Goal: Task Accomplishment & Management: Use online tool/utility

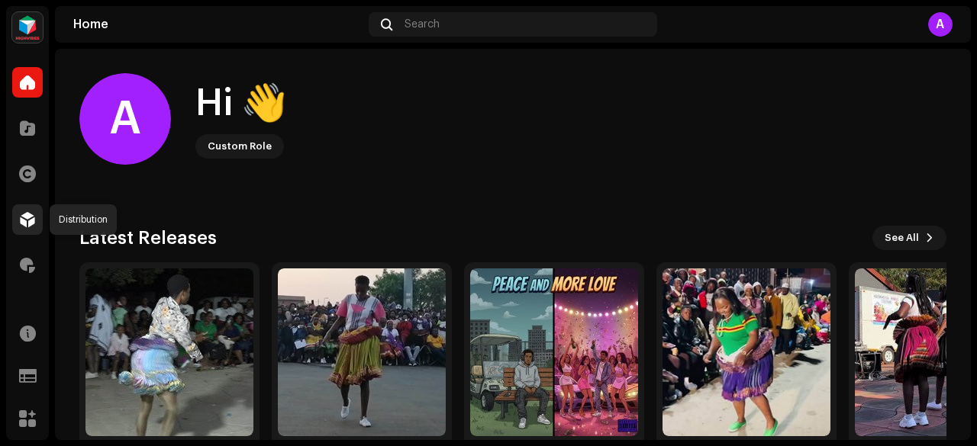
click at [30, 210] on div at bounding box center [27, 219] width 31 height 31
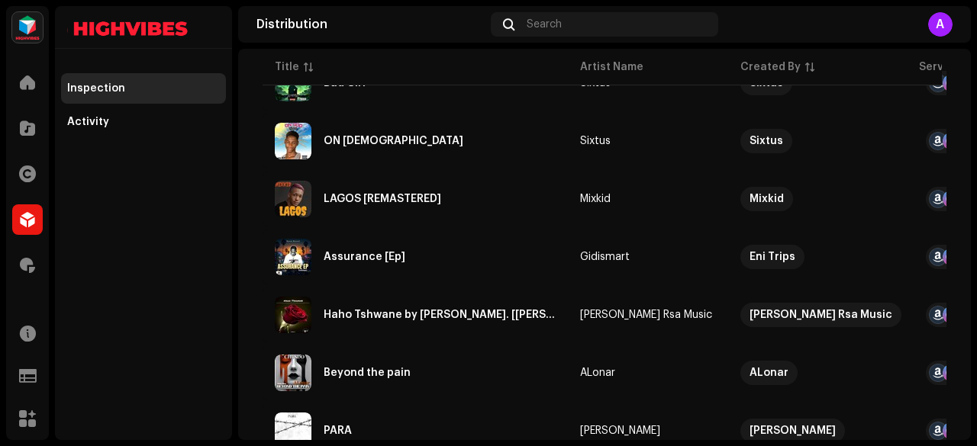
scroll to position [1291, 0]
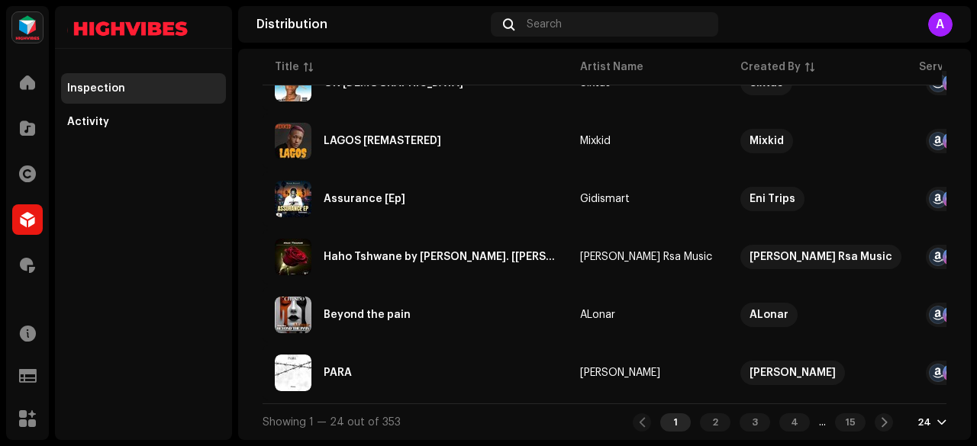
click at [917, 419] on div "24" at bounding box center [924, 423] width 14 height 12
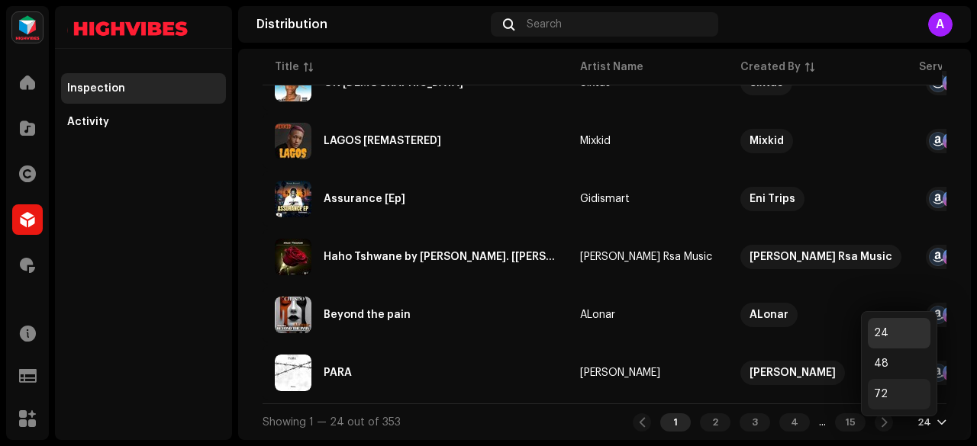
click at [884, 391] on div "72" at bounding box center [898, 394] width 63 height 31
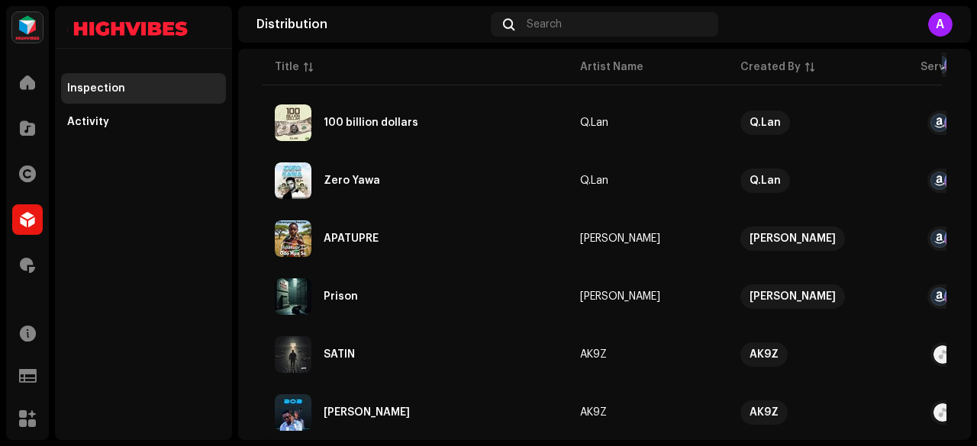
scroll to position [4074, 0]
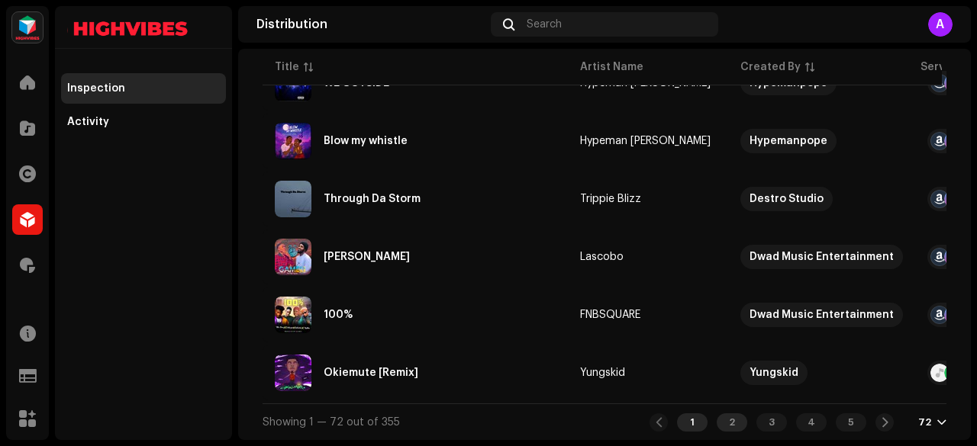
click at [726, 423] on div "2" at bounding box center [731, 423] width 31 height 18
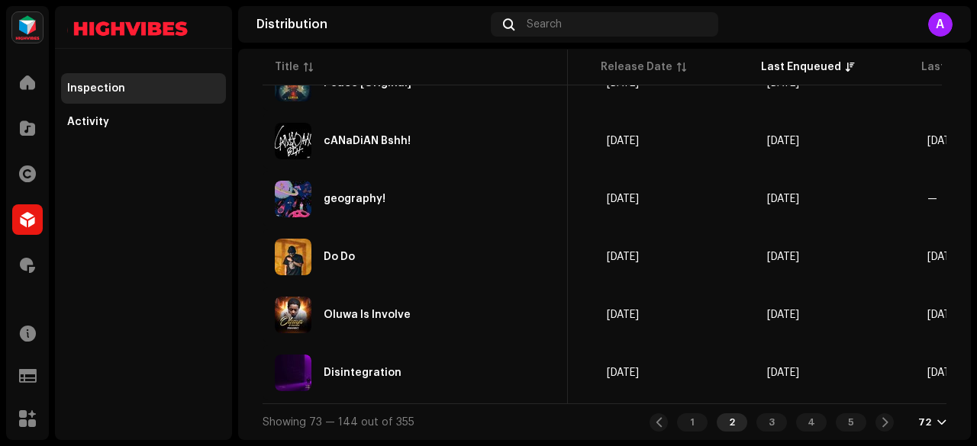
scroll to position [0, 495]
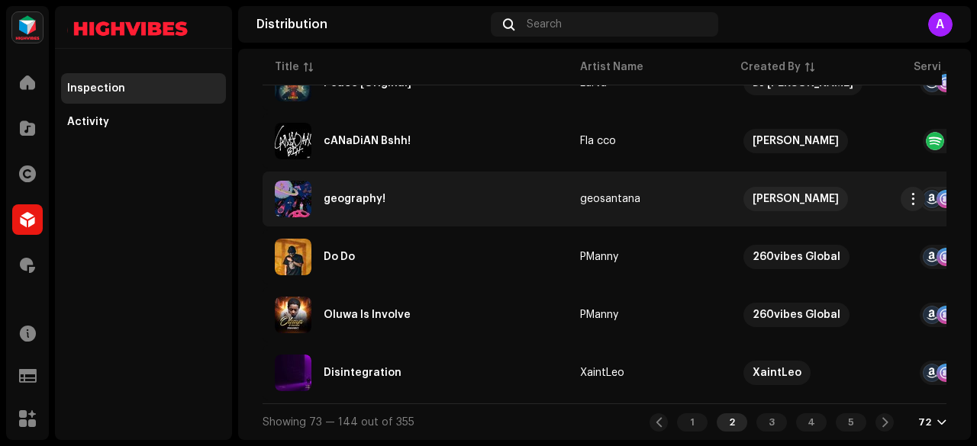
click at [382, 186] on div "geography!" at bounding box center [415, 199] width 281 height 37
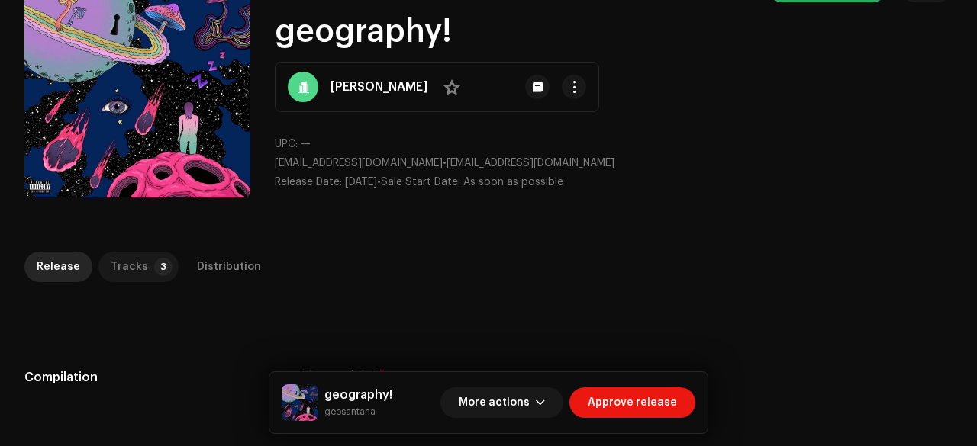
click at [126, 262] on div "Tracks" at bounding box center [129, 267] width 37 height 31
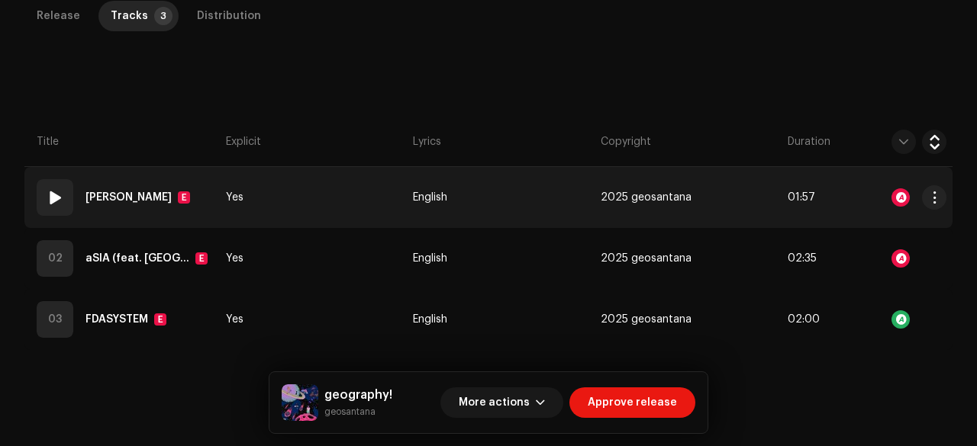
click at [307, 195] on td "Yes" at bounding box center [313, 197] width 187 height 61
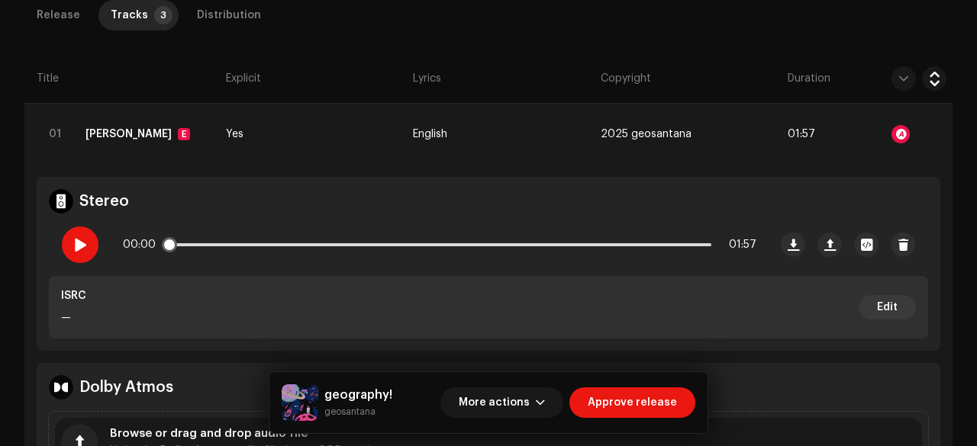
click at [81, 239] on span at bounding box center [79, 245] width 13 height 12
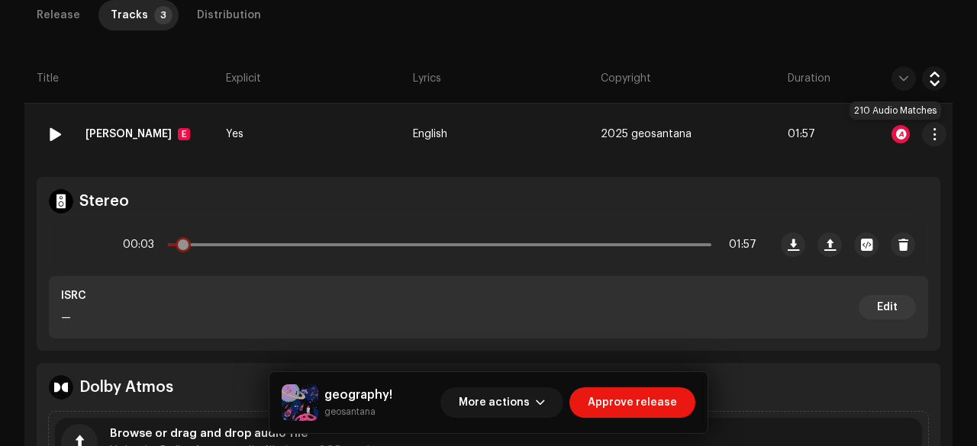
click at [891, 132] on div at bounding box center [900, 134] width 18 height 18
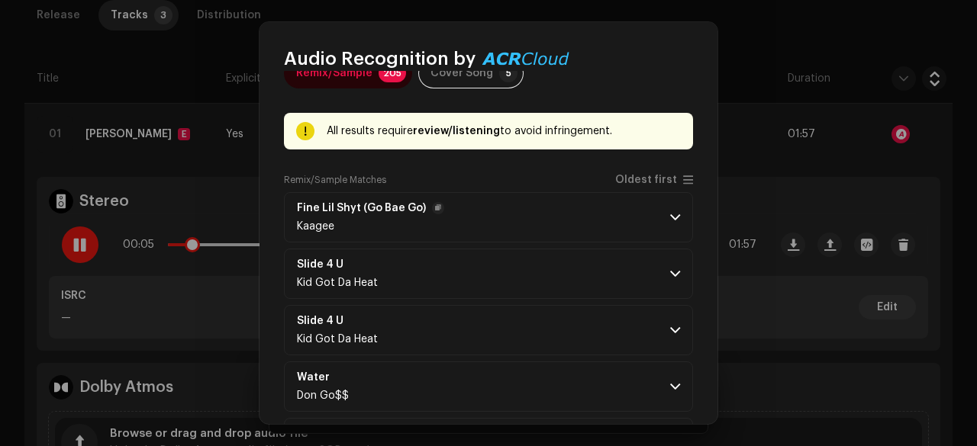
click at [523, 205] on p-accordion-header "Fine Lil Shyt (Go Bae Go) Kaagee" at bounding box center [488, 217] width 409 height 50
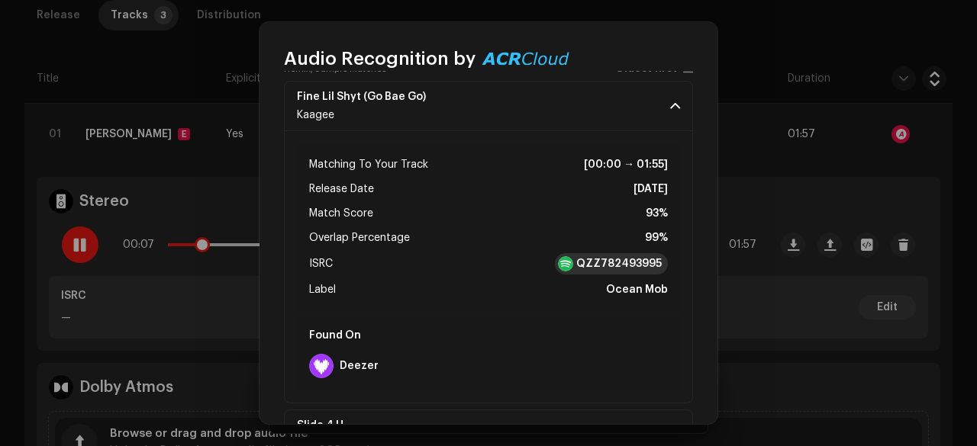
click at [594, 259] on strong "QZZ782493995" at bounding box center [618, 263] width 85 height 15
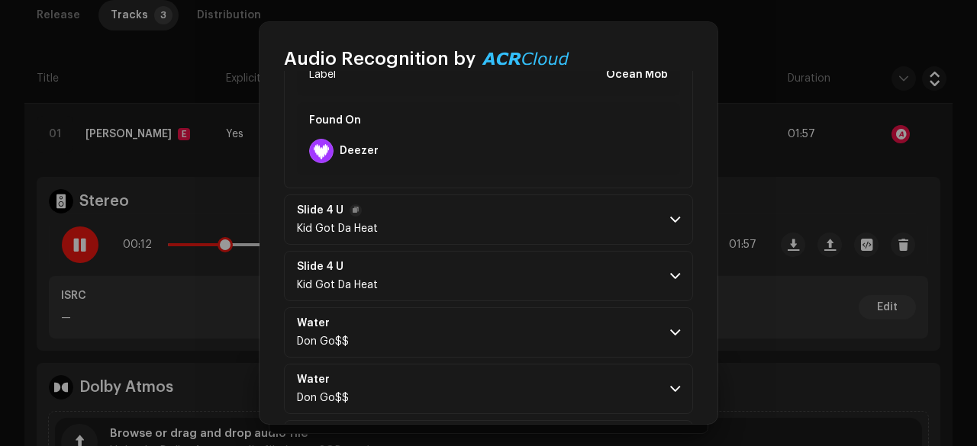
click at [521, 217] on p-accordion-header "Slide 4 U Kid Got Da Heat" at bounding box center [488, 220] width 409 height 50
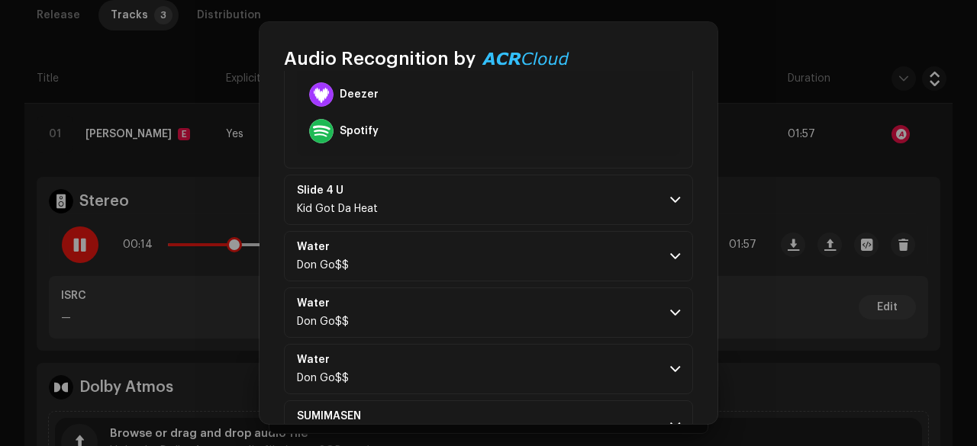
scroll to position [750, 0]
click at [497, 204] on p-accordion-header "Slide 4 U Kid Got Da Heat" at bounding box center [488, 199] width 409 height 50
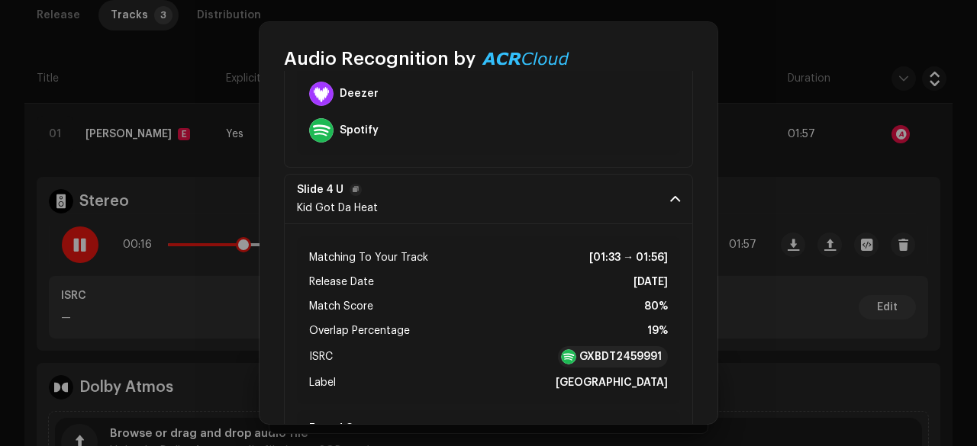
scroll to position [777, 0]
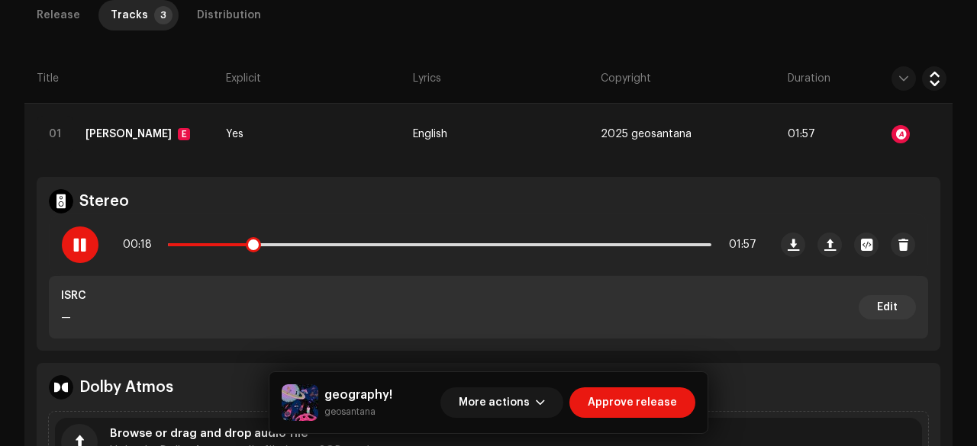
click at [128, 284] on div "Audio Recognition by Remix/Sample 205 Cover Song 5 All results require review/l…" at bounding box center [488, 223] width 977 height 446
click at [89, 246] on div at bounding box center [80, 245] width 37 height 37
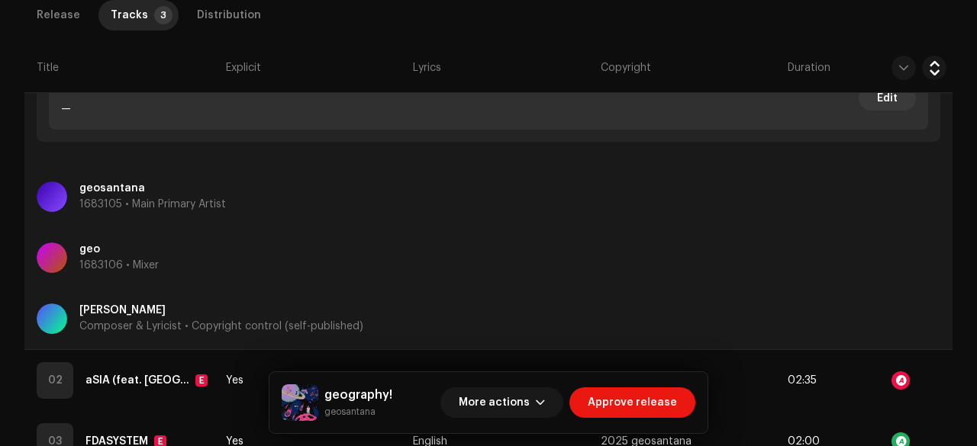
scroll to position [963, 0]
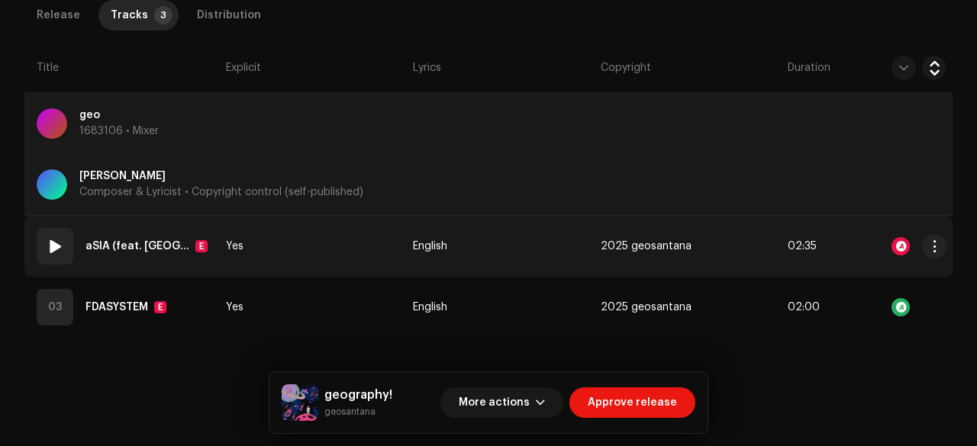
click at [310, 243] on td "Yes" at bounding box center [313, 246] width 187 height 61
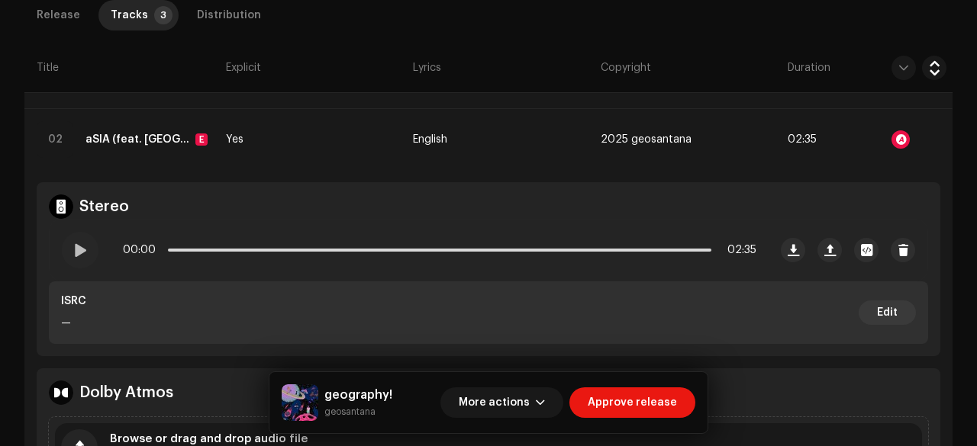
scroll to position [1073, 0]
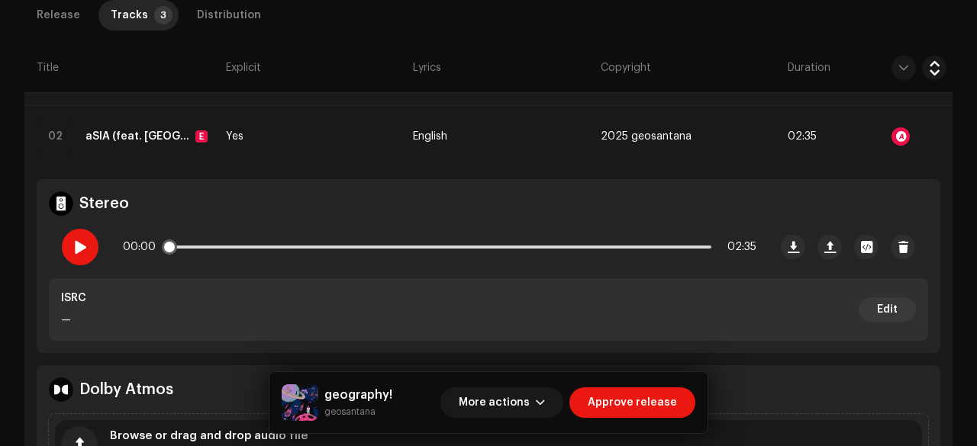
click at [85, 241] on span at bounding box center [79, 247] width 13 height 12
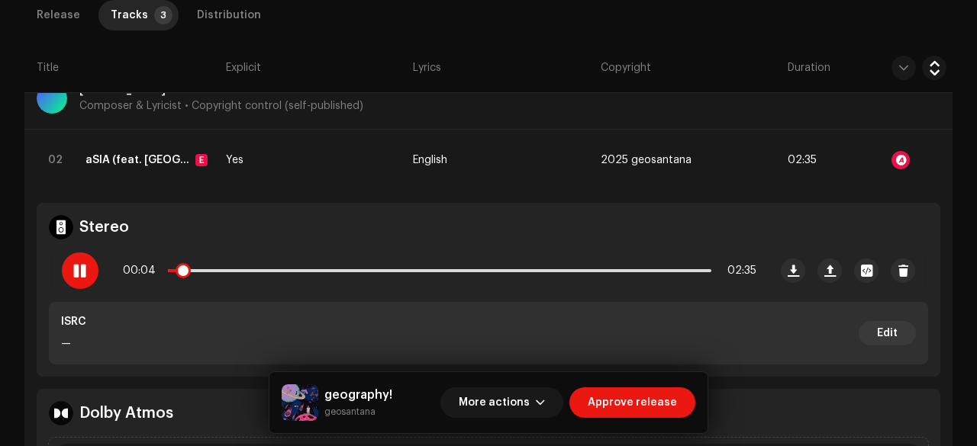
scroll to position [1051, 0]
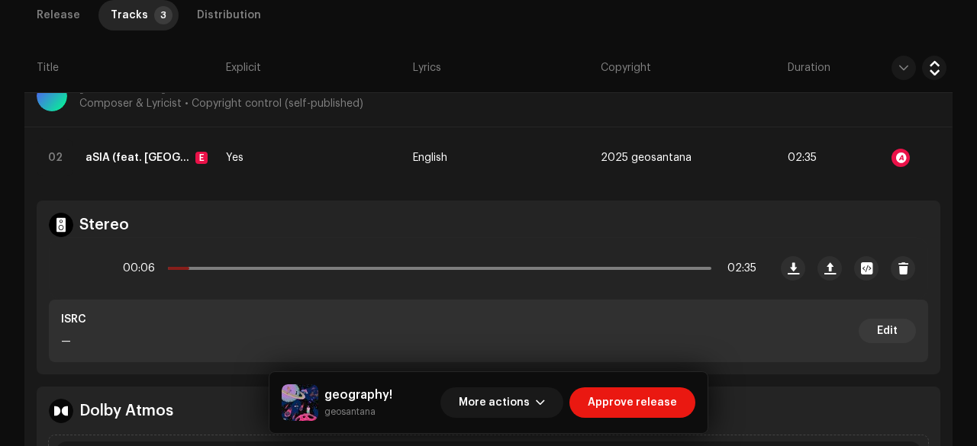
click at [82, 268] on icon at bounding box center [80, 269] width 32 height 32
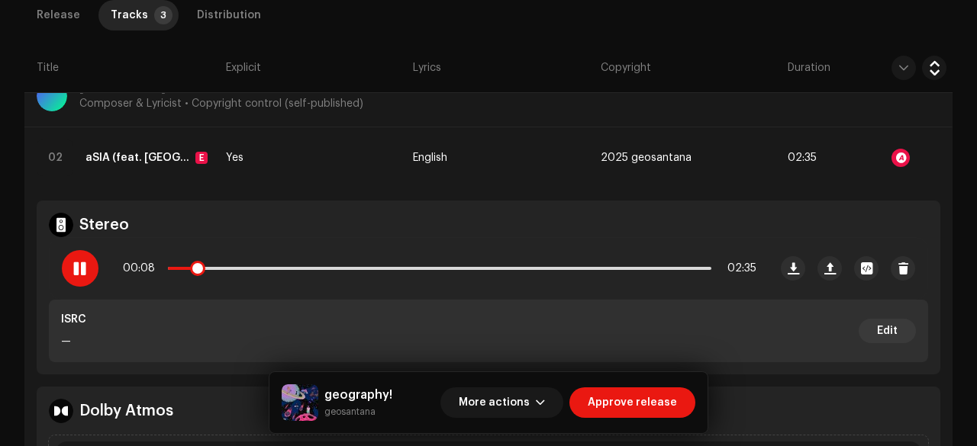
click at [79, 276] on div at bounding box center [80, 268] width 37 height 37
click at [519, 404] on span "More actions" at bounding box center [494, 403] width 71 height 31
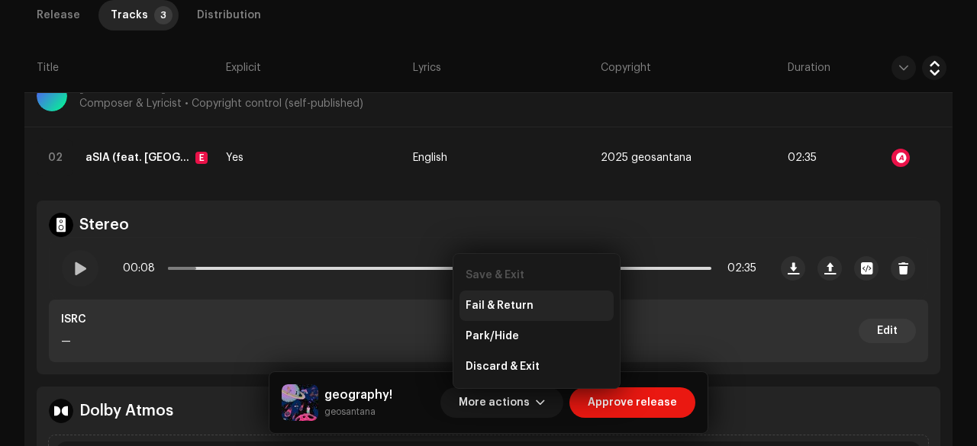
click at [502, 303] on span "Fail & Return" at bounding box center [499, 306] width 68 height 12
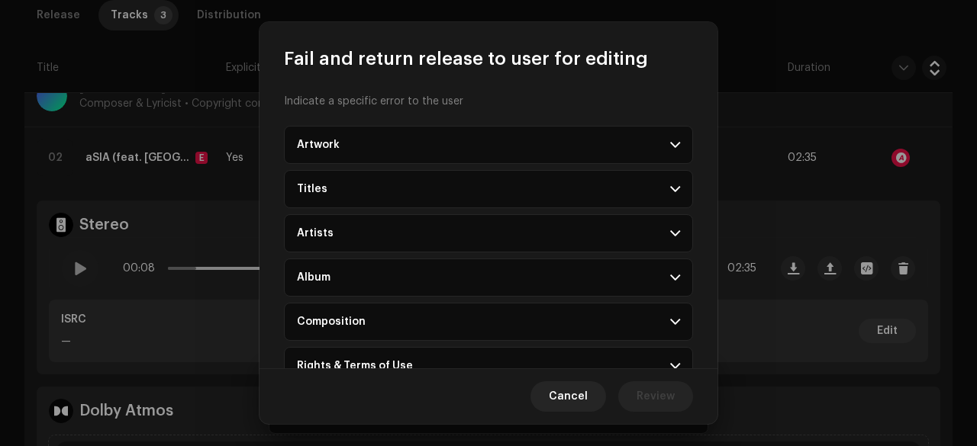
scroll to position [165, 0]
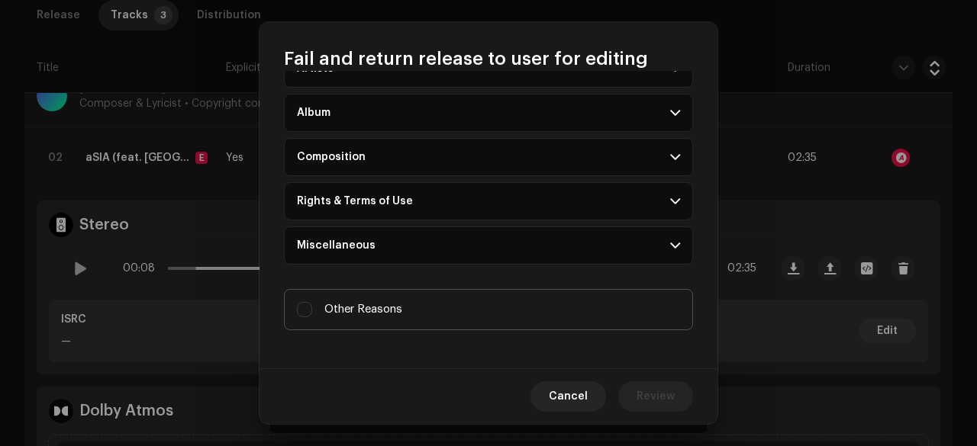
click at [349, 310] on span "Other Reasons" at bounding box center [363, 309] width 78 height 17
click at [312, 310] on input "Other Reasons" at bounding box center [304, 309] width 15 height 15
checkbox input "true"
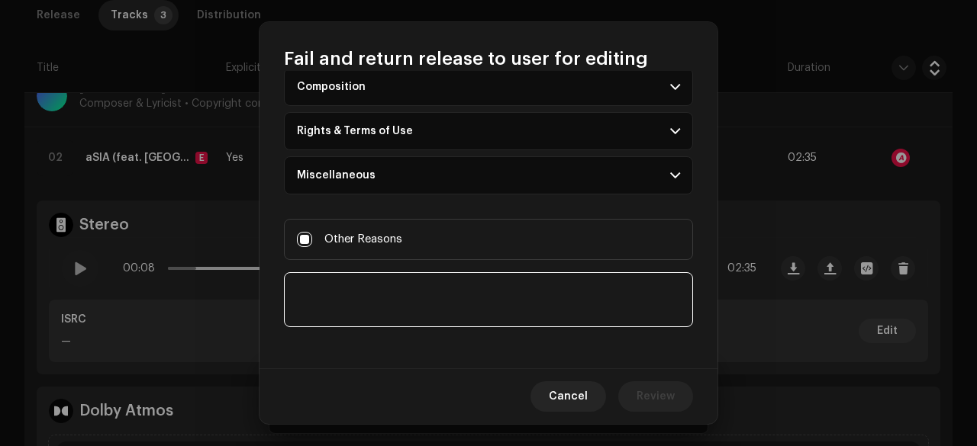
click at [312, 309] on textarea at bounding box center [488, 299] width 409 height 55
paste textarea "This release has been discarded due to copyright concerns. Provide legal docume…"
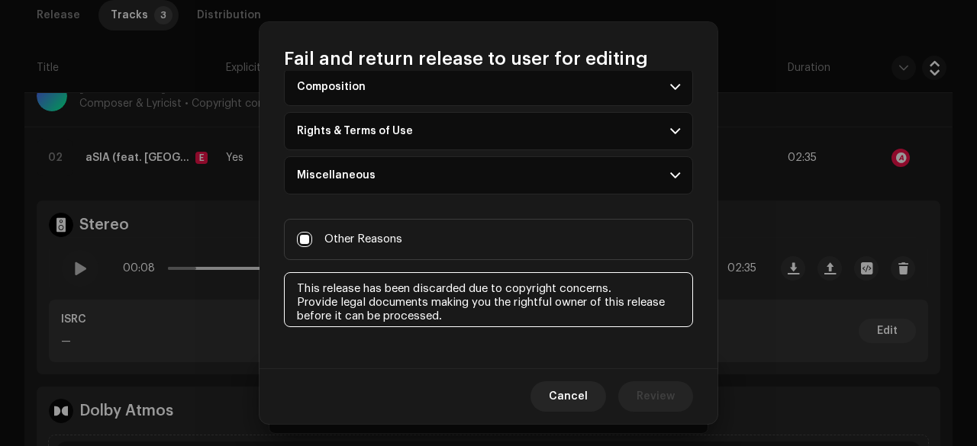
scroll to position [8, 0]
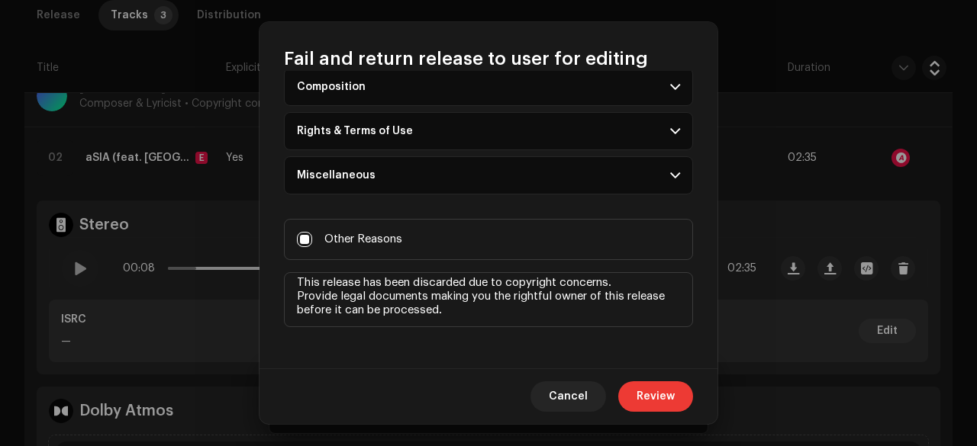
type textarea "This release has been discarded due to copyright concerns. Provide legal docume…"
click at [642, 391] on span "Review" at bounding box center [655, 396] width 38 height 31
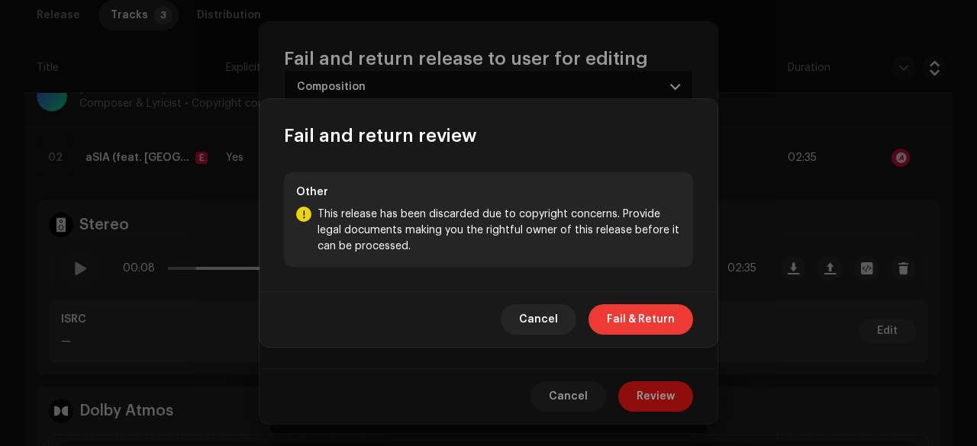
click at [653, 321] on span "Fail & Return" at bounding box center [641, 319] width 68 height 31
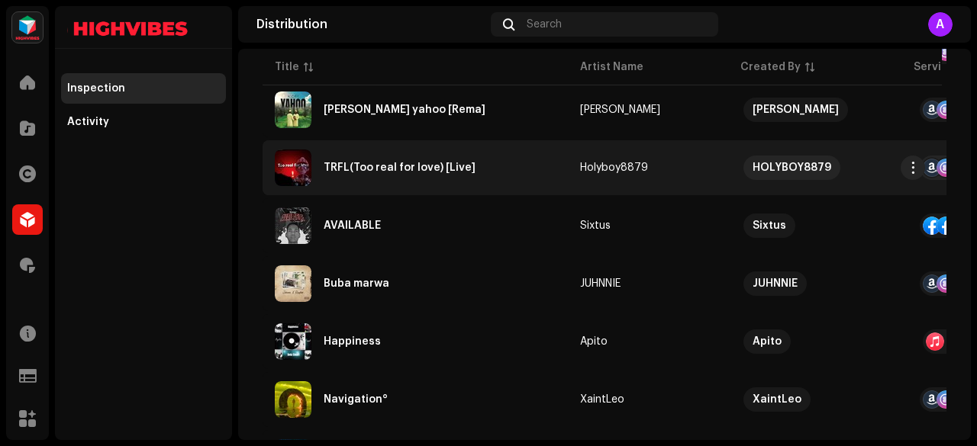
click at [357, 170] on div "TRFL(Too real for love) [Live]" at bounding box center [399, 168] width 152 height 11
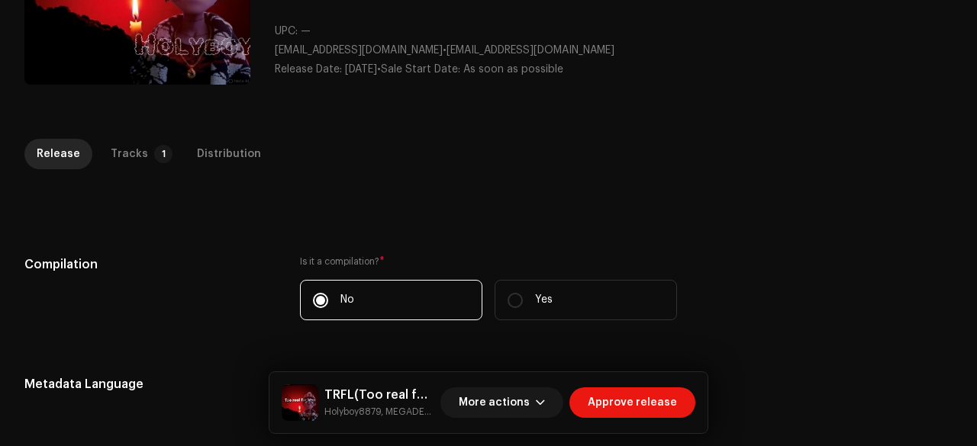
scroll to position [212, 0]
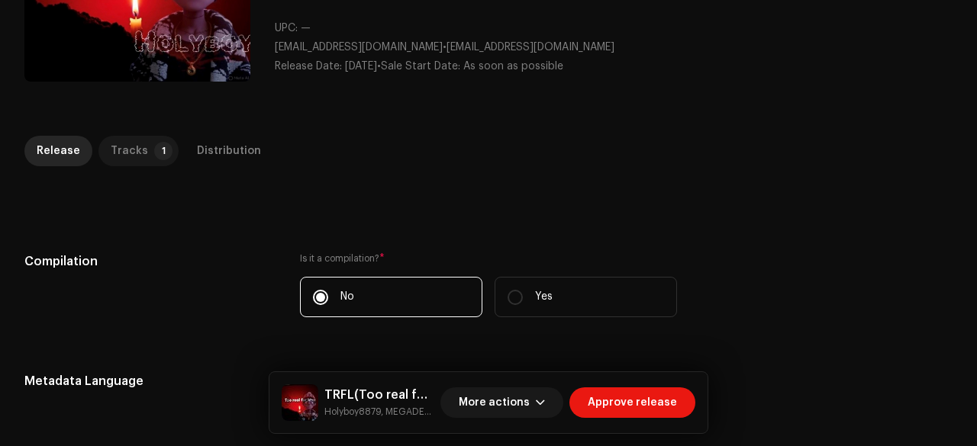
click at [142, 141] on p-tab "Tracks 1" at bounding box center [138, 151] width 80 height 31
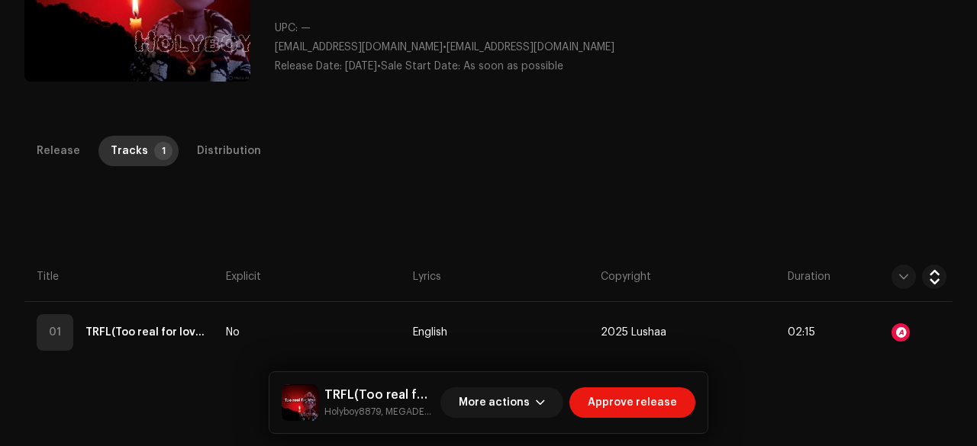
scroll to position [347, 0]
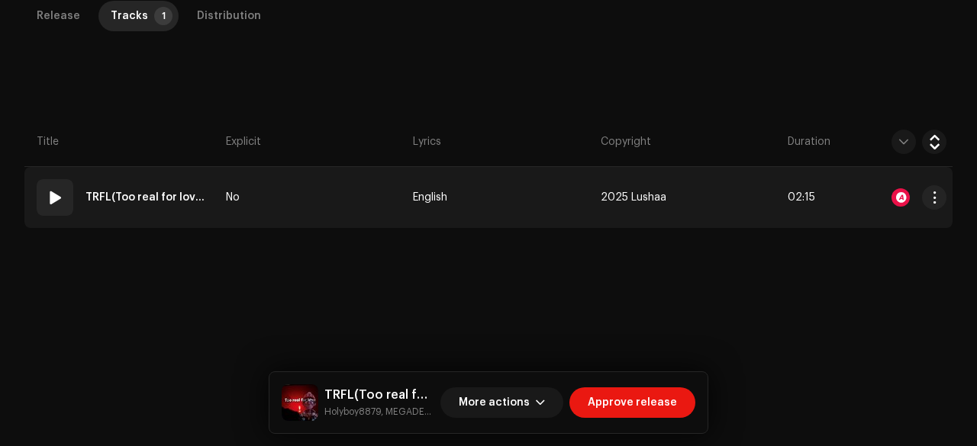
click at [337, 188] on td "No" at bounding box center [313, 197] width 187 height 61
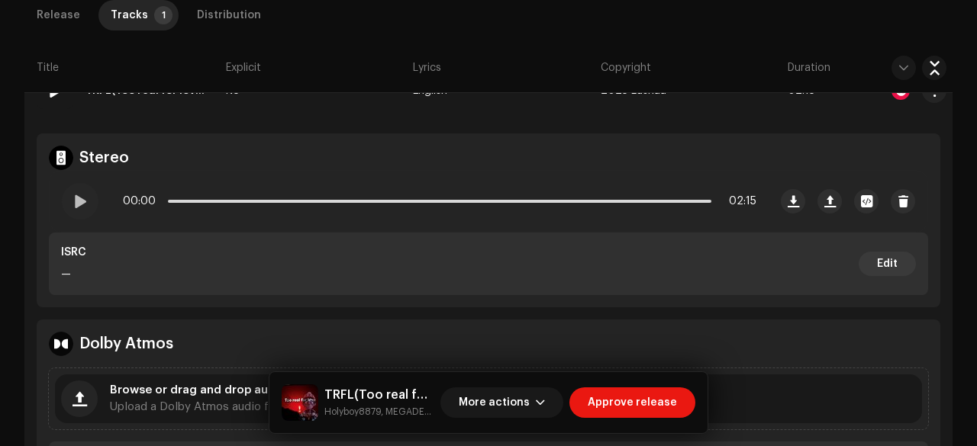
scroll to position [449, 0]
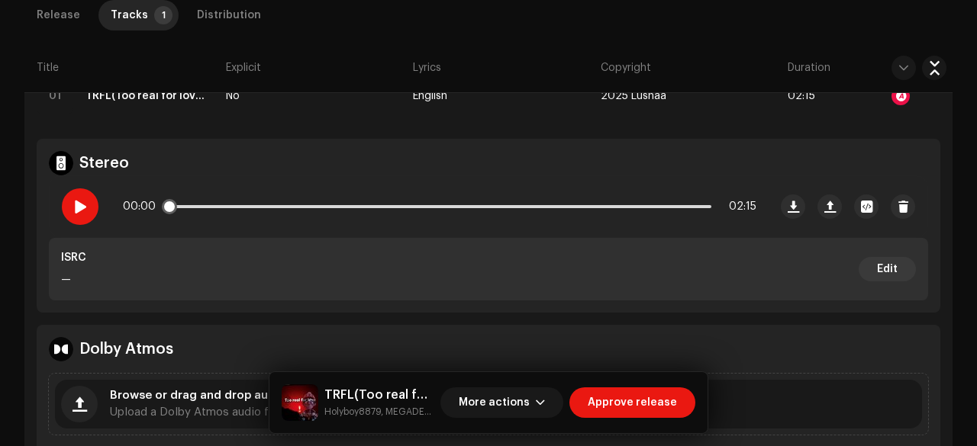
click at [76, 192] on div at bounding box center [80, 206] width 37 height 37
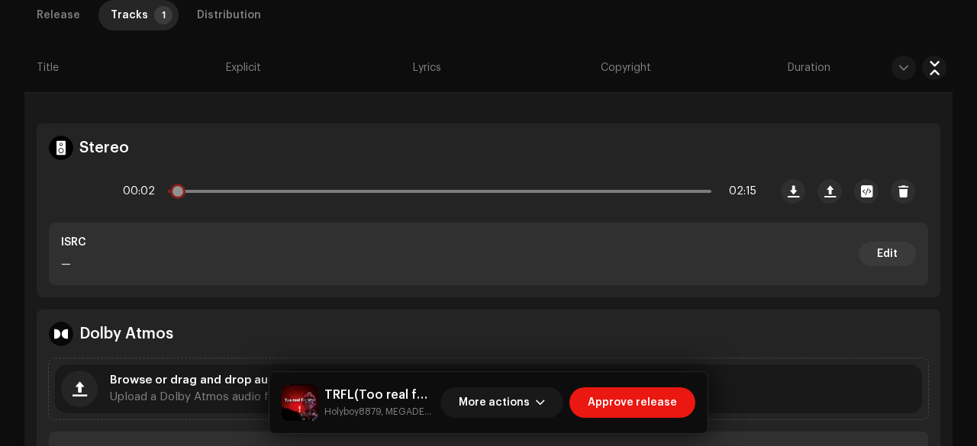
scroll to position [494, 0]
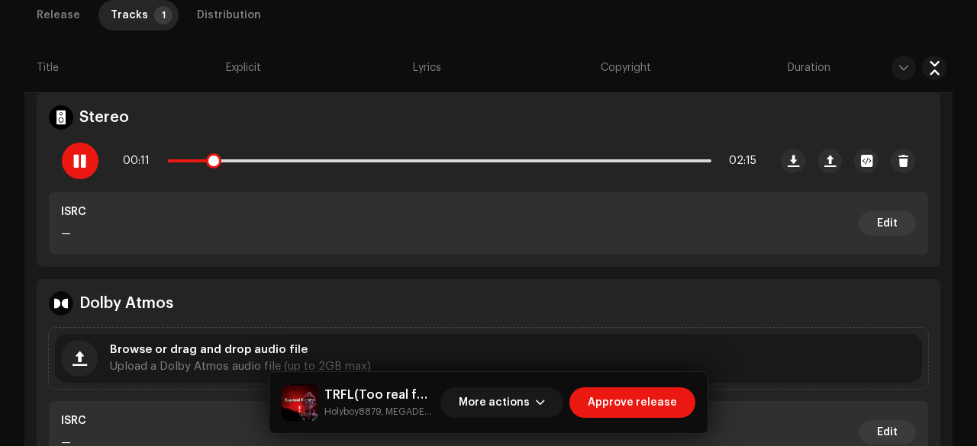
click at [92, 153] on div at bounding box center [80, 161] width 37 height 37
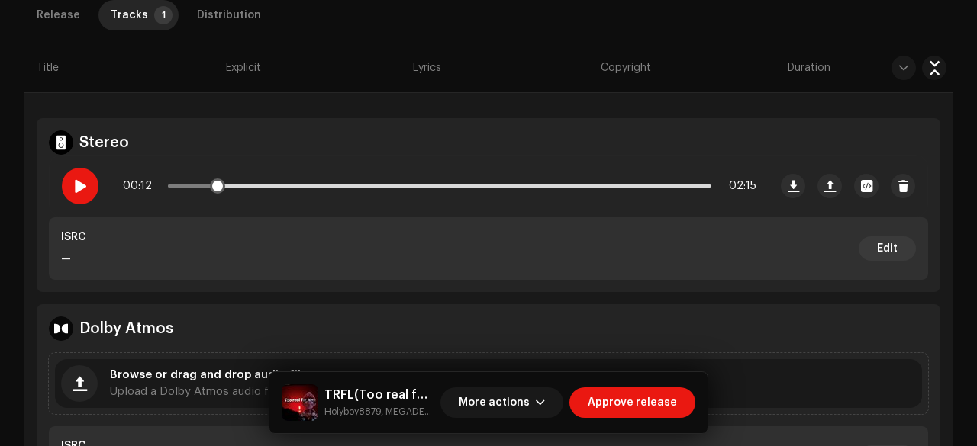
click at [75, 194] on div at bounding box center [80, 186] width 37 height 37
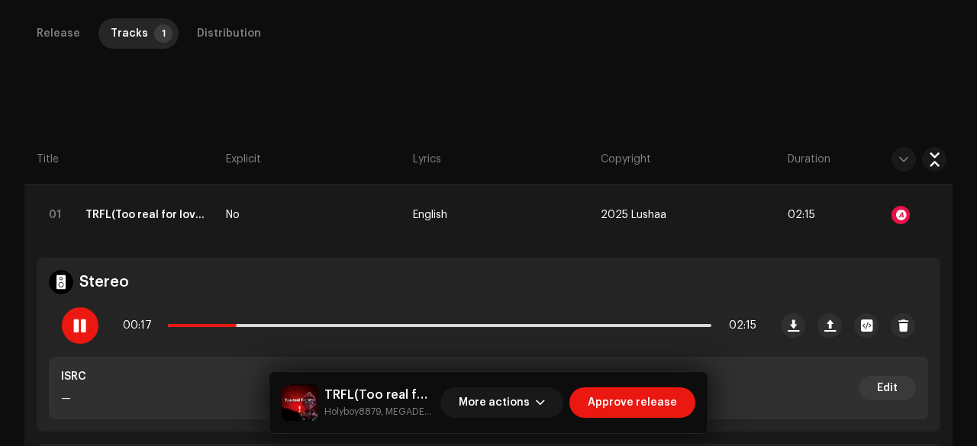
scroll to position [330, 0]
click at [78, 311] on div at bounding box center [80, 325] width 37 height 37
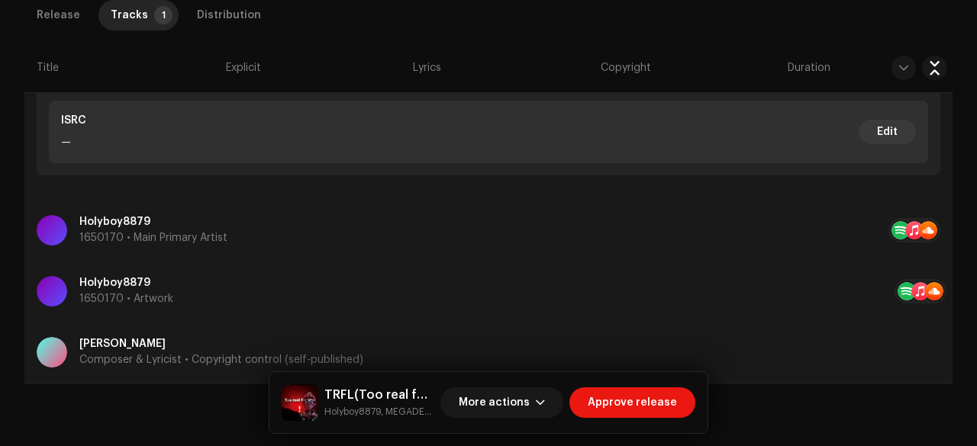
scroll to position [841, 0]
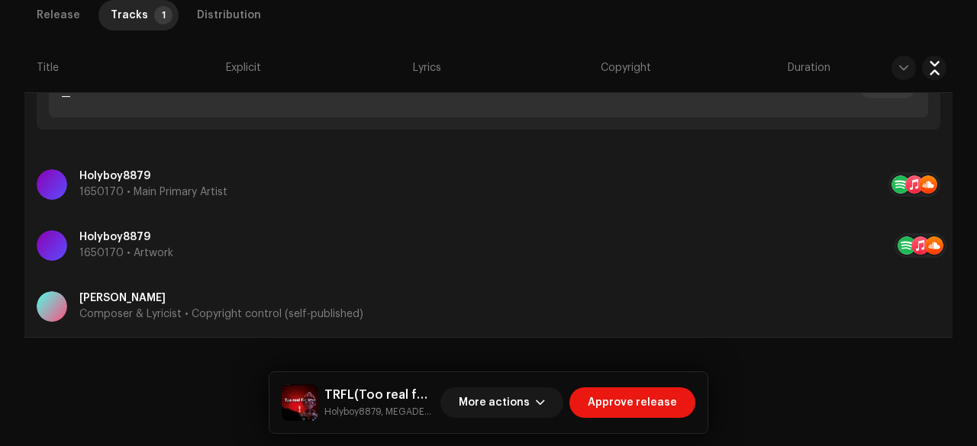
click at [338, 415] on small "Holyboy8879, MEGADEYXS" at bounding box center [379, 411] width 110 height 15
copy small "Holyboy8879"
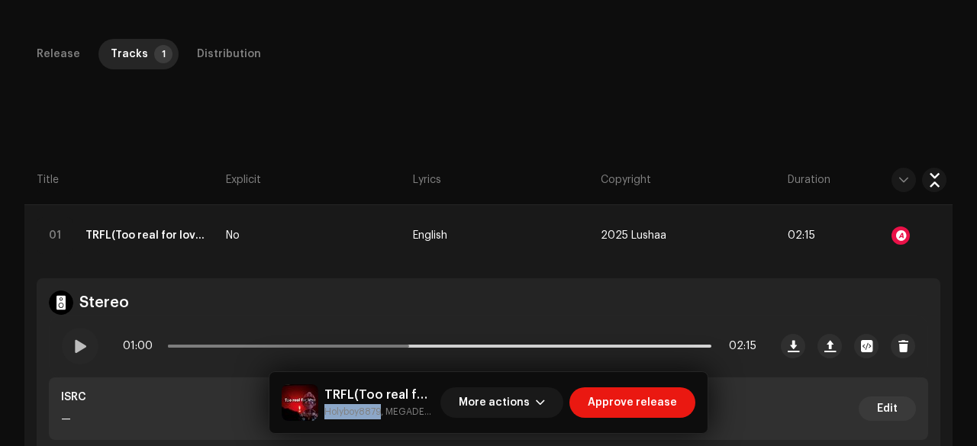
scroll to position [306, 0]
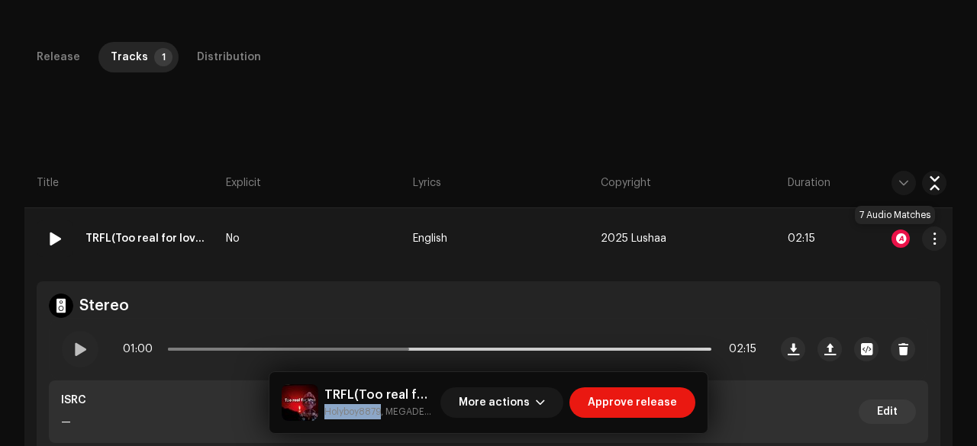
click at [891, 230] on div at bounding box center [900, 239] width 18 height 18
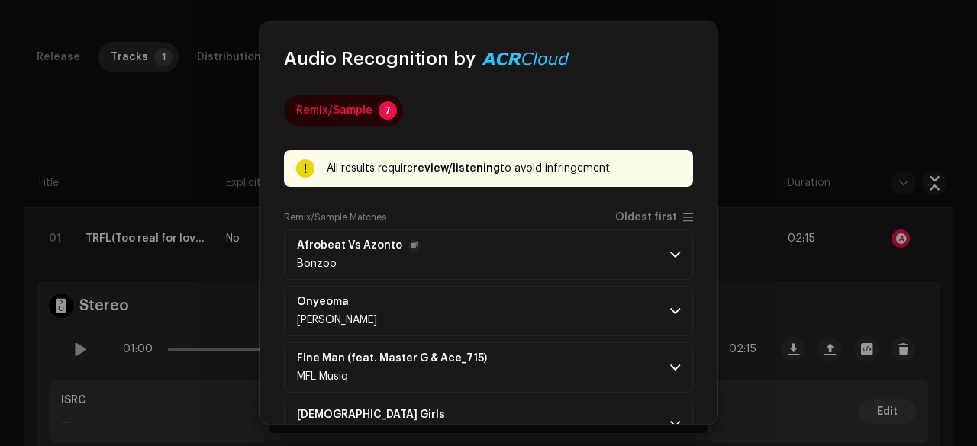
click at [520, 251] on p-accordion-header "Afrobeat Vs Azonto Bonzoo" at bounding box center [488, 255] width 409 height 50
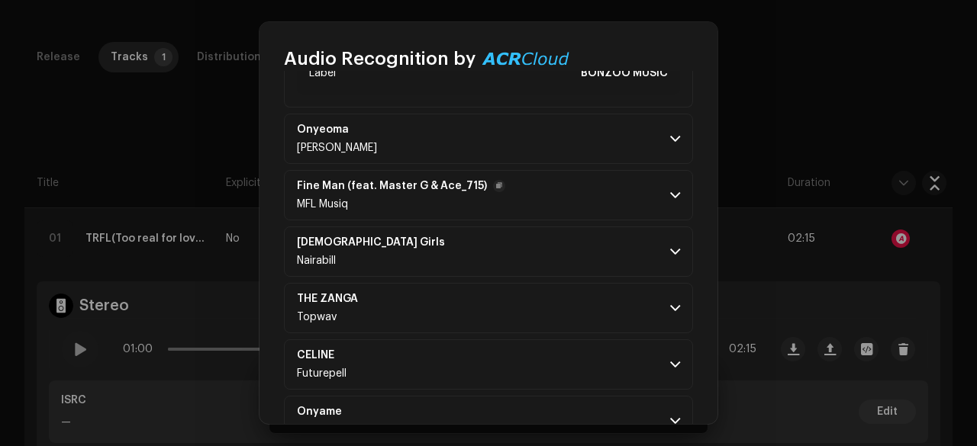
scroll to position [366, 0]
click at [532, 150] on p-accordion-header "Onyeoma Jimmynitz" at bounding box center [488, 138] width 409 height 50
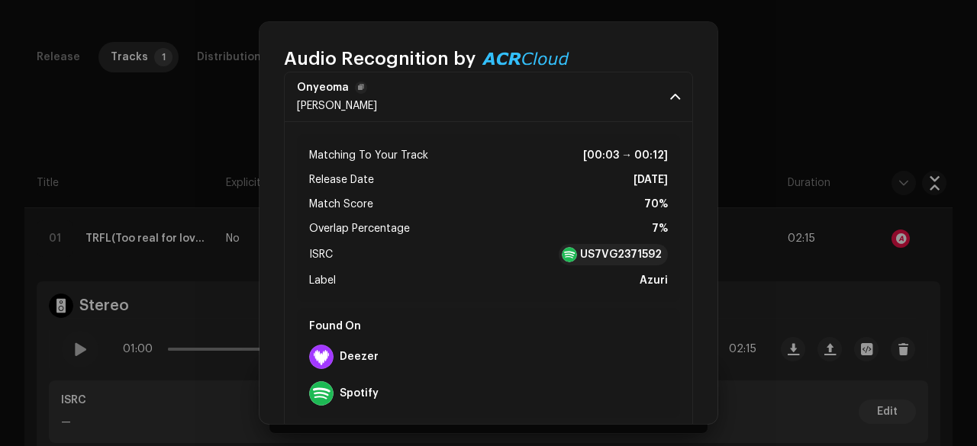
scroll to position [418, 0]
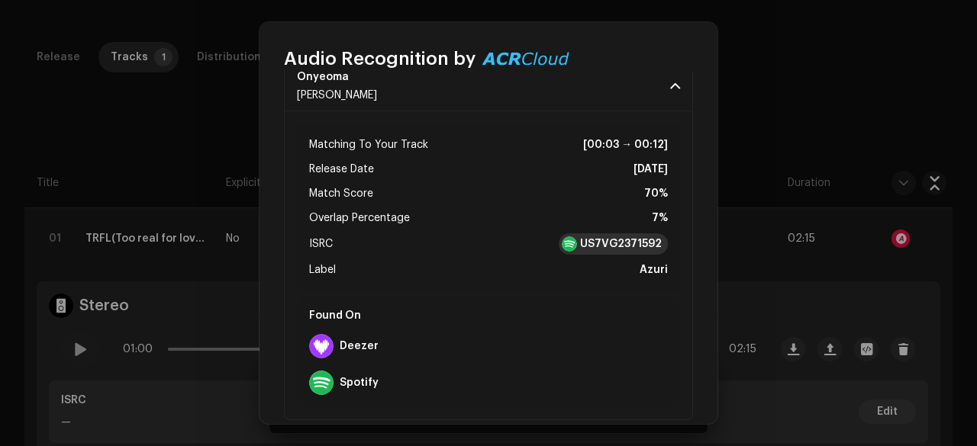
click at [604, 248] on strong "US7VG2371592" at bounding box center [621, 244] width 82 height 15
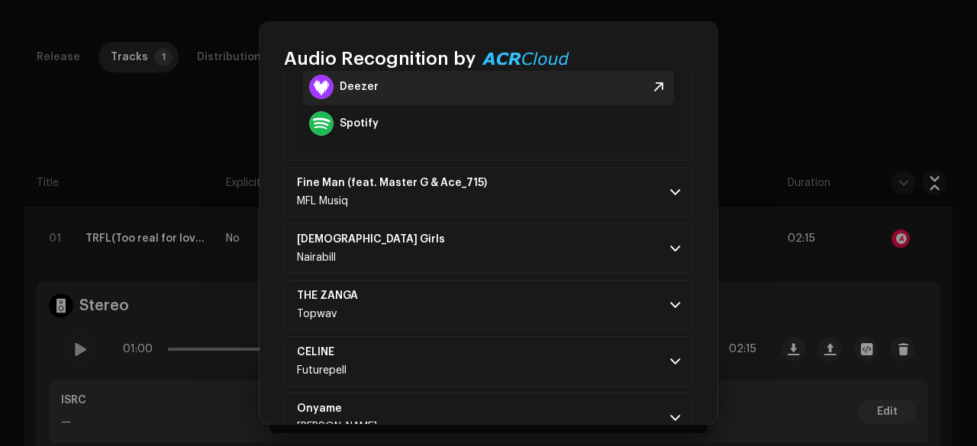
scroll to position [678, 0]
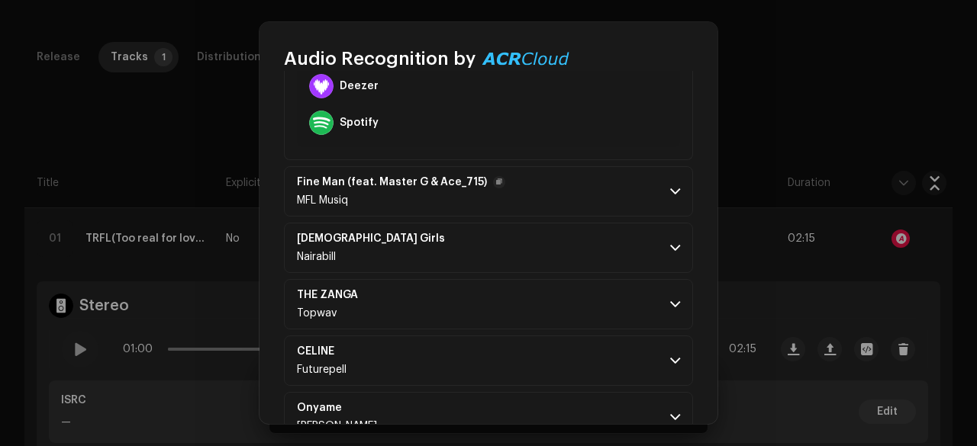
click at [536, 199] on p-accordion-header "Fine Man (feat. Master G & Ace_715) MFL Musiq" at bounding box center [488, 191] width 409 height 50
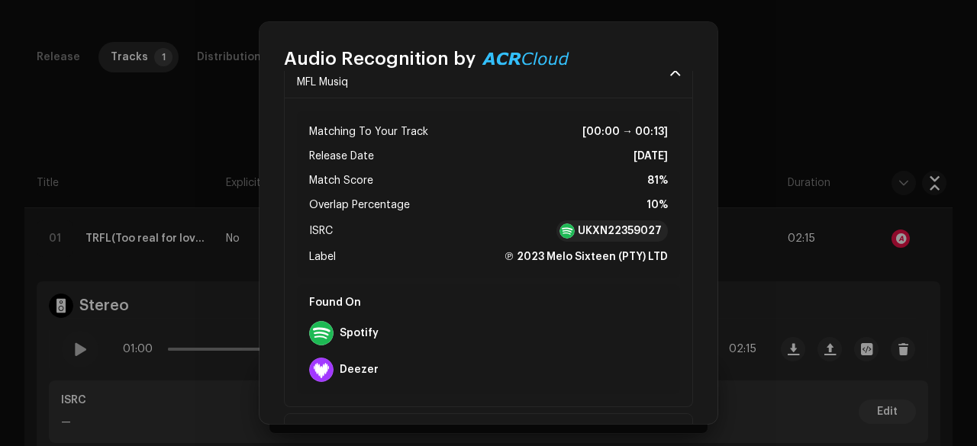
scroll to position [850, 0]
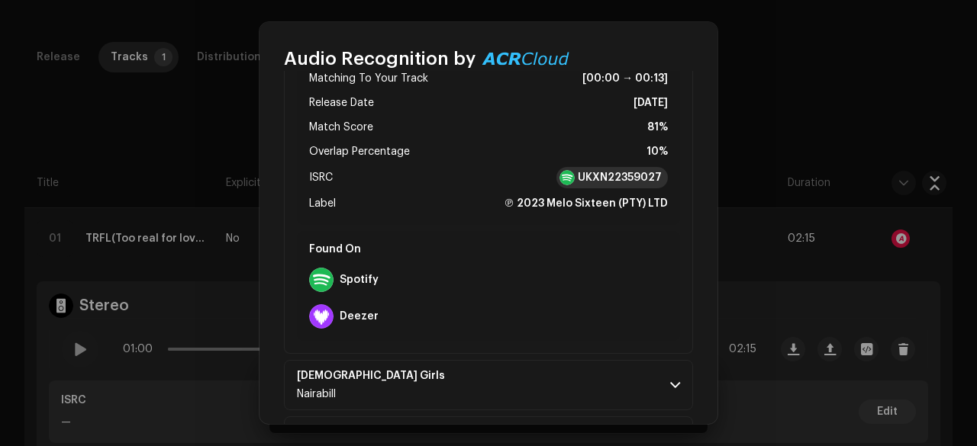
click at [592, 181] on strong "UKXN22359027" at bounding box center [620, 177] width 84 height 15
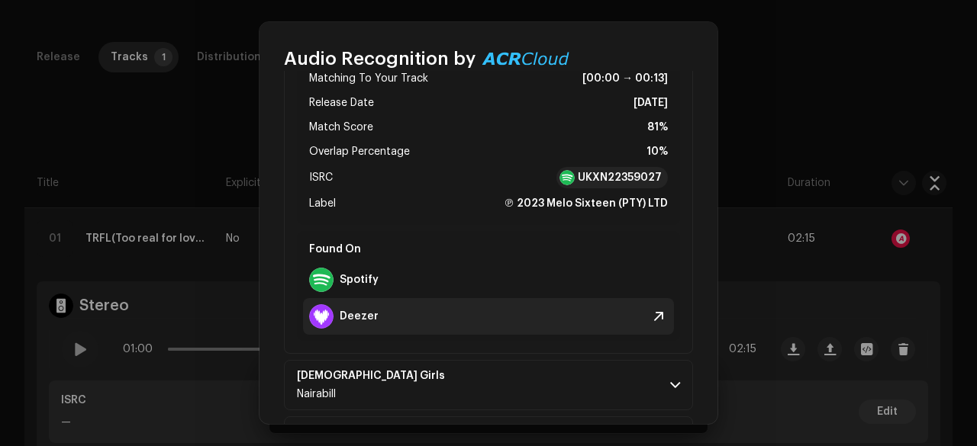
scroll to position [1025, 0]
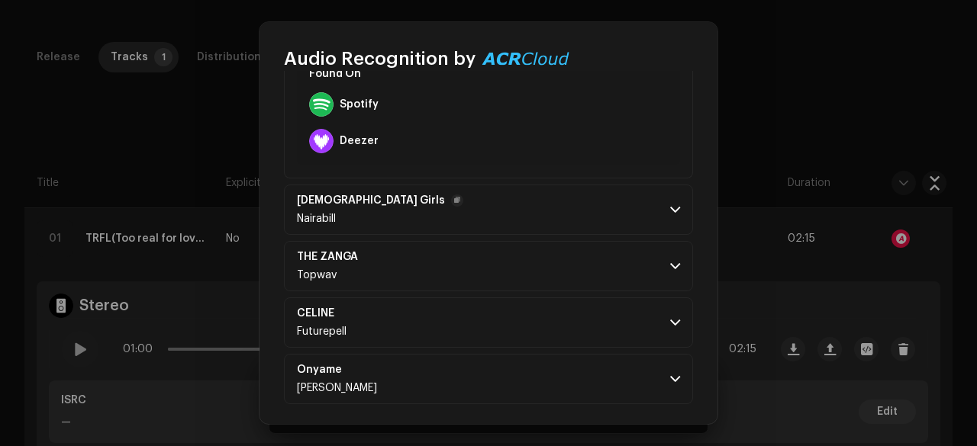
click at [498, 208] on p-accordion-header "African Girls Nairabill" at bounding box center [488, 210] width 409 height 50
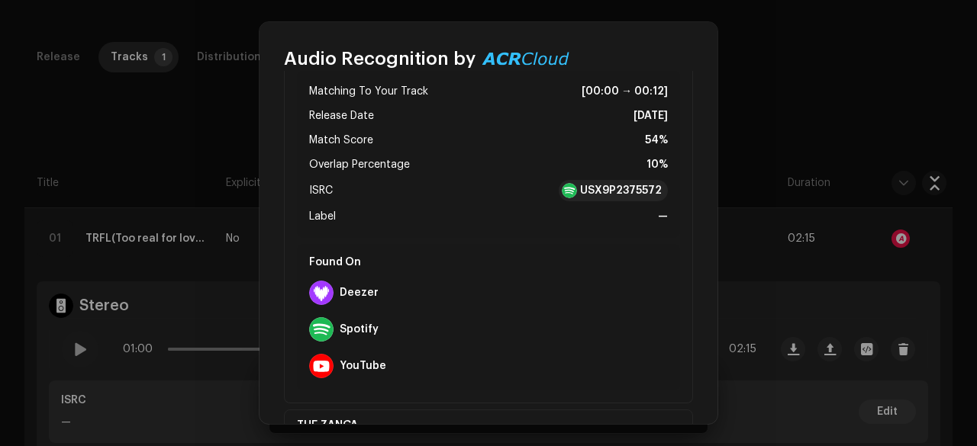
scroll to position [1204, 0]
click at [594, 182] on strong "USX9P2375572" at bounding box center [621, 189] width 82 height 15
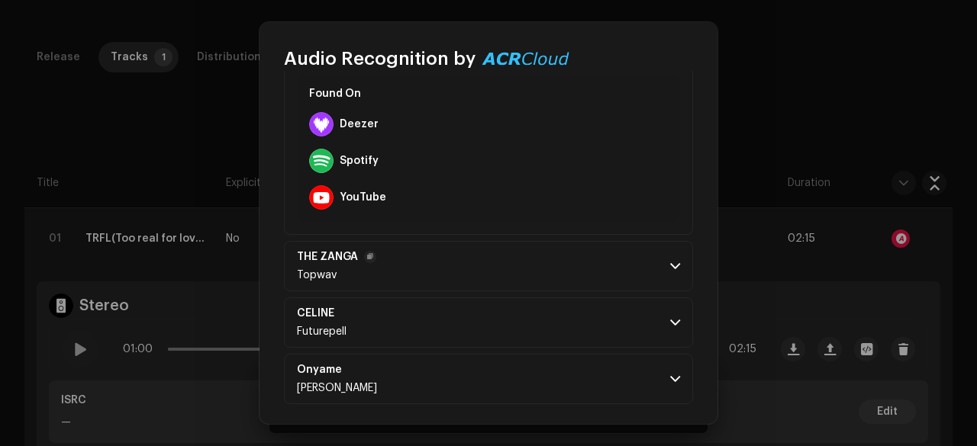
click at [542, 284] on p-accordion-header "THE ZANGA Topwav" at bounding box center [488, 266] width 409 height 50
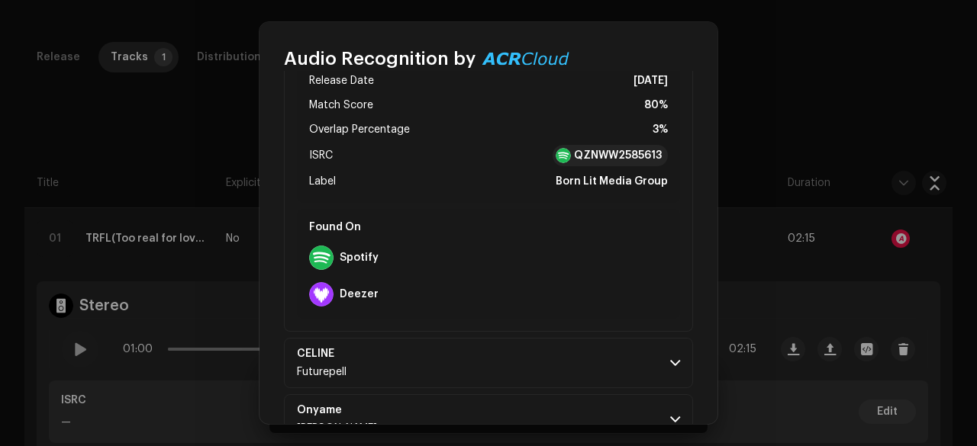
scroll to position [1680, 0]
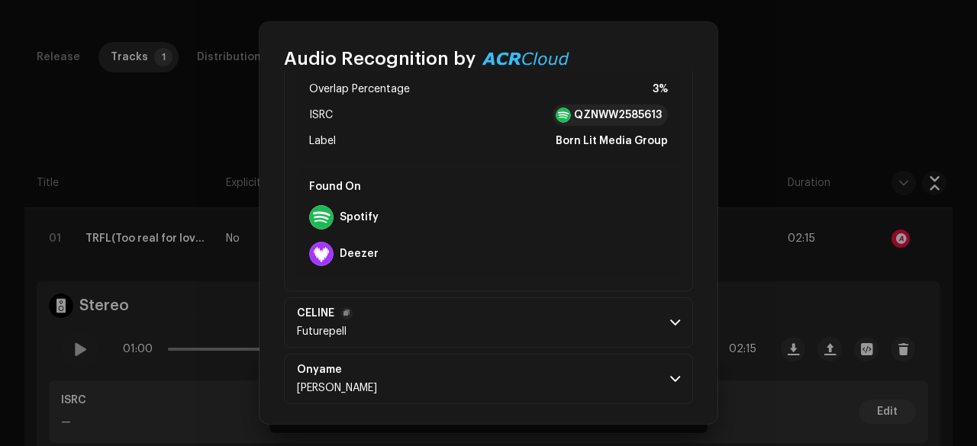
click at [531, 315] on p-accordion-header "CELINE Futurepell" at bounding box center [488, 323] width 409 height 50
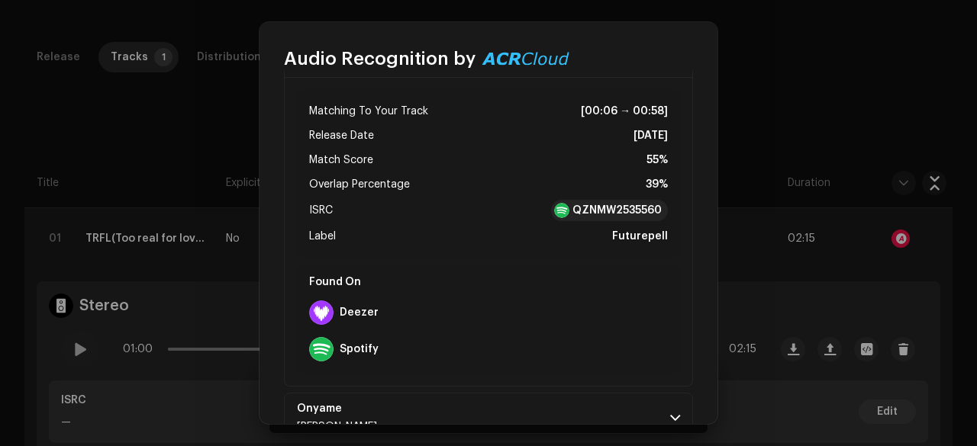
scroll to position [1949, 0]
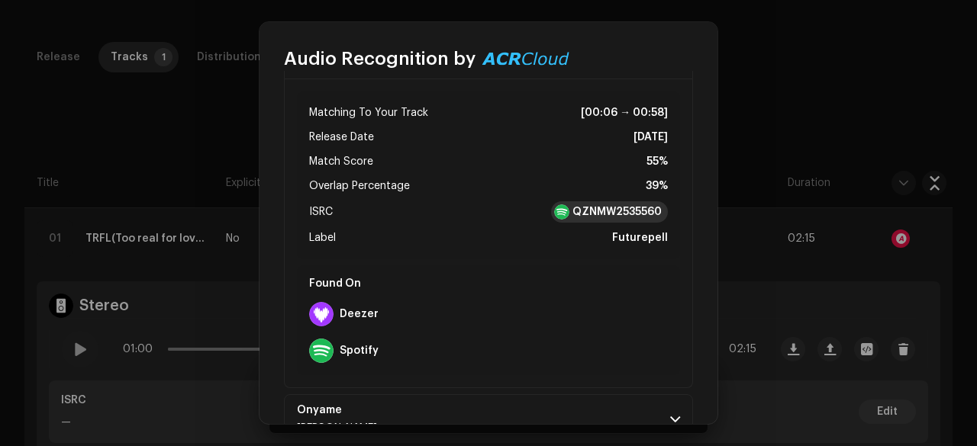
click at [572, 214] on strong "QZNMW2535560" at bounding box center [616, 211] width 89 height 15
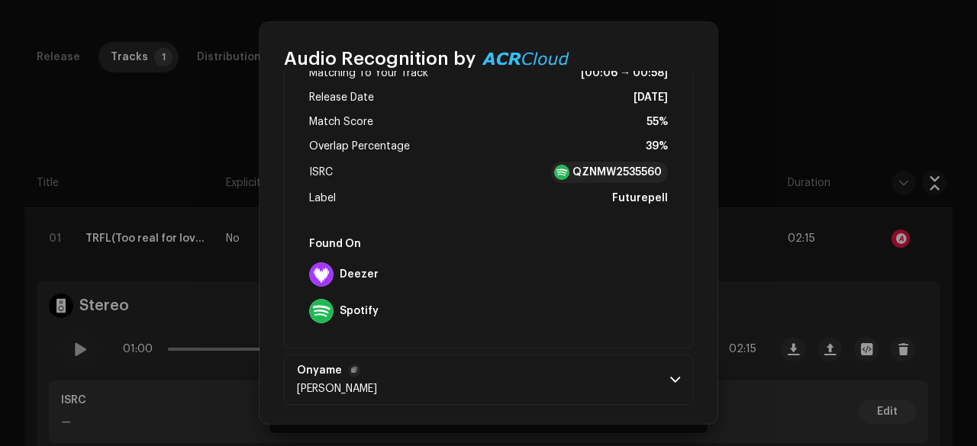
click at [446, 370] on p-accordion-header "Onyame Lord Swanky" at bounding box center [488, 380] width 409 height 50
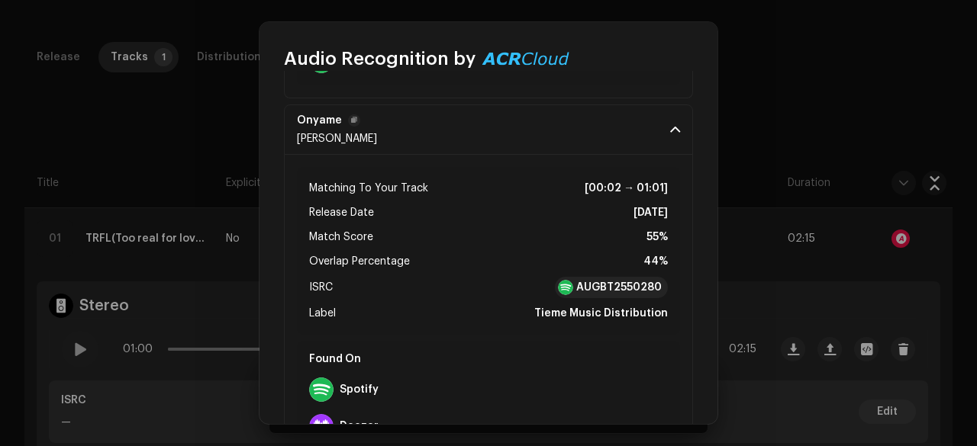
scroll to position [2239, 0]
click at [579, 282] on strong "AUGBT2550280" at bounding box center [618, 287] width 85 height 15
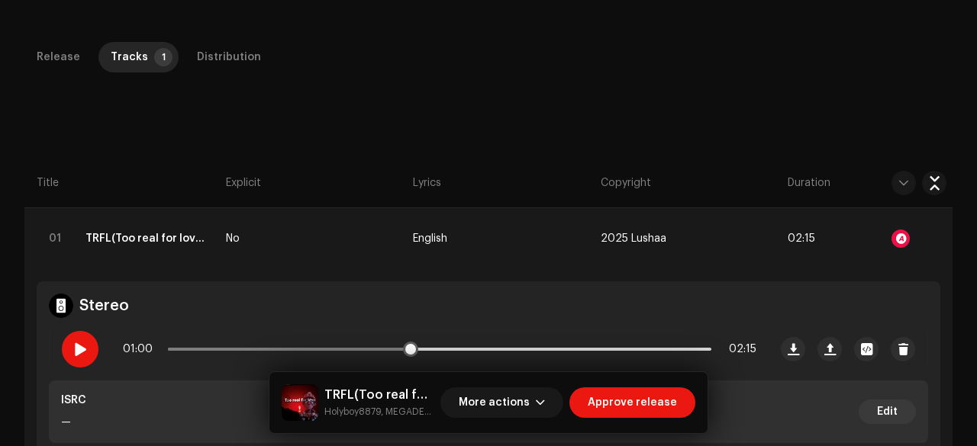
click at [91, 344] on div at bounding box center [80, 349] width 37 height 37
click at [73, 355] on span at bounding box center [79, 349] width 13 height 12
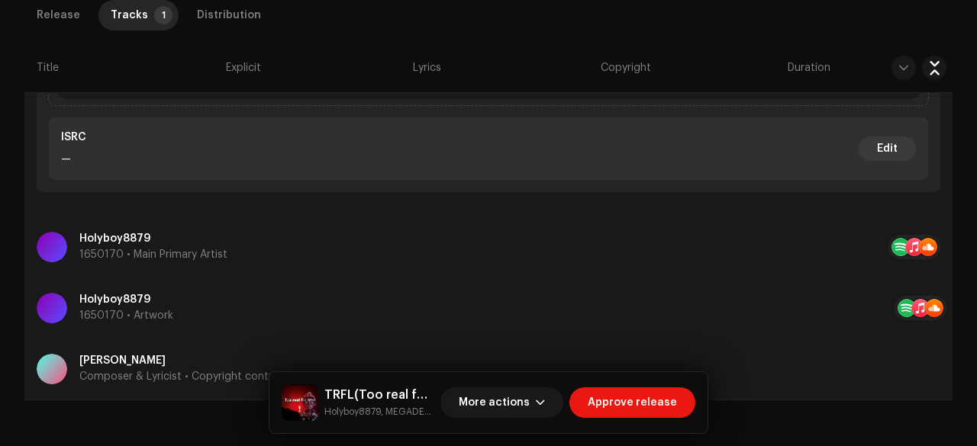
scroll to position [781, 0]
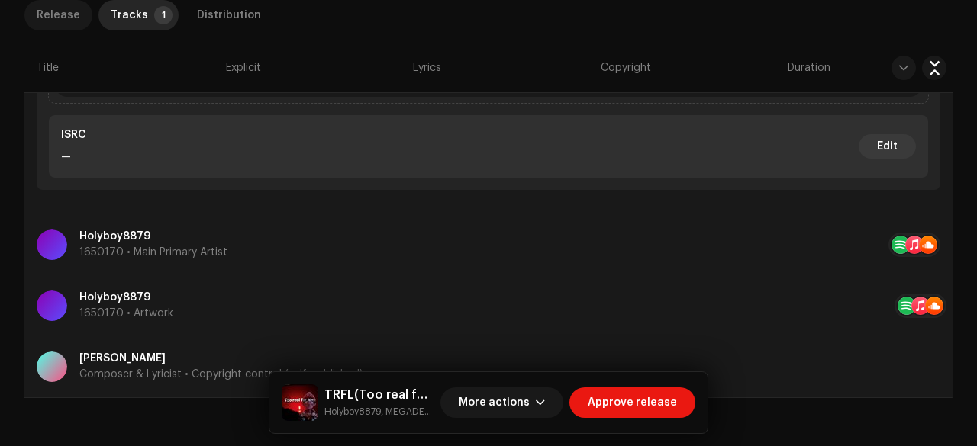
click at [40, 16] on div "Release" at bounding box center [58, 15] width 43 height 31
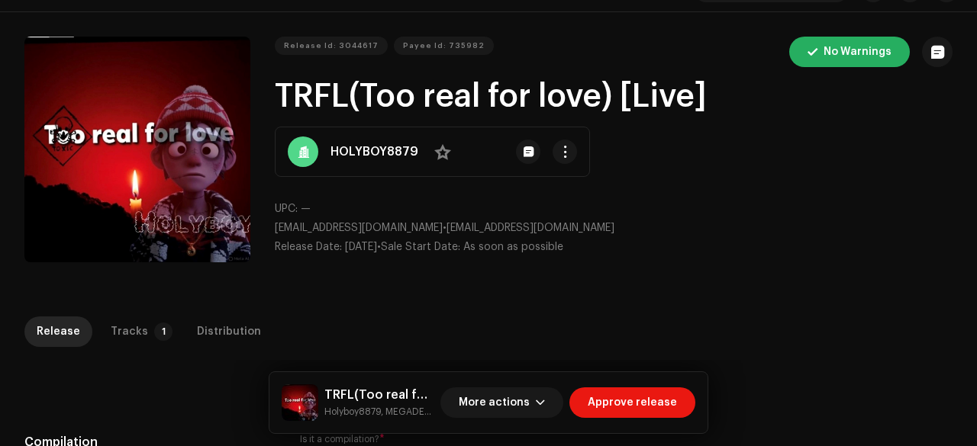
scroll to position [0, 0]
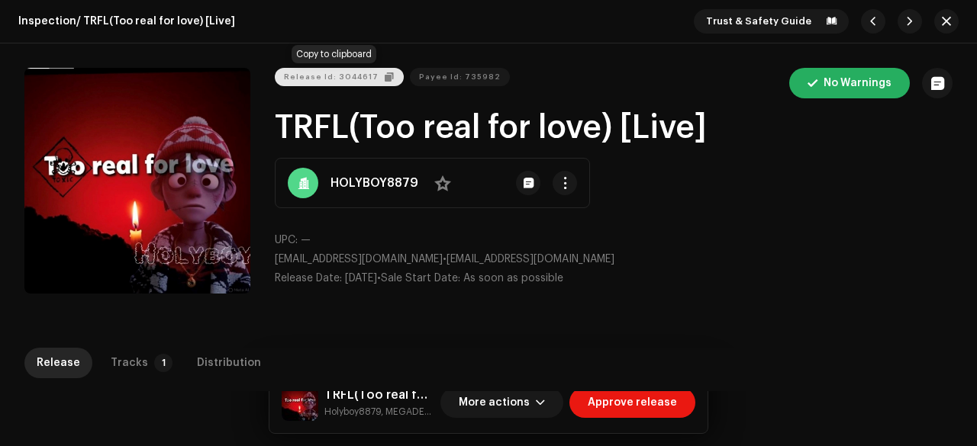
click at [339, 74] on span "Release Id: 3044617" at bounding box center [331, 77] width 95 height 31
click at [935, 18] on button "button" at bounding box center [946, 21] width 24 height 24
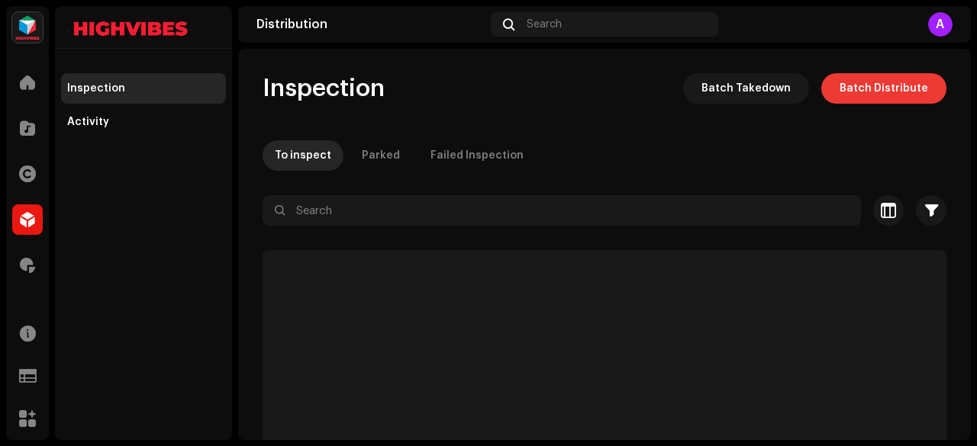
click at [844, 89] on span "Batch Distribute" at bounding box center [883, 88] width 89 height 31
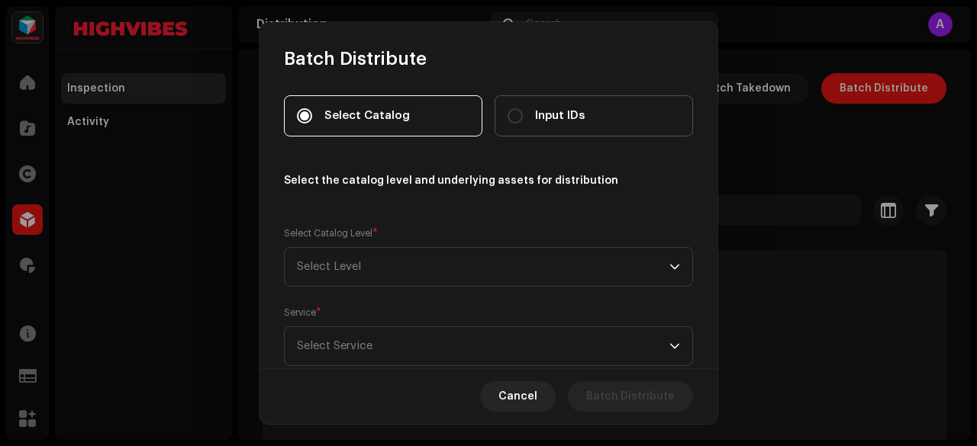
click at [562, 112] on span "Input IDs" at bounding box center [560, 116] width 50 height 17
click at [523, 112] on input "Input IDs" at bounding box center [514, 115] width 15 height 15
radio input "true"
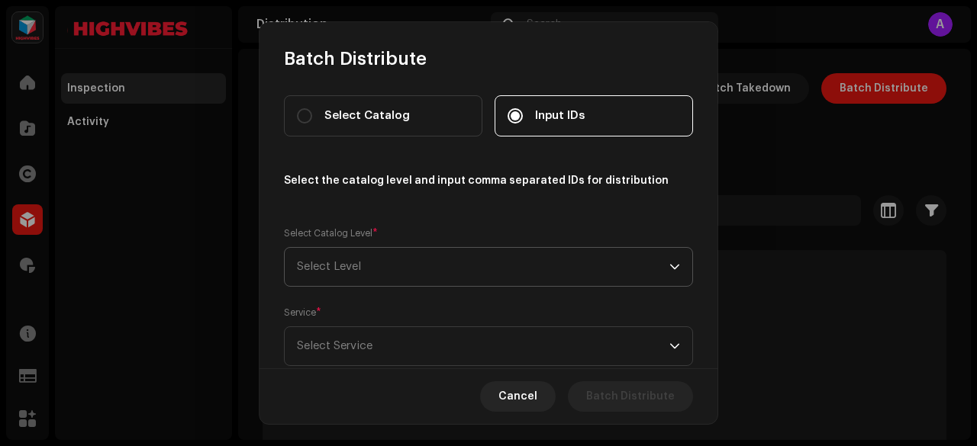
click at [355, 272] on span "Select Level" at bounding box center [483, 267] width 372 height 38
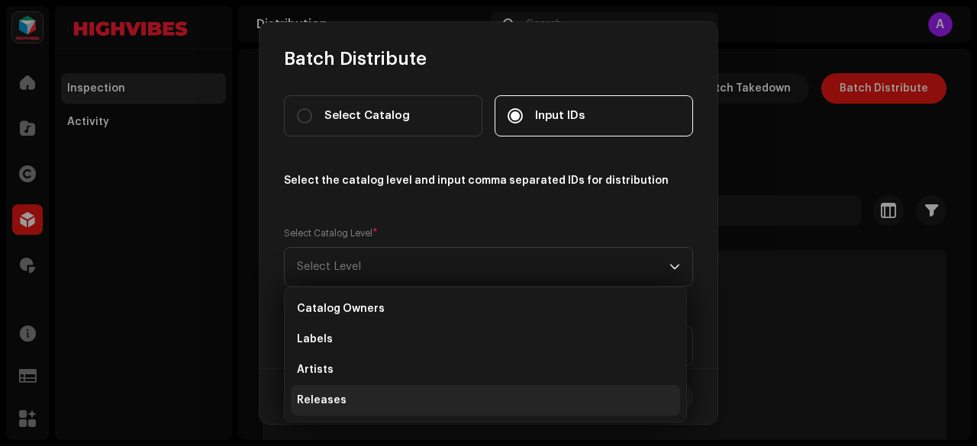
click at [331, 398] on span "Releases" at bounding box center [322, 400] width 50 height 15
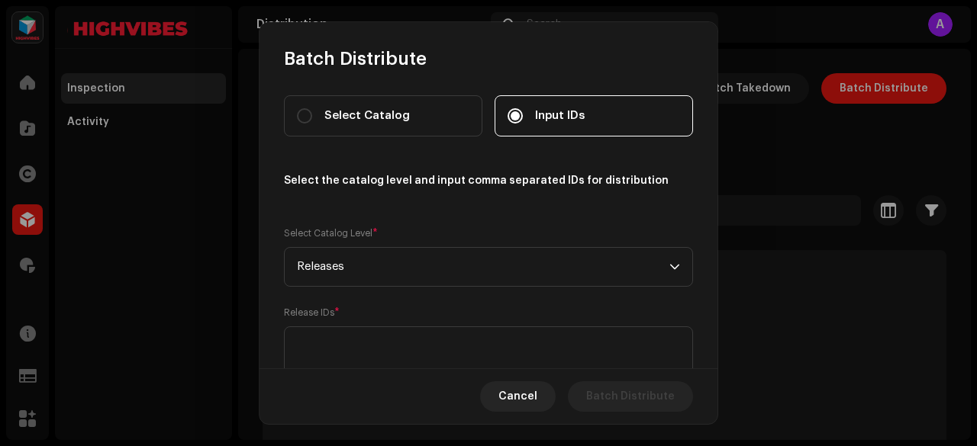
click at [335, 321] on div "Release IDs *" at bounding box center [488, 344] width 409 height 79
click at [333, 337] on textarea at bounding box center [488, 354] width 409 height 55
paste textarea "3044617"
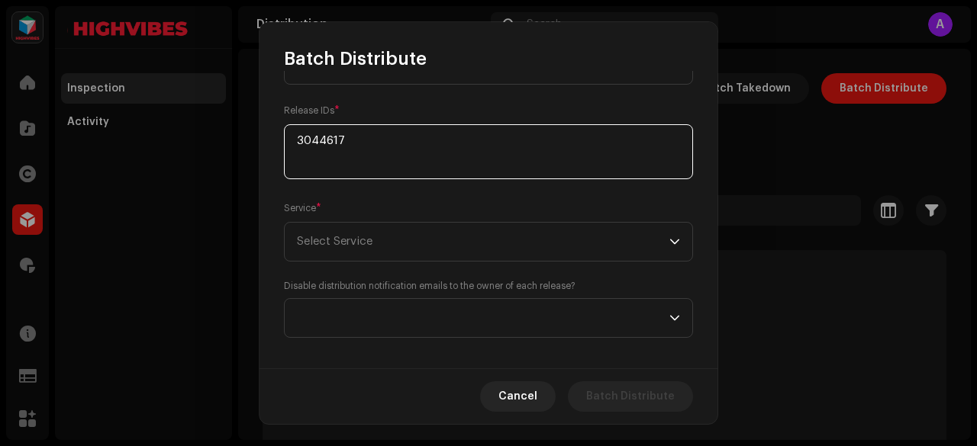
scroll to position [205, 0]
type textarea "3044617"
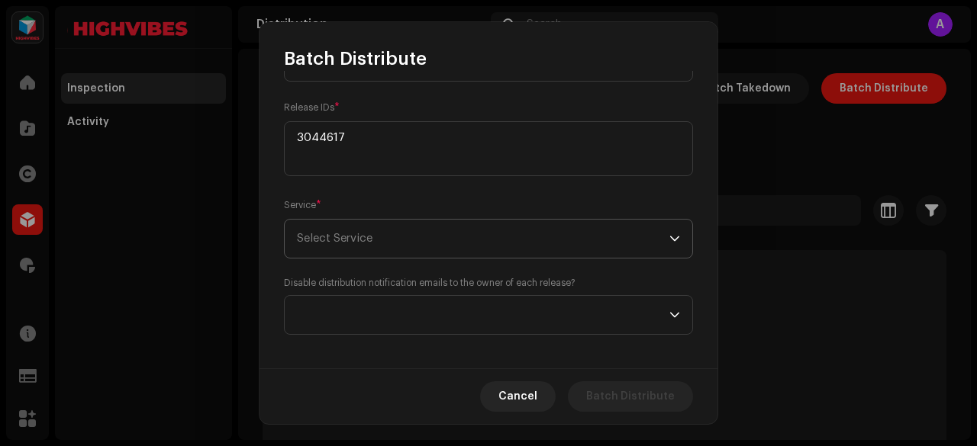
click at [320, 230] on span "Select Service" at bounding box center [483, 239] width 372 height 38
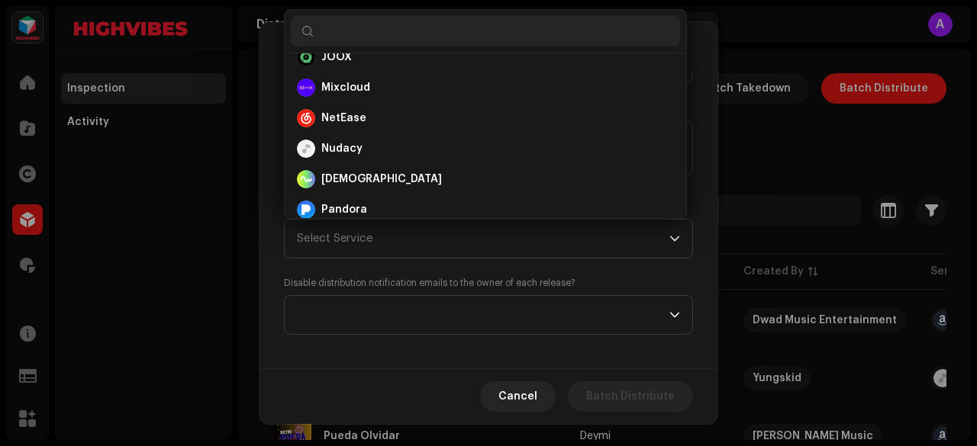
scroll to position [498, 0]
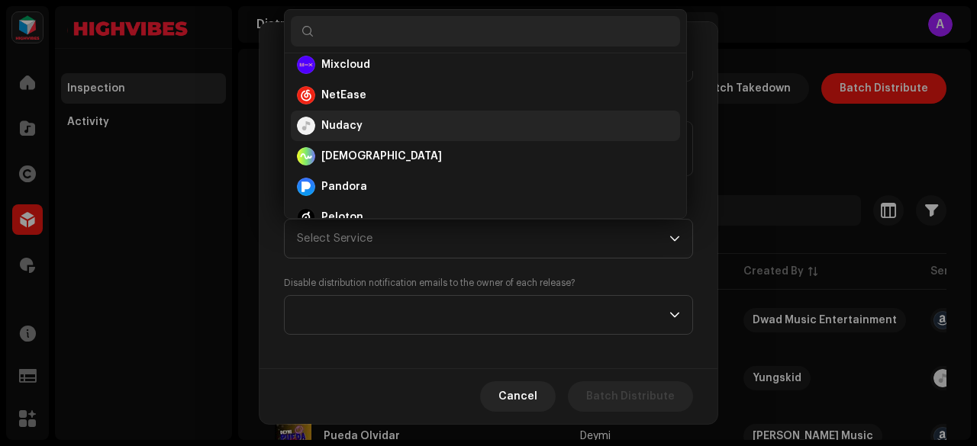
click at [345, 120] on strong "Nudacy" at bounding box center [341, 125] width 41 height 15
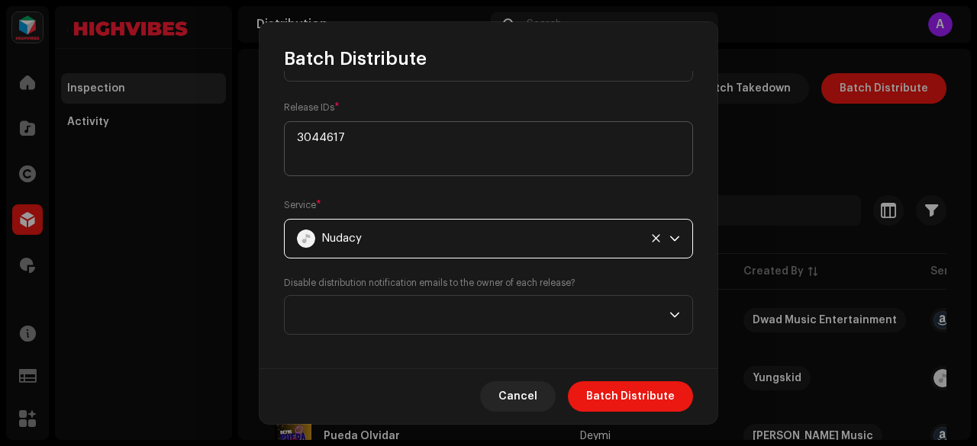
scroll to position [214, 0]
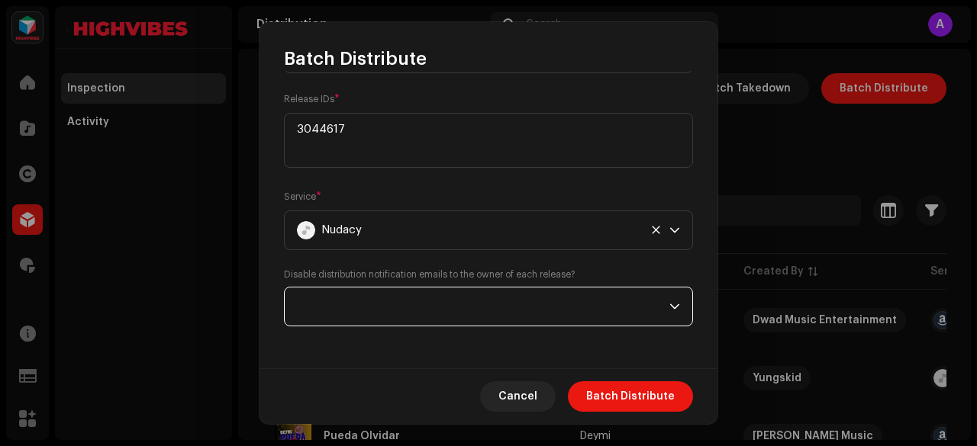
click at [391, 311] on span at bounding box center [483, 307] width 372 height 38
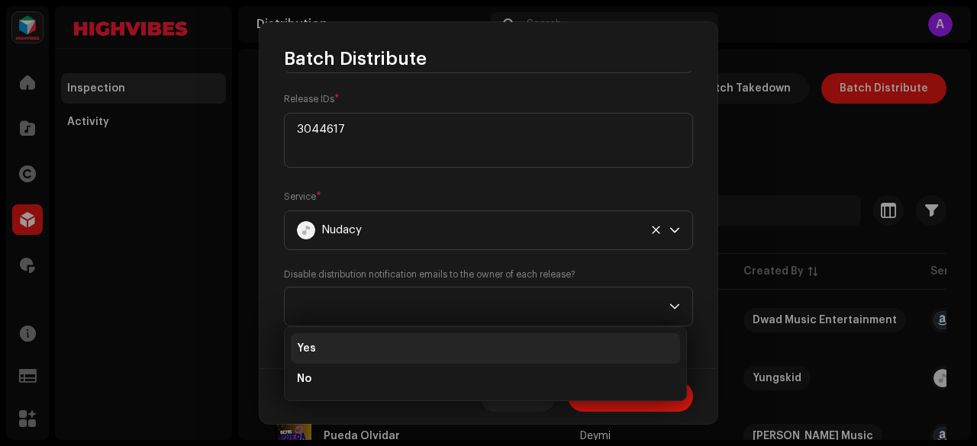
click at [327, 352] on li "Yes" at bounding box center [485, 348] width 389 height 31
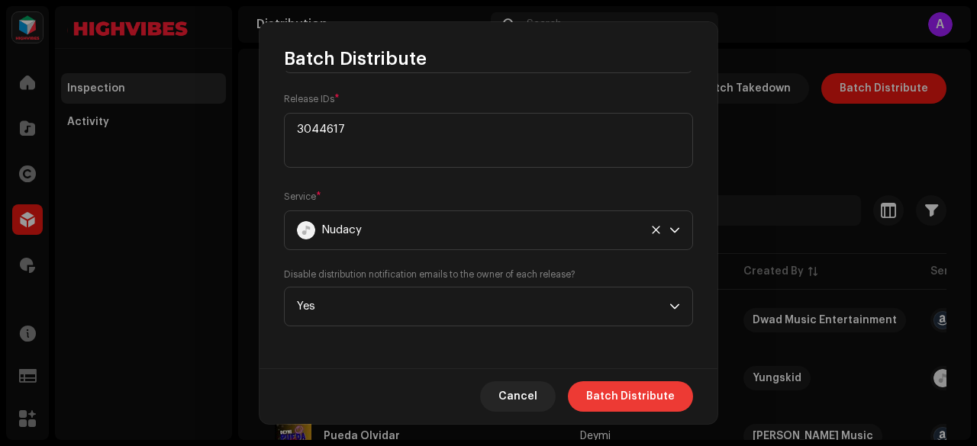
click at [596, 388] on span "Batch Distribute" at bounding box center [630, 396] width 89 height 31
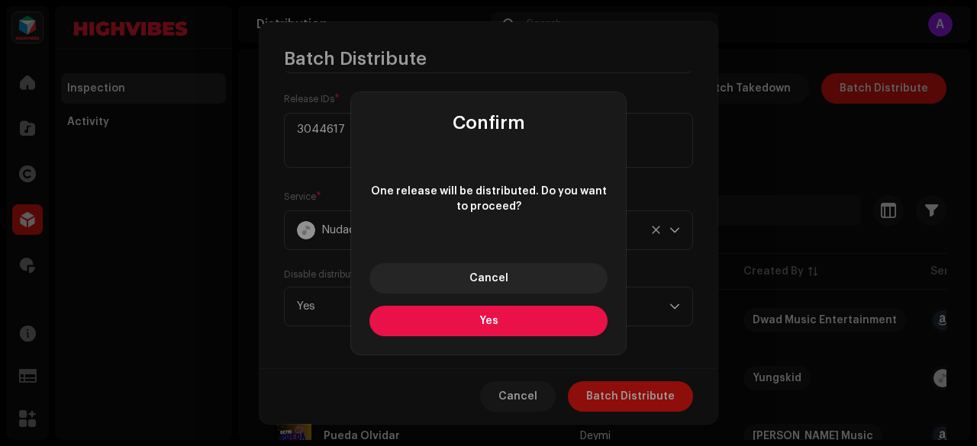
click at [511, 323] on button "Yes" at bounding box center [488, 321] width 238 height 31
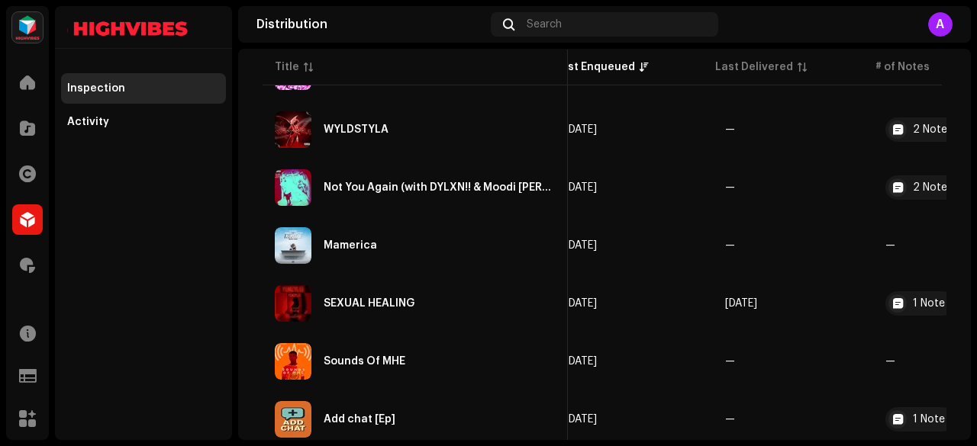
scroll to position [0, 717]
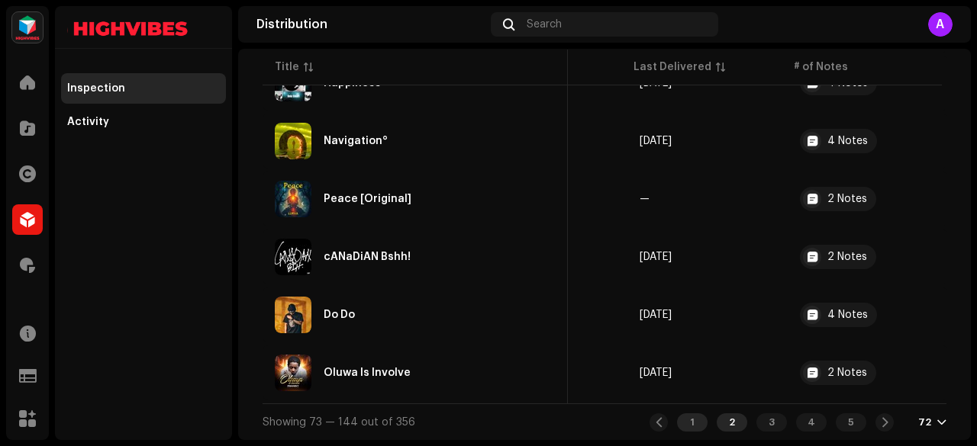
click at [680, 422] on div "1" at bounding box center [692, 423] width 31 height 18
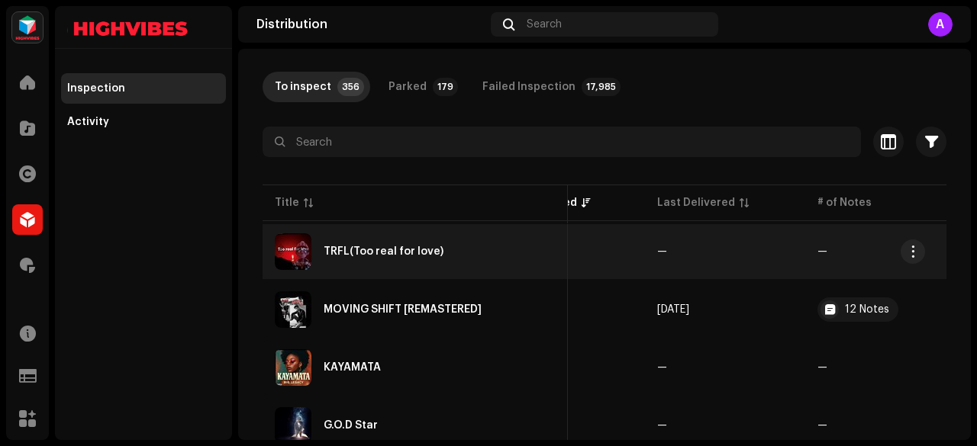
click at [366, 259] on div "TRFL(Too real for love)" at bounding box center [415, 251] width 281 height 37
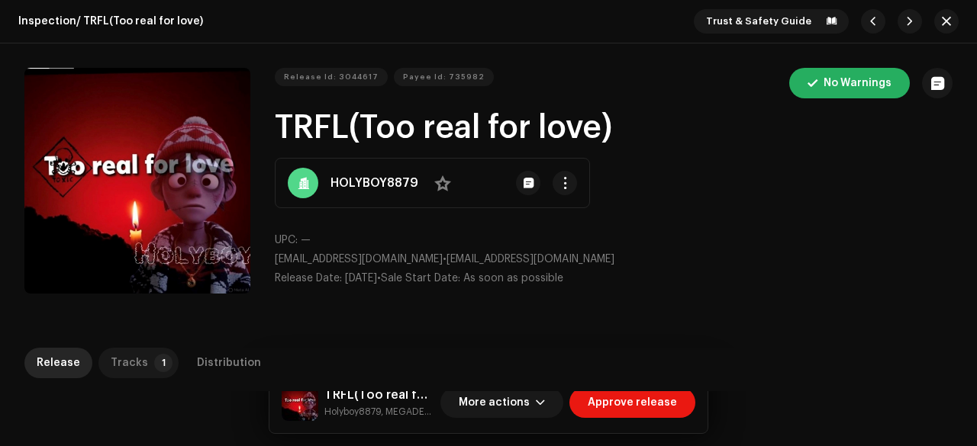
click at [156, 354] on p-badge "1" at bounding box center [163, 363] width 18 height 18
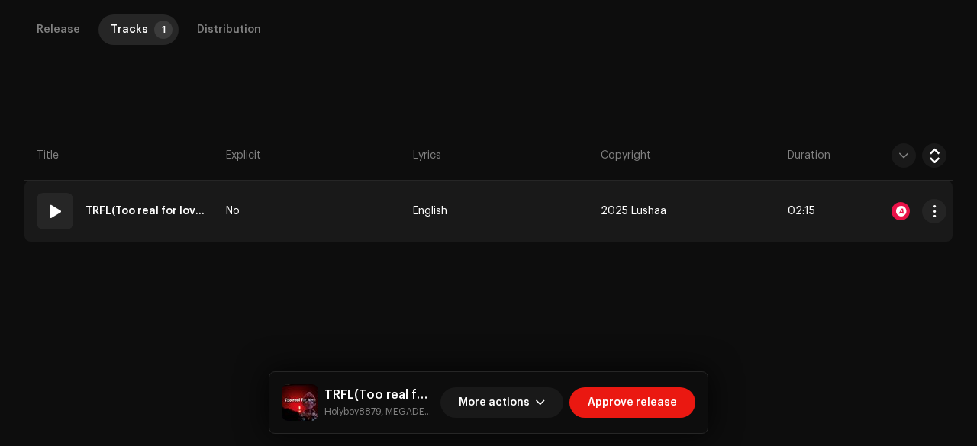
click at [301, 227] on td "No" at bounding box center [313, 211] width 187 height 61
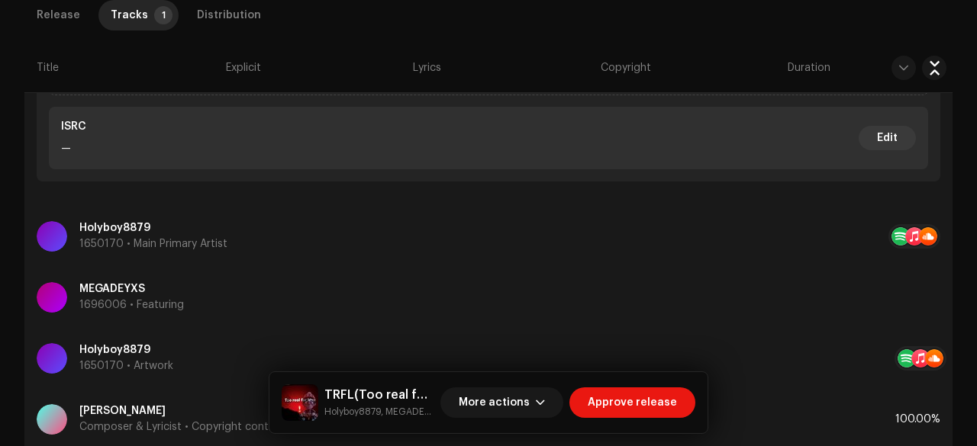
click at [346, 416] on small "Holyboy8879, MEGADEYXS" at bounding box center [379, 411] width 110 height 15
copy small "Holyboy8879"
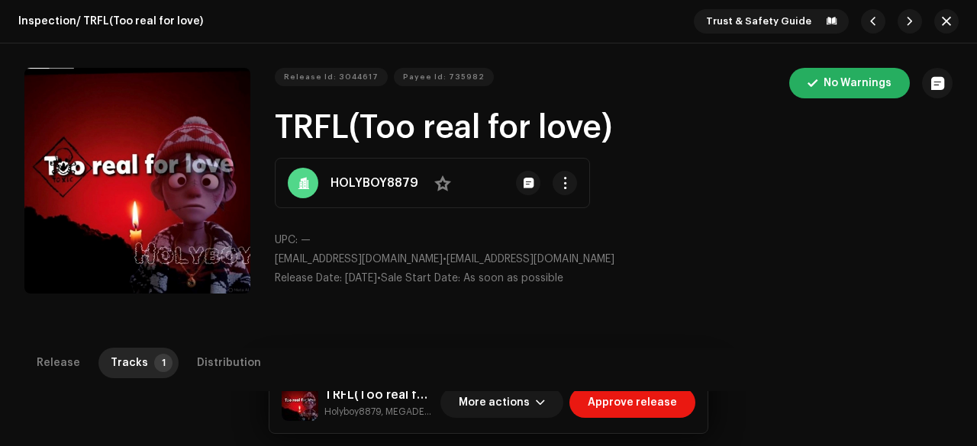
click at [322, 133] on h1 "TRFL(Too real for love)" at bounding box center [614, 128] width 678 height 35
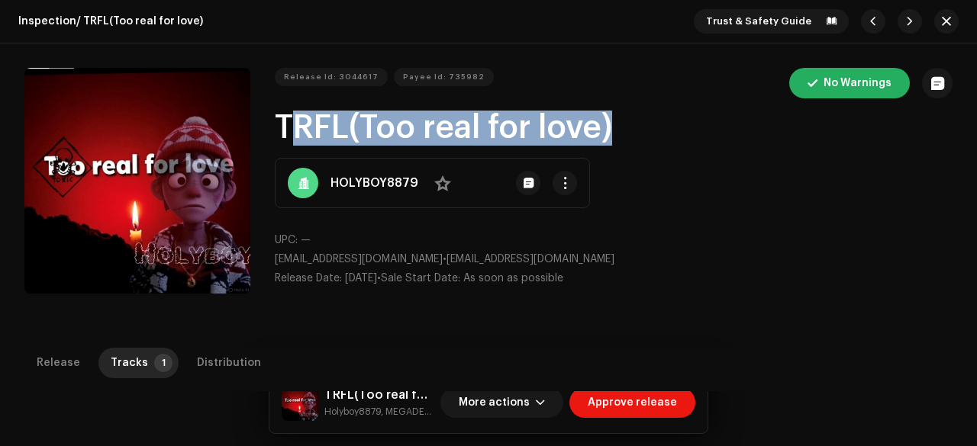
click at [322, 133] on h1 "TRFL(Too real for love)" at bounding box center [614, 128] width 678 height 35
copy h1 "TRFL(Too real for love)"
click at [317, 76] on span "Release Id: 3044617" at bounding box center [331, 77] width 95 height 31
copy h1 "TRFL(Too real for love)"
click at [413, 74] on span "Payee Id: 735982" at bounding box center [444, 77] width 82 height 31
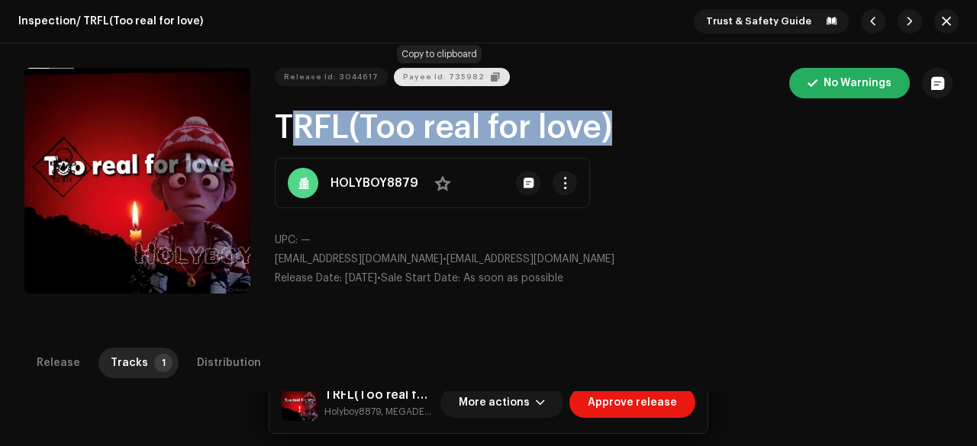
copy h1 "TRFL(Too real for love)"
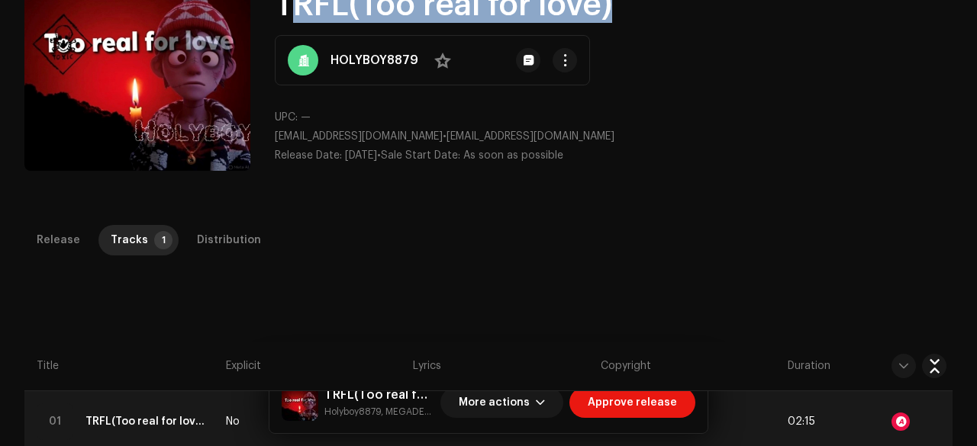
scroll to position [124, 0]
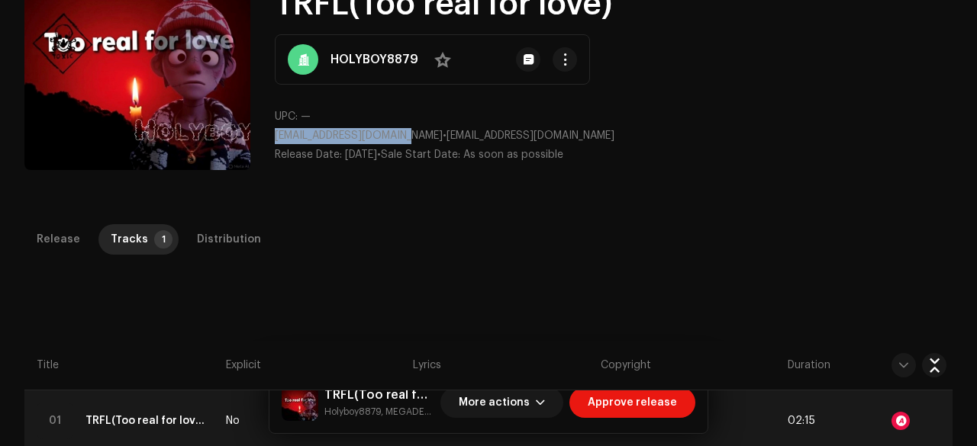
drag, startPoint x: 406, startPoint y: 137, endPoint x: 267, endPoint y: 141, distance: 138.9
click at [267, 141] on div "Release Id: 3044617 Payee Id: 735982 No Warnings TRFL(Too real for love) HOLYBO…" at bounding box center [488, 59] width 928 height 231
copy span "ugborvictor24@gmail.com"
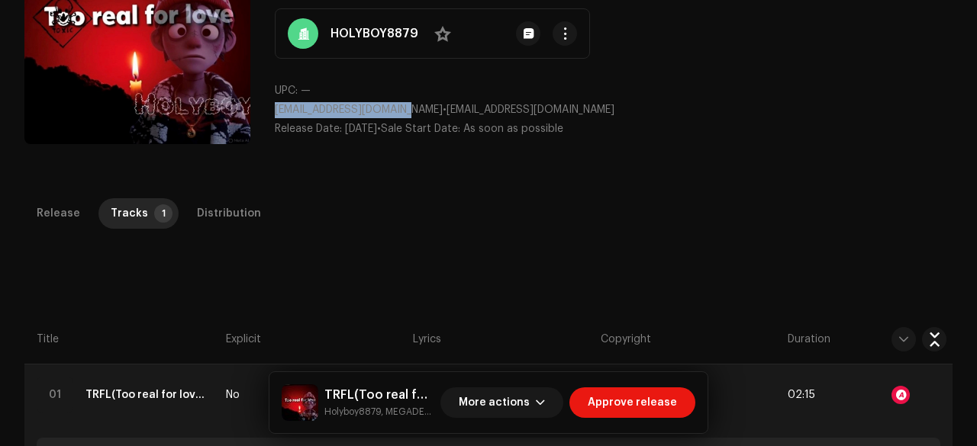
scroll to position [0, 0]
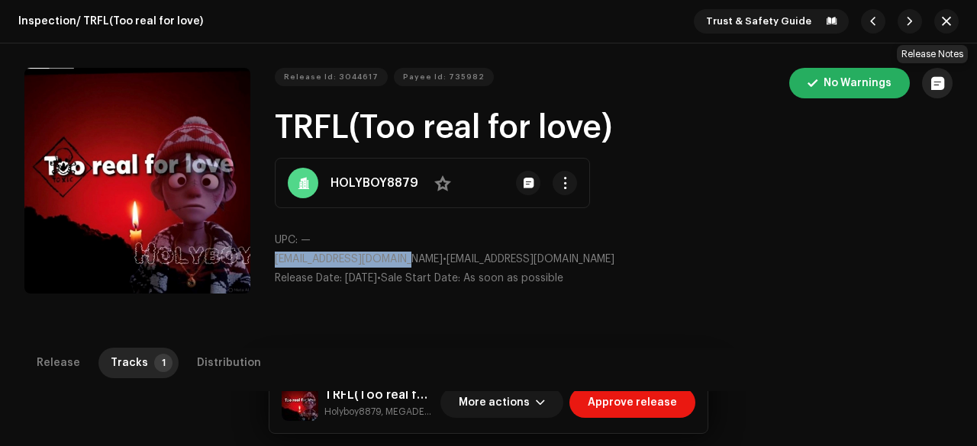
click at [937, 86] on span "button" at bounding box center [937, 83] width 13 height 12
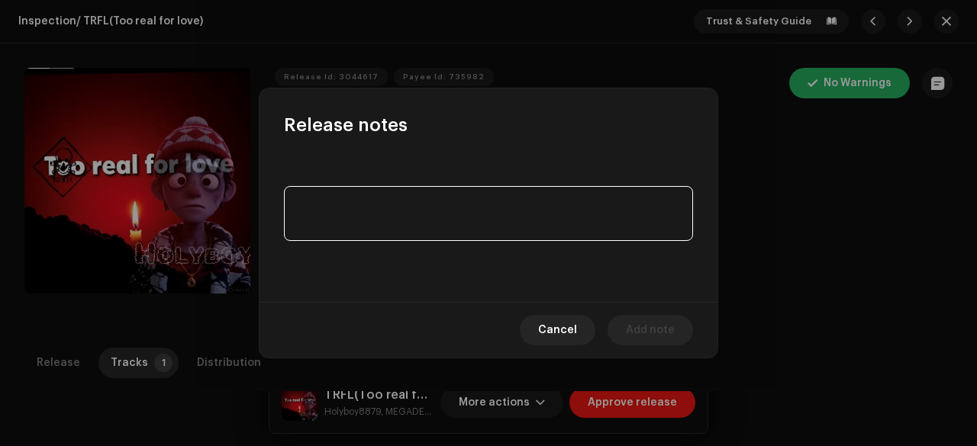
paste textarea "Release is not eligible for UGC & CID platform"
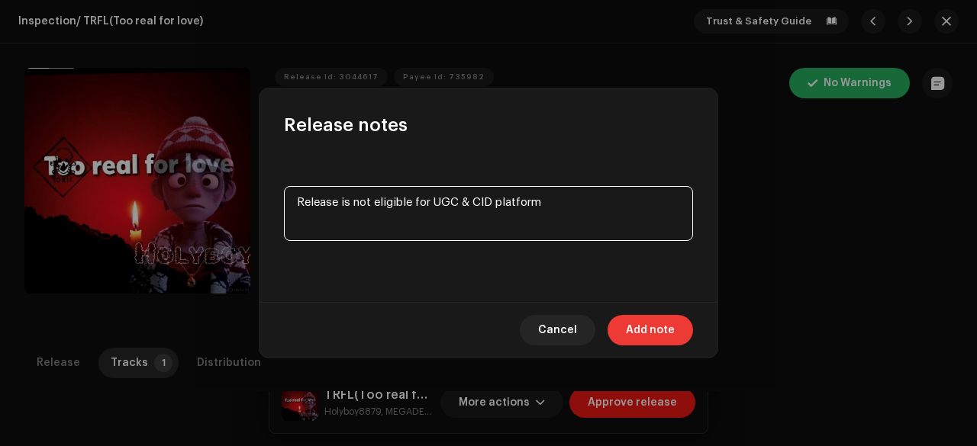
type textarea "Release is not eligible for UGC & CID platform"
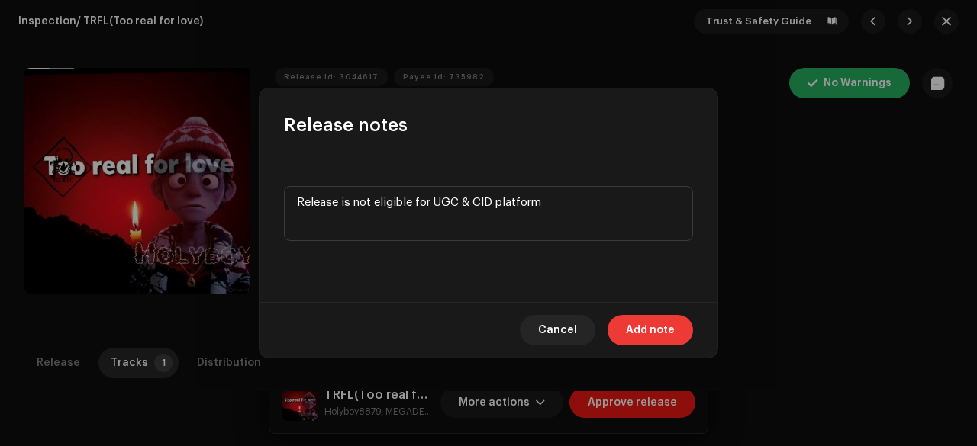
click at [649, 330] on span "Add note" at bounding box center [650, 330] width 49 height 31
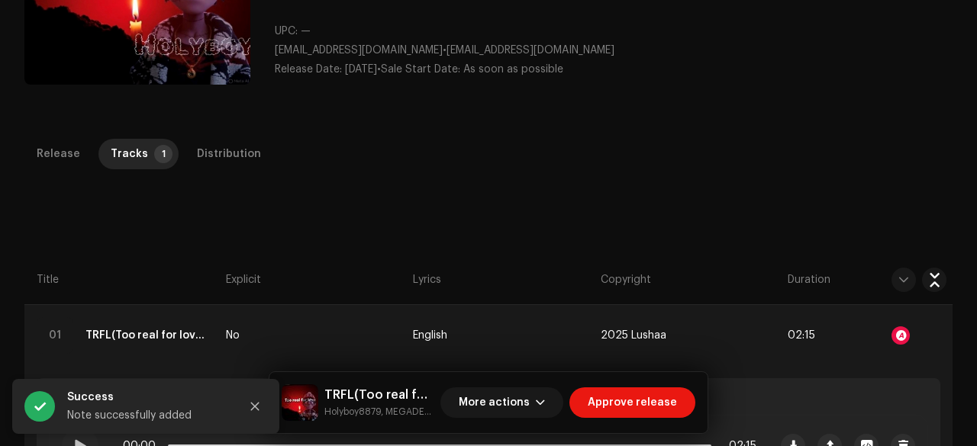
scroll to position [214, 0]
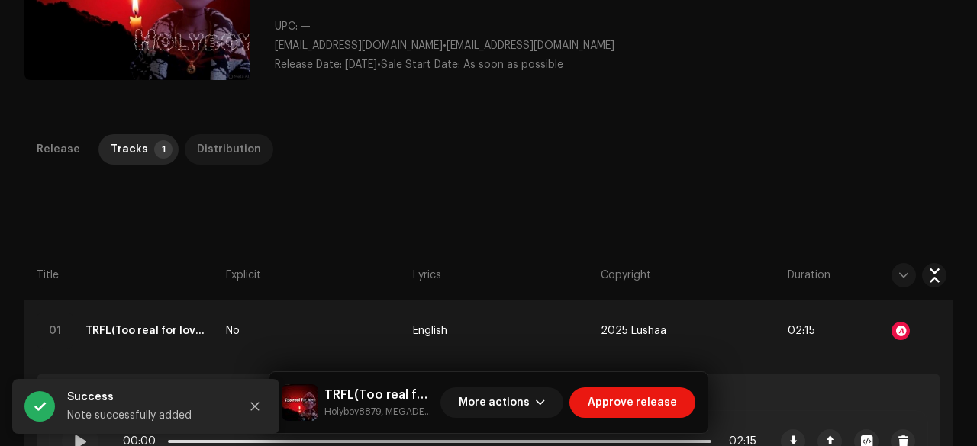
click at [224, 141] on div "Distribution" at bounding box center [229, 149] width 64 height 31
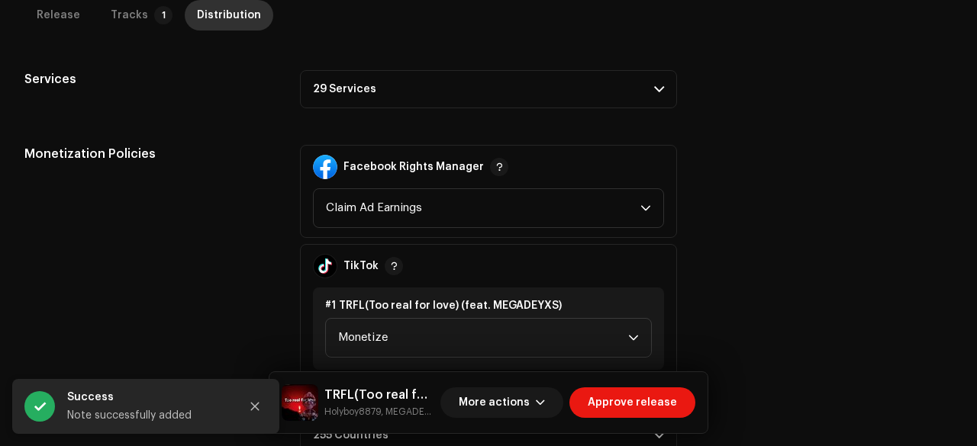
scroll to position [523, 0]
click at [336, 89] on p-accordion-header "29 Services" at bounding box center [488, 88] width 377 height 38
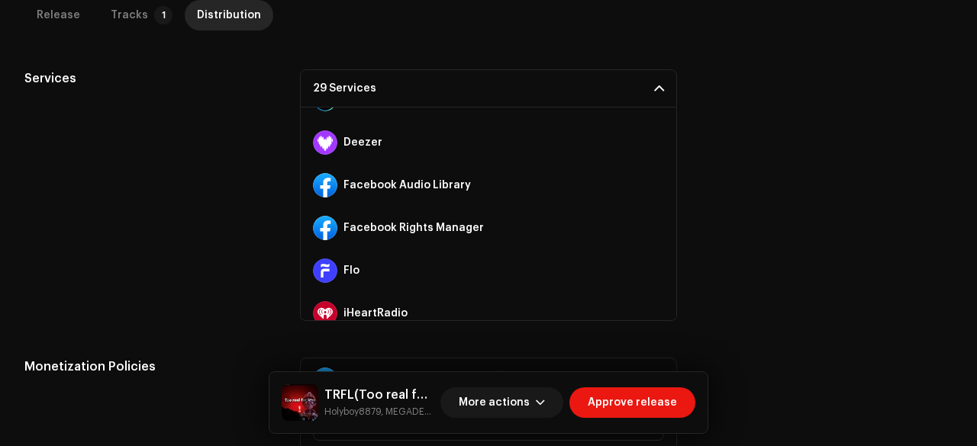
scroll to position [246, 0]
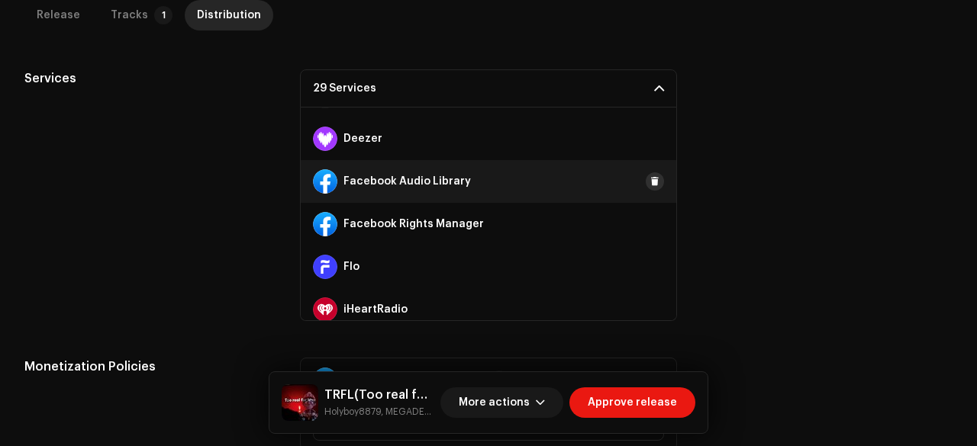
click at [650, 180] on span at bounding box center [654, 181] width 9 height 12
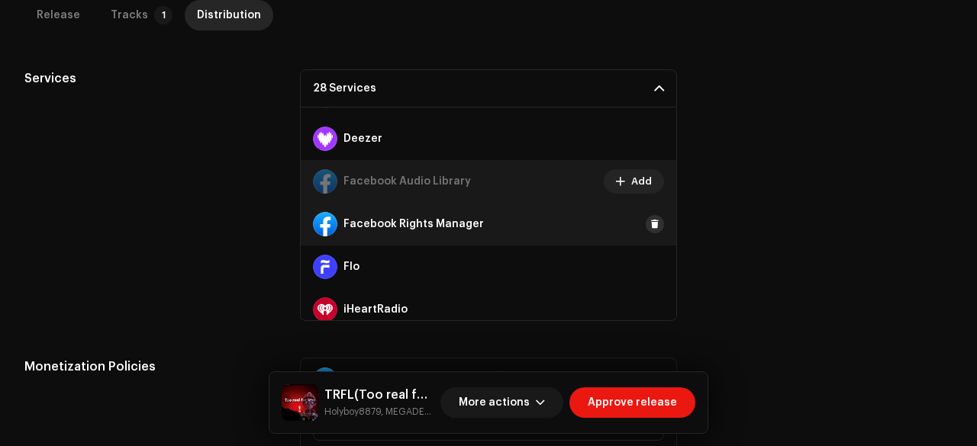
click at [650, 224] on span at bounding box center [654, 224] width 9 height 12
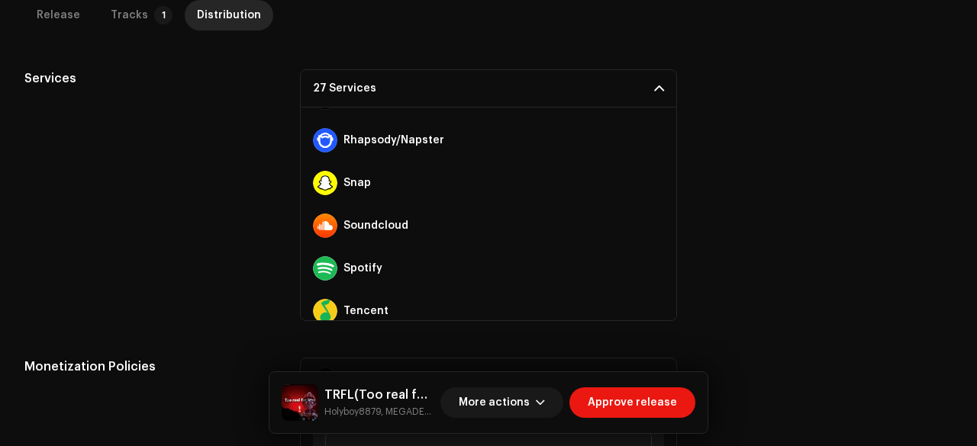
scroll to position [802, 0]
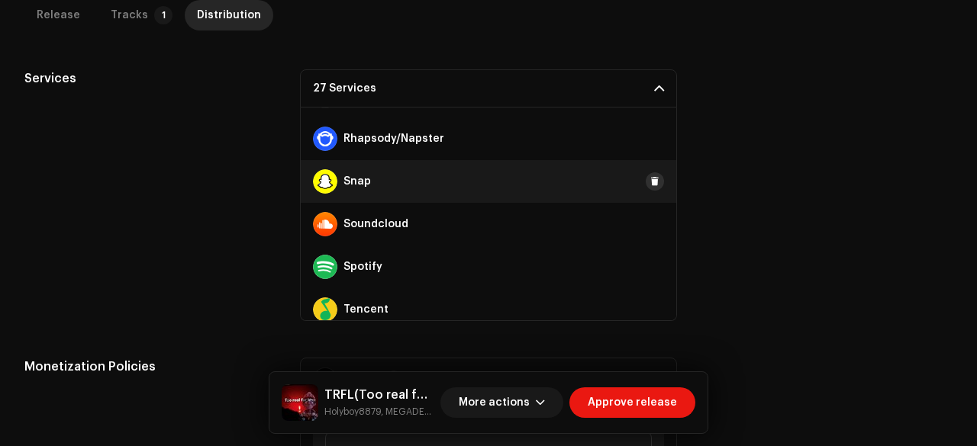
click at [650, 179] on span at bounding box center [654, 181] width 9 height 12
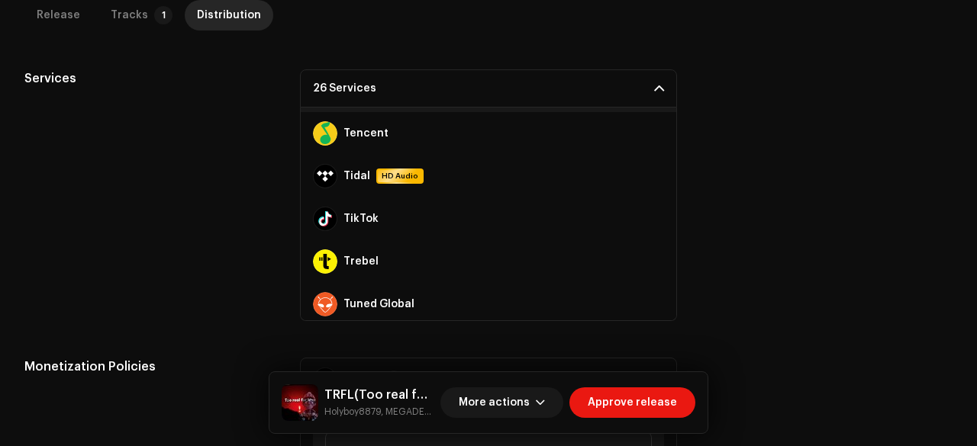
scroll to position [983, 0]
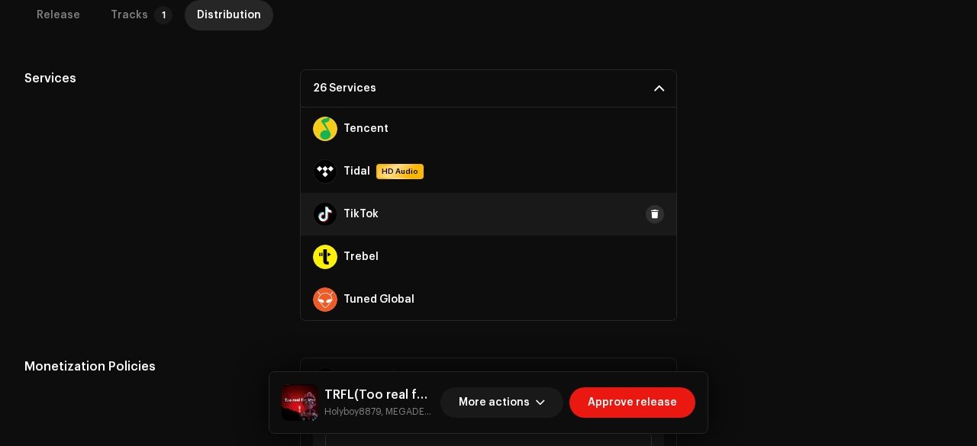
click at [650, 212] on span at bounding box center [654, 214] width 9 height 12
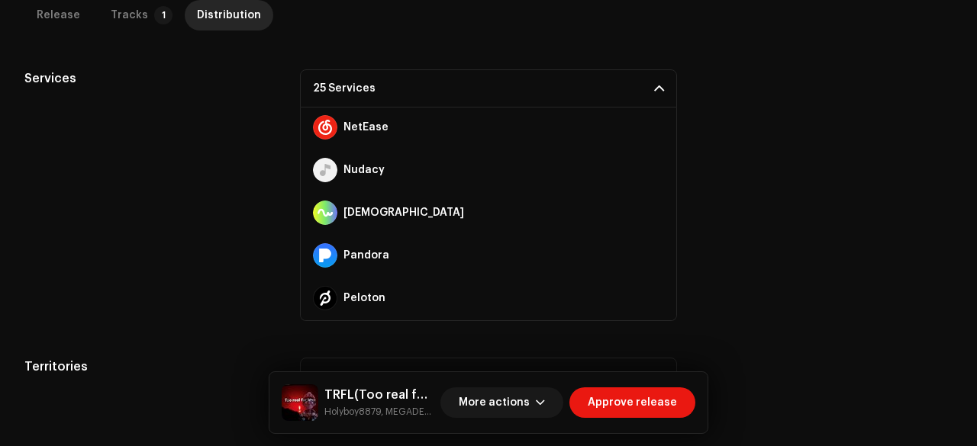
scroll to position [600, 0]
click at [626, 396] on span "Approve release" at bounding box center [631, 403] width 89 height 31
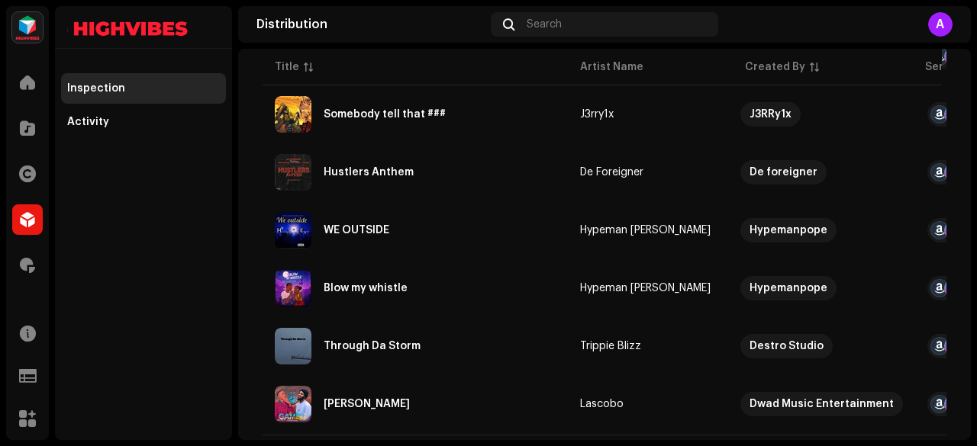
scroll to position [4074, 0]
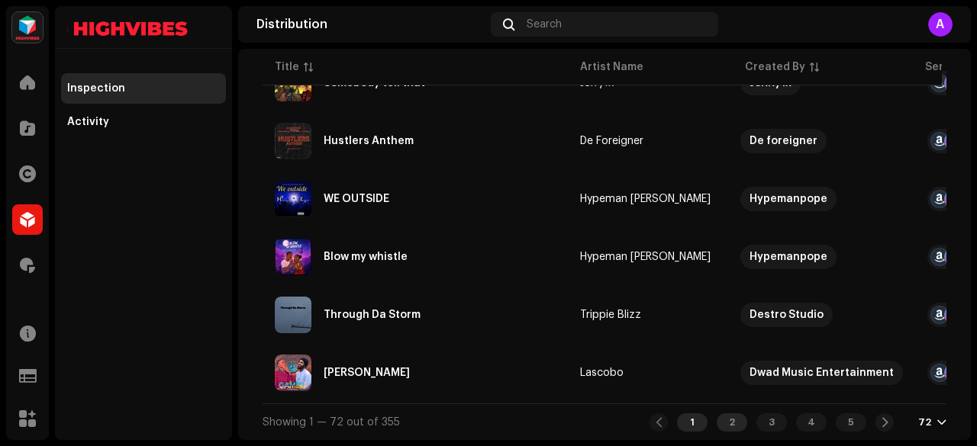
click at [722, 423] on div "2" at bounding box center [731, 423] width 31 height 18
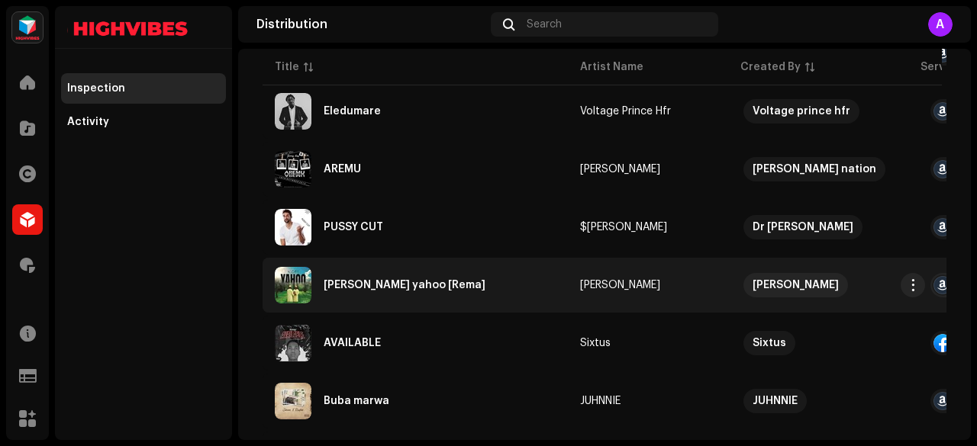
click at [394, 290] on div "Kofi yahoo [Rema]" at bounding box center [404, 285] width 162 height 11
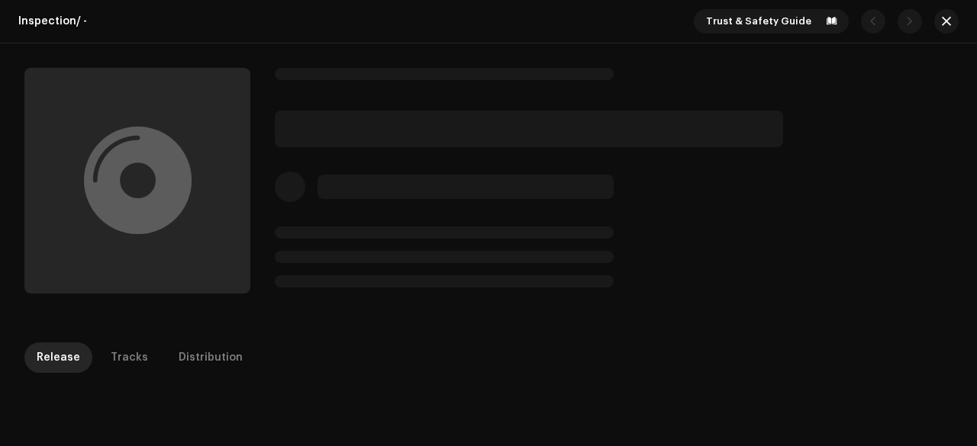
scroll to position [81, 0]
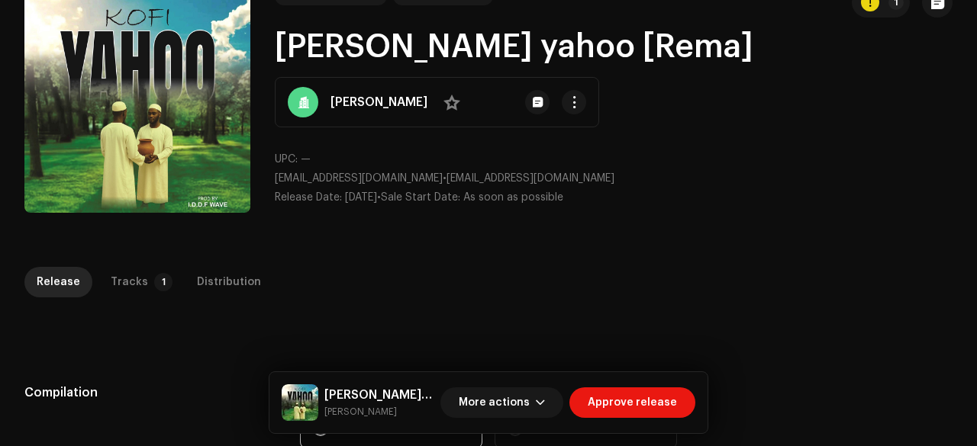
click at [127, 278] on div "Tracks" at bounding box center [129, 282] width 37 height 31
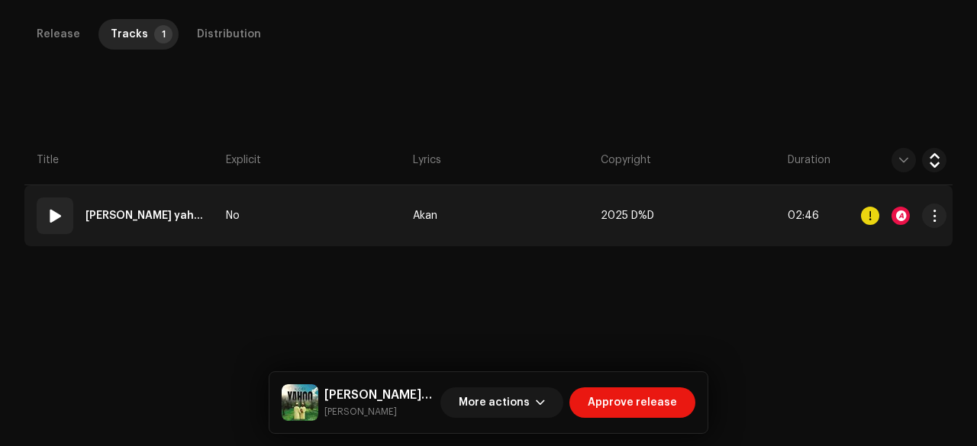
scroll to position [337, 0]
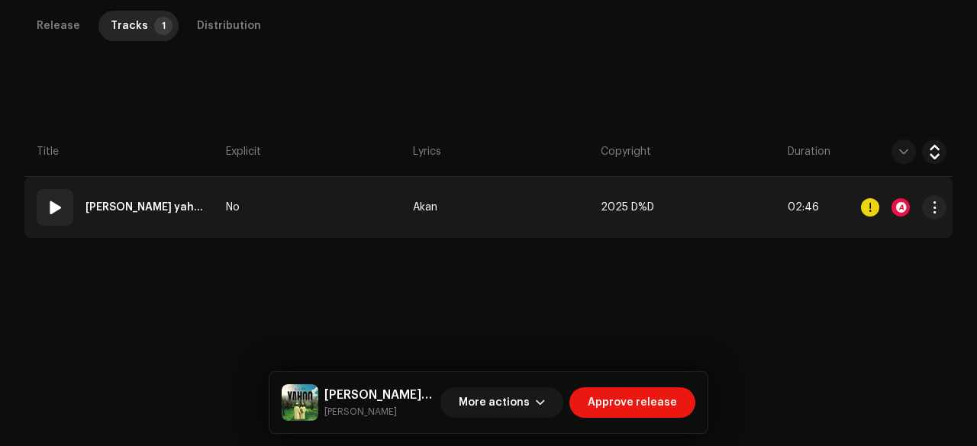
click at [282, 206] on td "No" at bounding box center [313, 207] width 187 height 61
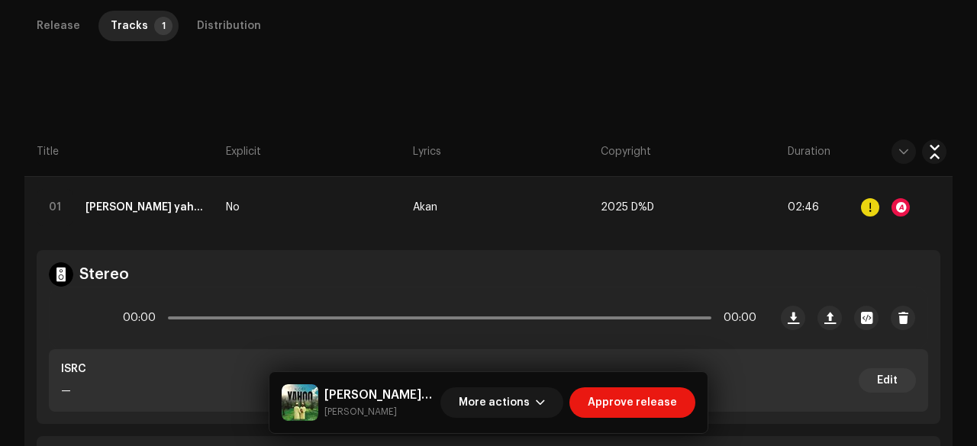
click at [362, 415] on small "Holly Genster" at bounding box center [379, 411] width 110 height 15
copy div "Holly Genster More actions Approve release Release Tracks 1 Distribution Compil…"
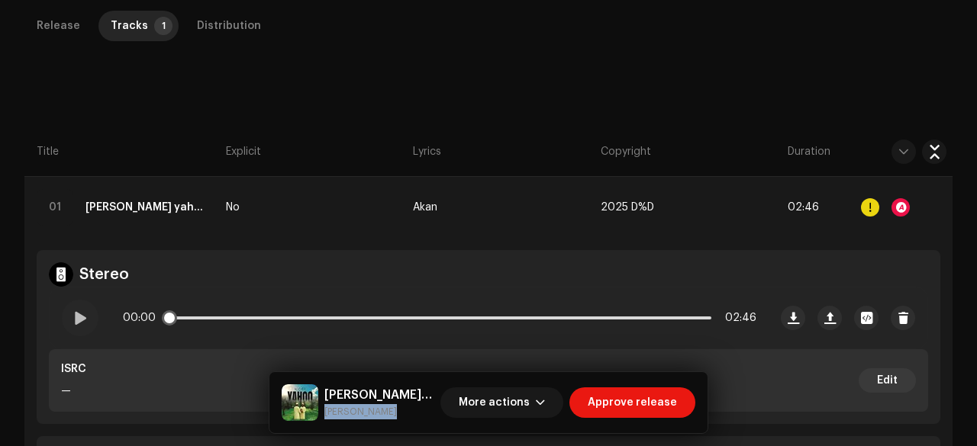
scroll to position [417, 0]
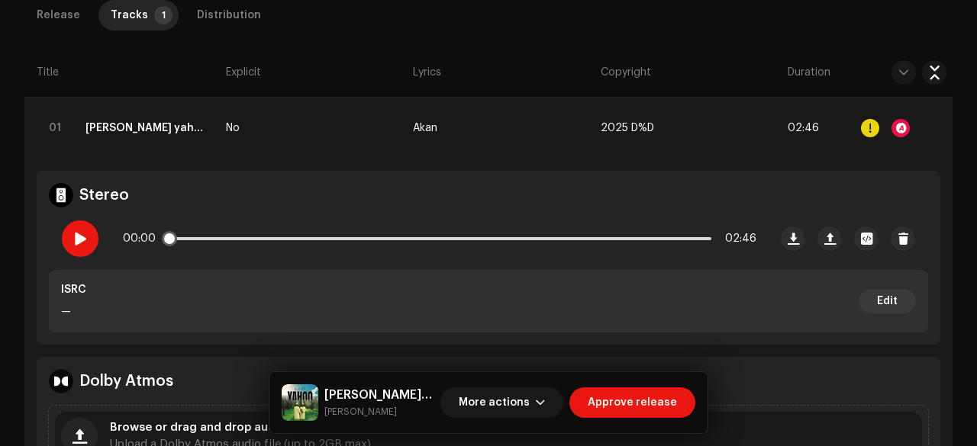
click at [72, 239] on div at bounding box center [80, 238] width 37 height 37
click at [891, 129] on div at bounding box center [900, 128] width 18 height 18
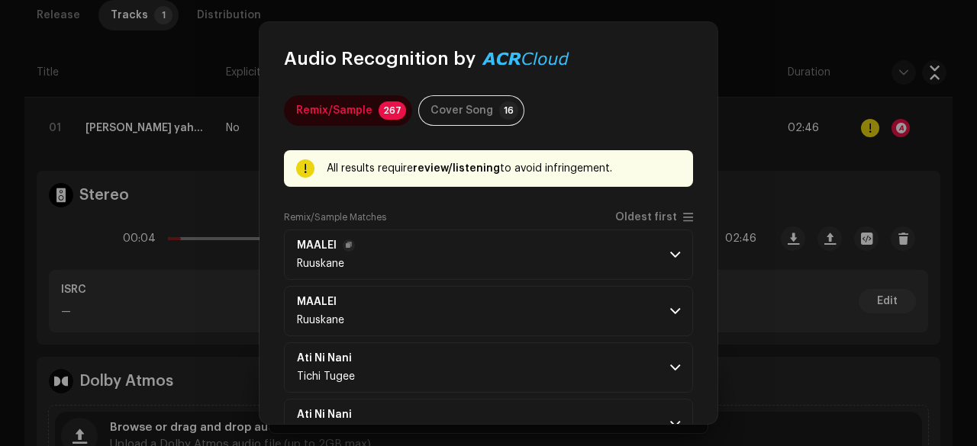
click at [435, 244] on p-accordion-header "MAALEI Ruuskane" at bounding box center [488, 255] width 409 height 50
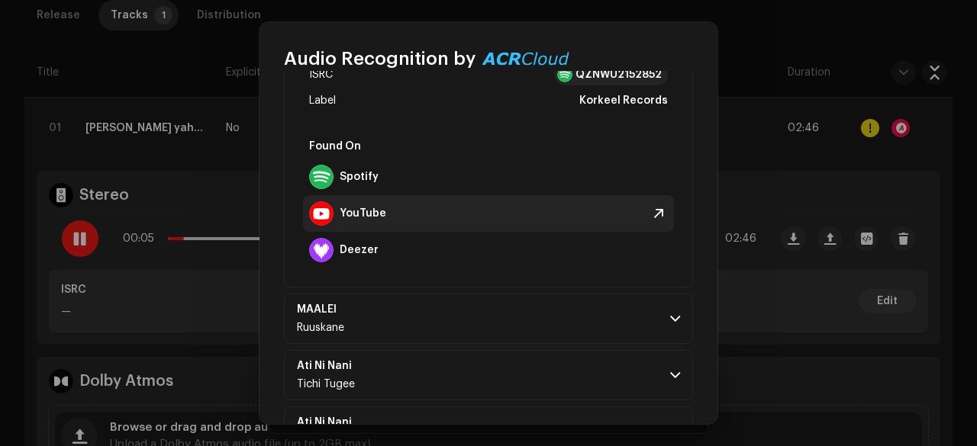
scroll to position [418, 0]
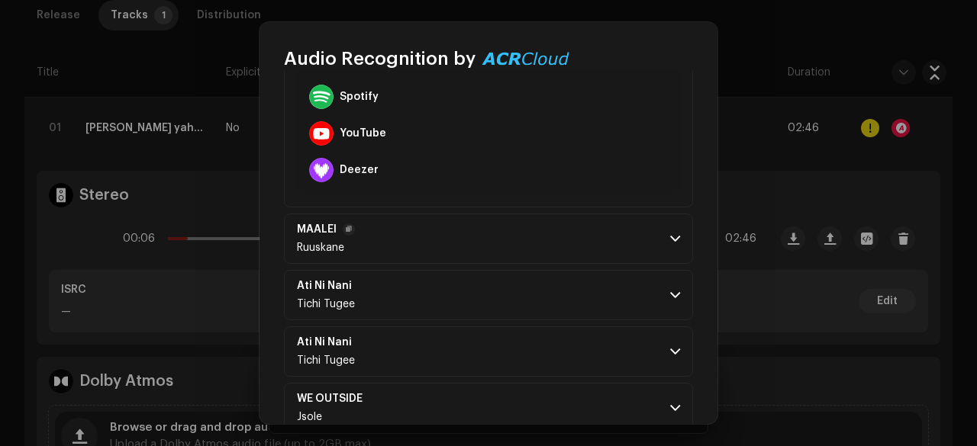
click at [464, 236] on p-accordion-header "MAALEI Ruuskane" at bounding box center [488, 239] width 409 height 50
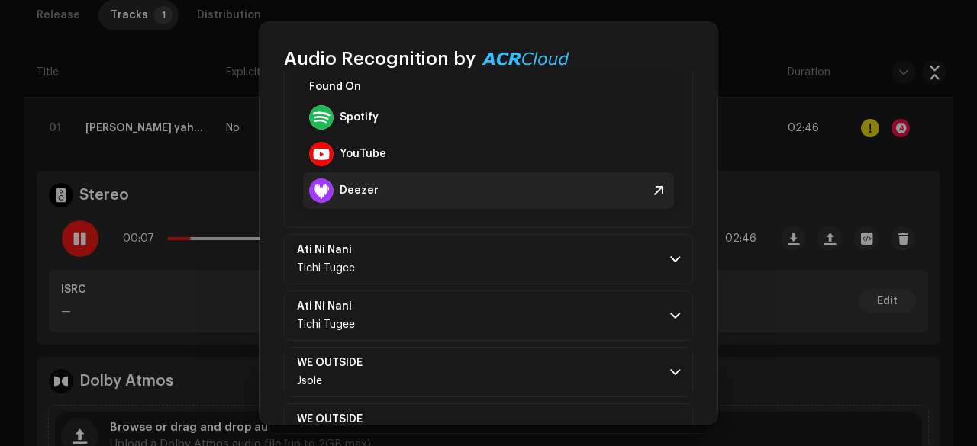
scroll to position [803, 0]
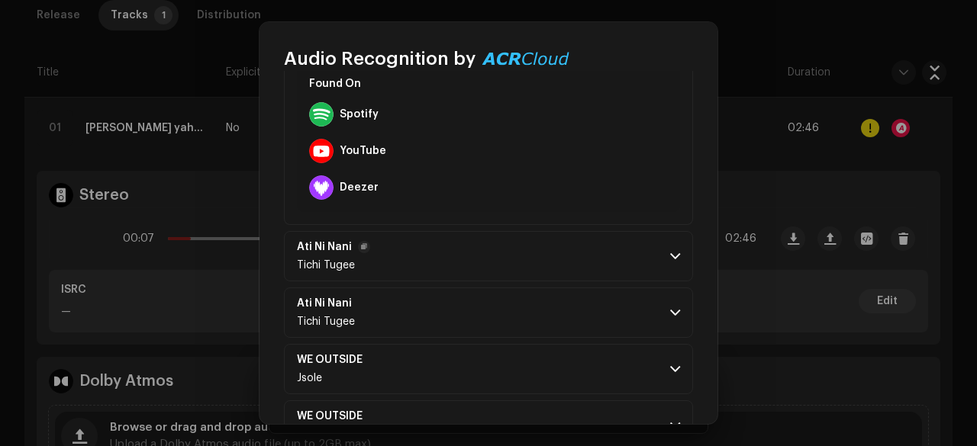
click at [417, 271] on p-accordion-header "Ati Ni Nani Tichi Tugee" at bounding box center [488, 256] width 409 height 50
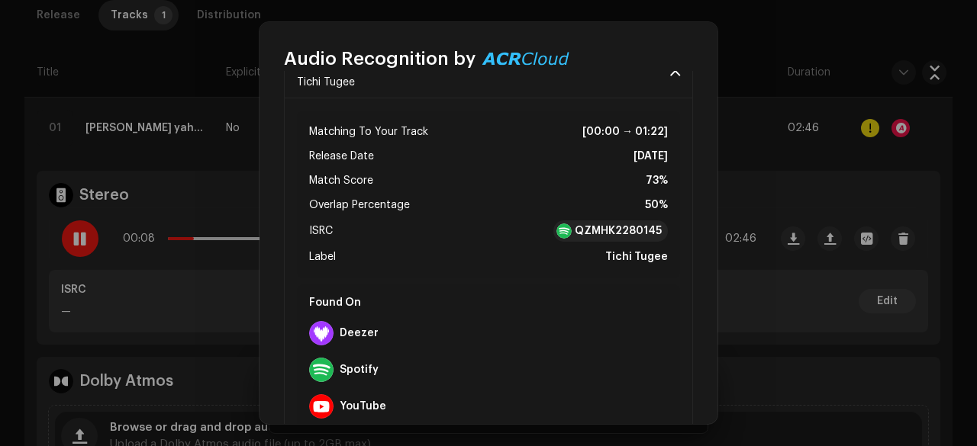
scroll to position [970, 0]
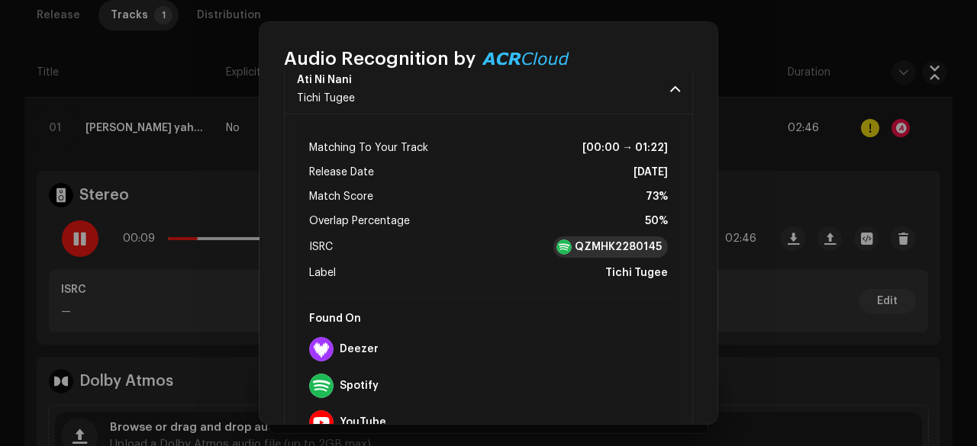
click at [594, 240] on strong "QZMHK2280145" at bounding box center [618, 247] width 87 height 15
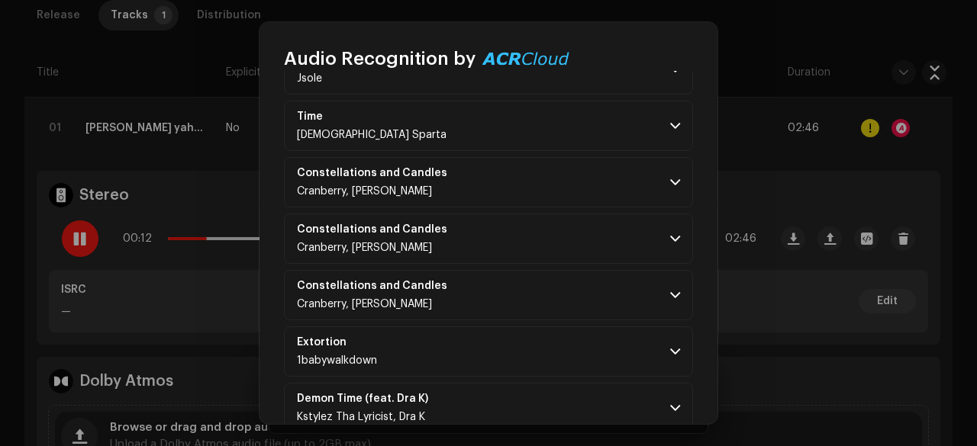
scroll to position [1505, 0]
click at [597, 193] on p-accordion-header "Constellations and Candles Cranberry, Lil Qell" at bounding box center [488, 181] width 409 height 50
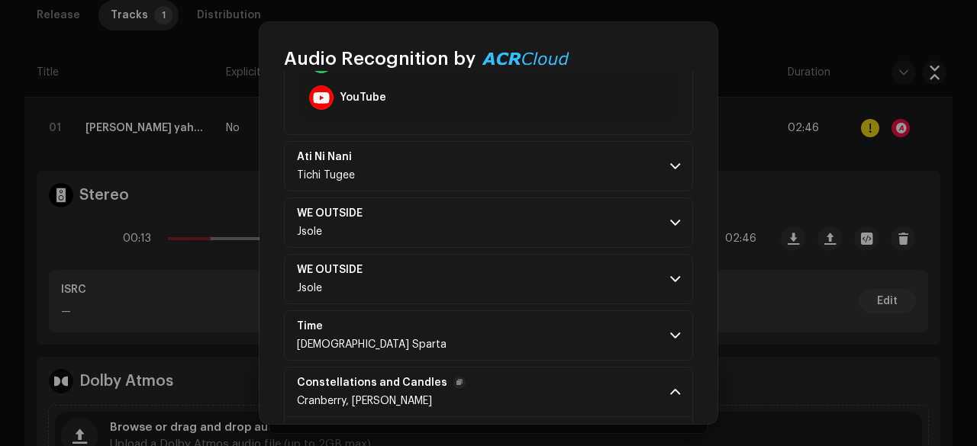
scroll to position [1292, 0]
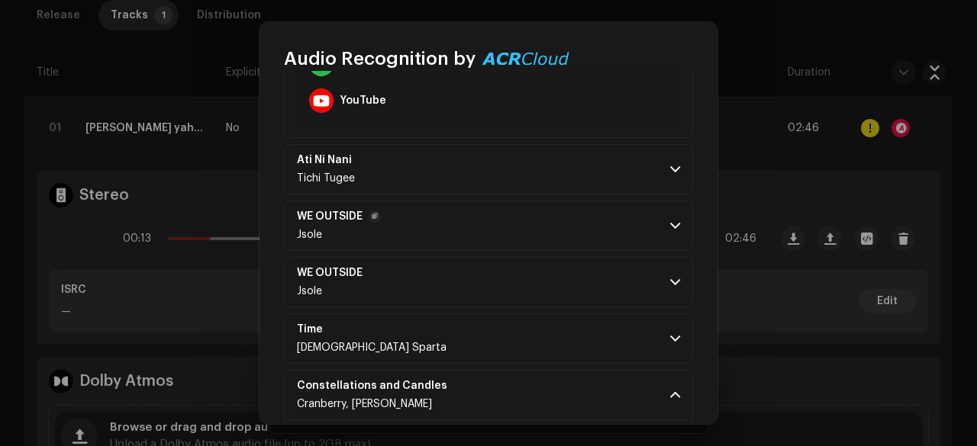
click at [546, 225] on p-accordion-header "WE OUTSIDE Jsole" at bounding box center [488, 226] width 409 height 50
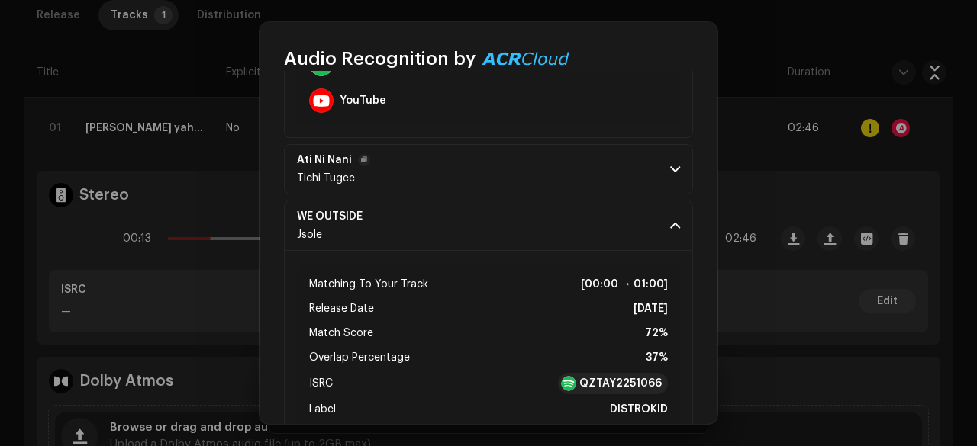
click at [504, 172] on p-accordion-header "Ati Ni Nani Tichi Tugee" at bounding box center [488, 169] width 409 height 50
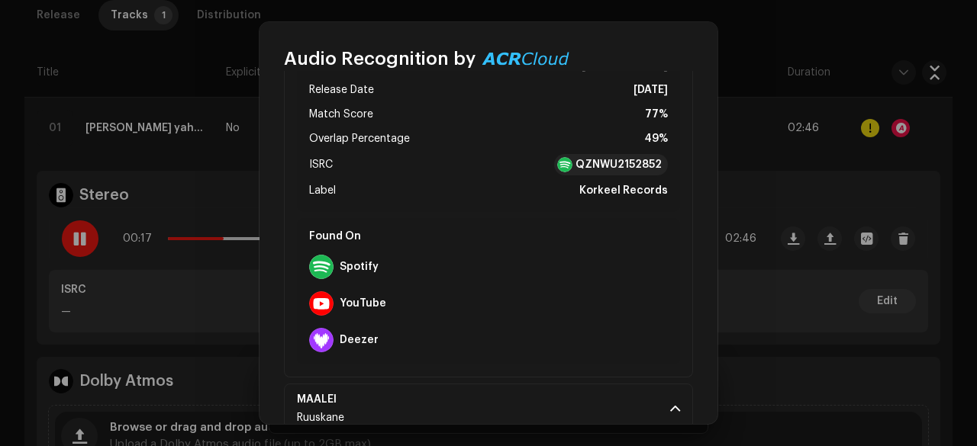
scroll to position [246, 0]
click at [578, 166] on strong "QZNWU2152852" at bounding box center [618, 166] width 86 height 15
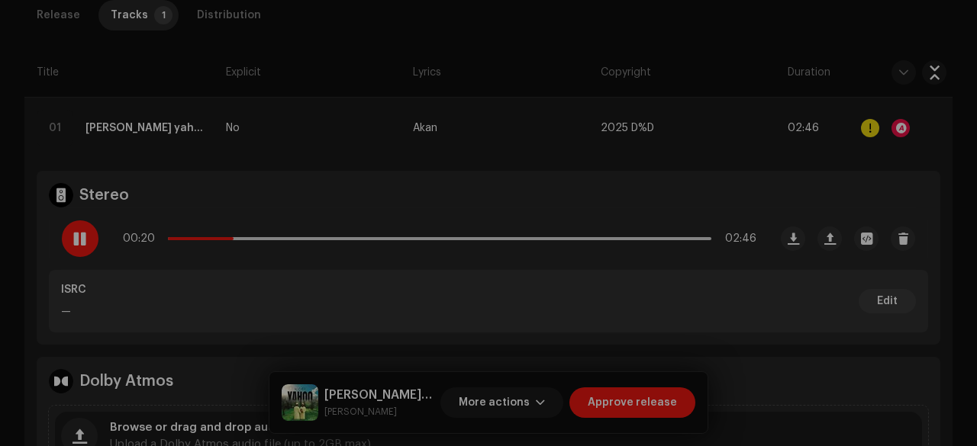
click at [124, 116] on div "Audio Recognition by Remix/Sample 267 Cover Song 16 All results require review/…" at bounding box center [488, 223] width 977 height 446
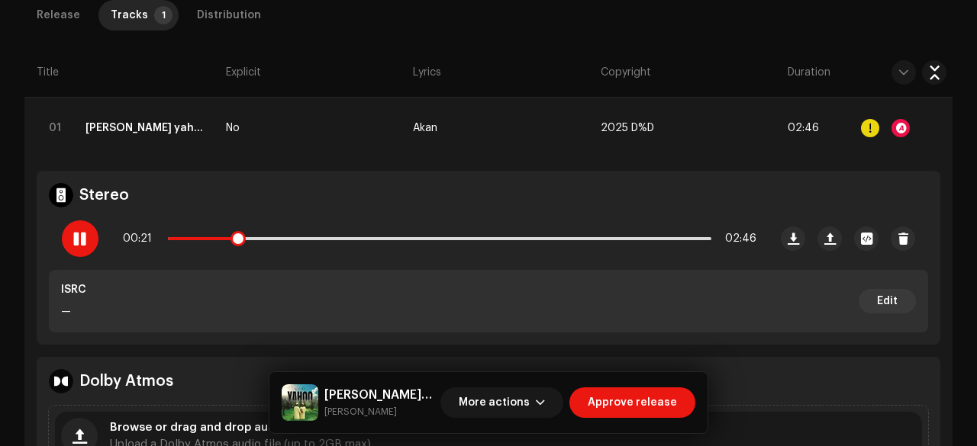
click at [69, 242] on div at bounding box center [80, 238] width 37 height 37
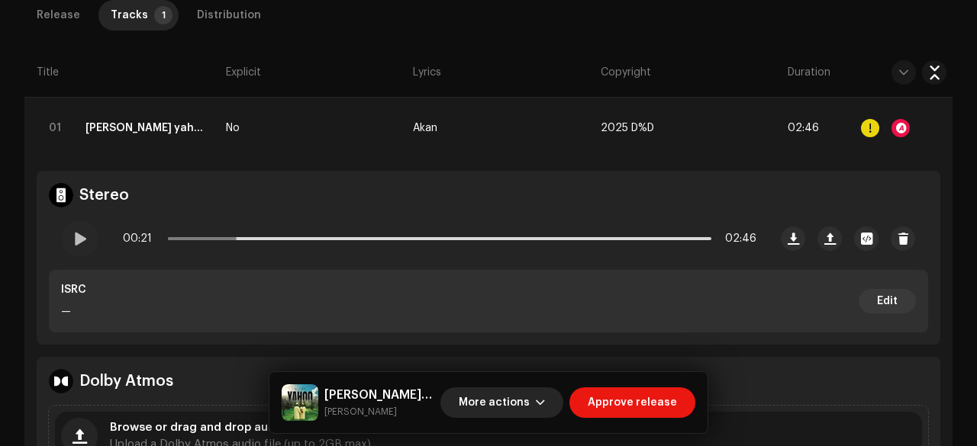
click at [486, 398] on span "More actions" at bounding box center [494, 403] width 71 height 31
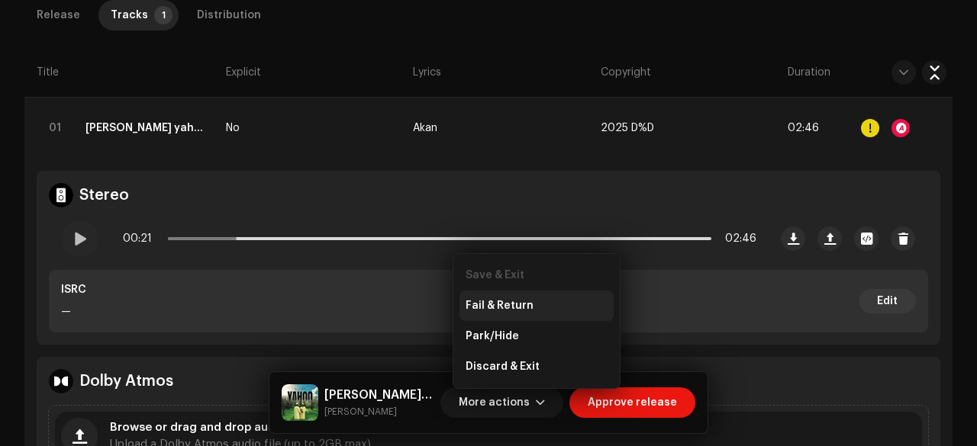
click at [506, 295] on div "Fail & Return" at bounding box center [536, 306] width 154 height 31
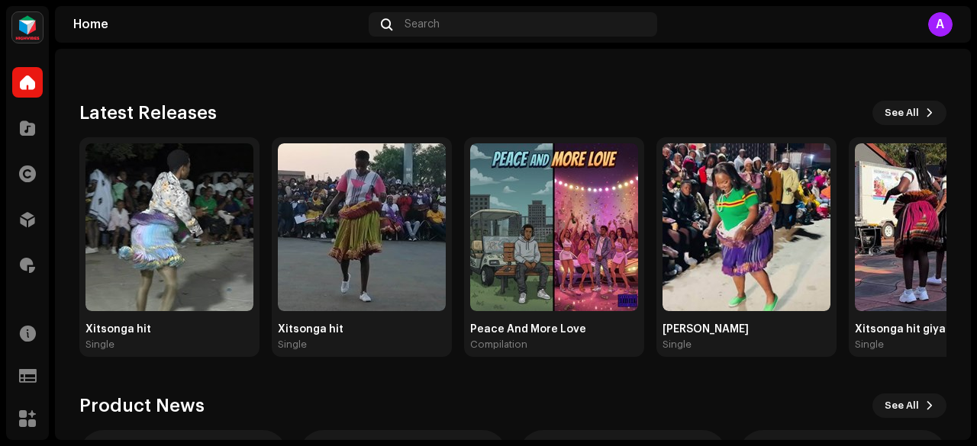
scroll to position [128, 0]
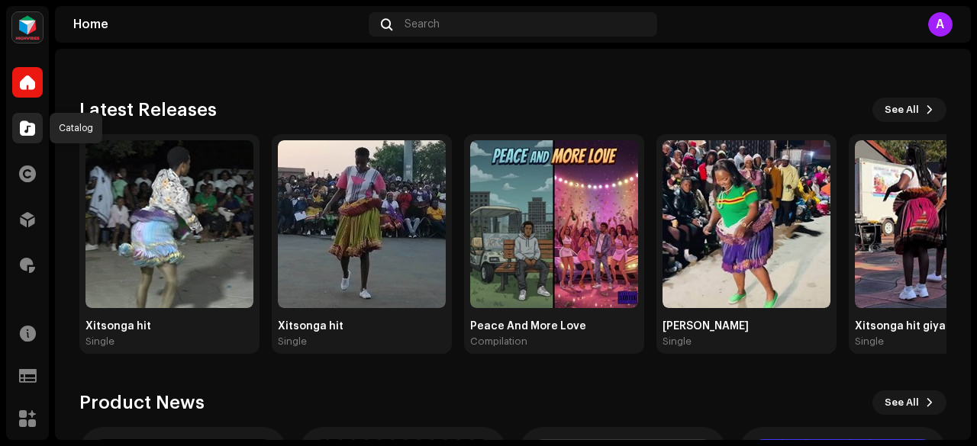
click at [21, 133] on span at bounding box center [27, 128] width 15 height 12
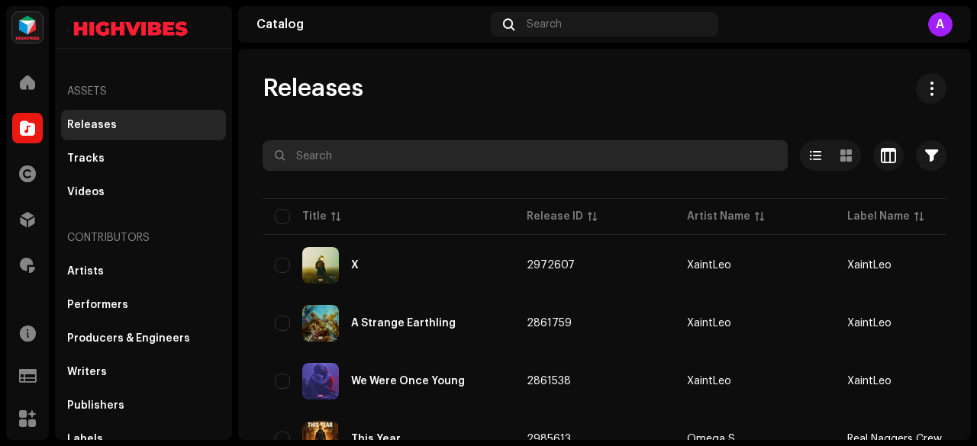
click at [366, 153] on input "text" at bounding box center [524, 155] width 525 height 31
paste input "Kingjeerozy"
type input "Kingjeerozy"
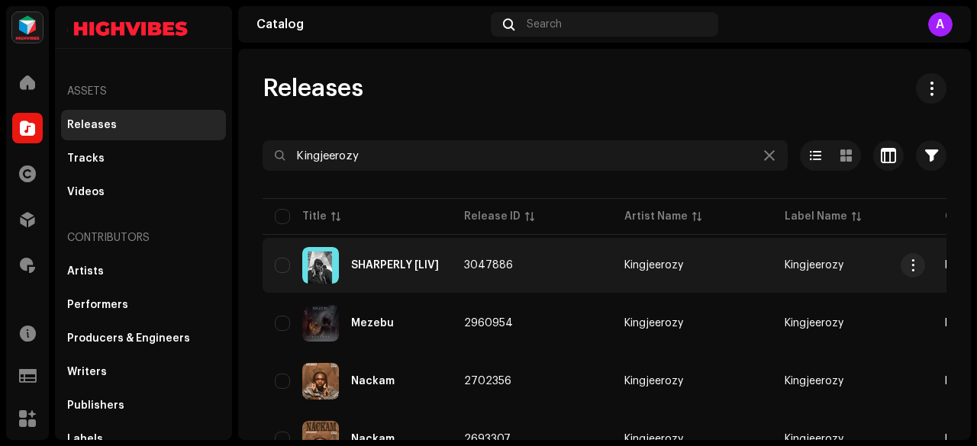
click at [426, 259] on div "SHARPERLY [LIV]" at bounding box center [357, 265] width 165 height 37
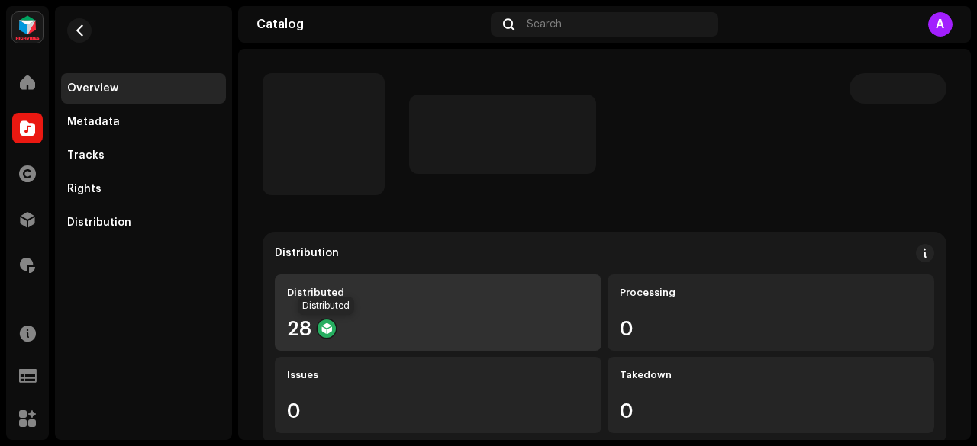
click at [317, 327] on div at bounding box center [326, 329] width 18 height 18
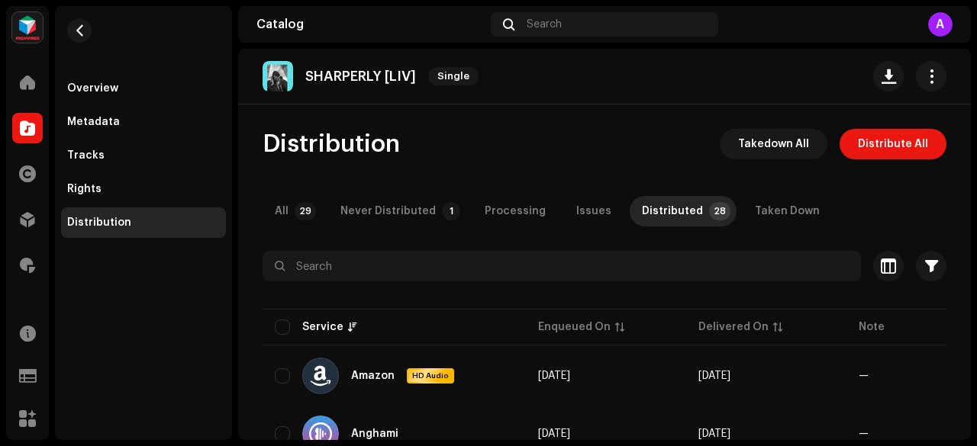
click at [150, 43] on div "Overview Metadata Tracks Rights Distribution" at bounding box center [143, 122] width 177 height 232
click at [85, 43] on re-m-nav-back at bounding box center [79, 39] width 37 height 67
click at [78, 31] on span "button" at bounding box center [79, 30] width 11 height 12
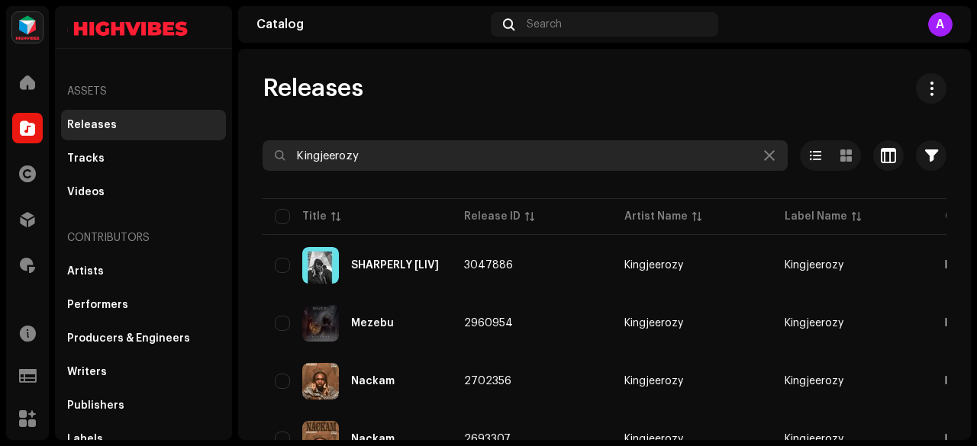
click at [359, 170] on input "Kingjeerozy" at bounding box center [524, 155] width 525 height 31
paste input "Holyboy8879"
type input "Holyboy8879"
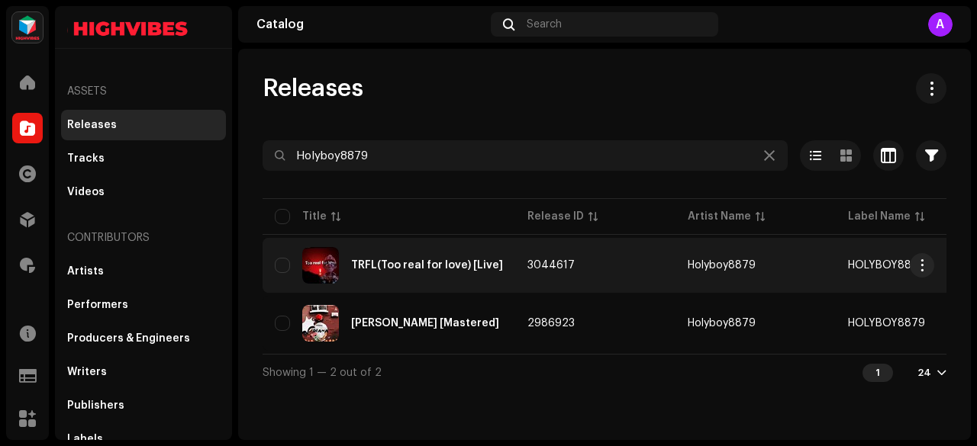
click at [359, 269] on div "TRFL(Too real for love) [Live]" at bounding box center [427, 265] width 152 height 11
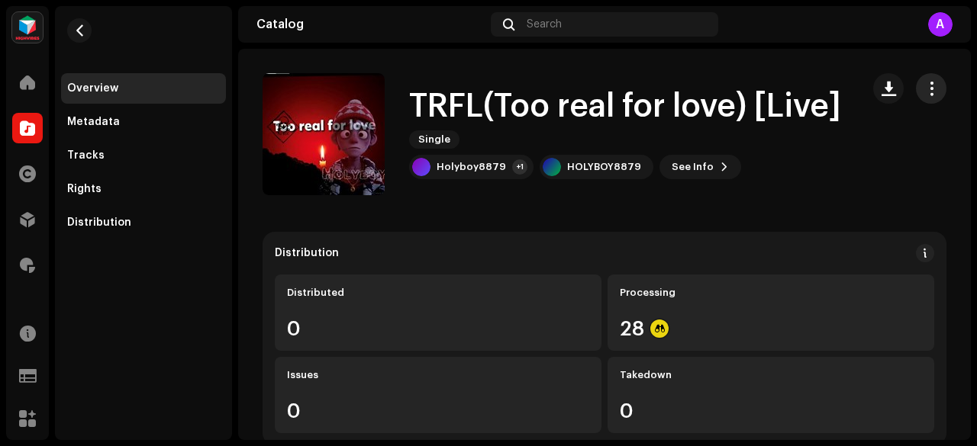
click at [925, 82] on span "button" at bounding box center [931, 88] width 14 height 12
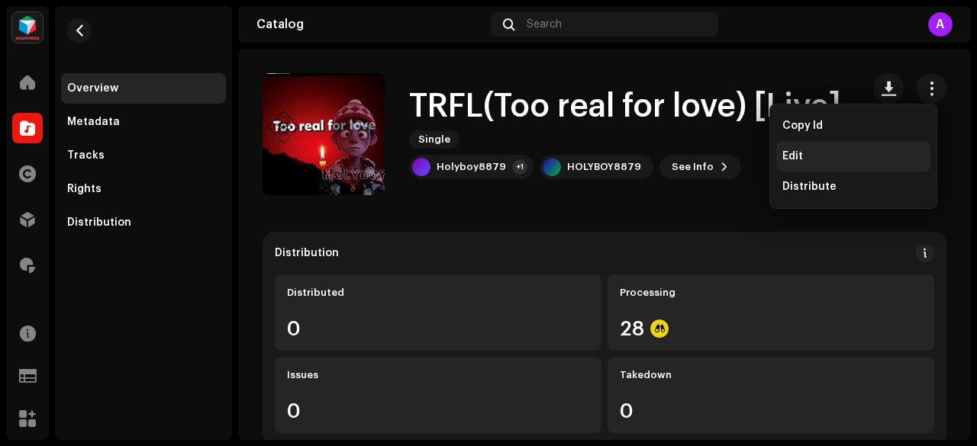
click at [793, 151] on span "Edit" at bounding box center [792, 156] width 21 height 12
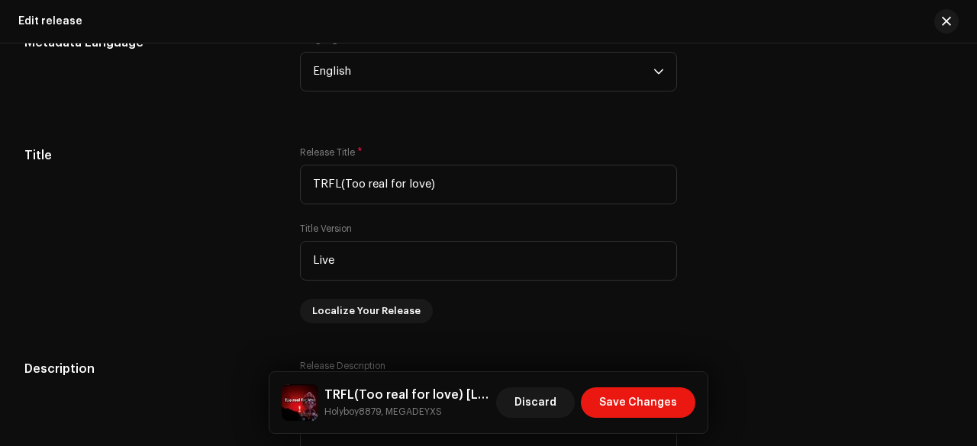
scroll to position [1341, 0]
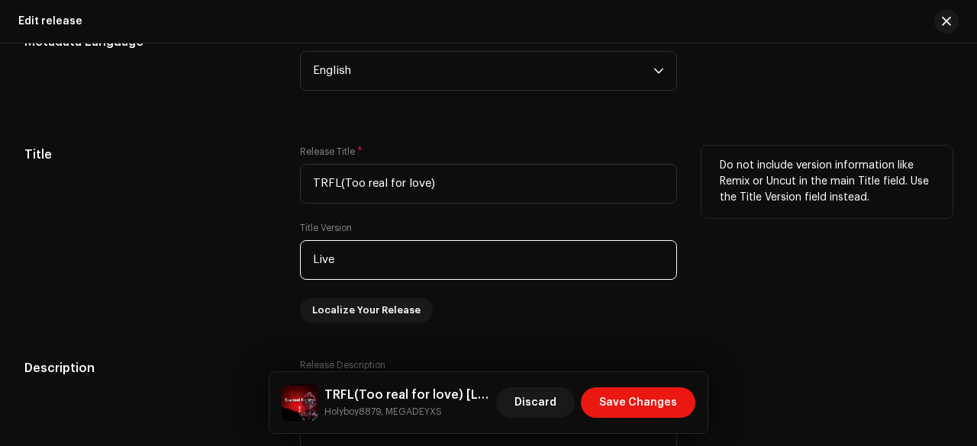
click at [349, 262] on input "Live" at bounding box center [488, 260] width 377 height 40
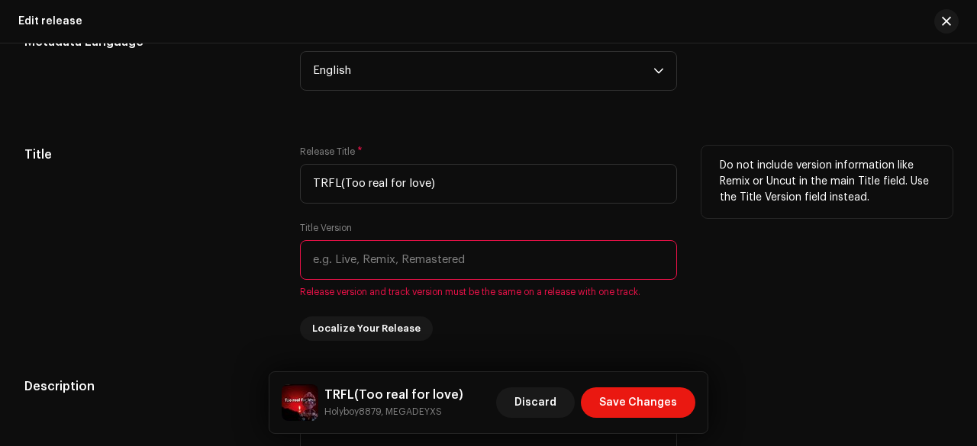
click at [349, 262] on input "text" at bounding box center [488, 260] width 377 height 40
click at [163, 244] on div "Title" at bounding box center [149, 243] width 251 height 195
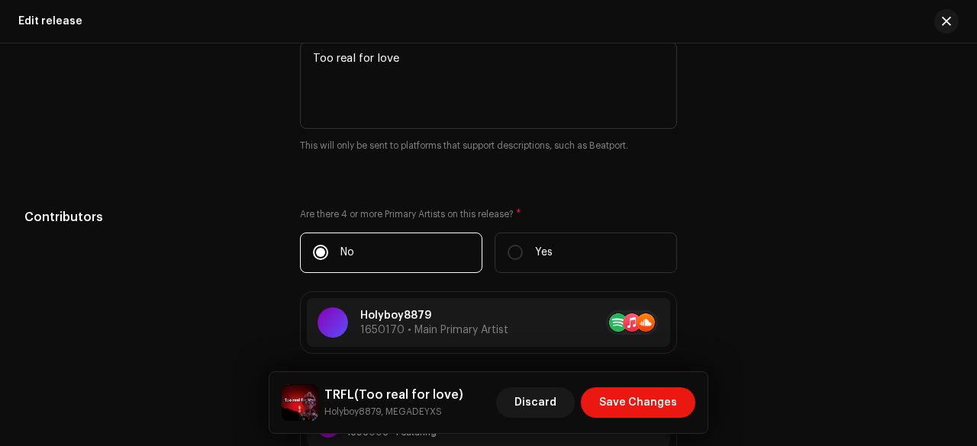
scroll to position [1701, 0]
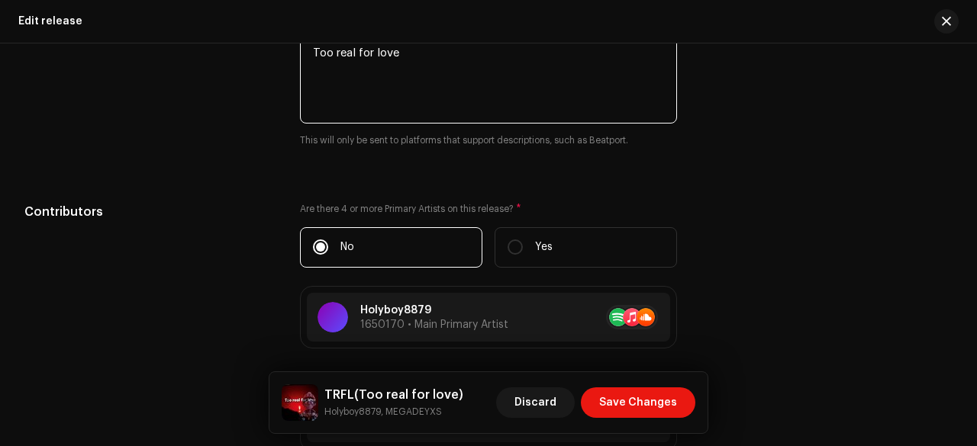
click at [334, 67] on textarea at bounding box center [488, 80] width 377 height 87
click at [244, 95] on div "Description" at bounding box center [149, 92] width 251 height 148
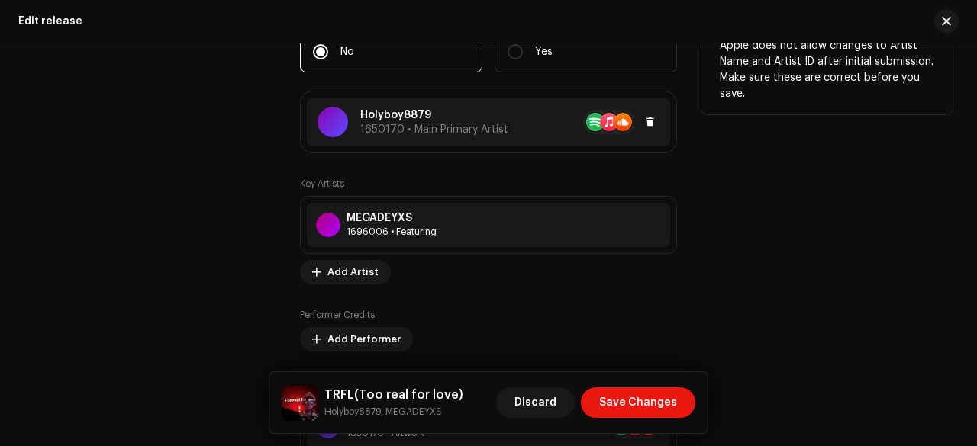
scroll to position [1904, 0]
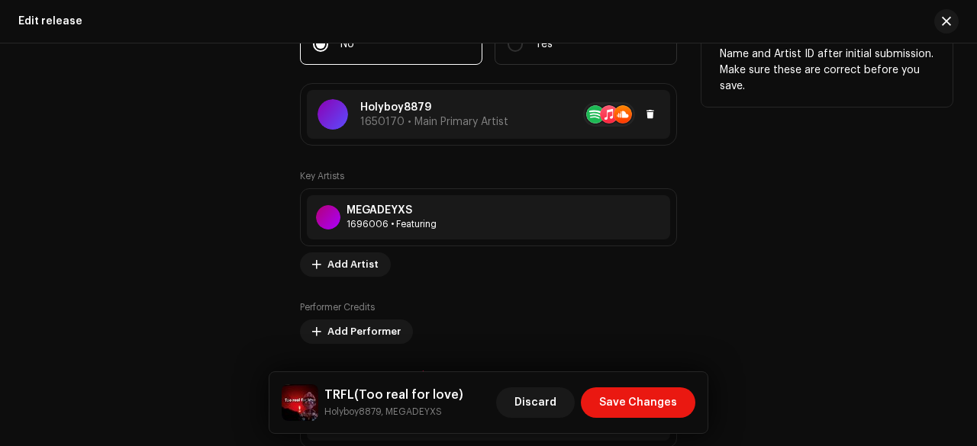
click at [372, 105] on p "Holyboy8879" at bounding box center [434, 108] width 148 height 16
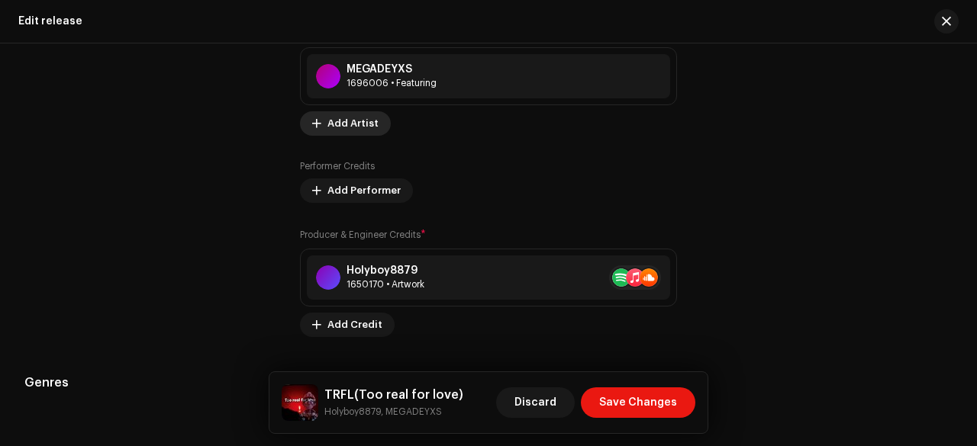
scroll to position [2046, 0]
click at [415, 63] on div "MEGADEYXS" at bounding box center [391, 69] width 90 height 12
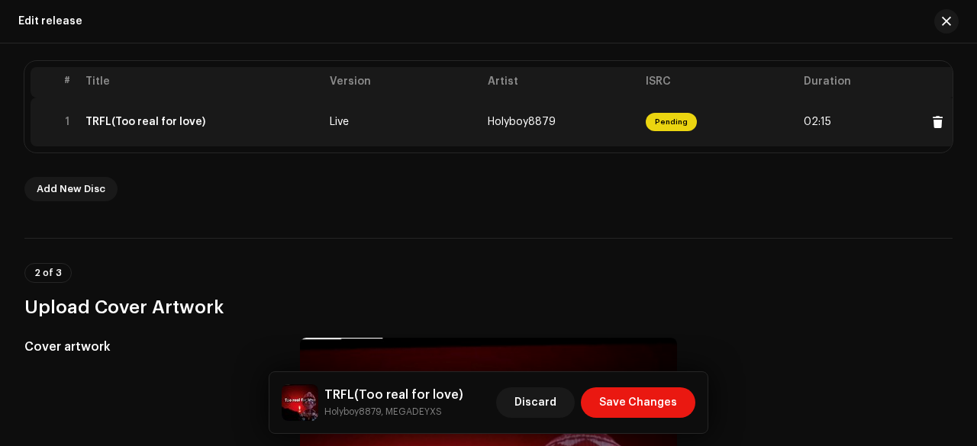
scroll to position [304, 0]
click at [273, 111] on td "TRFL(Too real for love)" at bounding box center [201, 122] width 244 height 49
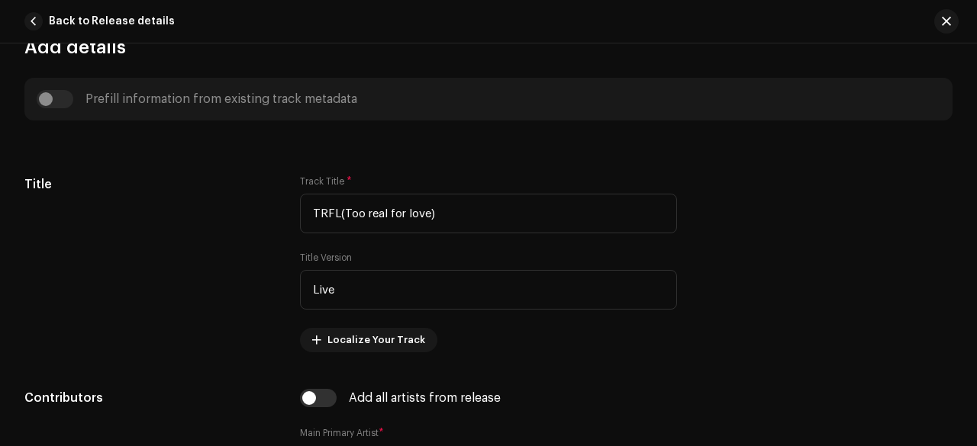
scroll to position [799, 0]
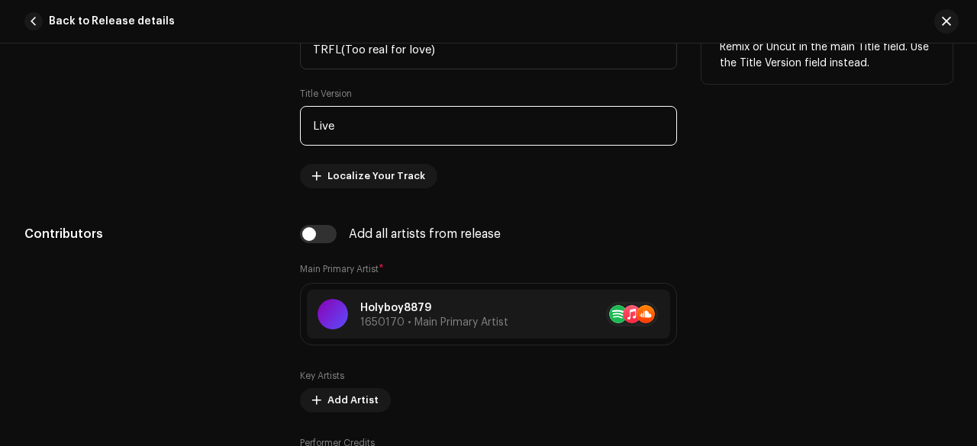
click at [365, 115] on input "Live" at bounding box center [488, 126] width 377 height 40
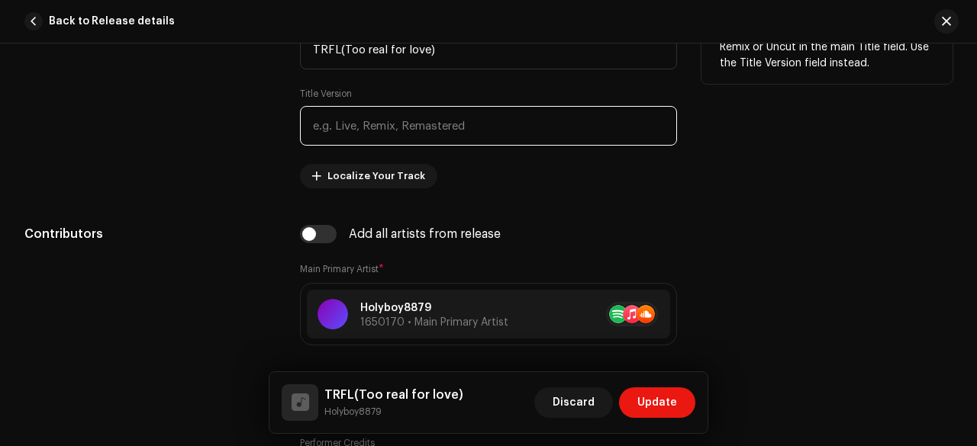
click at [365, 115] on input "text" at bounding box center [488, 126] width 377 height 40
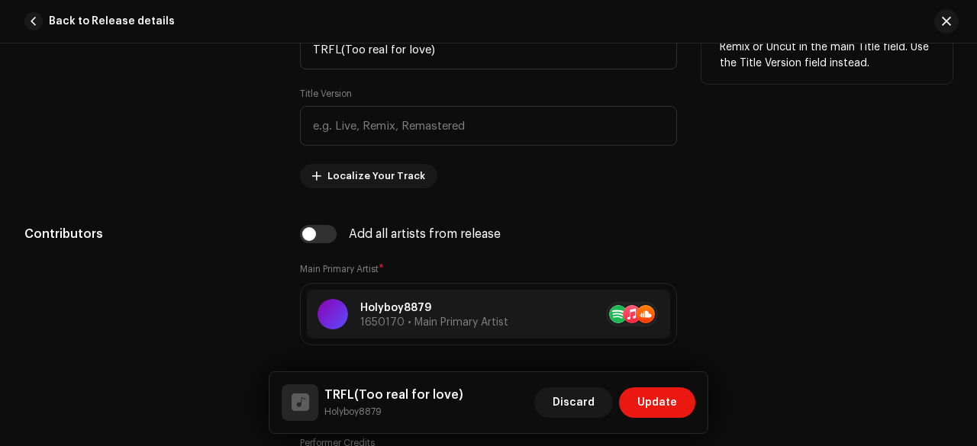
click at [240, 166] on div "Title" at bounding box center [149, 99] width 251 height 177
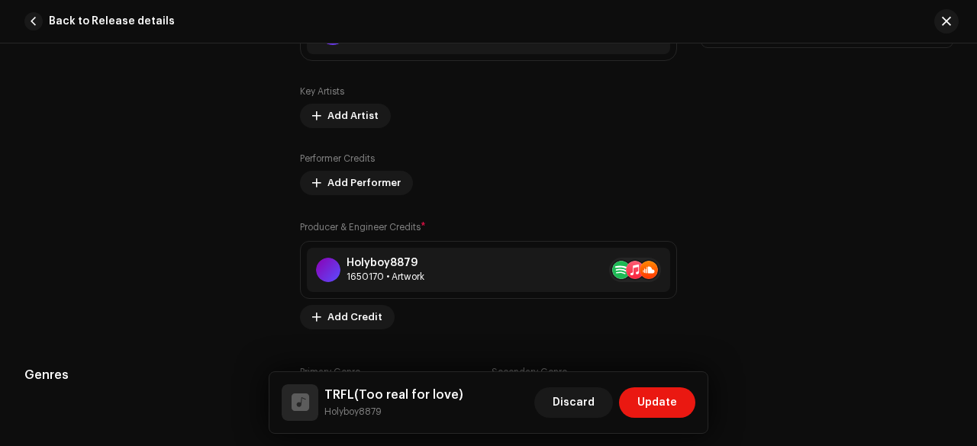
scroll to position [1084, 0]
click at [314, 121] on button "Add Artist" at bounding box center [345, 115] width 91 height 24
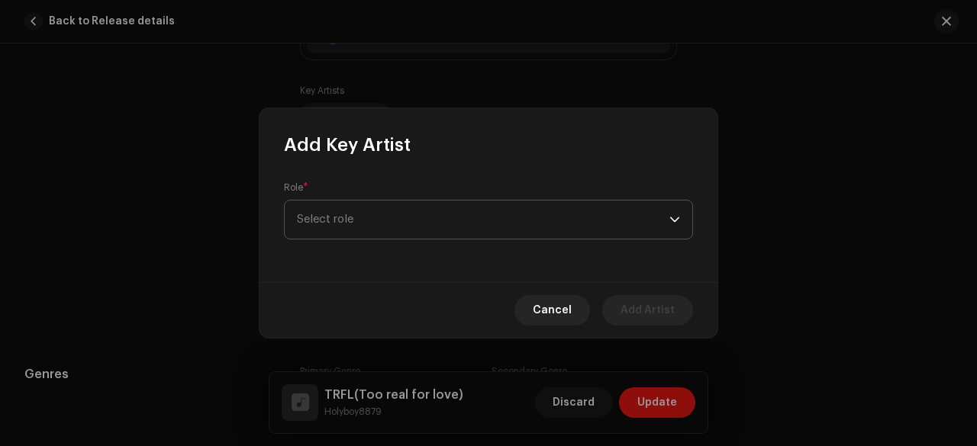
click at [377, 216] on span "Select role" at bounding box center [483, 220] width 372 height 38
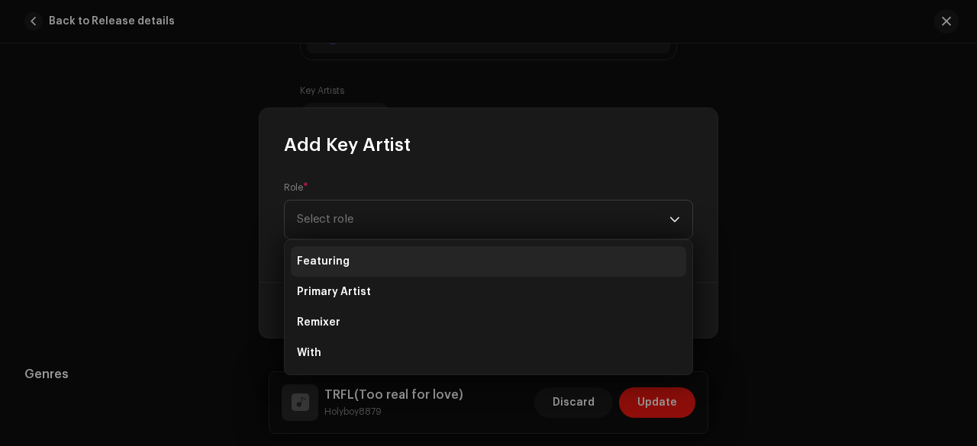
click at [343, 262] on span "Featuring" at bounding box center [323, 261] width 53 height 15
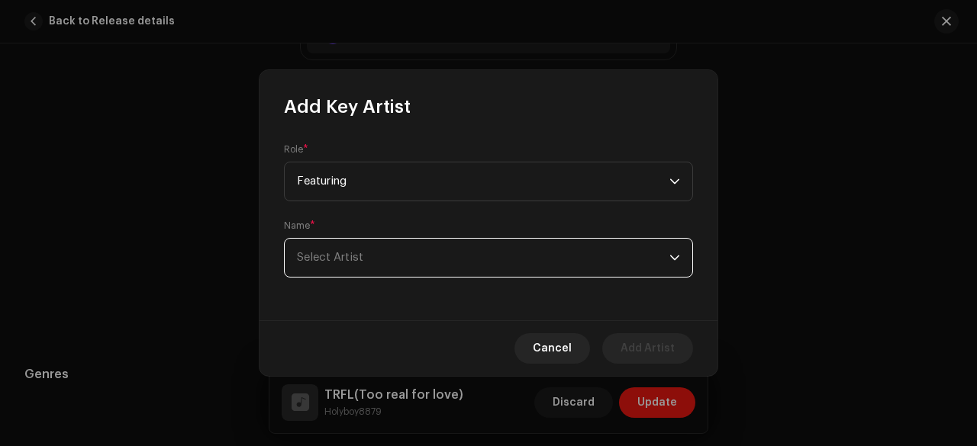
click at [335, 246] on span "Select Artist" at bounding box center [483, 258] width 372 height 38
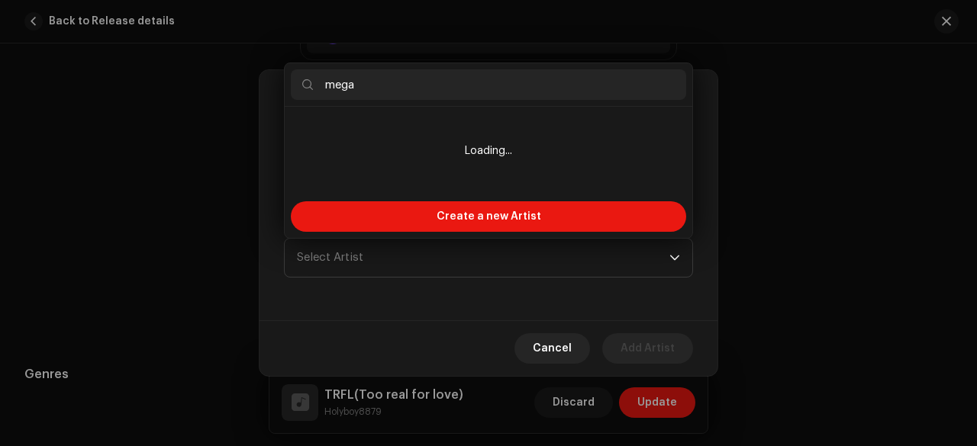
type input "mega"
click at [389, 87] on input "mega" at bounding box center [488, 84] width 395 height 31
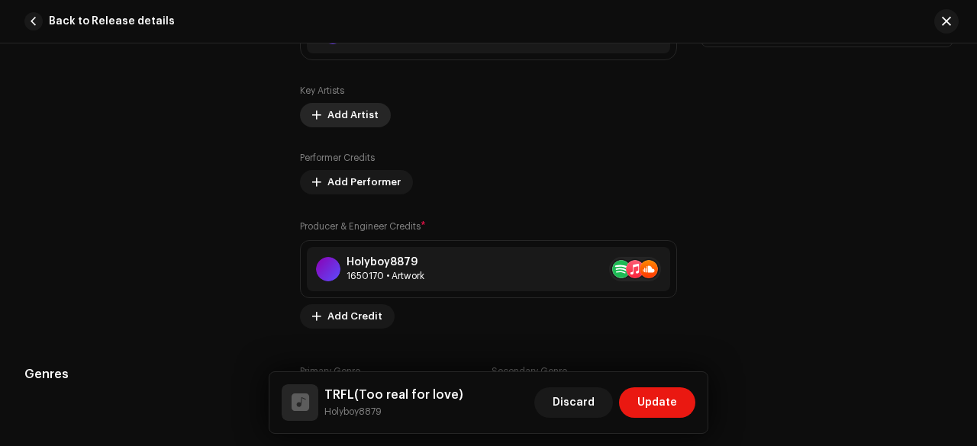
click at [353, 121] on span "Add Artist" at bounding box center [352, 115] width 51 height 31
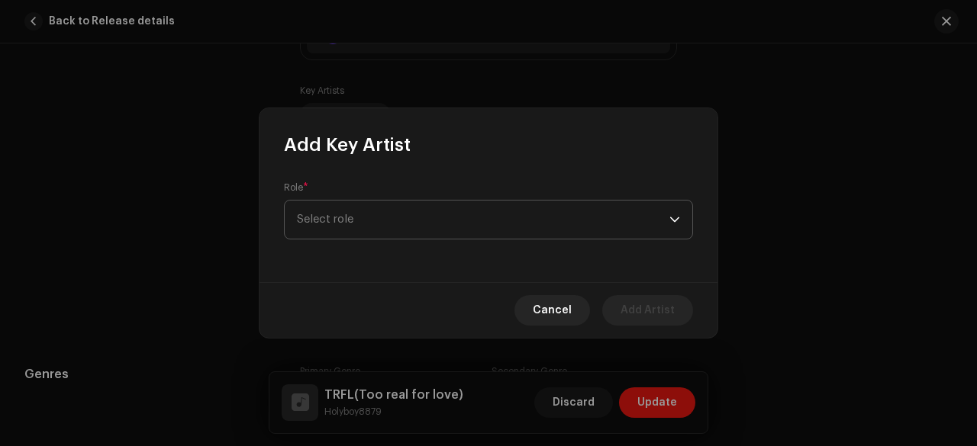
click at [349, 208] on span "Select role" at bounding box center [483, 220] width 372 height 38
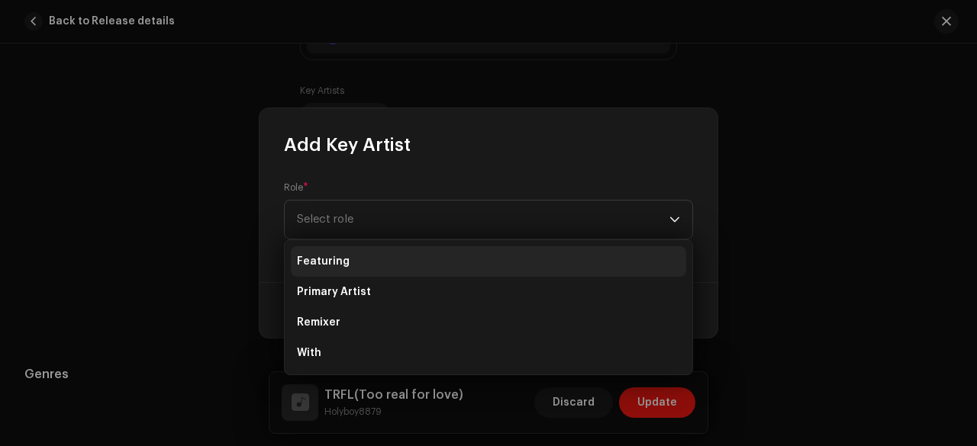
click at [337, 263] on span "Featuring" at bounding box center [323, 261] width 53 height 15
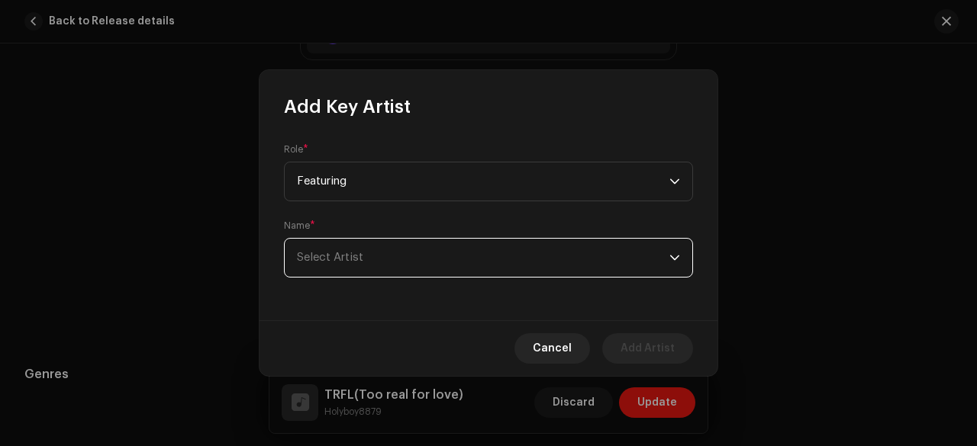
click at [355, 256] on span "Select Artist" at bounding box center [330, 257] width 66 height 11
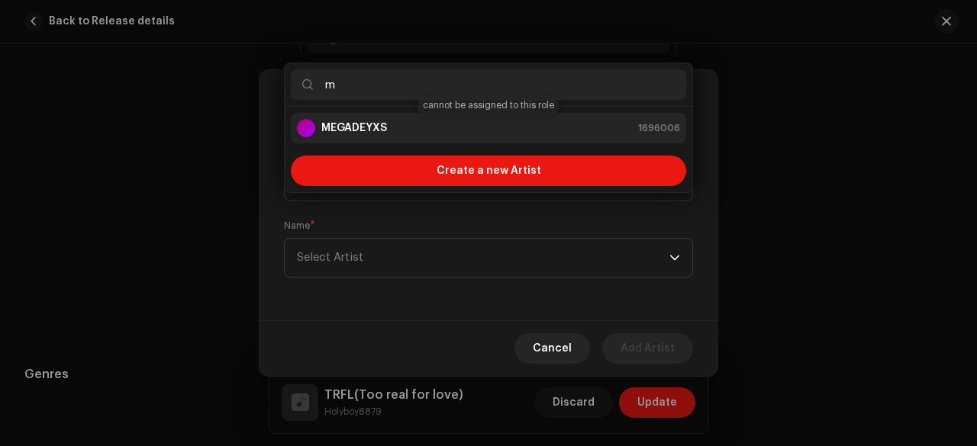
type input "m"
click at [351, 130] on strong "MEGADEYXS" at bounding box center [354, 128] width 66 height 15
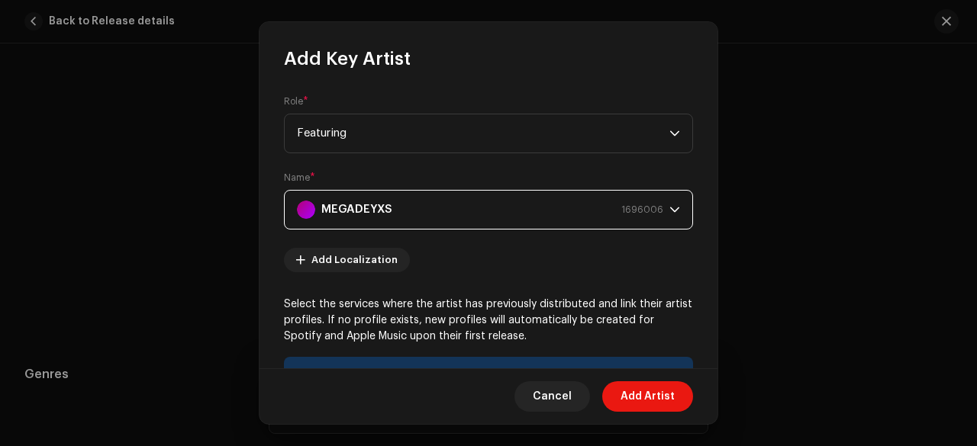
scroll to position [322, 0]
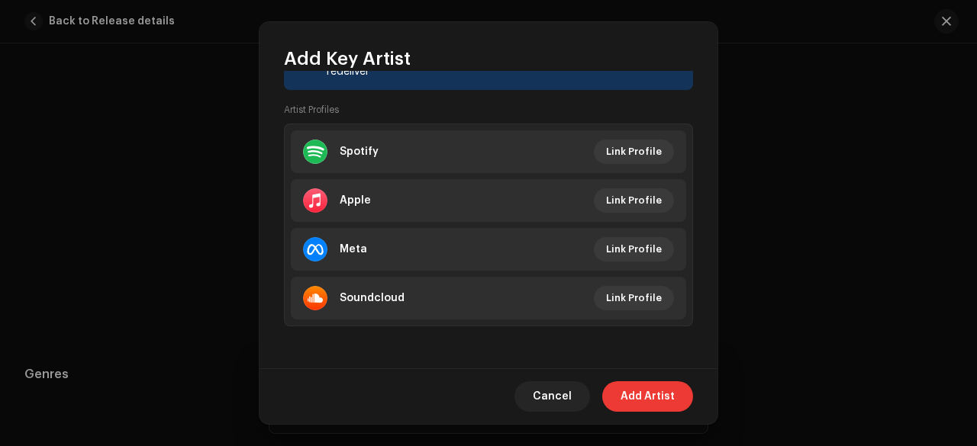
click at [629, 402] on span "Add Artist" at bounding box center [647, 396] width 54 height 31
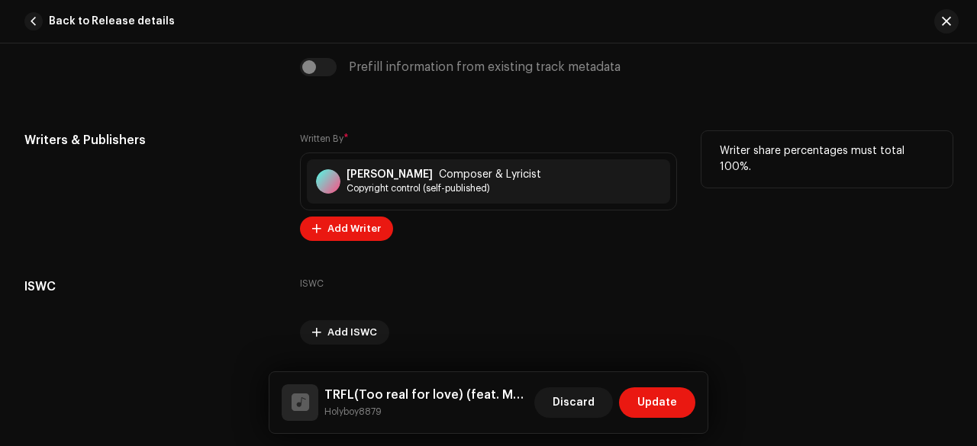
scroll to position [3261, 0]
click at [433, 178] on div "Victor Chris Composer & Lyricist Copyright control (self-published)" at bounding box center [488, 181] width 363 height 44
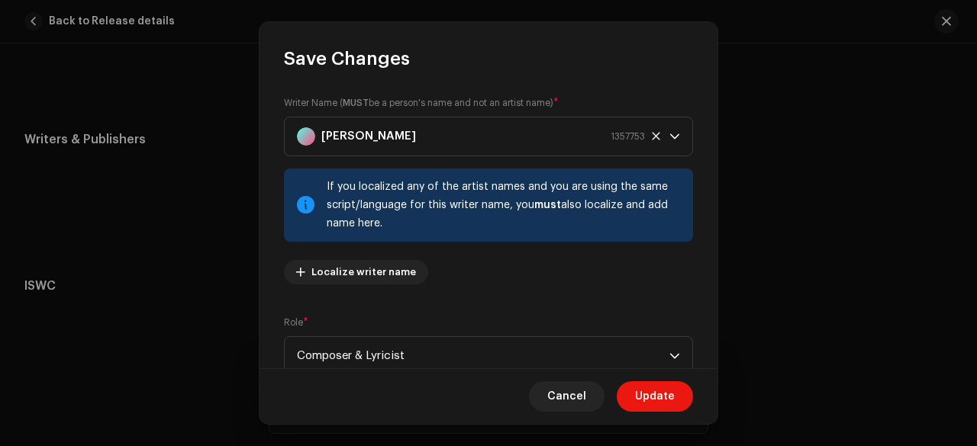
scroll to position [206, 0]
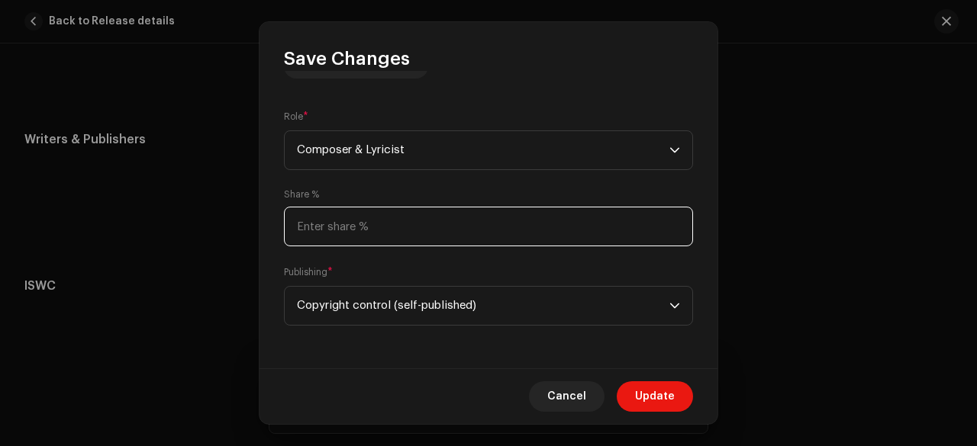
click at [299, 222] on input at bounding box center [488, 227] width 409 height 40
type input "100.00"
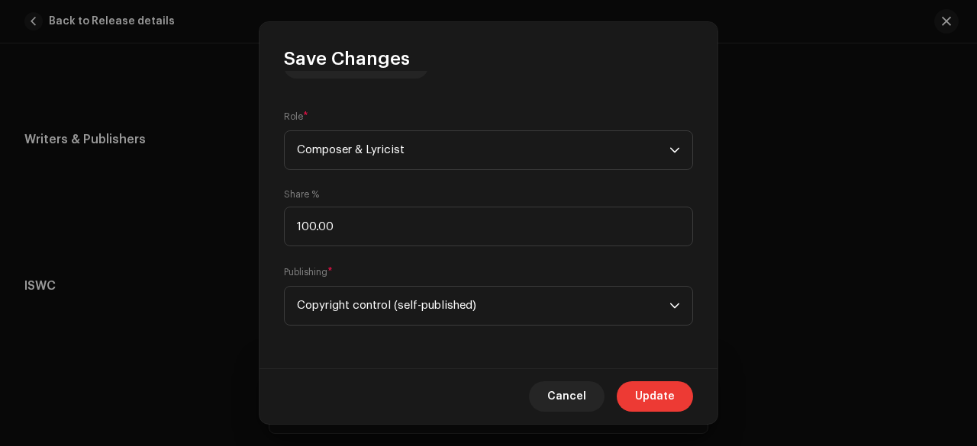
click at [649, 395] on span "Update" at bounding box center [655, 396] width 40 height 31
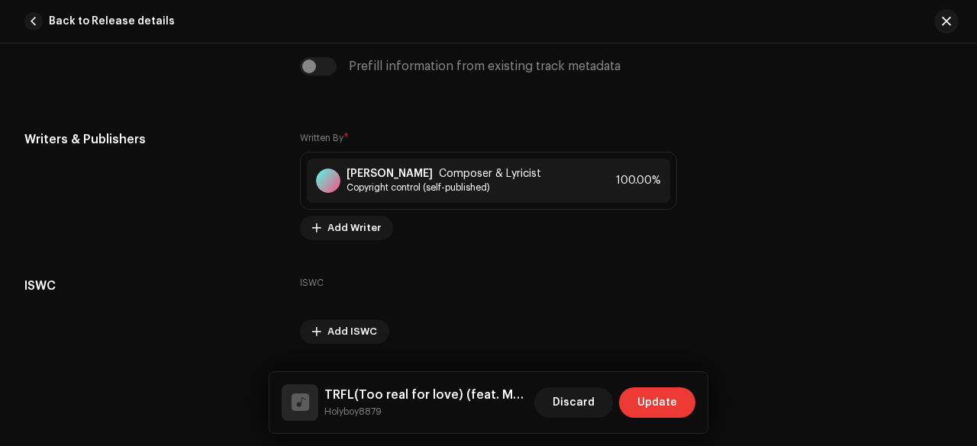
click at [678, 407] on button "Update" at bounding box center [657, 403] width 76 height 31
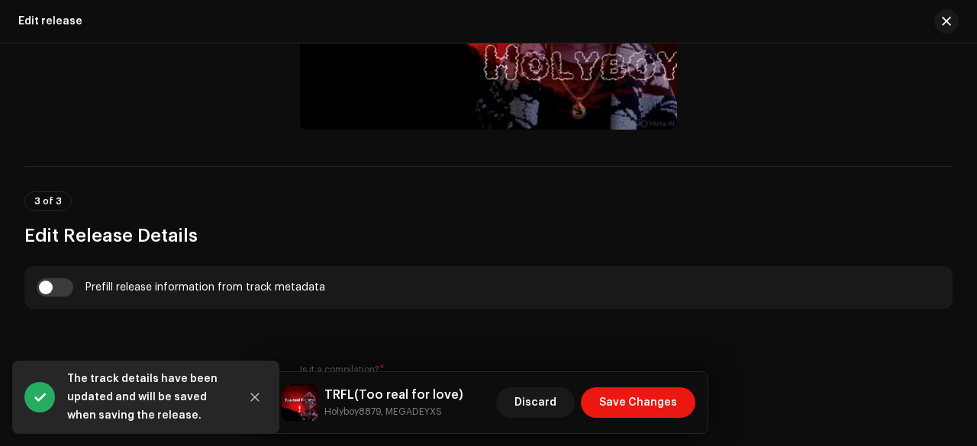
scroll to position [894, 0]
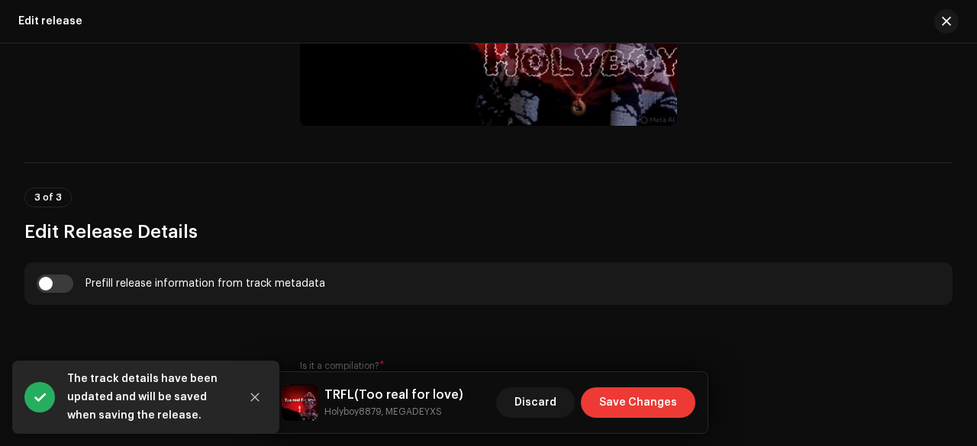
click at [626, 401] on span "Save Changes" at bounding box center [638, 403] width 78 height 31
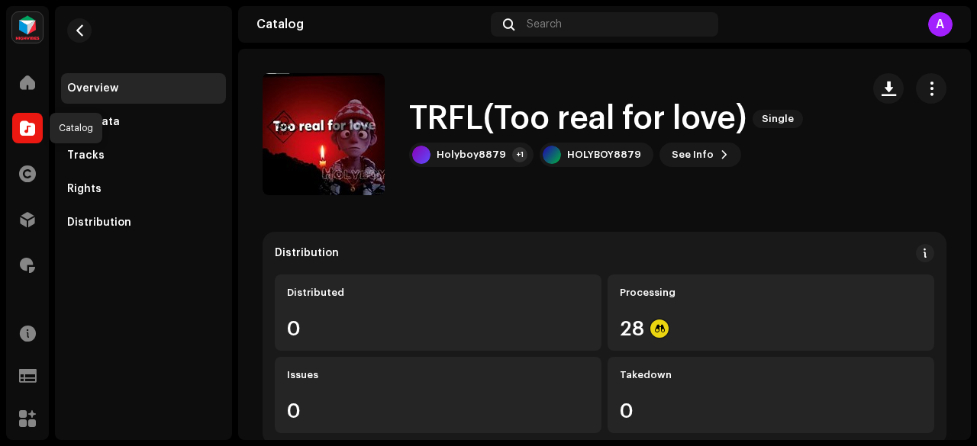
click at [26, 128] on span at bounding box center [27, 128] width 15 height 12
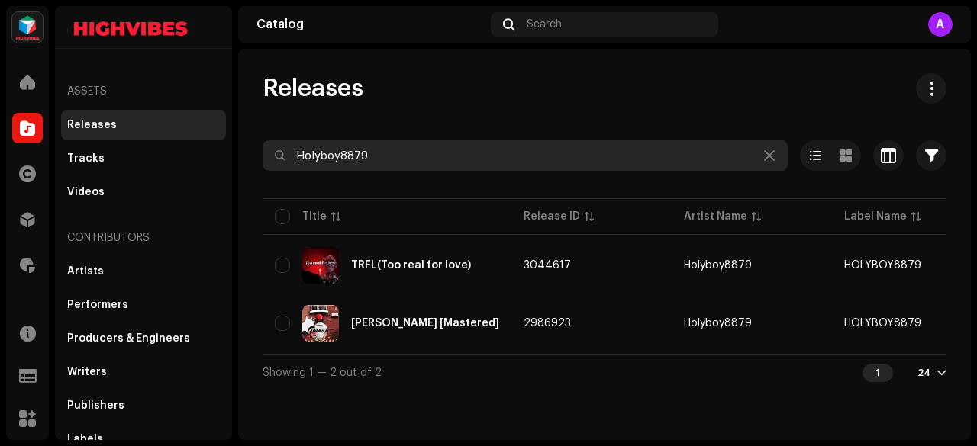
click at [357, 159] on input "Holyboy8879" at bounding box center [524, 155] width 525 height 31
paste input "ly Genster"
type input "Holly Genster"
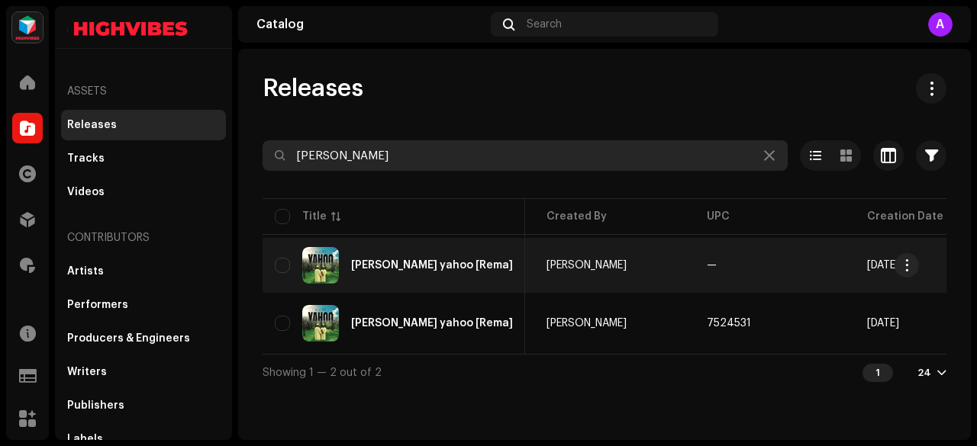
scroll to position [0, 481]
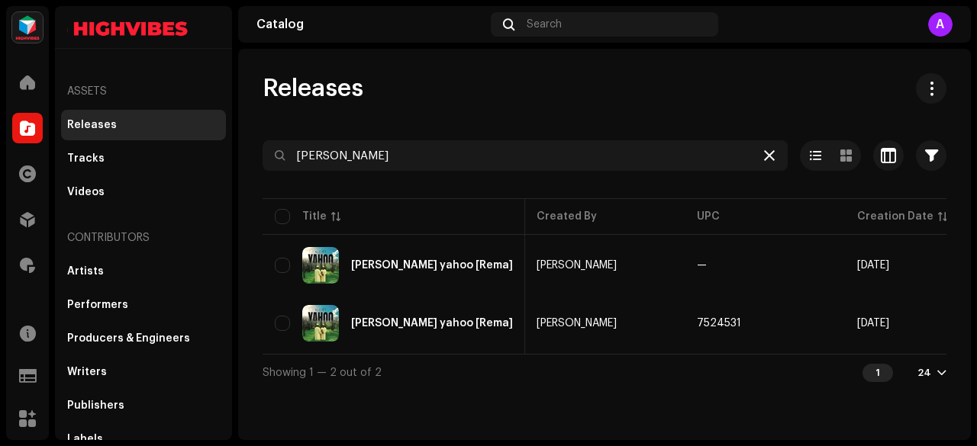
click at [764, 160] on icon at bounding box center [769, 156] width 11 height 12
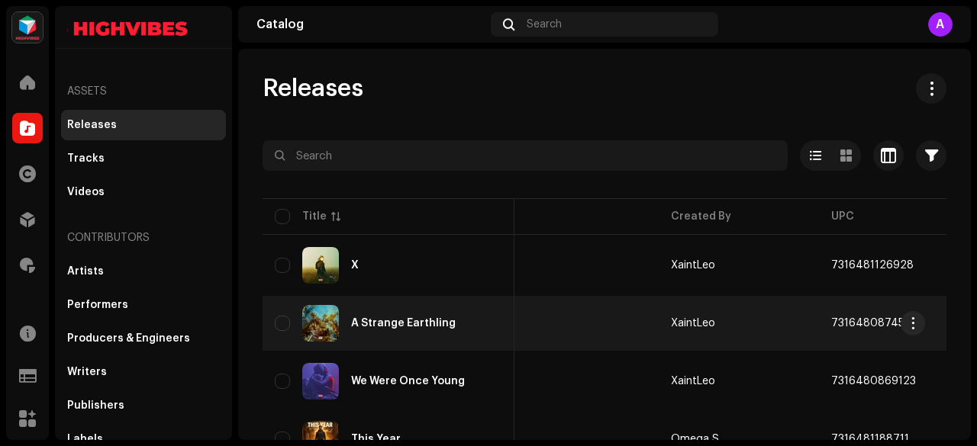
click at [377, 320] on div "A Strange Earthling" at bounding box center [403, 323] width 105 height 11
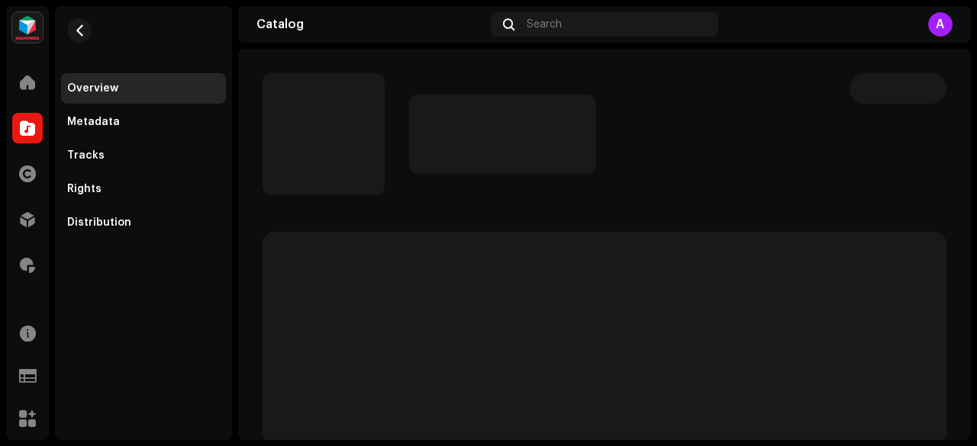
click at [92, 32] on re-m-nav-back at bounding box center [79, 39] width 37 height 67
click at [85, 31] on span "button" at bounding box center [79, 30] width 11 height 12
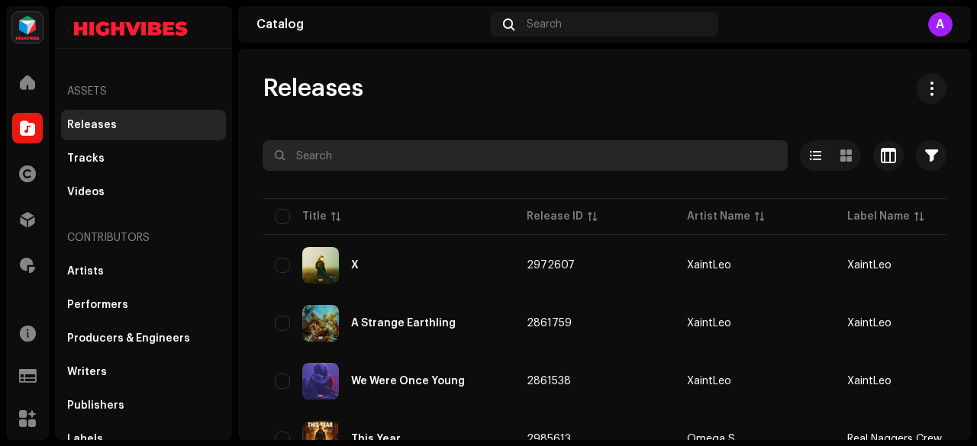
click at [318, 153] on input "text" at bounding box center [524, 155] width 525 height 31
paste input "Jerry Boy"
type input "Jerry Boy"
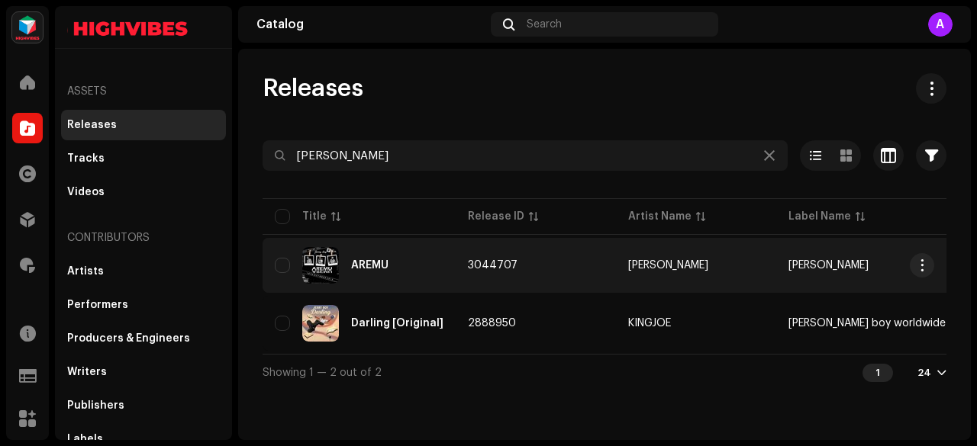
click at [417, 263] on div "AREMU" at bounding box center [359, 265] width 169 height 37
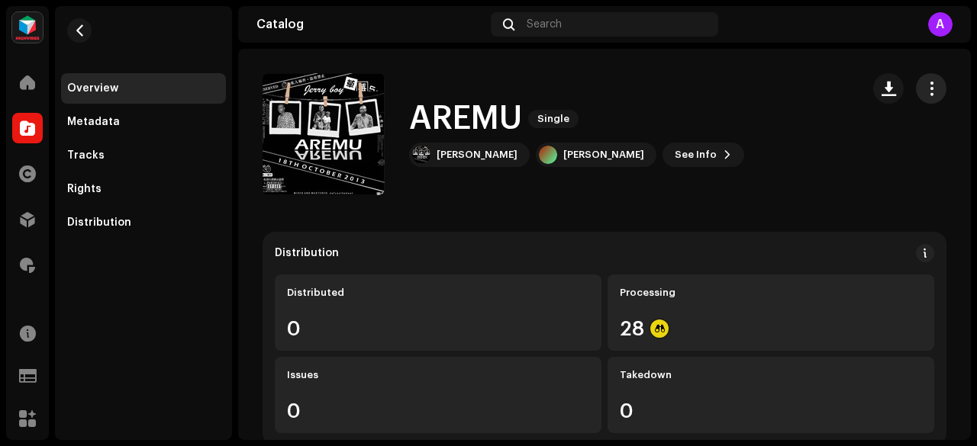
click at [924, 89] on span "button" at bounding box center [931, 88] width 14 height 12
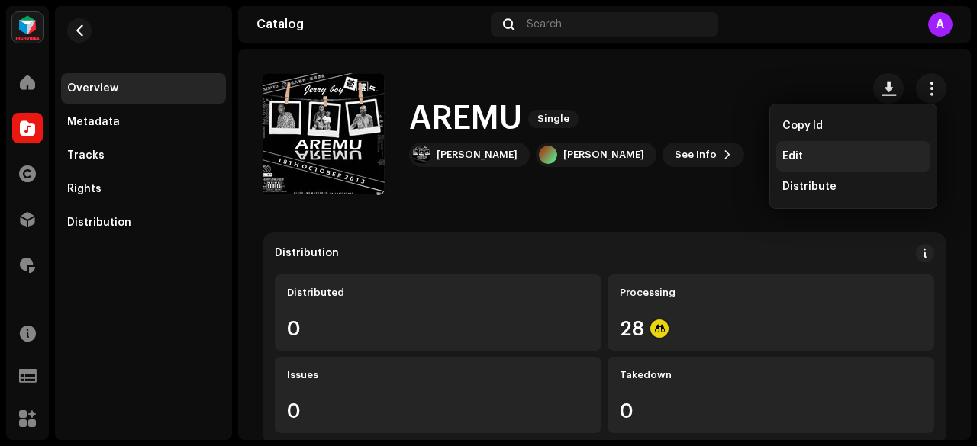
click at [811, 153] on div "Edit" at bounding box center [853, 156] width 142 height 12
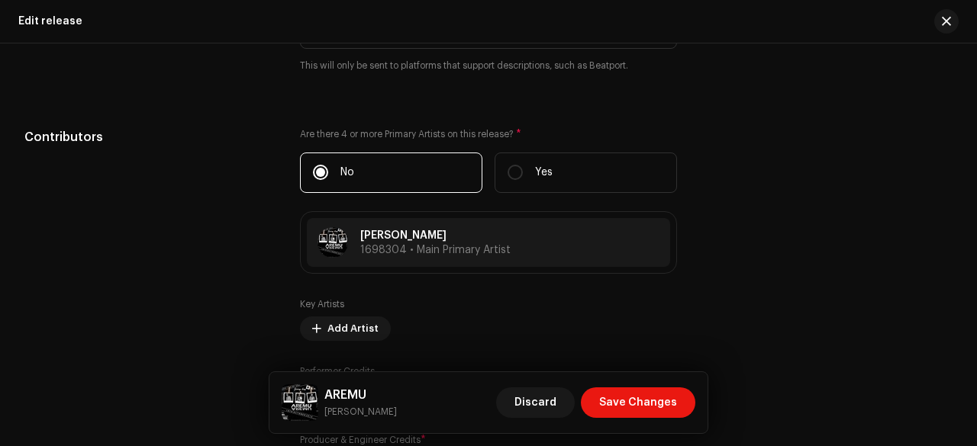
scroll to position [1758, 0]
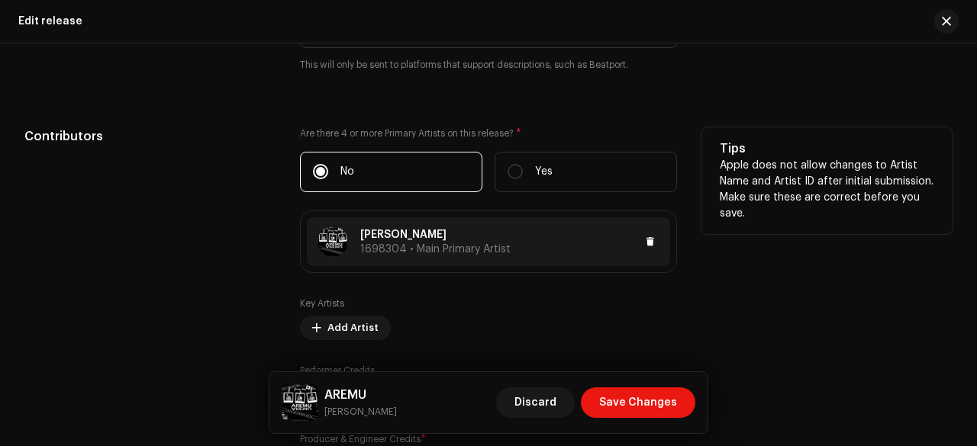
click at [414, 219] on div "Jerry Boy 1698304 • Main Primary Artist" at bounding box center [488, 241] width 363 height 49
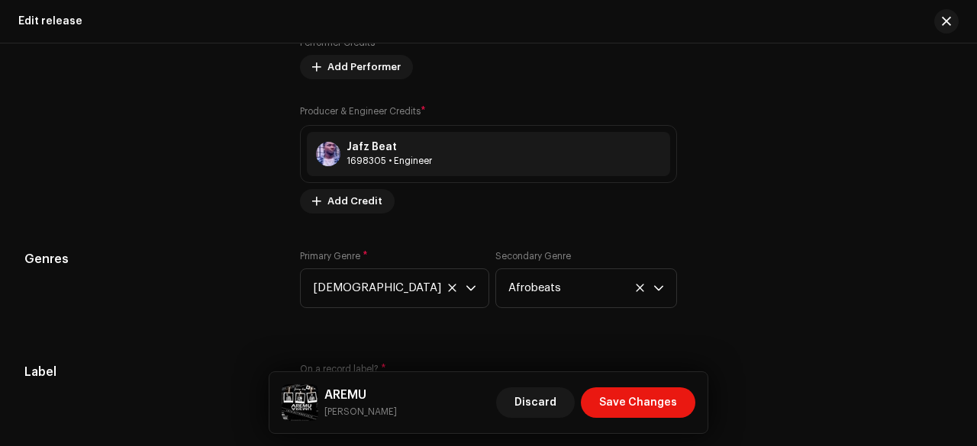
scroll to position [2089, 0]
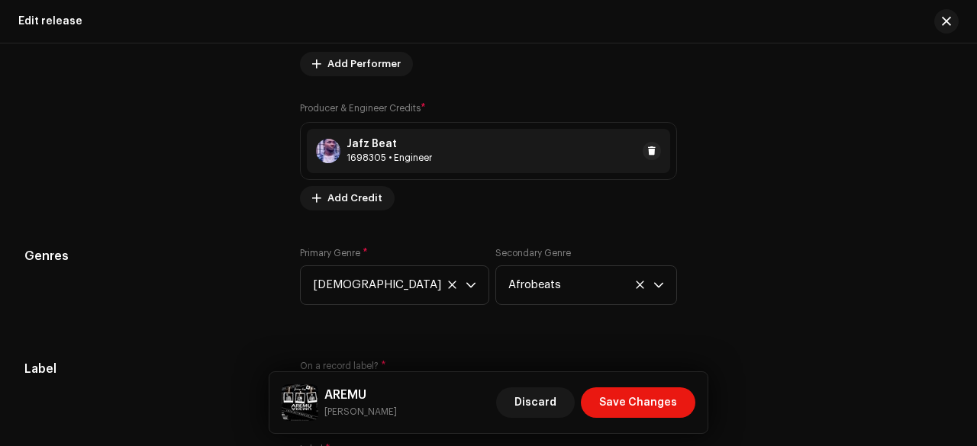
click at [387, 161] on div "1698305 • Engineer" at bounding box center [388, 158] width 85 height 12
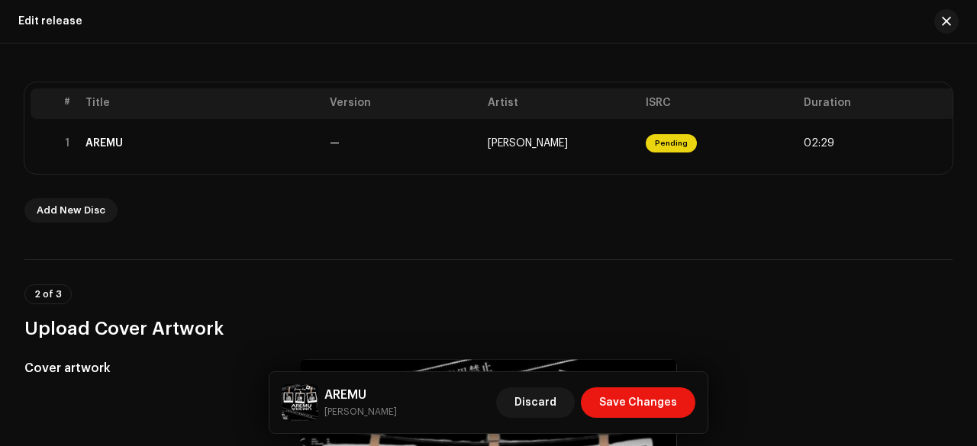
scroll to position [285, 0]
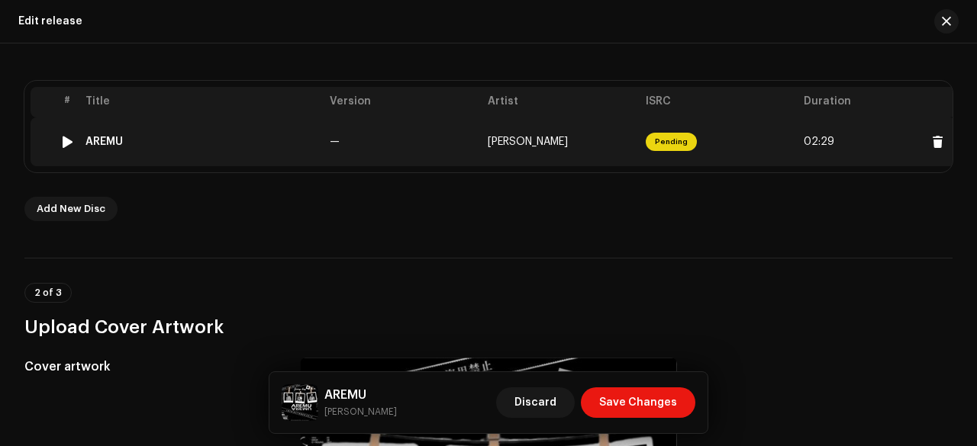
click at [295, 138] on div "AREMU" at bounding box center [201, 142] width 232 height 12
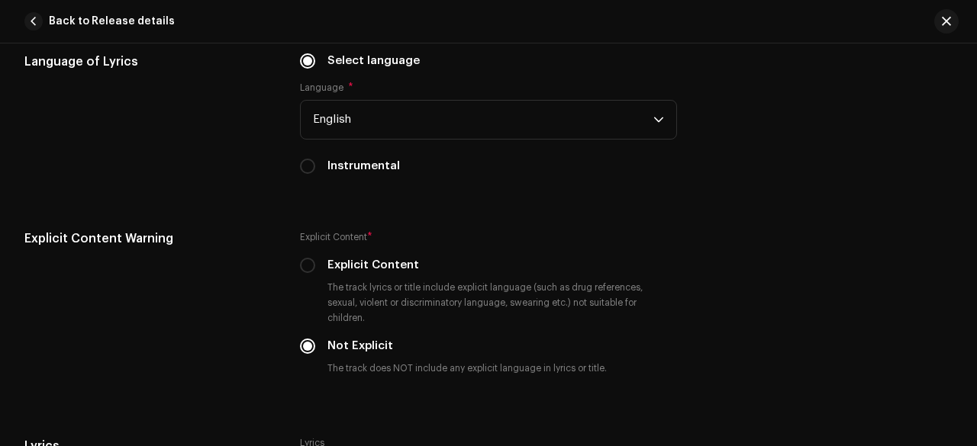
scroll to position [2594, 0]
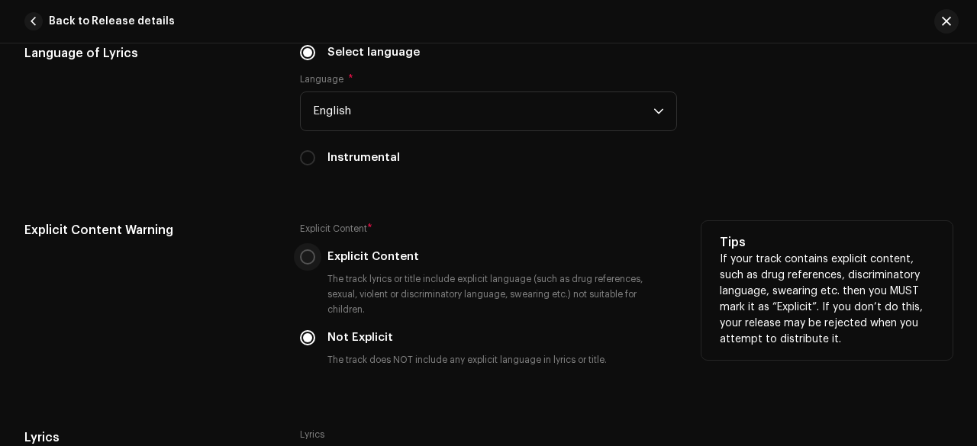
click at [305, 249] on input "Explicit Content" at bounding box center [307, 256] width 15 height 15
radio input "true"
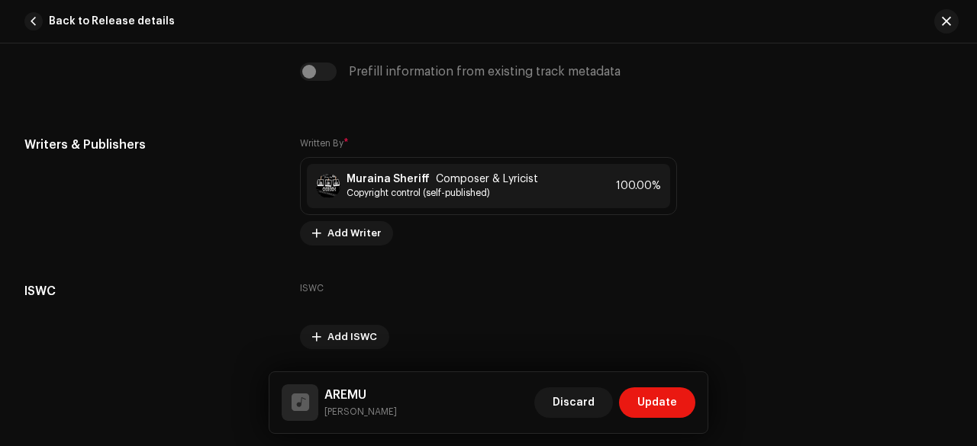
scroll to position [3218, 0]
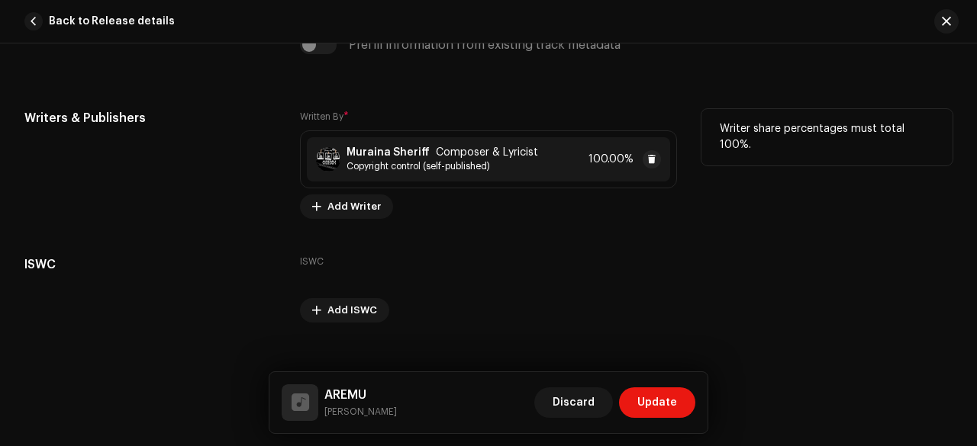
click at [395, 137] on div "Muraina Sheriff Composer & Lyricist Copyright control (self-published) 100.00%" at bounding box center [488, 159] width 363 height 44
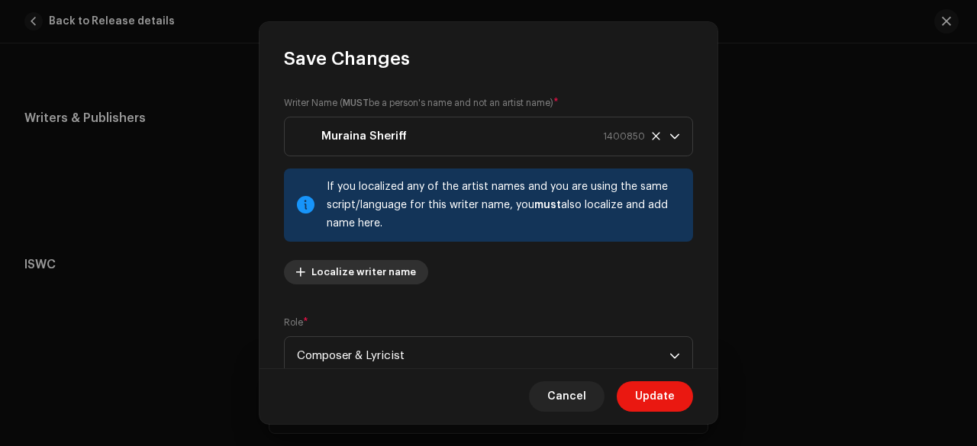
scroll to position [206, 0]
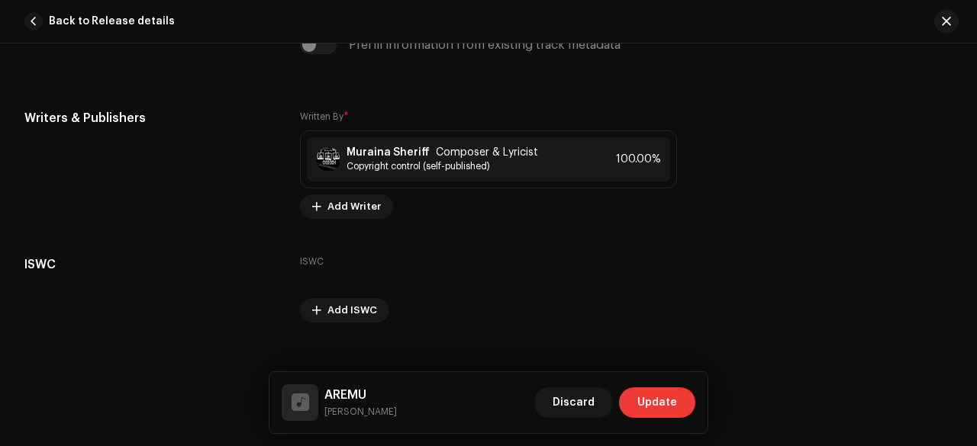
click at [650, 394] on span "Update" at bounding box center [657, 403] width 40 height 31
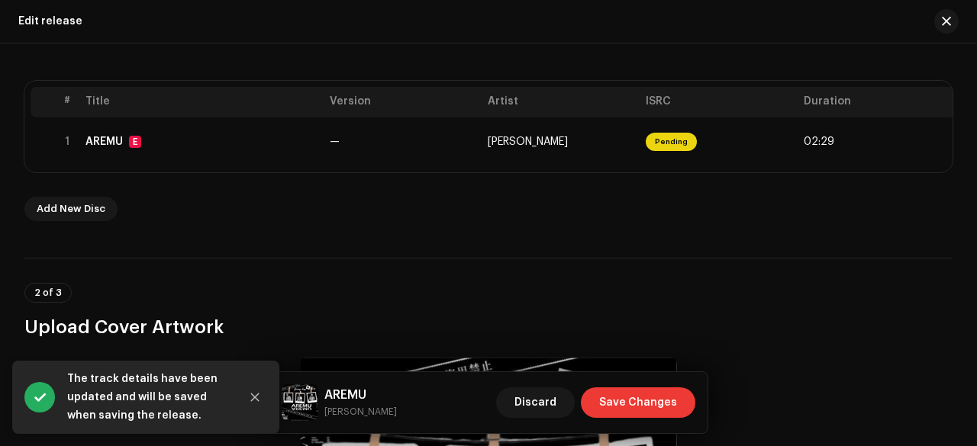
click at [653, 404] on span "Save Changes" at bounding box center [638, 403] width 78 height 31
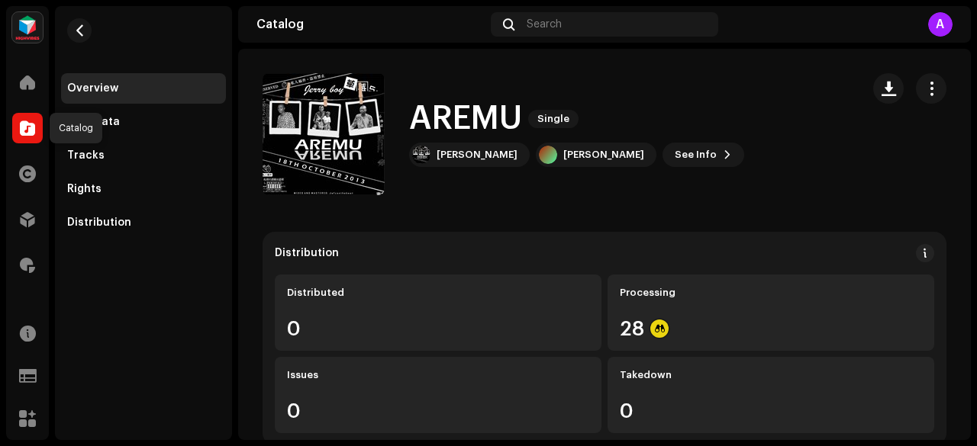
click at [34, 123] on span at bounding box center [27, 128] width 15 height 12
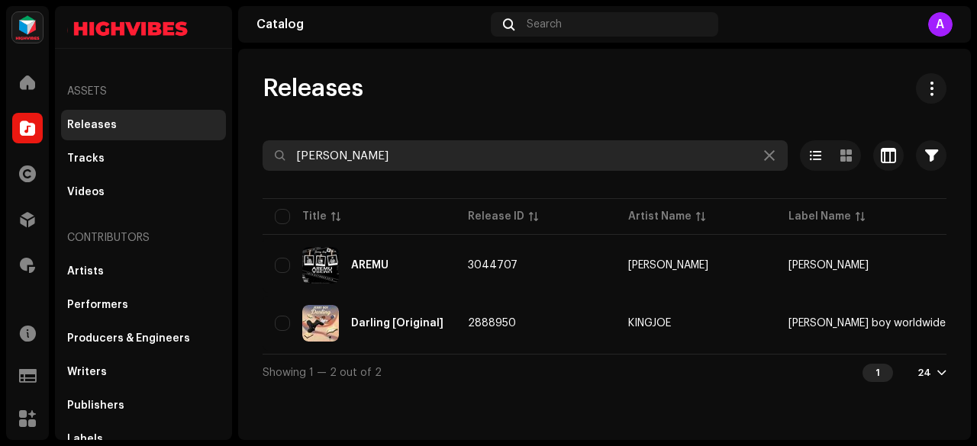
click at [356, 153] on input "Jerry Boy" at bounding box center [524, 155] width 525 height 31
paste input "Khalifa maestro"
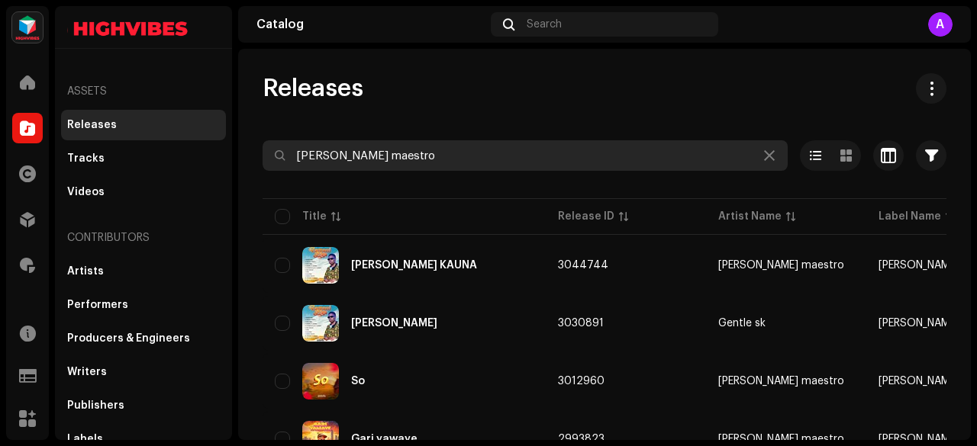
click at [361, 152] on input "Khalifa maestro" at bounding box center [524, 155] width 525 height 31
paste input "McHandy Beatz"
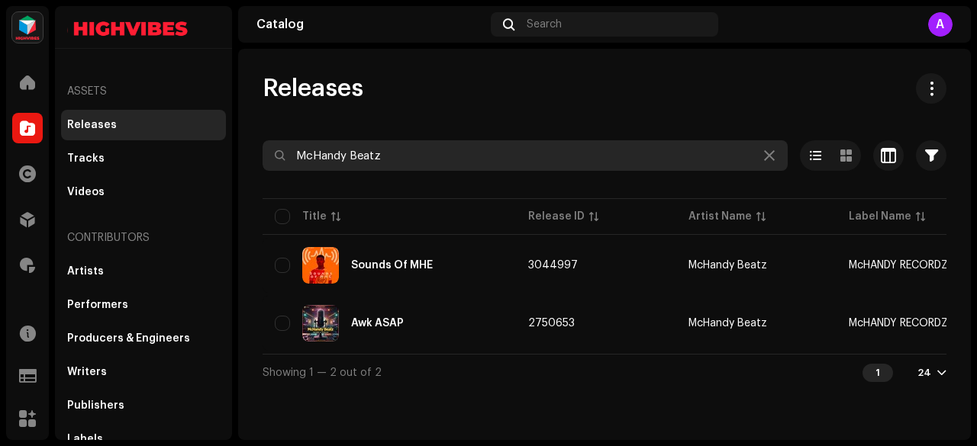
click at [325, 152] on input "McHandy Beatz" at bounding box center [524, 155] width 525 height 31
paste input "Network Burner"
type input "Network Burner"
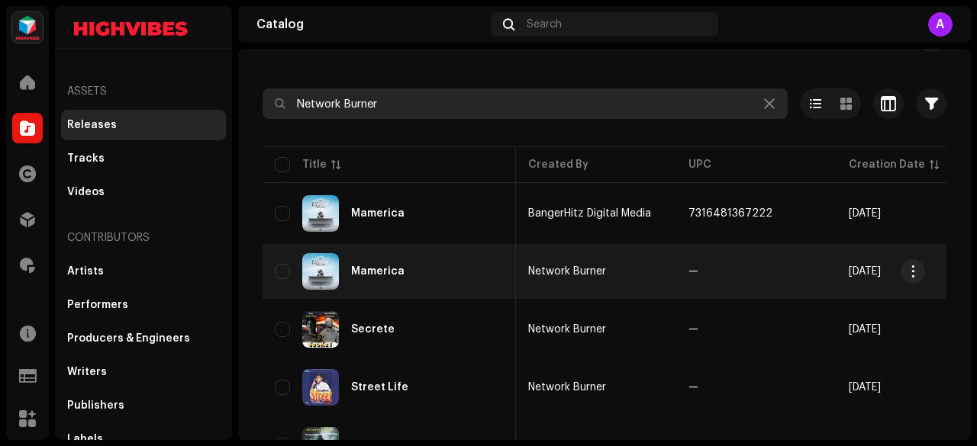
scroll to position [0, 481]
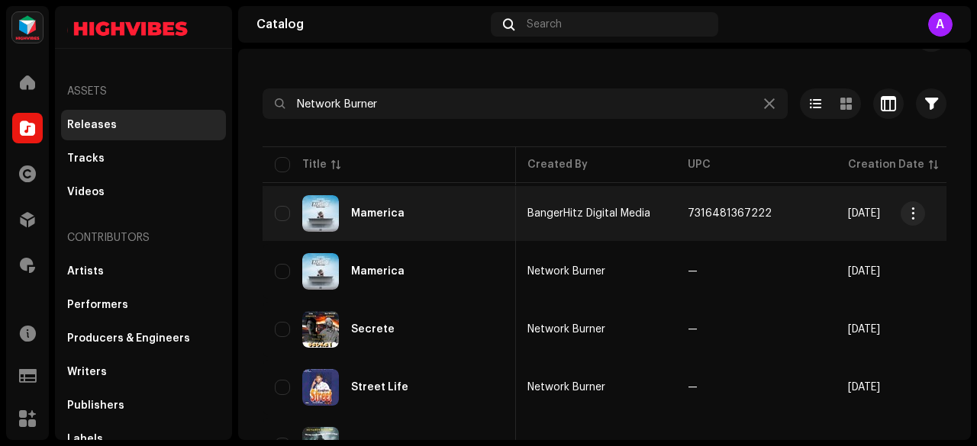
click at [396, 222] on div "Mamerica" at bounding box center [389, 213] width 229 height 37
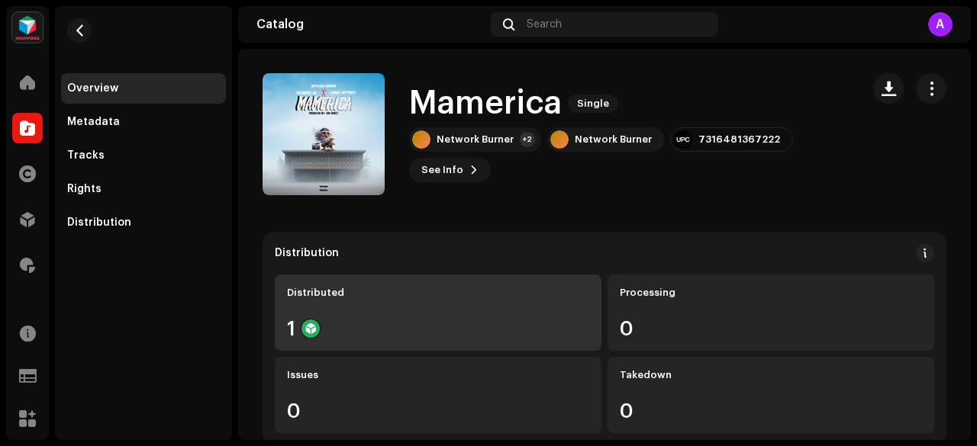
click at [315, 314] on div "Distributed 1" at bounding box center [438, 313] width 327 height 76
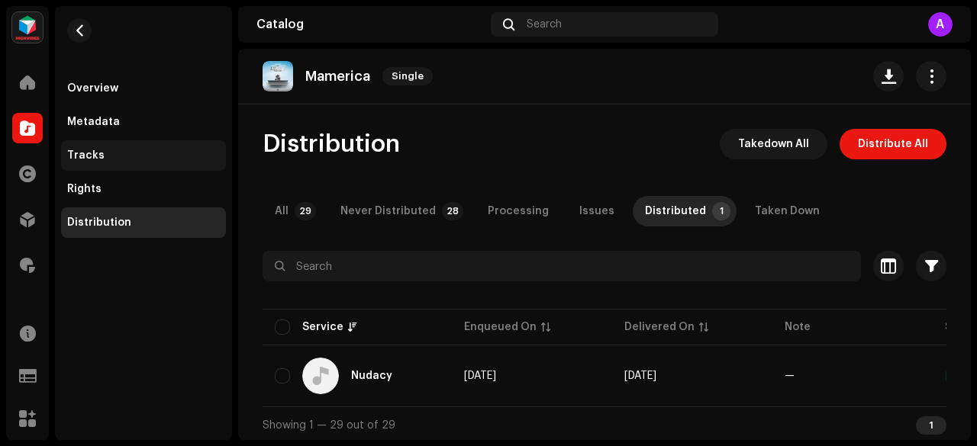
click at [99, 159] on div "Tracks" at bounding box center [85, 156] width 37 height 12
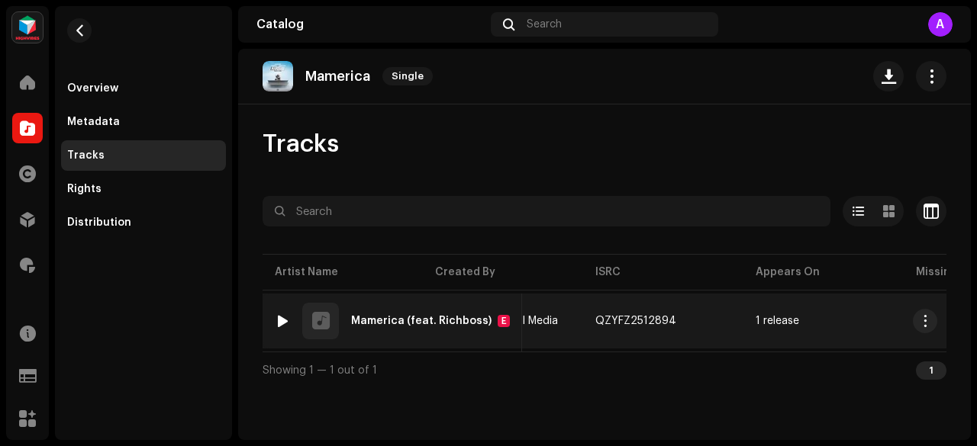
scroll to position [0, 689]
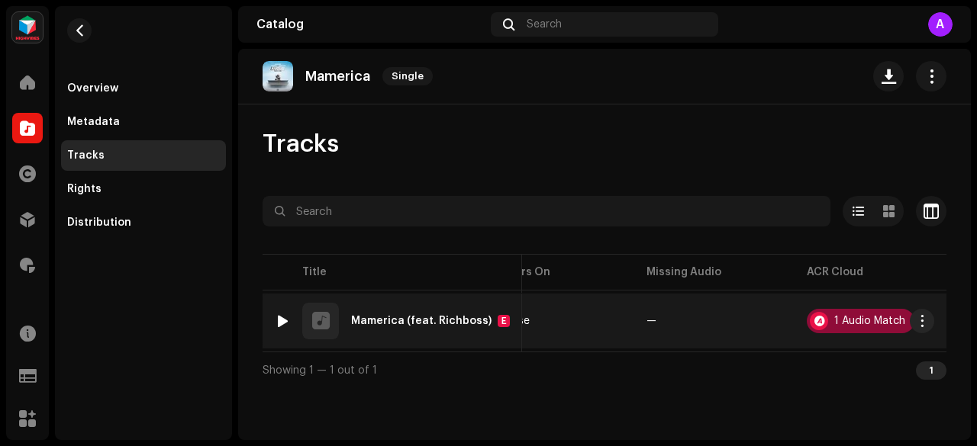
click at [822, 320] on div "1 Audio Match" at bounding box center [860, 321] width 108 height 24
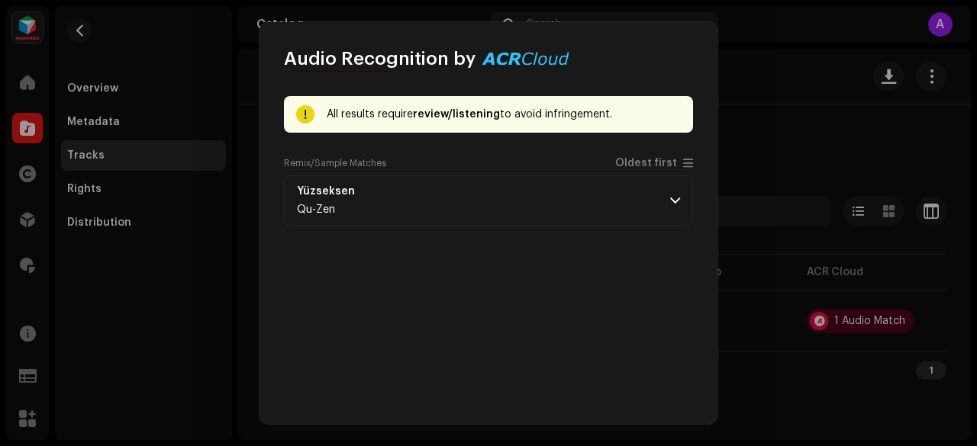
scroll to position [61, 0]
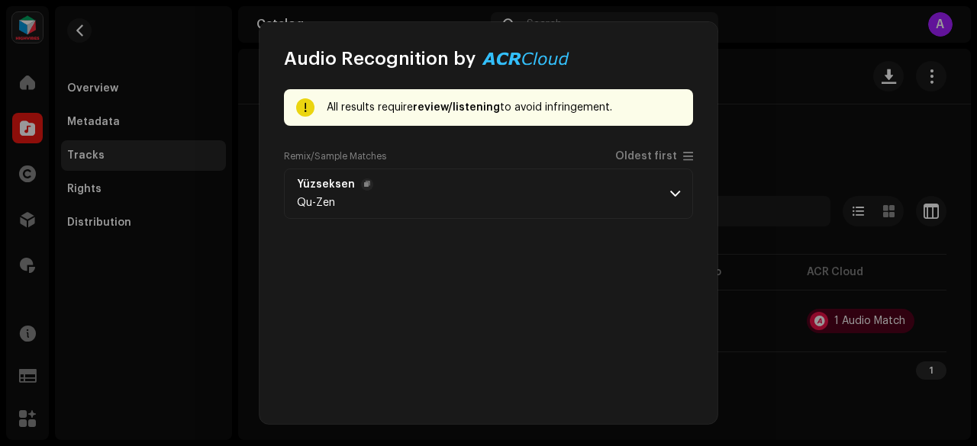
click at [372, 201] on p-accordion-header "Yüzseksen Qu-Zen" at bounding box center [488, 194] width 409 height 50
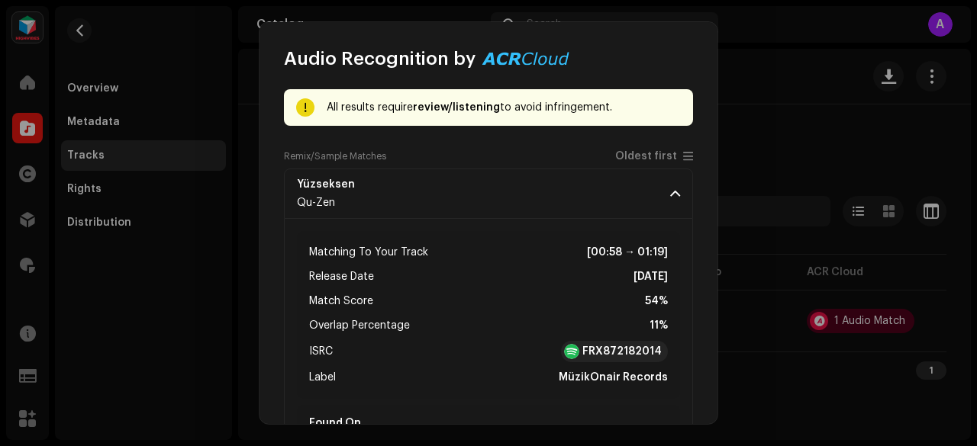
scroll to position [76, 0]
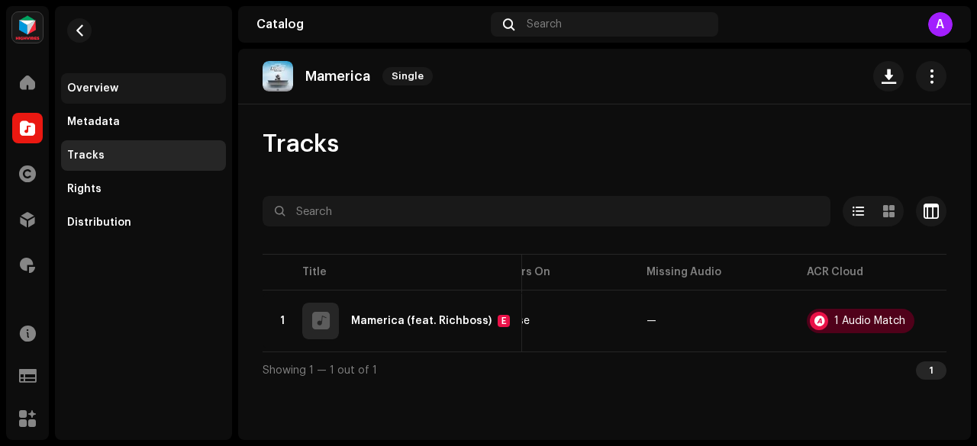
click at [103, 86] on div "Overview" at bounding box center [92, 88] width 51 height 12
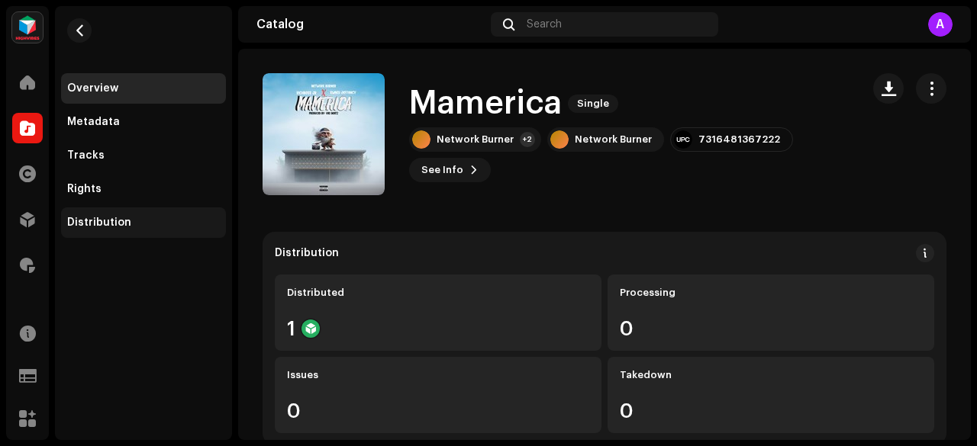
click at [102, 225] on div "Distribution" at bounding box center [99, 223] width 64 height 12
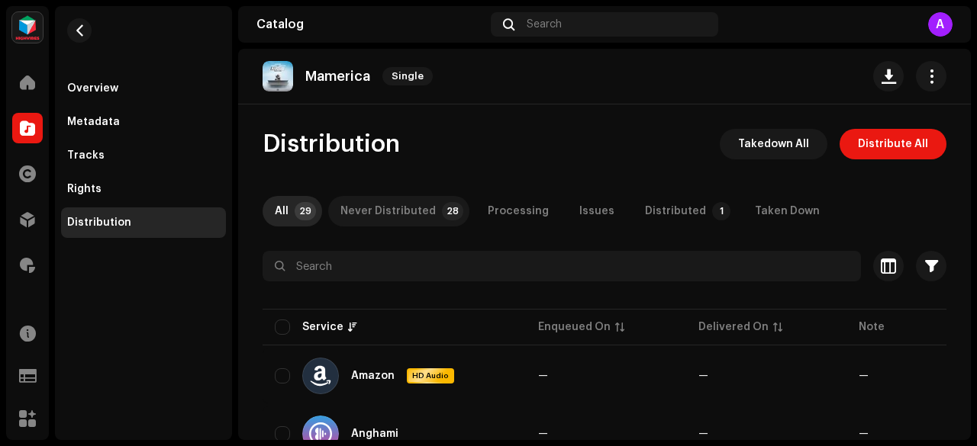
click at [398, 216] on div "Never Distributed" at bounding box center [387, 211] width 95 height 31
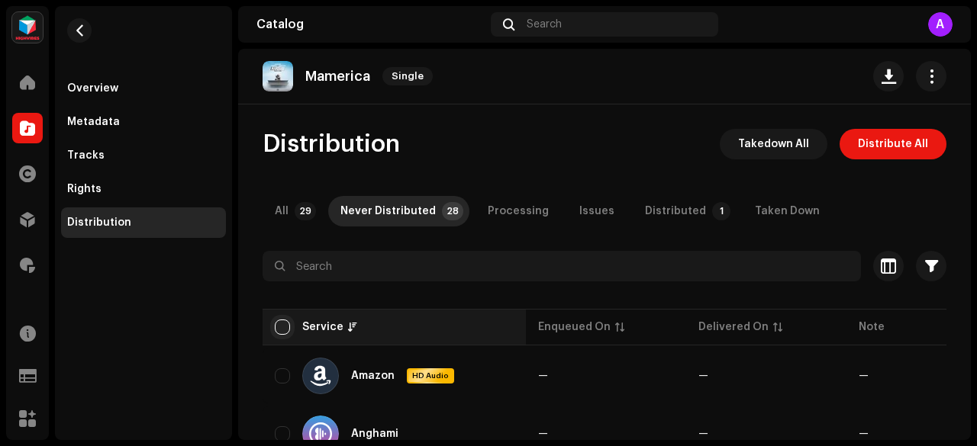
click at [285, 327] on input "checkbox" at bounding box center [282, 327] width 15 height 15
checkbox input "true"
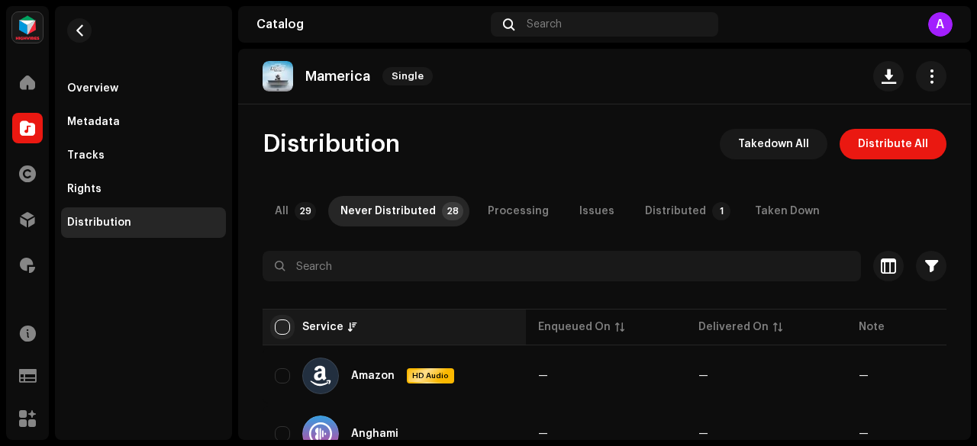
checkbox input "true"
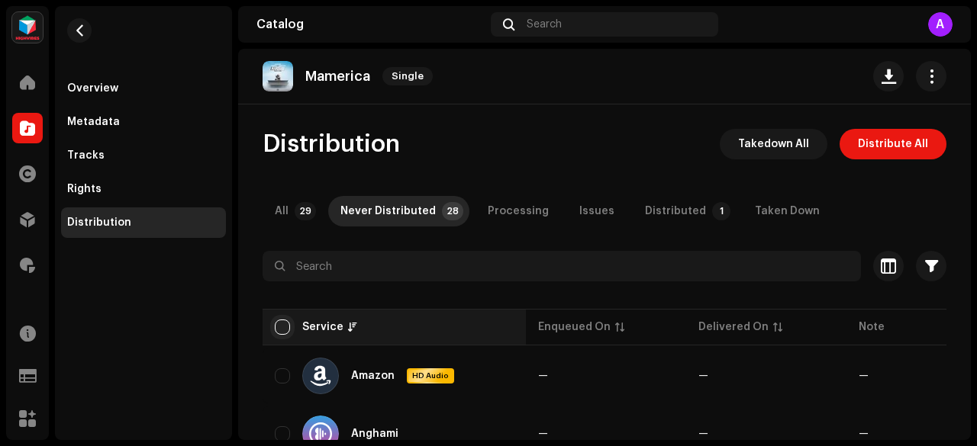
checkbox input "true"
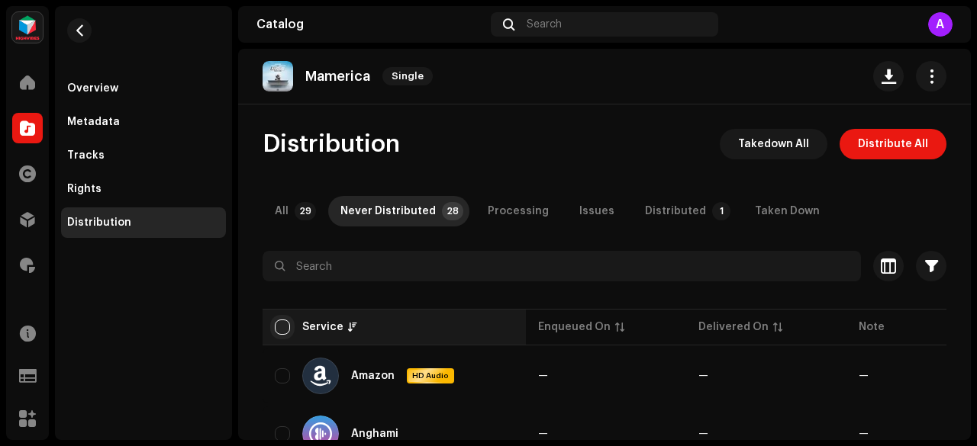
checkbox input "true"
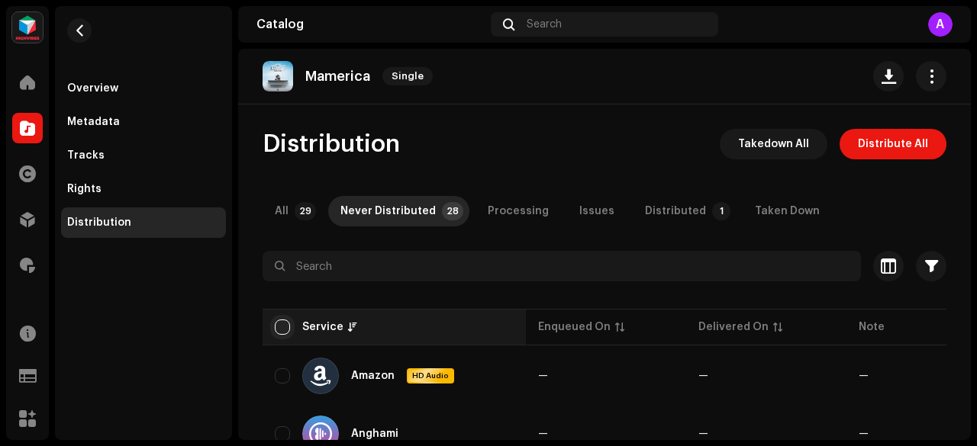
checkbox input "true"
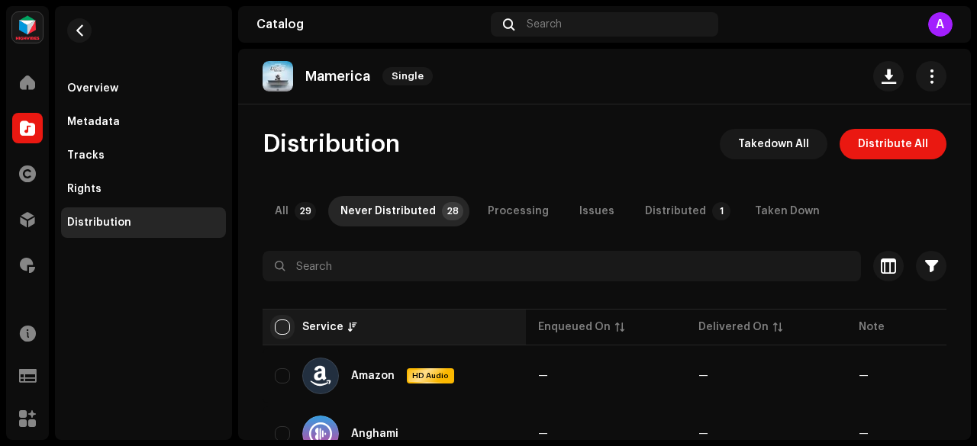
checkbox input "true"
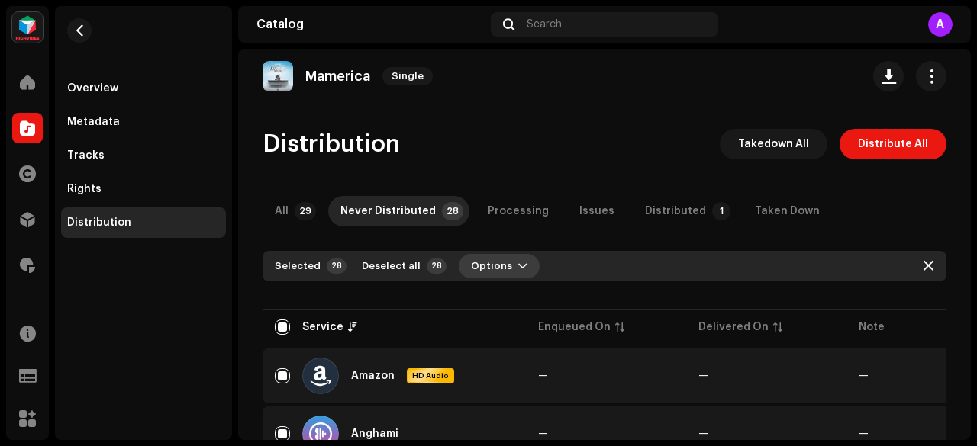
click at [471, 265] on span "Options" at bounding box center [491, 266] width 41 height 31
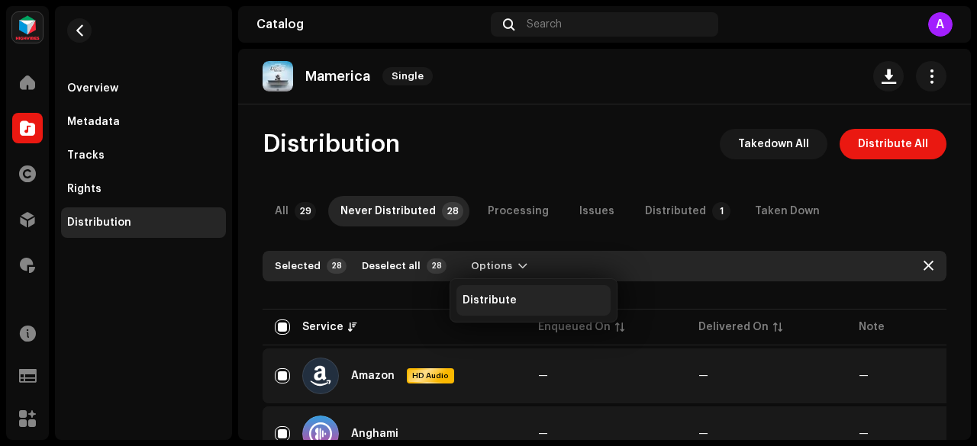
click at [503, 302] on span "Distribute" at bounding box center [489, 301] width 54 height 12
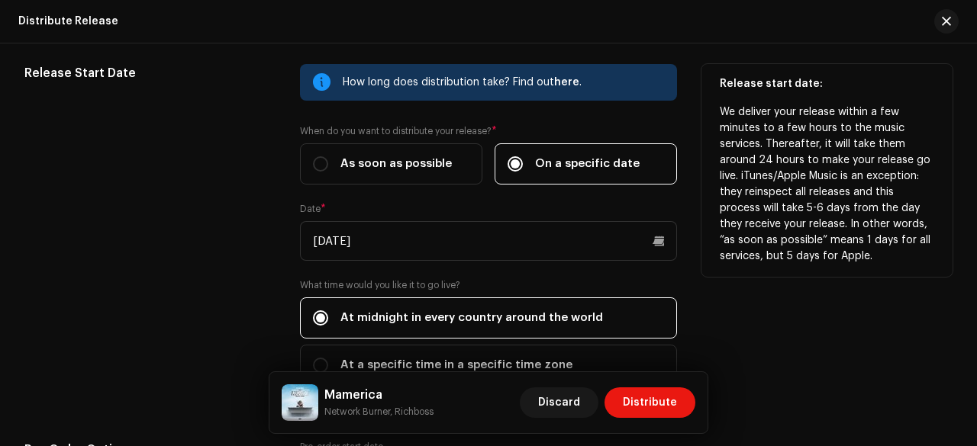
scroll to position [2300, 0]
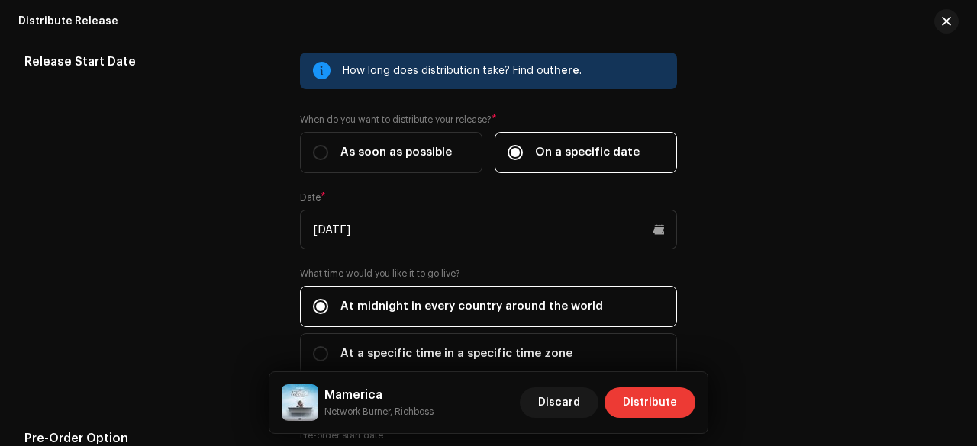
click at [656, 411] on span "Distribute" at bounding box center [650, 403] width 54 height 31
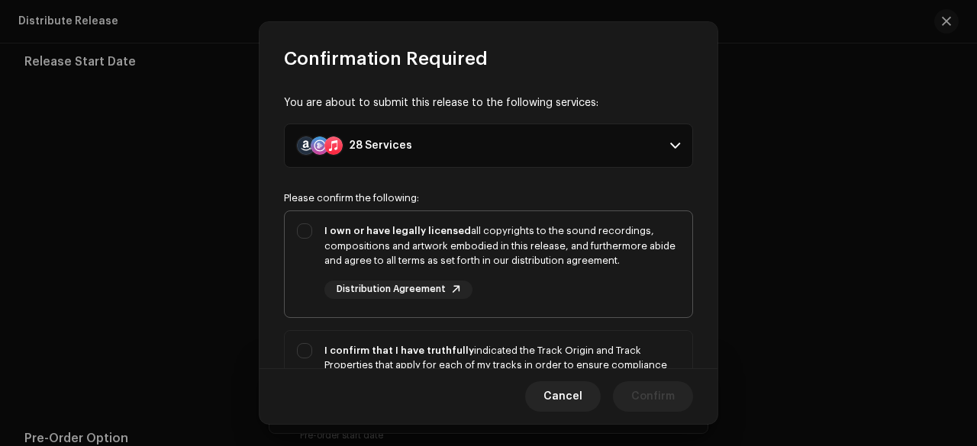
click at [414, 251] on div "I own or have legally licensed all copyrights to the sound recordings, composit…" at bounding box center [502, 246] width 356 height 45
checkbox input "true"
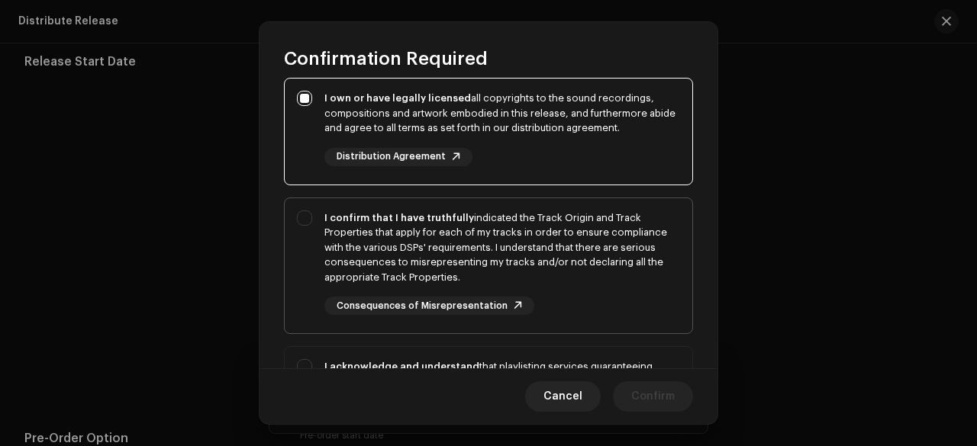
click at [390, 237] on div "I confirm that I have truthfully indicated the Track Origin and Track Propertie…" at bounding box center [502, 248] width 356 height 75
checkbox input "true"
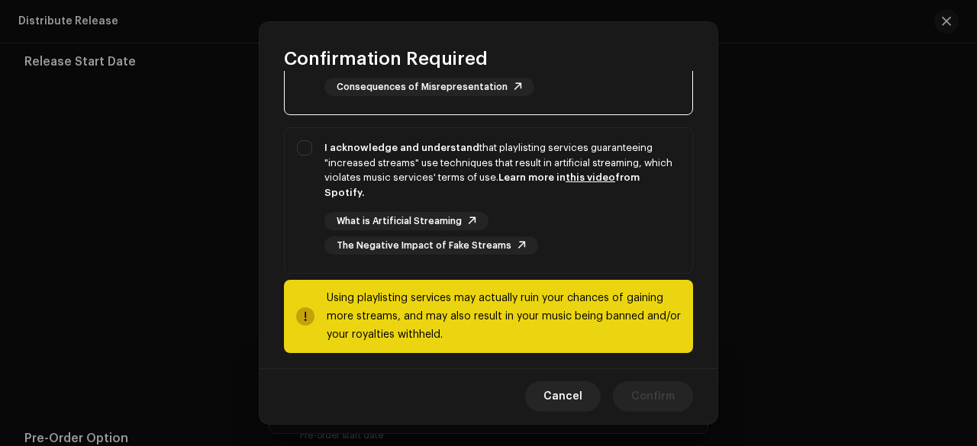
scroll to position [357, 0]
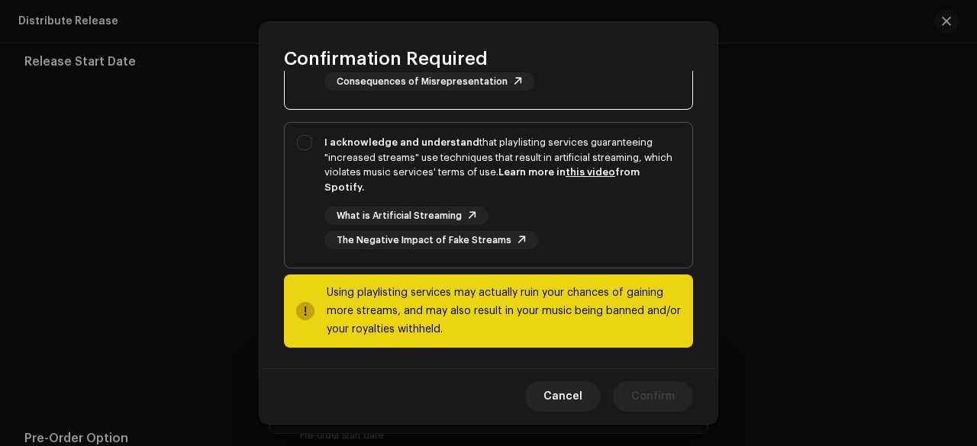
click at [465, 170] on div "I acknowledge and understand that playlisting services guaranteeing "increased …" at bounding box center [502, 165] width 356 height 60
checkbox input "true"
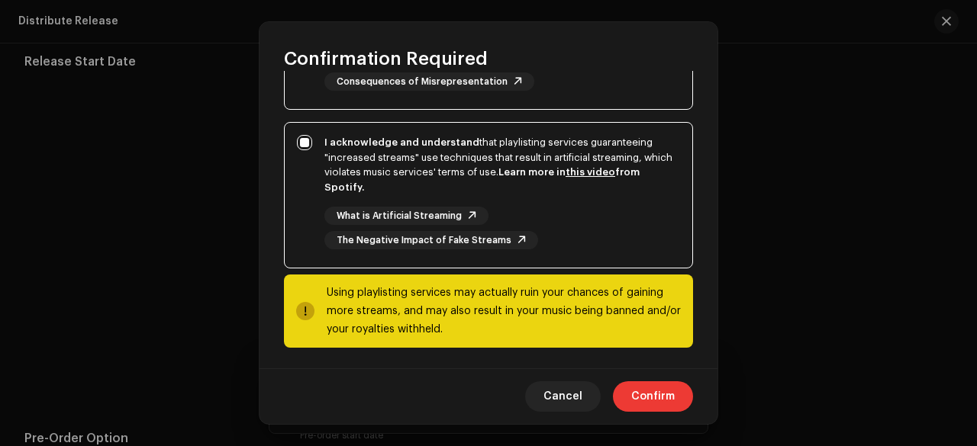
click at [664, 397] on span "Confirm" at bounding box center [652, 396] width 43 height 31
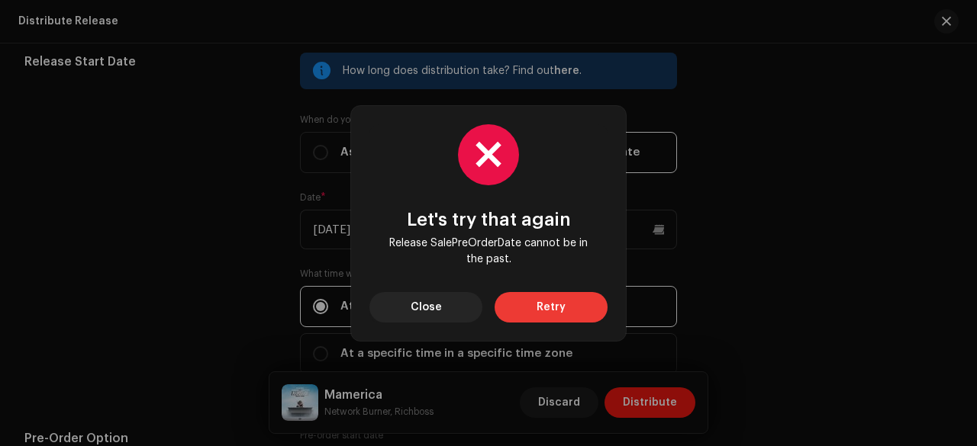
click at [550, 321] on span "Retry" at bounding box center [550, 307] width 29 height 31
click at [415, 306] on span "Close" at bounding box center [425, 307] width 31 height 31
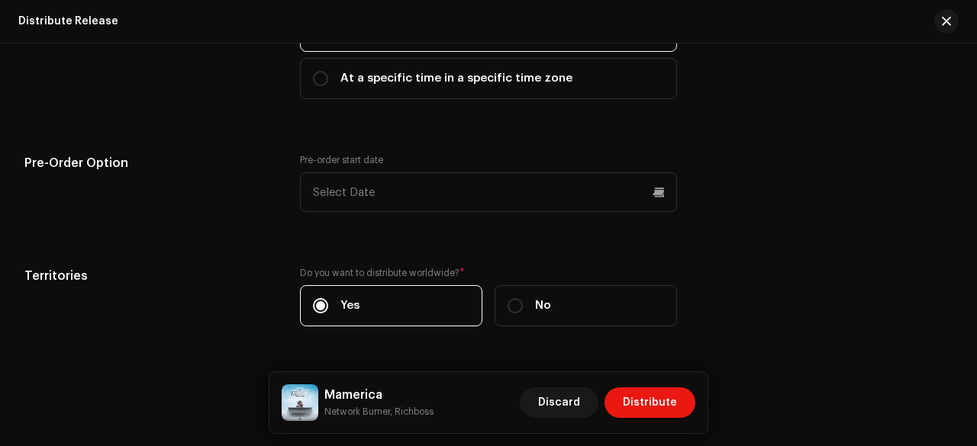
scroll to position [2576, 0]
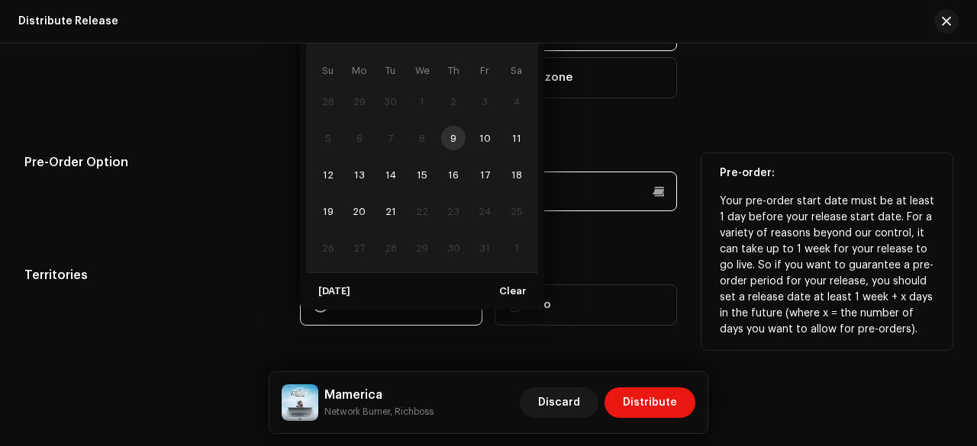
click at [468, 203] on p-datepicker "October 2025 Su Mo Tu We Th Fr Sa 28 29 30 1 2 3 4 5 6 7 8 8 9 10 11 12 13 14 1…" at bounding box center [488, 192] width 377 height 40
click at [507, 285] on span "Clear" at bounding box center [512, 291] width 27 height 31
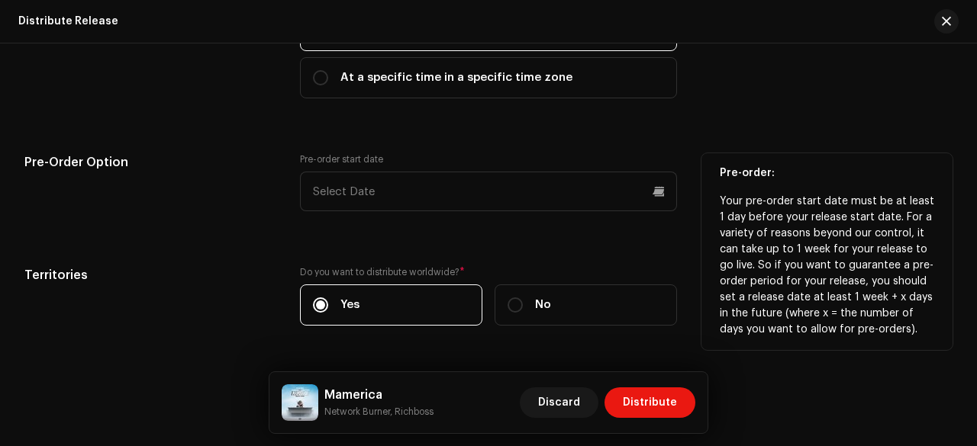
click at [256, 246] on div "Release Start Date How long does distribution take? Find out here . When do you…" at bounding box center [488, 60] width 928 height 568
click at [642, 407] on span "Distribute" at bounding box center [650, 403] width 54 height 31
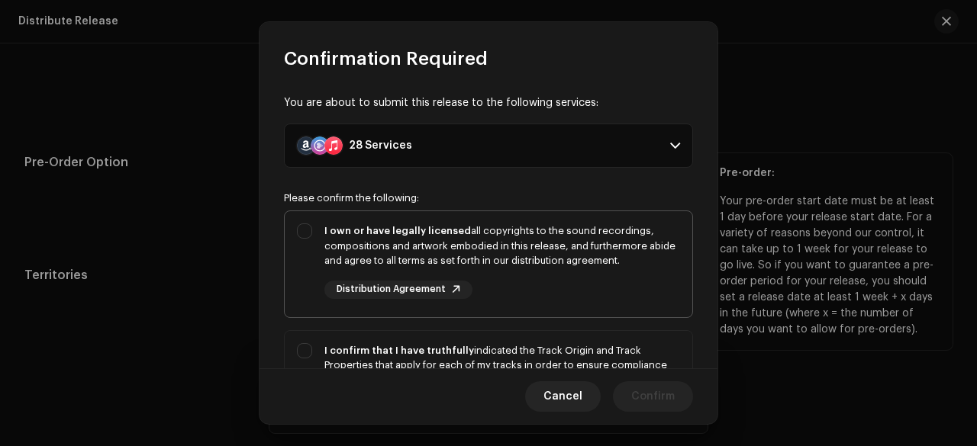
click at [569, 232] on div "I own or have legally licensed all copyrights to the sound recordings, composit…" at bounding box center [502, 246] width 356 height 45
checkbox input "true"
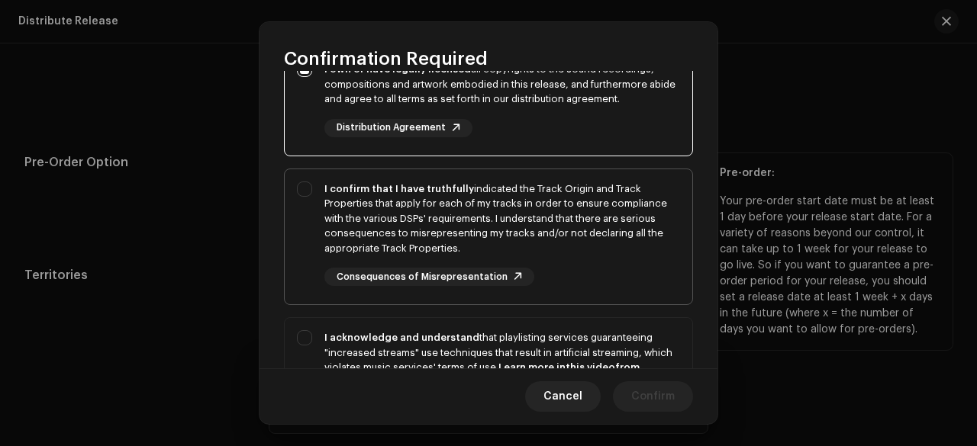
click at [505, 217] on div "I confirm that I have truthfully indicated the Track Origin and Track Propertie…" at bounding box center [502, 219] width 356 height 75
checkbox input "true"
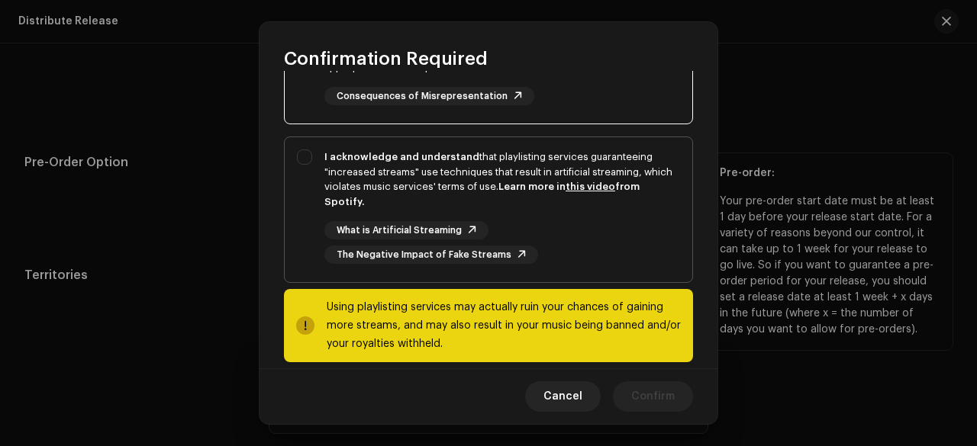
click at [455, 195] on div "I acknowledge and understand that playlisting services guaranteeing "increased …" at bounding box center [502, 180] width 356 height 60
checkbox input "true"
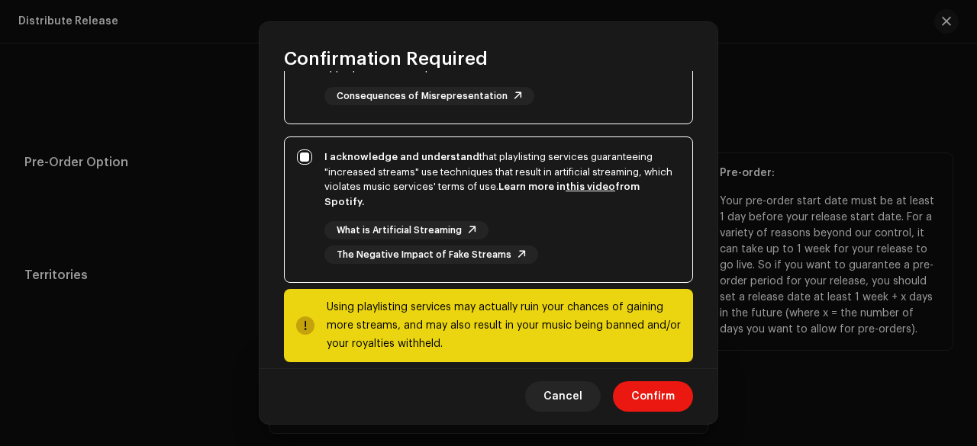
scroll to position [361, 0]
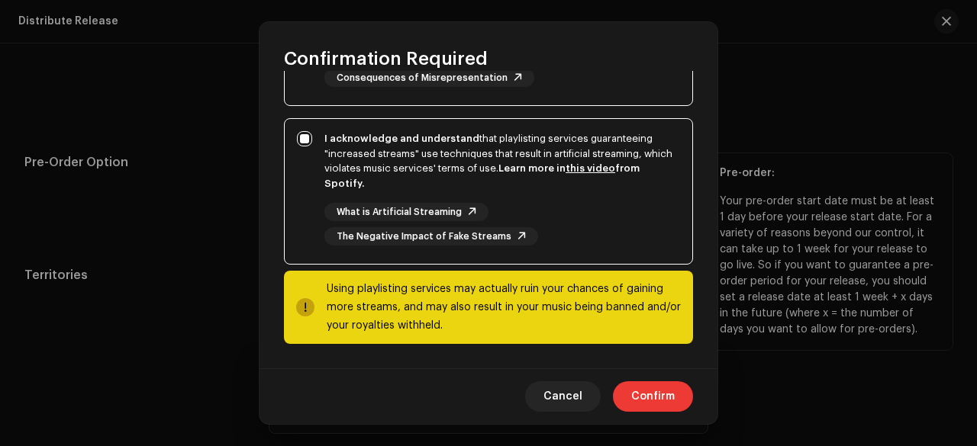
click at [650, 402] on span "Confirm" at bounding box center [652, 396] width 43 height 31
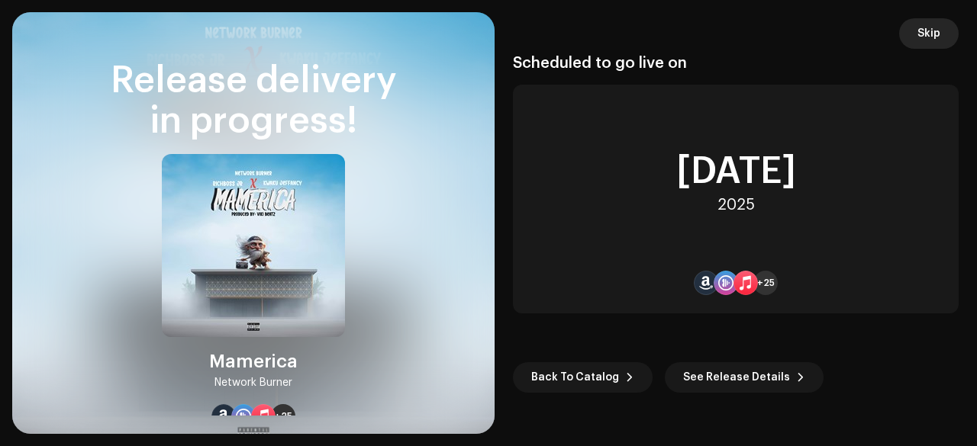
click at [924, 36] on span "Skip" at bounding box center [928, 33] width 23 height 31
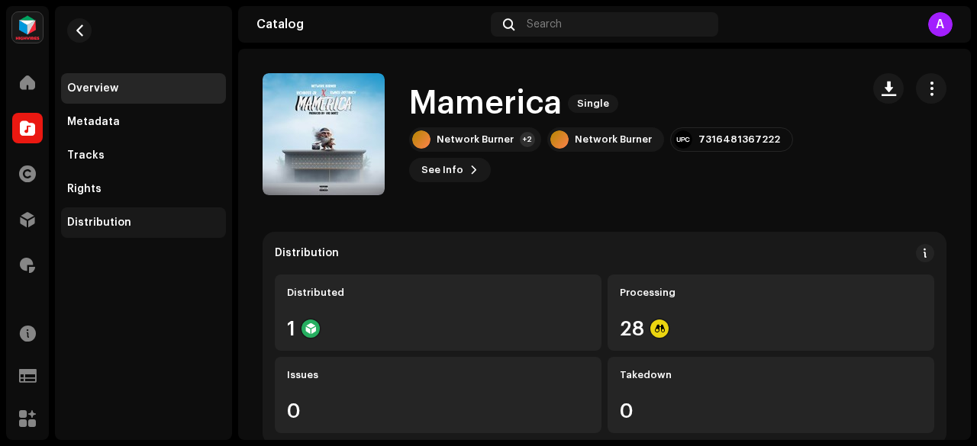
click at [105, 224] on div "Distribution" at bounding box center [99, 223] width 64 height 12
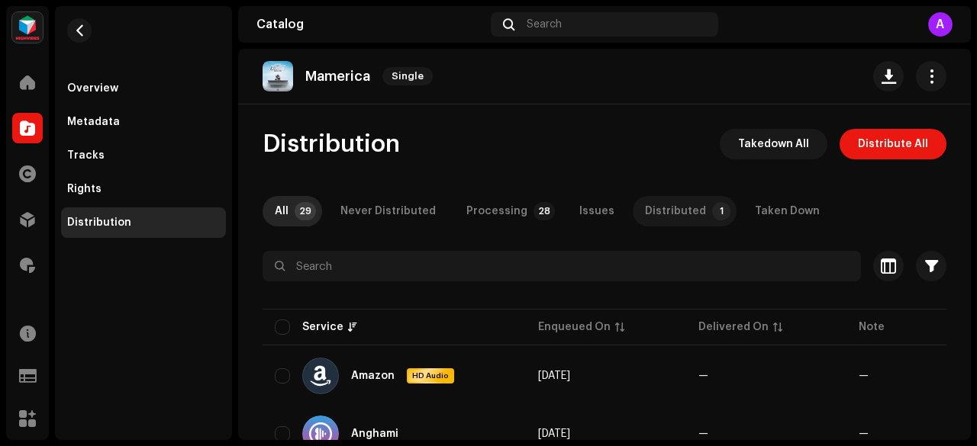
click at [660, 211] on div "Distributed" at bounding box center [675, 211] width 61 height 31
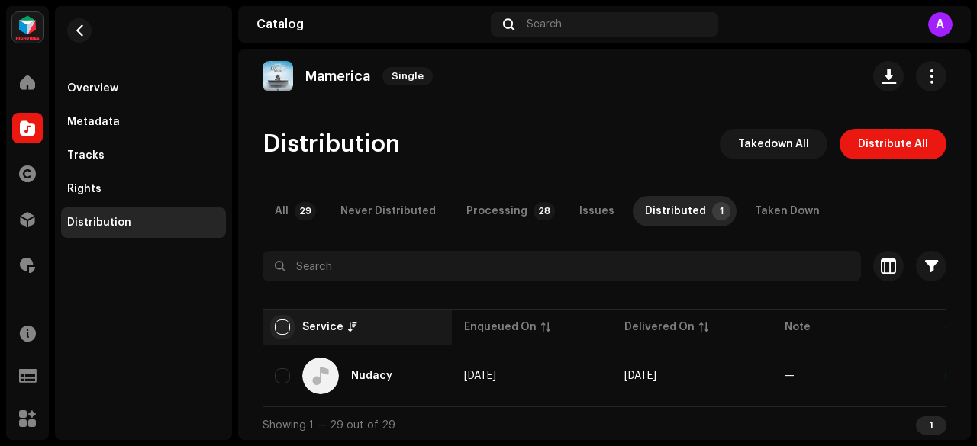
click at [281, 327] on input "checkbox" at bounding box center [282, 327] width 15 height 15
checkbox input "true"
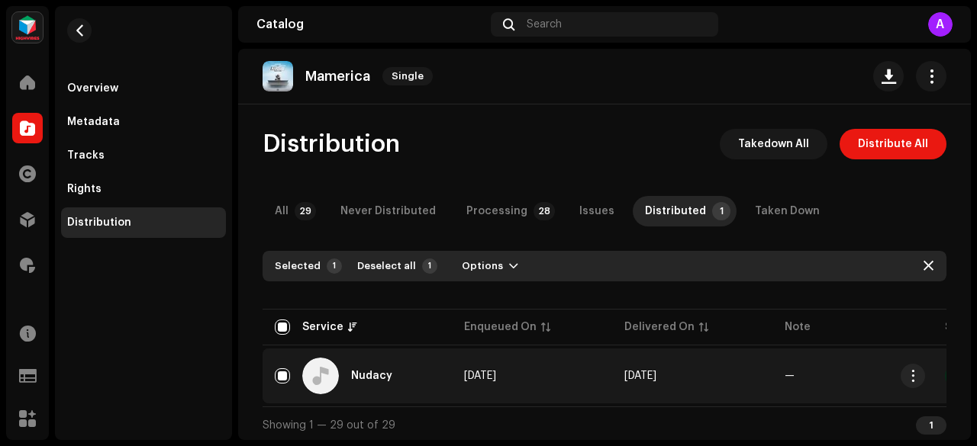
scroll to position [8, 0]
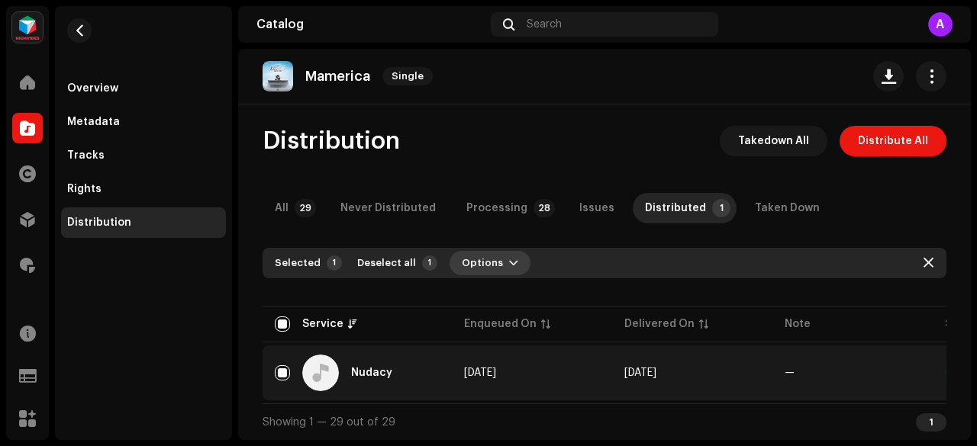
click at [469, 253] on span "Options" at bounding box center [482, 263] width 41 height 31
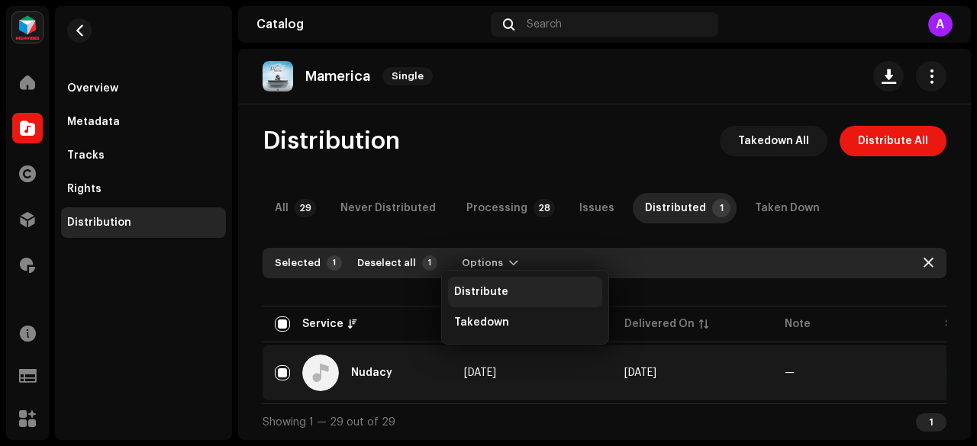
click at [466, 288] on span "Distribute" at bounding box center [481, 292] width 54 height 12
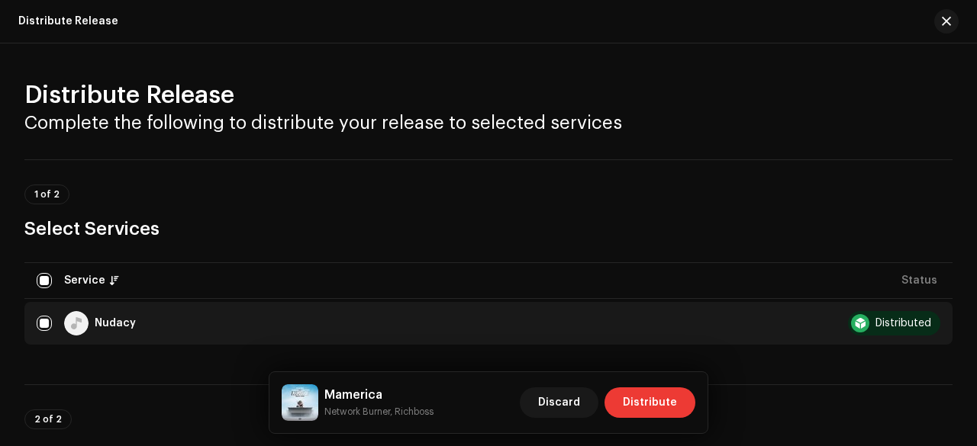
click at [651, 404] on span "Distribute" at bounding box center [650, 403] width 54 height 31
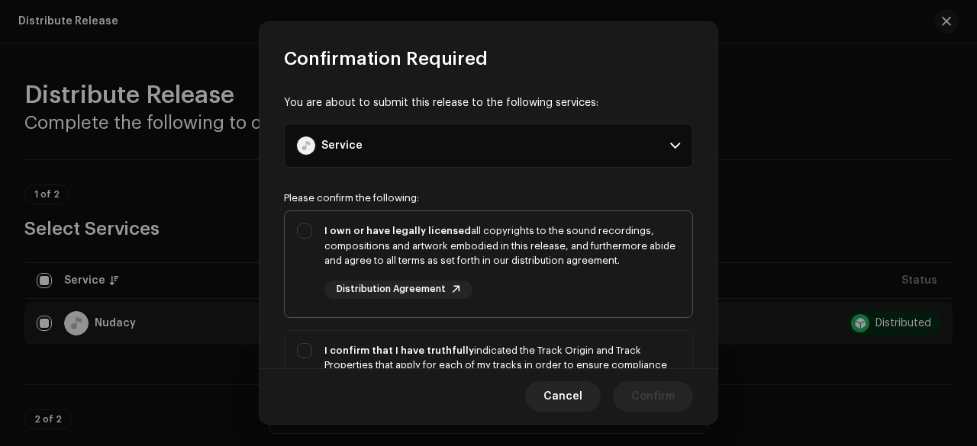
click at [458, 267] on div "I own or have legally licensed all copyrights to the sound recordings, composit…" at bounding box center [502, 246] width 356 height 45
checkbox input "true"
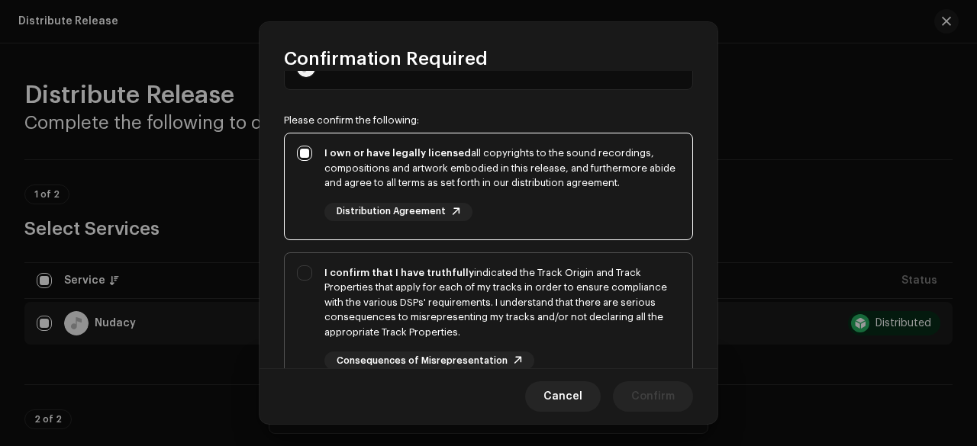
click at [432, 278] on div "I confirm that I have truthfully indicated the Track Origin and Track Propertie…" at bounding box center [502, 303] width 356 height 75
checkbox input "true"
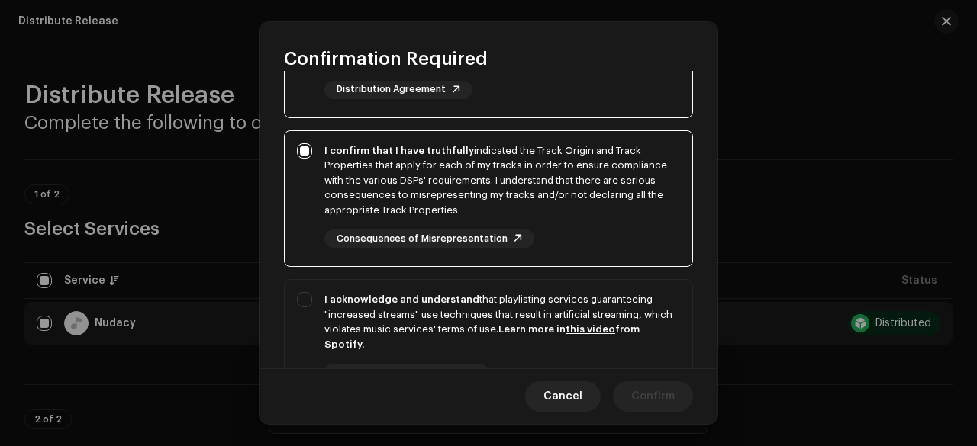
scroll to position [201, 0]
click at [417, 311] on div "I acknowledge and understand that playlisting services guaranteeing "increased …" at bounding box center [502, 321] width 356 height 60
checkbox input "true"
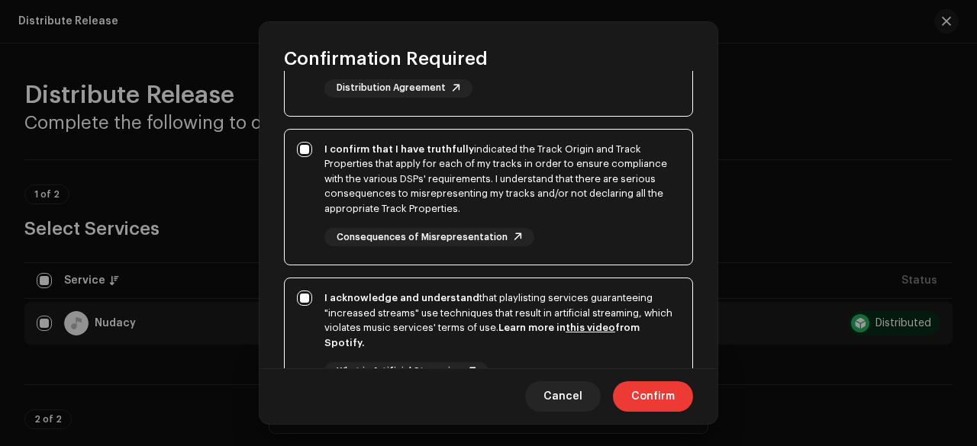
click at [639, 399] on span "Confirm" at bounding box center [652, 396] width 43 height 31
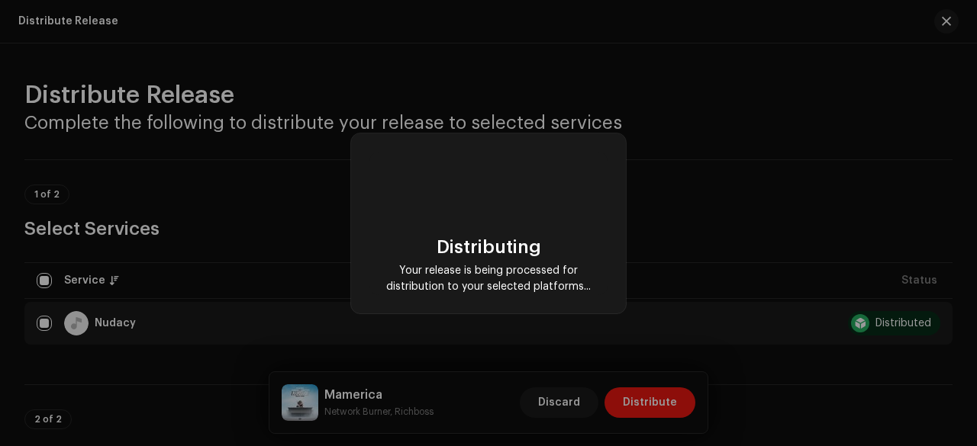
scroll to position [0, 0]
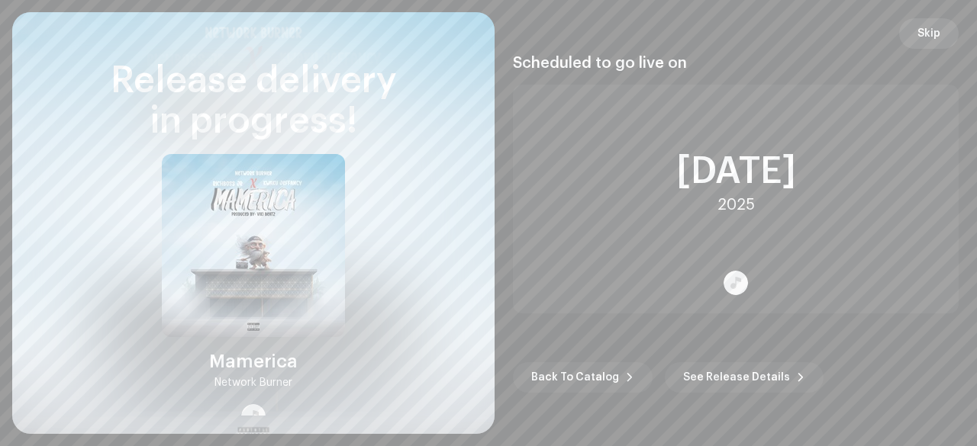
click at [919, 34] on span "Skip" at bounding box center [928, 33] width 23 height 31
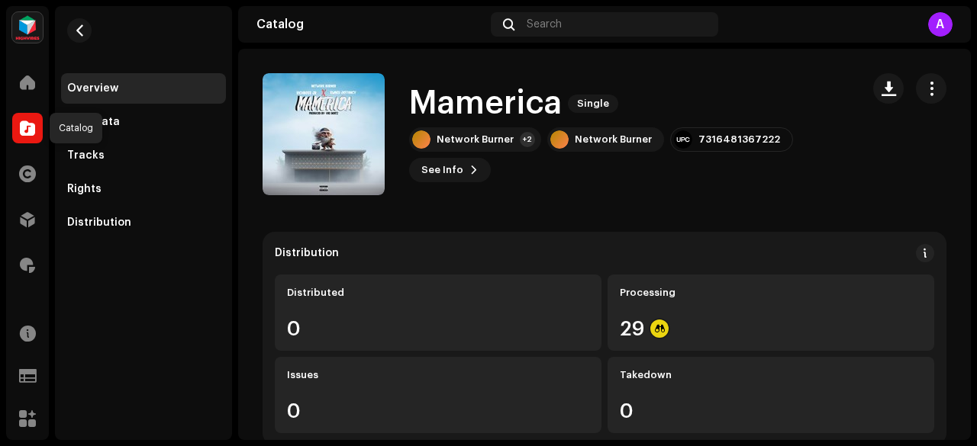
click at [27, 130] on span at bounding box center [27, 128] width 15 height 12
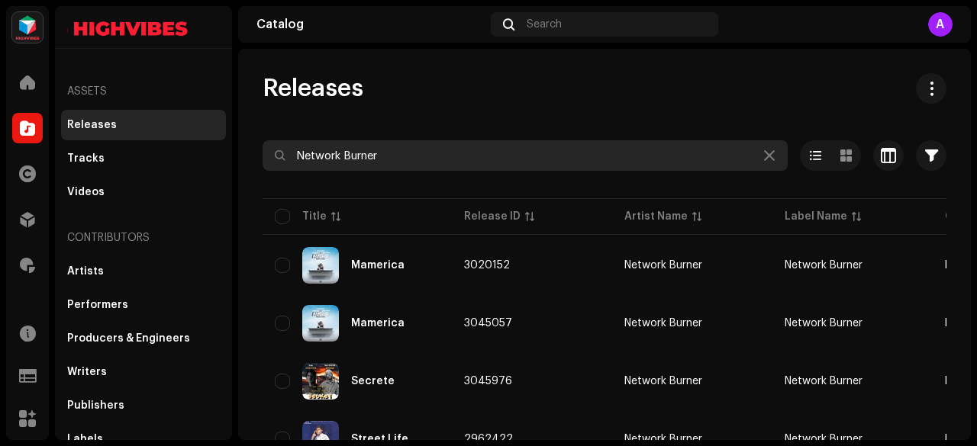
click at [352, 148] on input "Network Burner" at bounding box center [524, 155] width 525 height 31
paste input "FNBSQUARE"
type input "FNBSQUARE"
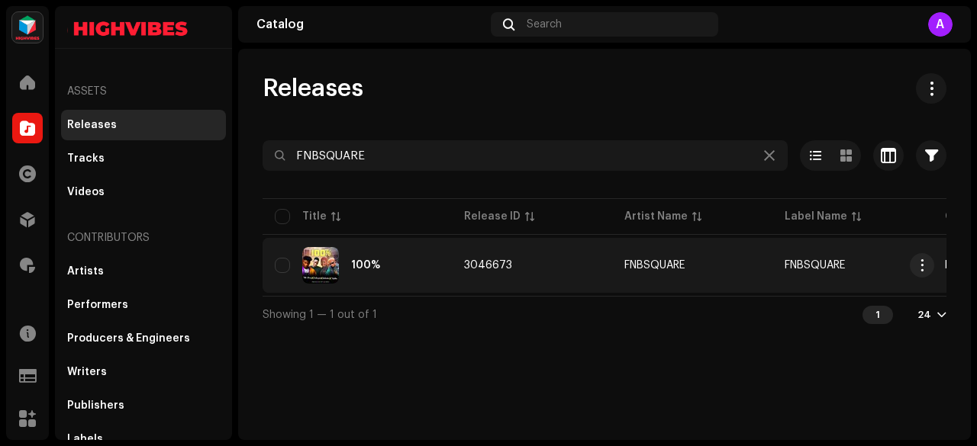
click at [383, 260] on div "100%" at bounding box center [357, 265] width 165 height 37
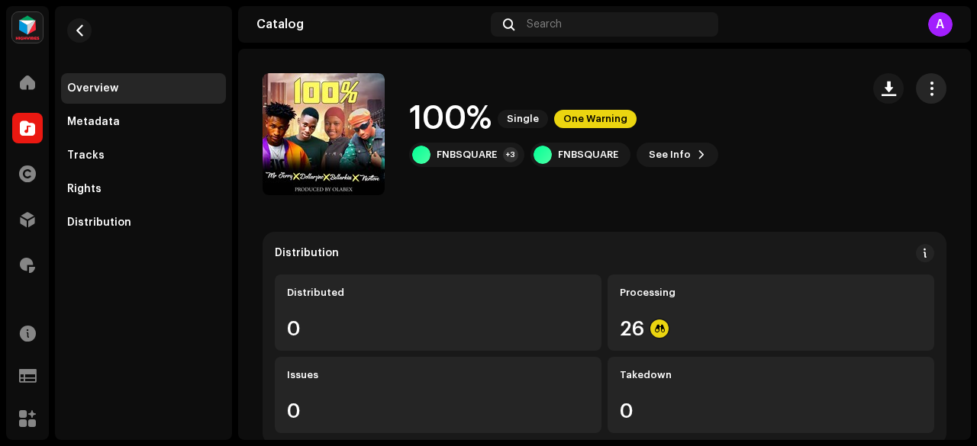
click at [924, 92] on span "button" at bounding box center [931, 88] width 14 height 12
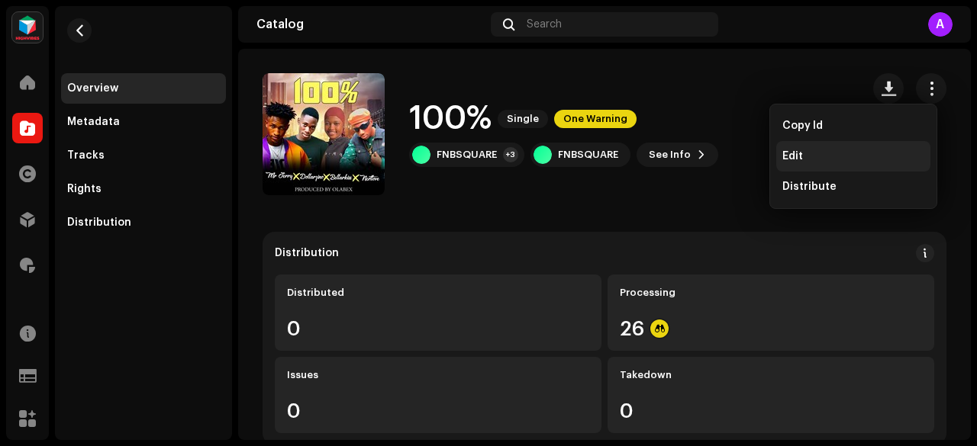
click at [806, 149] on div "Edit" at bounding box center [853, 156] width 154 height 31
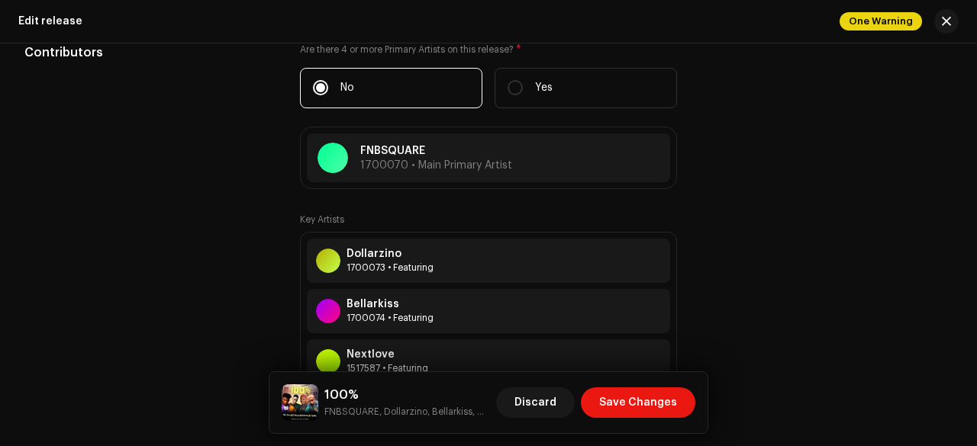
scroll to position [1846, 0]
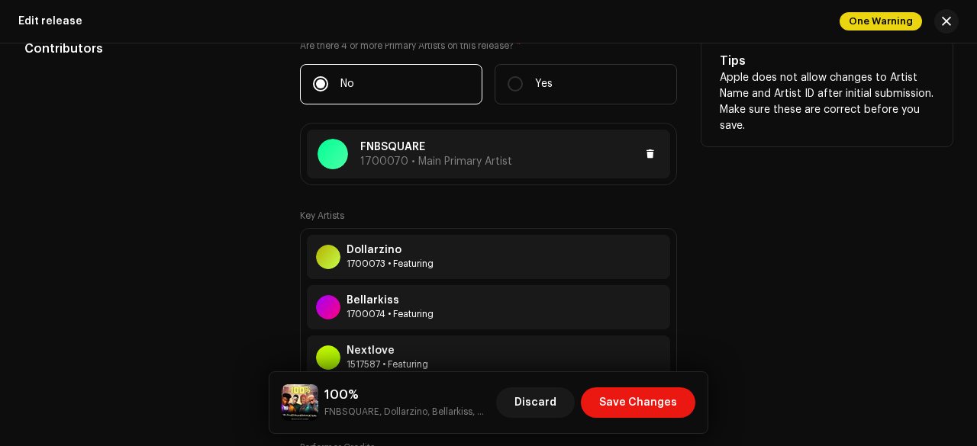
click at [389, 142] on p "FNBSQUARE" at bounding box center [436, 148] width 152 height 16
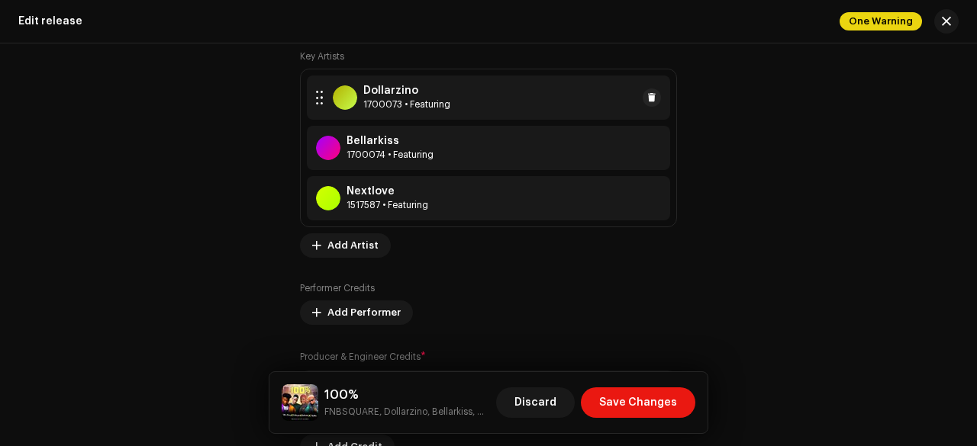
scroll to position [2006, 0]
click at [412, 98] on div "1700073 • Featuring" at bounding box center [406, 104] width 87 height 12
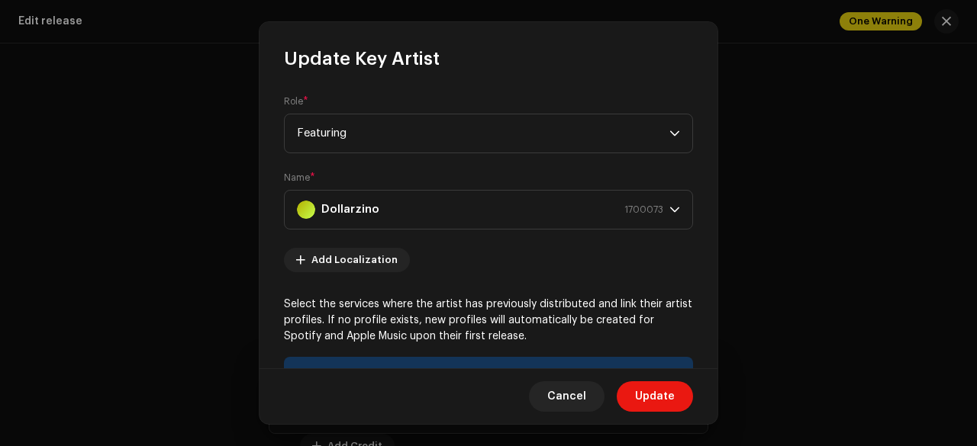
scroll to position [322, 0]
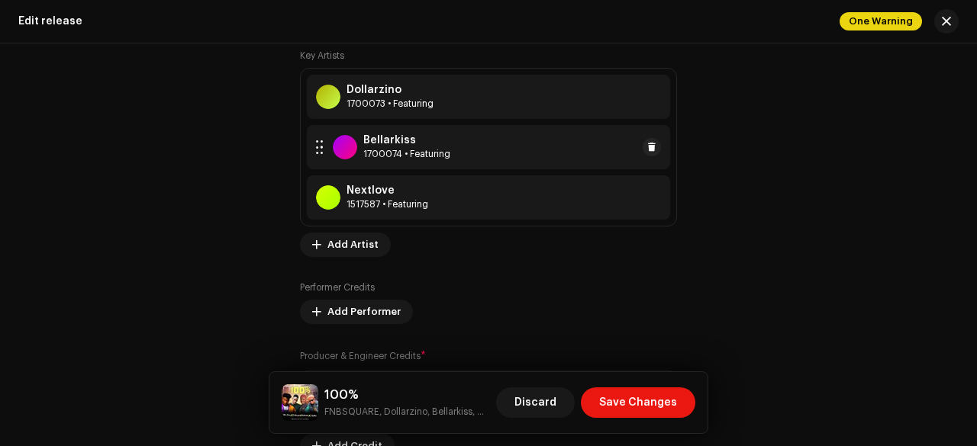
click at [423, 149] on div "1700074 • Featuring" at bounding box center [406, 154] width 87 height 12
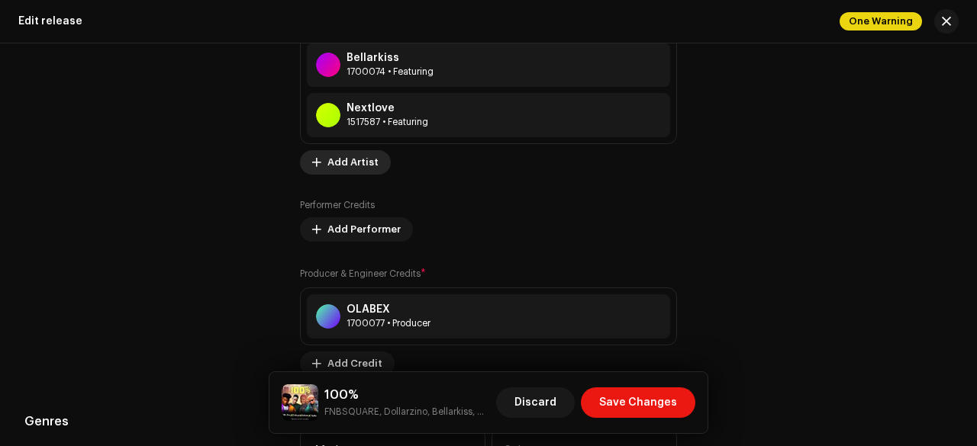
scroll to position [2092, 0]
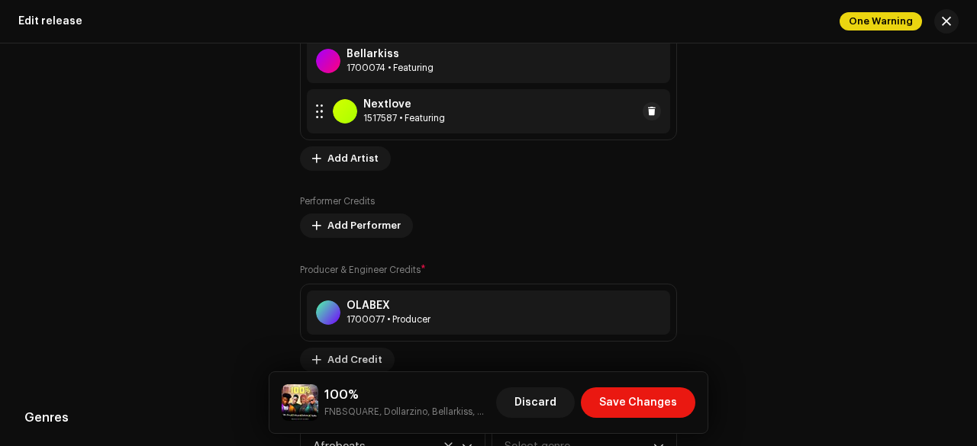
click at [424, 109] on div "Nextlove" at bounding box center [404, 104] width 82 height 12
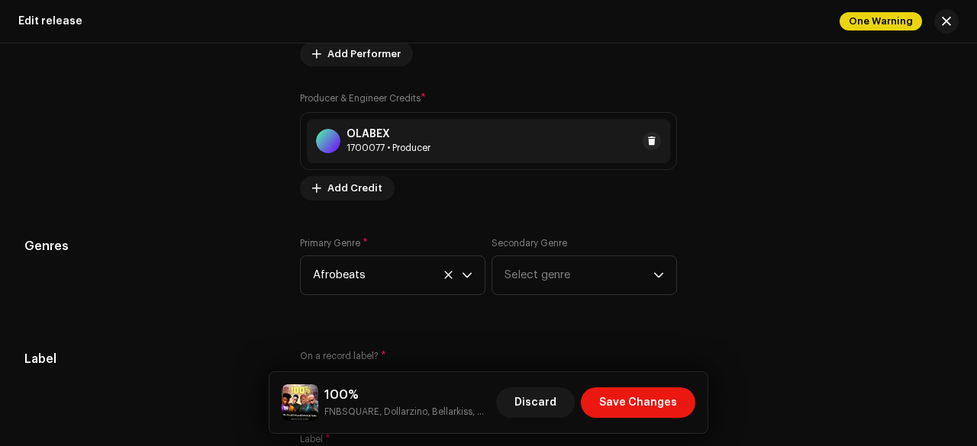
scroll to position [2264, 0]
click at [403, 134] on div "OLABEX" at bounding box center [388, 133] width 84 height 12
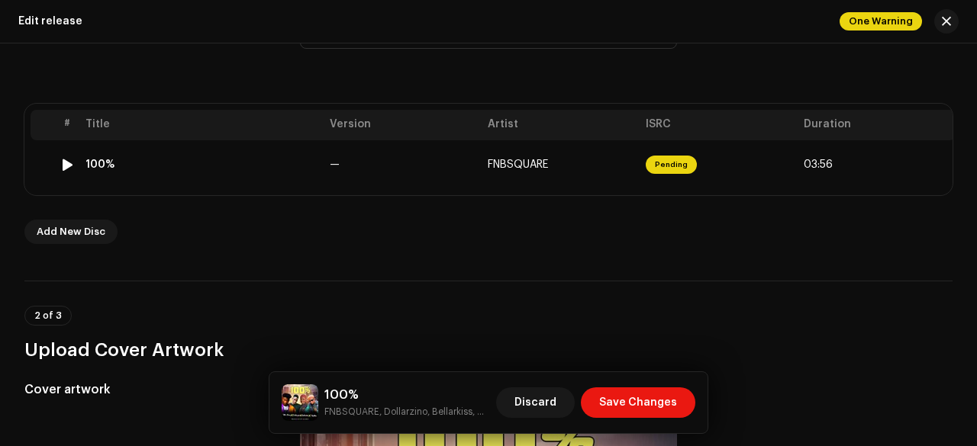
scroll to position [260, 0]
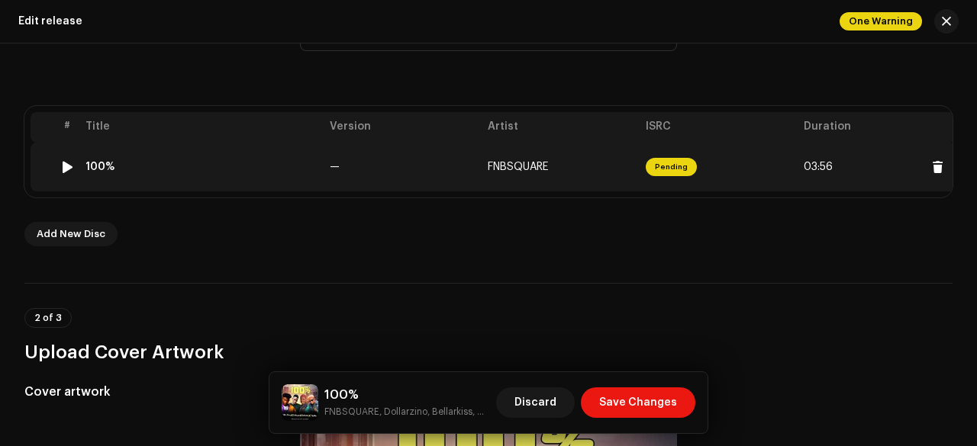
click at [389, 164] on td "—" at bounding box center [402, 167] width 158 height 49
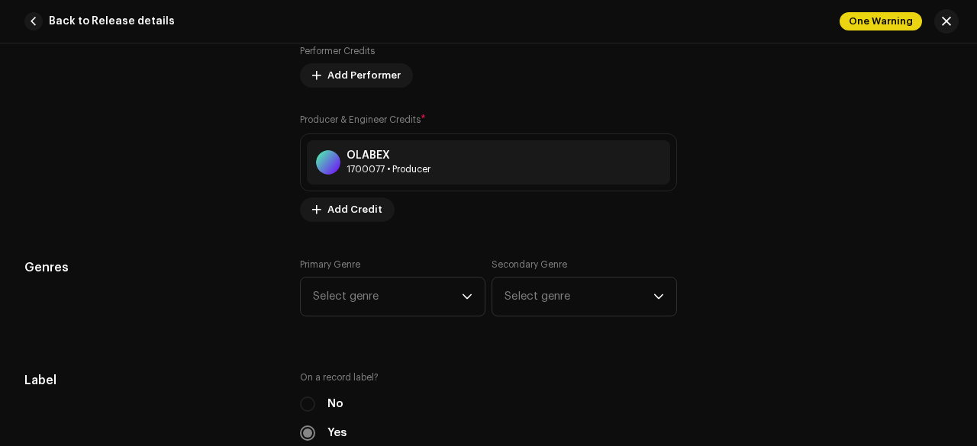
scroll to position [1365, 0]
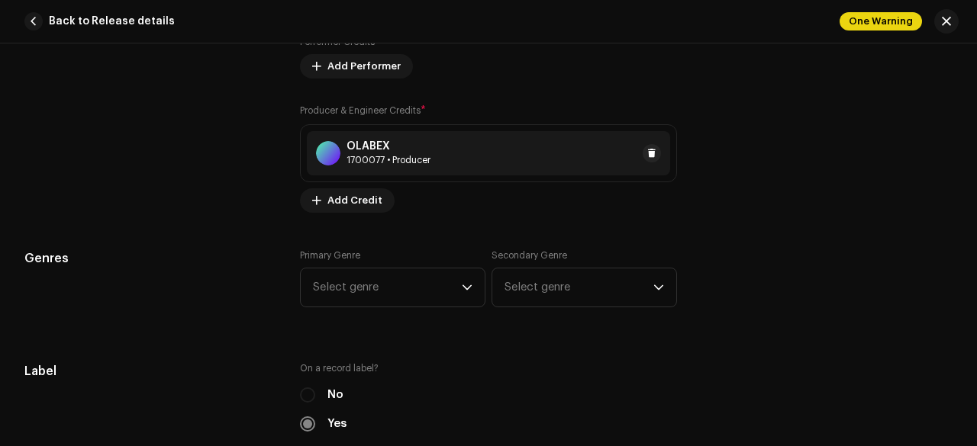
click at [411, 159] on div "1700077 • Producer" at bounding box center [388, 160] width 84 height 12
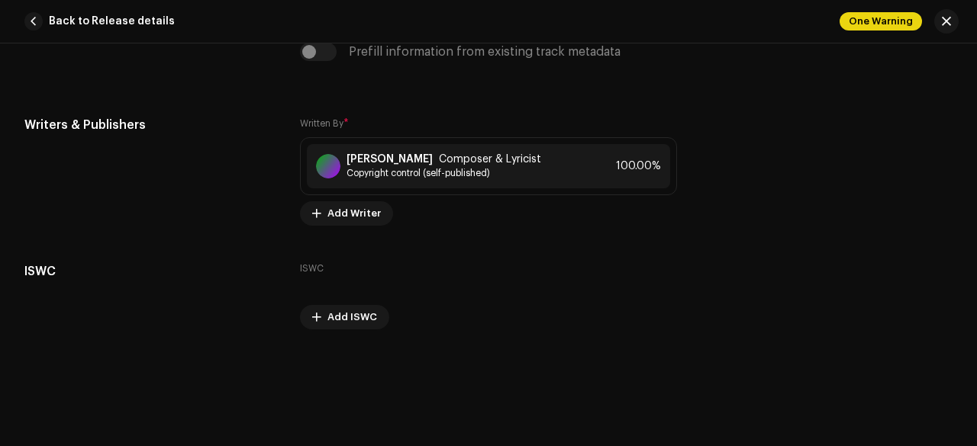
scroll to position [3385, 0]
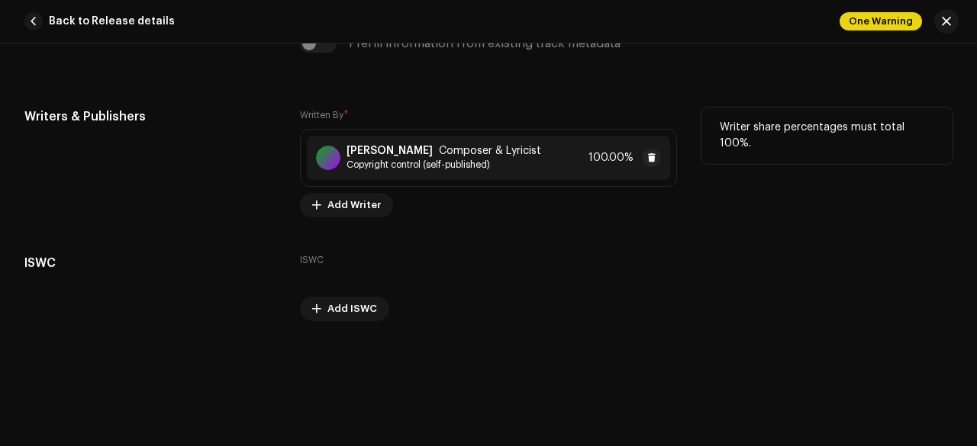
click at [418, 145] on strong "Malumi Imoleoluwa Iyanu" at bounding box center [389, 151] width 86 height 12
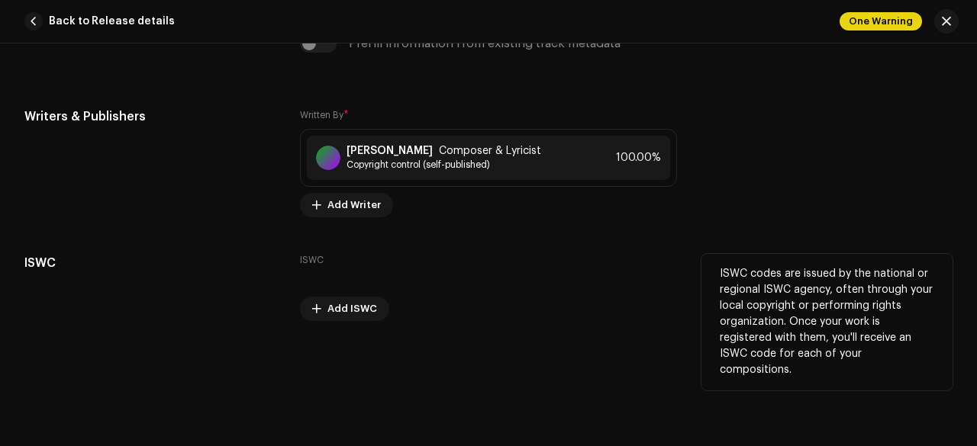
scroll to position [3396, 0]
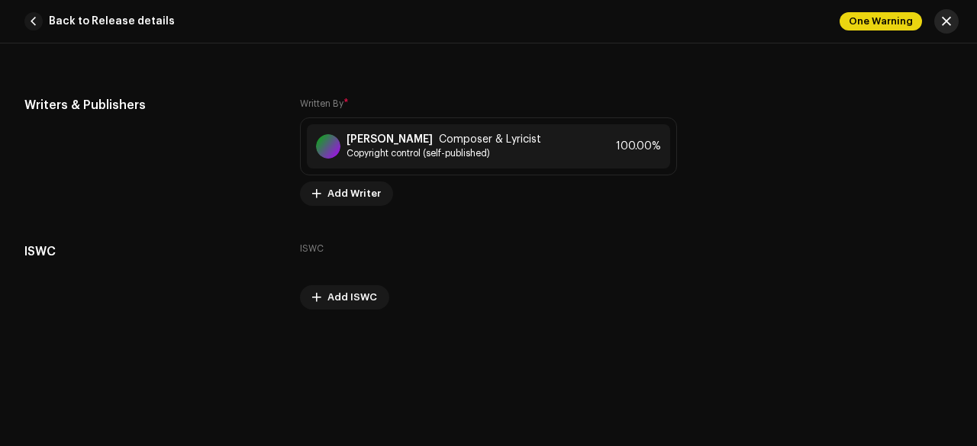
click at [943, 24] on span "button" at bounding box center [945, 21] width 9 height 12
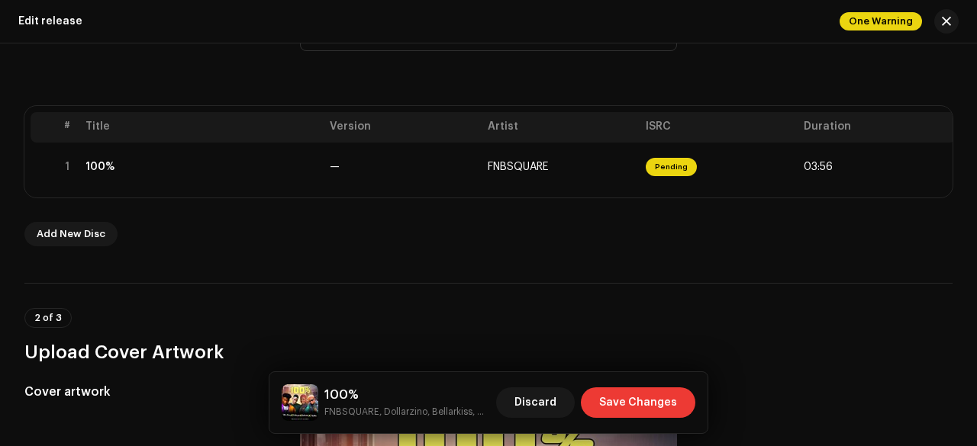
click at [648, 400] on span "Save Changes" at bounding box center [638, 403] width 78 height 31
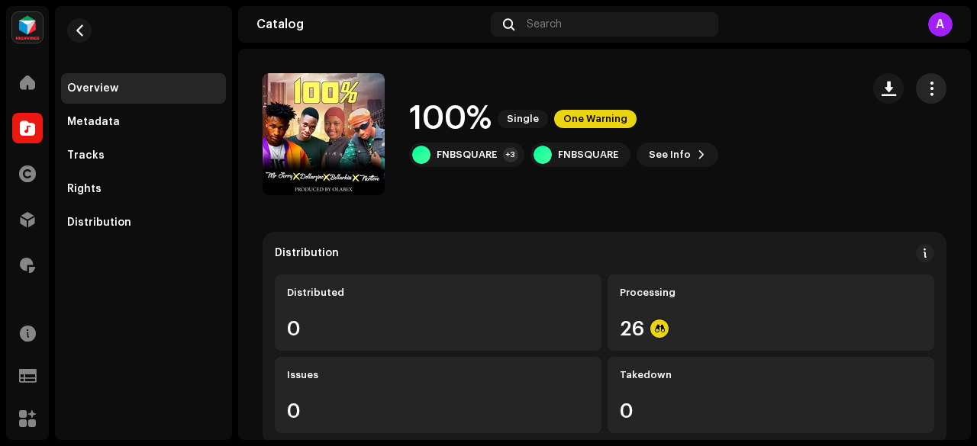
click at [934, 89] on button "button" at bounding box center [931, 88] width 31 height 31
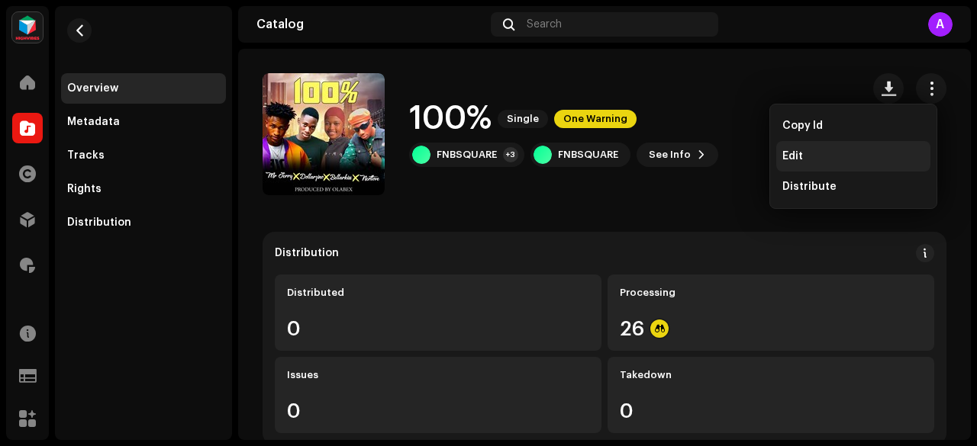
click at [805, 144] on div "Edit" at bounding box center [853, 156] width 154 height 31
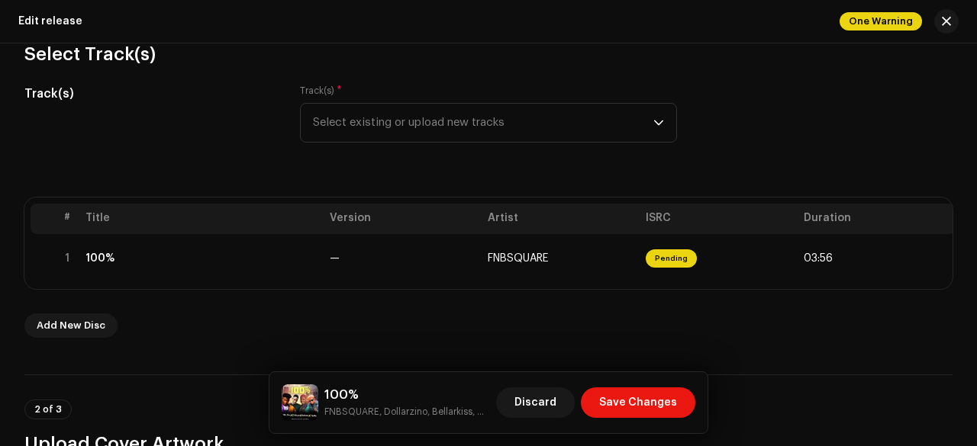
scroll to position [0, 15]
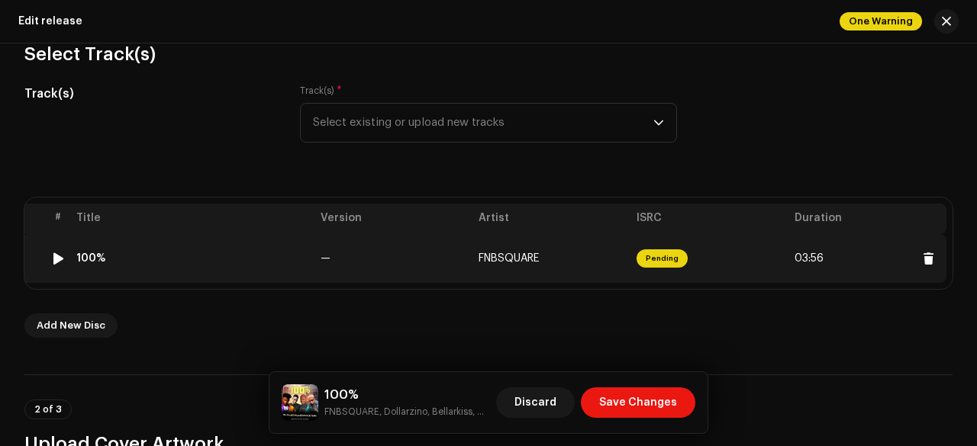
click at [391, 244] on td "—" at bounding box center [393, 258] width 158 height 49
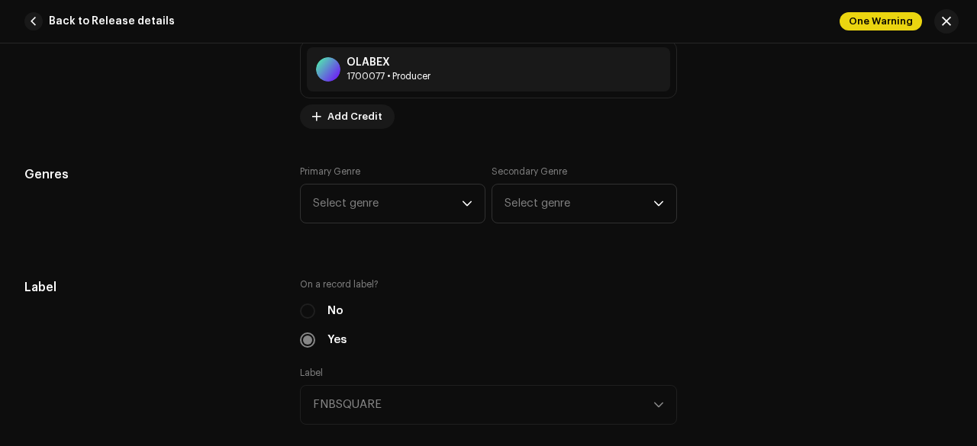
scroll to position [1457, 0]
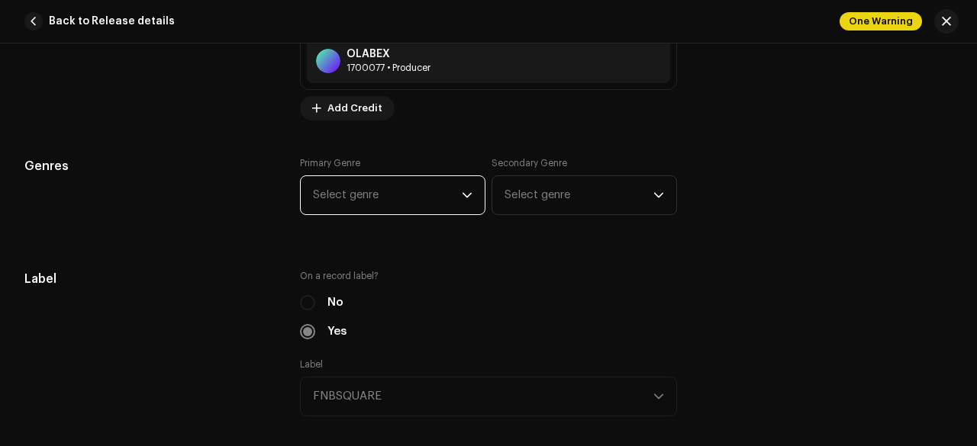
click at [364, 203] on span "Select genre" at bounding box center [387, 195] width 149 height 38
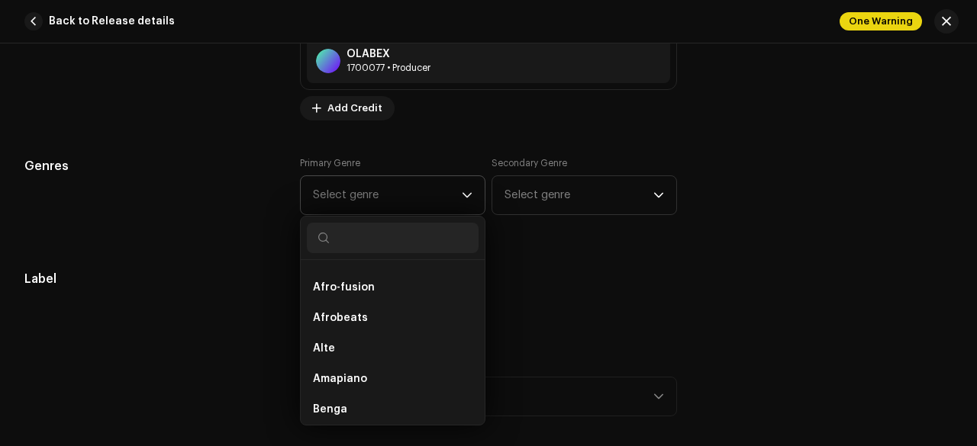
scroll to position [218, 0]
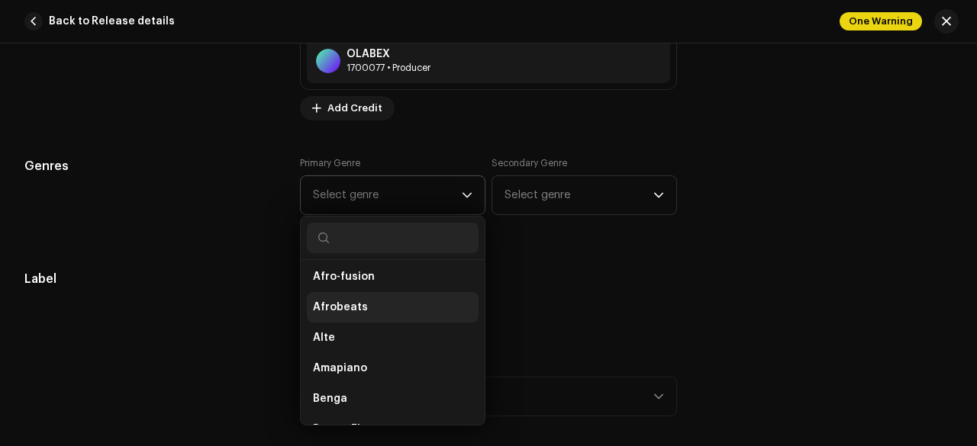
click at [331, 304] on span "Afrobeats" at bounding box center [340, 307] width 55 height 15
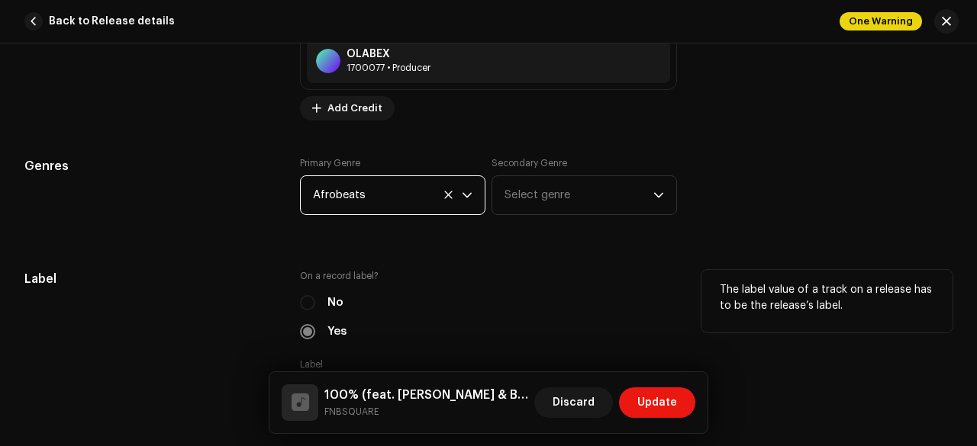
click at [260, 294] on div "Label" at bounding box center [149, 352] width 251 height 165
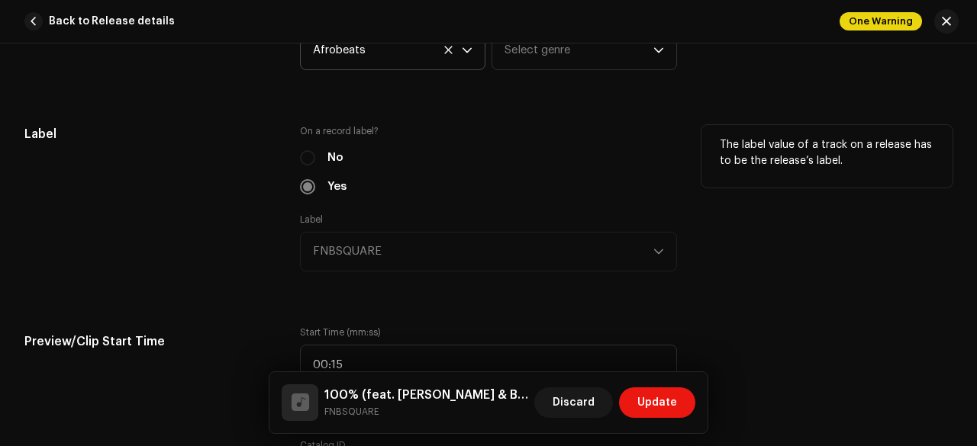
scroll to position [1612, 0]
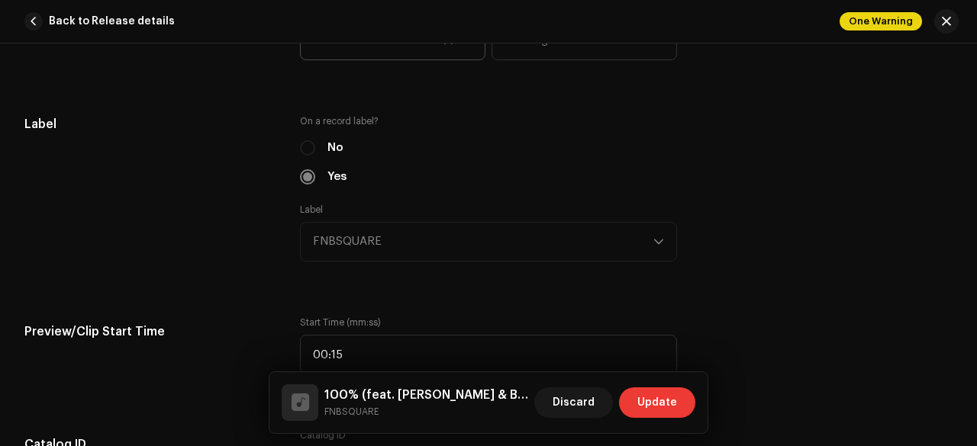
click at [653, 398] on span "Update" at bounding box center [657, 403] width 40 height 31
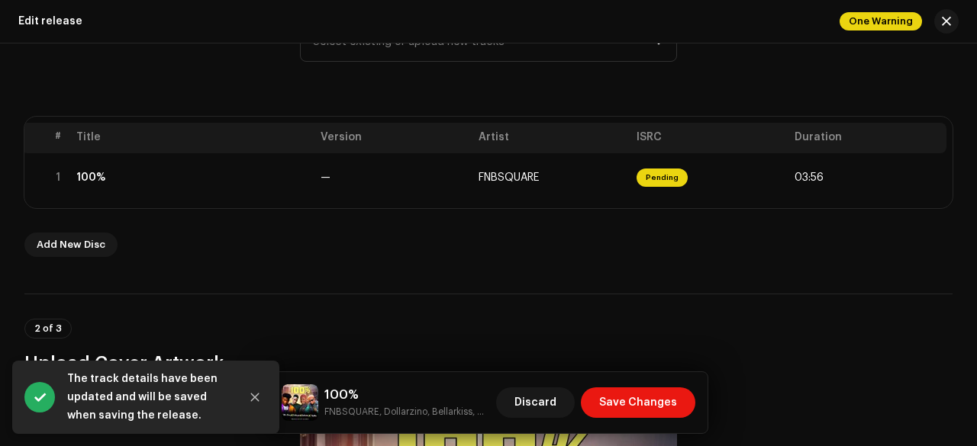
scroll to position [252, 0]
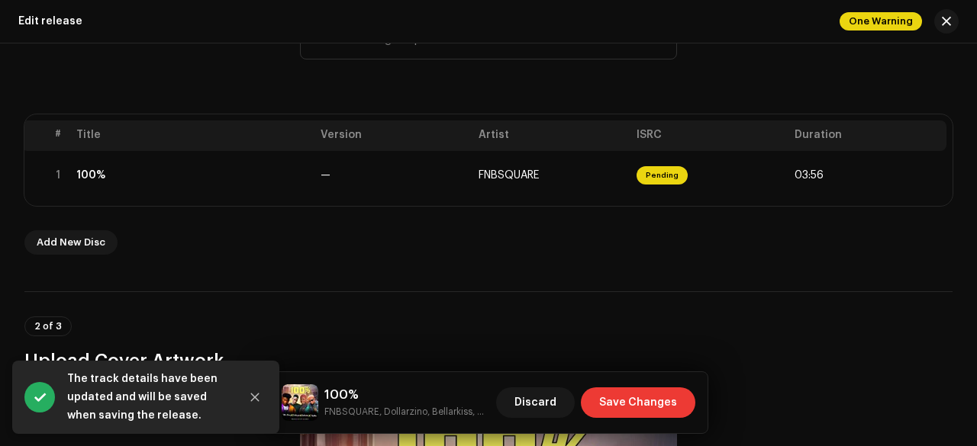
click at [641, 404] on span "Save Changes" at bounding box center [638, 403] width 78 height 31
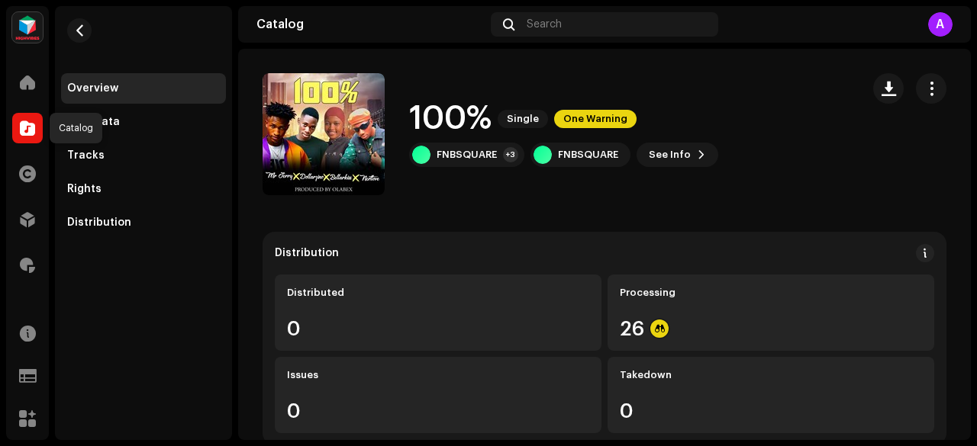
click at [37, 125] on div at bounding box center [27, 128] width 31 height 31
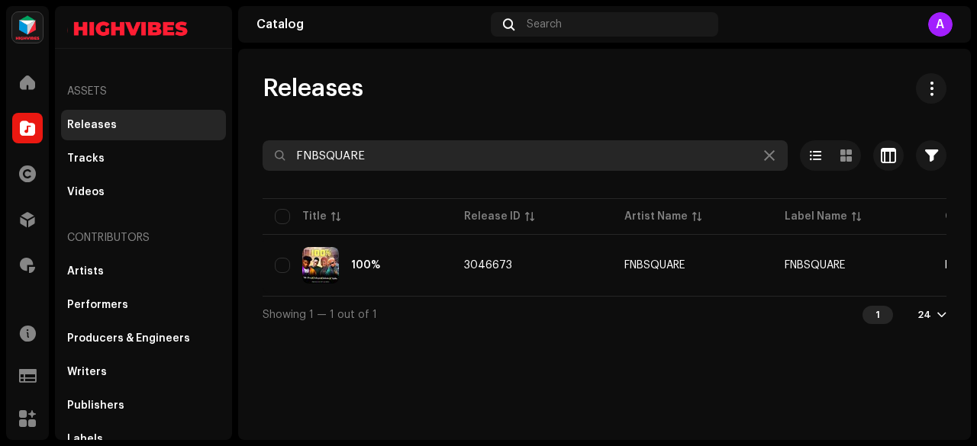
click at [334, 158] on input "FNBSQUARE" at bounding box center [524, 155] width 525 height 31
paste input "Lascobo"
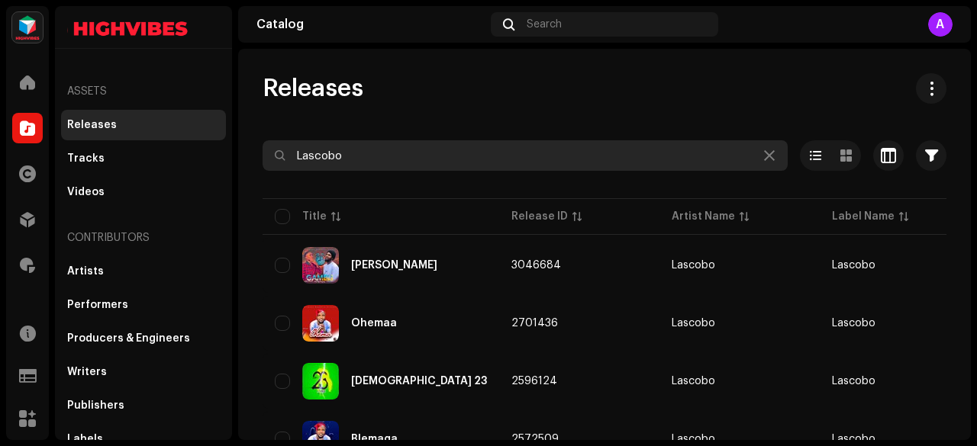
click at [345, 153] on input "Lascobo" at bounding box center [524, 155] width 525 height 31
paste input "Dj nasty"
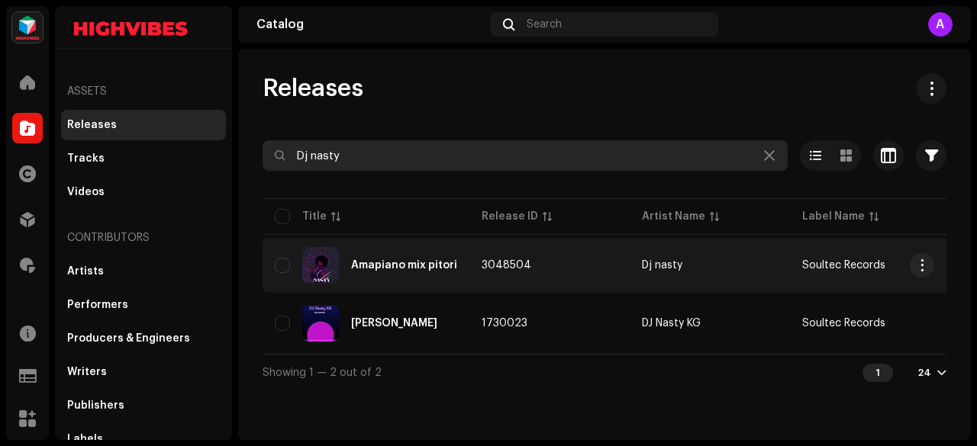
type input "Dj nasty"
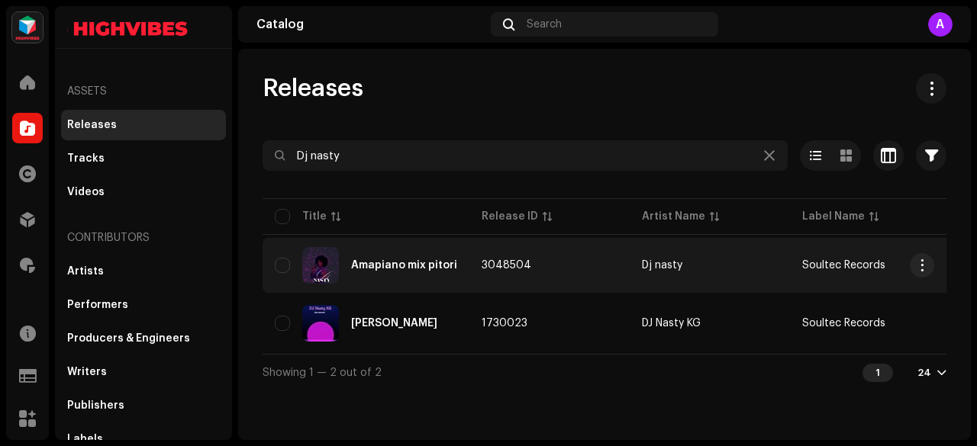
click at [430, 269] on div "Amapiano mix pitori" at bounding box center [404, 265] width 106 height 11
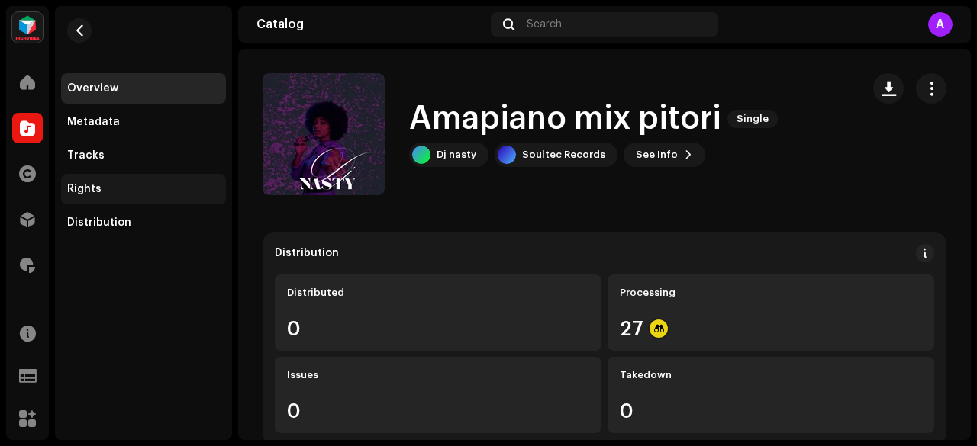
click at [90, 188] on div "Rights" at bounding box center [84, 189] width 34 height 12
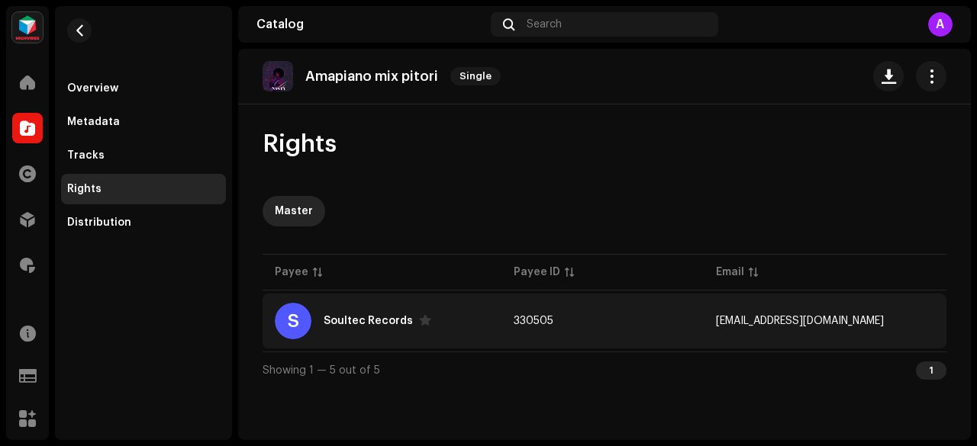
click at [468, 310] on div "S Soultec Records" at bounding box center [382, 321] width 214 height 37
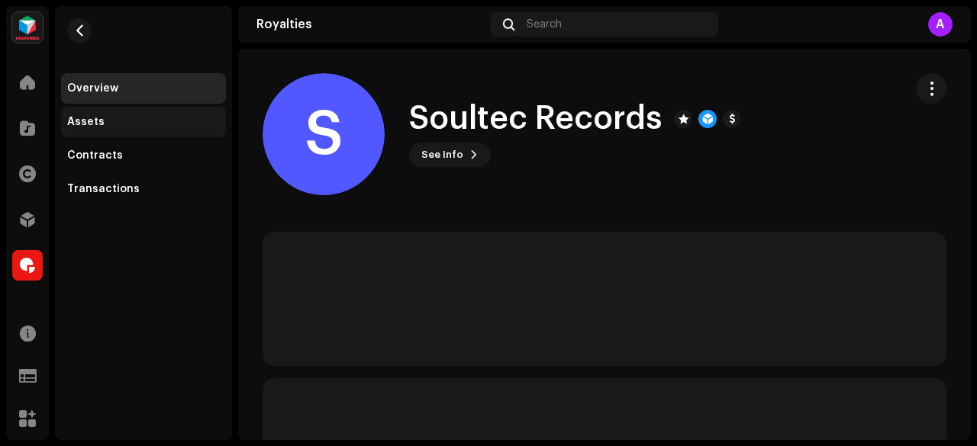
click at [94, 131] on div "Assets" at bounding box center [143, 122] width 165 height 31
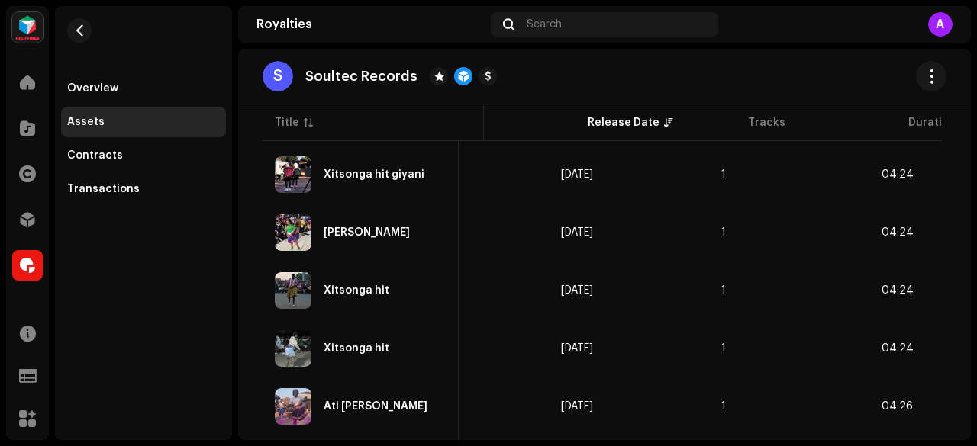
scroll to position [0, 551]
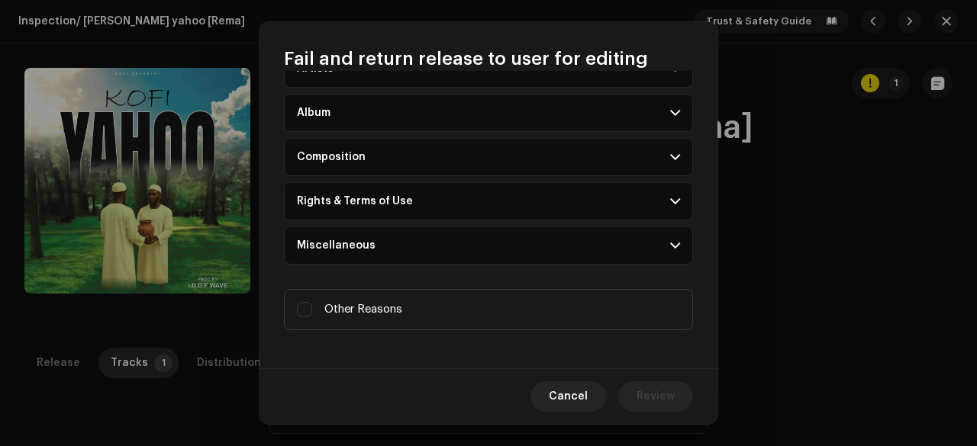
scroll to position [417, 0]
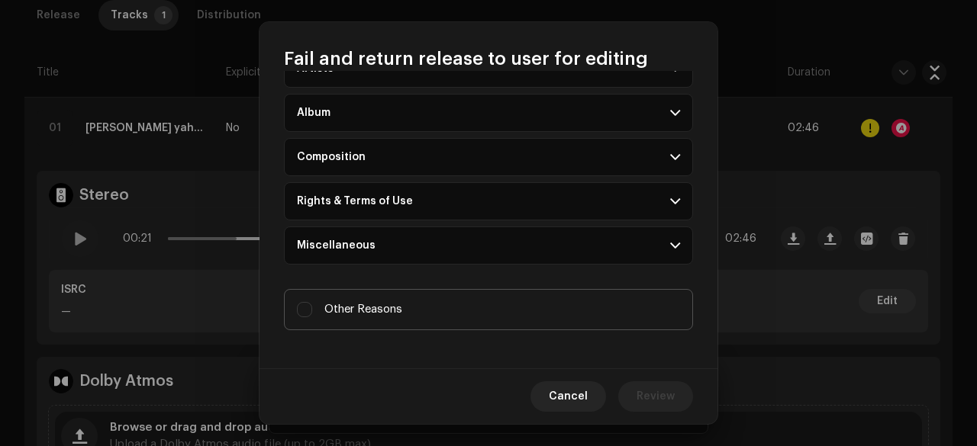
click at [368, 304] on span "Other Reasons" at bounding box center [363, 309] width 78 height 17
click at [312, 304] on input "Other Reasons" at bounding box center [304, 309] width 15 height 15
checkbox input "true"
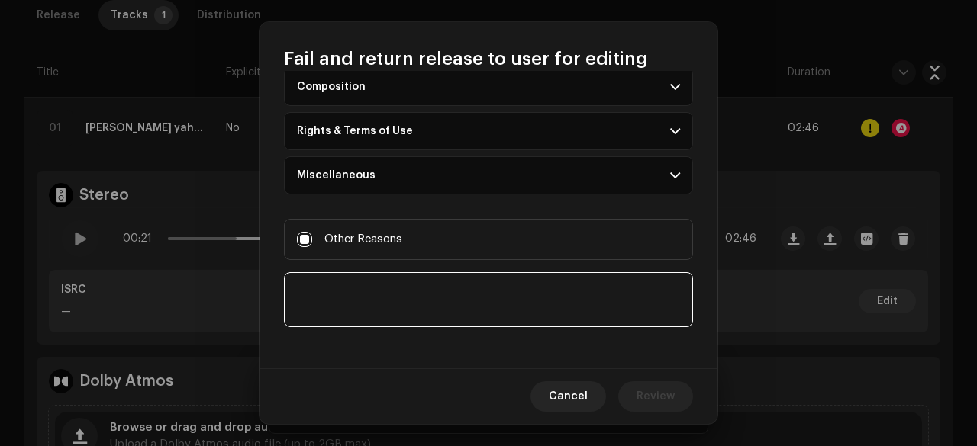
click at [333, 304] on textarea at bounding box center [488, 299] width 409 height 55
paste textarea "Hello, Thank you for submitting your music for distribution. After careful cons…"
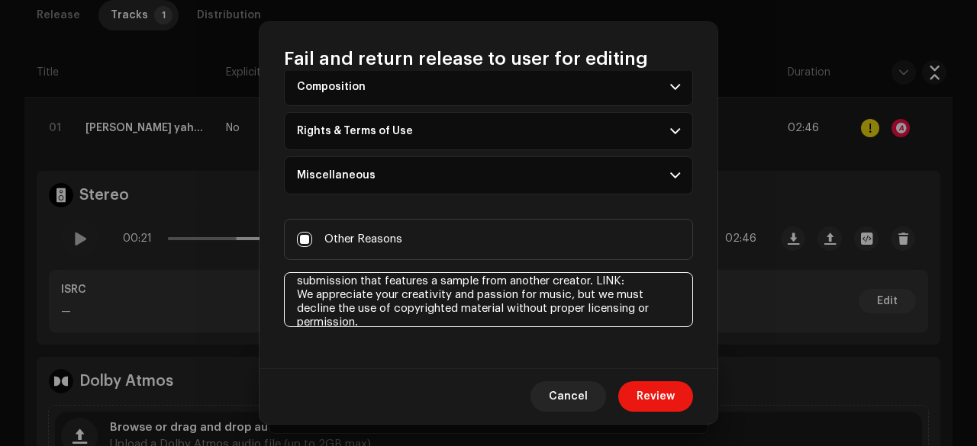
scroll to position [24, 0]
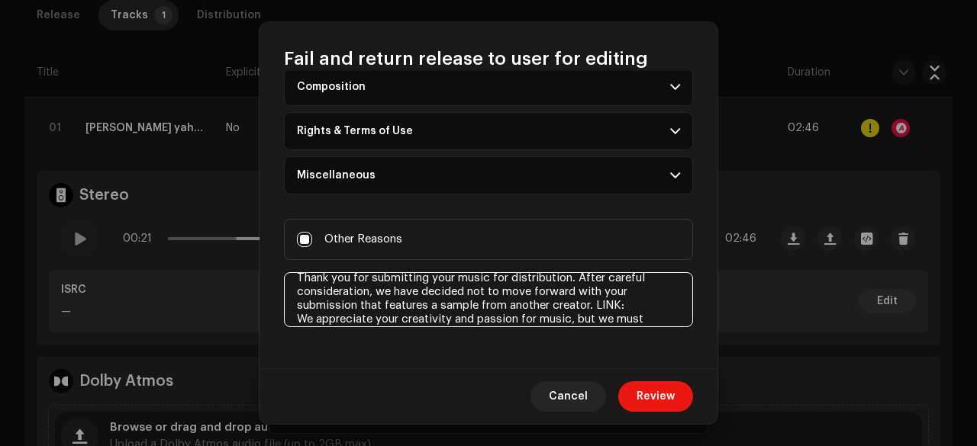
click at [633, 295] on textarea at bounding box center [488, 299] width 409 height 55
paste textarea "https://open.spotify.com/track/5J76MQeLNOX7TcrNyOPwSj"
type textarea "Hello, Thank you for submitting your music for distribution. After careful cons…"
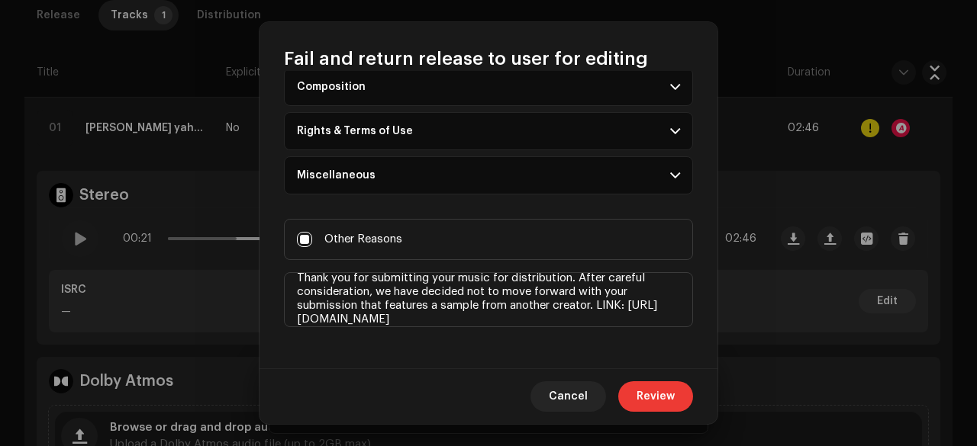
click at [661, 402] on span "Review" at bounding box center [655, 396] width 38 height 31
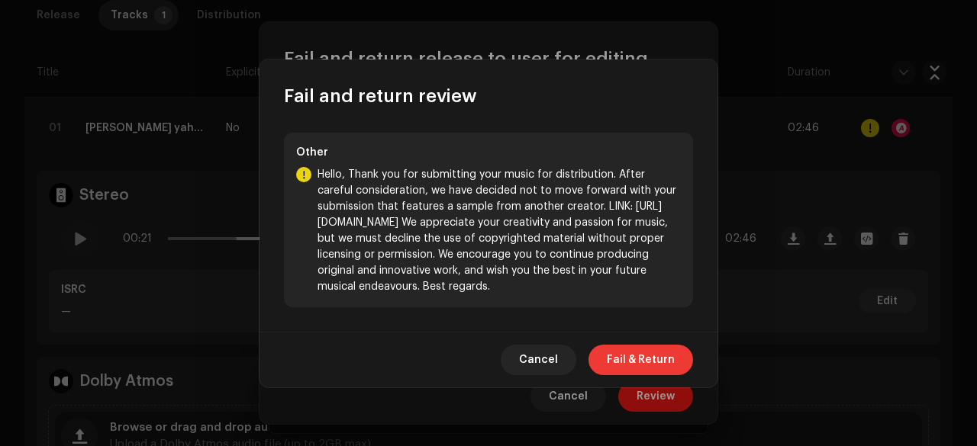
click at [662, 362] on span "Fail & Return" at bounding box center [641, 360] width 68 height 31
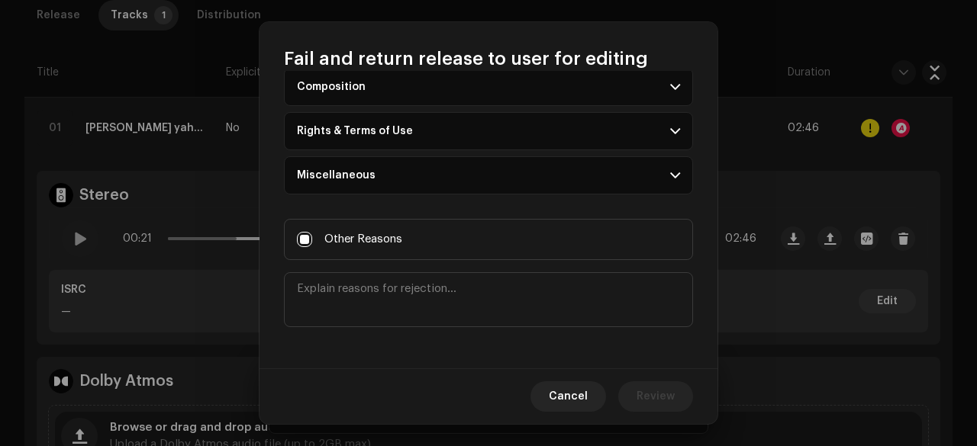
scroll to position [0, 0]
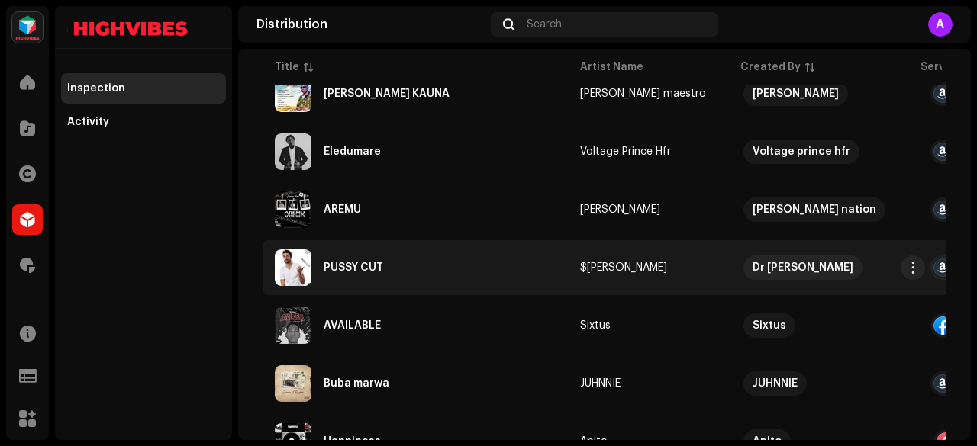
click at [338, 268] on div "PUSSY CUT" at bounding box center [353, 267] width 60 height 11
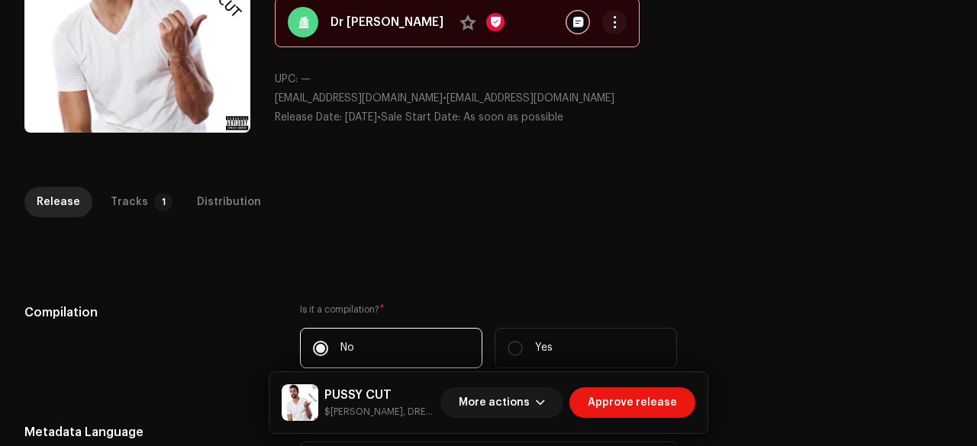
scroll to position [162, 0]
click at [140, 194] on p-tab "Tracks 1" at bounding box center [138, 201] width 80 height 31
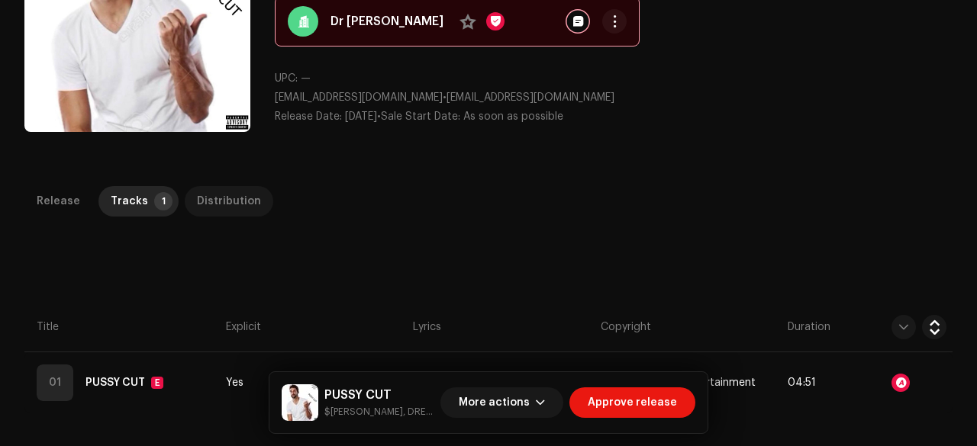
scroll to position [347, 0]
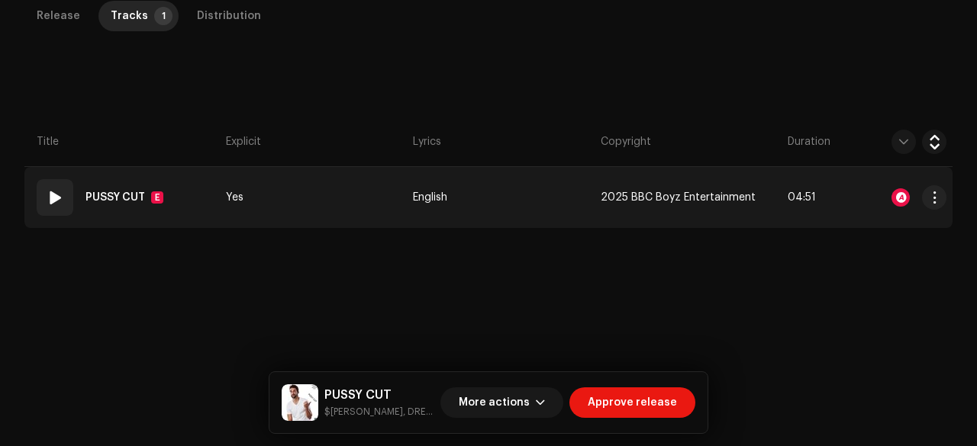
click at [320, 181] on td "Yes" at bounding box center [313, 197] width 187 height 61
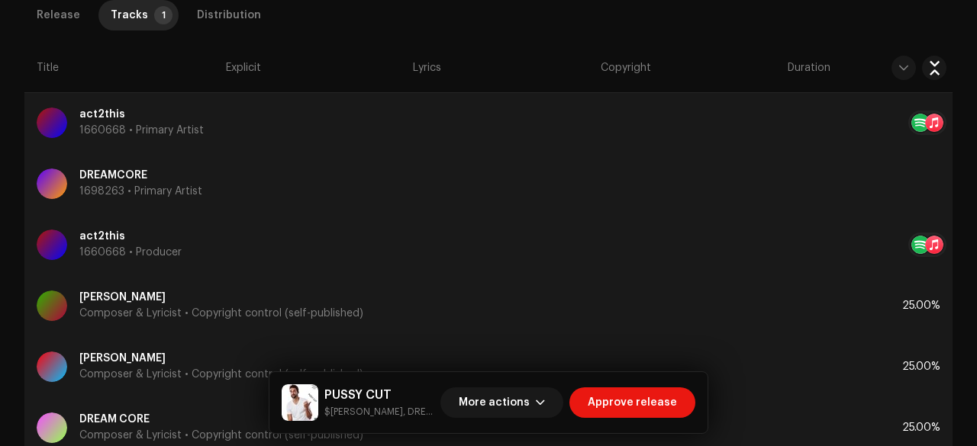
scroll to position [1207, 0]
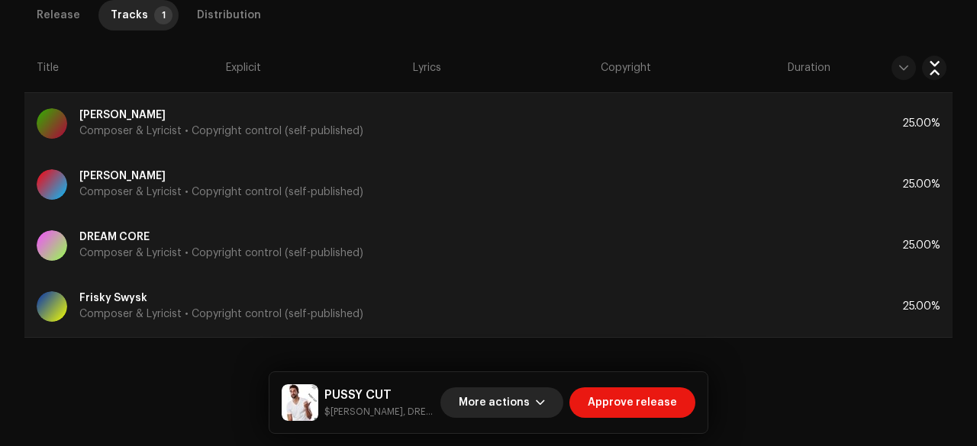
click at [506, 408] on span "More actions" at bounding box center [494, 403] width 71 height 31
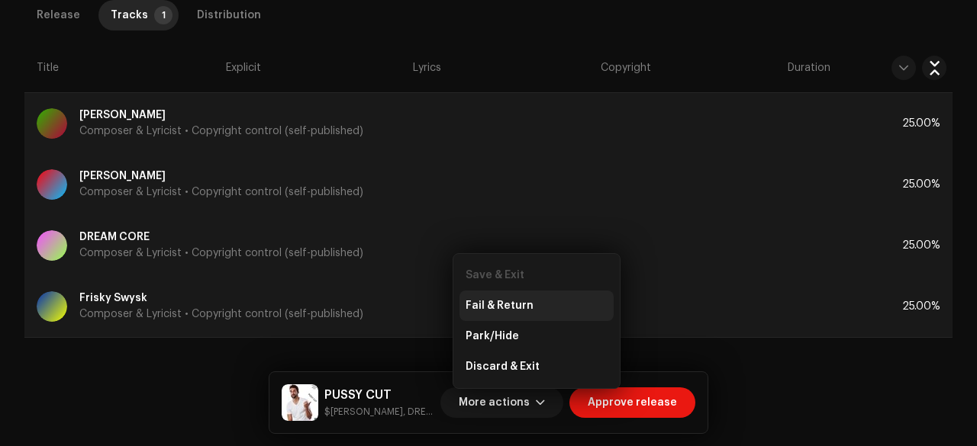
click at [502, 298] on div "Fail & Return" at bounding box center [536, 306] width 154 height 31
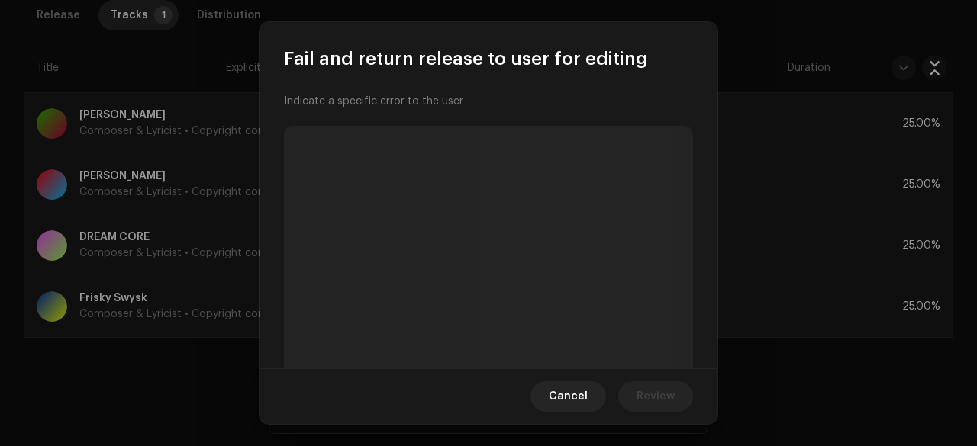
scroll to position [105, 0]
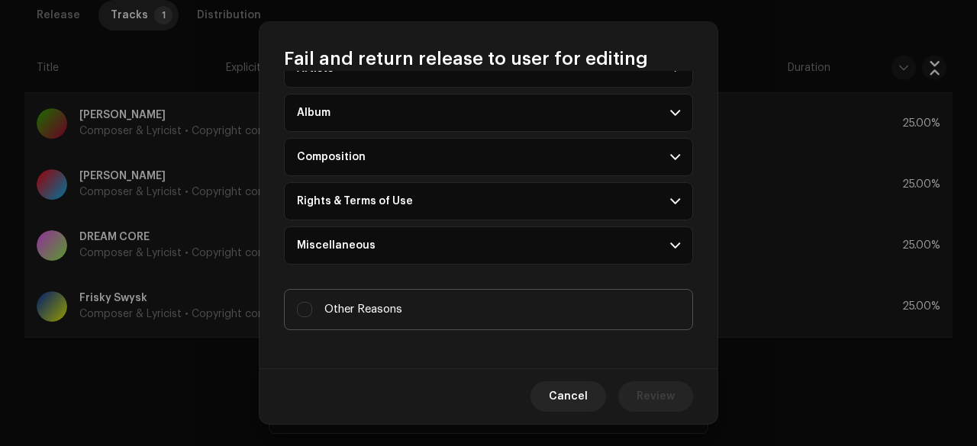
click at [360, 304] on span "Other Reasons" at bounding box center [363, 309] width 78 height 17
click at [312, 304] on input "Other Reasons" at bounding box center [304, 309] width 15 height 15
checkbox input "true"
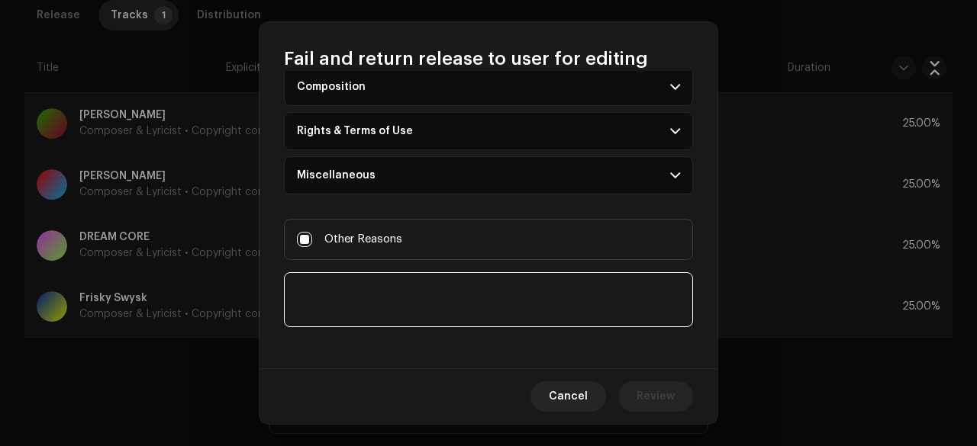
click at [340, 303] on textarea at bounding box center [488, 299] width 409 height 55
paste textarea "This release has been discarded due to copyright concerns. Provide legal docume…"
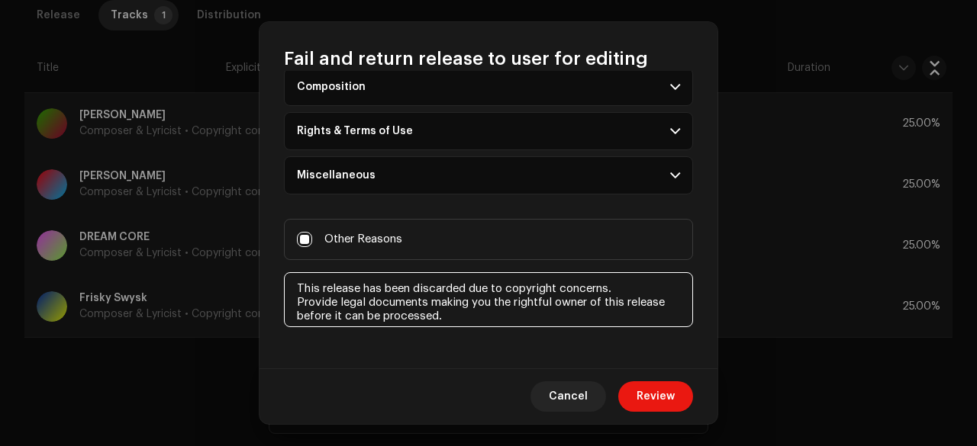
scroll to position [8, 0]
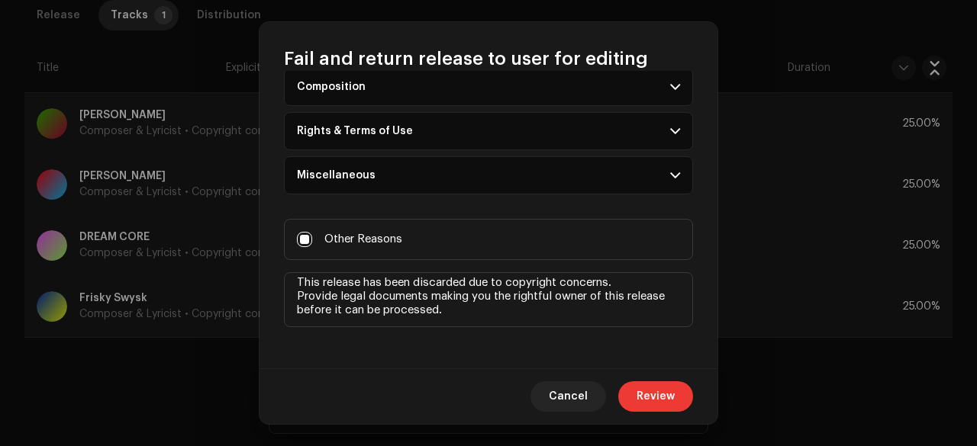
type textarea "This release has been discarded due to copyright concerns. Provide legal docume…"
click at [646, 401] on span "Review" at bounding box center [655, 396] width 38 height 31
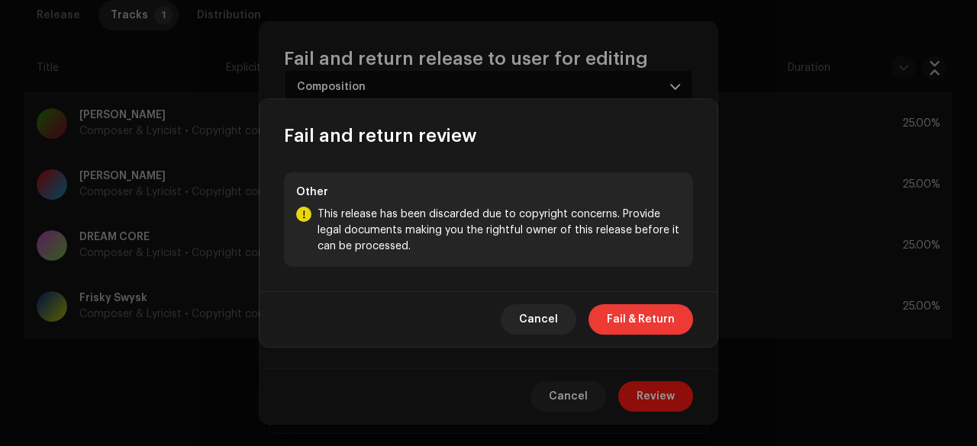
click at [648, 324] on span "Fail & Return" at bounding box center [641, 319] width 68 height 31
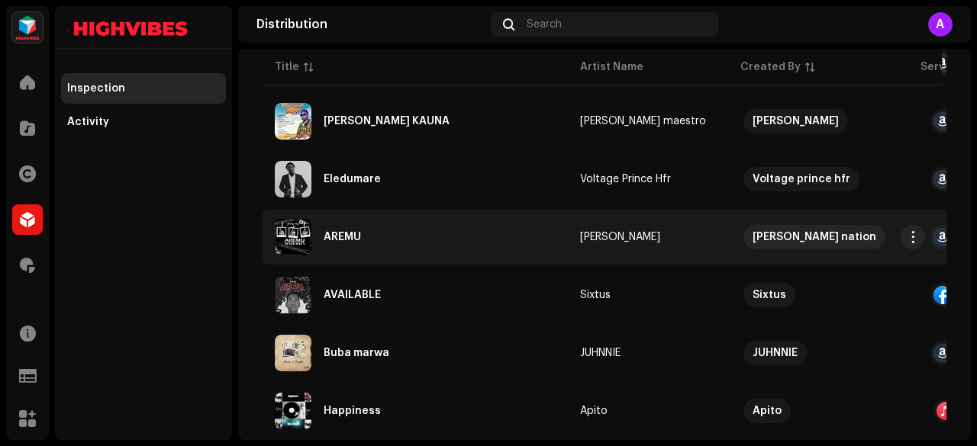
click at [363, 236] on div "AREMU" at bounding box center [415, 237] width 281 height 37
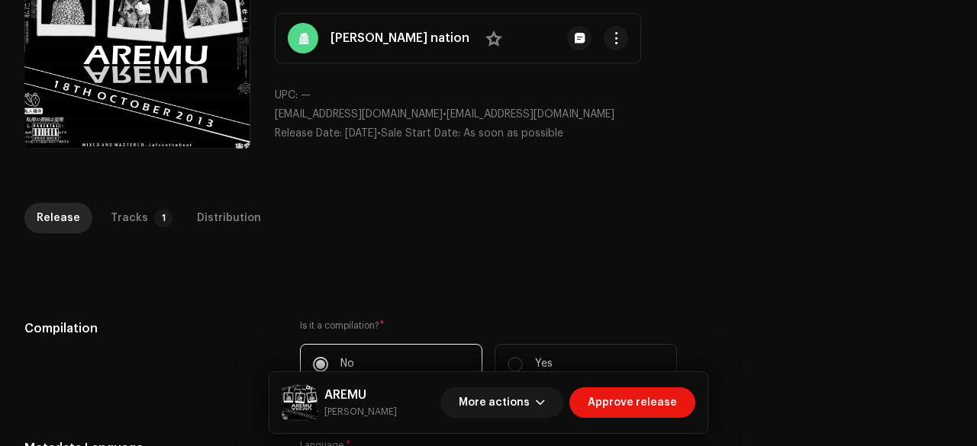
scroll to position [149, 0]
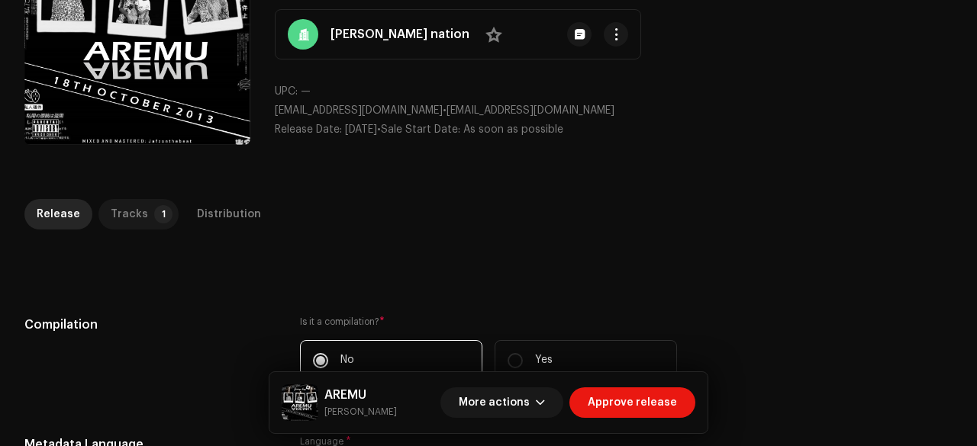
click at [130, 211] on div "Tracks" at bounding box center [129, 214] width 37 height 31
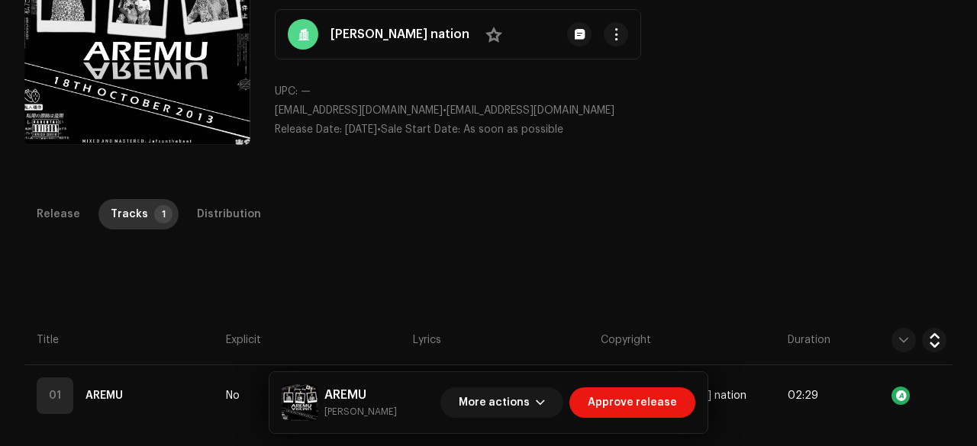
scroll to position [347, 0]
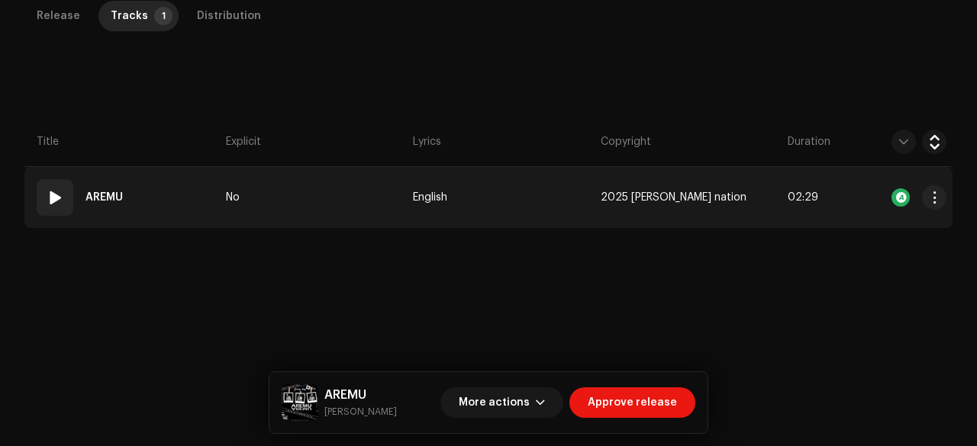
click at [286, 192] on td "No" at bounding box center [313, 197] width 187 height 61
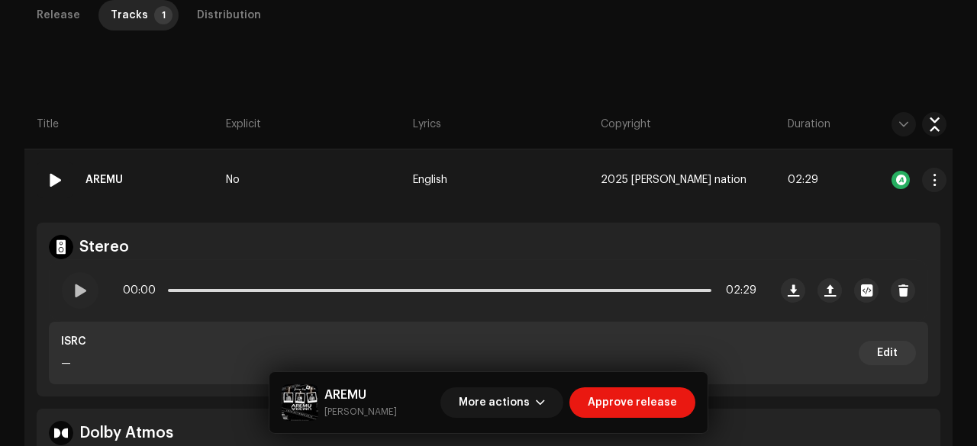
scroll to position [363, 0]
click at [340, 413] on small "Jerry Boy" at bounding box center [360, 411] width 72 height 15
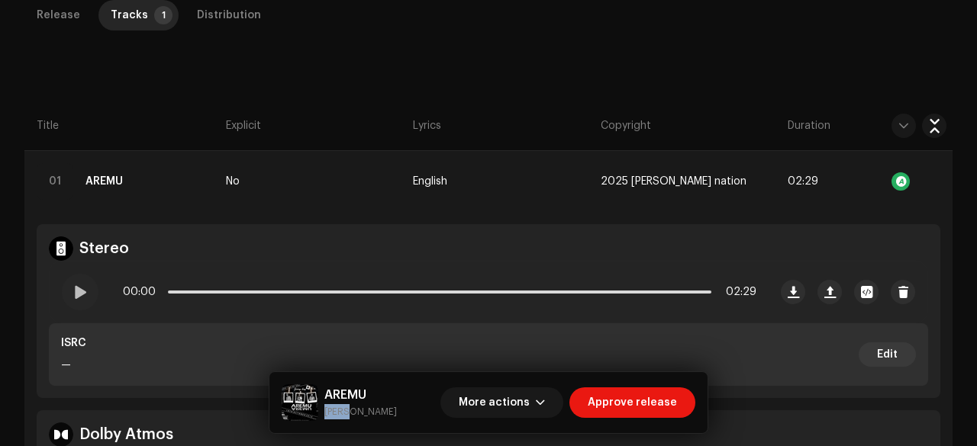
click at [340, 413] on small "Jerry Boy" at bounding box center [360, 411] width 72 height 15
copy div "Jerry Boy More actions Approve release Release Tracks 1 Distribution Compilatio…"
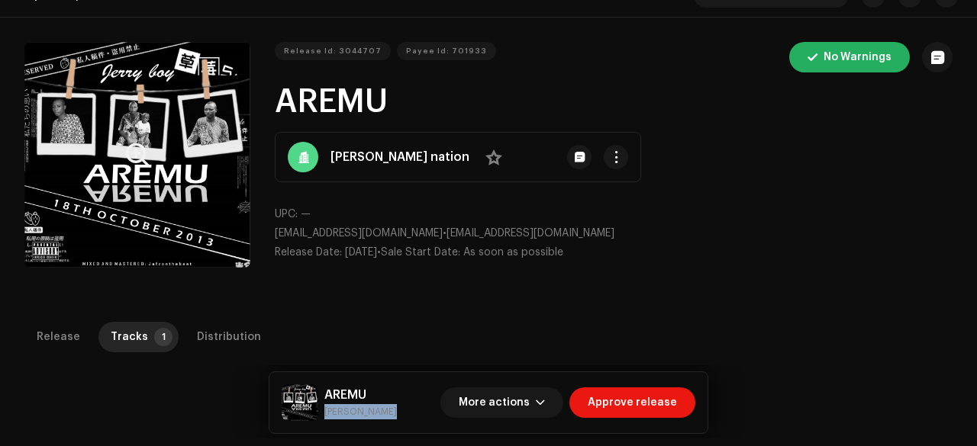
scroll to position [24, 0]
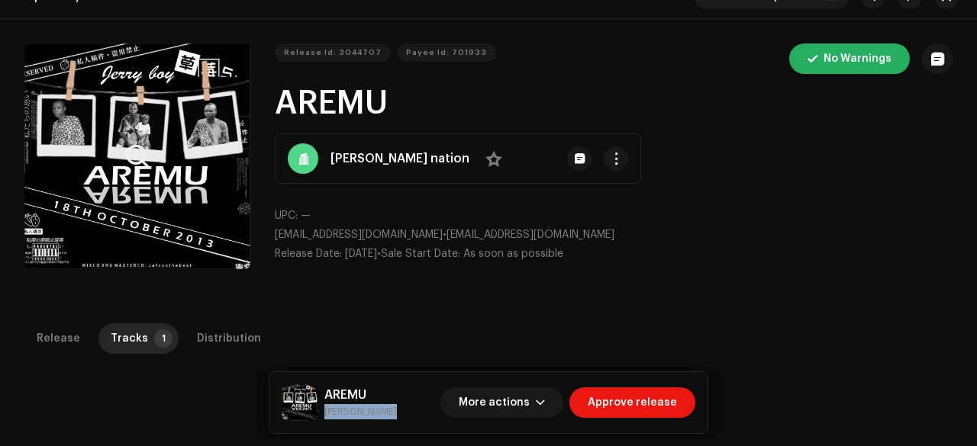
click at [109, 150] on button "Zoom Image" at bounding box center [137, 156] width 226 height 226
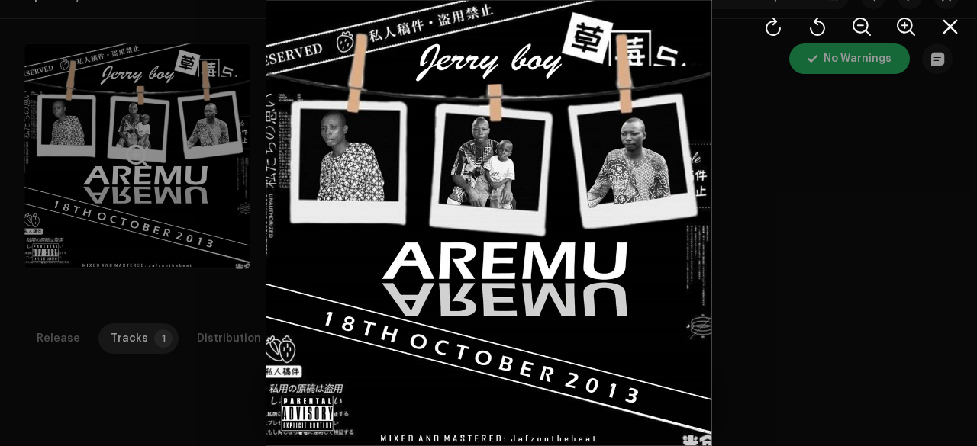
click at [109, 150] on div at bounding box center [488, 223] width 977 height 446
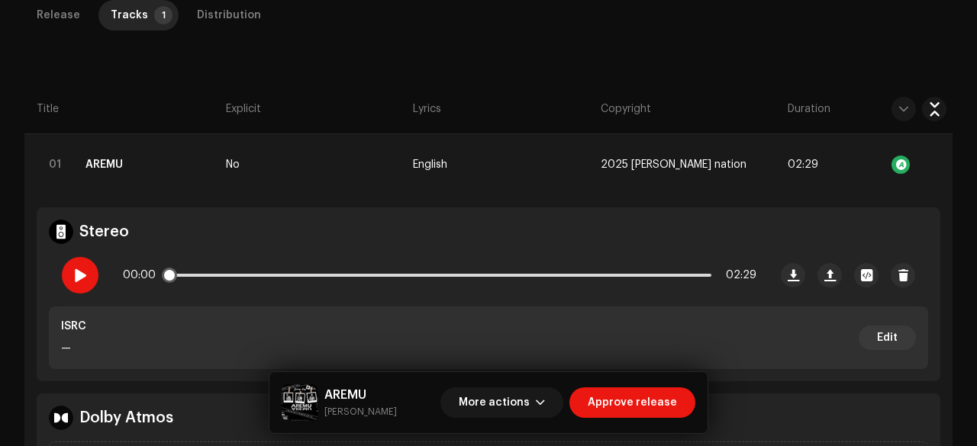
click at [79, 263] on div at bounding box center [80, 275] width 37 height 37
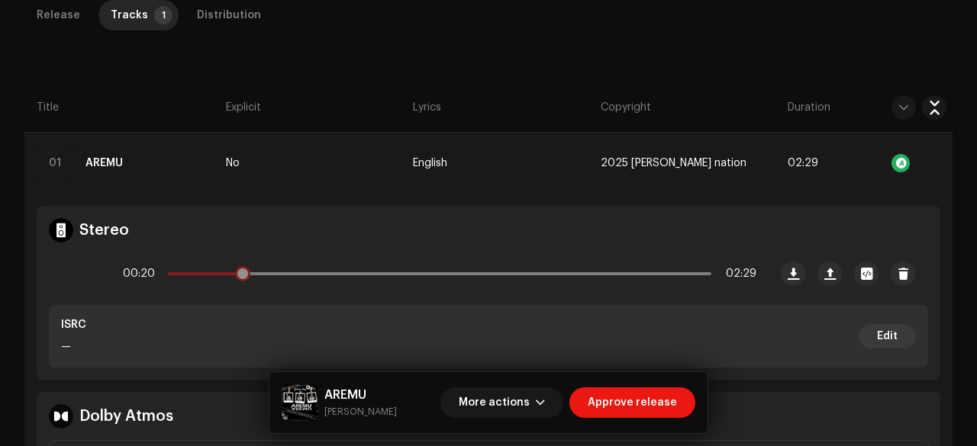
scroll to position [382, 0]
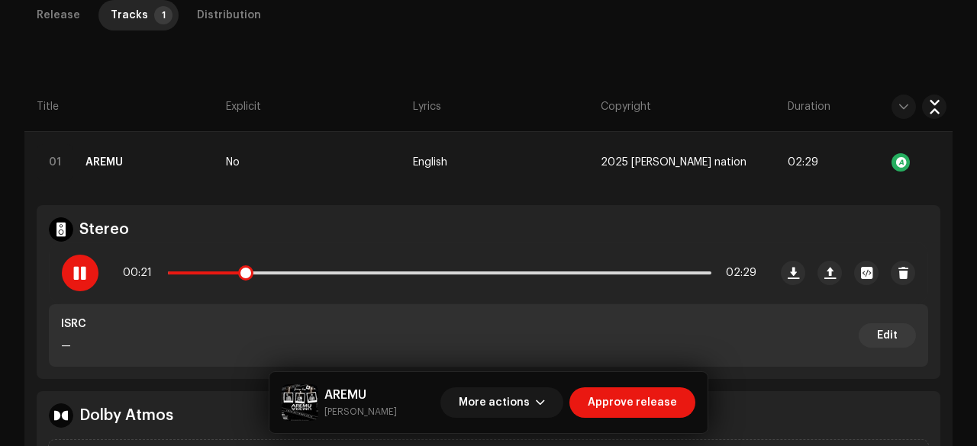
click at [82, 271] on span at bounding box center [79, 273] width 13 height 12
click at [66, 274] on div at bounding box center [80, 273] width 37 height 37
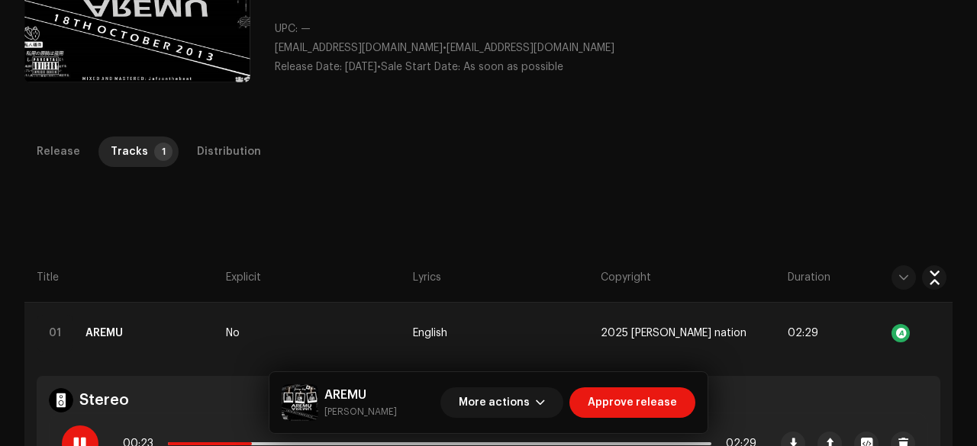
scroll to position [234, 0]
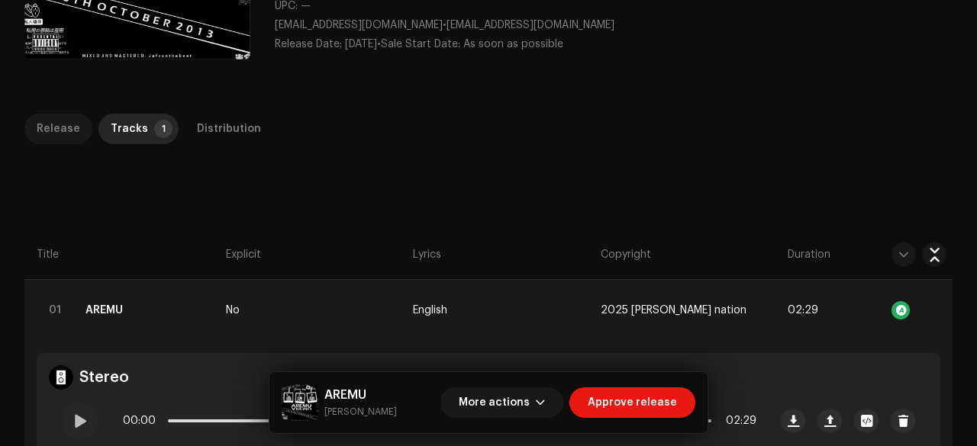
click at [70, 124] on div "Release" at bounding box center [58, 129] width 43 height 31
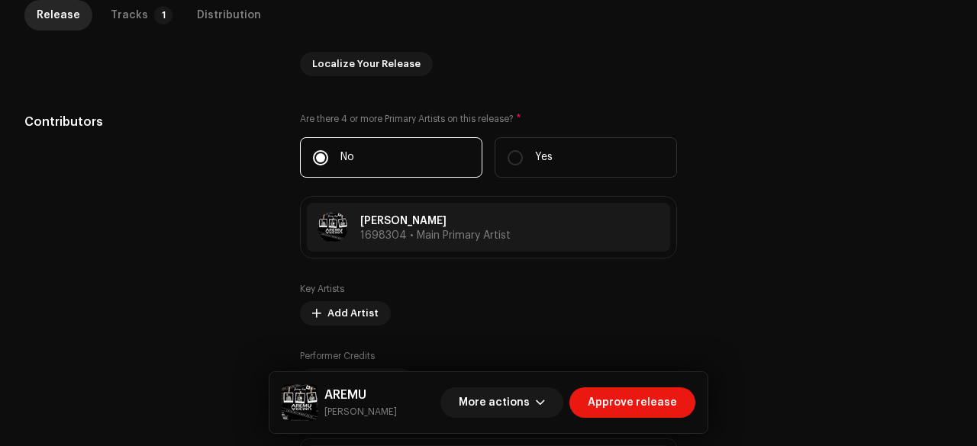
scroll to position [0, 0]
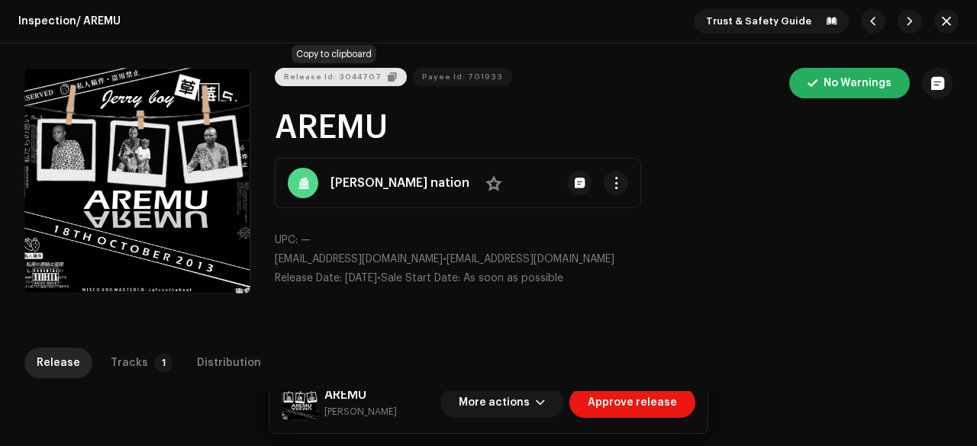
click at [331, 71] on span "Release Id: 3044707" at bounding box center [333, 77] width 98 height 31
click at [941, 16] on span "button" at bounding box center [945, 21] width 9 height 12
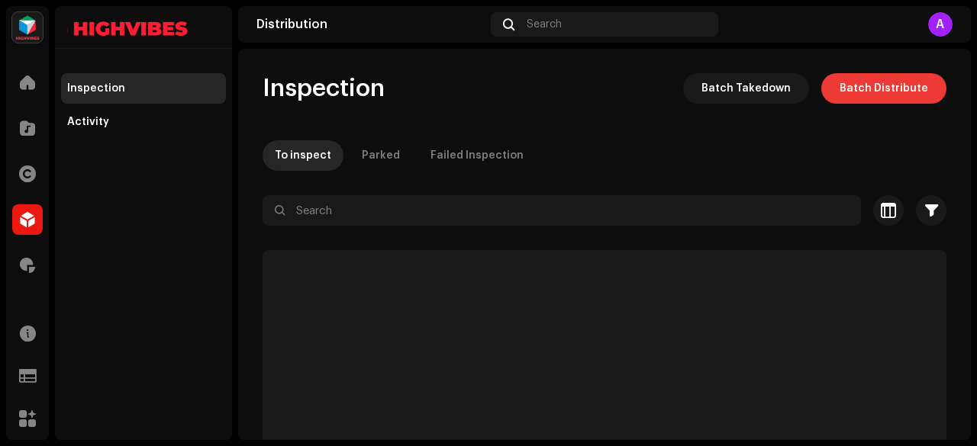
click at [854, 93] on span "Batch Distribute" at bounding box center [883, 88] width 89 height 31
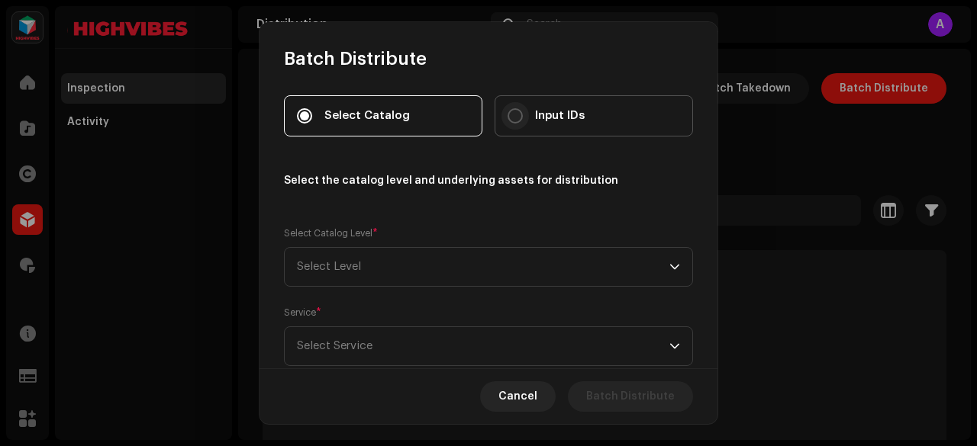
click at [516, 118] on input "Input IDs" at bounding box center [514, 115] width 15 height 15
radio input "true"
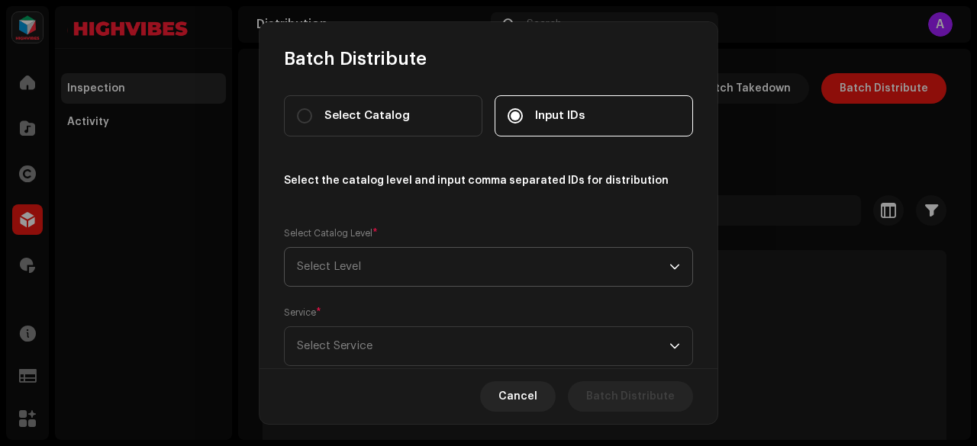
click at [378, 266] on span "Select Level" at bounding box center [483, 267] width 372 height 38
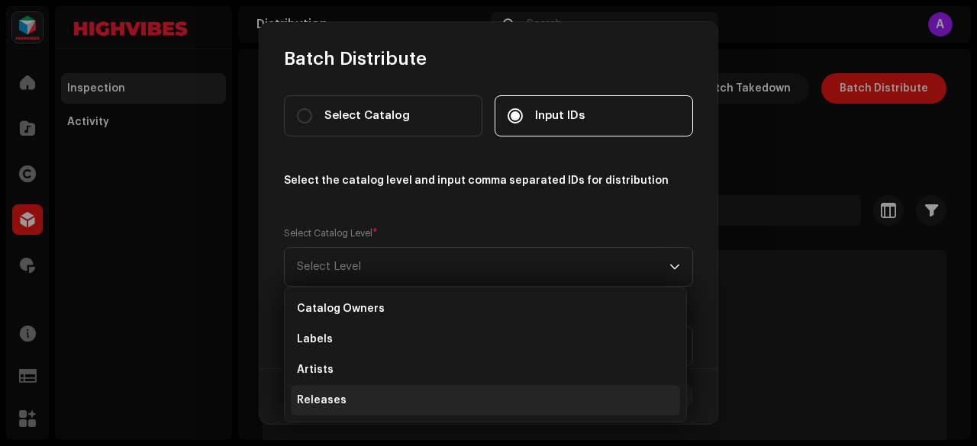
click at [318, 393] on span "Releases" at bounding box center [322, 400] width 50 height 15
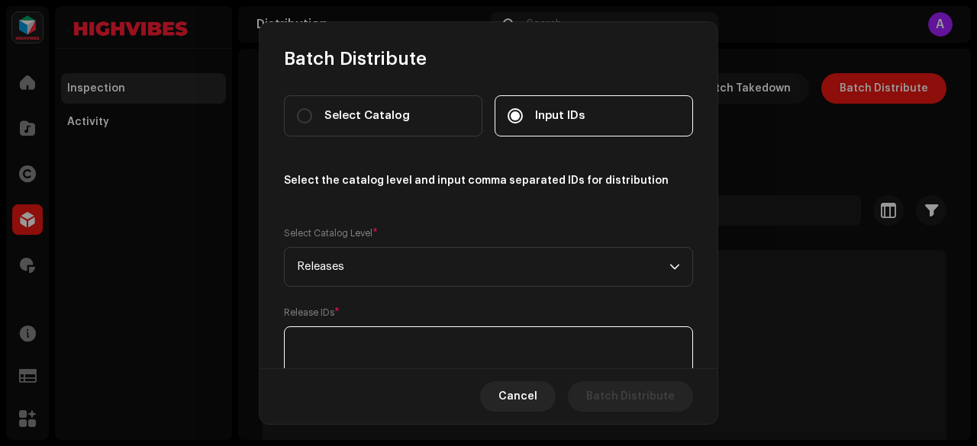
click at [327, 341] on textarea at bounding box center [488, 354] width 409 height 55
paste textarea "3044707"
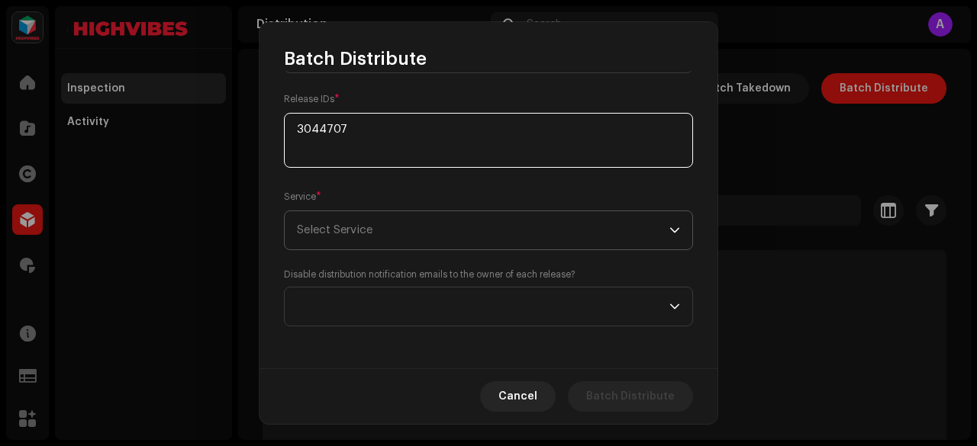
type textarea "3044707"
click at [357, 224] on span "Select Service" at bounding box center [335, 229] width 76 height 11
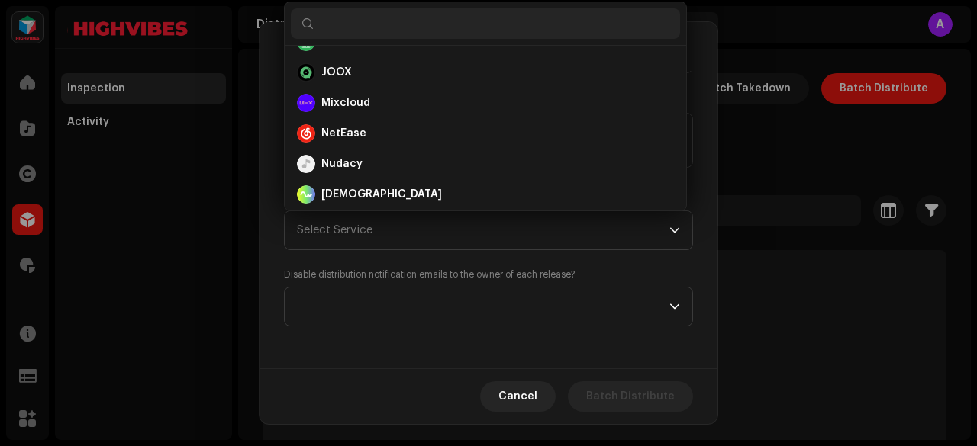
scroll to position [453, 0]
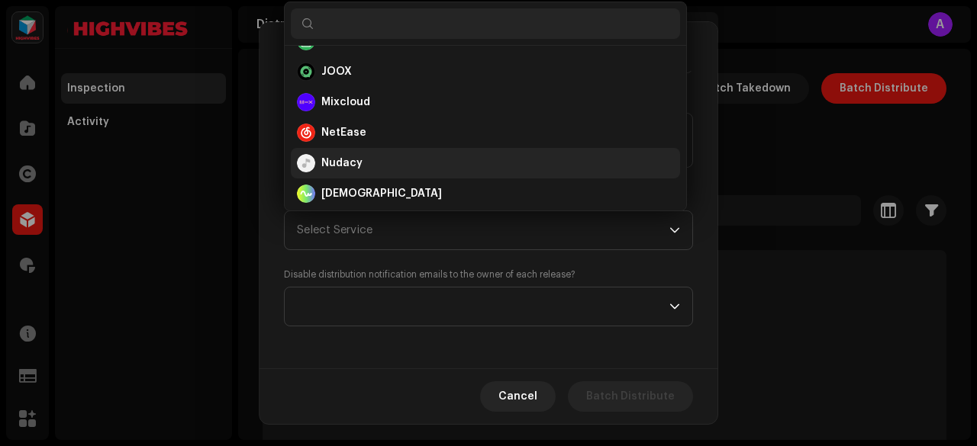
click at [349, 159] on strong "Nudacy" at bounding box center [341, 163] width 41 height 15
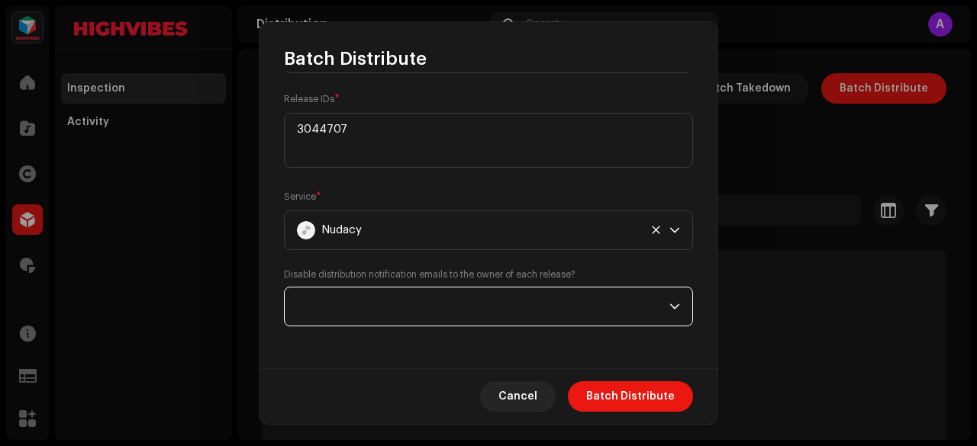
click at [381, 298] on span at bounding box center [483, 307] width 372 height 38
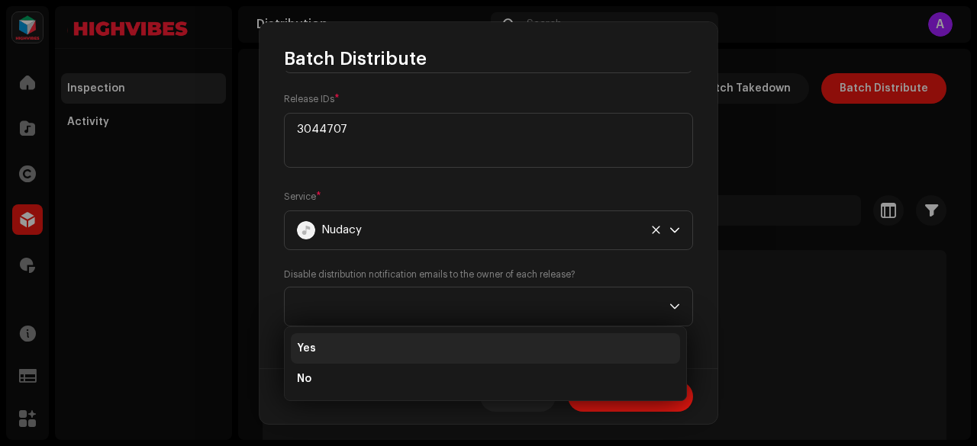
click at [333, 347] on li "Yes" at bounding box center [485, 348] width 389 height 31
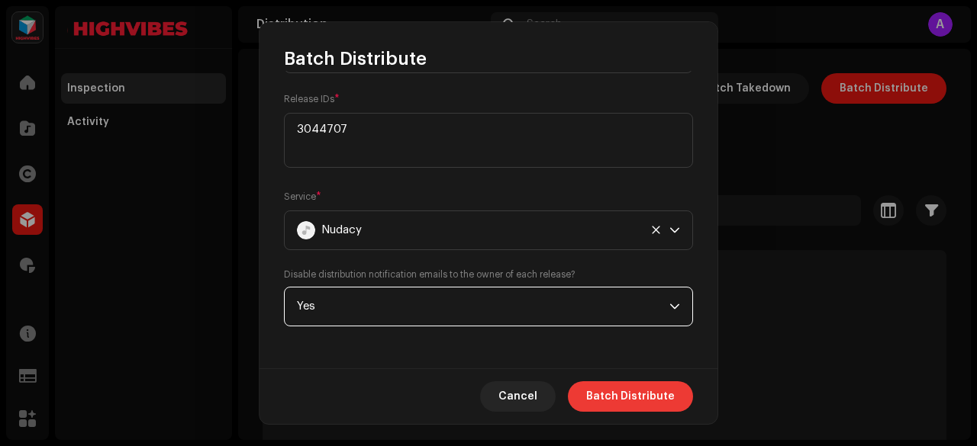
click at [615, 394] on span "Batch Distribute" at bounding box center [630, 396] width 89 height 31
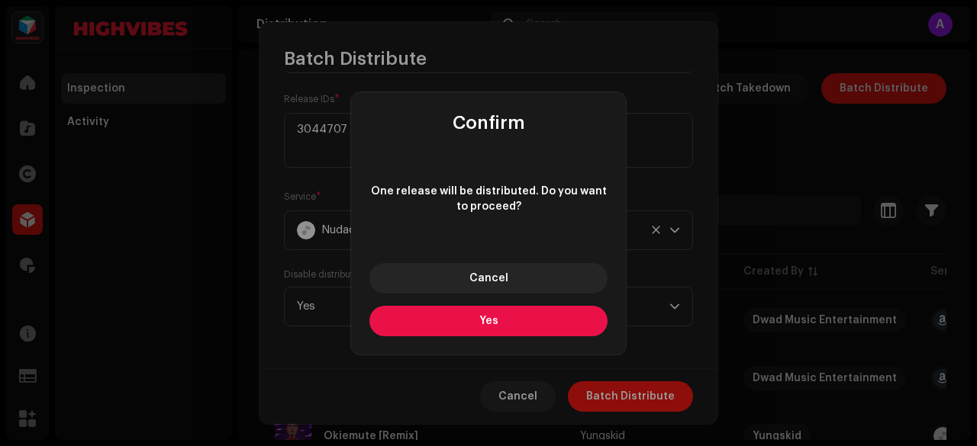
click at [506, 320] on button "Yes" at bounding box center [488, 321] width 238 height 31
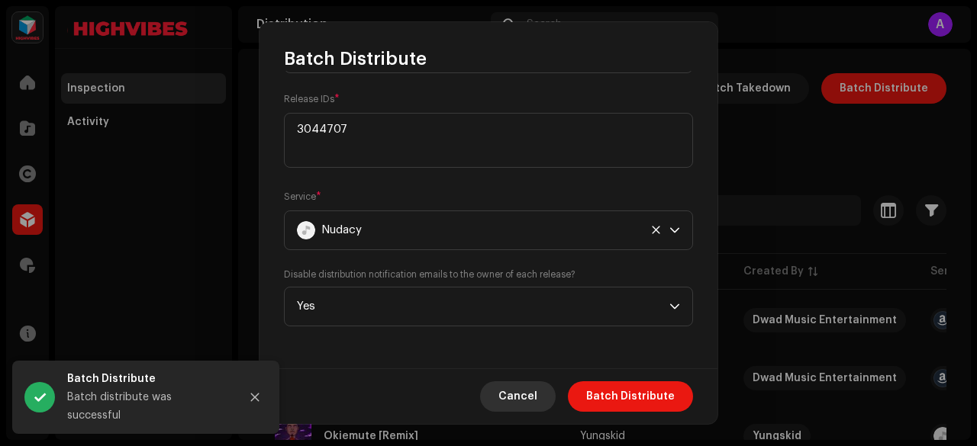
click at [522, 381] on span "Cancel" at bounding box center [517, 396] width 39 height 31
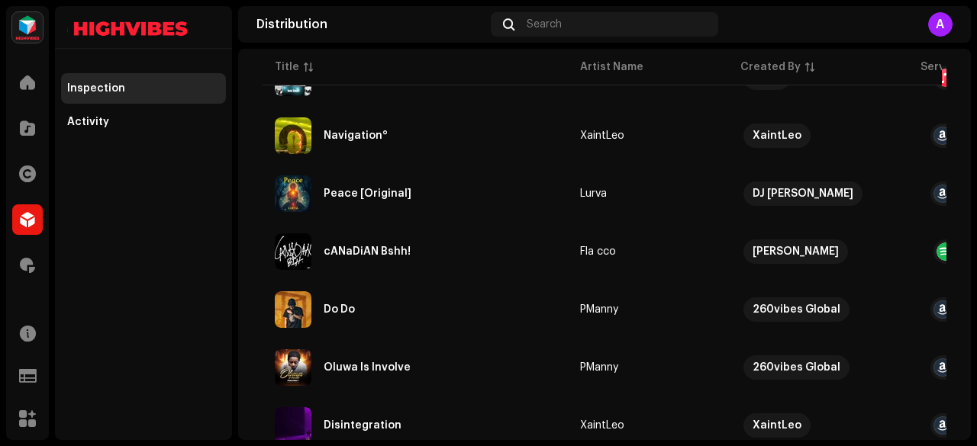
scroll to position [4074, 0]
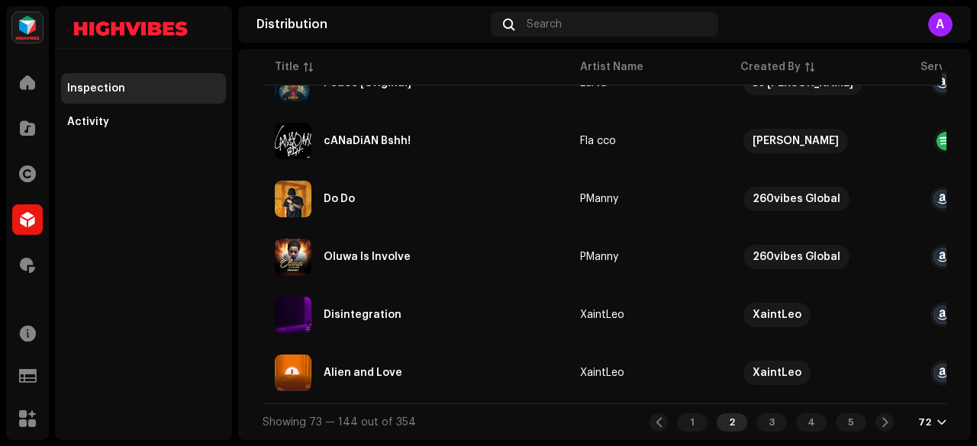
click at [683, 433] on div "Showing 73 — 144 out of 354 1 2 3 4 5 72" at bounding box center [604, 422] width 684 height 37
click at [683, 427] on div "1" at bounding box center [692, 423] width 31 height 18
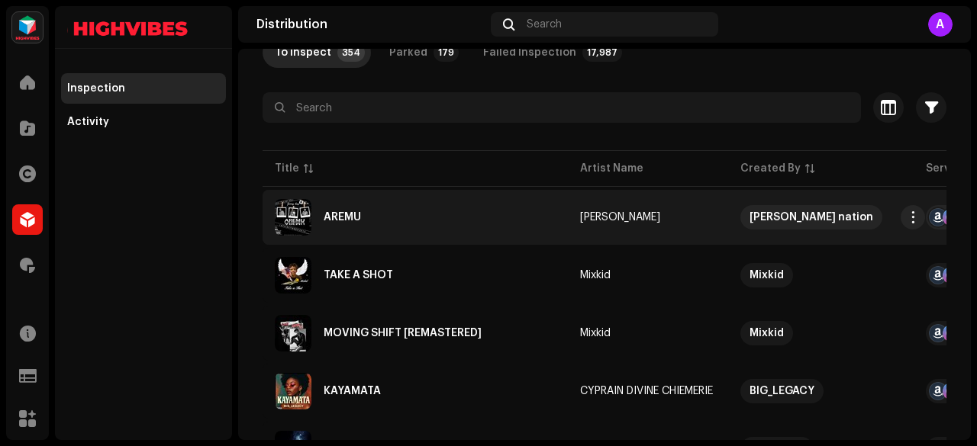
click at [343, 212] on div "AREMU" at bounding box center [341, 217] width 37 height 11
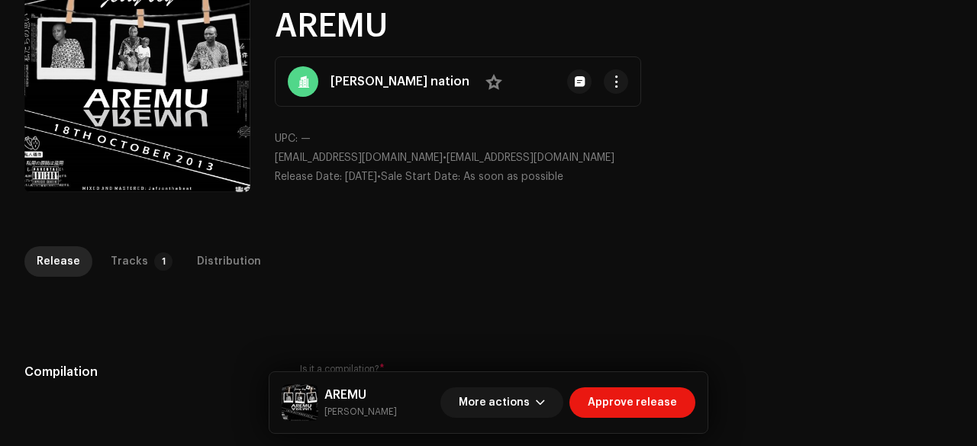
scroll to position [104, 0]
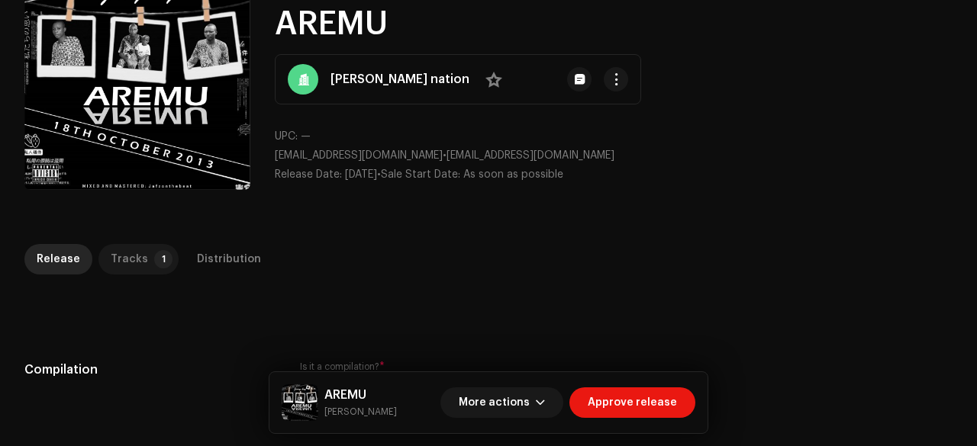
click at [128, 263] on div "Tracks" at bounding box center [129, 259] width 37 height 31
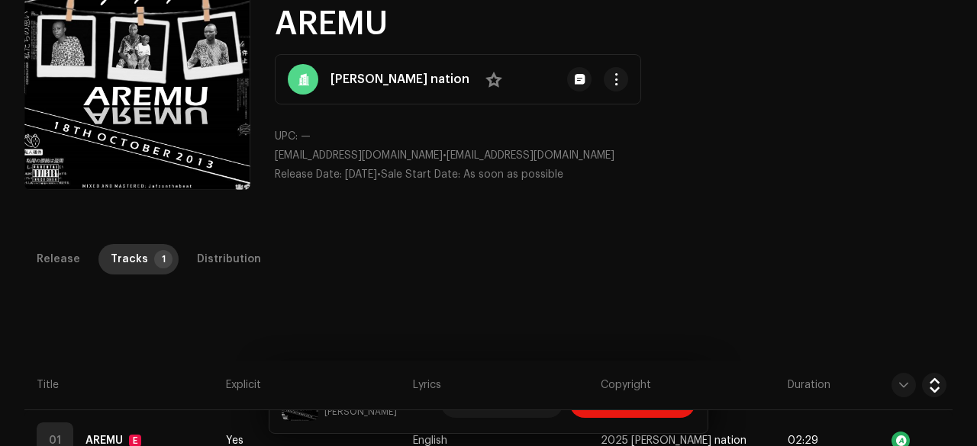
scroll to position [347, 0]
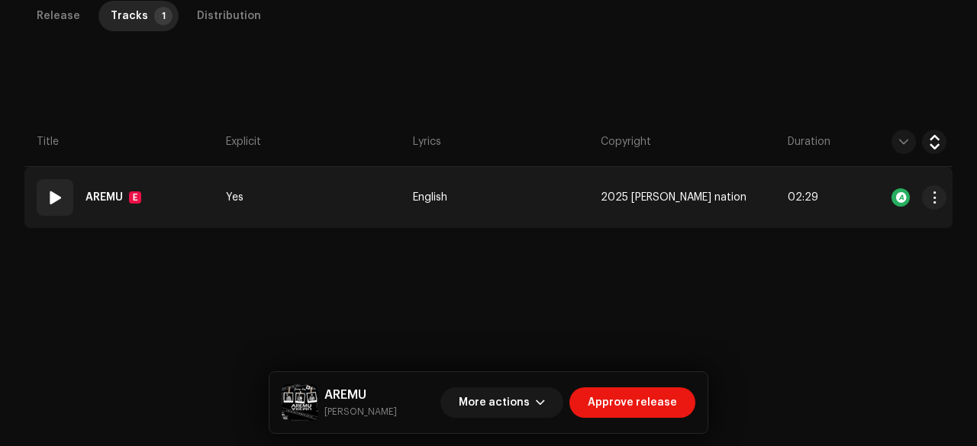
click at [320, 212] on td "Yes" at bounding box center [313, 197] width 187 height 61
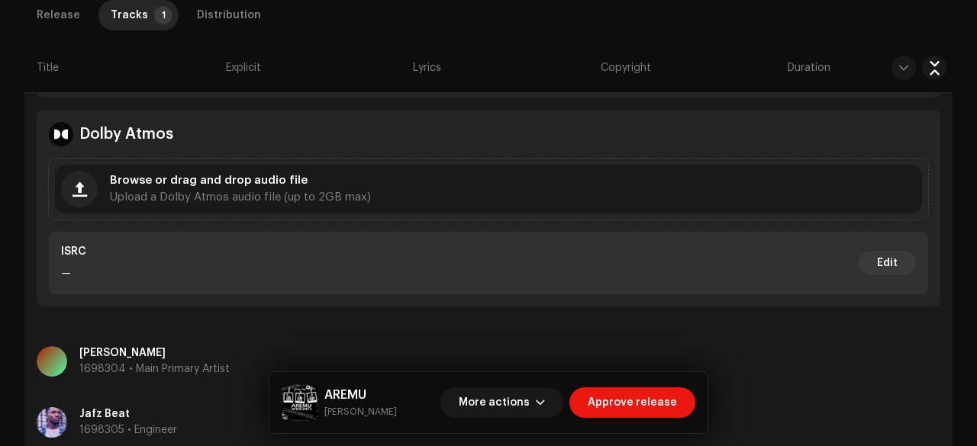
scroll to position [841, 0]
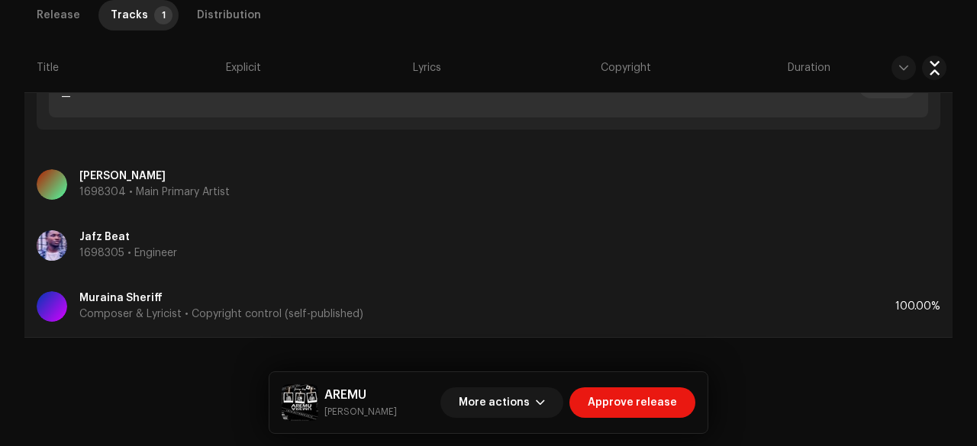
click at [333, 414] on small "Jerry Boy" at bounding box center [360, 411] width 72 height 15
copy div "Jerry Boy More actions Approve release Release Tracks 1 Distribution Compilatio…"
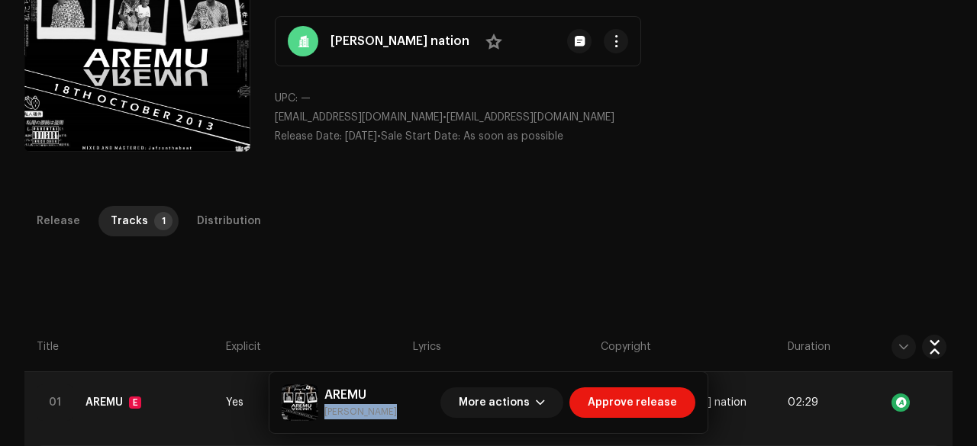
scroll to position [0, 0]
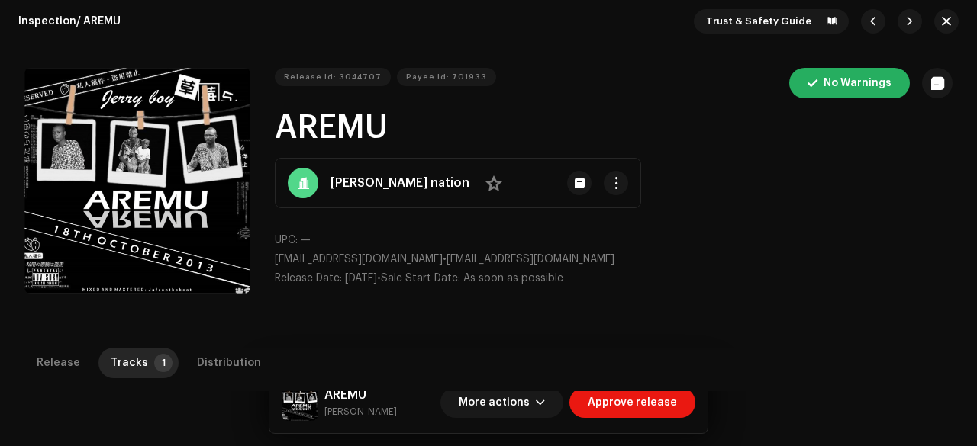
click at [297, 120] on h1 "AREMU" at bounding box center [614, 128] width 678 height 35
copy h1 "AREMU"
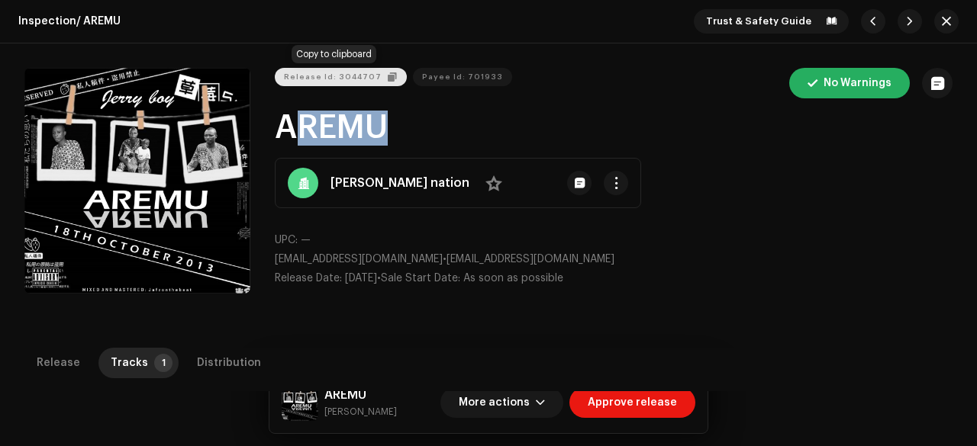
click at [323, 72] on span "Release Id: 3044707" at bounding box center [333, 77] width 98 height 31
copy h1 "AREMU"
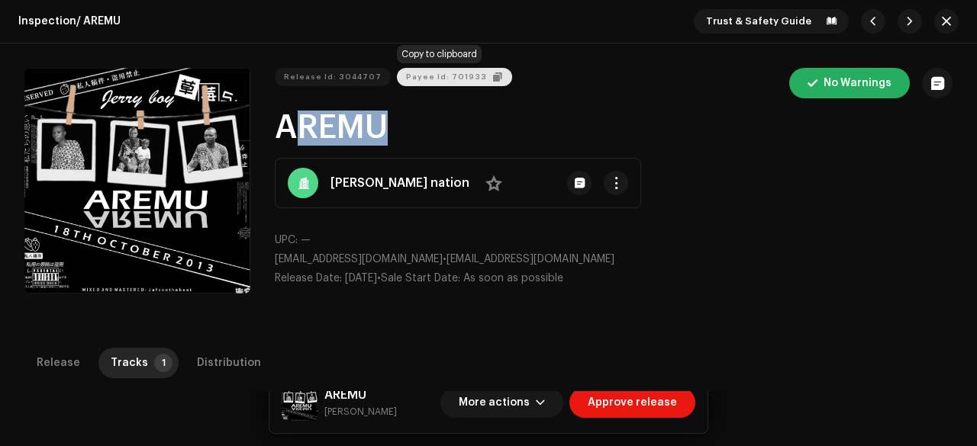
click at [449, 79] on span "Payee Id: 701933" at bounding box center [446, 77] width 81 height 31
copy h1 "AREMU"
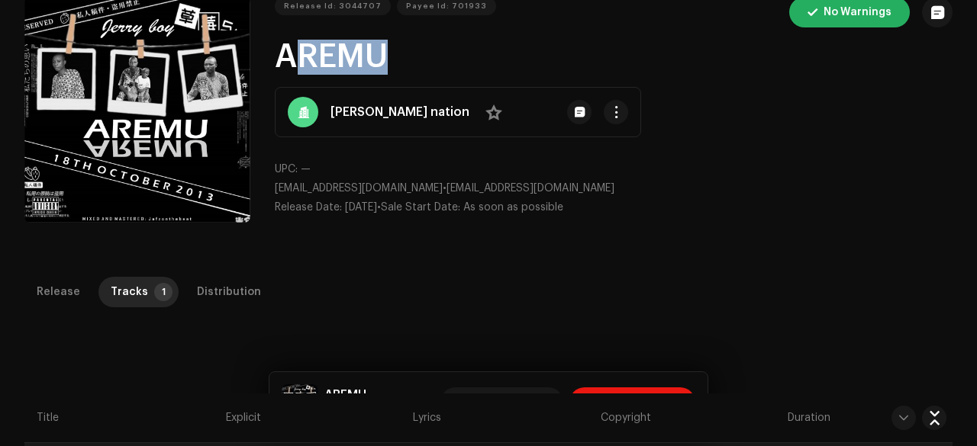
scroll to position [87, 0]
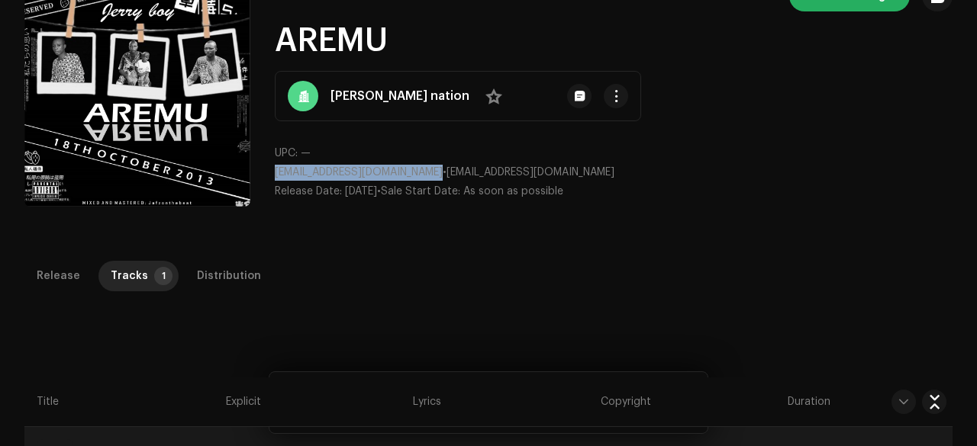
drag, startPoint x: 430, startPoint y: 170, endPoint x: 269, endPoint y: 173, distance: 161.0
click at [269, 173] on div "Release Id: 3044707 Payee Id: 701933 No Warnings AREMU jerry nation No UPC: — m…" at bounding box center [488, 96] width 928 height 231
copy span "murainasheriff1020@gmail.com"
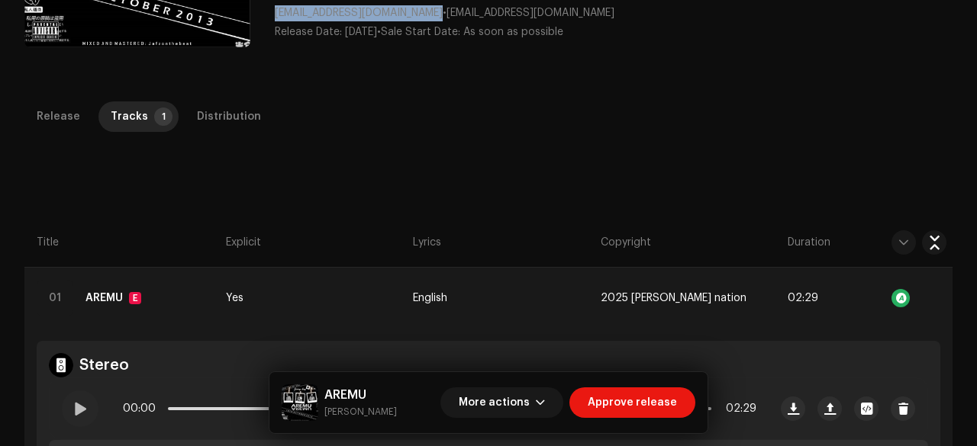
scroll to position [249, 0]
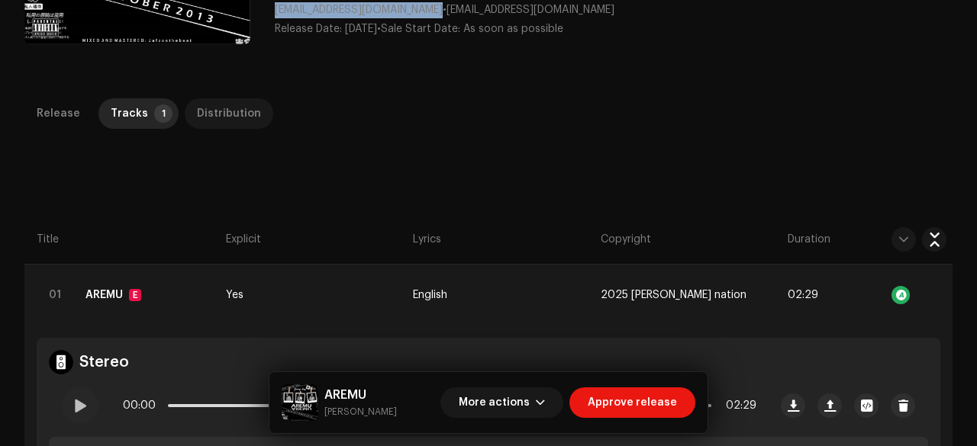
click at [214, 112] on div "Distribution" at bounding box center [229, 113] width 64 height 31
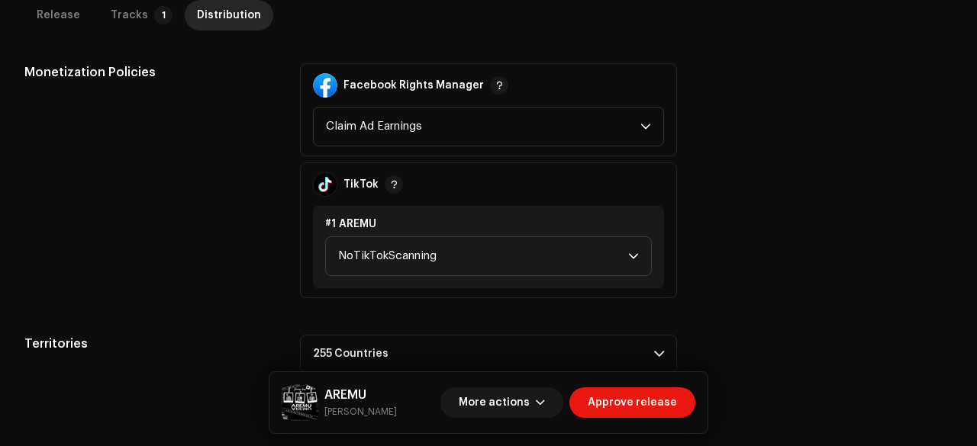
scroll to position [638, 0]
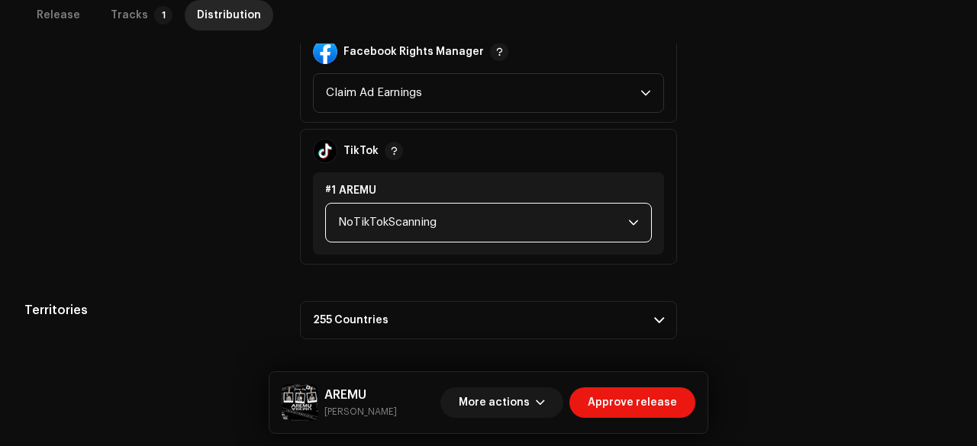
click at [385, 219] on span "NoTikTokScanning" at bounding box center [483, 223] width 290 height 38
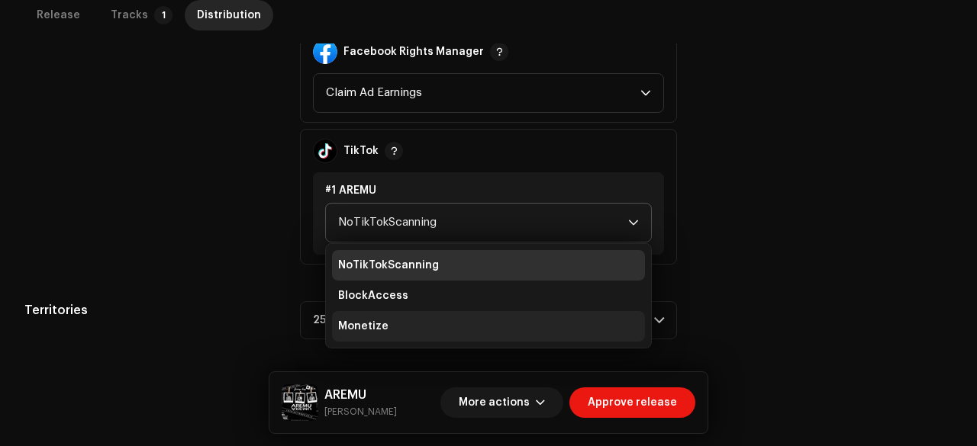
click at [371, 327] on span "Monetize" at bounding box center [363, 326] width 50 height 15
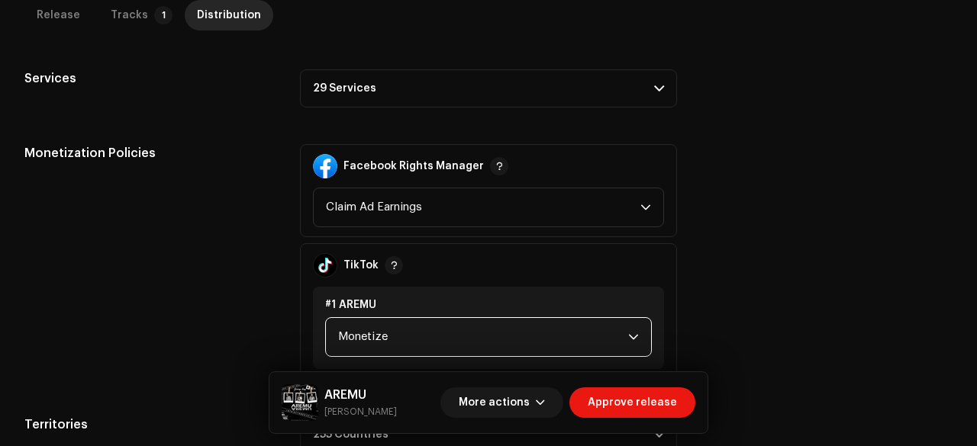
scroll to position [522, 0]
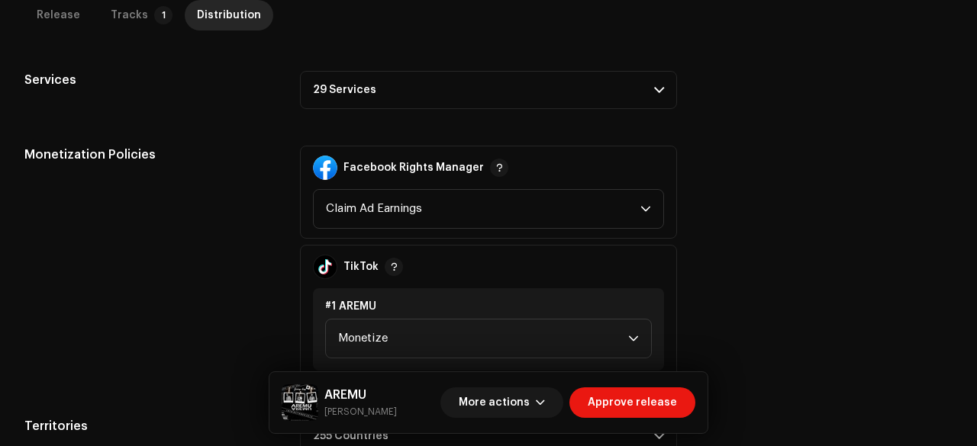
click at [351, 98] on p-accordion-header "29 Services" at bounding box center [488, 90] width 377 height 38
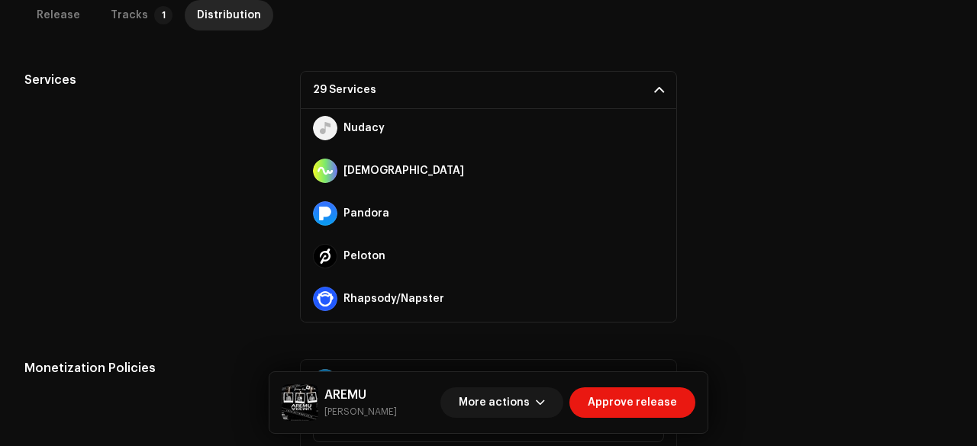
scroll to position [621, 0]
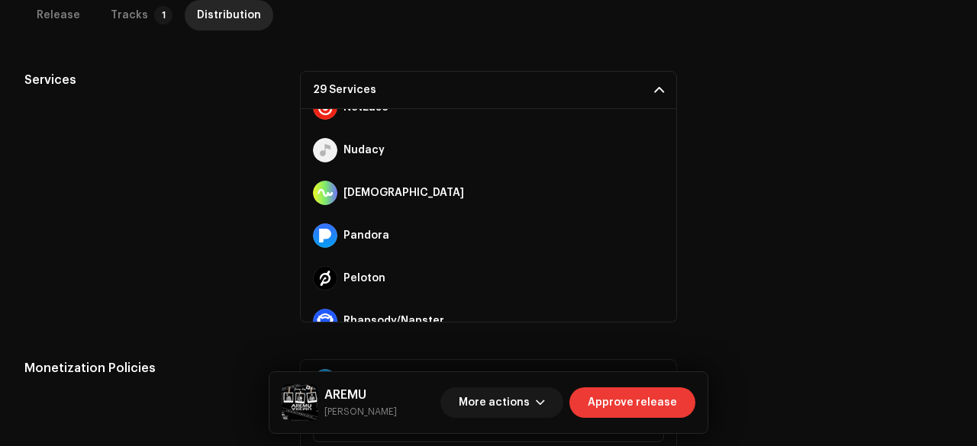
click at [644, 407] on span "Approve release" at bounding box center [631, 403] width 89 height 31
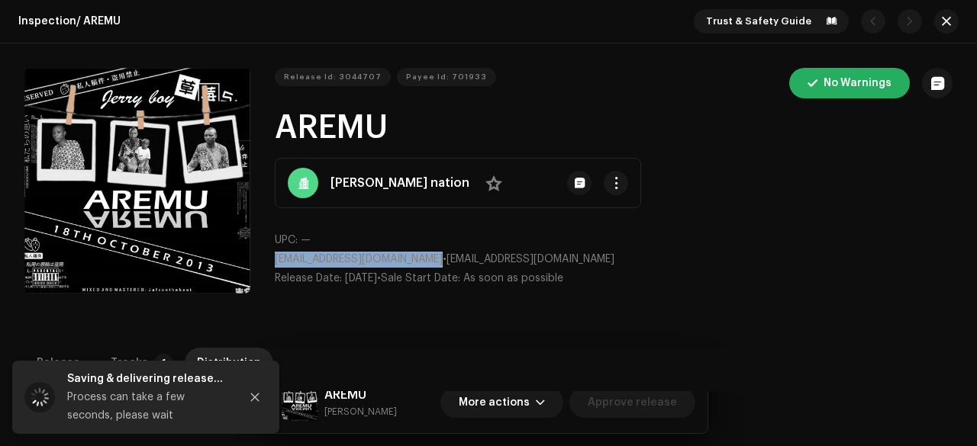
scroll to position [206, 0]
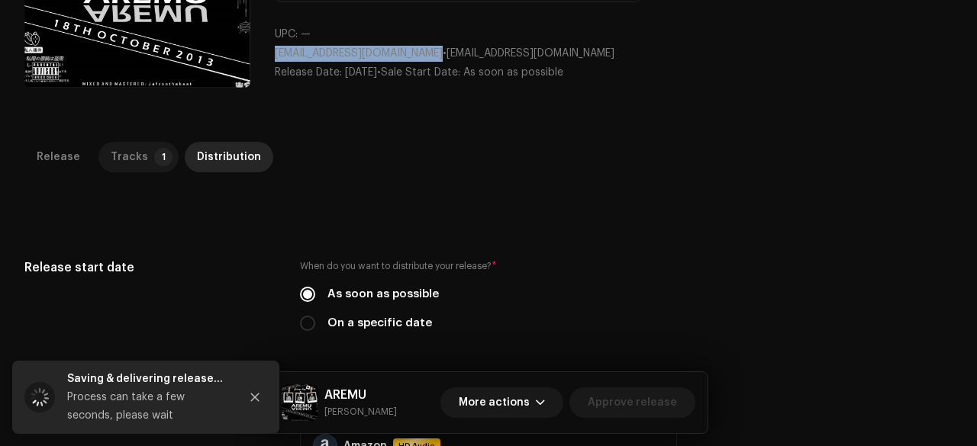
click at [120, 168] on div "Tracks" at bounding box center [129, 157] width 37 height 31
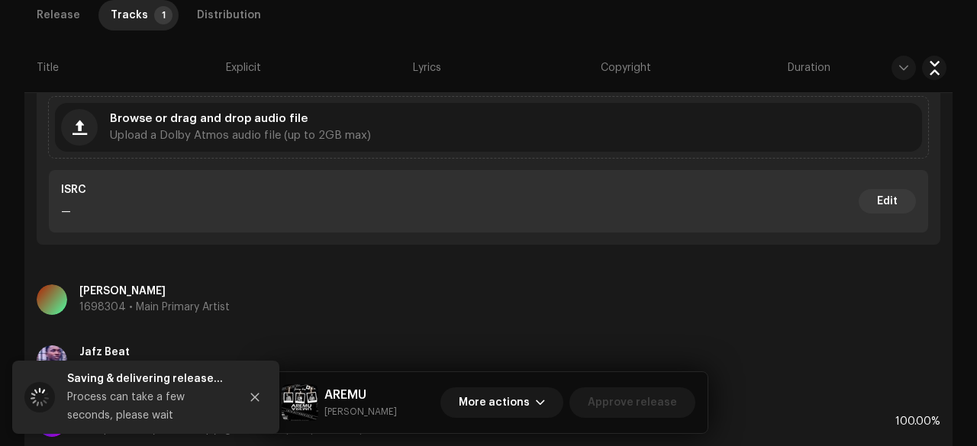
scroll to position [841, 0]
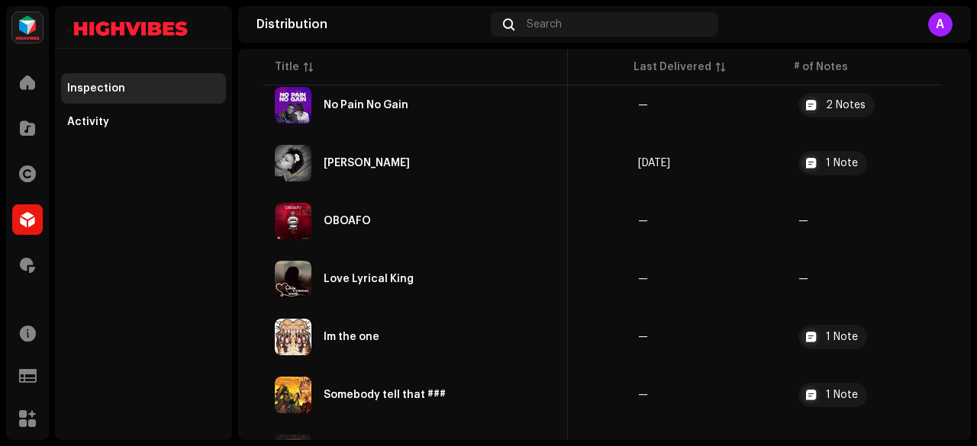
scroll to position [4074, 0]
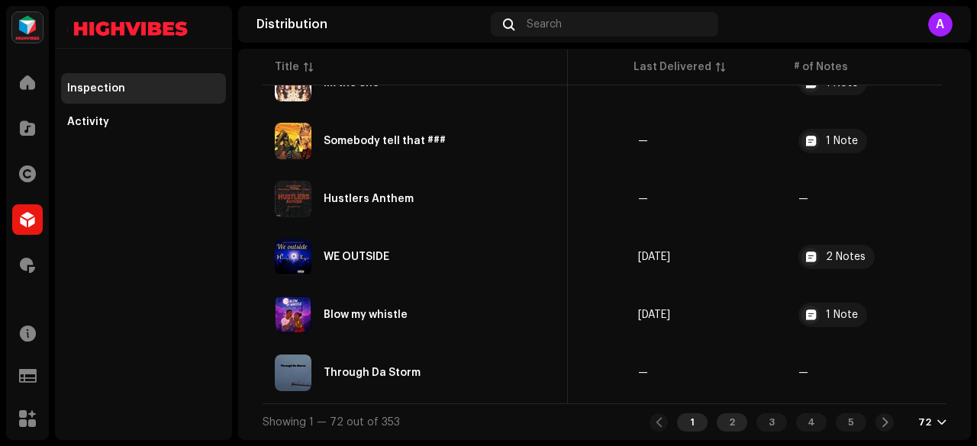
click at [716, 417] on div "2" at bounding box center [731, 423] width 31 height 18
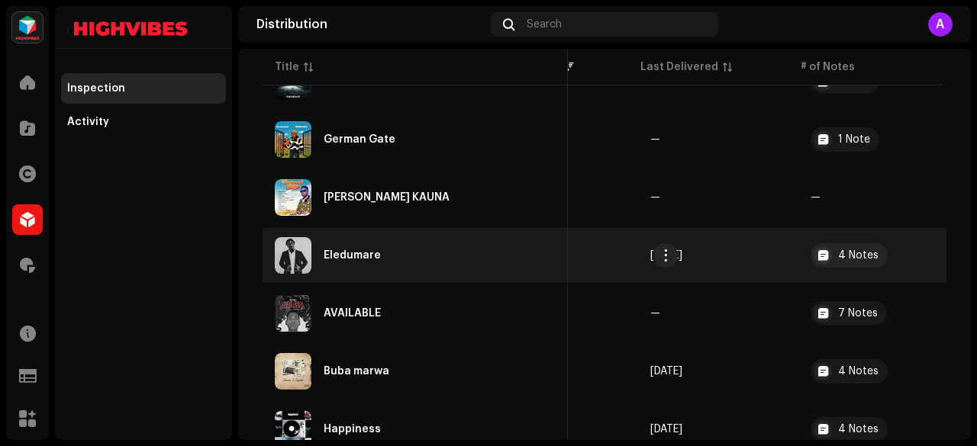
scroll to position [0, 264]
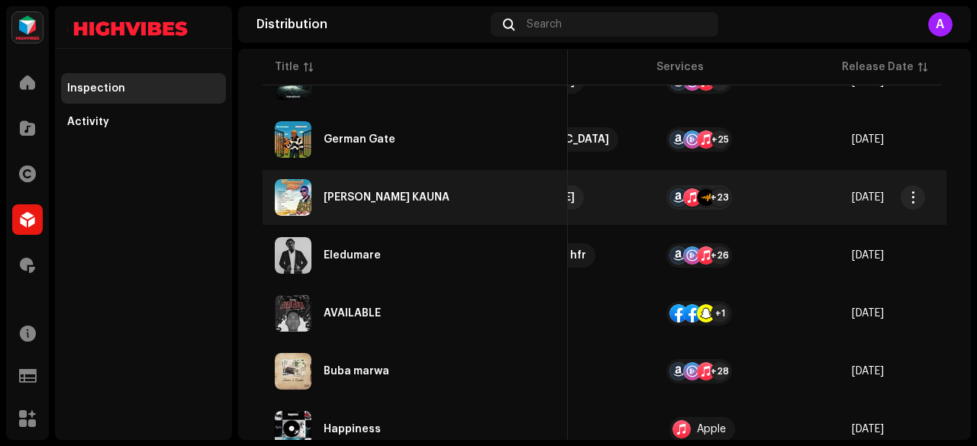
click at [389, 196] on div "Umar Tsagagi KAUNA" at bounding box center [386, 197] width 126 height 11
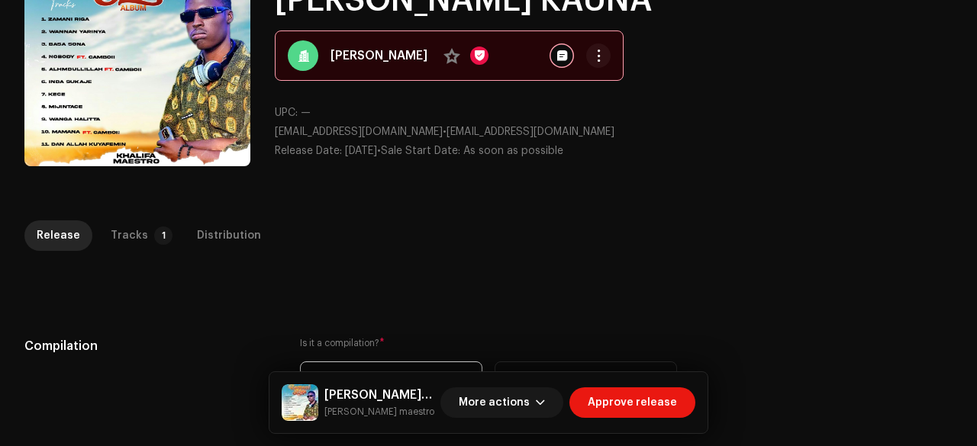
scroll to position [140, 0]
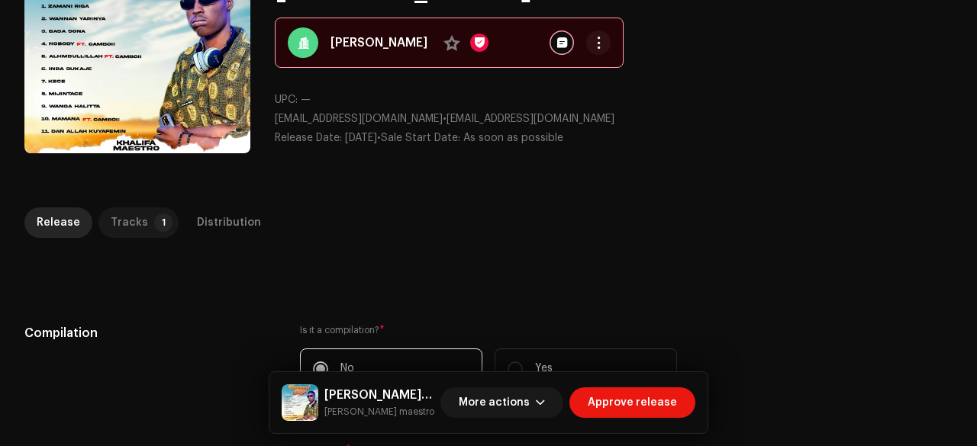
click at [133, 217] on div "Tracks" at bounding box center [129, 223] width 37 height 31
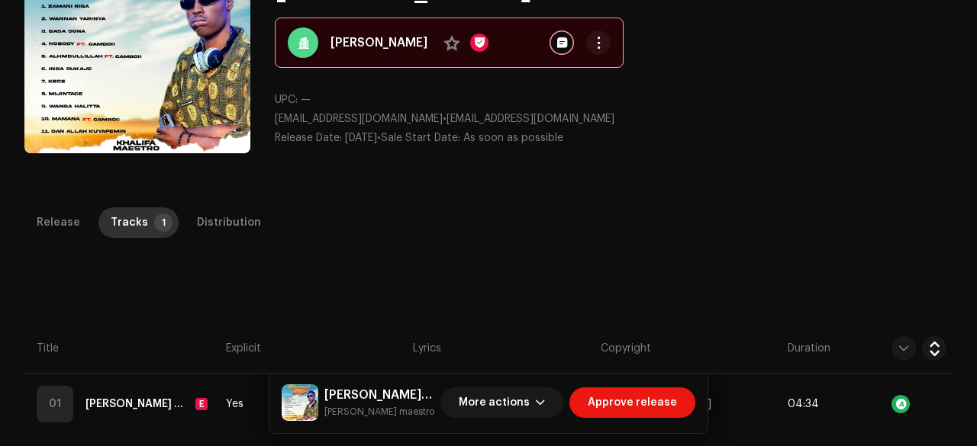
scroll to position [347, 0]
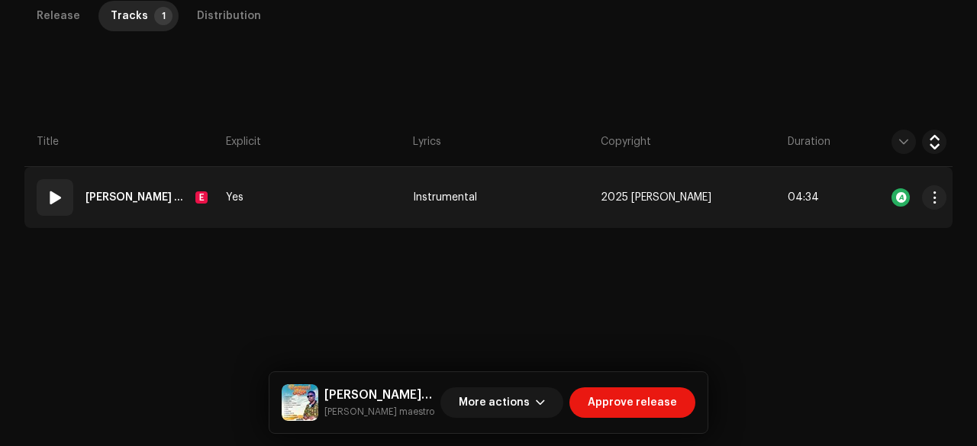
click at [319, 198] on td "Yes" at bounding box center [313, 197] width 187 height 61
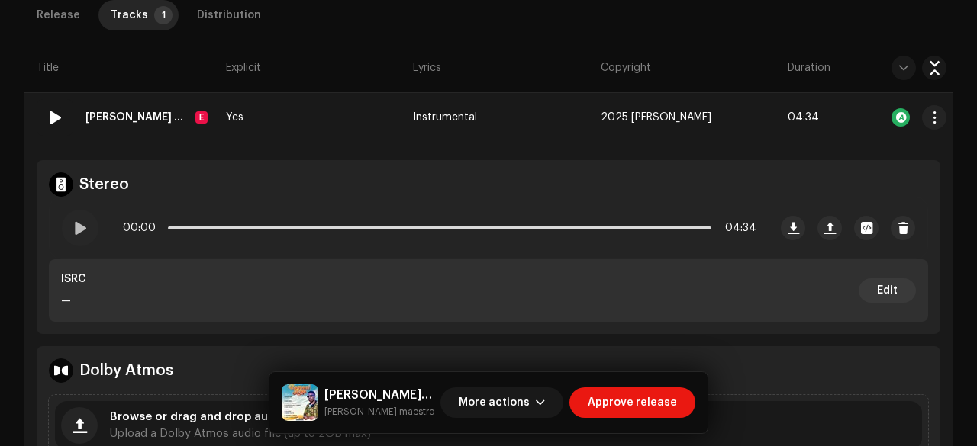
scroll to position [426, 0]
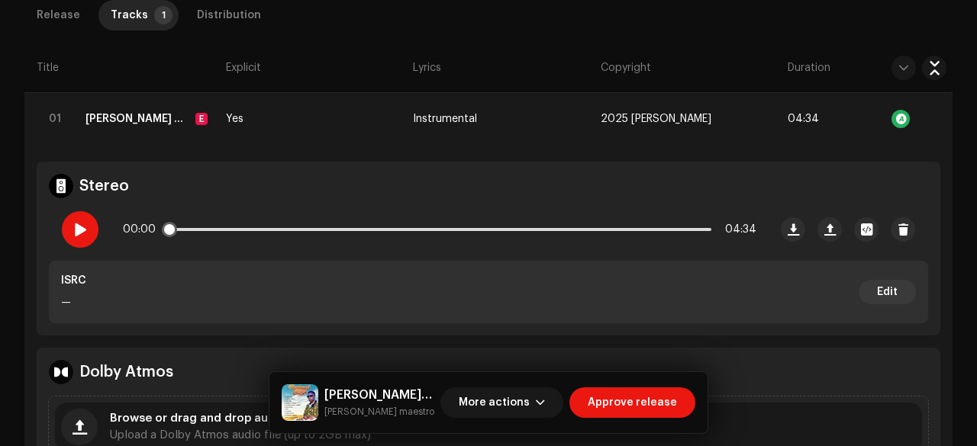
click at [80, 225] on span at bounding box center [79, 230] width 13 height 12
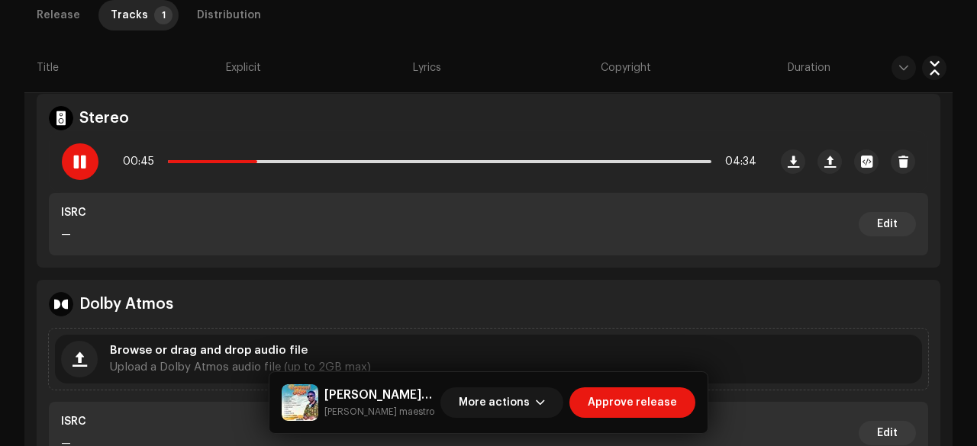
scroll to position [494, 0]
click at [340, 416] on small "Khalifa maestro" at bounding box center [379, 411] width 110 height 15
copy div "Khalifa maestro More actions Approve release Release Tracks 1 Distribution Comp…"
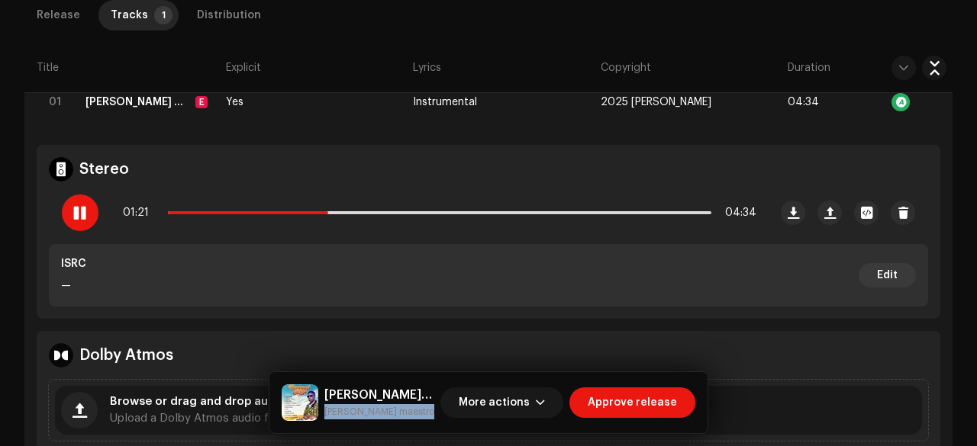
scroll to position [449, 0]
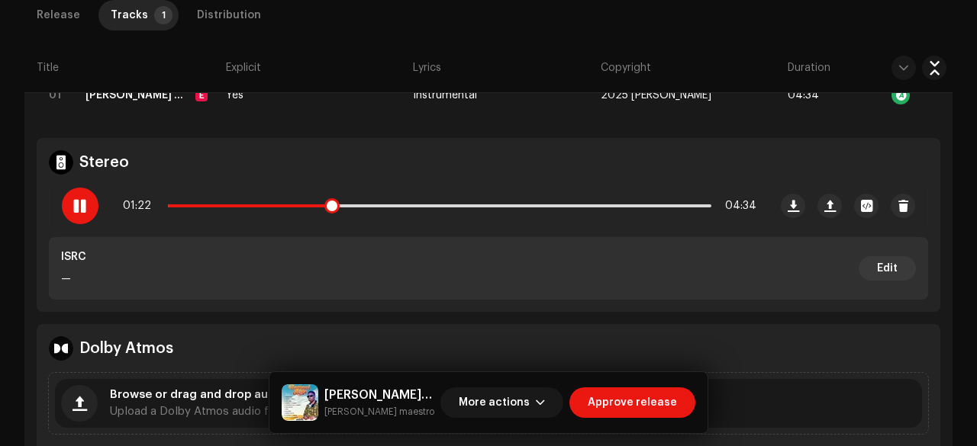
click at [84, 205] on span at bounding box center [79, 206] width 13 height 12
click at [87, 214] on div at bounding box center [80, 206] width 37 height 37
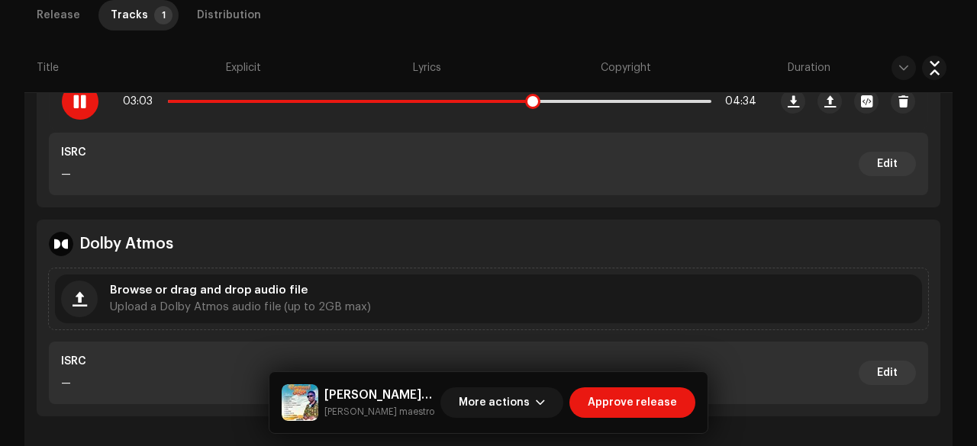
scroll to position [533, 0]
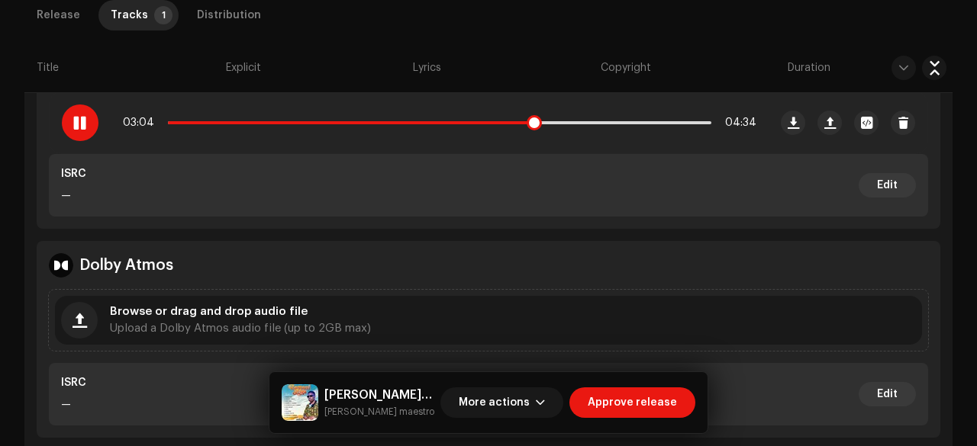
click at [85, 125] on span at bounding box center [79, 123] width 13 height 12
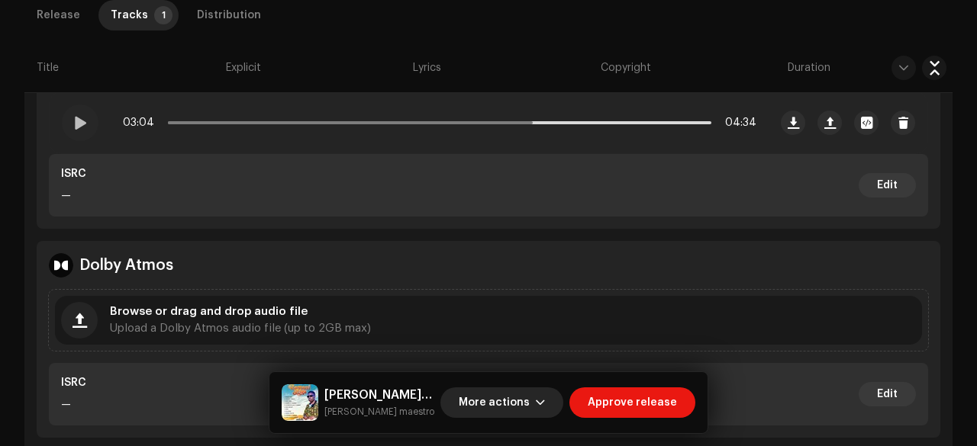
click at [508, 402] on span "More actions" at bounding box center [494, 403] width 71 height 31
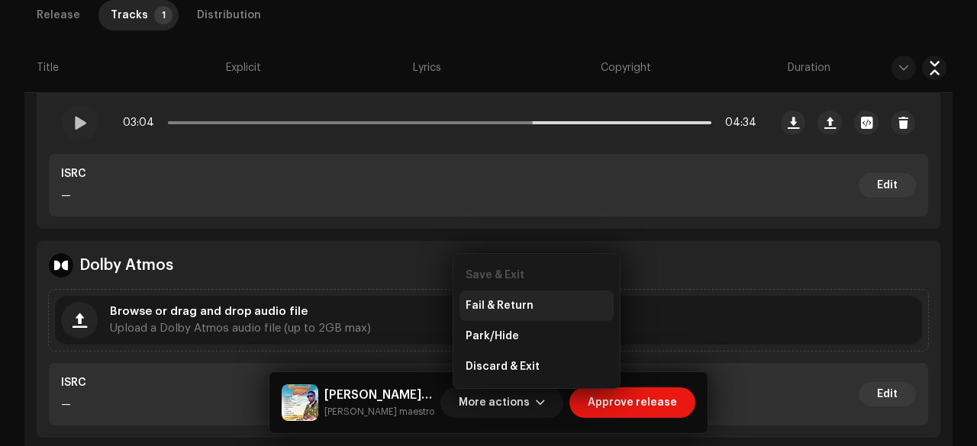
click at [498, 301] on span "Fail & Return" at bounding box center [499, 306] width 68 height 12
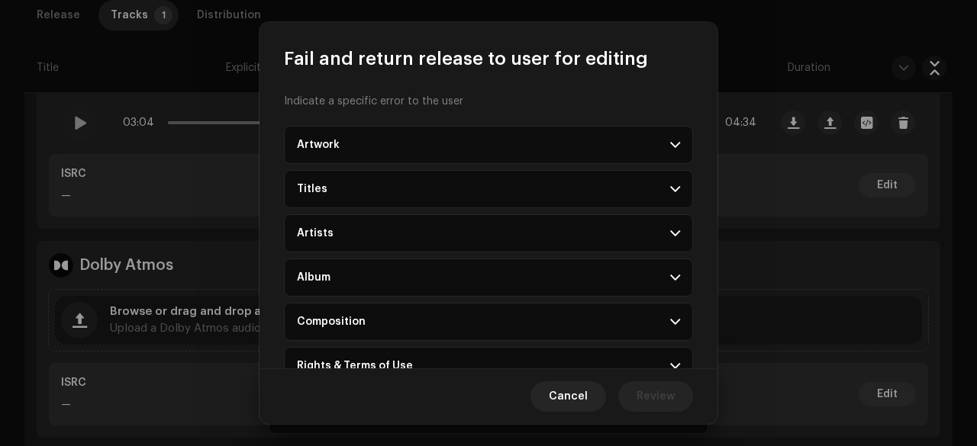
scroll to position [165, 0]
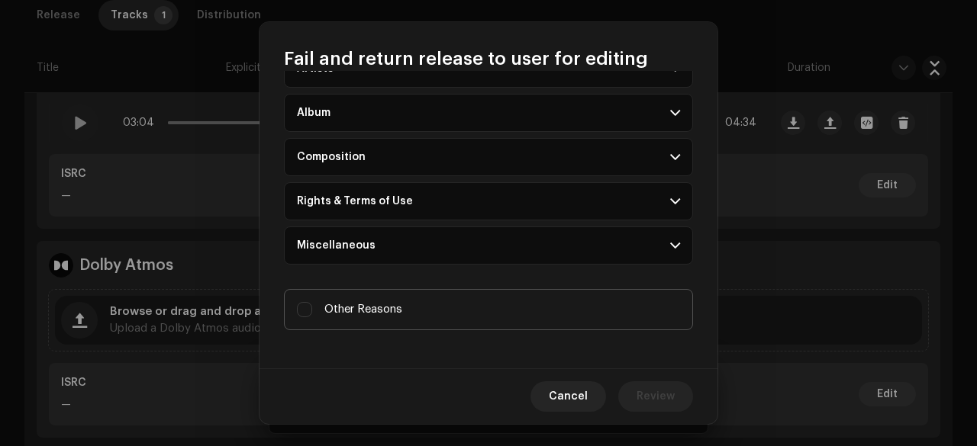
click at [374, 315] on label "Other Reasons" at bounding box center [488, 309] width 409 height 41
click at [312, 315] on input "Other Reasons" at bounding box center [304, 309] width 15 height 15
checkbox input "true"
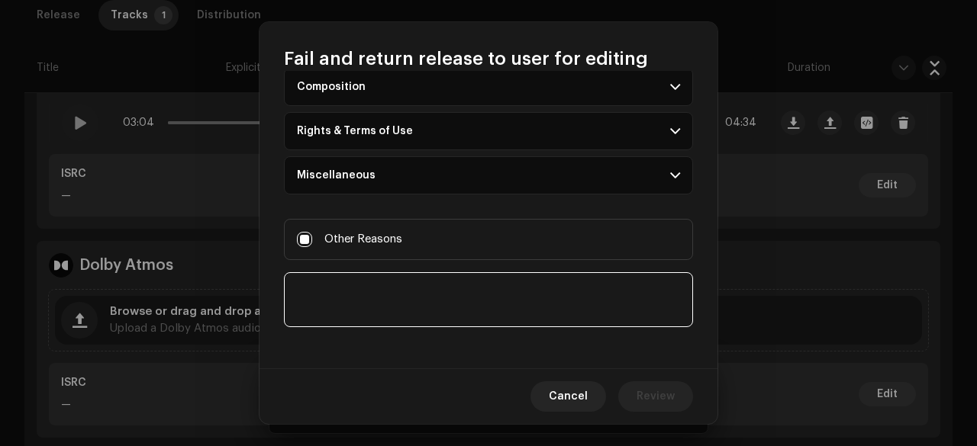
click at [340, 295] on textarea at bounding box center [488, 299] width 409 height 55
paste textarea "Legal full name is required for the composer & lyricist of your release for pub…"
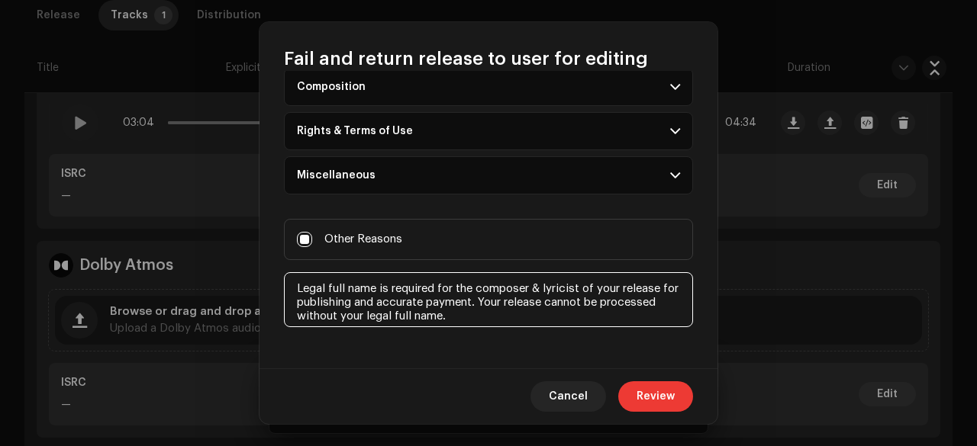
type textarea "Legal full name is required for the composer & lyricist of your release for pub…"
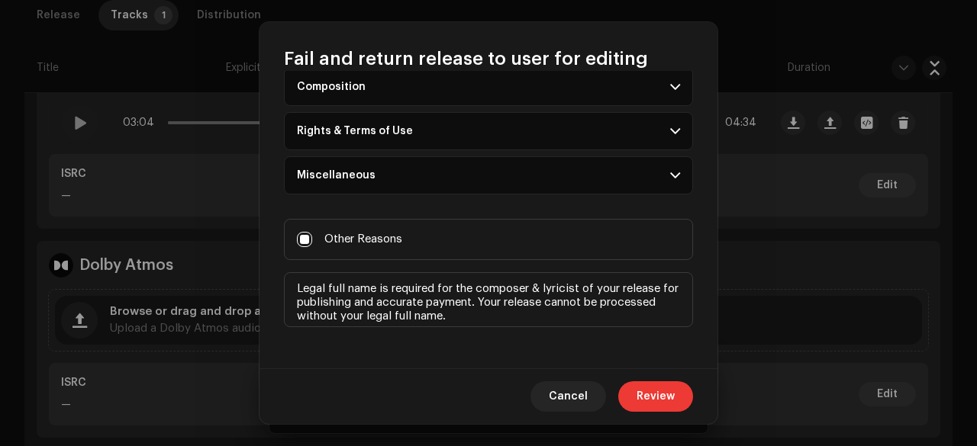
click at [655, 402] on span "Review" at bounding box center [655, 396] width 38 height 31
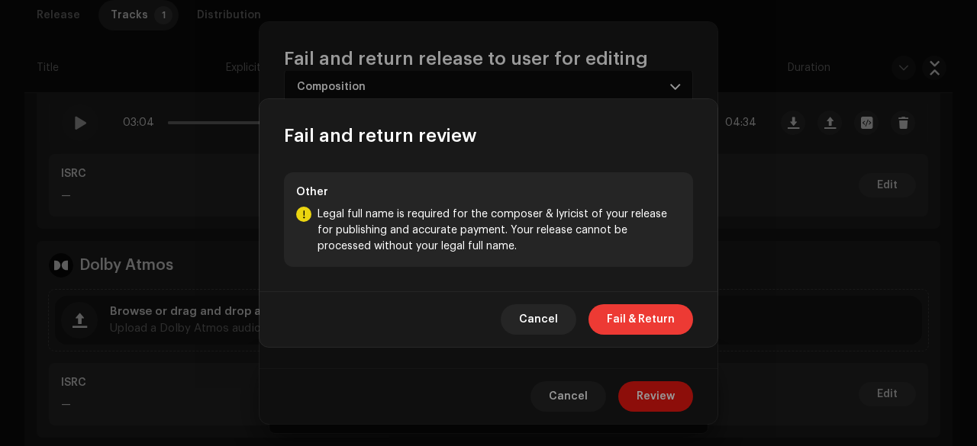
click at [626, 328] on span "Fail & Return" at bounding box center [641, 319] width 68 height 31
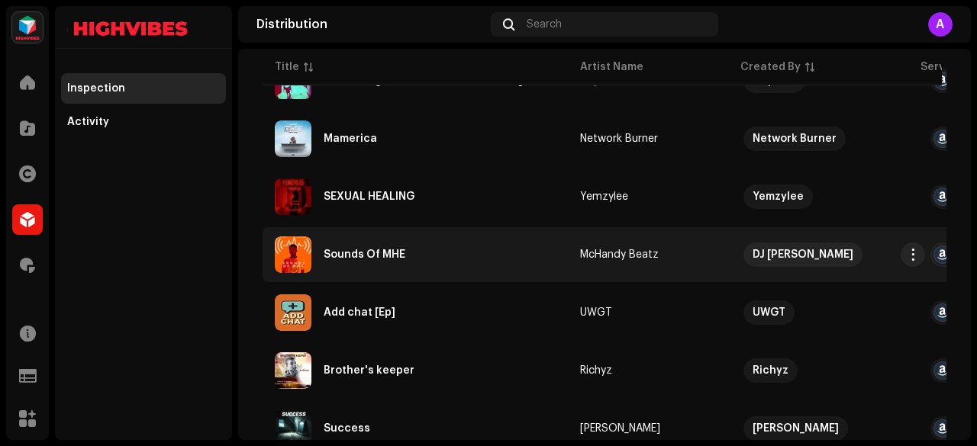
click at [359, 254] on div "Sounds Of MHE" at bounding box center [364, 254] width 82 height 11
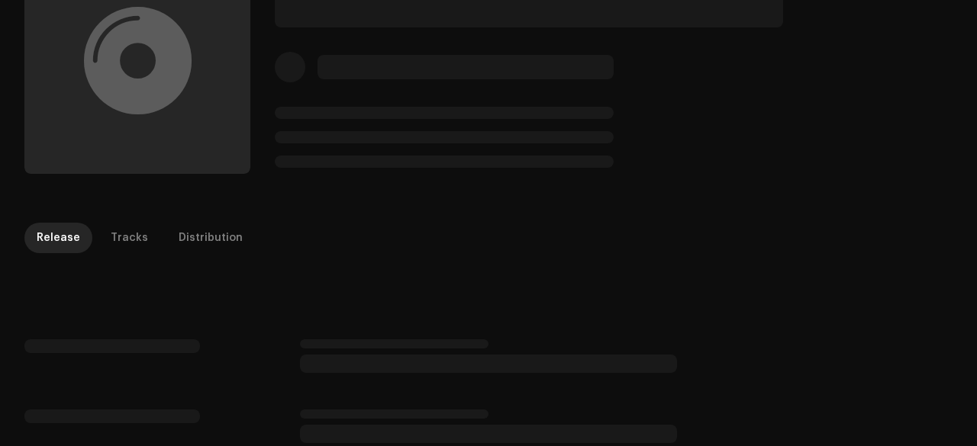
scroll to position [122, 0]
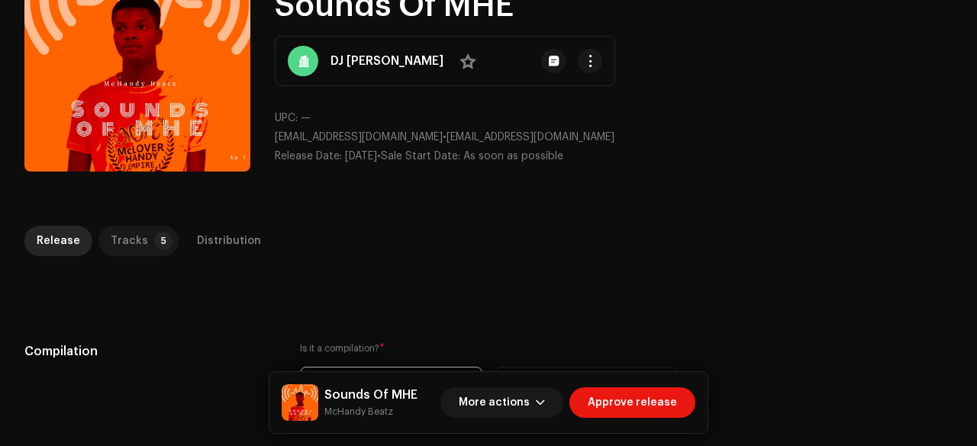
click at [126, 236] on div "Tracks" at bounding box center [129, 241] width 37 height 31
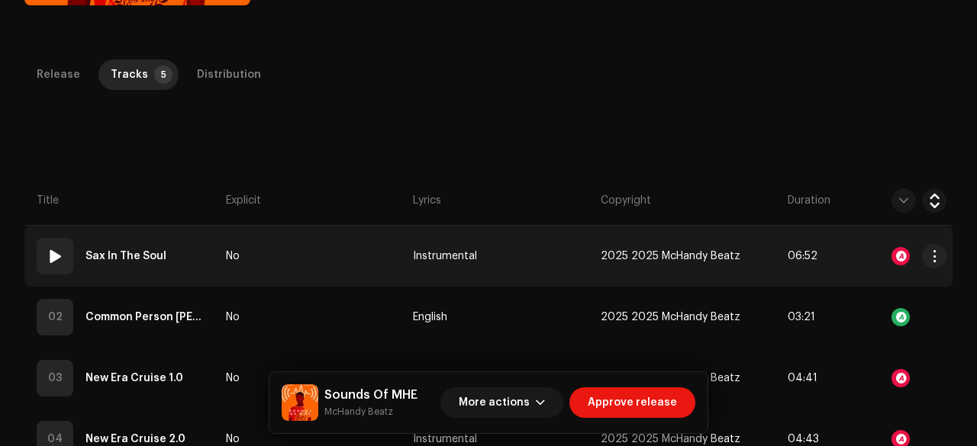
scroll to position [285, 0]
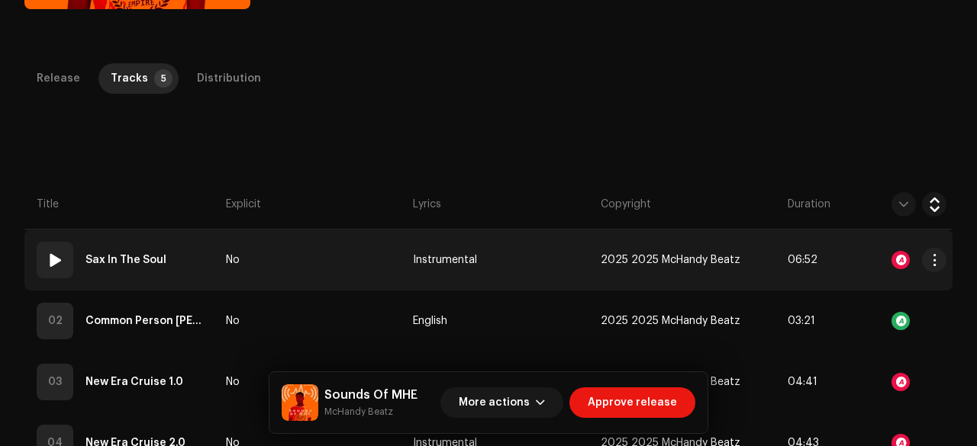
click at [328, 253] on td "No" at bounding box center [313, 260] width 187 height 61
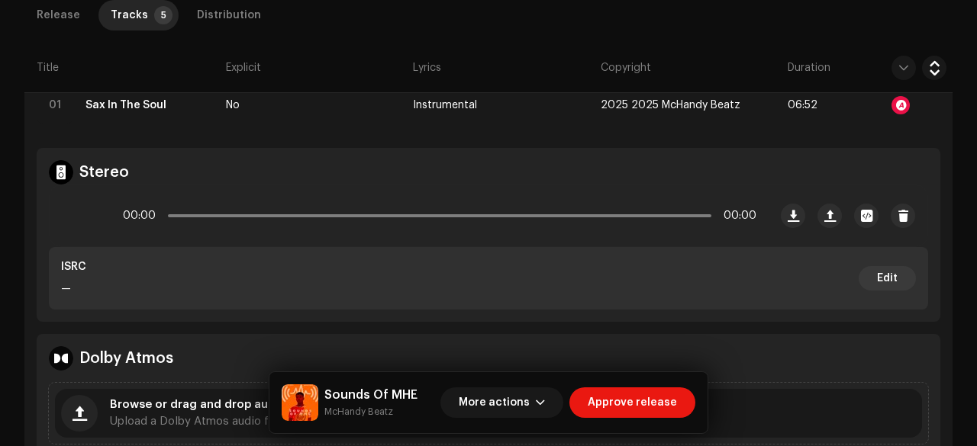
scroll to position [391, 0]
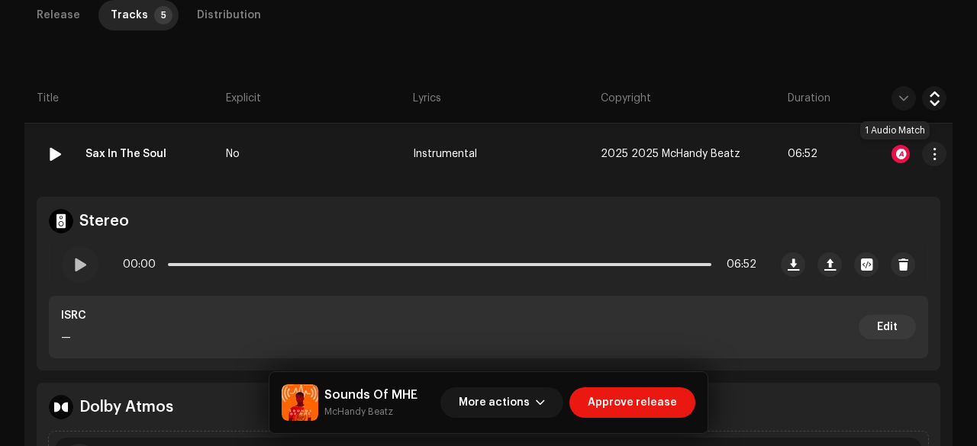
click at [894, 157] on div at bounding box center [900, 154] width 18 height 18
click at [80, 266] on span at bounding box center [79, 265] width 13 height 12
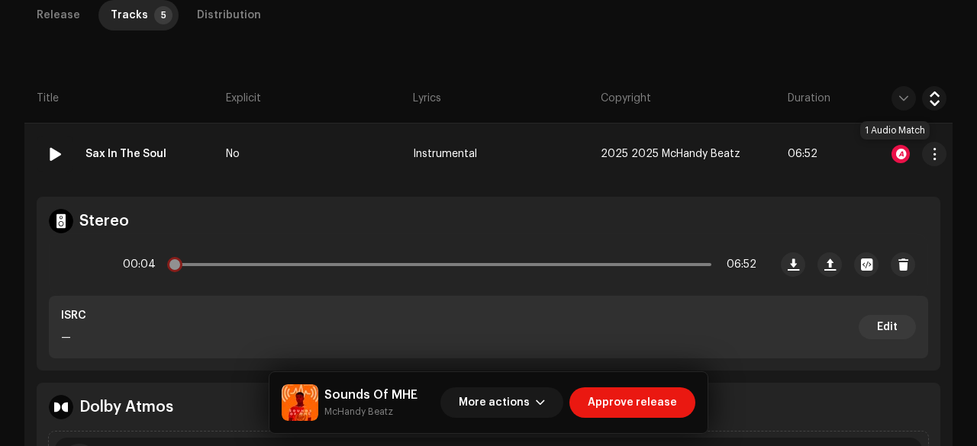
click at [893, 154] on div at bounding box center [900, 154] width 18 height 18
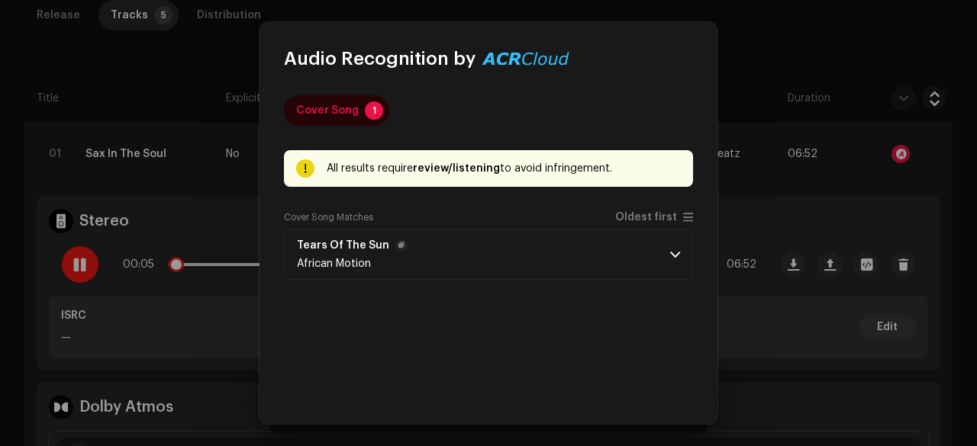
click at [447, 259] on p-accordion-header "Tears Of The Sun African Motion" at bounding box center [488, 255] width 409 height 50
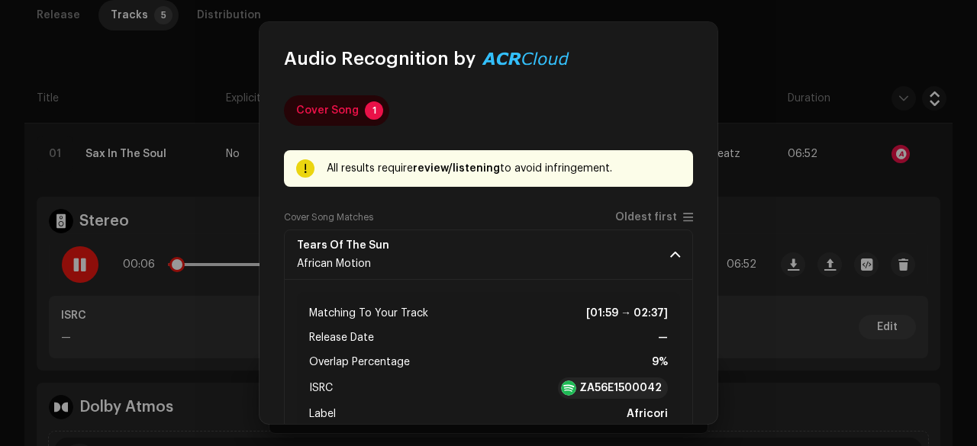
scroll to position [158, 0]
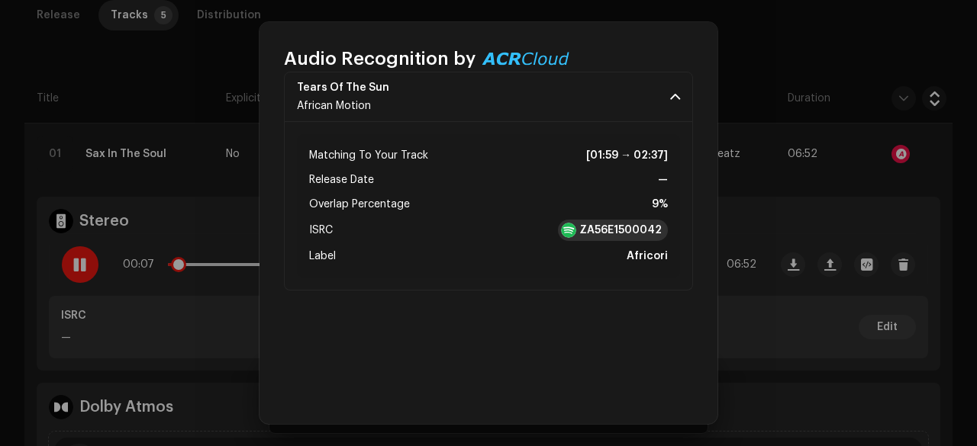
click at [589, 231] on strong "ZA56E1500042" at bounding box center [620, 230] width 82 height 15
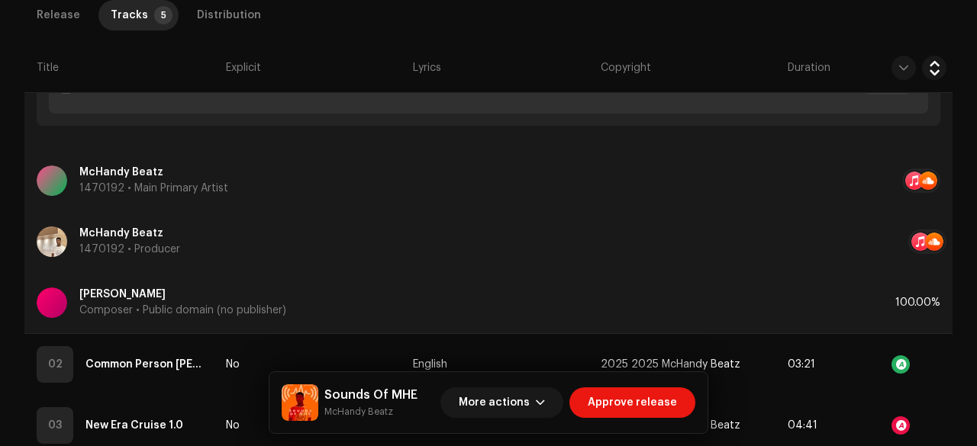
scroll to position [845, 0]
click at [346, 412] on small "McHandy Beatz" at bounding box center [370, 411] width 93 height 15
copy div "LoRemip Dolor Sita consect Adipisc elitsed Doeiusm Tempor 5 Incididuntut Labore…"
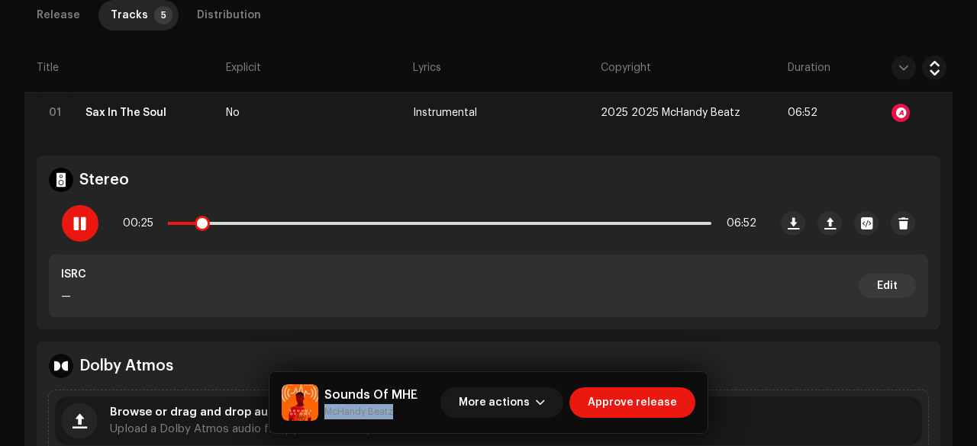
scroll to position [431, 0]
click at [76, 214] on div at bounding box center [80, 224] width 37 height 37
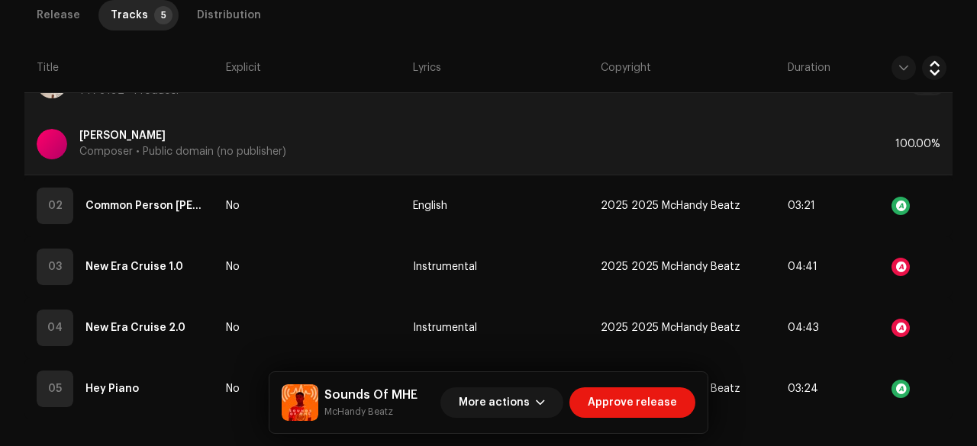
scroll to position [1008, 0]
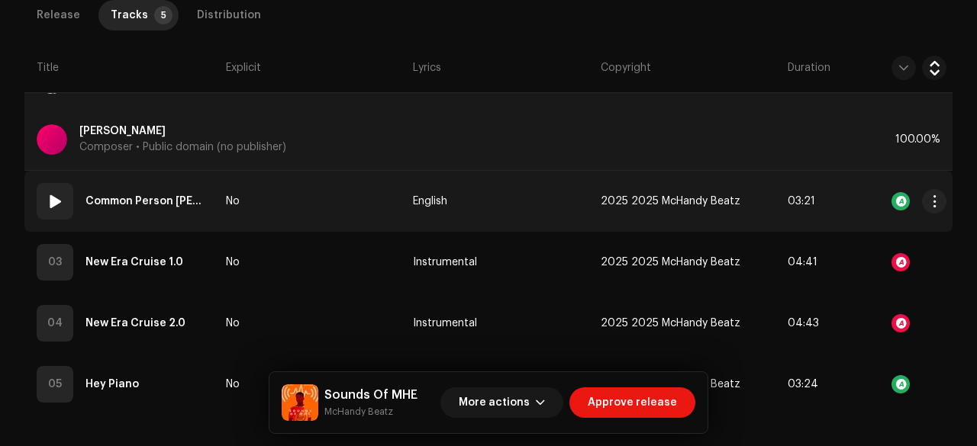
click at [296, 187] on td "No" at bounding box center [313, 201] width 187 height 61
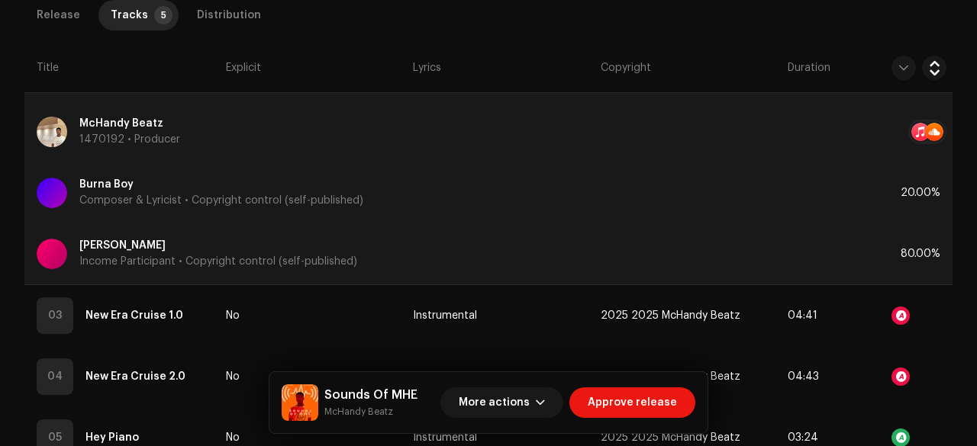
scroll to position [1683, 0]
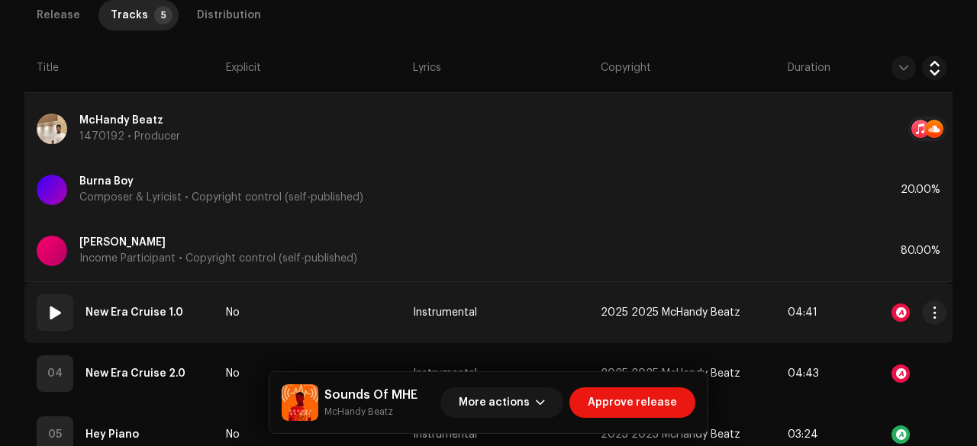
click at [288, 324] on td "No" at bounding box center [313, 312] width 187 height 61
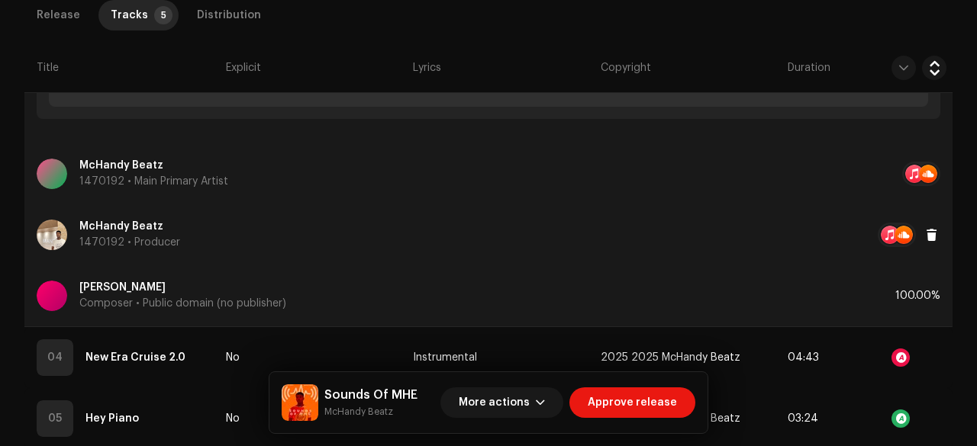
scroll to position [2412, 0]
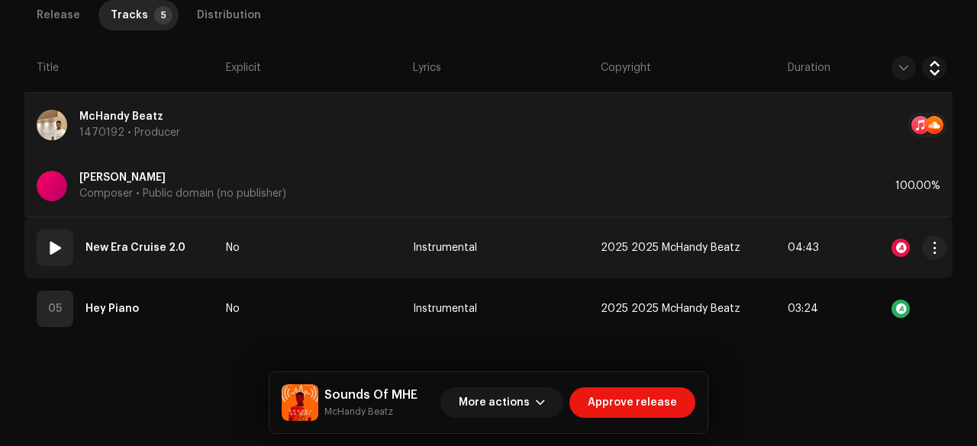
click at [258, 244] on td "No" at bounding box center [313, 247] width 187 height 61
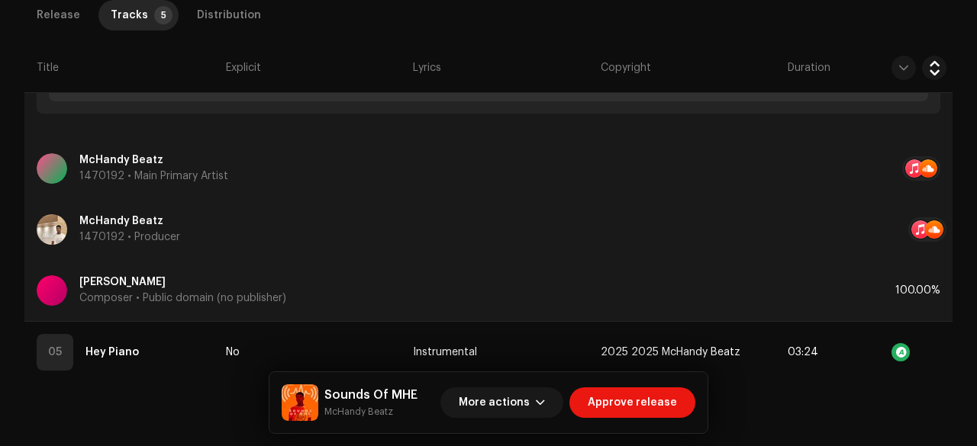
scroll to position [3016, 0]
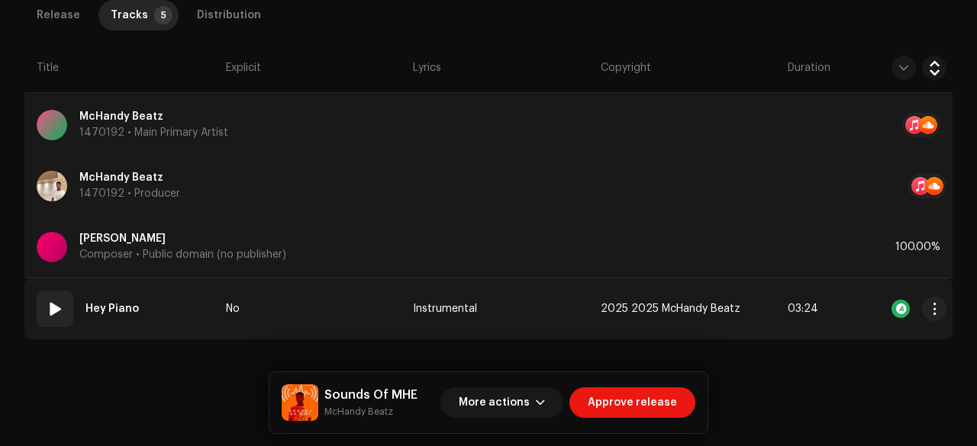
click at [281, 292] on td "No" at bounding box center [313, 308] width 187 height 61
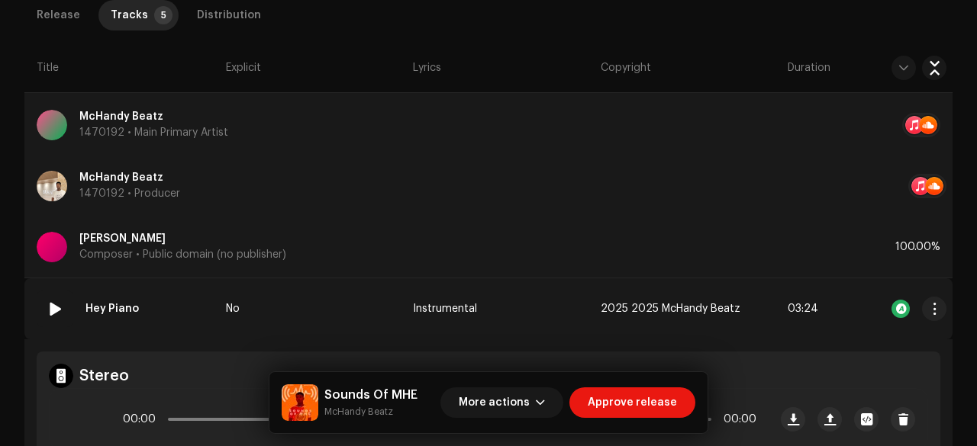
click at [281, 292] on td "No" at bounding box center [313, 308] width 187 height 61
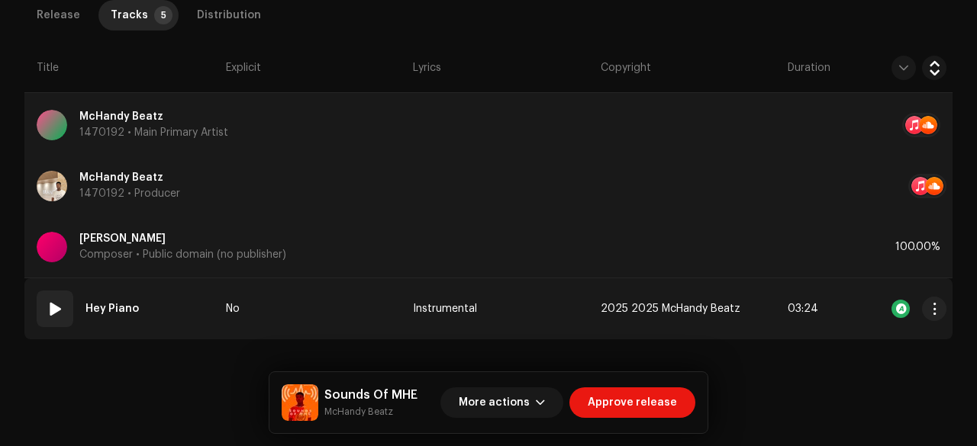
click at [281, 292] on td "No" at bounding box center [313, 308] width 187 height 61
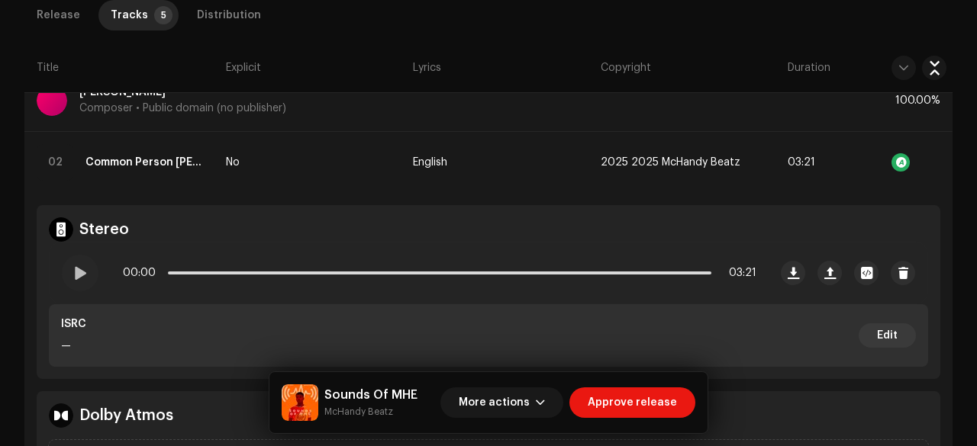
scroll to position [1042, 0]
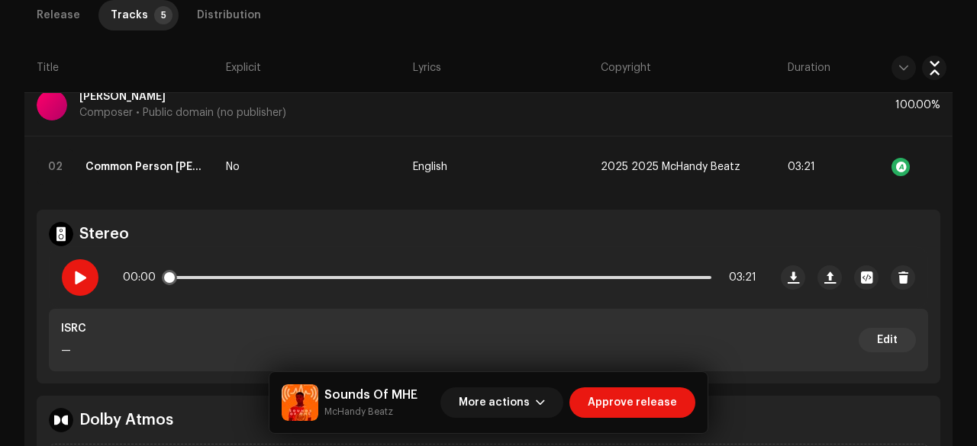
click at [75, 285] on div at bounding box center [80, 277] width 37 height 37
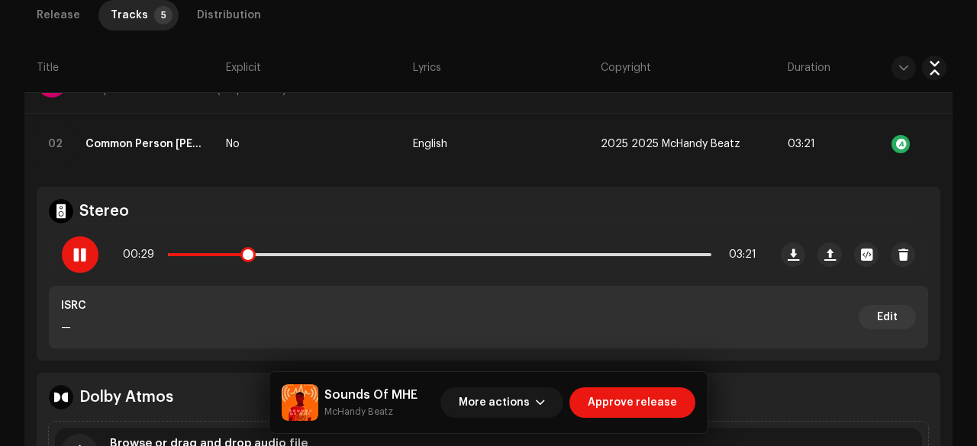
scroll to position [1064, 0]
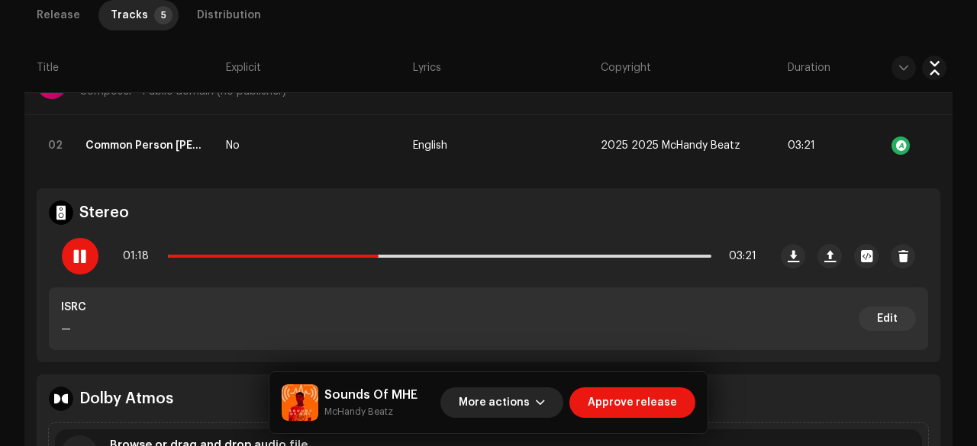
click at [491, 392] on span "More actions" at bounding box center [494, 403] width 71 height 31
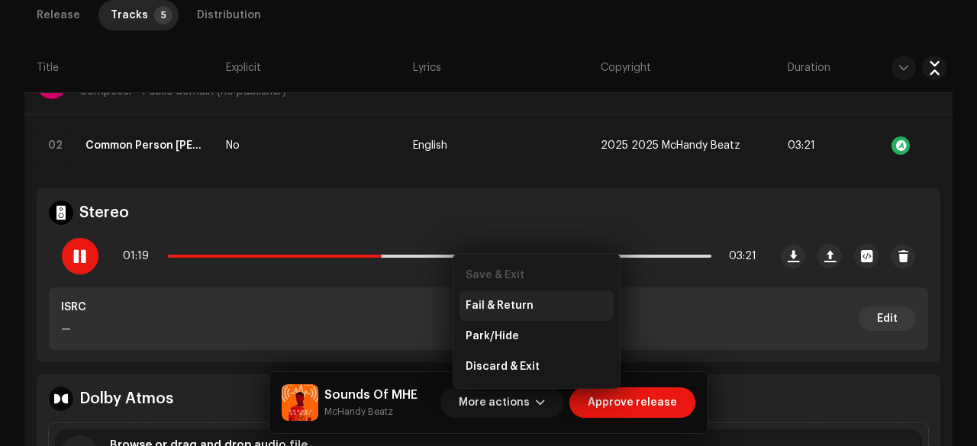
click at [493, 304] on span "Fail & Return" at bounding box center [499, 306] width 68 height 12
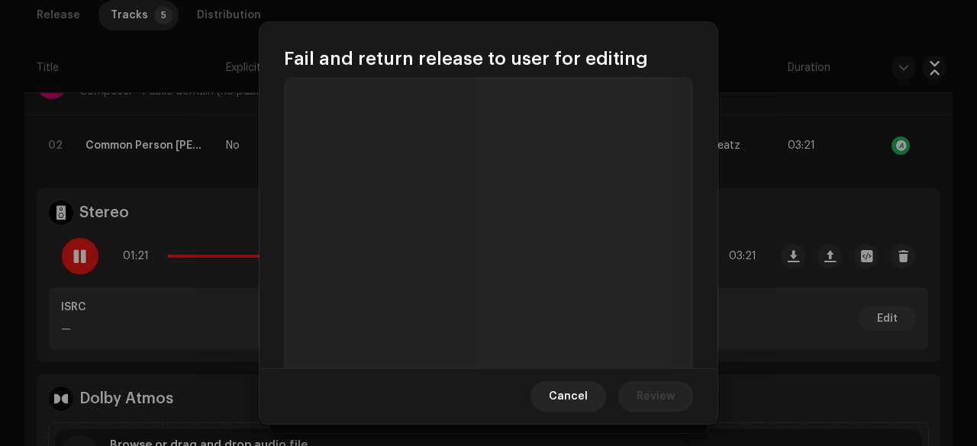
scroll to position [105, 0]
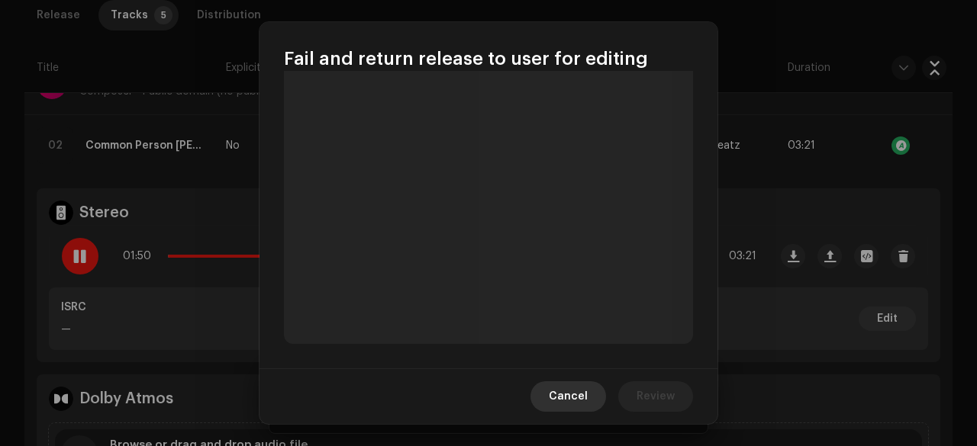
click at [558, 386] on span "Cancel" at bounding box center [568, 396] width 39 height 31
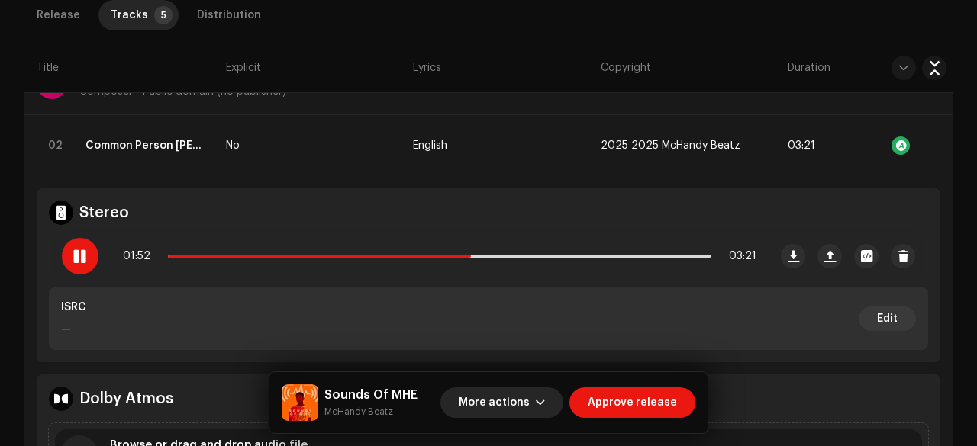
click at [511, 397] on span "More actions" at bounding box center [494, 403] width 71 height 31
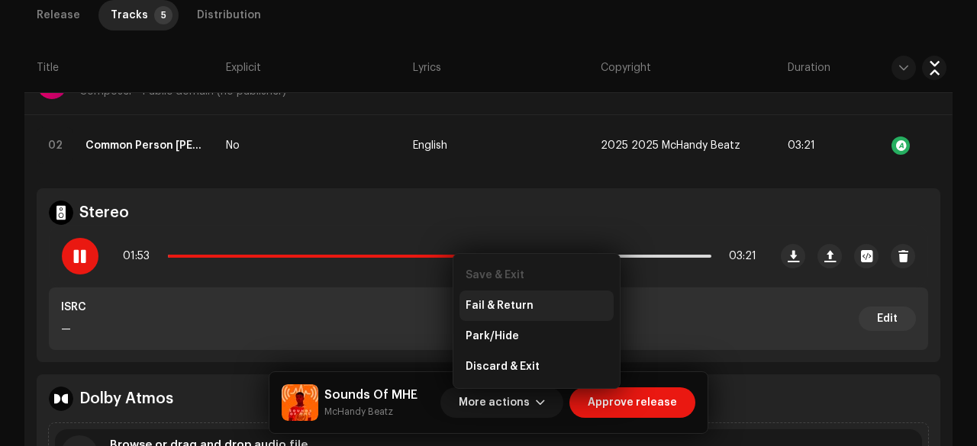
click at [488, 300] on span "Fail & Return" at bounding box center [499, 306] width 68 height 12
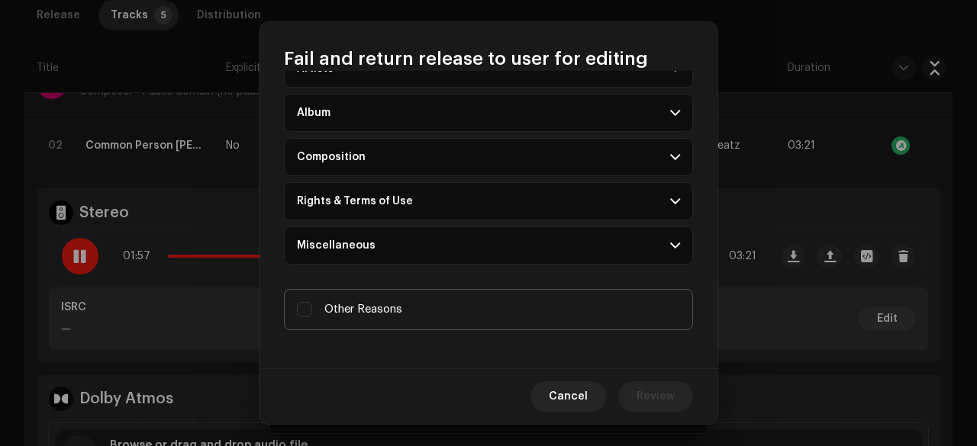
click at [417, 301] on label "Other Reasons" at bounding box center [488, 309] width 409 height 41
click at [312, 302] on input "Other Reasons" at bounding box center [304, 309] width 15 height 15
checkbox input "true"
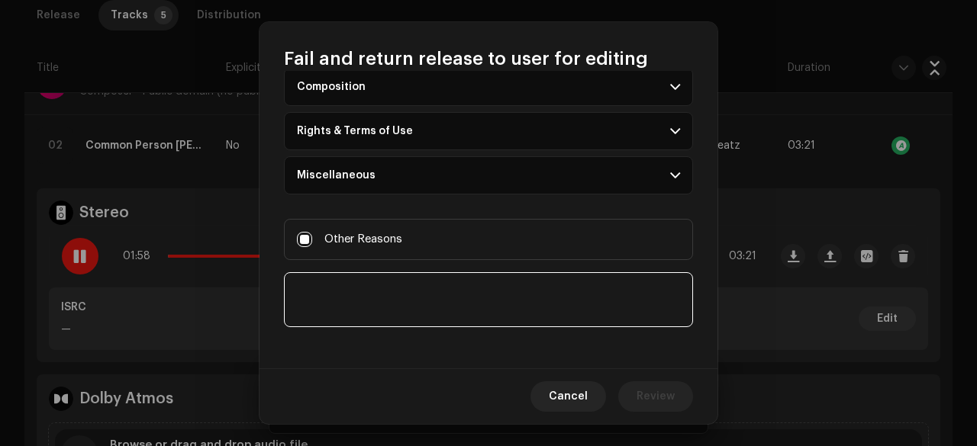
click at [372, 291] on textarea at bounding box center [488, 299] width 409 height 55
paste textarea "This release has been discarded due to copyright concerns. Your track is a cove…"
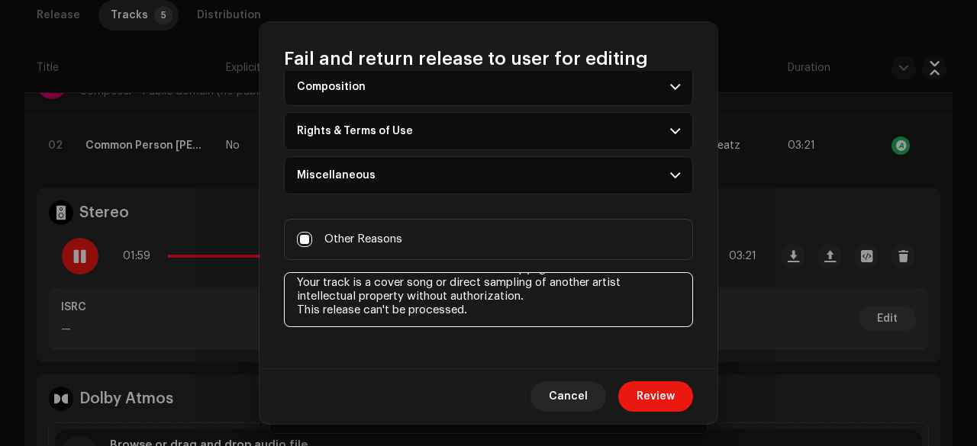
scroll to position [0, 0]
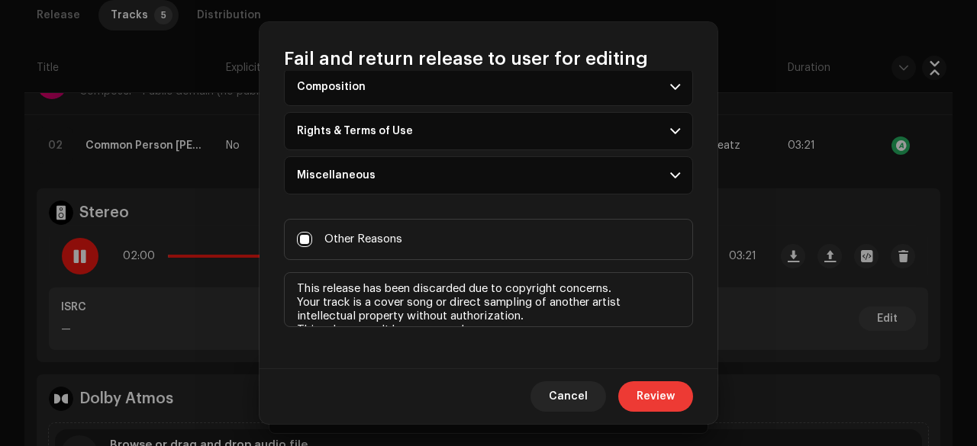
type textarea "This release has been discarded due to copyright concerns. Your track is a cove…"
click at [670, 388] on span "Review" at bounding box center [655, 396] width 38 height 31
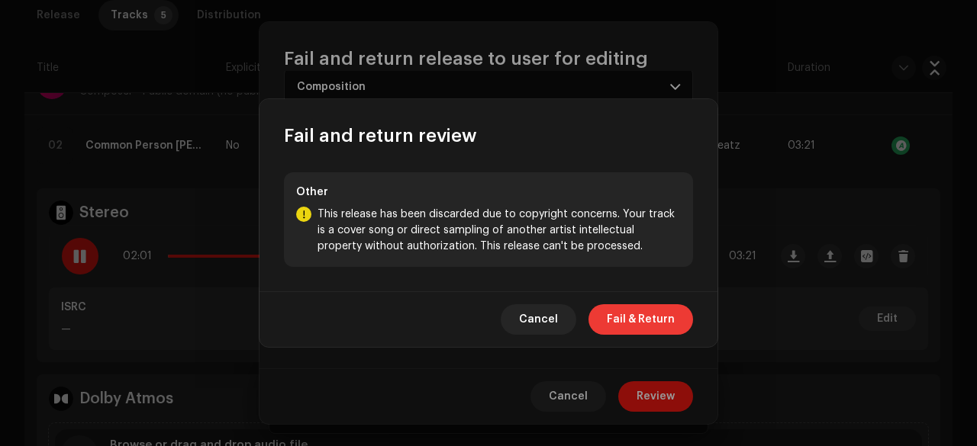
click at [647, 331] on span "Fail & Return" at bounding box center [641, 319] width 68 height 31
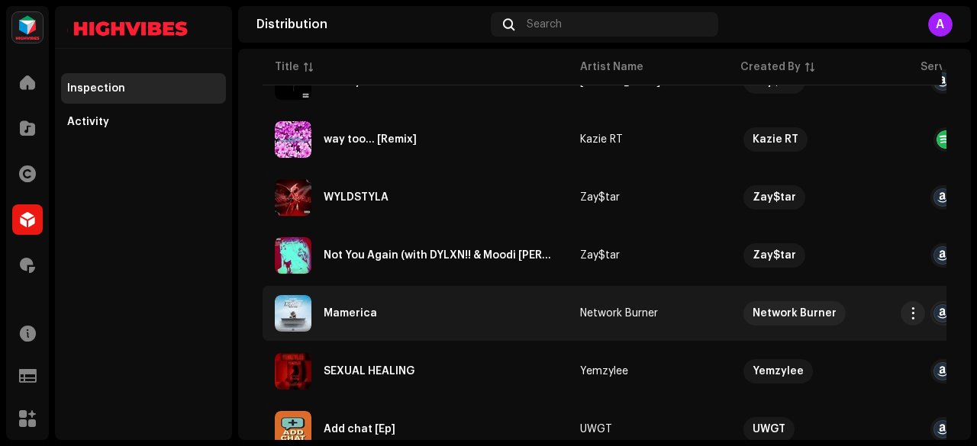
click at [381, 313] on div "Mamerica" at bounding box center [415, 313] width 281 height 37
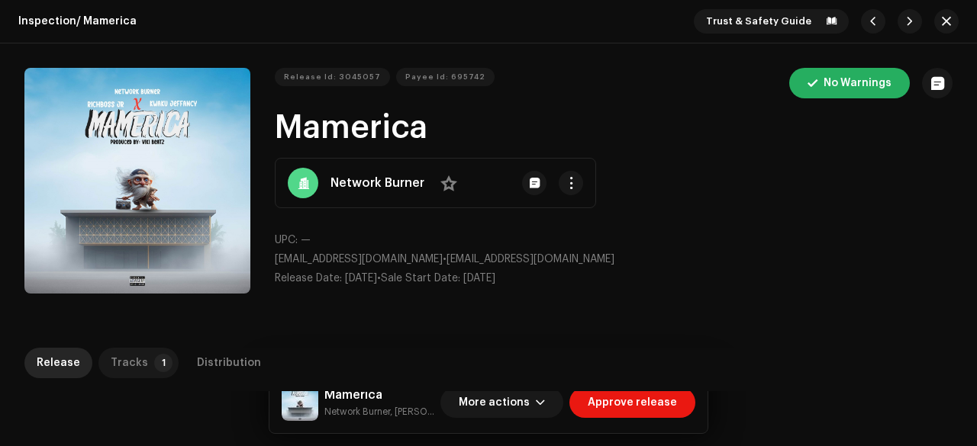
click at [155, 368] on p-badge "1" at bounding box center [163, 363] width 18 height 18
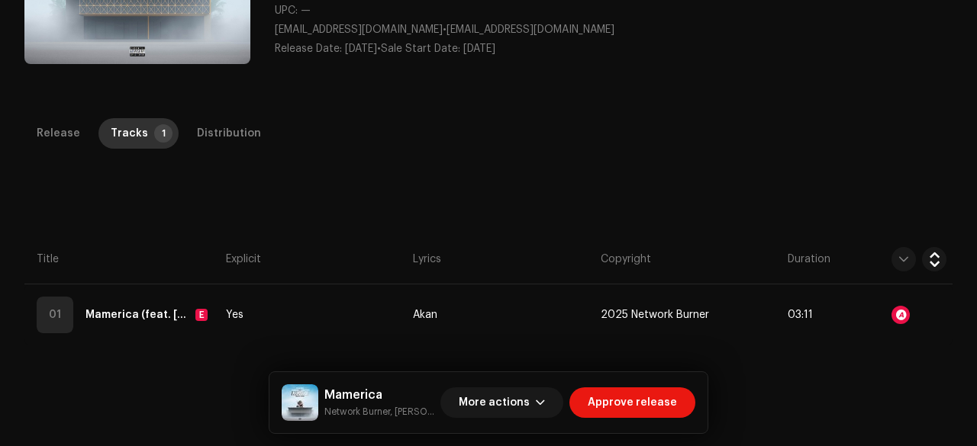
scroll to position [235, 0]
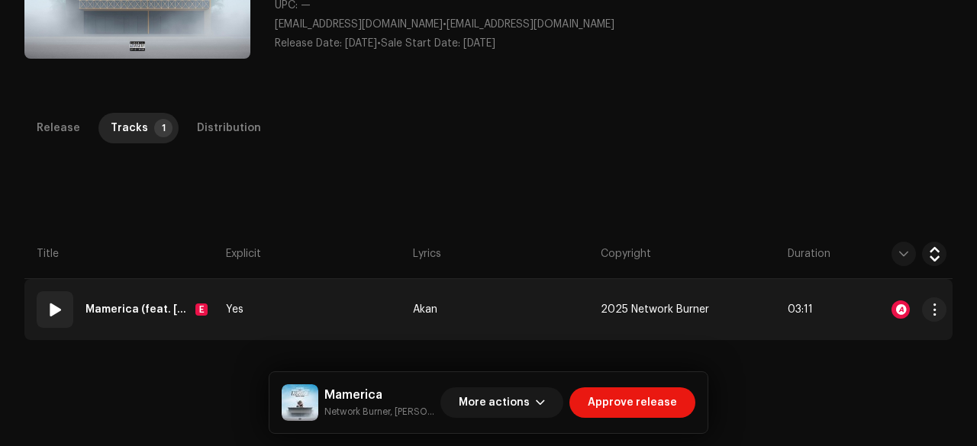
click at [318, 319] on td "Yes" at bounding box center [313, 309] width 187 height 61
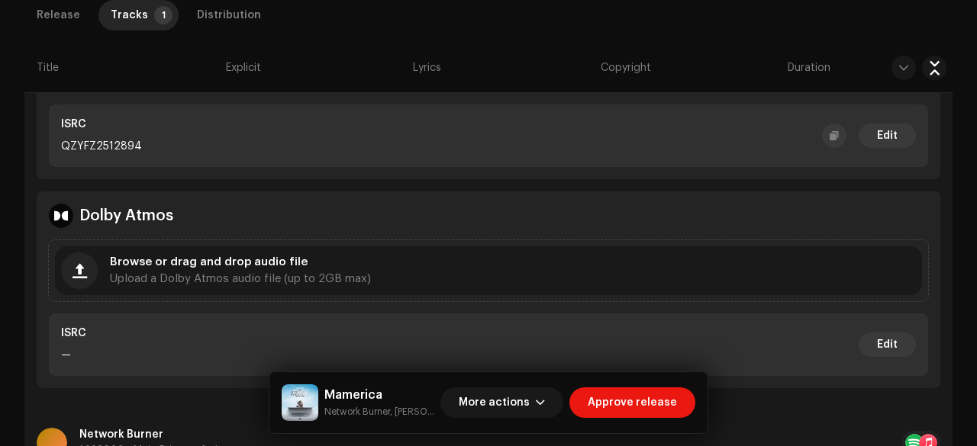
scroll to position [584, 0]
drag, startPoint x: 390, startPoint y: 413, endPoint x: 327, endPoint y: 419, distance: 63.6
click at [327, 419] on small "Network Burner, [PERSON_NAME], [PERSON_NAME]" at bounding box center [379, 411] width 110 height 15
copy small "Network Burner"
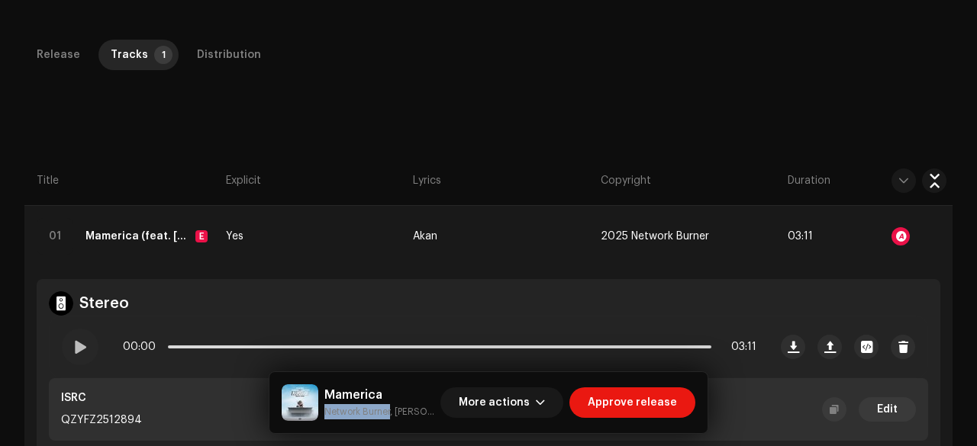
scroll to position [307, 0]
click at [80, 344] on span at bounding box center [79, 348] width 13 height 12
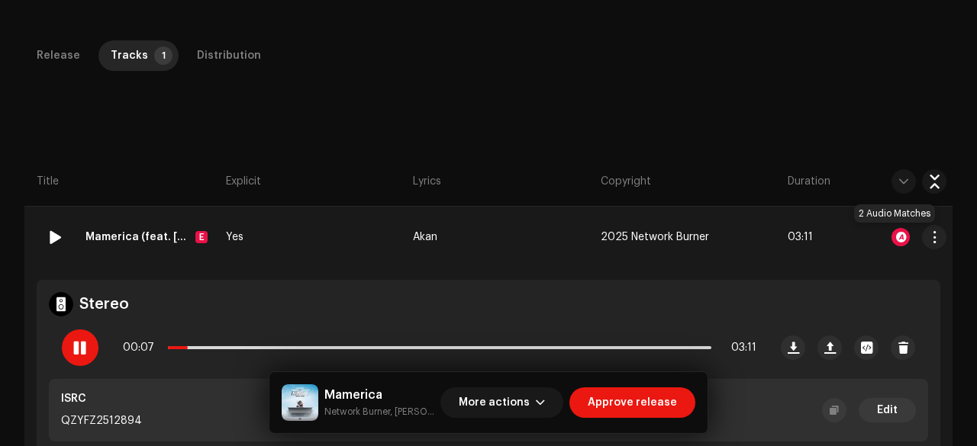
click at [891, 237] on div at bounding box center [900, 237] width 18 height 18
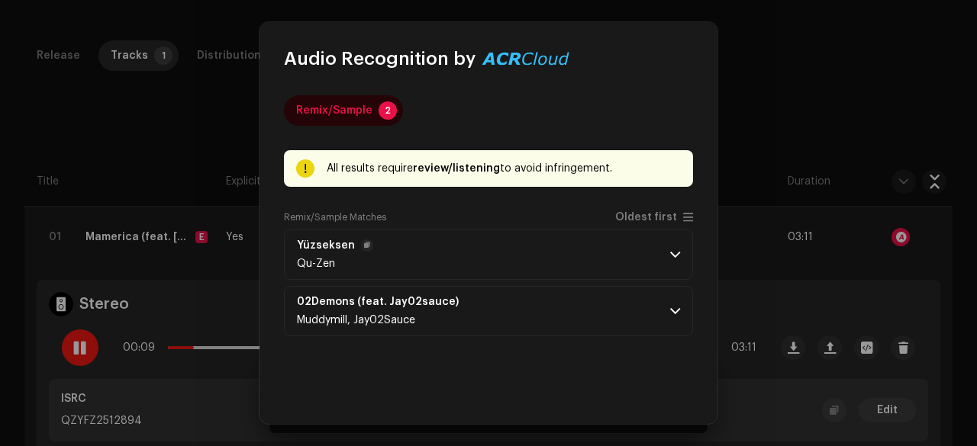
click at [485, 242] on p-accordion-header "Yüzseksen Qu-Zen" at bounding box center [488, 255] width 409 height 50
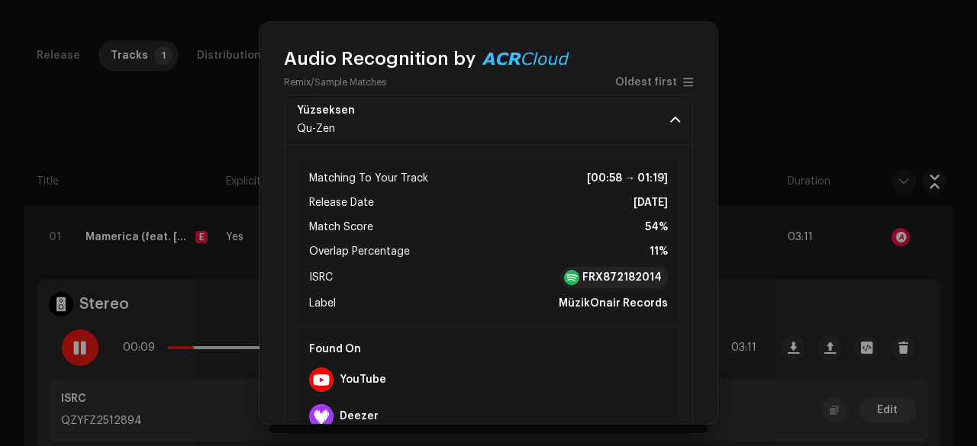
scroll to position [136, 0]
click at [580, 272] on div "FRX872182014" at bounding box center [614, 276] width 107 height 21
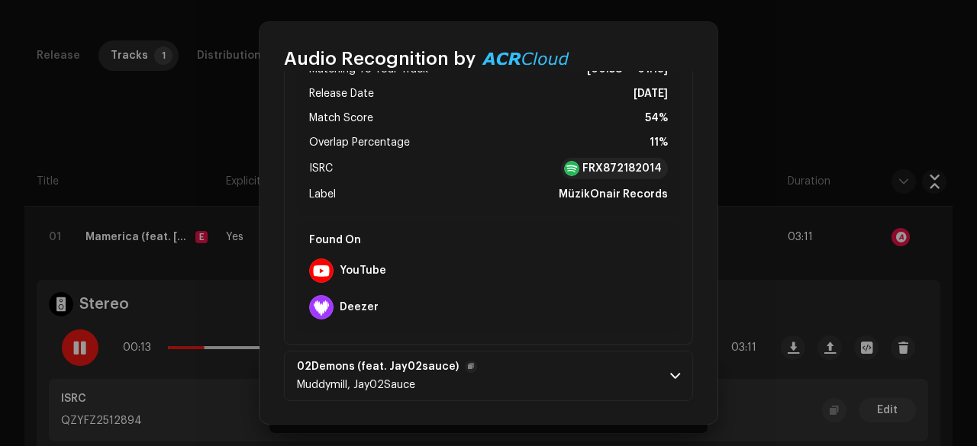
click at [505, 377] on p-accordion-header "02Demons (feat. Jay02sauce) [PERSON_NAME], Jay02Sauce" at bounding box center [488, 376] width 409 height 50
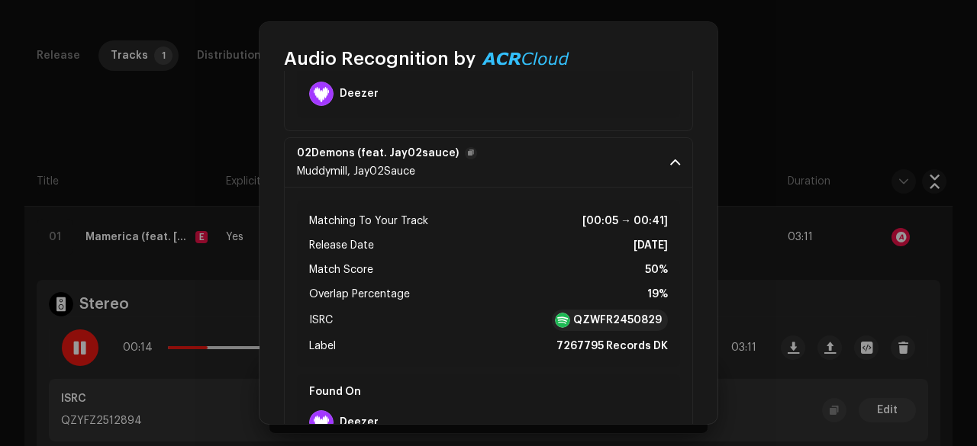
scroll to position [517, 0]
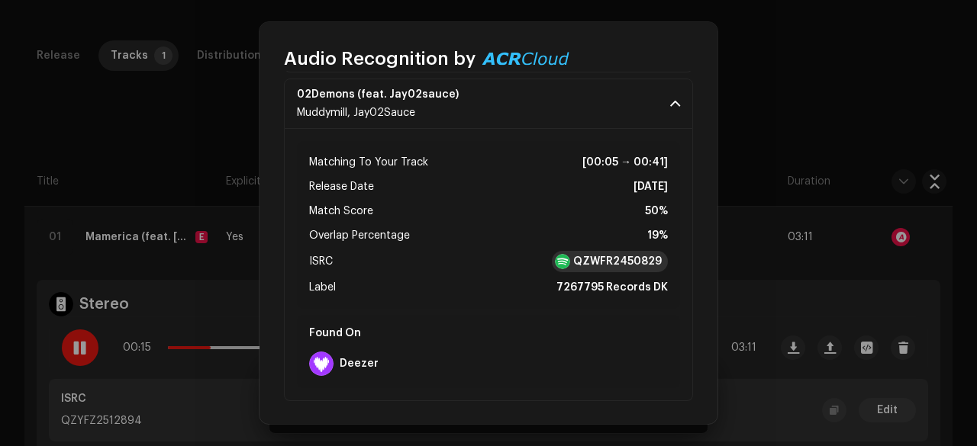
click at [581, 262] on strong "QZWFR2450829" at bounding box center [617, 261] width 89 height 15
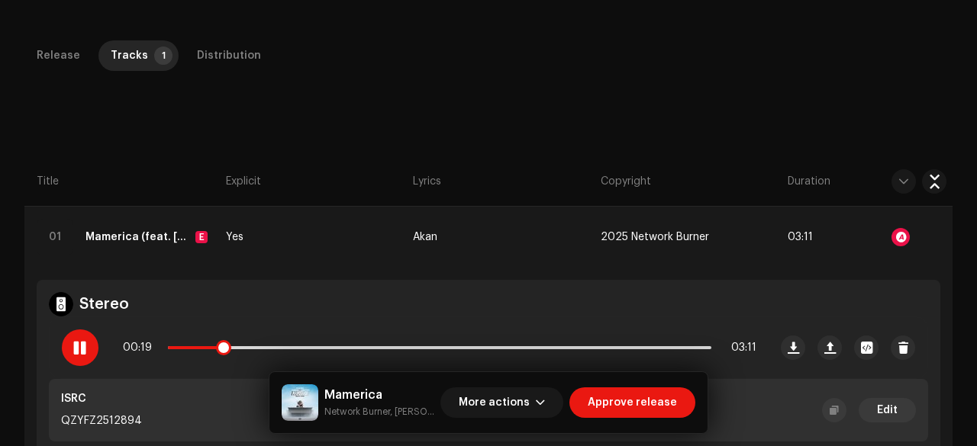
click at [84, 346] on span at bounding box center [79, 348] width 13 height 12
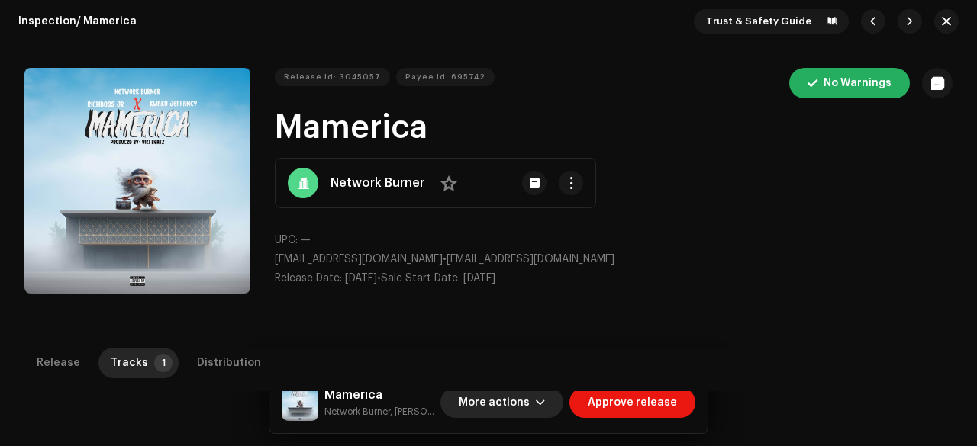
click at [500, 405] on span "More actions" at bounding box center [494, 403] width 71 height 31
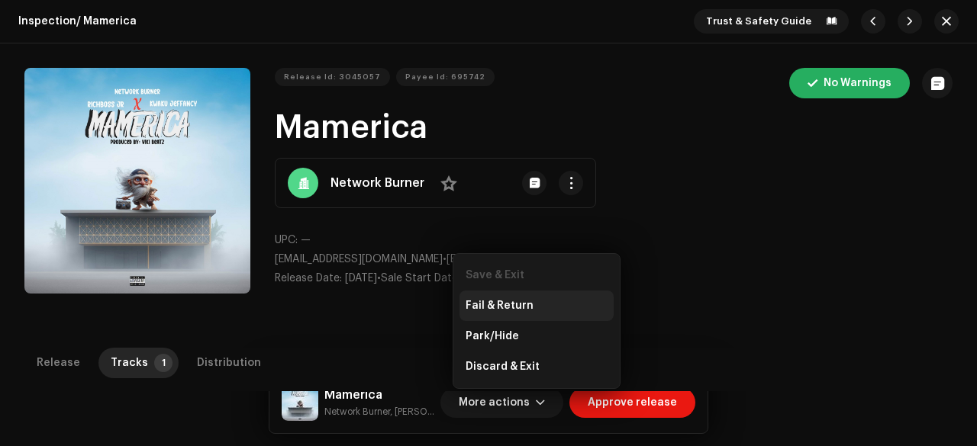
click at [497, 303] on span "Fail & Return" at bounding box center [499, 306] width 68 height 12
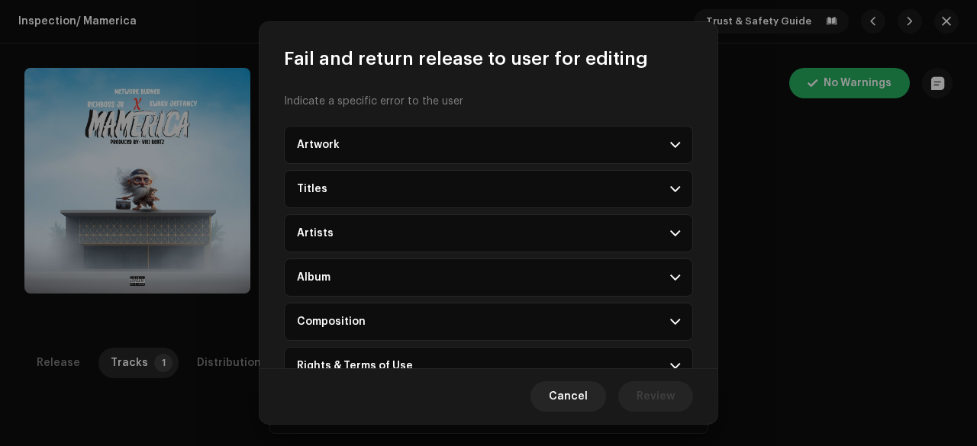
scroll to position [165, 0]
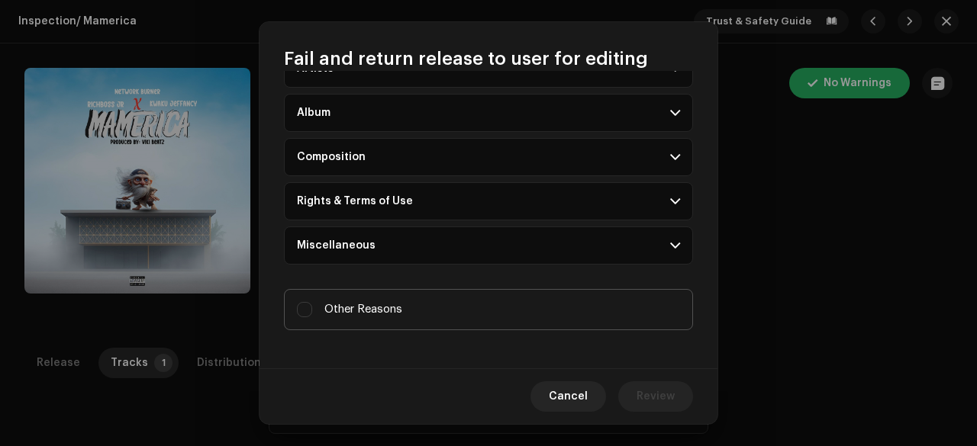
click at [381, 294] on label "Other Reasons" at bounding box center [488, 309] width 409 height 41
click at [312, 302] on input "Other Reasons" at bounding box center [304, 309] width 15 height 15
checkbox input "true"
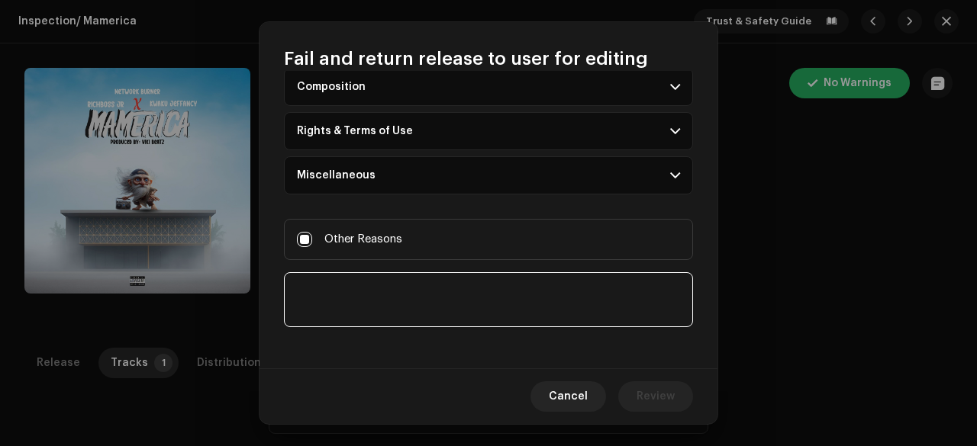
click at [359, 287] on textarea at bounding box center [488, 299] width 409 height 55
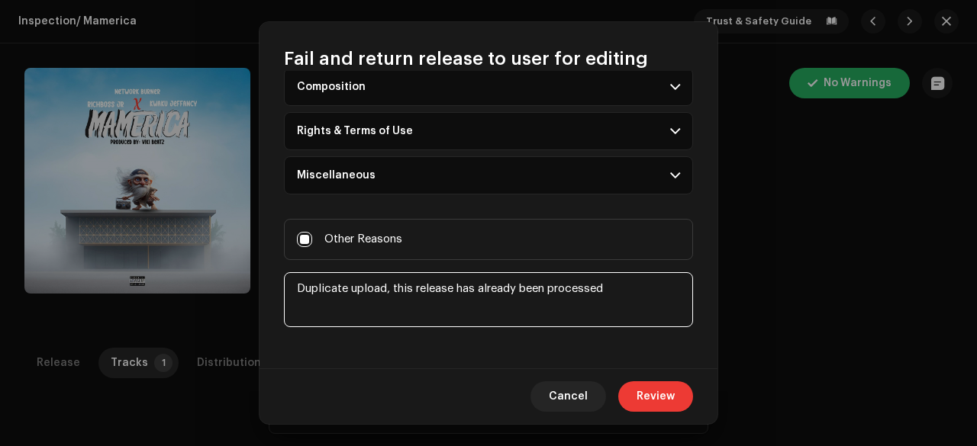
type textarea "Duplicate upload, this release has already been processed"
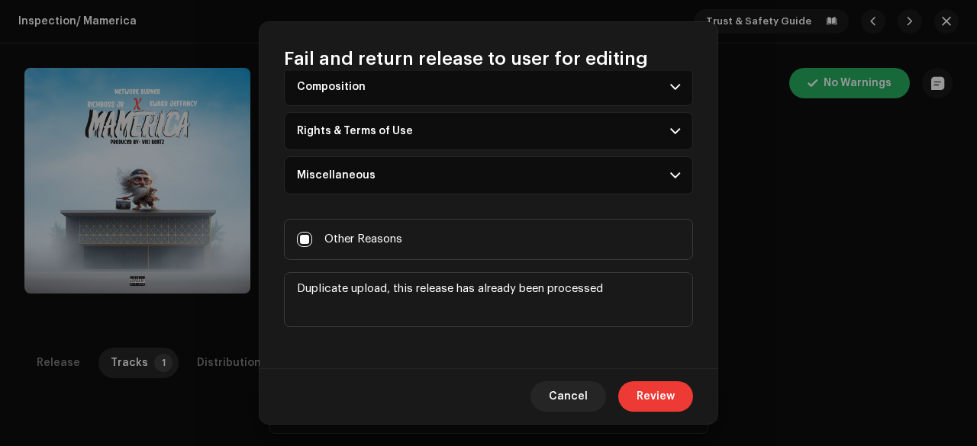
click at [654, 401] on span "Review" at bounding box center [655, 396] width 38 height 31
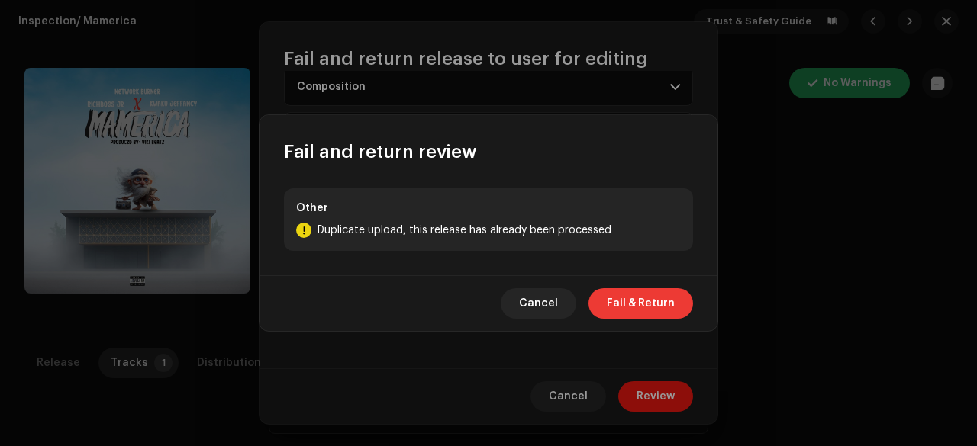
click at [647, 308] on span "Fail & Return" at bounding box center [641, 303] width 68 height 31
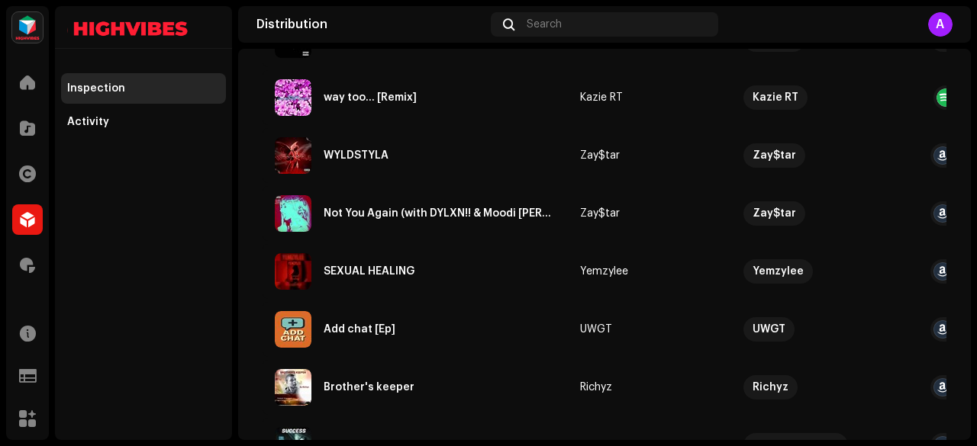
scroll to position [4070, 0]
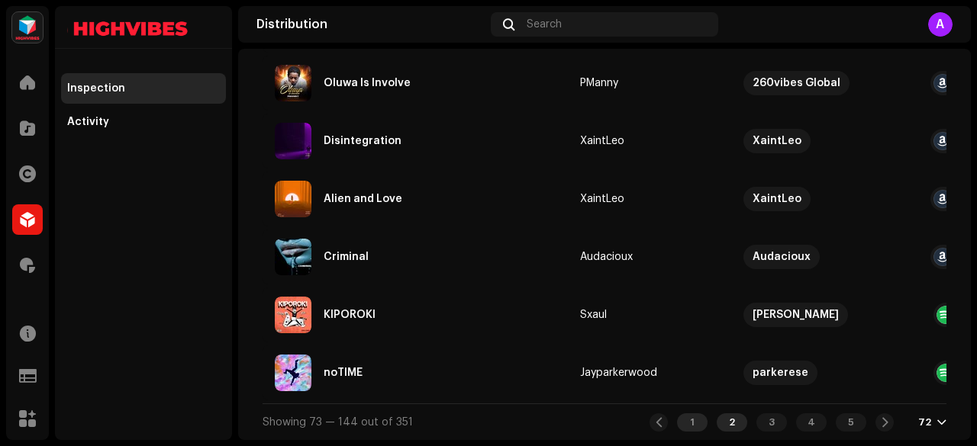
click at [683, 420] on div "1" at bounding box center [692, 423] width 31 height 18
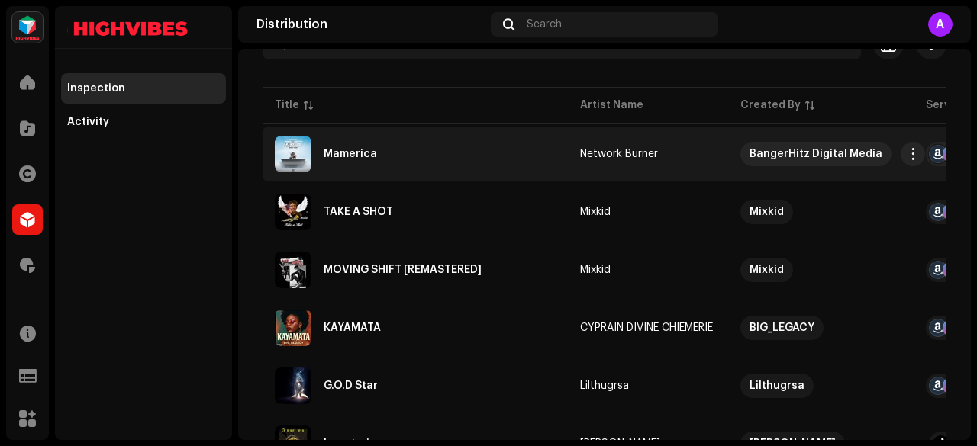
click at [345, 152] on div "Mamerica" at bounding box center [349, 154] width 53 height 11
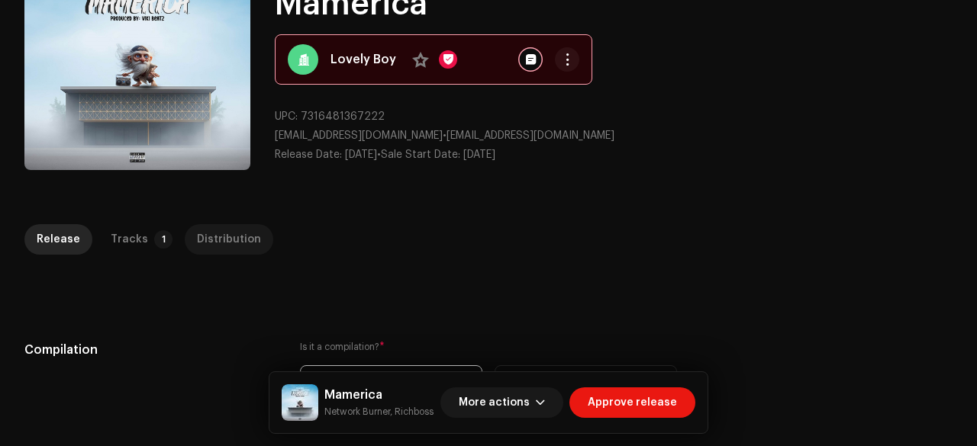
scroll to position [127, 0]
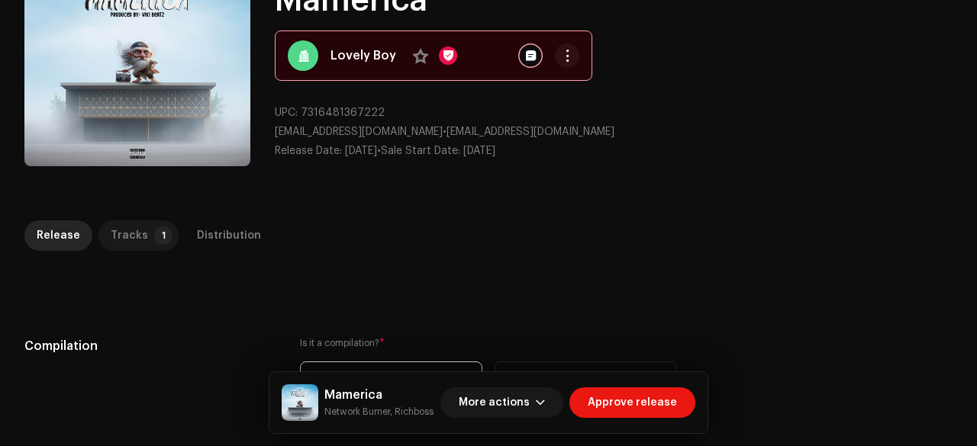
click at [145, 242] on p-tab "Tracks 1" at bounding box center [138, 235] width 80 height 31
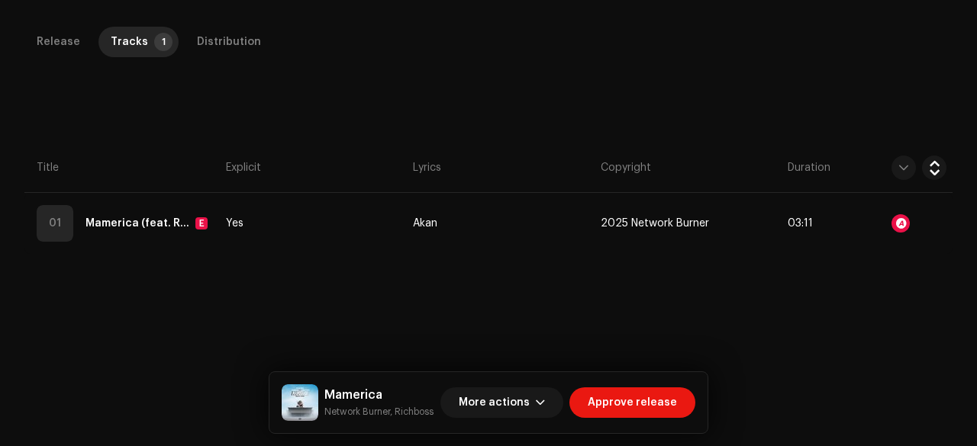
scroll to position [347, 0]
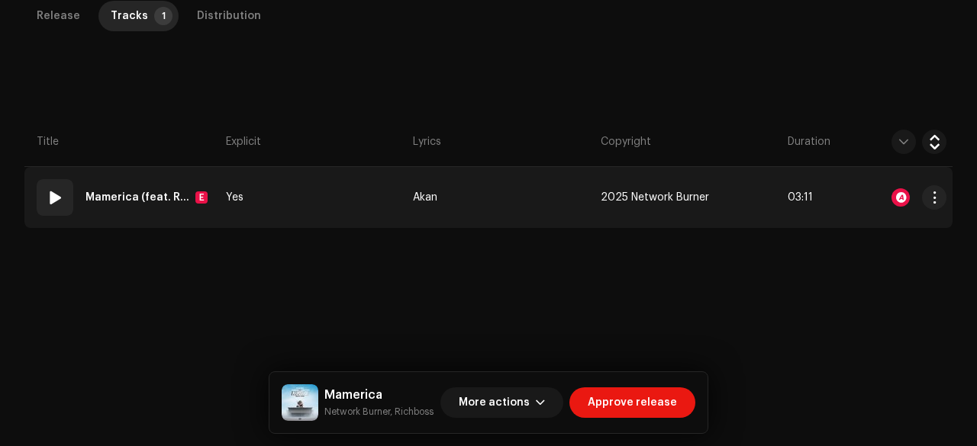
click at [302, 185] on td "Yes" at bounding box center [313, 197] width 187 height 61
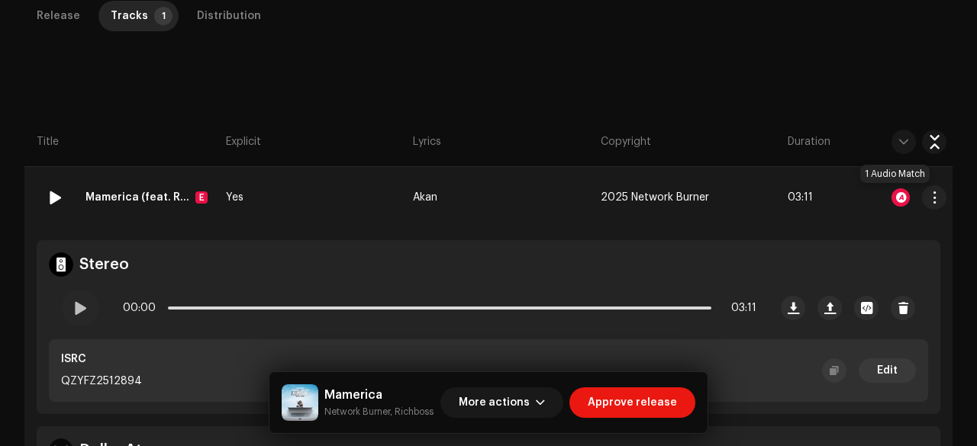
click at [891, 197] on div at bounding box center [900, 197] width 18 height 18
click at [73, 317] on div at bounding box center [80, 308] width 37 height 37
click at [395, 307] on p-slider at bounding box center [439, 308] width 543 height 3
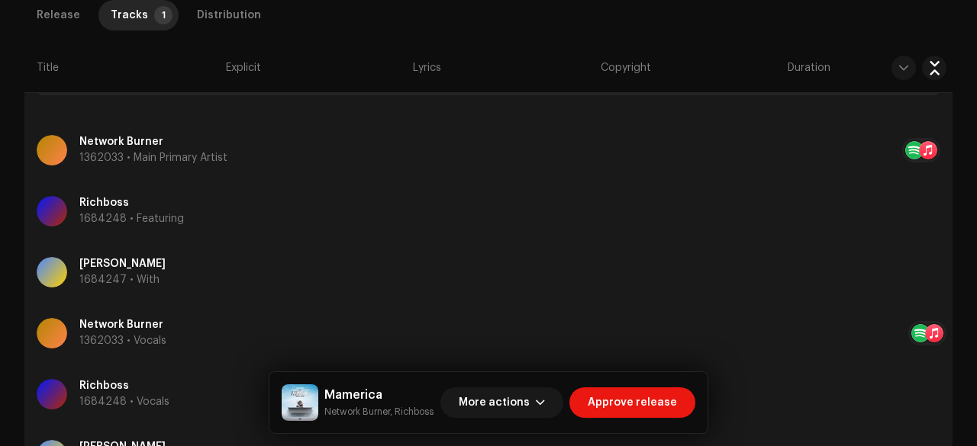
scroll to position [876, 0]
click at [43, 11] on div "Release" at bounding box center [58, 15] width 43 height 31
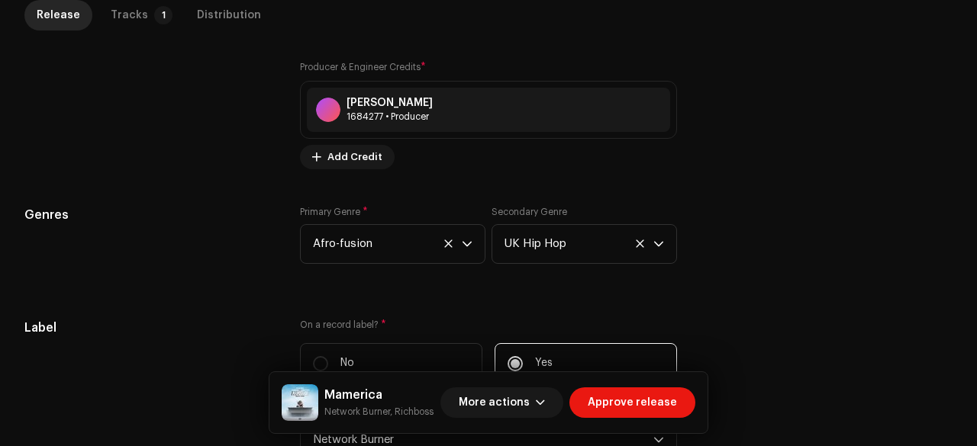
scroll to position [1437, 0]
click at [135, 25] on div "Tracks" at bounding box center [129, 15] width 37 height 31
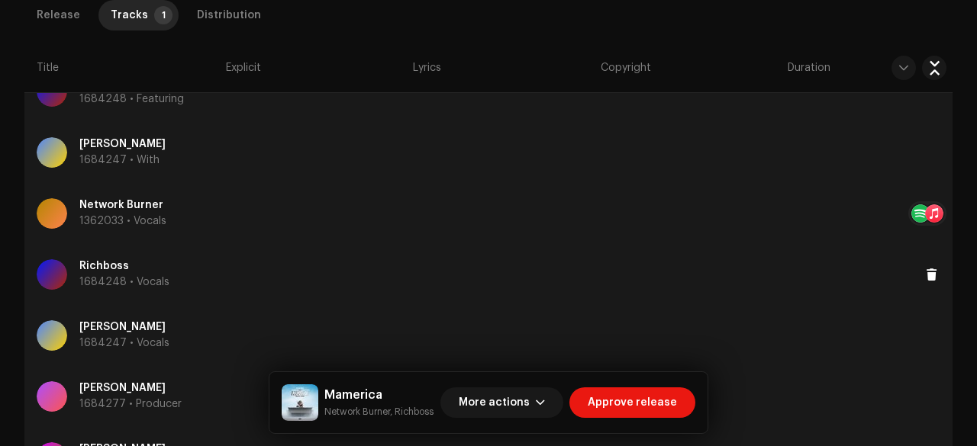
scroll to position [975, 0]
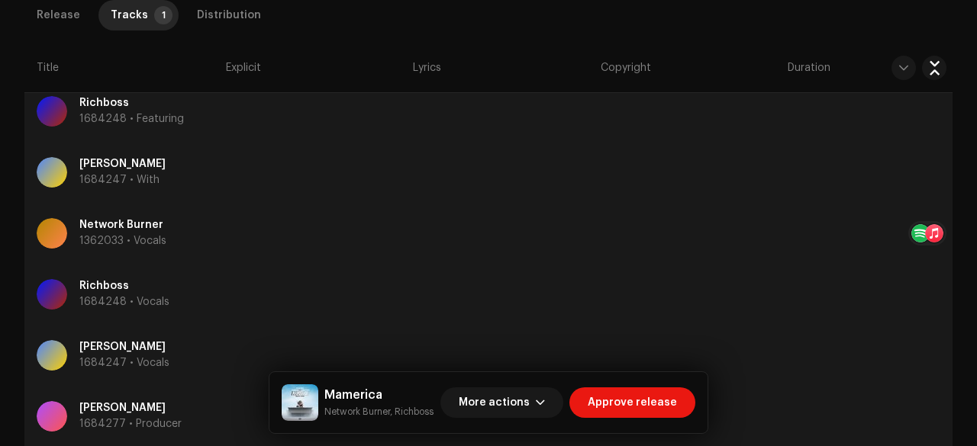
click at [233, 67] on span "Explicit" at bounding box center [243, 67] width 35 height 15
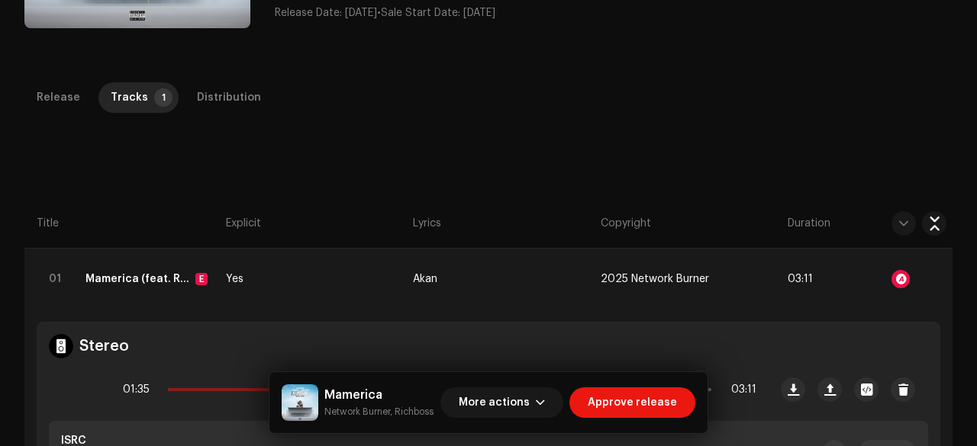
scroll to position [293, 0]
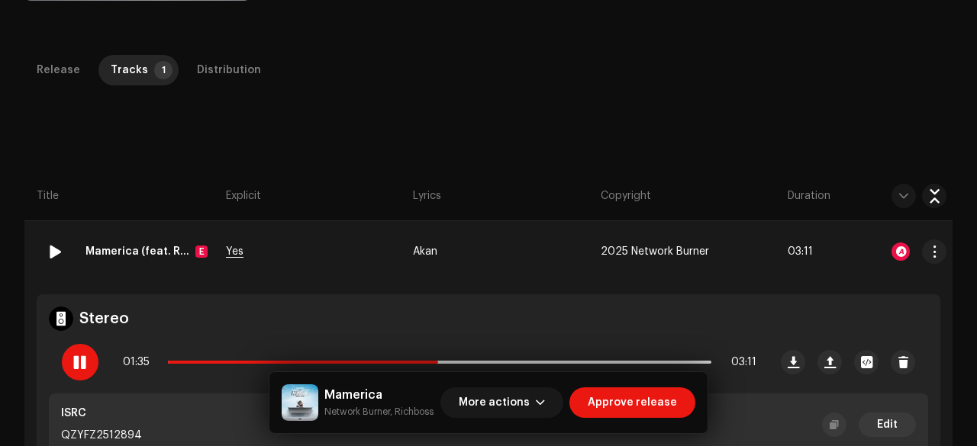
click at [240, 249] on span "Yes" at bounding box center [235, 251] width 18 height 11
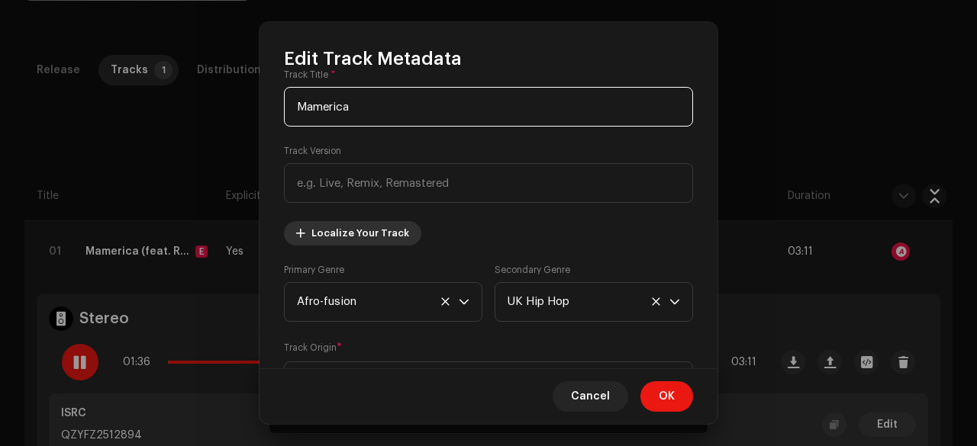
scroll to position [27, 0]
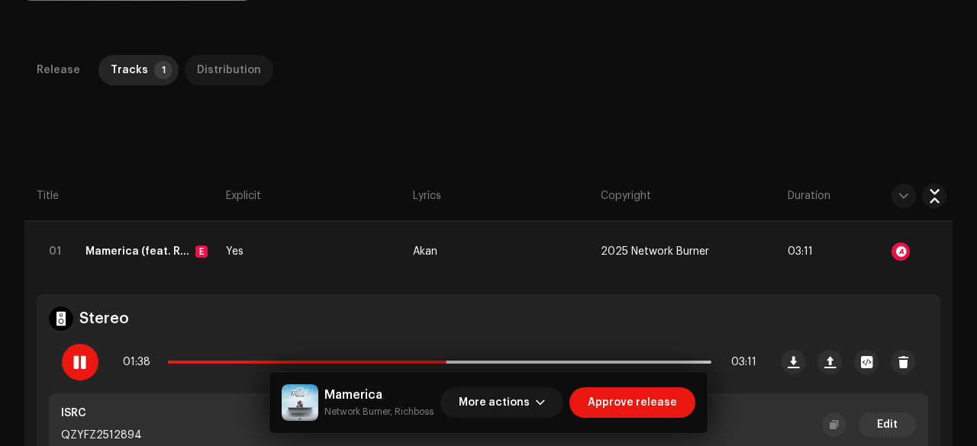
click at [205, 66] on div "Distribution" at bounding box center [229, 70] width 64 height 31
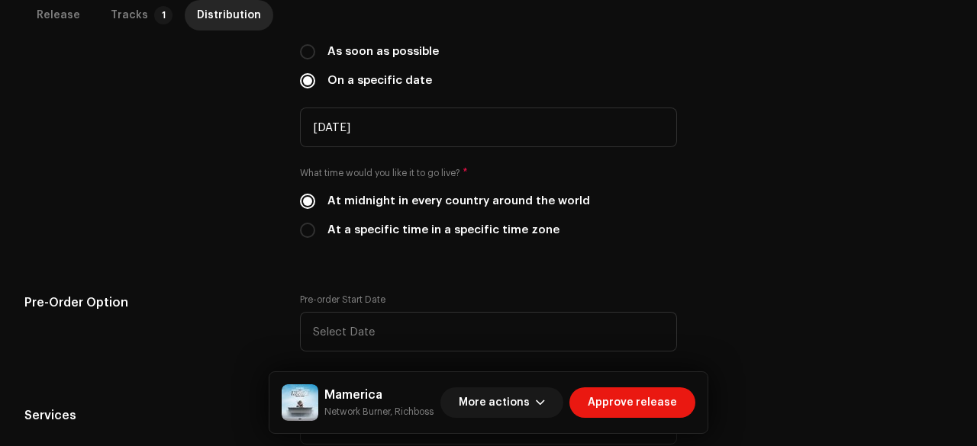
scroll to position [452, 0]
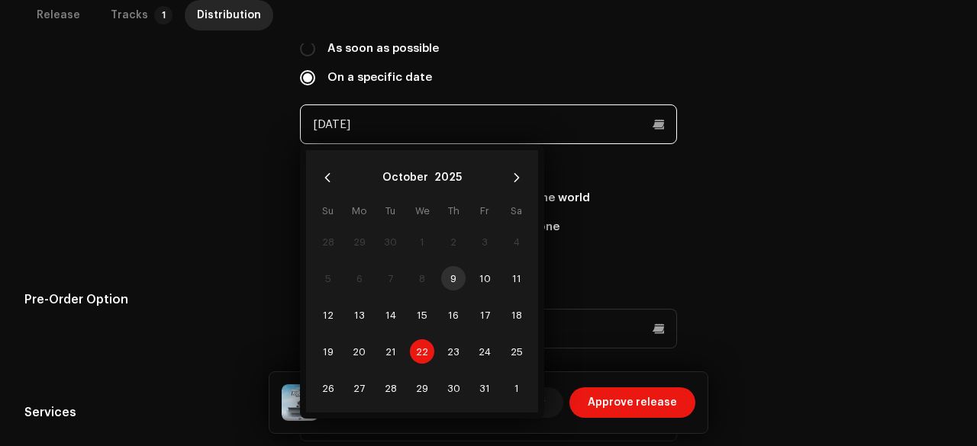
click at [352, 124] on input "[DATE]" at bounding box center [488, 125] width 377 height 40
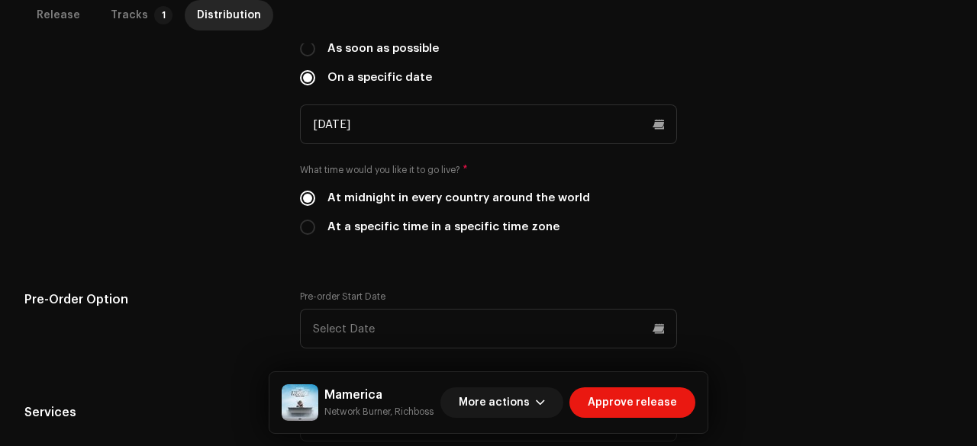
click at [244, 161] on div "Release start date" at bounding box center [149, 133] width 251 height 241
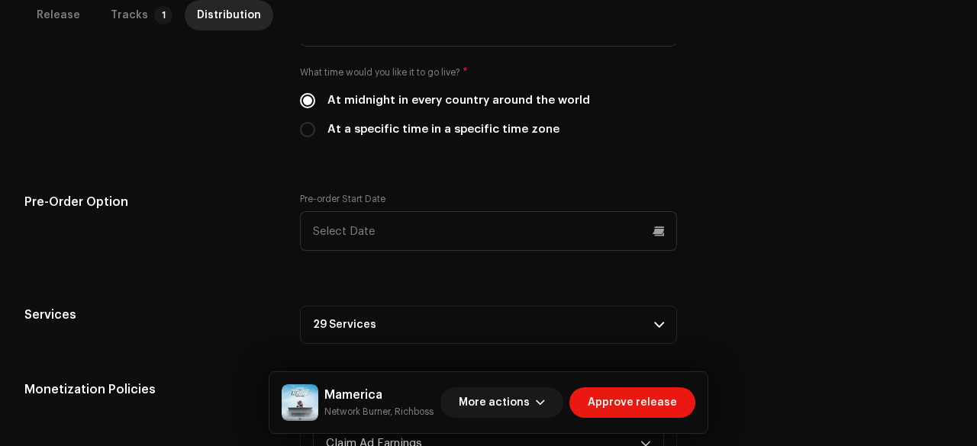
scroll to position [587, 0]
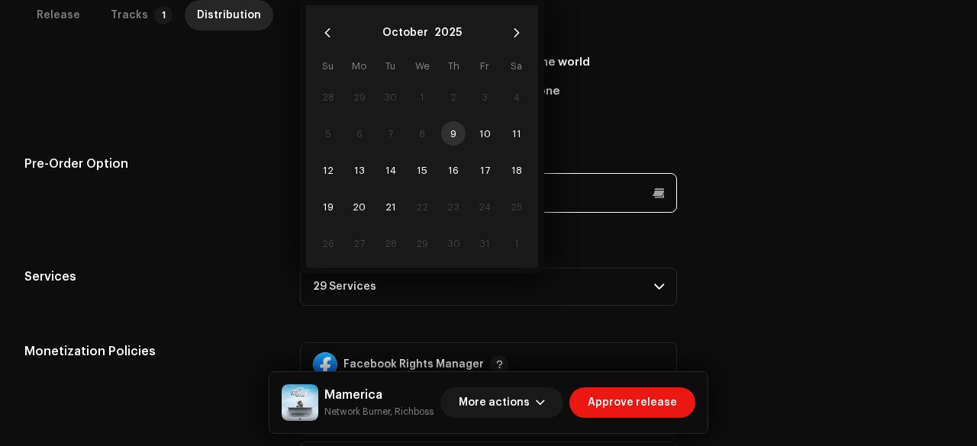
click at [340, 184] on p-datepicker "[DATE] Su Mo Tu We Th Fr Sa 28 29 30 1 2 3 4 5 6 7 8 9 10 11 12 13 14 15 16 17 …" at bounding box center [488, 193] width 377 height 40
click at [478, 132] on span "10" at bounding box center [484, 133] width 24 height 24
type input "[DATE]"
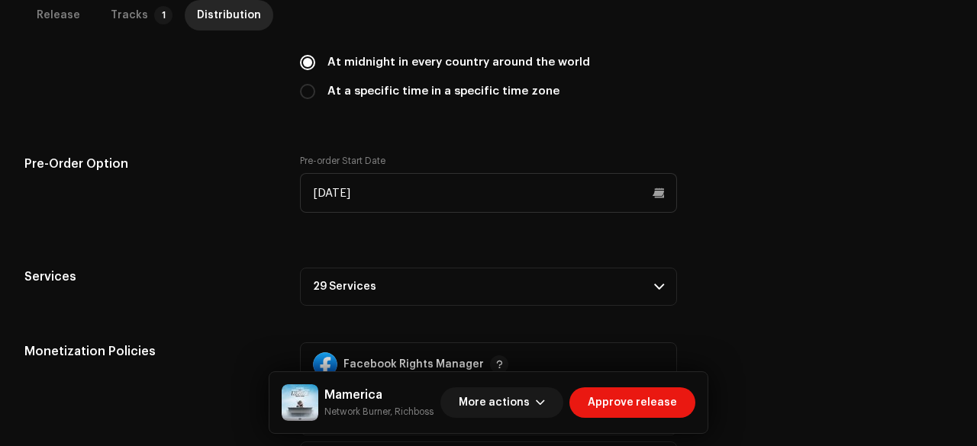
click at [249, 225] on div "Pre-Order Option" at bounding box center [149, 193] width 251 height 76
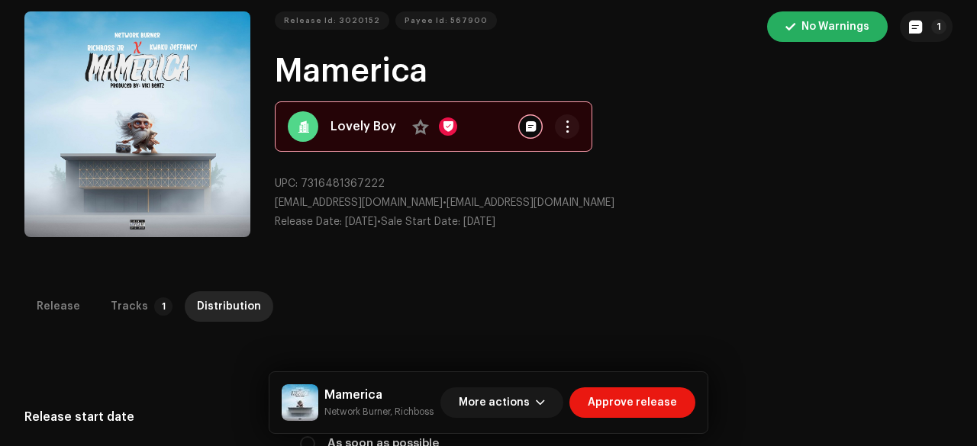
scroll to position [0, 0]
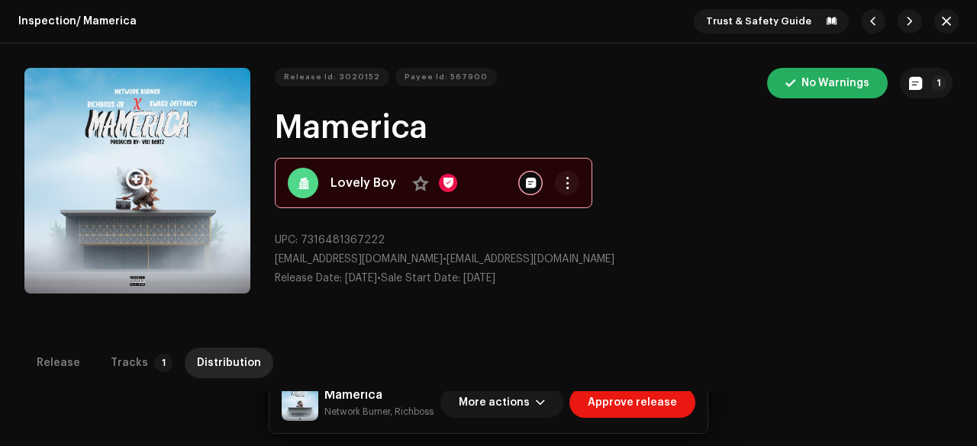
click at [209, 187] on button "Zoom Image" at bounding box center [137, 181] width 226 height 226
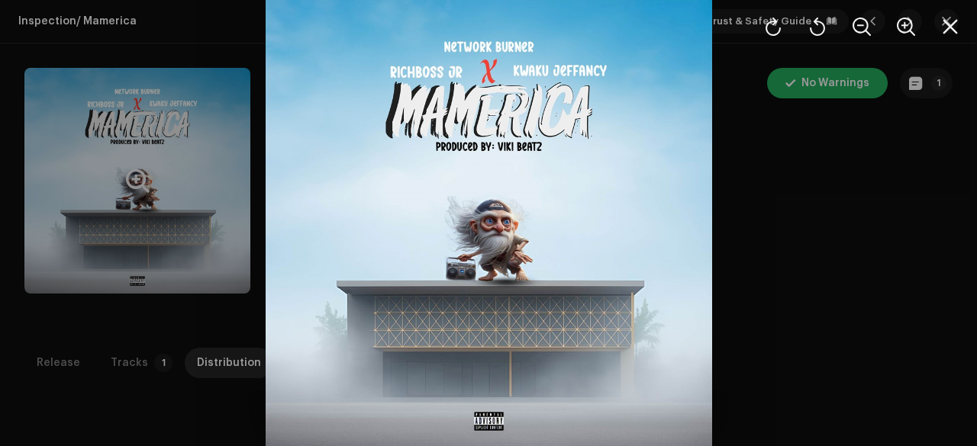
click at [209, 187] on div at bounding box center [488, 223] width 977 height 446
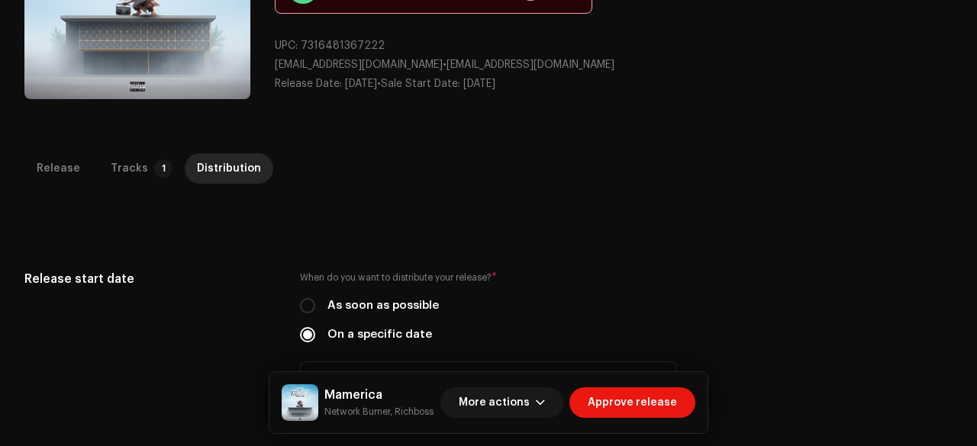
scroll to position [201, 0]
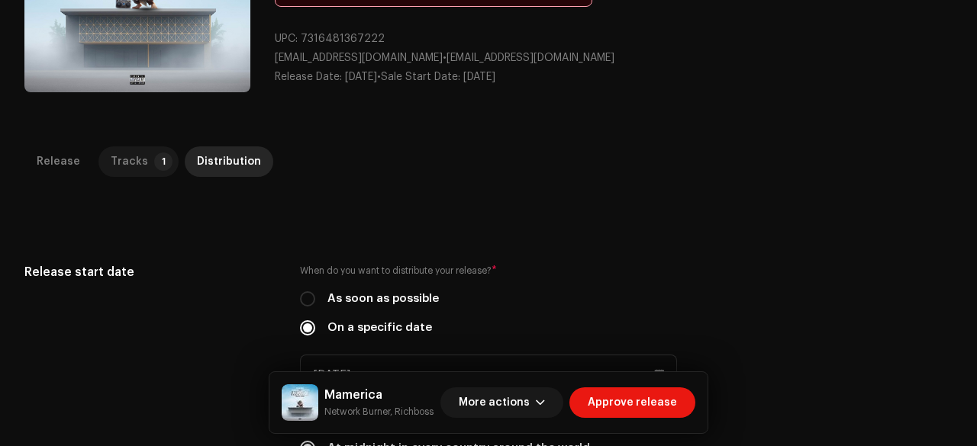
click at [154, 156] on p-badge "1" at bounding box center [163, 162] width 18 height 18
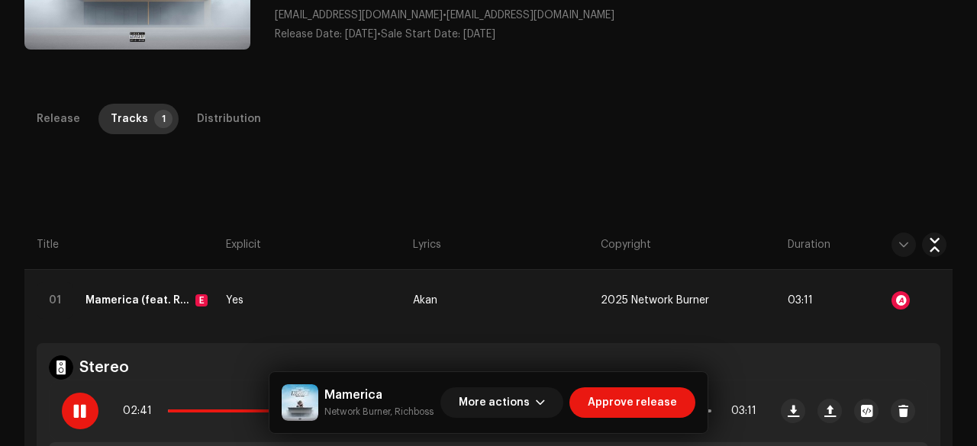
scroll to position [218, 0]
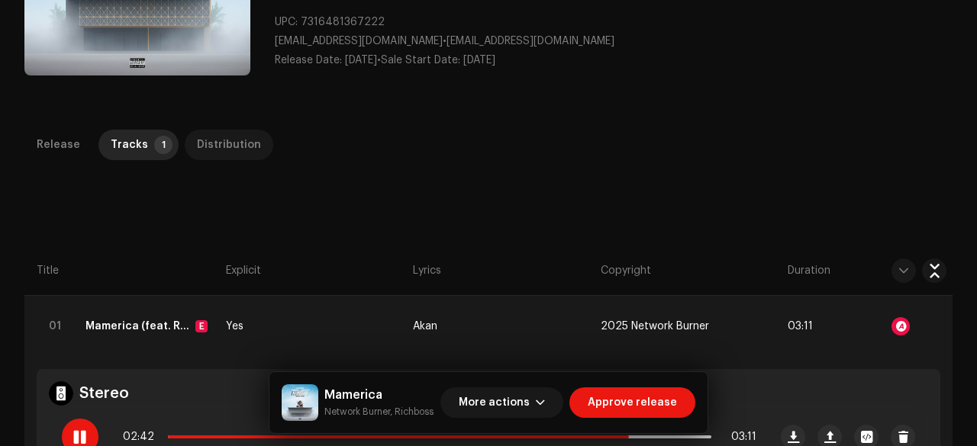
click at [226, 140] on div "Distribution" at bounding box center [229, 145] width 64 height 31
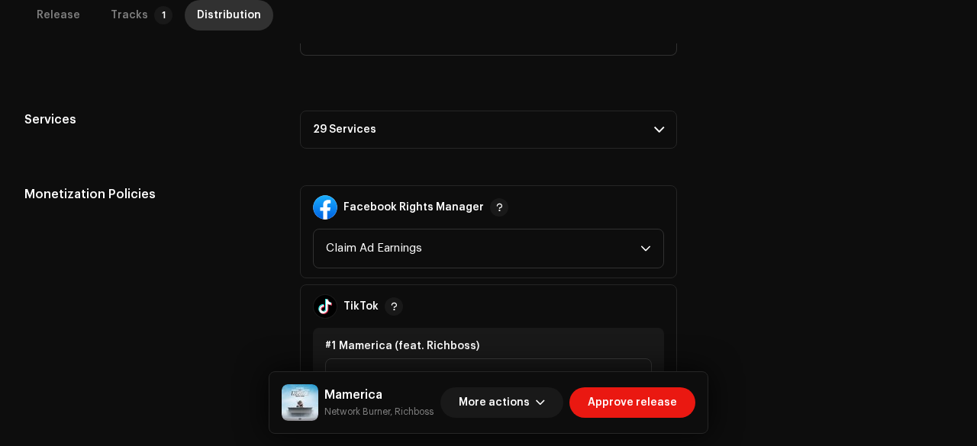
scroll to position [900, 0]
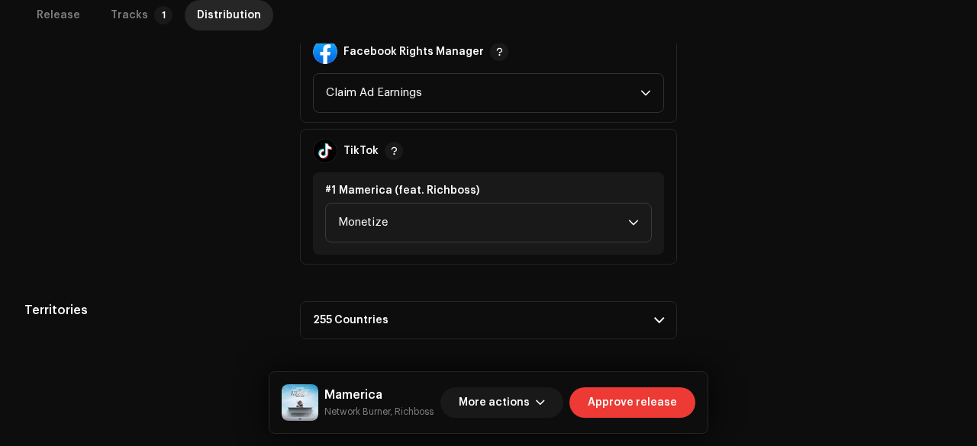
click at [621, 391] on span "Approve release" at bounding box center [631, 403] width 89 height 31
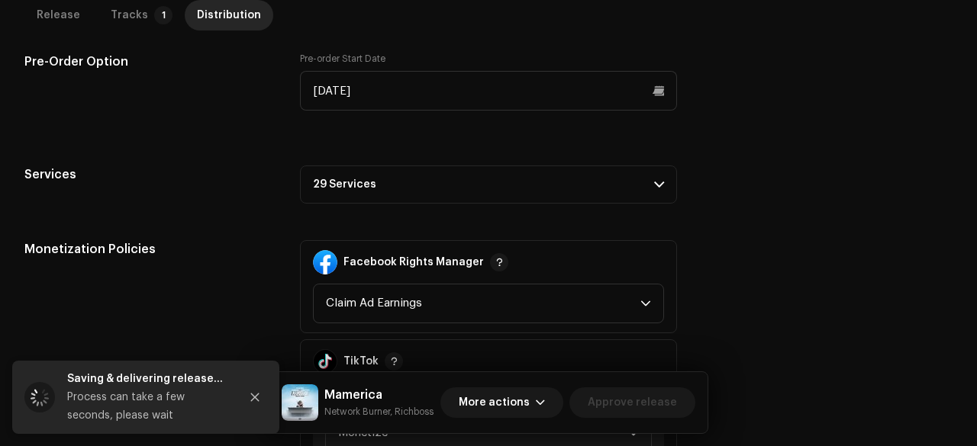
scroll to position [693, 0]
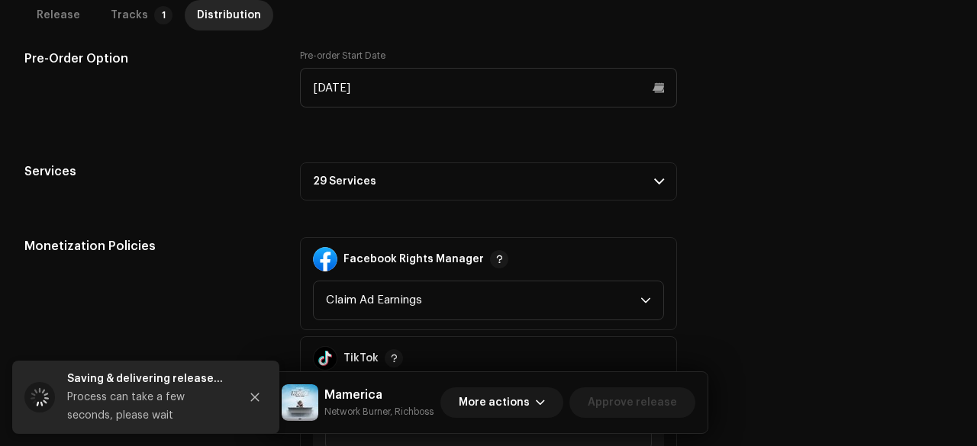
click at [349, 185] on p-accordion-header "29 Services" at bounding box center [488, 182] width 377 height 38
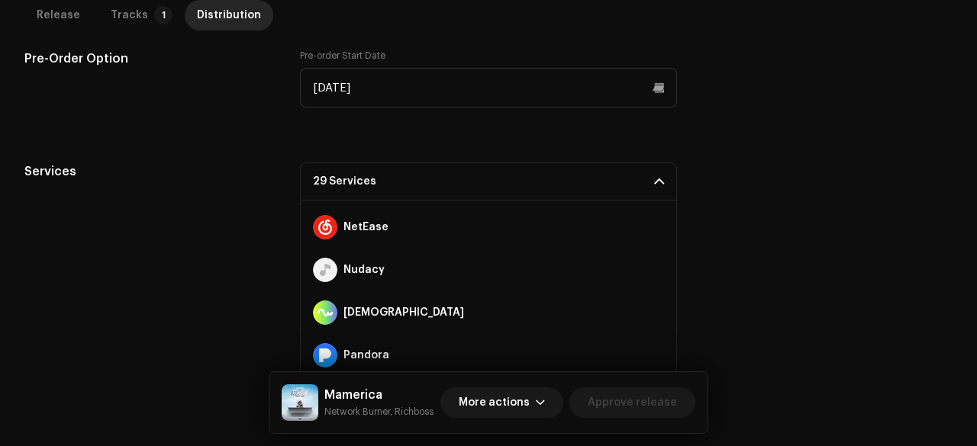
scroll to position [616, 0]
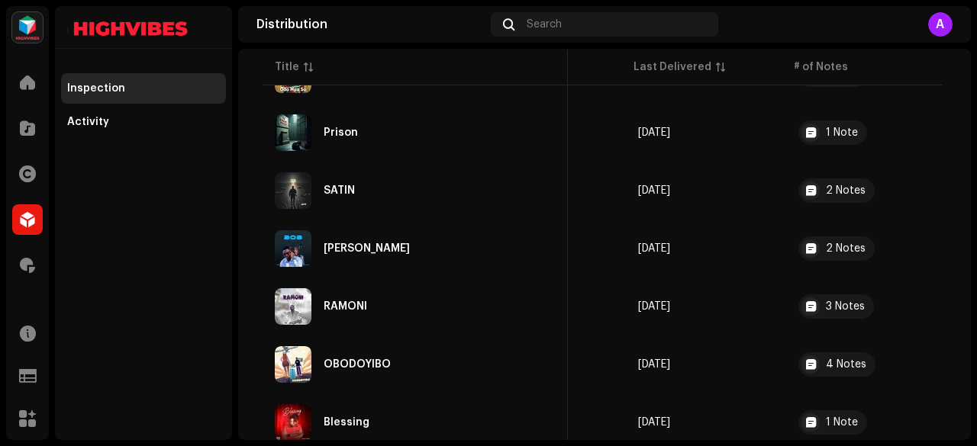
scroll to position [4074, 0]
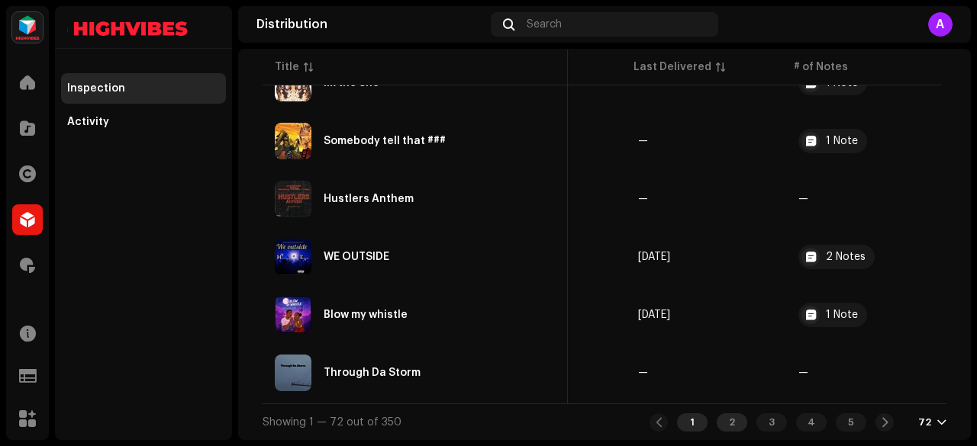
click at [723, 416] on div "2" at bounding box center [731, 423] width 31 height 18
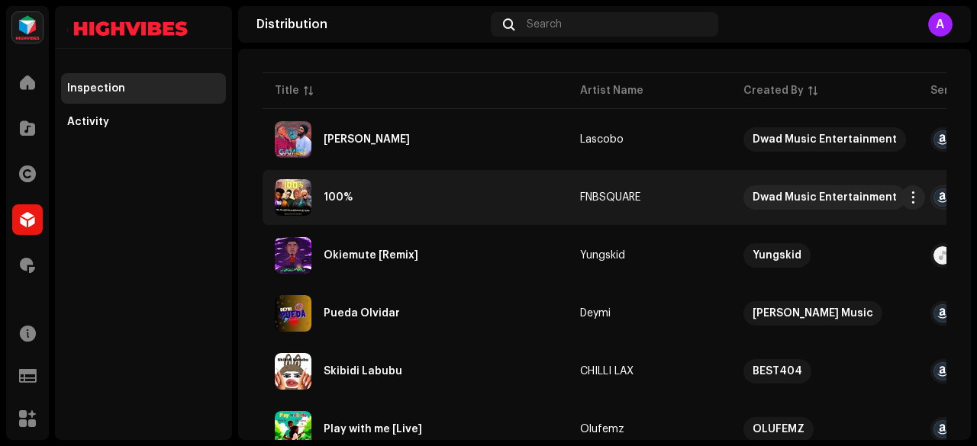
click at [367, 193] on div "100%" at bounding box center [415, 197] width 281 height 37
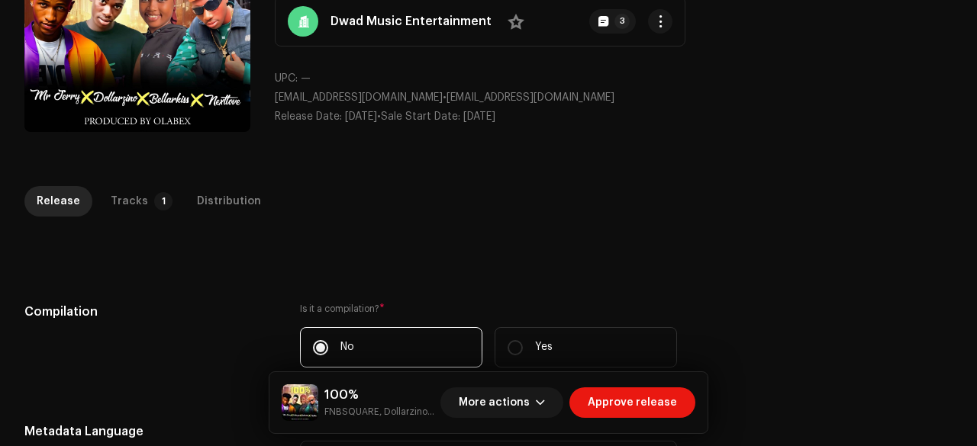
scroll to position [163, 0]
click at [153, 66] on button "Zoom Image" at bounding box center [137, 18] width 226 height 226
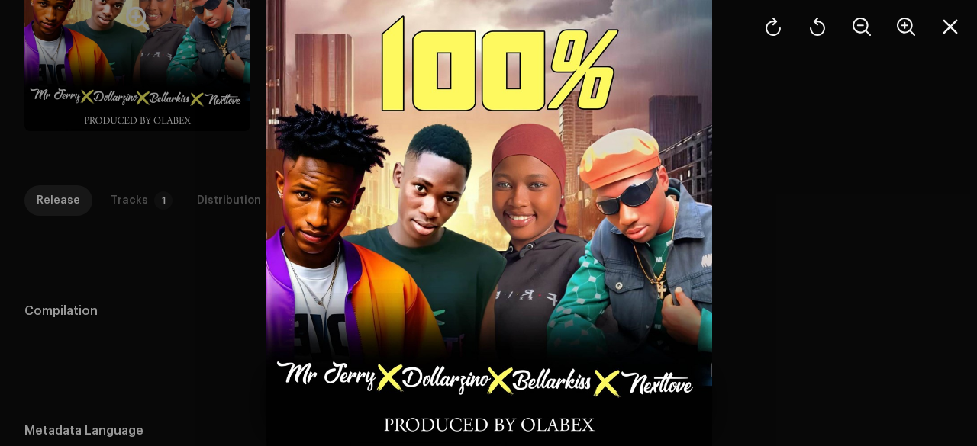
click at [153, 66] on div at bounding box center [488, 223] width 977 height 446
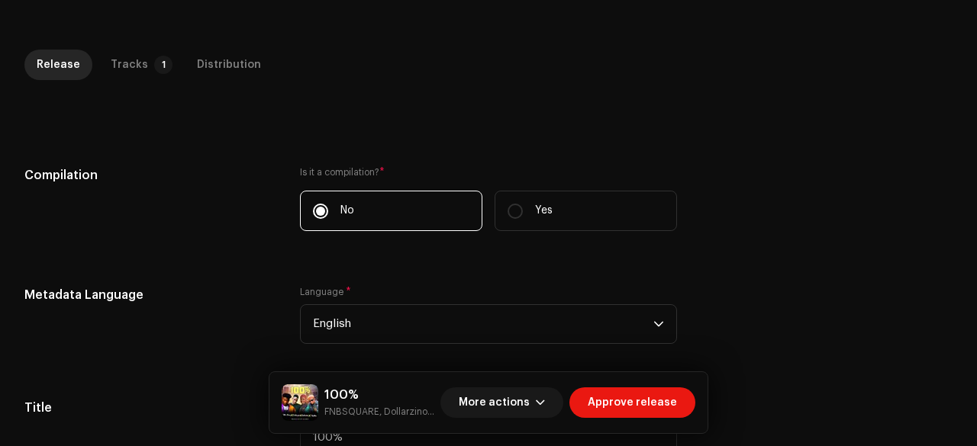
scroll to position [301, 0]
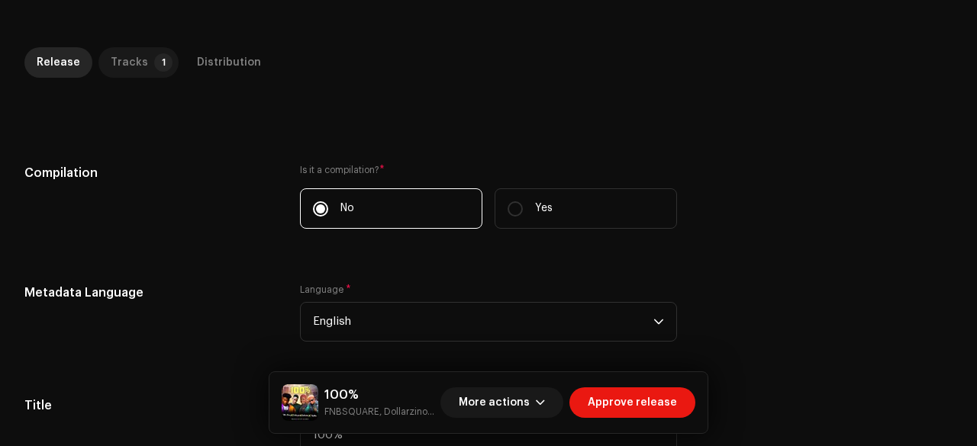
click at [134, 65] on div "Tracks" at bounding box center [129, 62] width 37 height 31
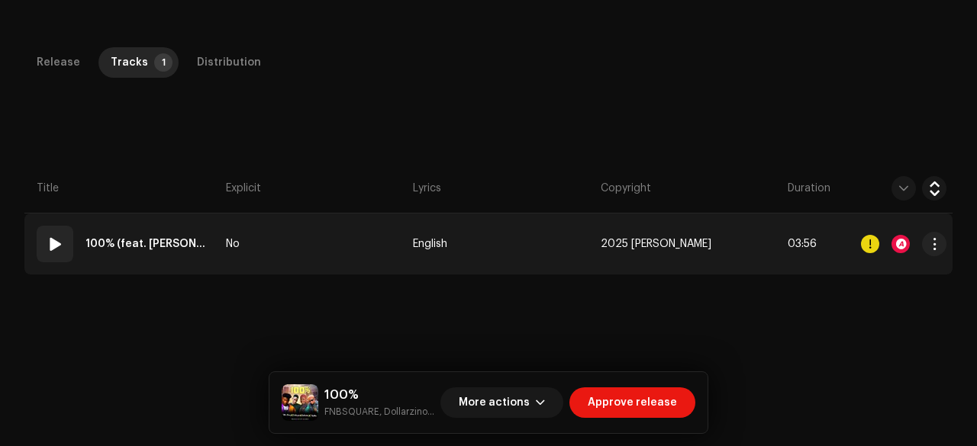
click at [327, 239] on td "No" at bounding box center [313, 244] width 187 height 61
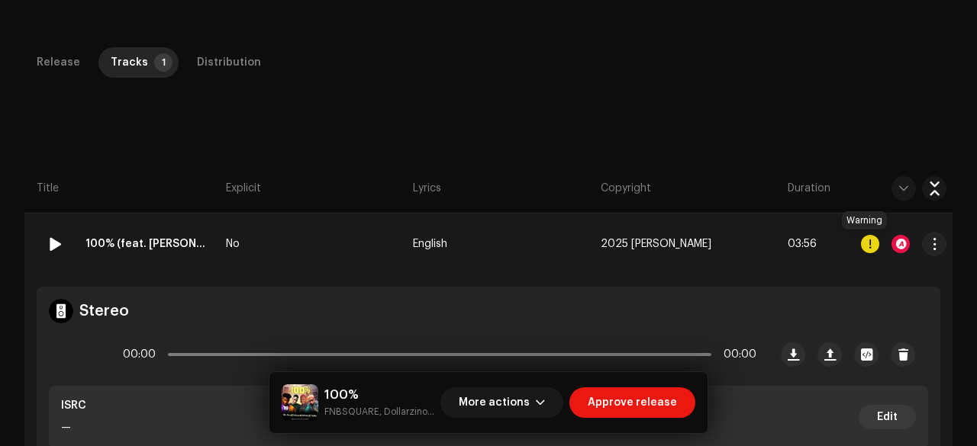
click at [861, 240] on div at bounding box center [870, 244] width 18 height 18
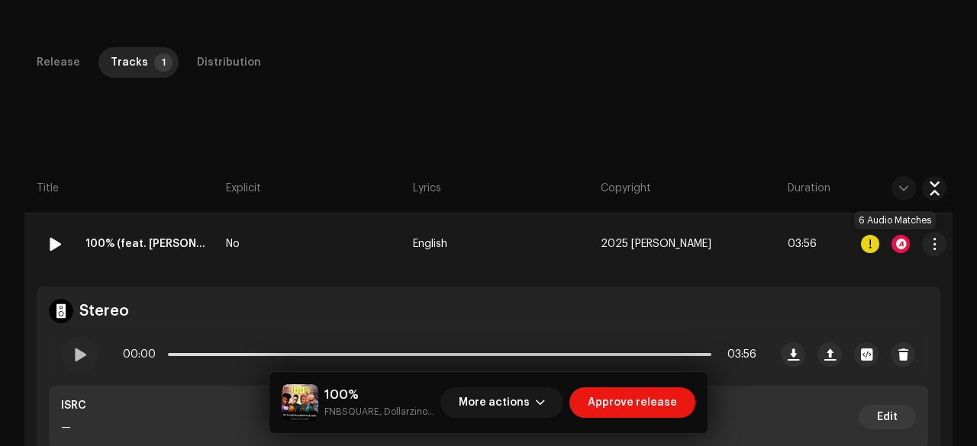
click at [896, 243] on div at bounding box center [900, 244] width 18 height 18
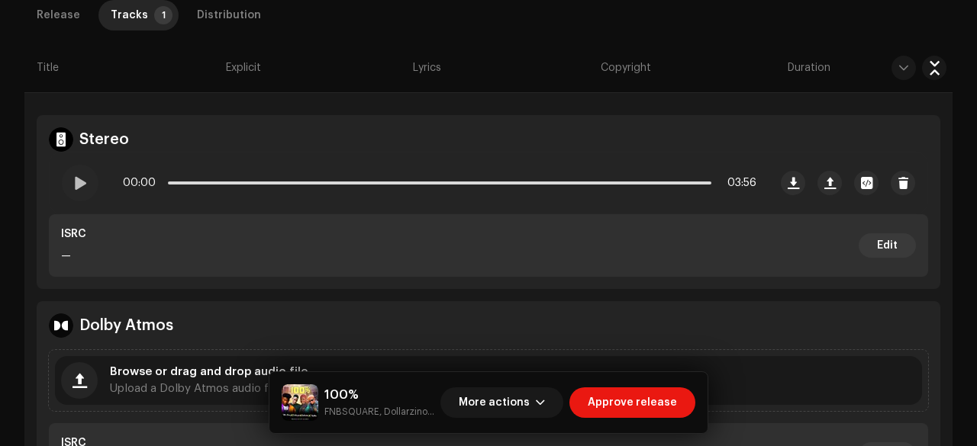
scroll to position [477, 0]
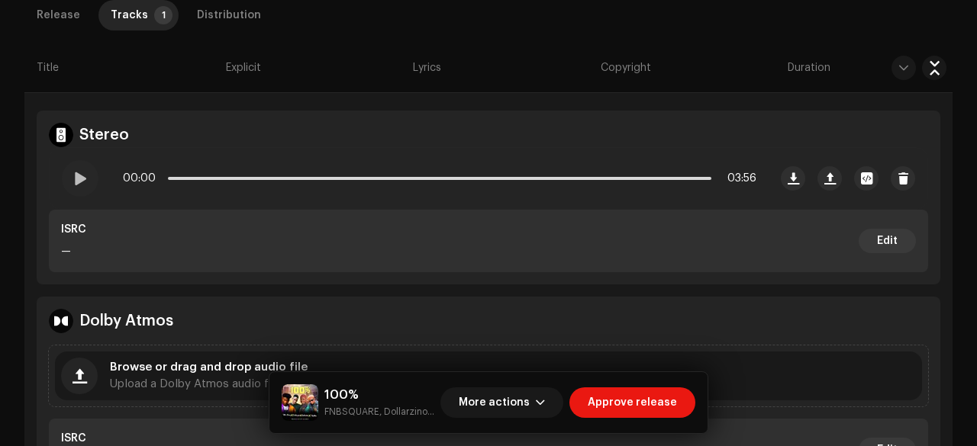
click at [331, 410] on small "FNBSQUARE, Dollarzino, Bellarkiss, Nextlove" at bounding box center [379, 411] width 110 height 15
copy small "FNBSQUARE"
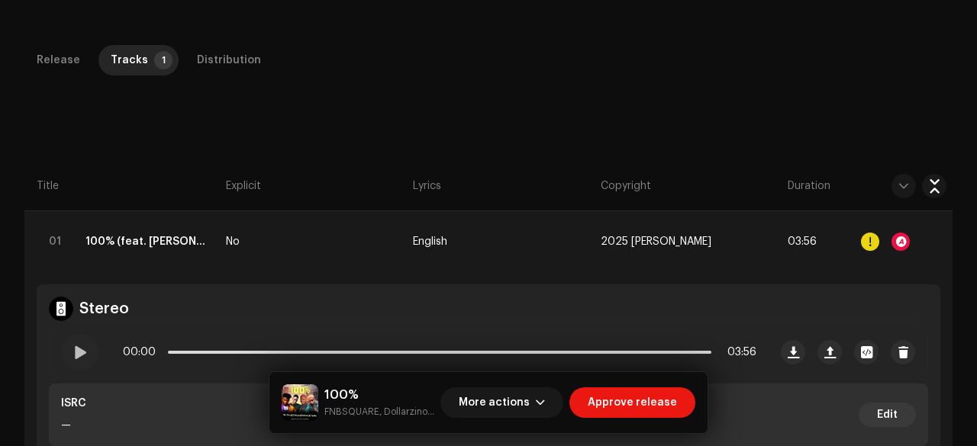
scroll to position [304, 0]
click at [79, 350] on span at bounding box center [79, 352] width 13 height 12
click at [893, 243] on div at bounding box center [900, 241] width 18 height 18
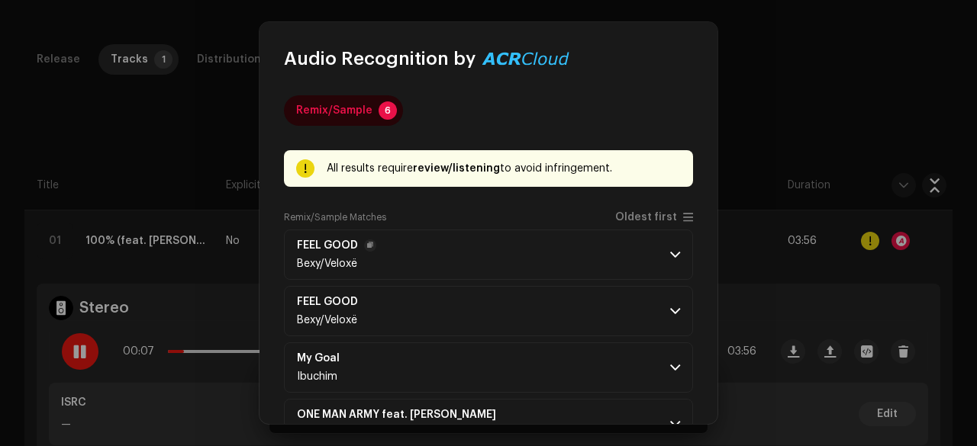
click at [500, 253] on p-accordion-header "FEEL GOOD Bexy/Veloxë" at bounding box center [488, 255] width 409 height 50
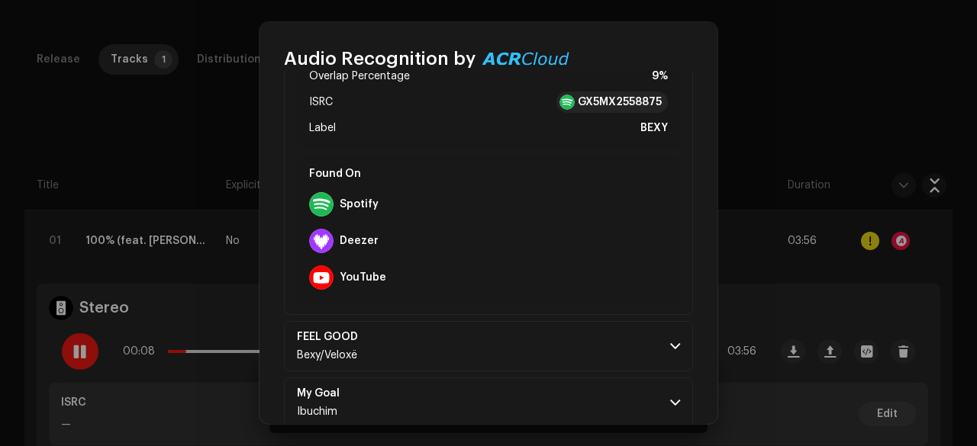
scroll to position [311, 0]
click at [582, 98] on strong "GX5MX2558875" at bounding box center [620, 101] width 84 height 15
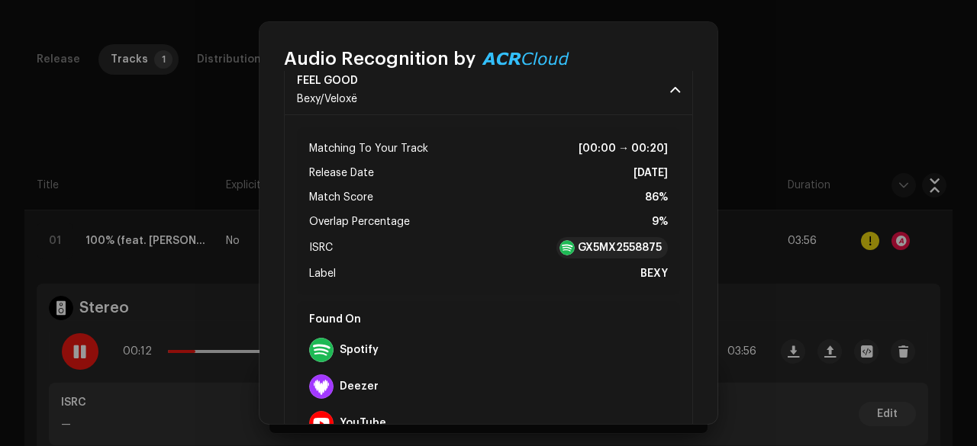
scroll to position [0, 0]
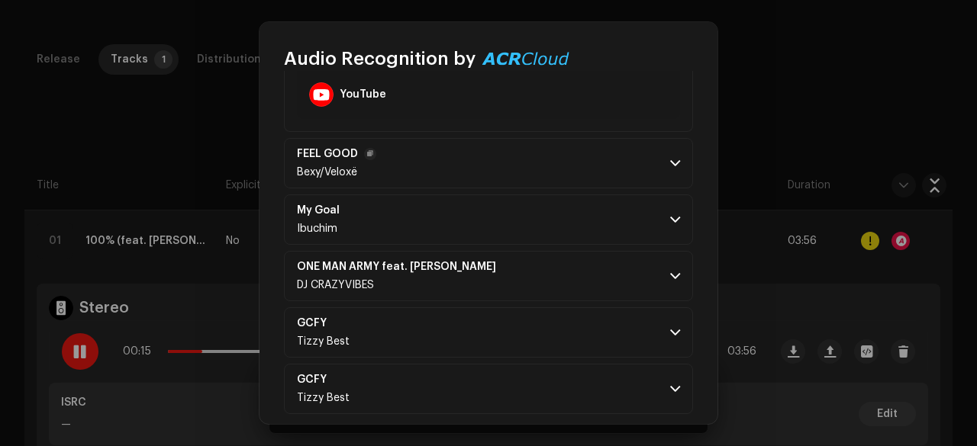
click at [453, 155] on p-accordion-header "FEEL GOOD Bexy/Veloxë" at bounding box center [488, 163] width 409 height 50
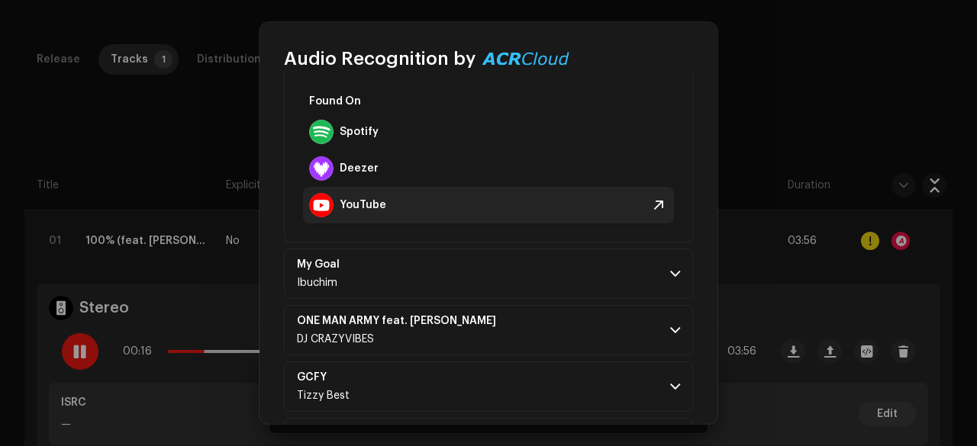
scroll to position [850, 0]
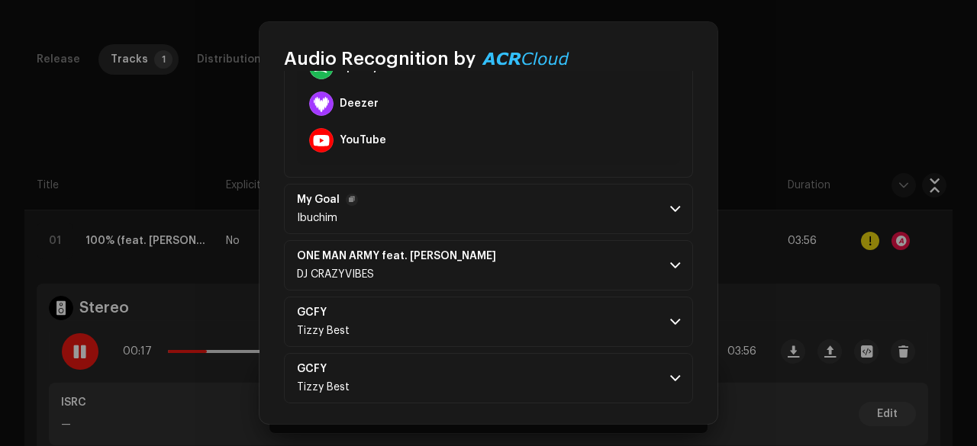
click at [487, 184] on p-accordion-header "My Goal Ibuchim" at bounding box center [488, 209] width 409 height 50
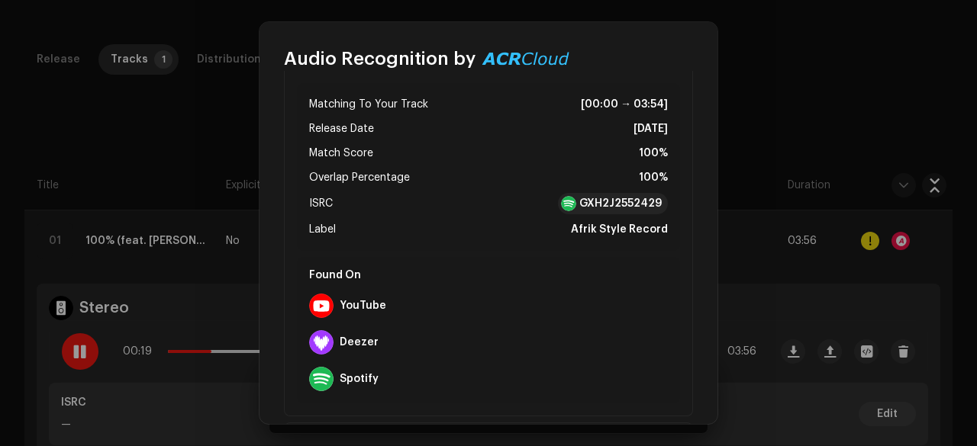
scroll to position [1051, 0]
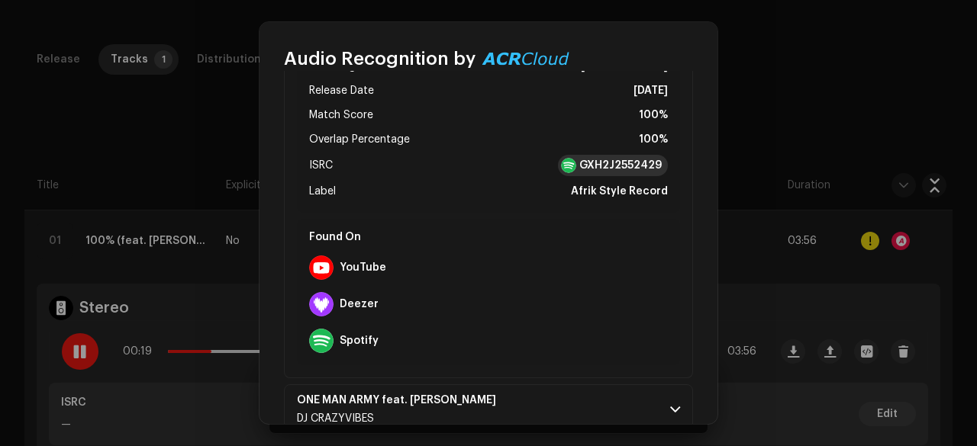
click at [581, 165] on strong "GXH2J2552429" at bounding box center [620, 165] width 82 height 15
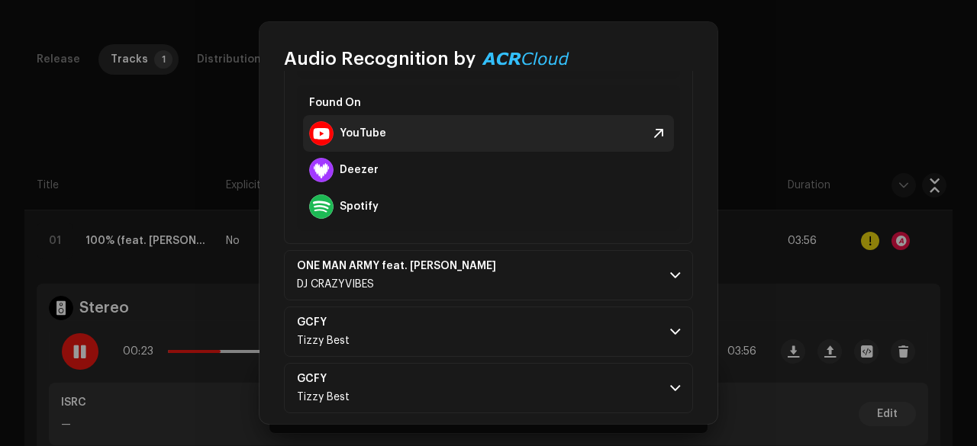
scroll to position [1196, 0]
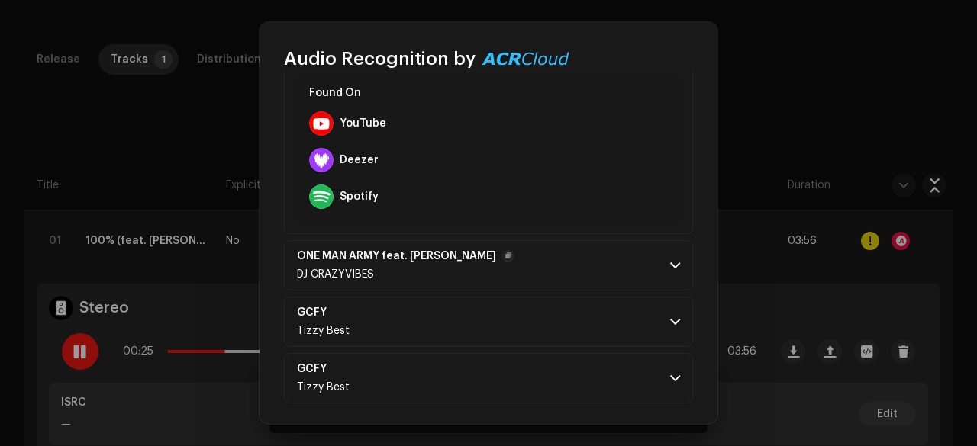
click at [526, 256] on p-accordion-header "ONE MAN ARMY feat. [PERSON_NAME] CRAZYVIBES" at bounding box center [488, 265] width 409 height 50
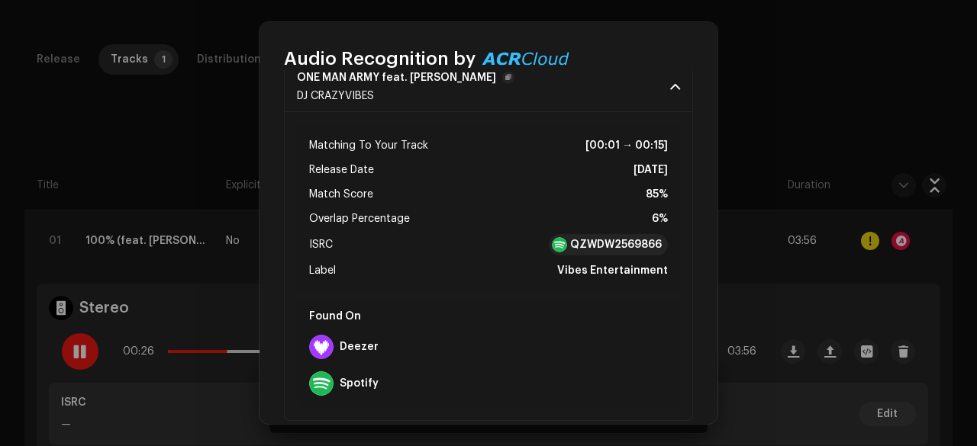
scroll to position [1505, 0]
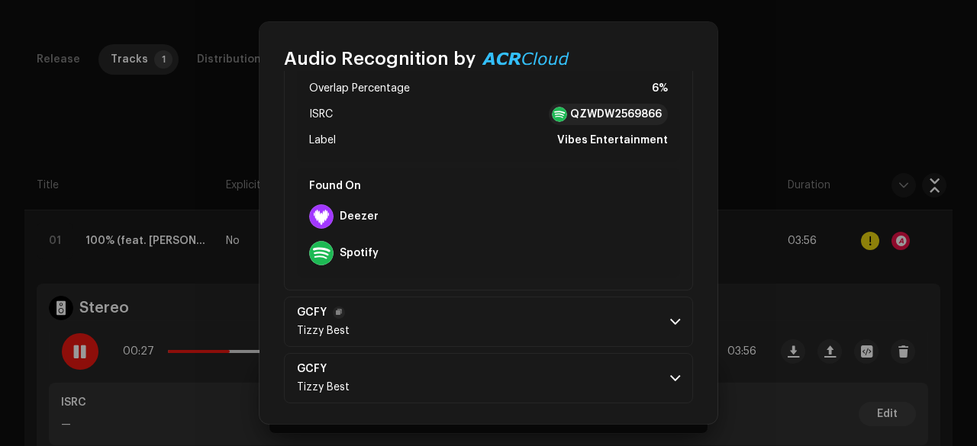
click at [488, 300] on p-accordion-header "GCFY Tizzy Best" at bounding box center [488, 322] width 409 height 50
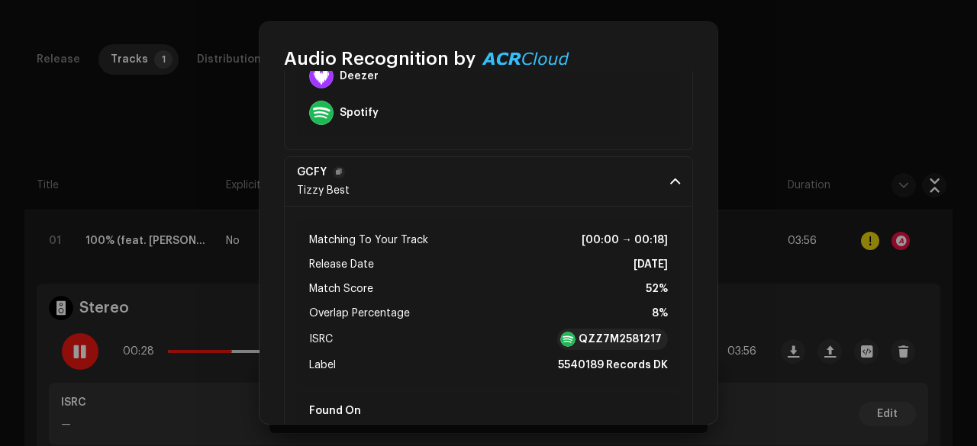
scroll to position [1813, 0]
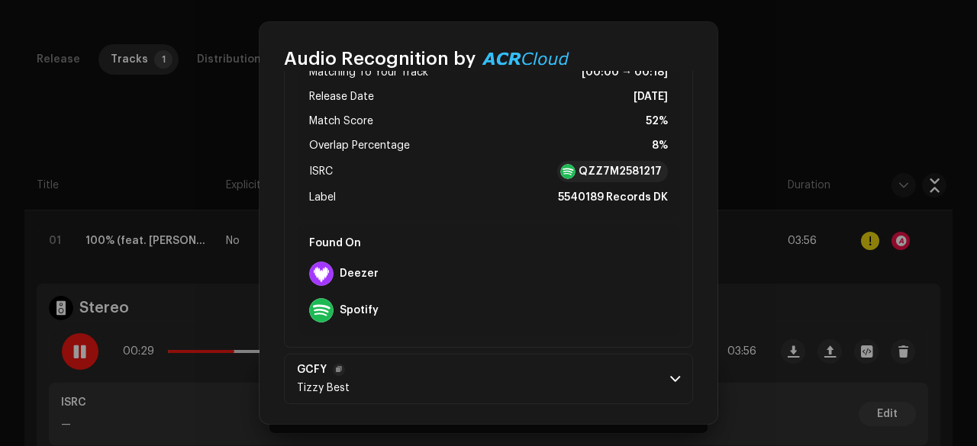
click at [534, 381] on p-accordion-header "GCFY Tizzy Best" at bounding box center [488, 379] width 409 height 50
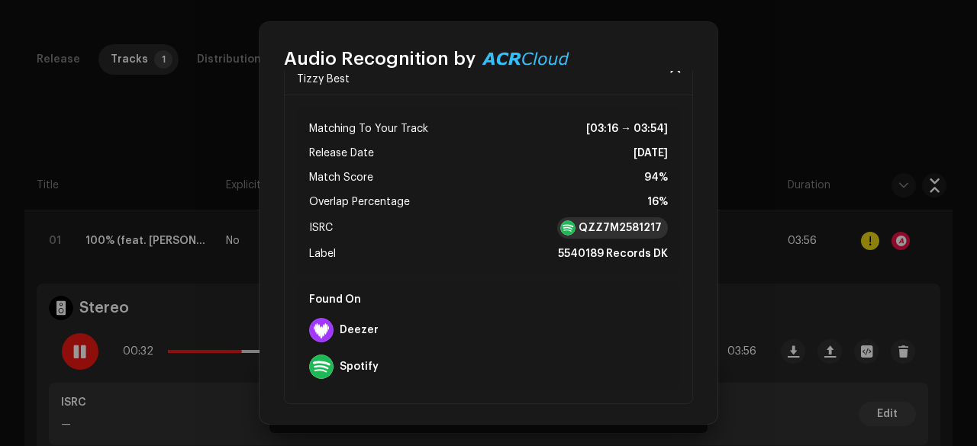
click at [586, 231] on div "QZZ7M2581217" at bounding box center [612, 227] width 111 height 21
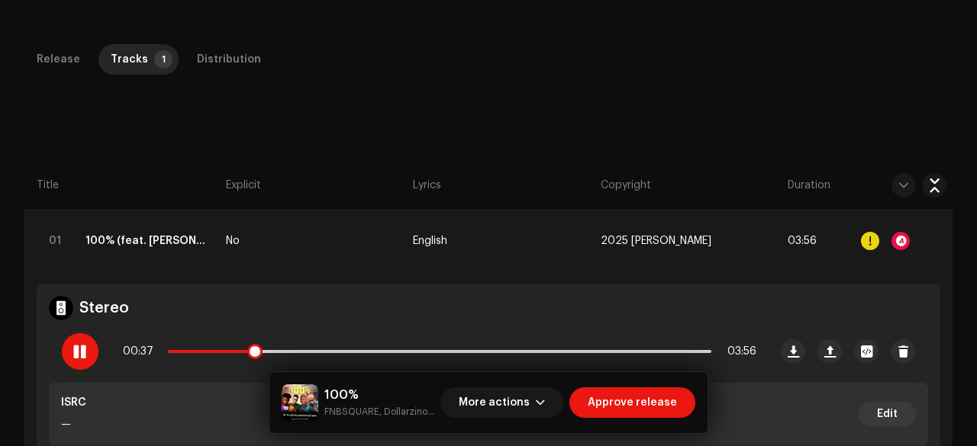
click at [72, 343] on div at bounding box center [80, 351] width 37 height 37
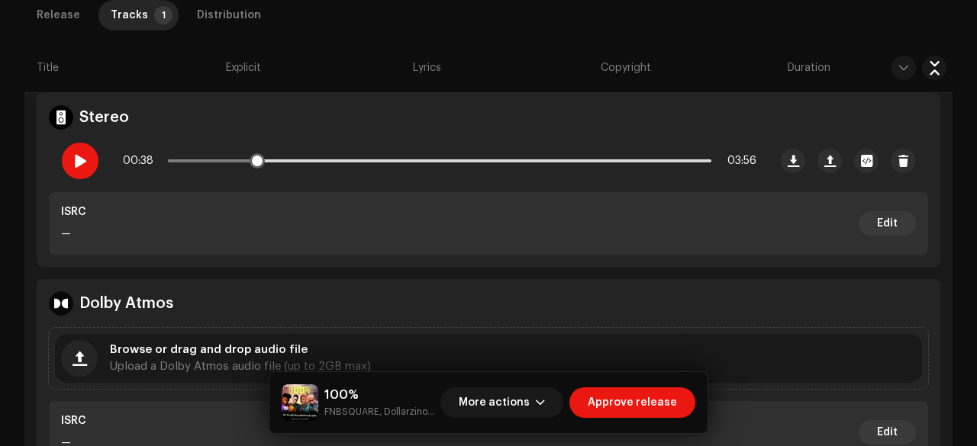
scroll to position [496, 0]
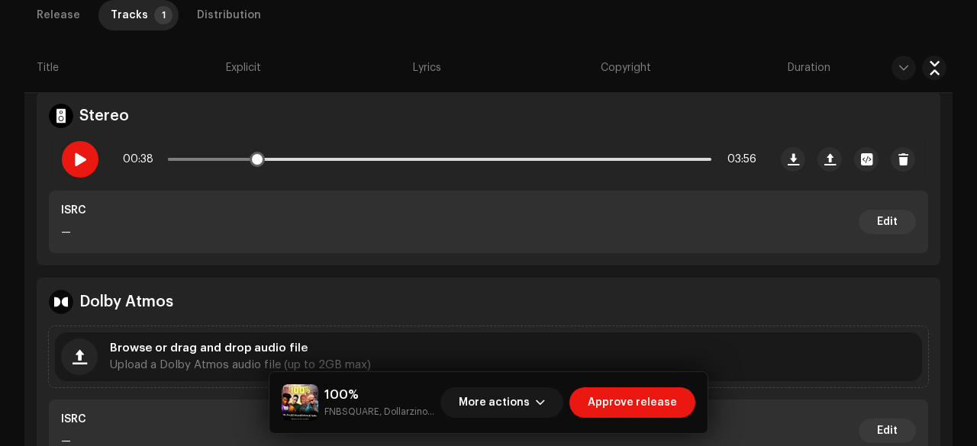
click at [80, 150] on div at bounding box center [80, 159] width 37 height 37
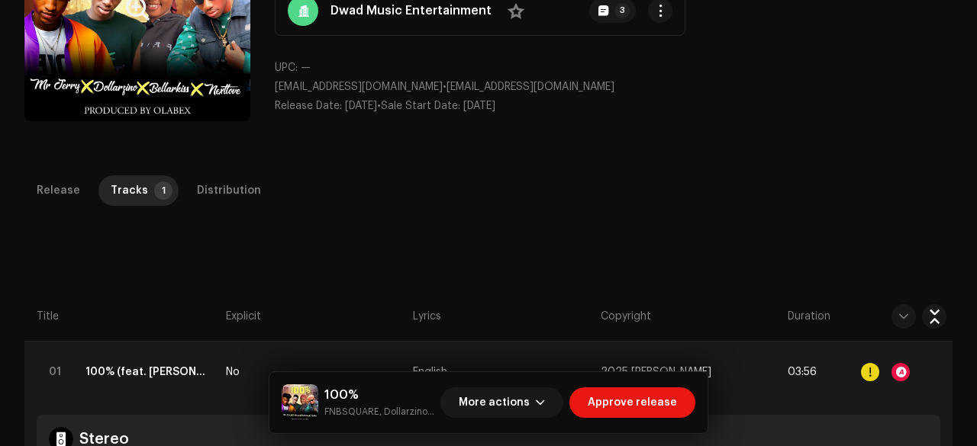
scroll to position [173, 0]
click at [66, 182] on div "Release" at bounding box center [58, 190] width 43 height 31
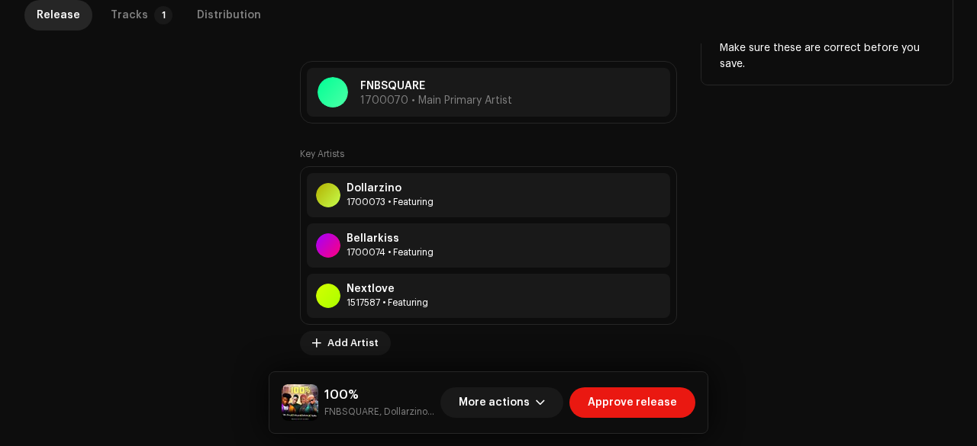
scroll to position [966, 0]
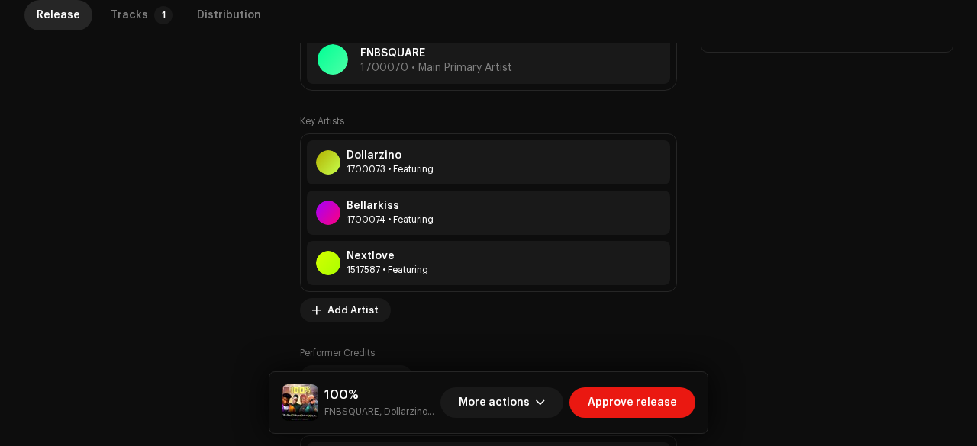
click at [270, 234] on div "Contributors" at bounding box center [149, 234] width 251 height 579
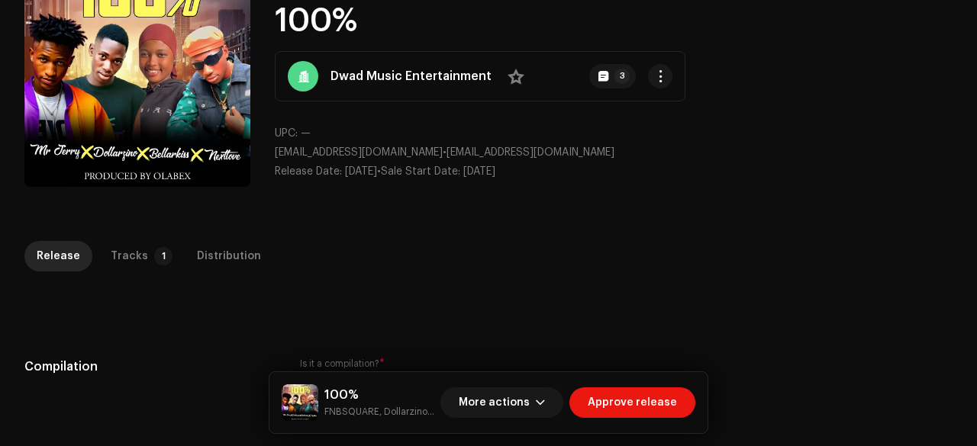
scroll to position [0, 0]
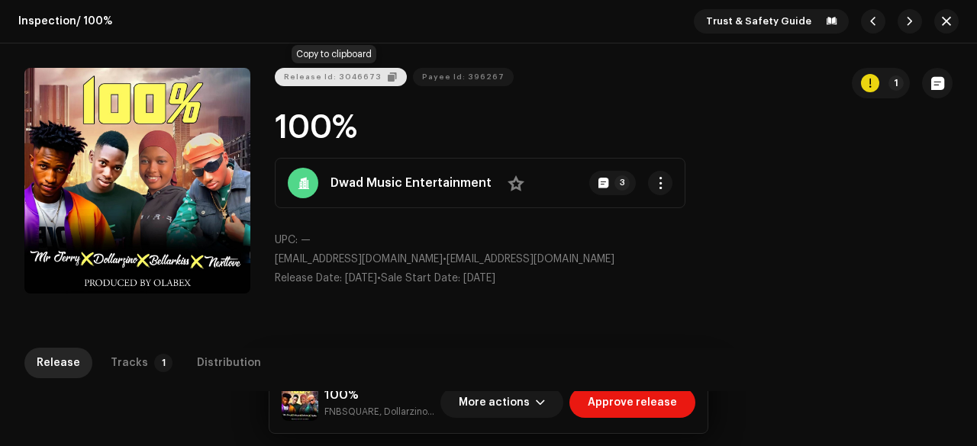
click at [356, 77] on span "Release Id: 3046673" at bounding box center [333, 77] width 98 height 31
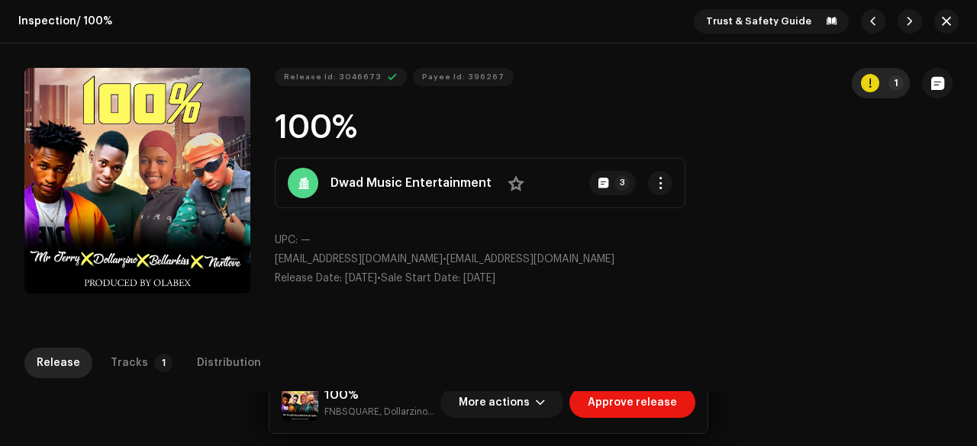
click at [874, 85] on button "1" at bounding box center [880, 83] width 58 height 31
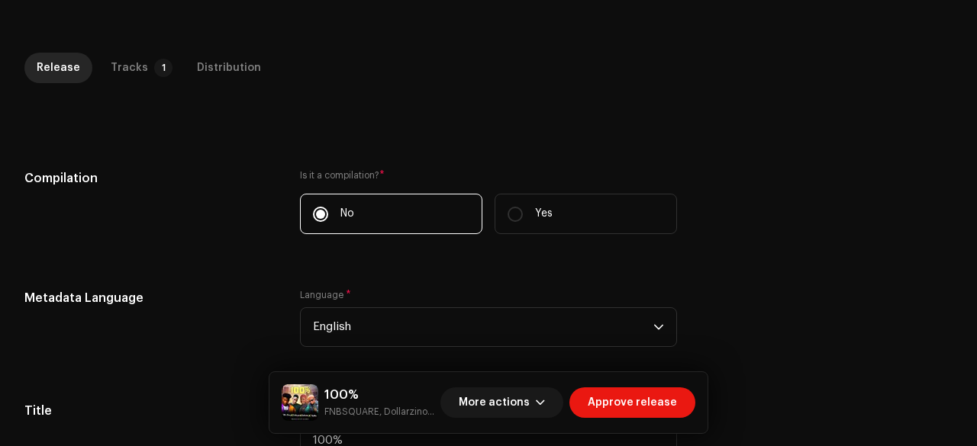
scroll to position [306, 0]
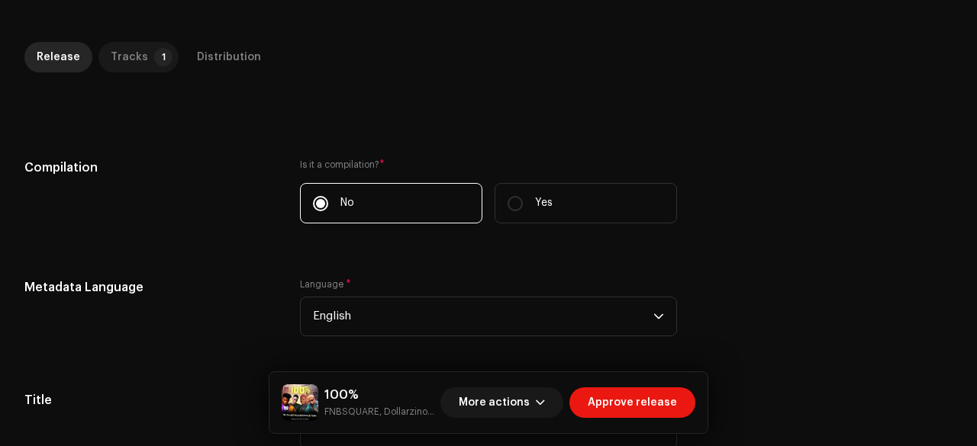
click at [140, 56] on p-tab "Tracks 1" at bounding box center [138, 57] width 80 height 31
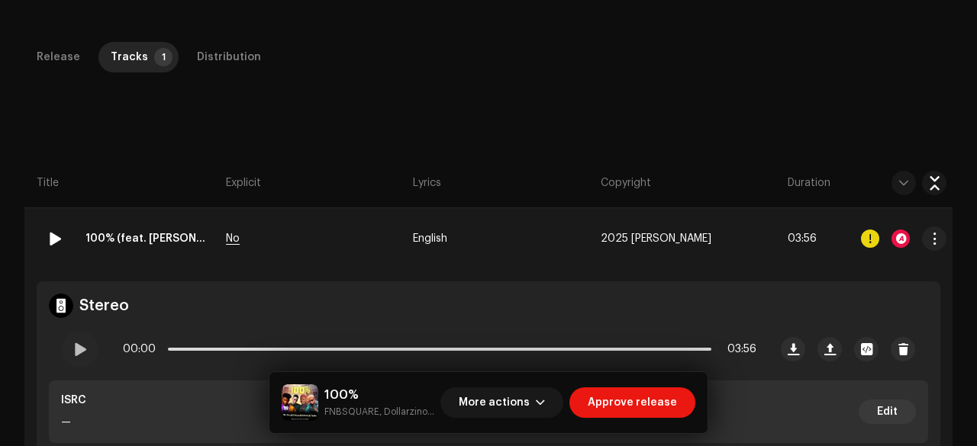
click at [233, 237] on span "No" at bounding box center [233, 238] width 14 height 11
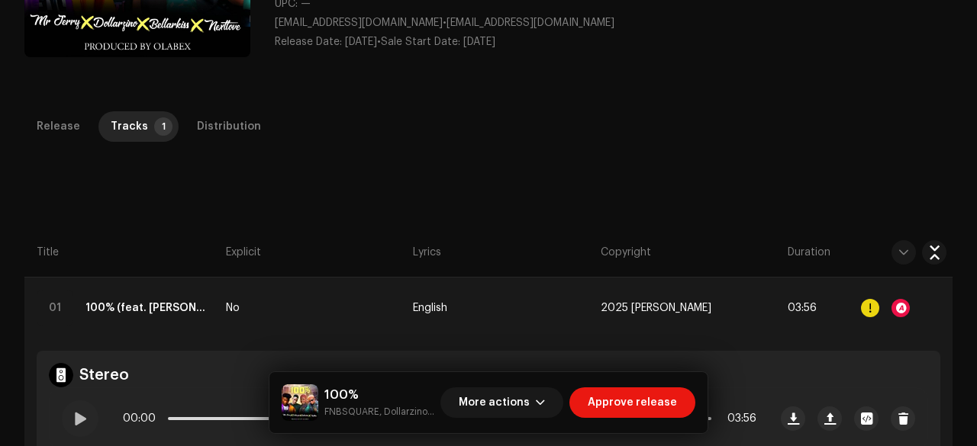
scroll to position [0, 0]
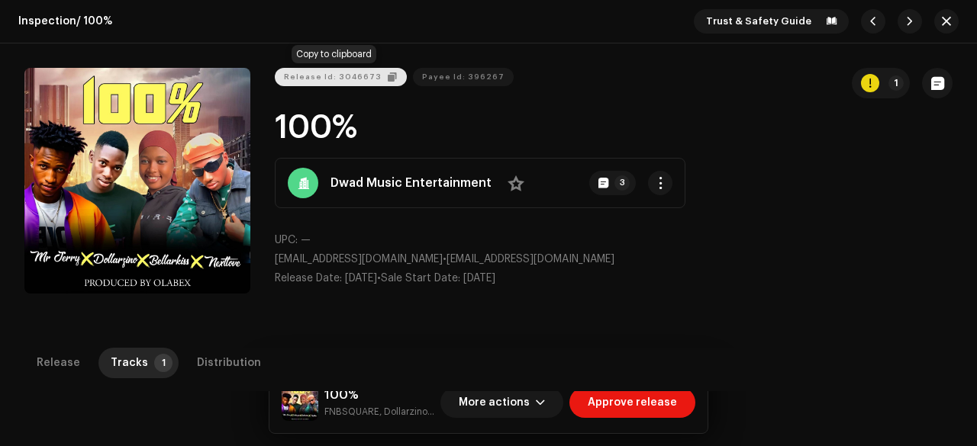
click at [328, 70] on span "Release Id: 3046673" at bounding box center [333, 77] width 98 height 31
click at [941, 25] on span "button" at bounding box center [945, 21] width 9 height 12
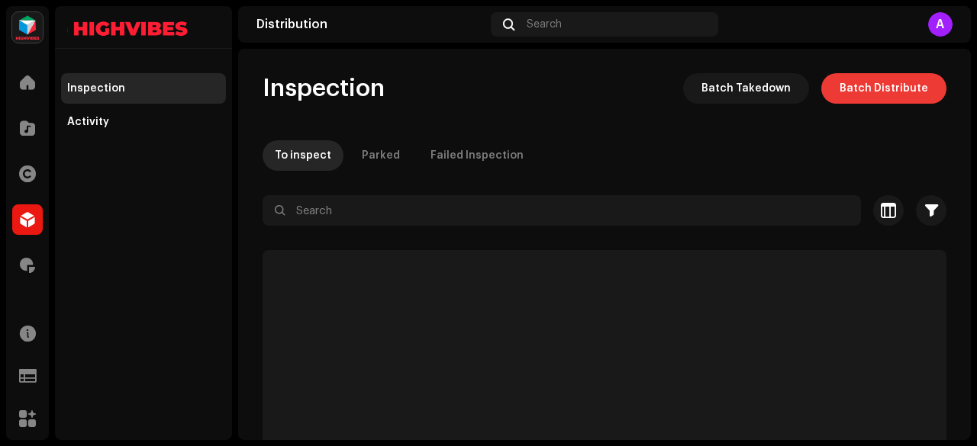
click at [848, 85] on span "Batch Distribute" at bounding box center [883, 88] width 89 height 31
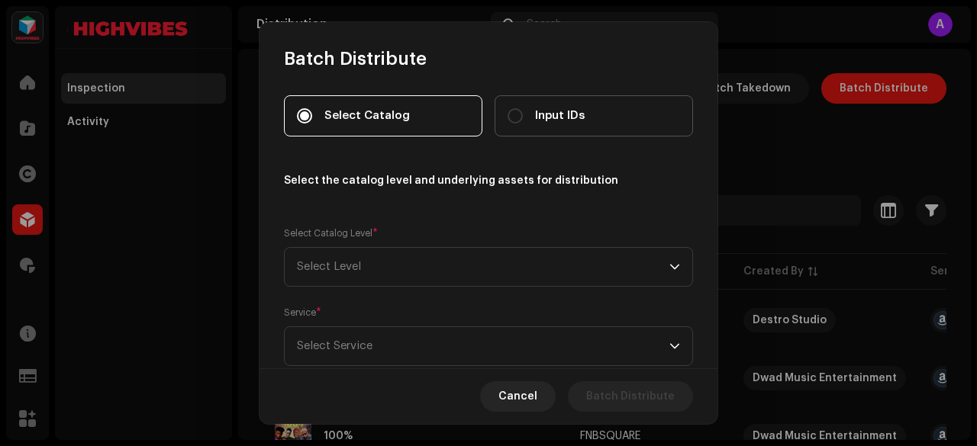
click at [520, 111] on div "Input IDs" at bounding box center [545, 116] width 77 height 17
click at [520, 111] on input "Input IDs" at bounding box center [514, 115] width 15 height 15
radio input "true"
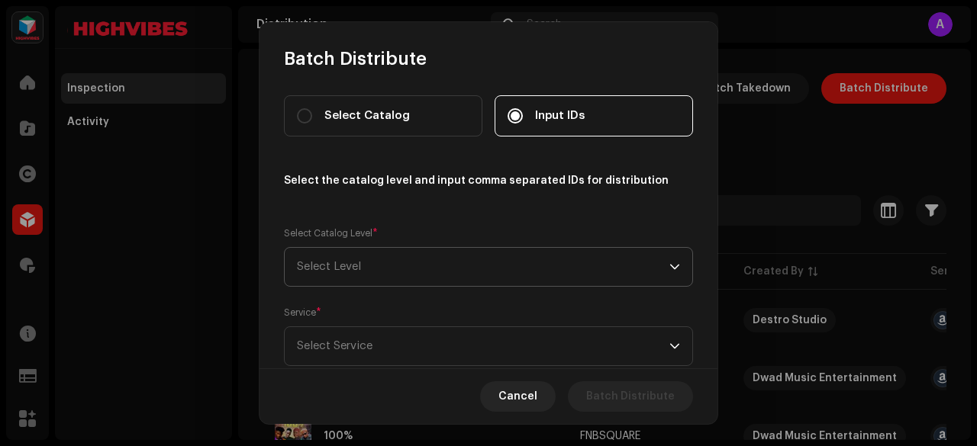
click at [373, 263] on span "Select Level" at bounding box center [483, 267] width 372 height 38
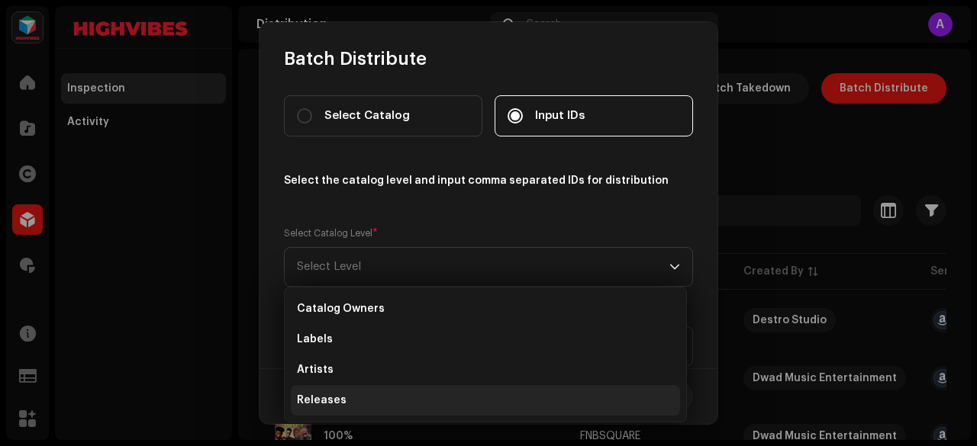
click at [340, 393] on span "Releases" at bounding box center [322, 400] width 50 height 15
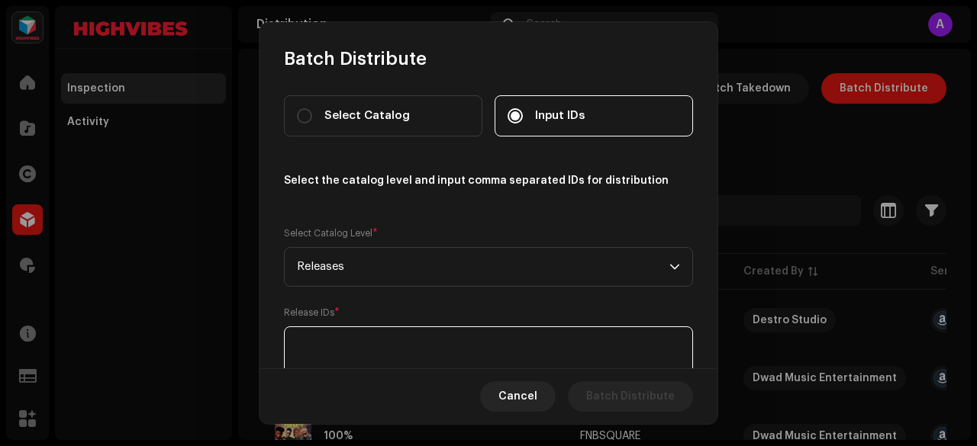
click at [323, 359] on textarea at bounding box center [488, 354] width 409 height 55
paste textarea "3046673"
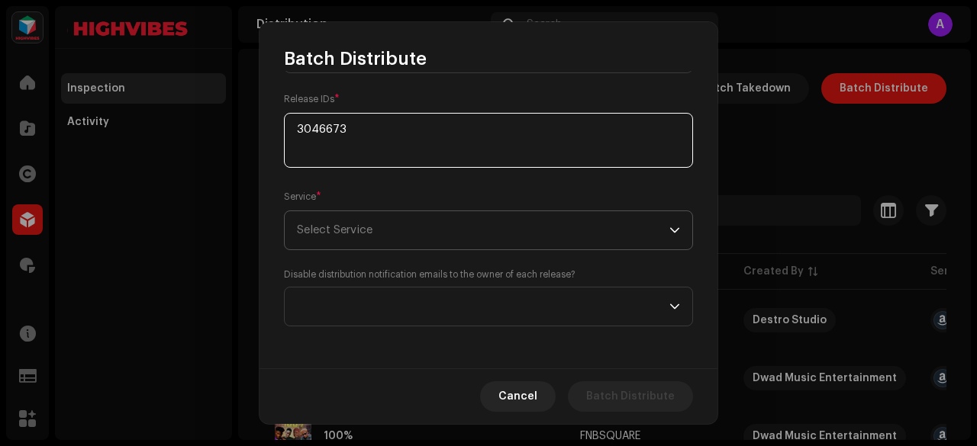
type textarea "3046673"
click at [346, 237] on span "Select Service" at bounding box center [483, 230] width 372 height 38
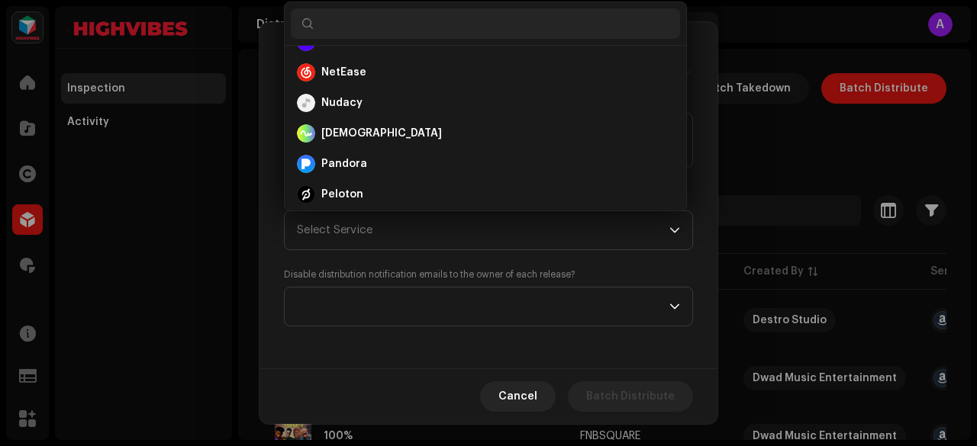
scroll to position [517, 0]
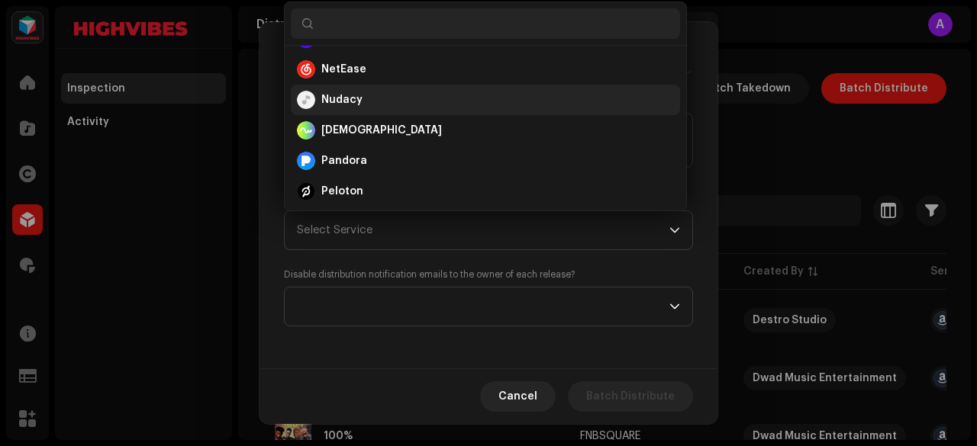
click at [351, 100] on strong "Nudacy" at bounding box center [341, 99] width 41 height 15
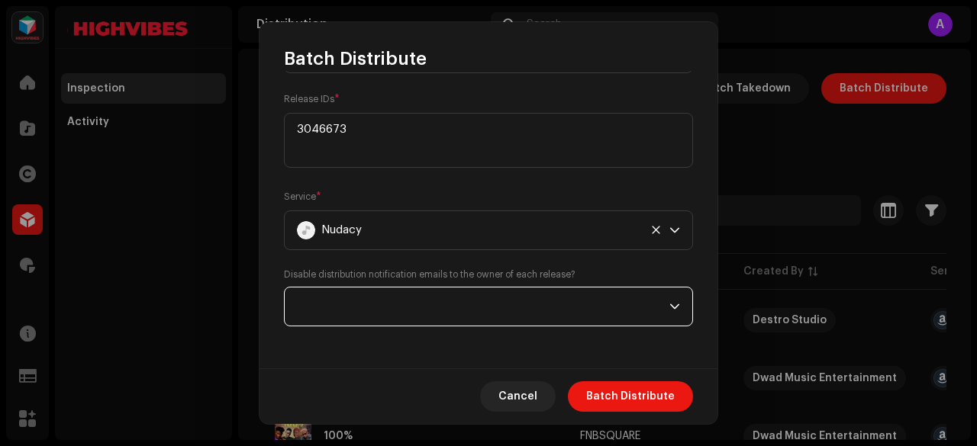
click at [374, 312] on span at bounding box center [483, 307] width 372 height 38
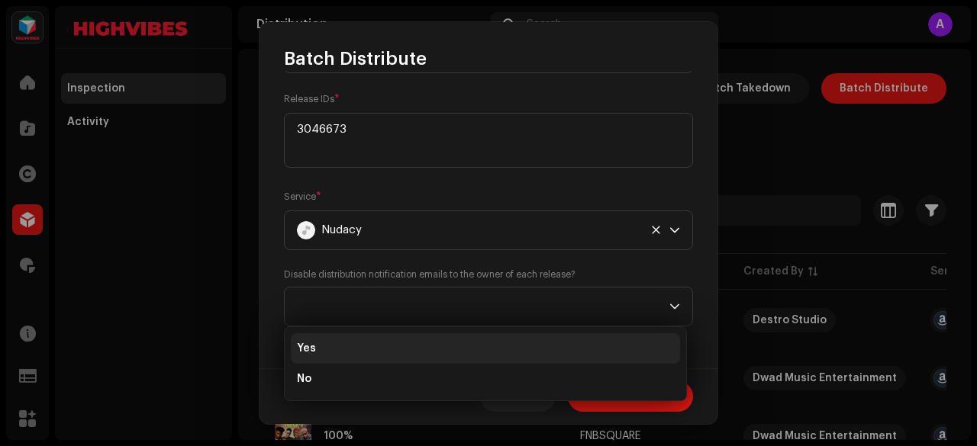
click at [311, 349] on span "Yes" at bounding box center [306, 348] width 19 height 15
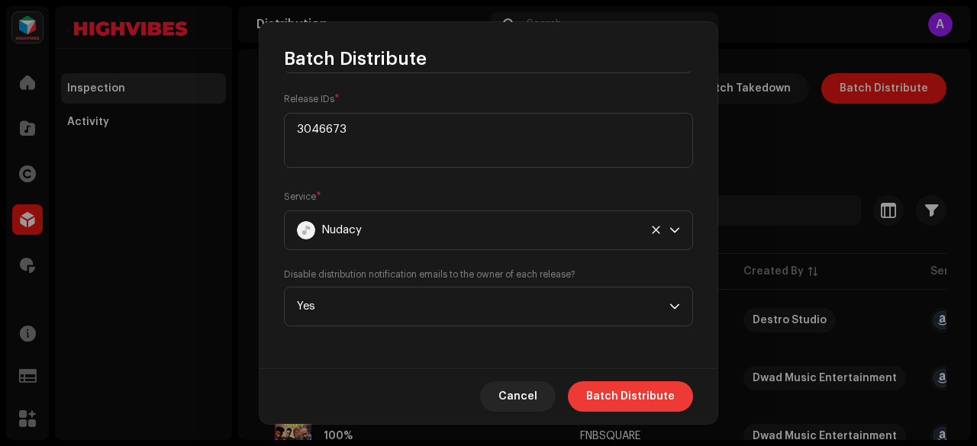
click at [609, 388] on span "Batch Distribute" at bounding box center [630, 396] width 89 height 31
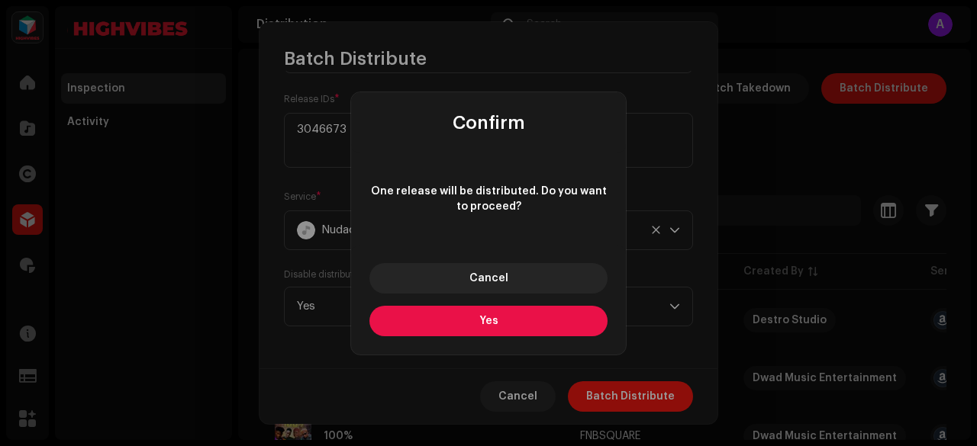
click at [472, 320] on button "Yes" at bounding box center [488, 321] width 238 height 31
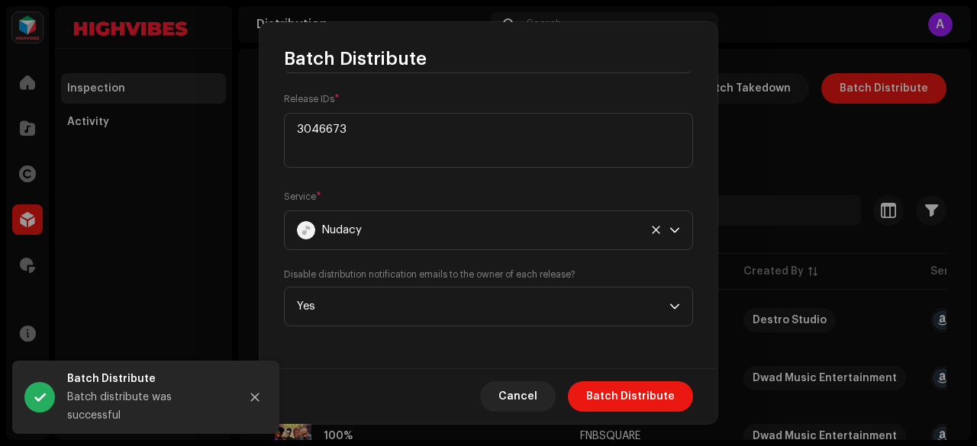
click at [534, 391] on span "Cancel" at bounding box center [517, 396] width 39 height 31
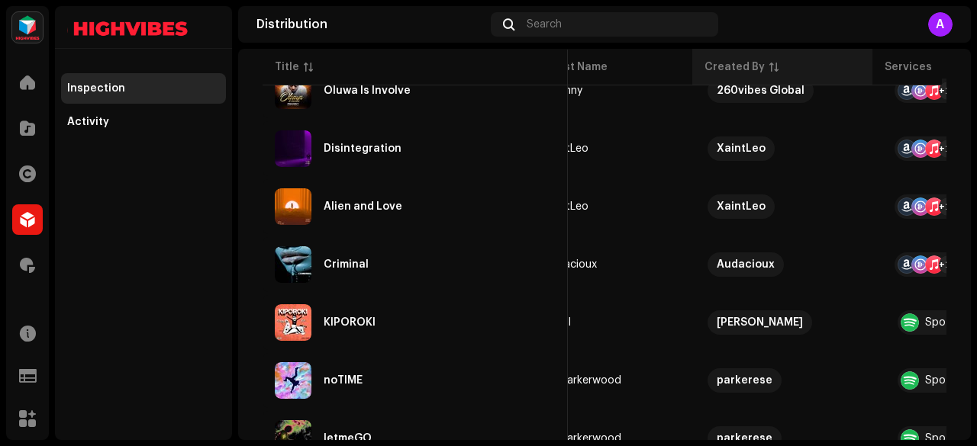
scroll to position [4074, 0]
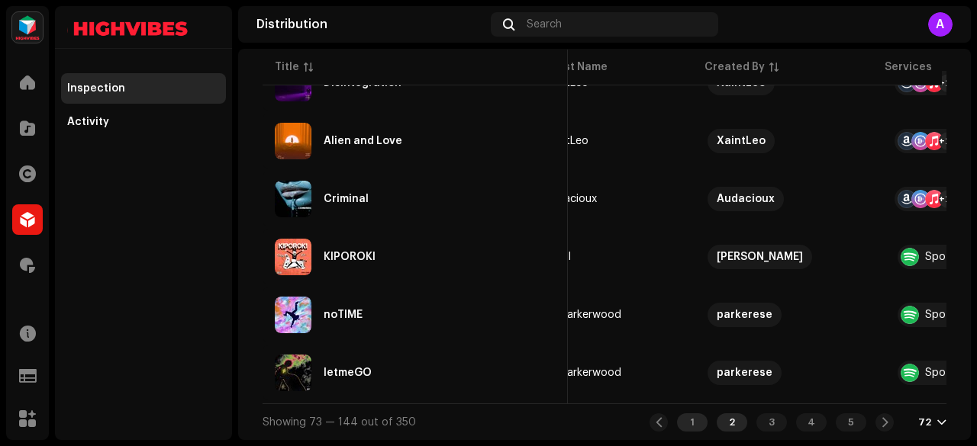
click at [685, 417] on div "1" at bounding box center [692, 423] width 31 height 18
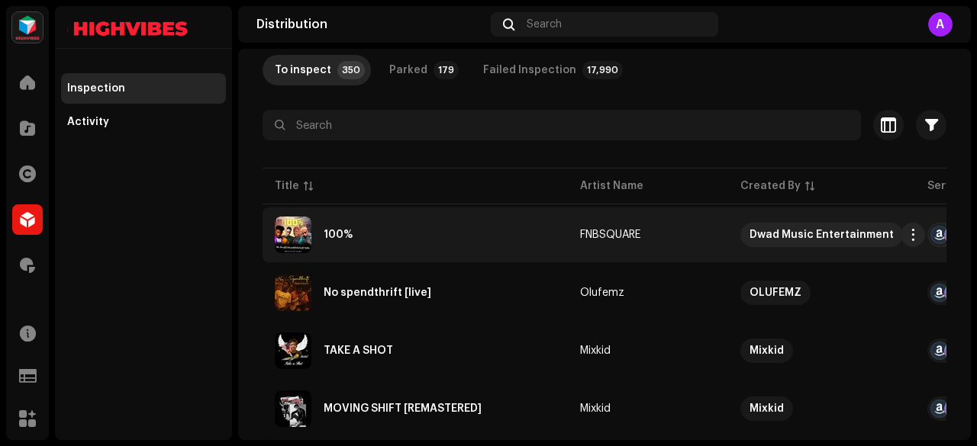
click at [348, 230] on div "100%" at bounding box center [337, 235] width 29 height 11
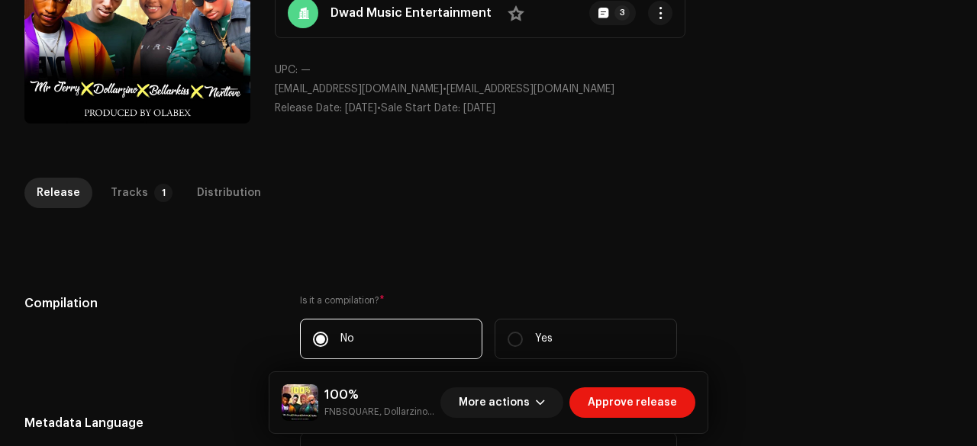
scroll to position [171, 0]
click at [346, 410] on small "FNBSQUARE, Dollarzino, Bellarkiss, Nextlove" at bounding box center [379, 411] width 110 height 15
copy small "FNBSQUARE"
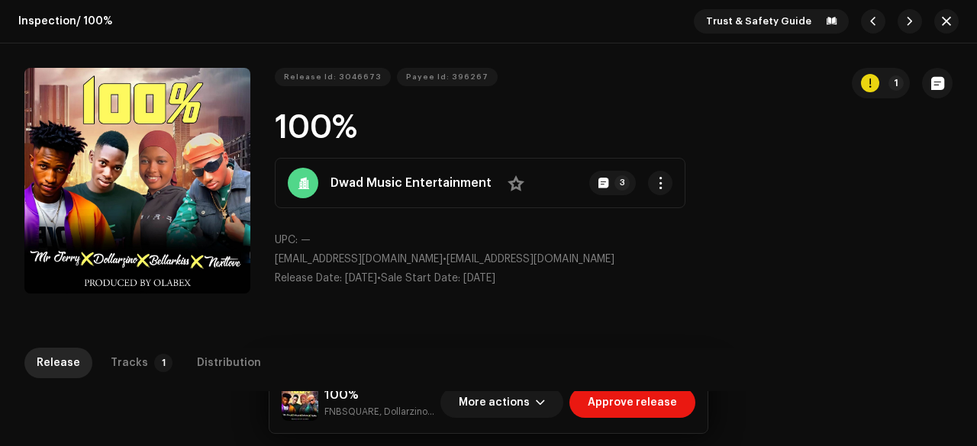
click at [319, 121] on h1 "100%" at bounding box center [614, 128] width 678 height 35
copy h1 "100%"
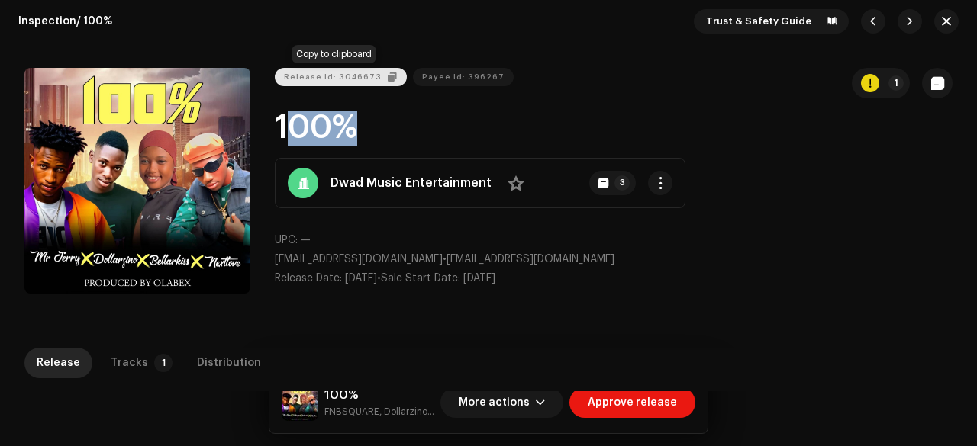
click at [338, 79] on span "Release Id: 3046673" at bounding box center [333, 77] width 98 height 31
copy h1 "100%"
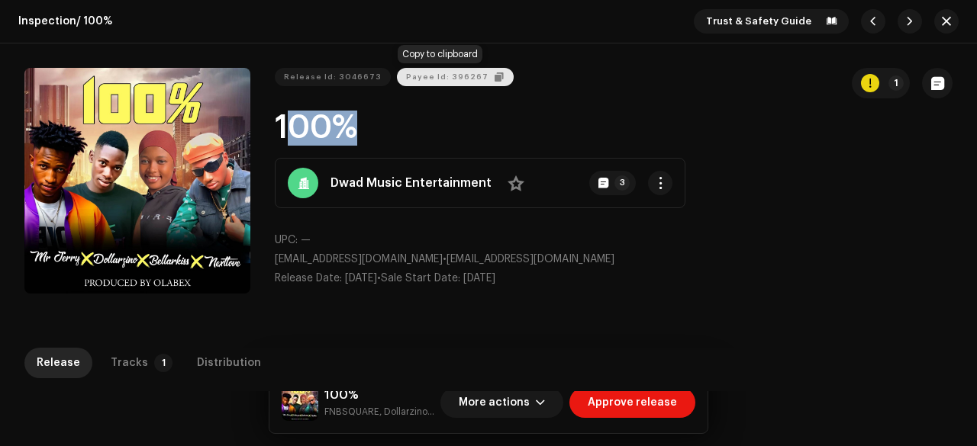
click at [426, 81] on span "Payee Id: 396267" at bounding box center [447, 77] width 82 height 31
copy h1 "100%"
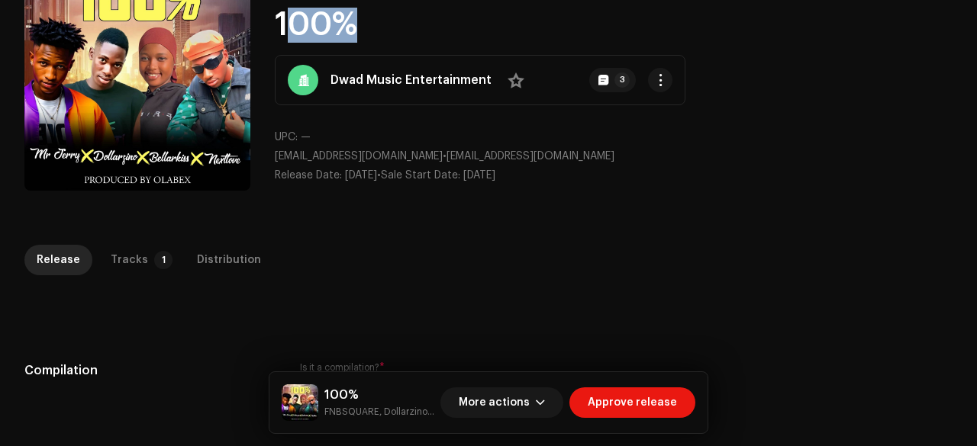
scroll to position [108, 0]
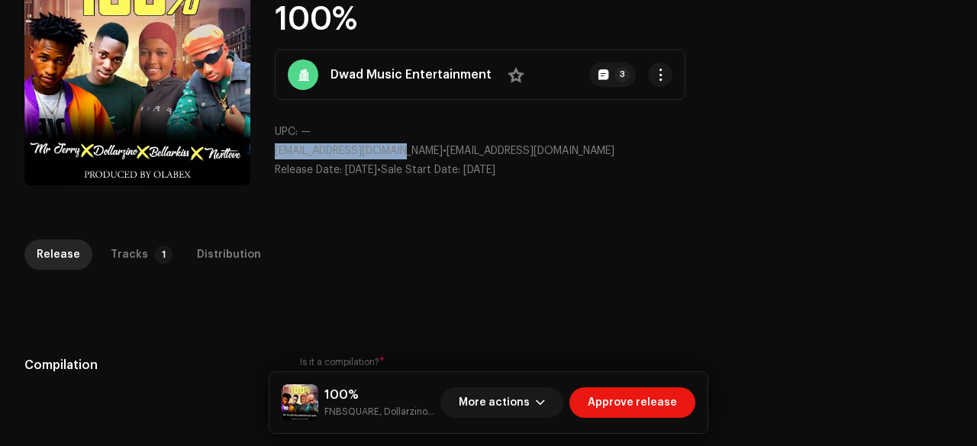
drag, startPoint x: 409, startPoint y: 151, endPoint x: 266, endPoint y: 157, distance: 142.8
click at [266, 157] on div "Release Id: 3046673 Payee Id: 396267 1 100% Dwad Music Entertainment No 3 UPC: …" at bounding box center [488, 75] width 928 height 231
copy span "[EMAIL_ADDRESS][DOMAIN_NAME]"
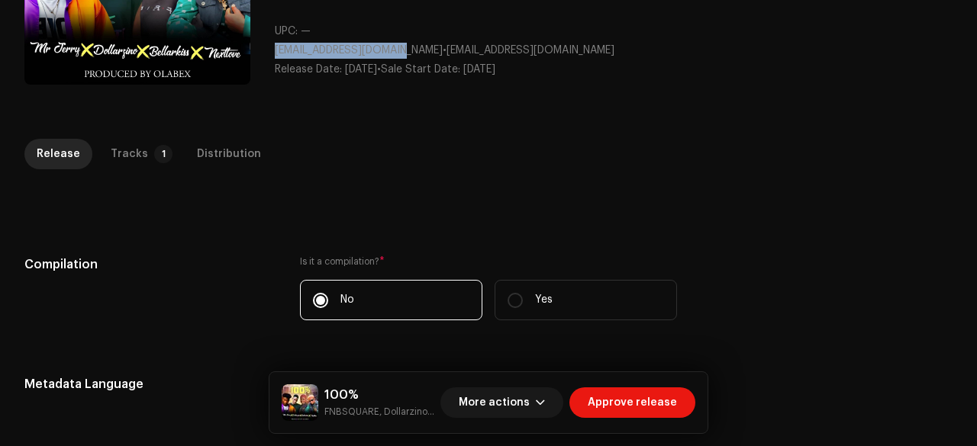
scroll to position [212, 0]
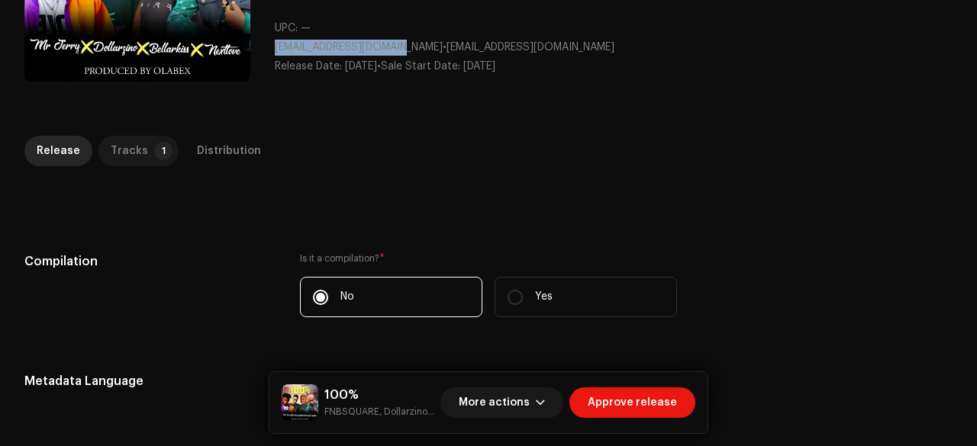
click at [134, 145] on div "Tracks" at bounding box center [129, 151] width 37 height 31
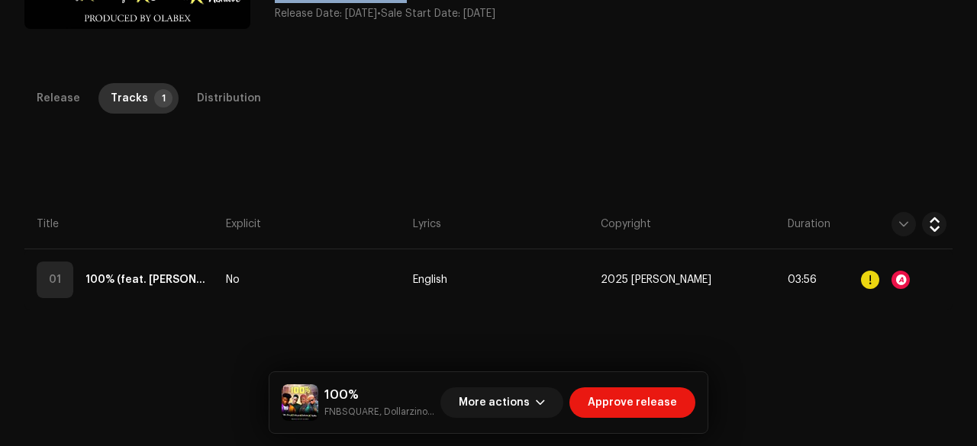
scroll to position [347, 0]
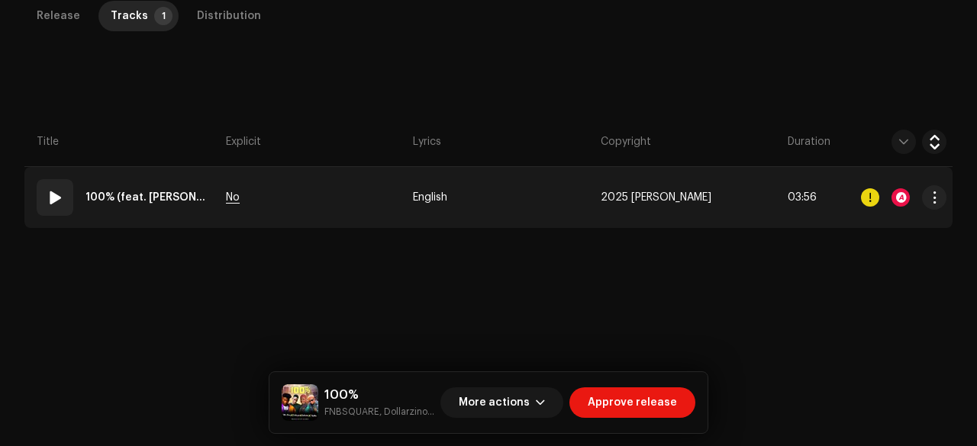
click at [230, 194] on span "No" at bounding box center [233, 197] width 14 height 11
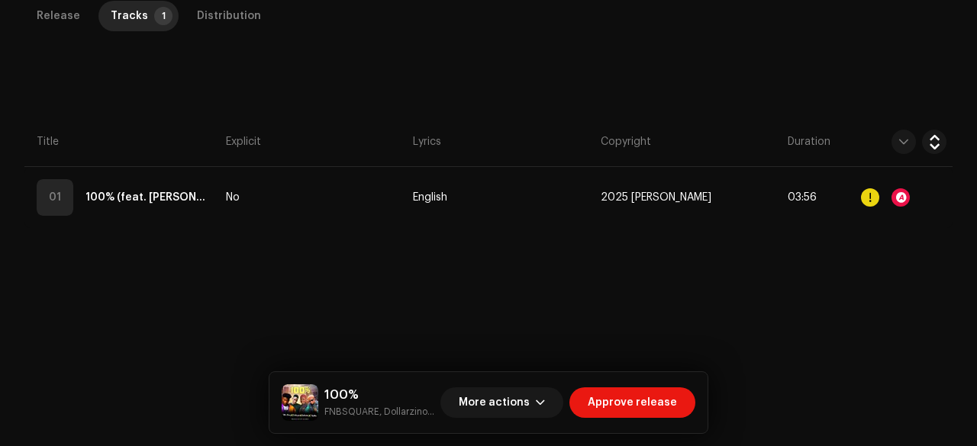
scroll to position [0, 0]
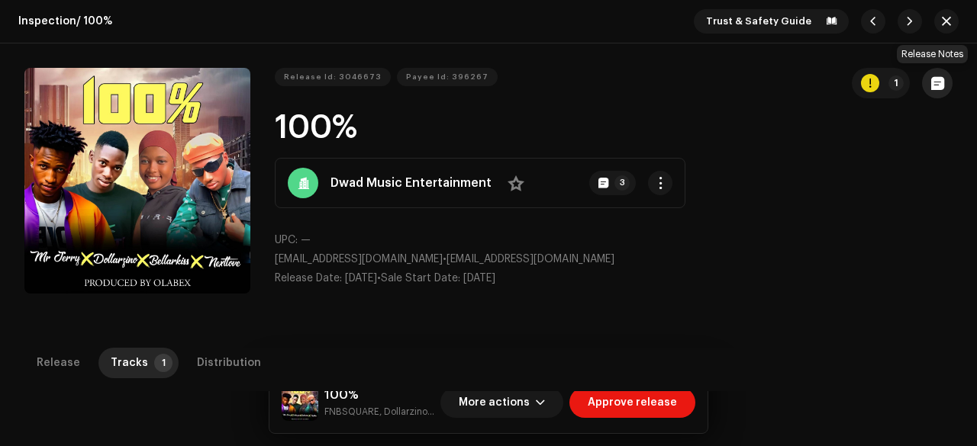
click at [934, 72] on button "button" at bounding box center [937, 83] width 31 height 31
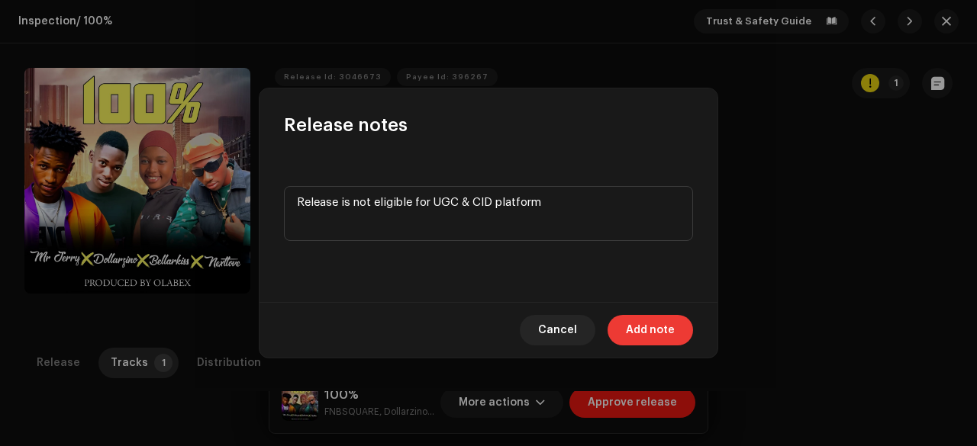
type textarea "Release is not eligible for UGC & CID platform"
click at [630, 328] on span "Add note" at bounding box center [650, 330] width 49 height 31
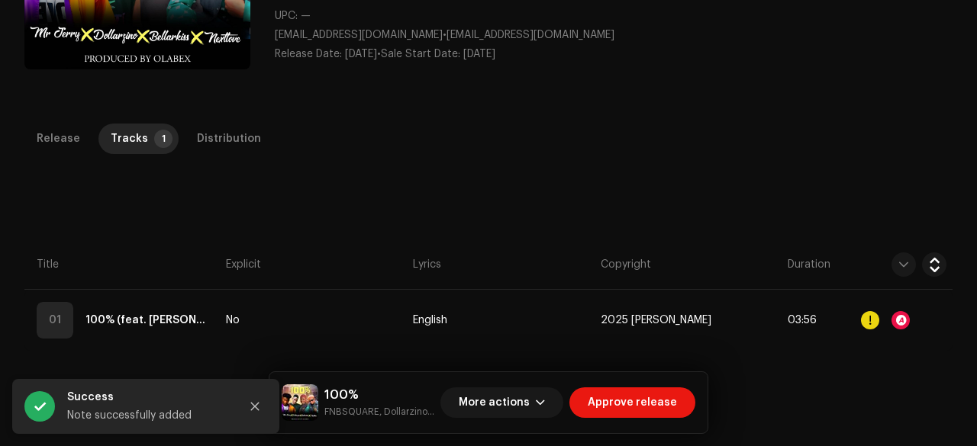
scroll to position [231, 0]
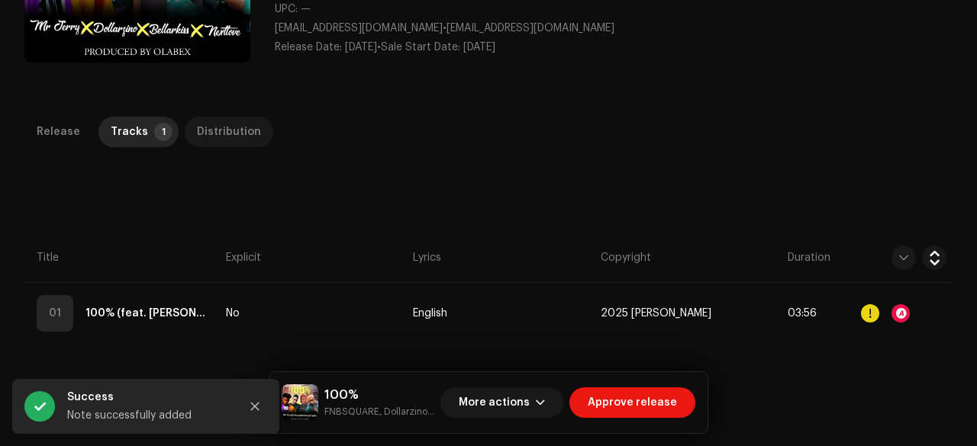
click at [221, 130] on div "Distribution" at bounding box center [229, 132] width 64 height 31
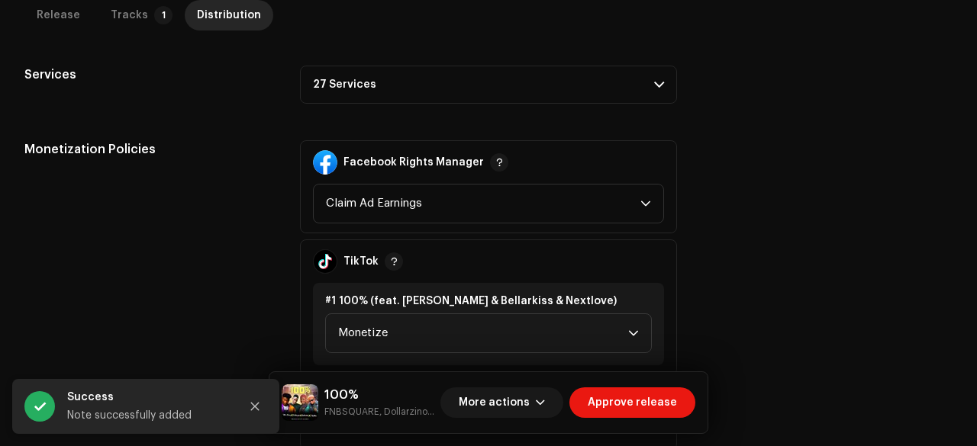
scroll to position [792, 0]
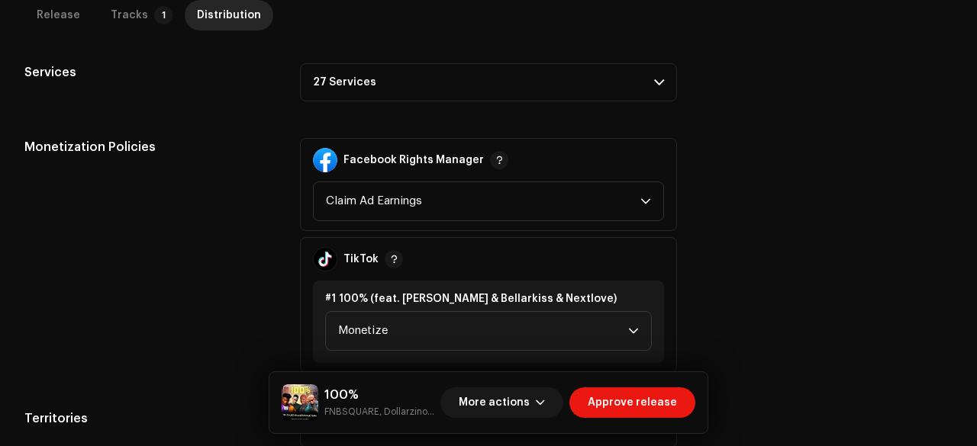
click at [388, 75] on p-accordion-header "27 Services" at bounding box center [488, 82] width 377 height 38
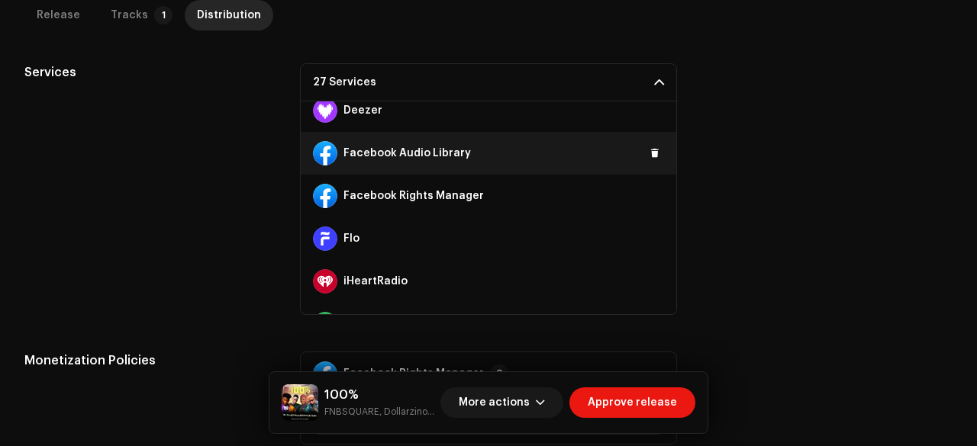
scroll to position [225, 0]
click at [650, 150] on span at bounding box center [654, 154] width 9 height 12
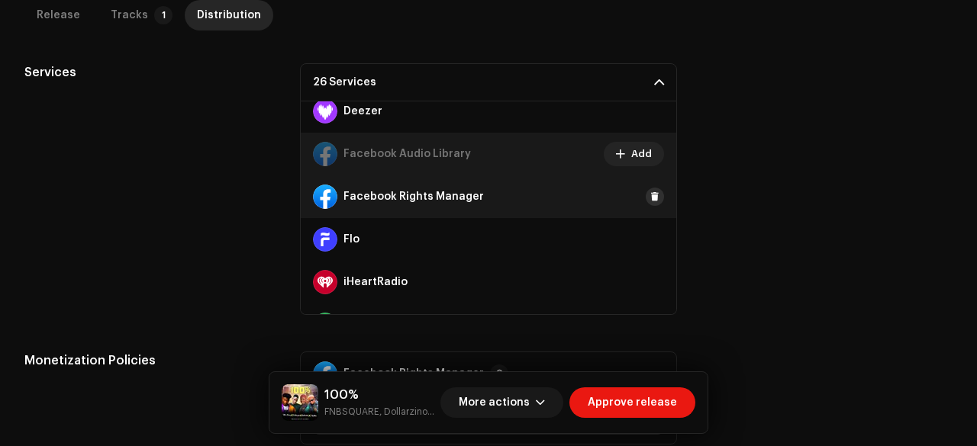
click at [650, 198] on span at bounding box center [654, 197] width 9 height 12
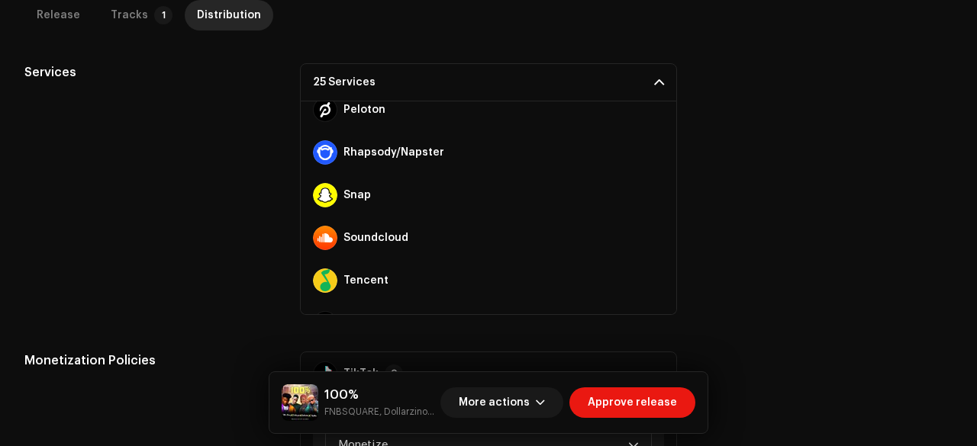
scroll to position [741, 0]
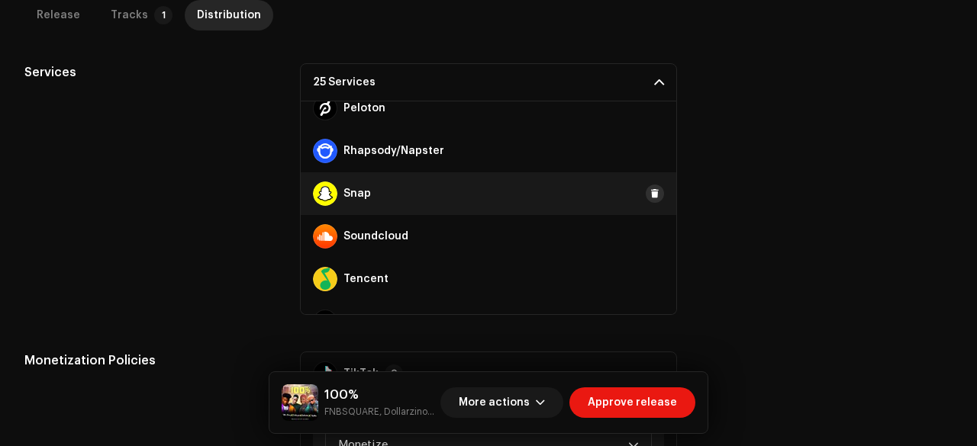
click at [650, 189] on span at bounding box center [654, 194] width 9 height 12
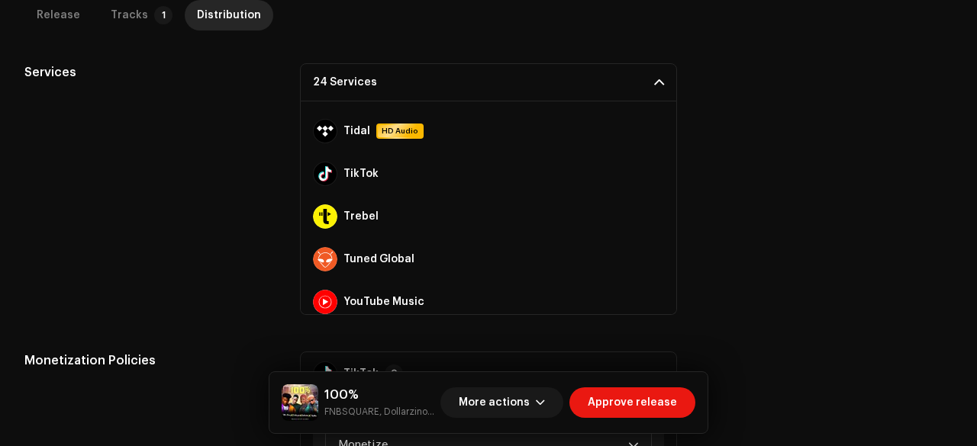
scroll to position [940, 0]
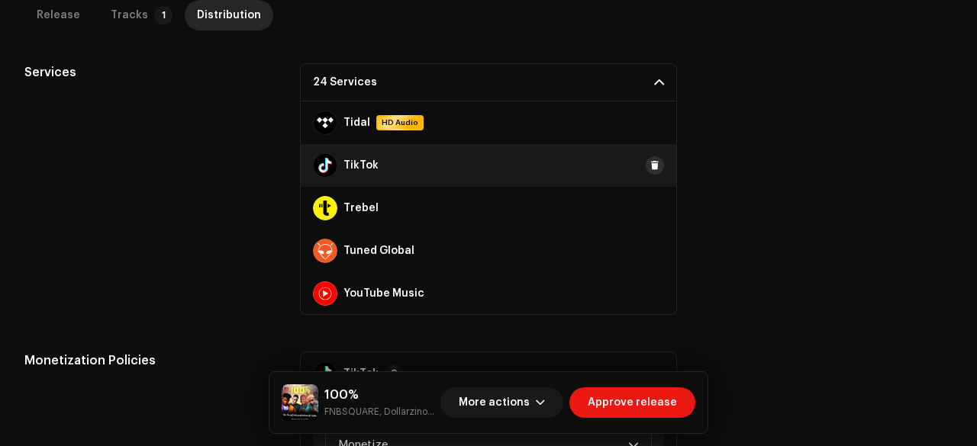
click at [652, 164] on button at bounding box center [654, 165] width 18 height 18
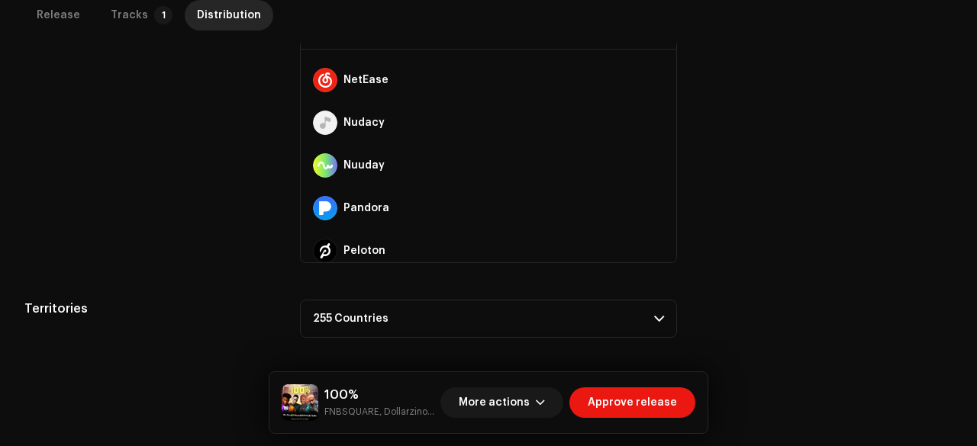
scroll to position [546, 0]
click at [615, 407] on span "Approve release" at bounding box center [631, 403] width 89 height 31
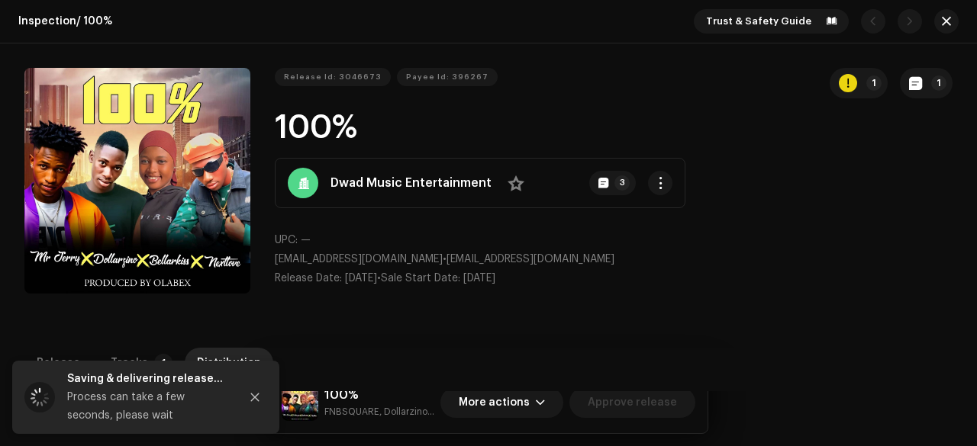
scroll to position [47, 0]
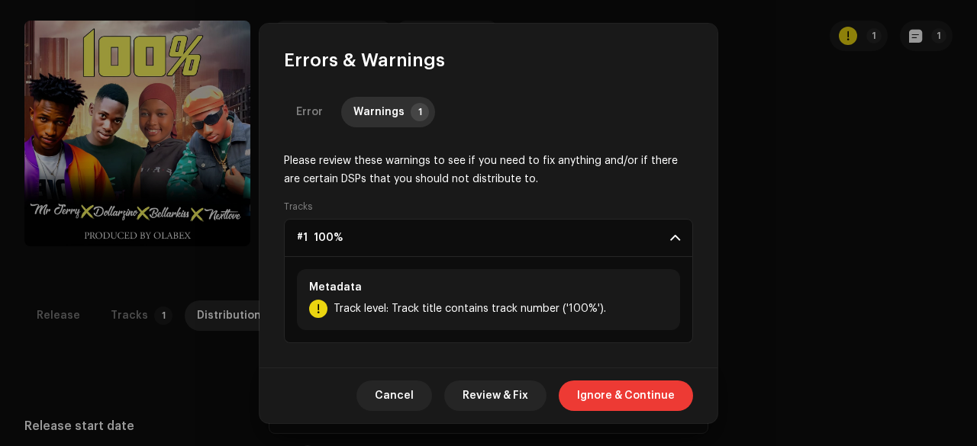
click at [610, 401] on span "Ignore & Continue" at bounding box center [626, 396] width 98 height 31
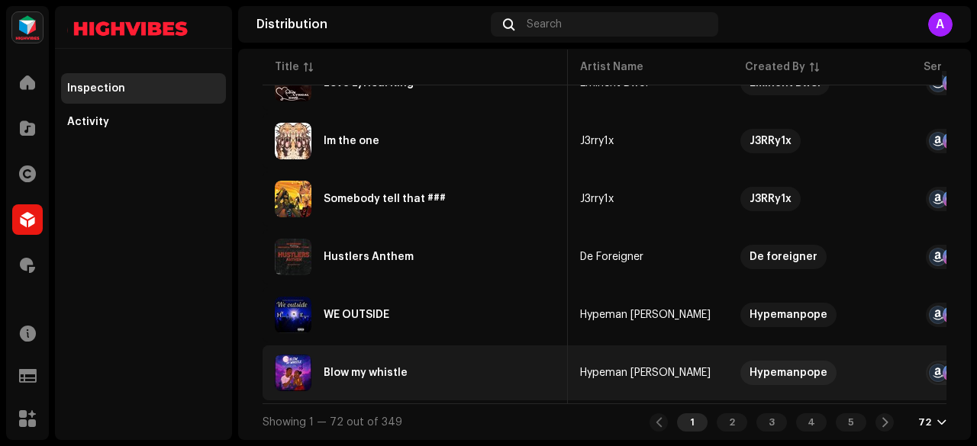
scroll to position [0, 771]
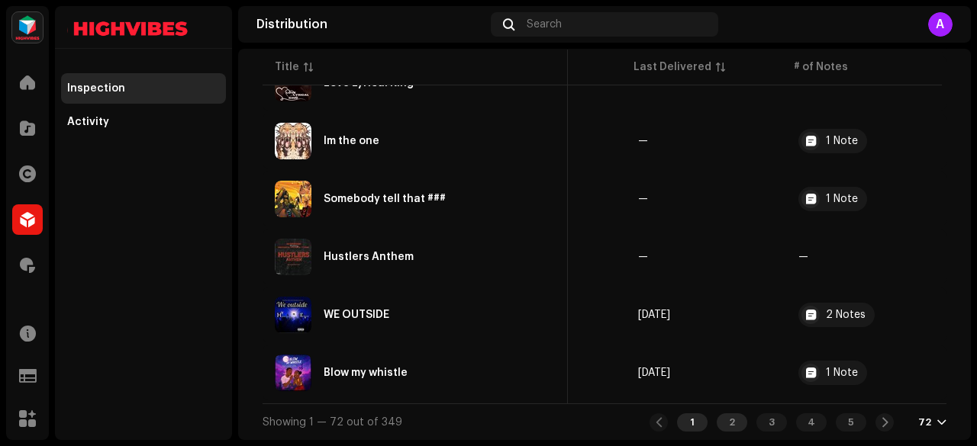
click at [723, 416] on div "2" at bounding box center [731, 423] width 31 height 18
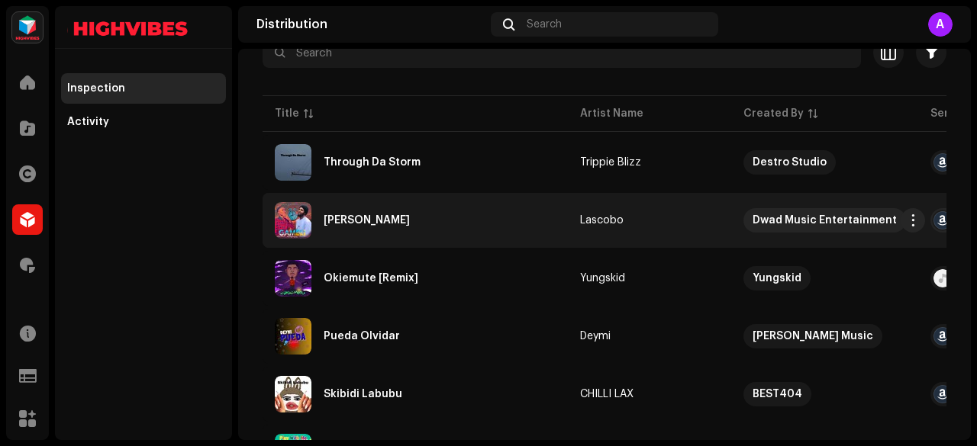
click at [355, 227] on div "[PERSON_NAME]" at bounding box center [415, 220] width 281 height 37
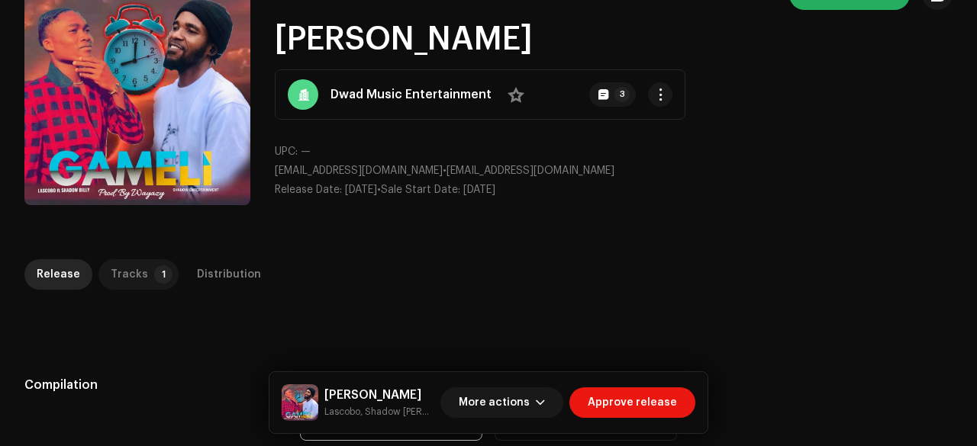
click at [139, 265] on div "Tracks" at bounding box center [129, 274] width 37 height 31
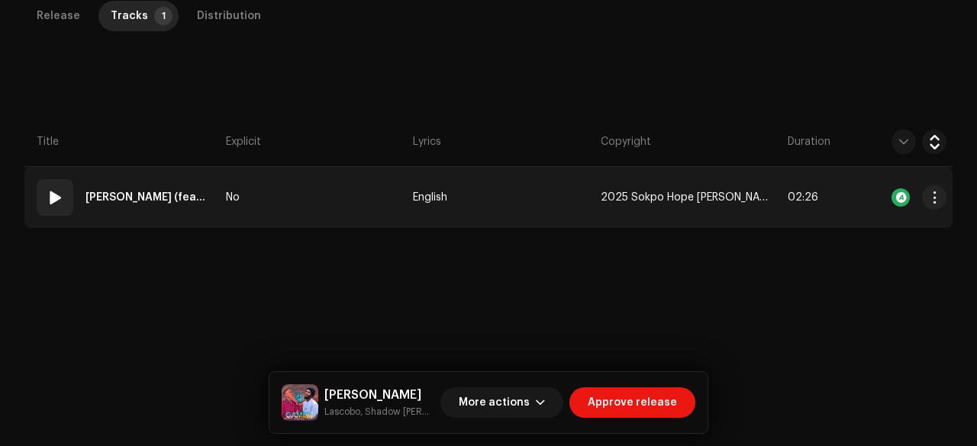
click at [298, 209] on td "No" at bounding box center [313, 197] width 187 height 61
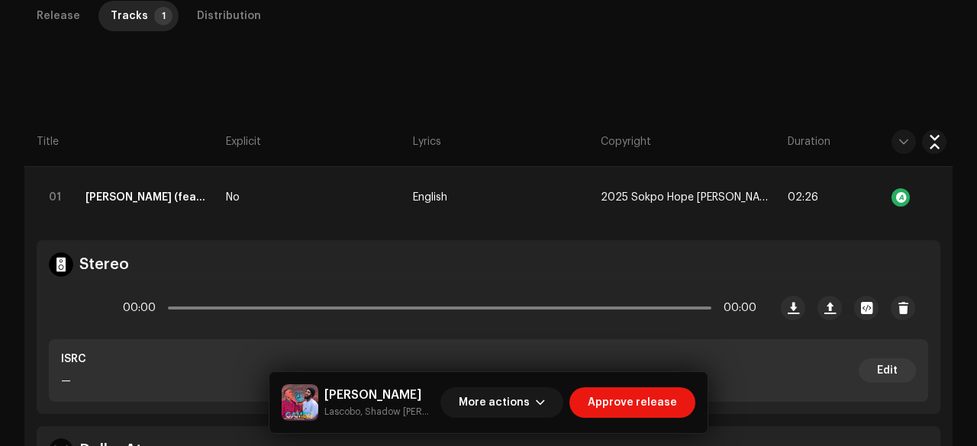
click at [332, 420] on div "Gameli Lascobo, Shadow Billy" at bounding box center [358, 403] width 153 height 37
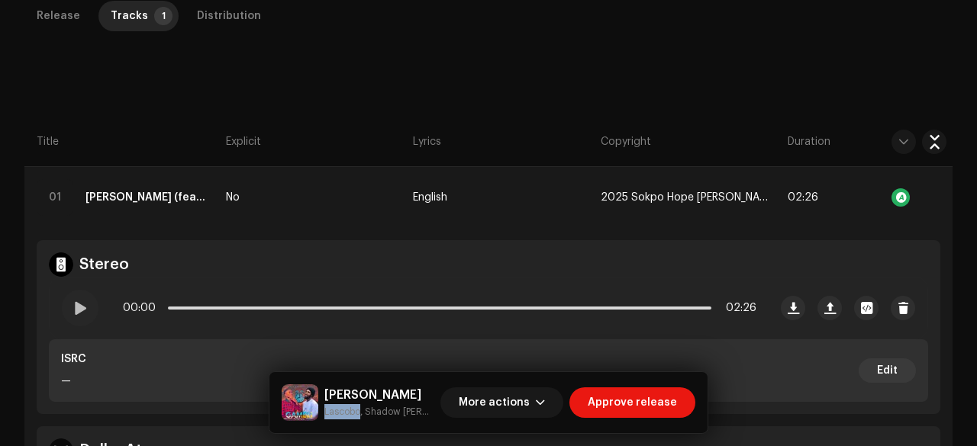
click at [332, 420] on div "Gameli Lascobo, Shadow Billy" at bounding box center [358, 403] width 153 height 37
copy small "Lascobo"
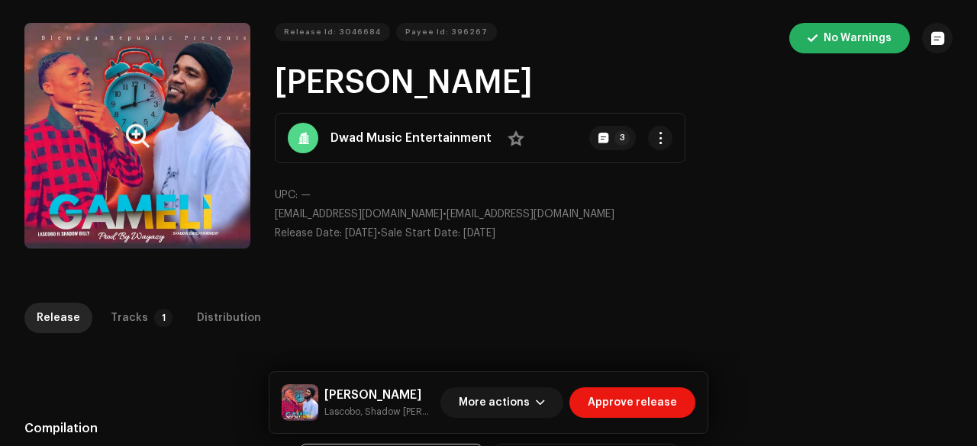
scroll to position [46, 0]
click at [102, 126] on button "Zoom Image" at bounding box center [137, 135] width 226 height 226
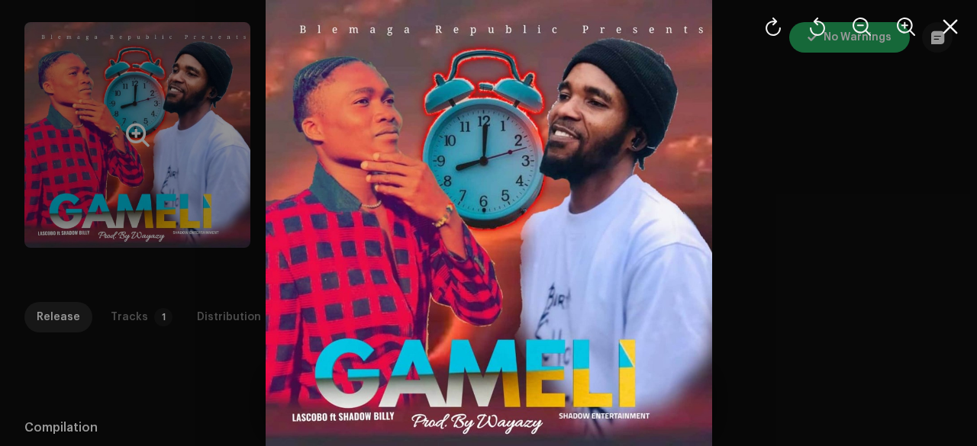
click at [102, 126] on div at bounding box center [488, 223] width 977 height 446
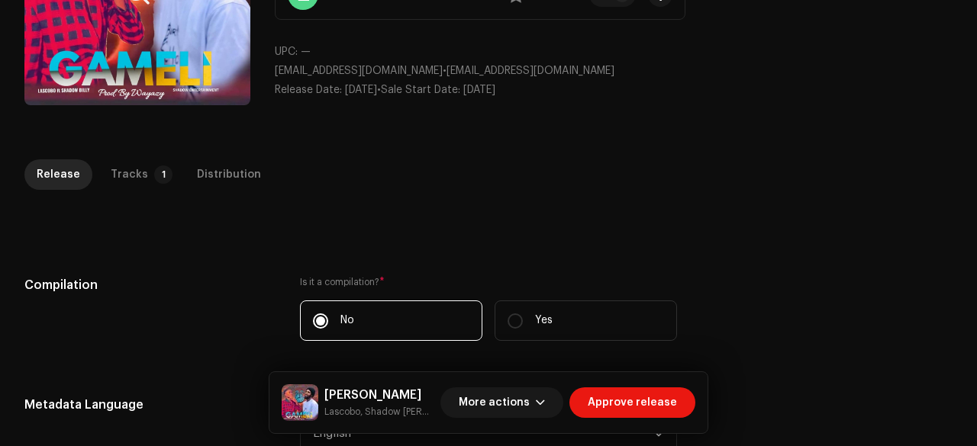
scroll to position [192, 0]
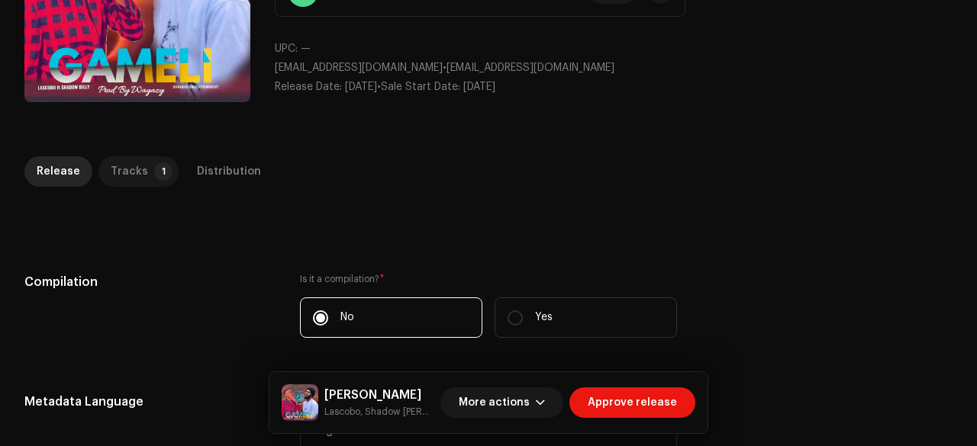
click at [127, 156] on div "Tracks" at bounding box center [129, 171] width 37 height 31
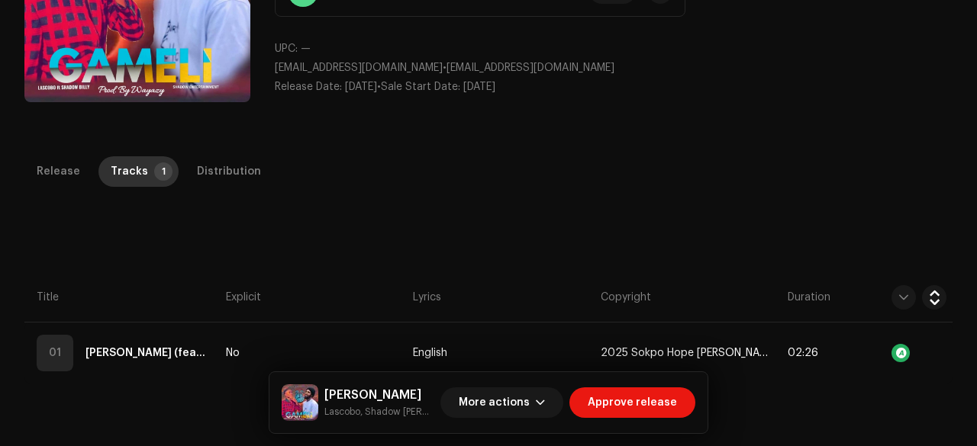
scroll to position [347, 0]
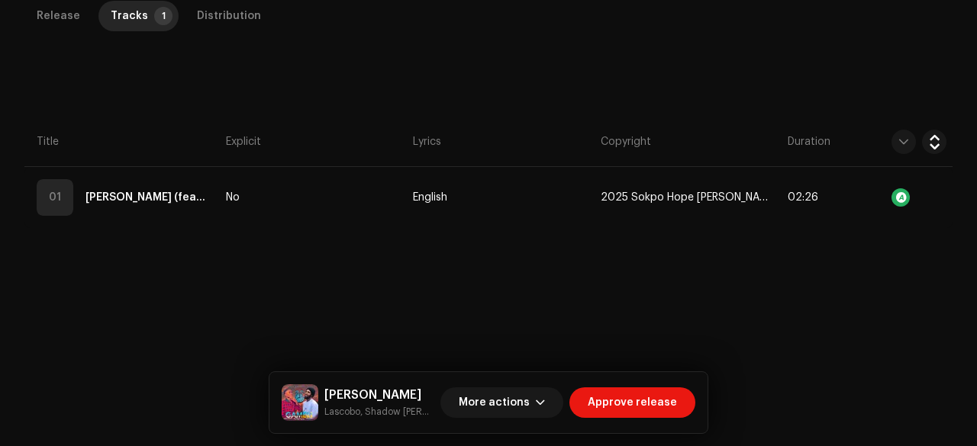
click at [293, 158] on th "Explicit" at bounding box center [313, 142] width 187 height 50
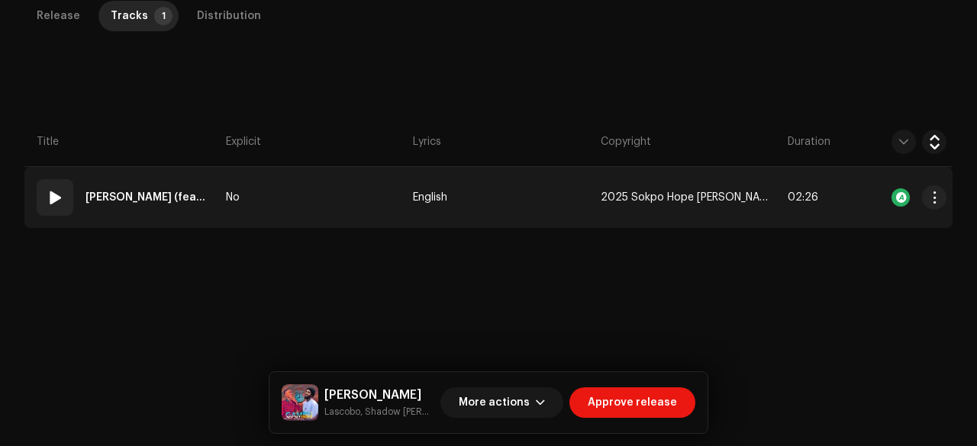
click at [287, 192] on td "No" at bounding box center [313, 197] width 187 height 61
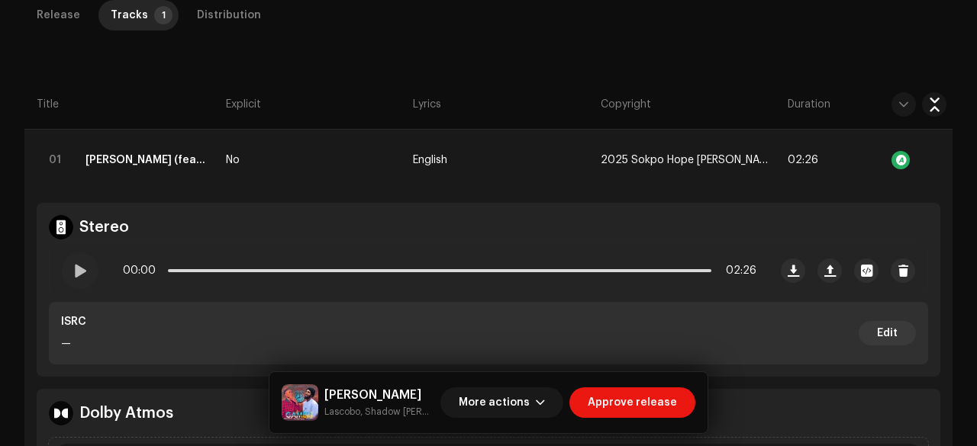
scroll to position [406, 0]
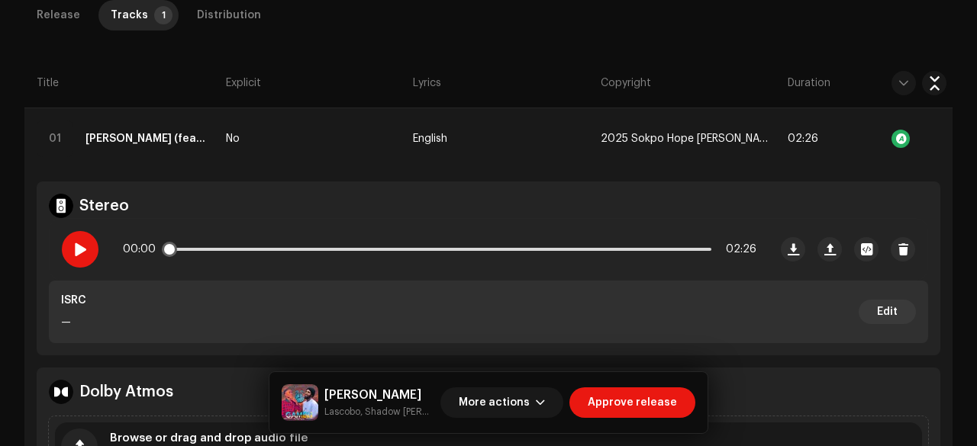
click at [82, 249] on span at bounding box center [79, 249] width 13 height 12
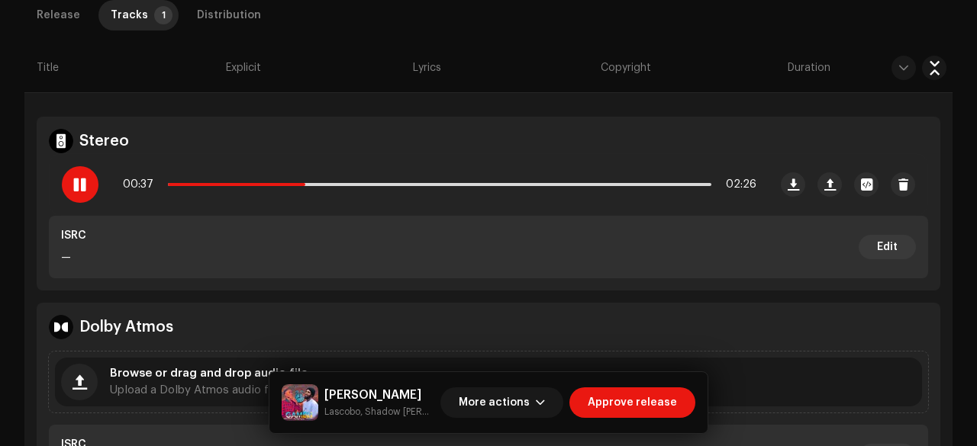
scroll to position [472, 0]
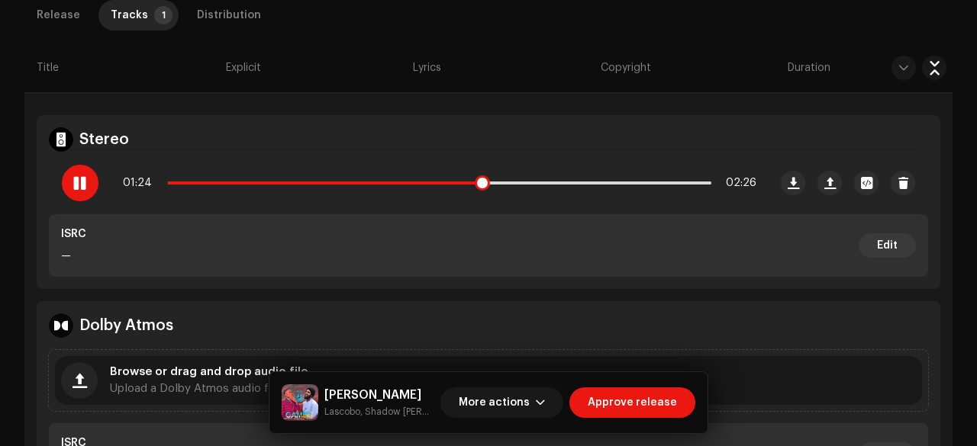
click at [82, 169] on div at bounding box center [80, 183] width 37 height 37
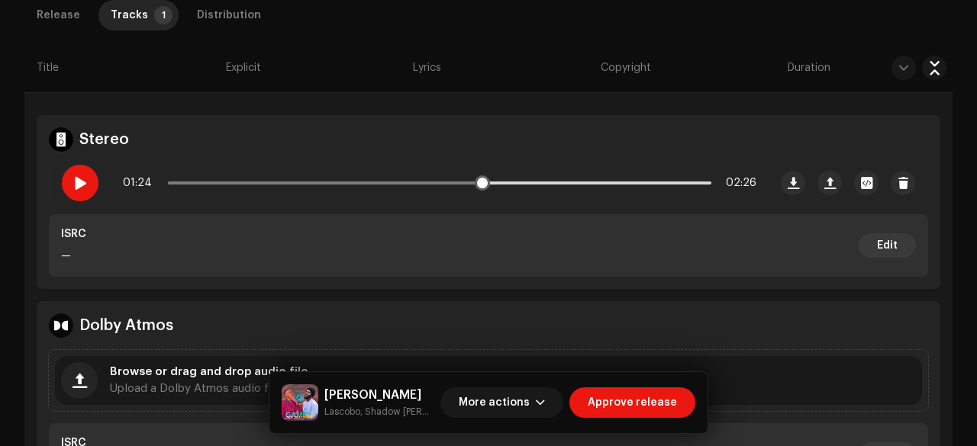
click at [90, 192] on div at bounding box center [80, 183] width 37 height 37
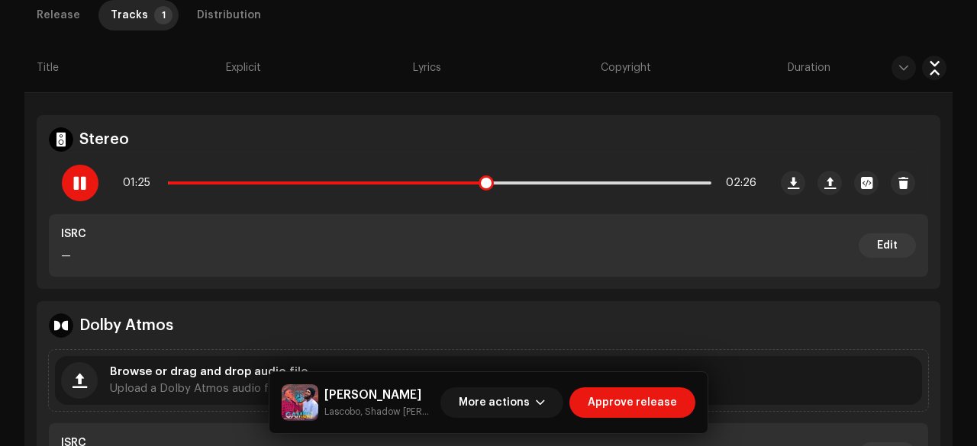
click at [450, 182] on span at bounding box center [326, 183] width 317 height 3
click at [84, 181] on span at bounding box center [79, 183] width 13 height 12
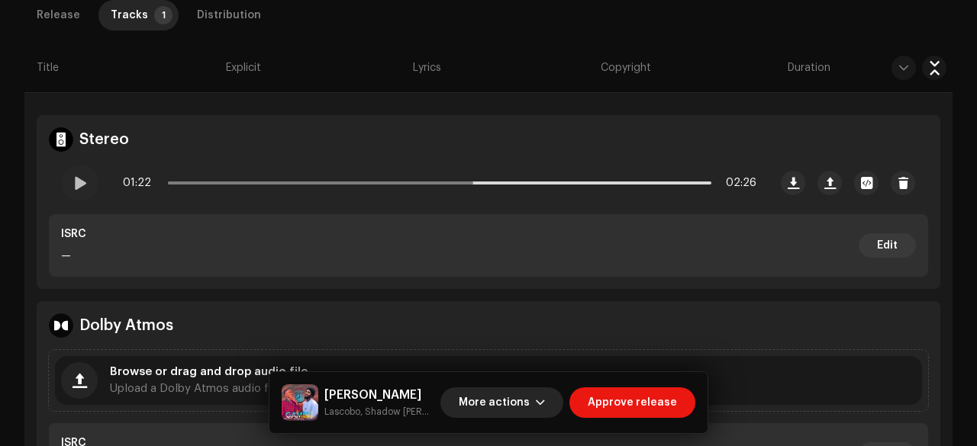
click at [507, 397] on span "More actions" at bounding box center [494, 403] width 71 height 31
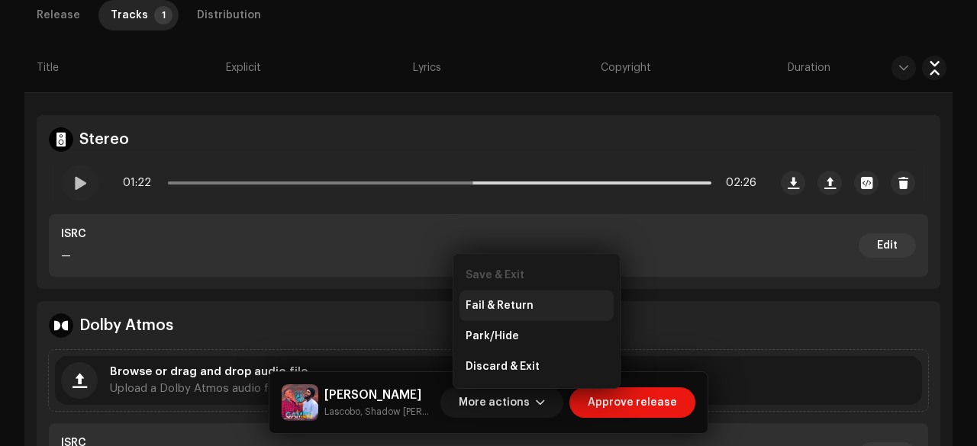
click at [488, 315] on div "Fail & Return" at bounding box center [536, 306] width 154 height 31
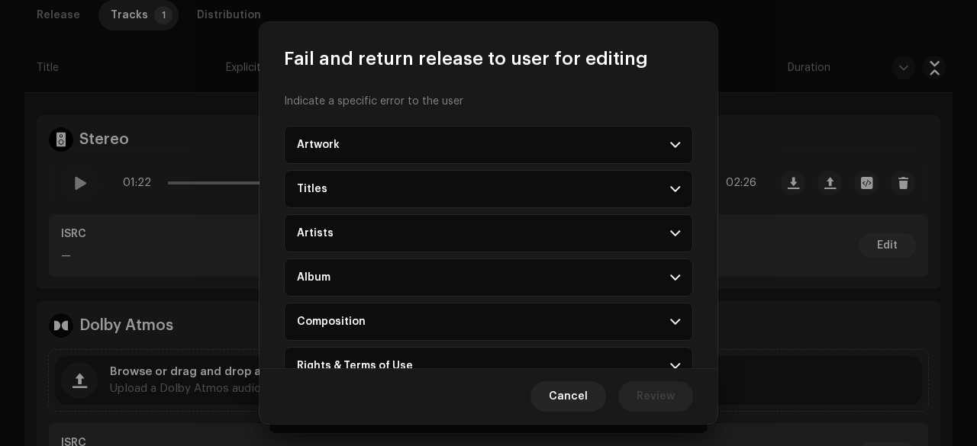
scroll to position [165, 0]
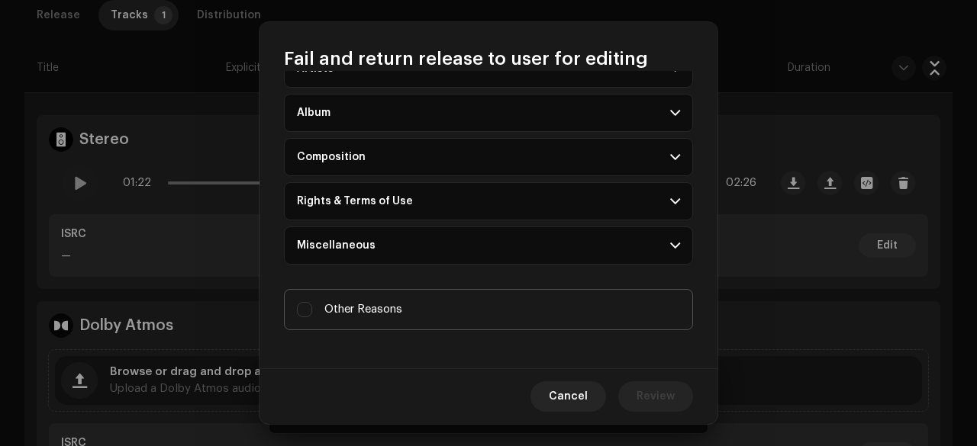
click at [369, 308] on span "Other Reasons" at bounding box center [363, 309] width 78 height 17
click at [312, 308] on input "Other Reasons" at bounding box center [304, 309] width 15 height 15
checkbox input "true"
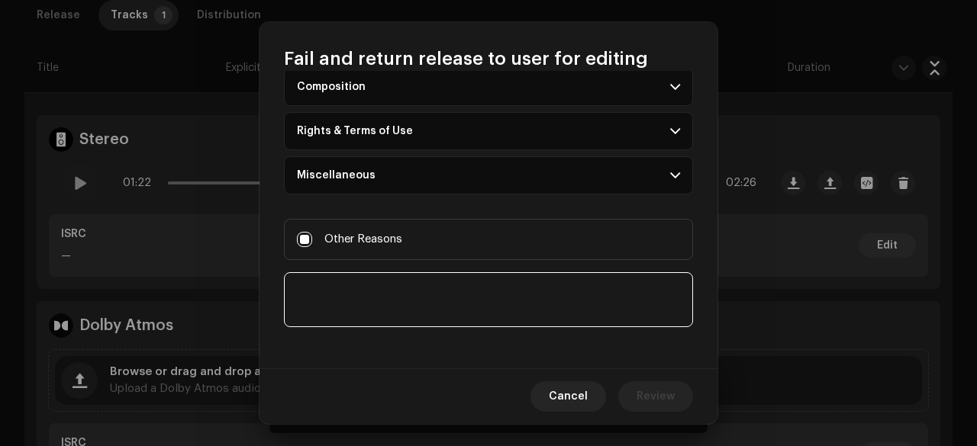
click at [344, 304] on textarea at bounding box center [488, 299] width 409 height 55
paste textarea "Thank you for submitting your song for distribution. Unfortunately, we are unab…"
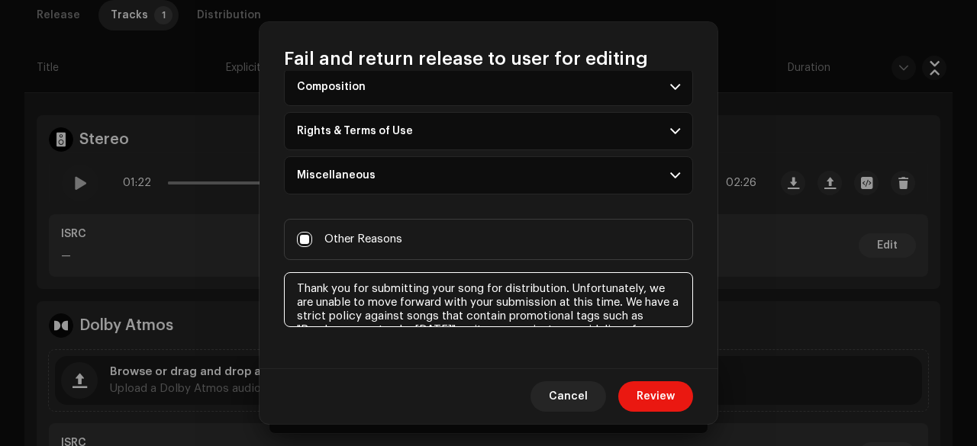
scroll to position [77, 0]
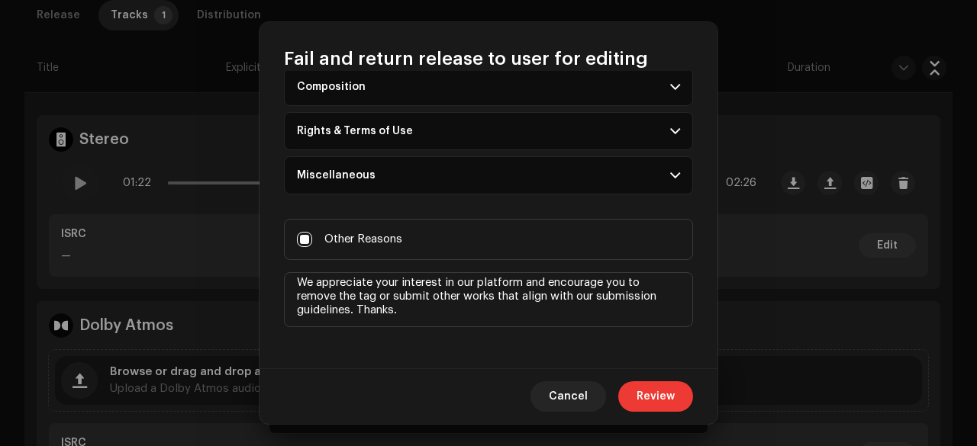
type textarea "Thank you for submitting your song for distribution. Unfortunately, we are unab…"
click at [665, 392] on span "Review" at bounding box center [655, 396] width 38 height 31
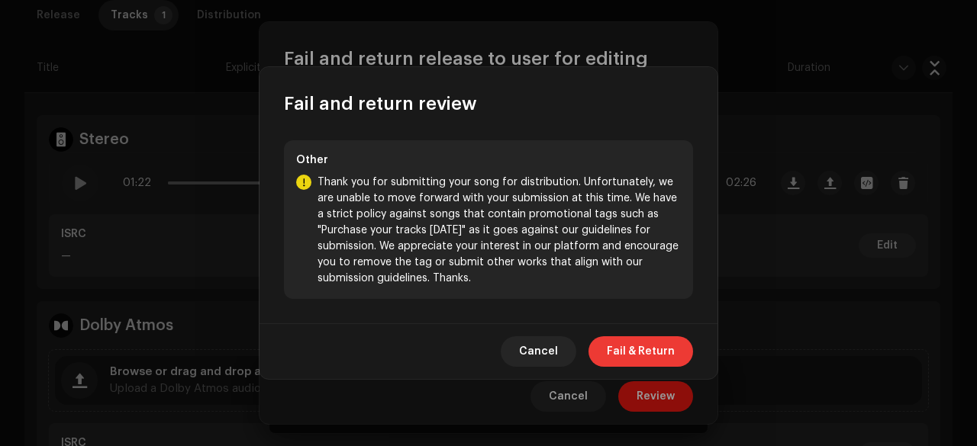
drag, startPoint x: 644, startPoint y: 332, endPoint x: 647, endPoint y: 356, distance: 24.6
click at [647, 356] on div "Cancel Fail & Return" at bounding box center [488, 351] width 458 height 56
click at [647, 356] on span "Fail & Return" at bounding box center [641, 351] width 68 height 31
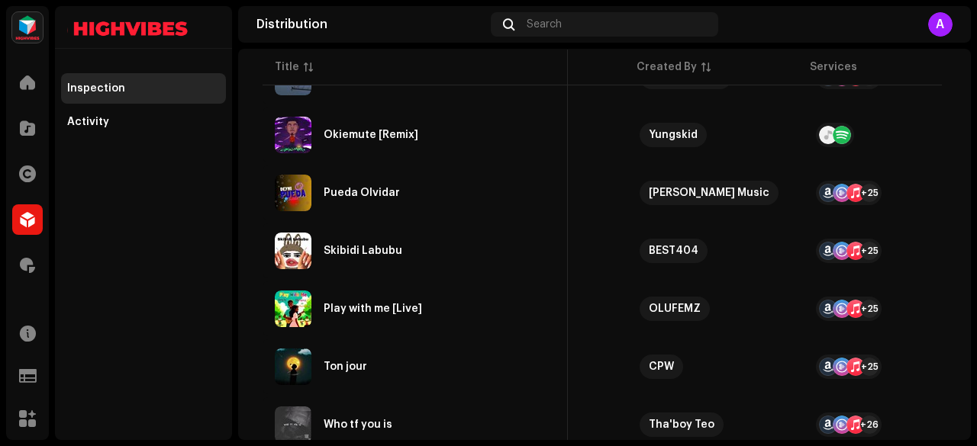
scroll to position [0, 54]
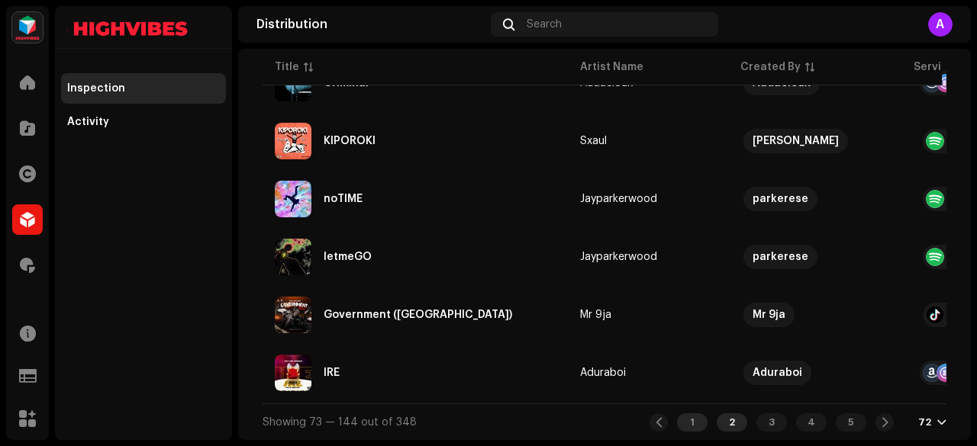
click at [691, 431] on div "1" at bounding box center [692, 423] width 31 height 18
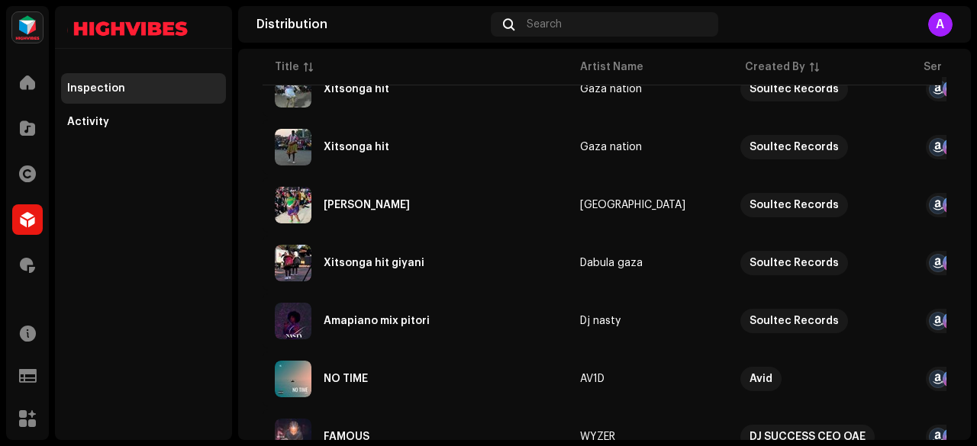
scroll to position [734, 0]
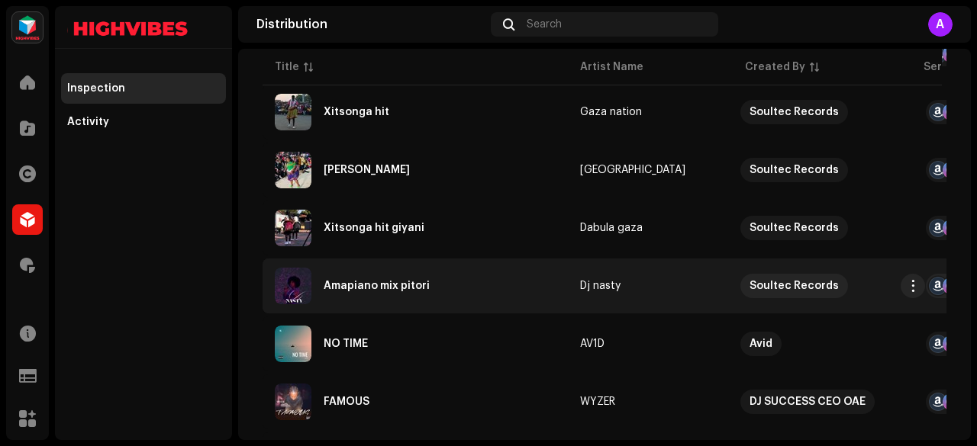
click at [353, 292] on div "Amapiano mix pitori" at bounding box center [415, 286] width 281 height 37
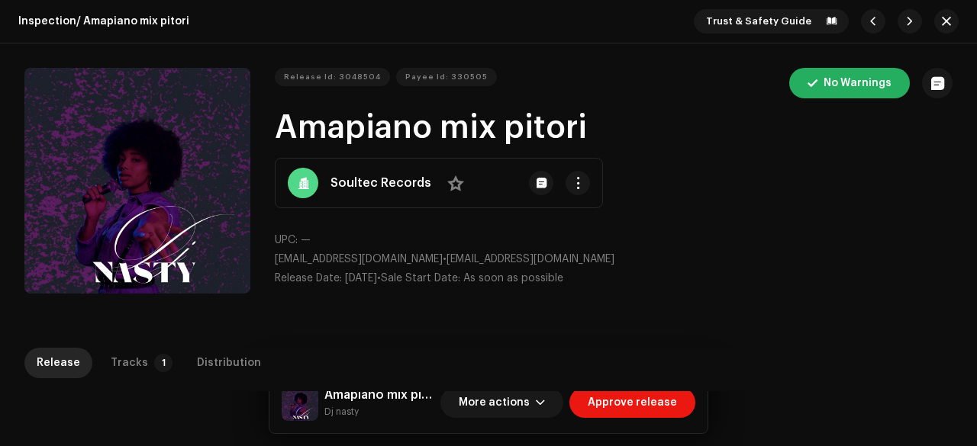
scroll to position [50, 0]
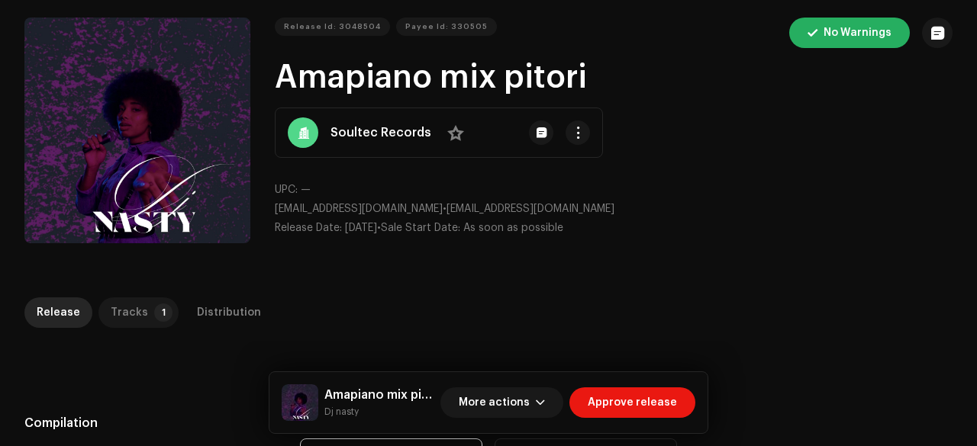
click at [139, 314] on div "Tracks" at bounding box center [129, 313] width 37 height 31
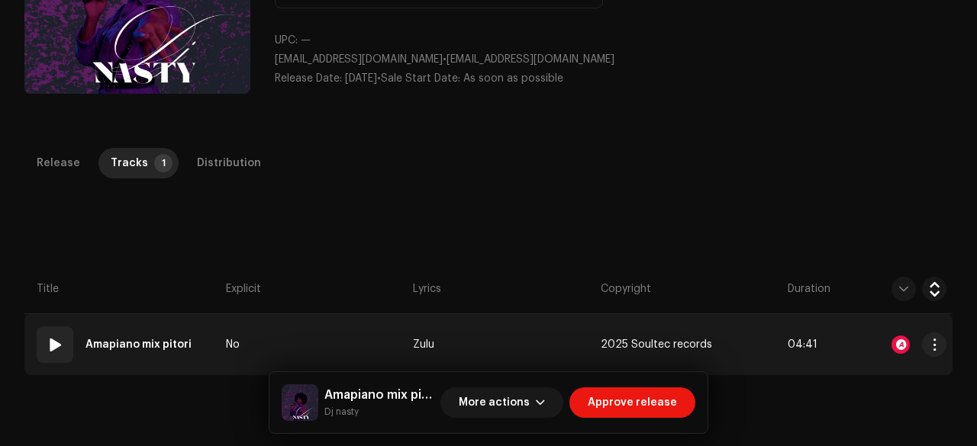
scroll to position [347, 0]
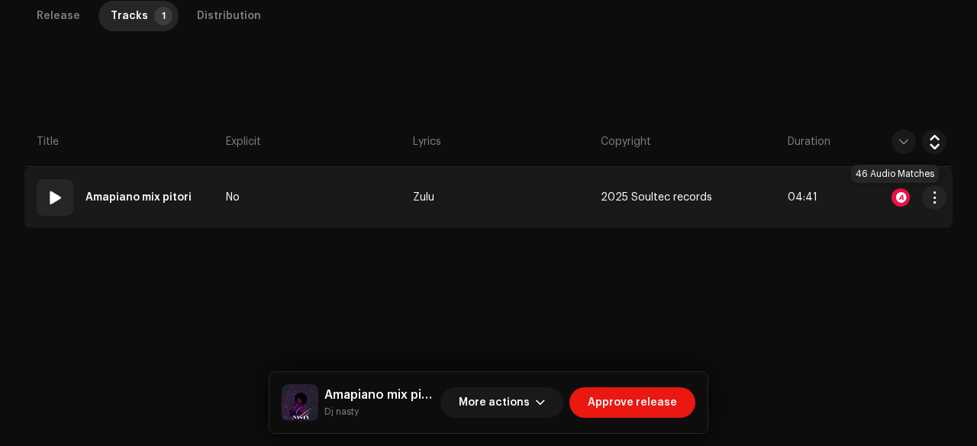
click at [891, 195] on div at bounding box center [900, 197] width 18 height 18
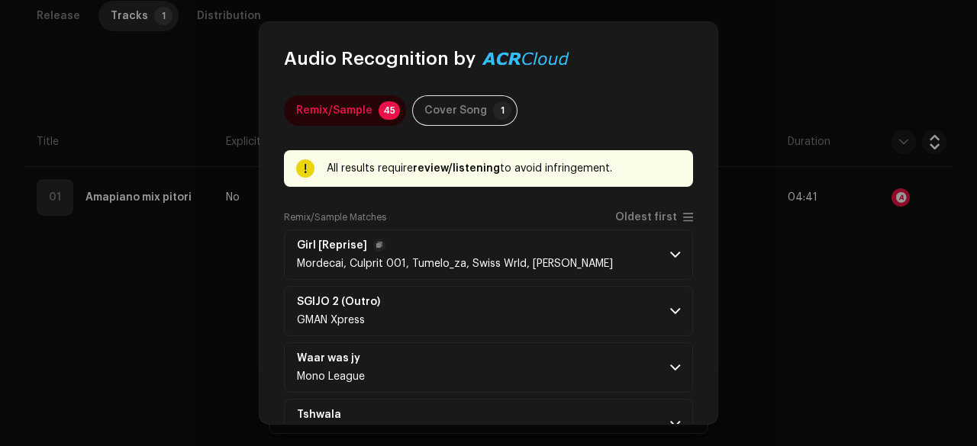
click at [525, 254] on div "Girl [Reprise] [PERSON_NAME], Culprit 001, Tumelo_za, Swiss Wrld, [PERSON_NAME]" at bounding box center [455, 255] width 316 height 31
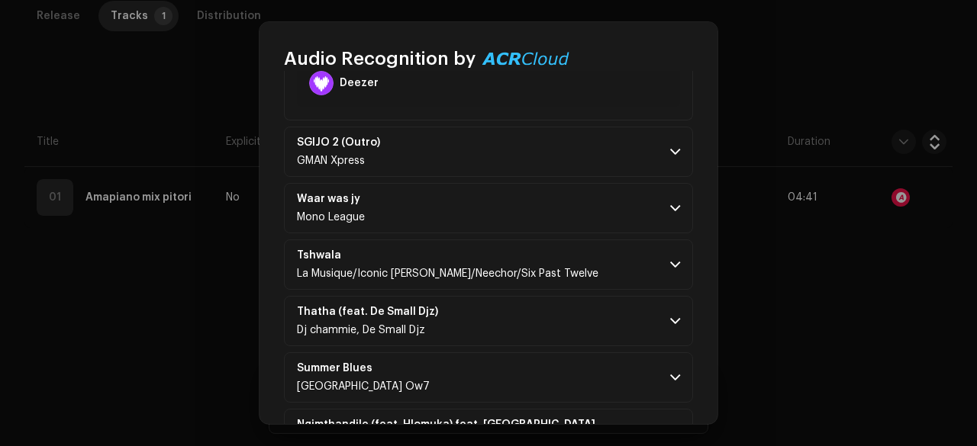
scroll to position [469, 0]
click at [481, 160] on p-accordion-header "SGIJO 2 (Outro) GMAN Xpress" at bounding box center [488, 151] width 409 height 50
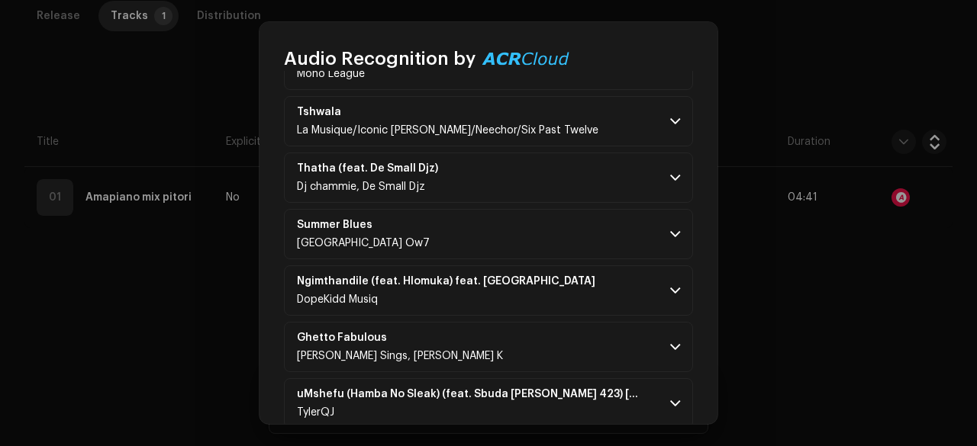
scroll to position [996, 0]
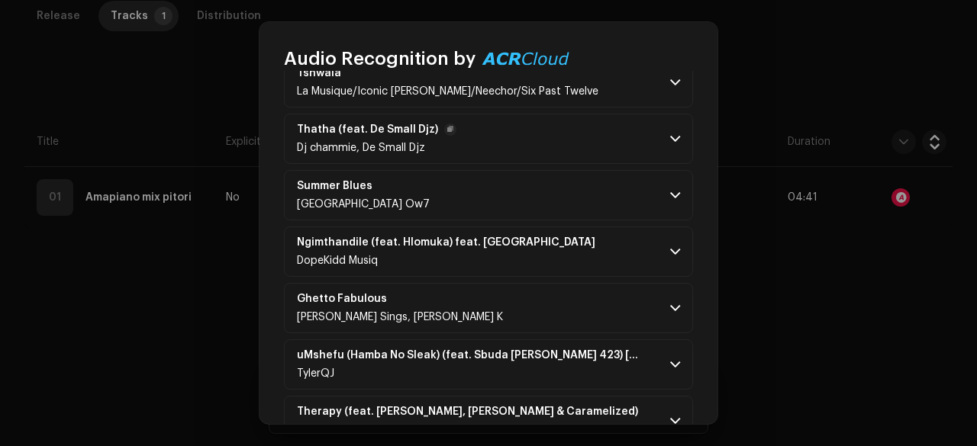
click at [529, 132] on p-accordion-header "Thatha (feat. De Small Djz) Dj chammie, De Small Djz" at bounding box center [488, 139] width 409 height 50
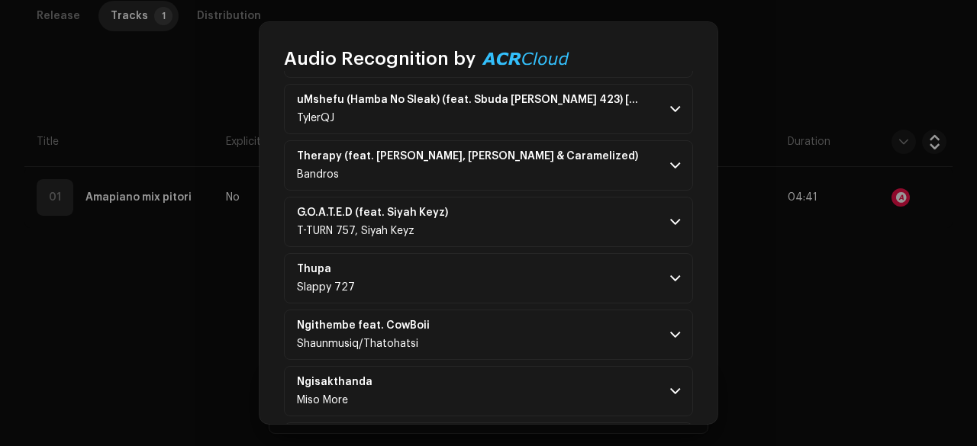
scroll to position [1582, 0]
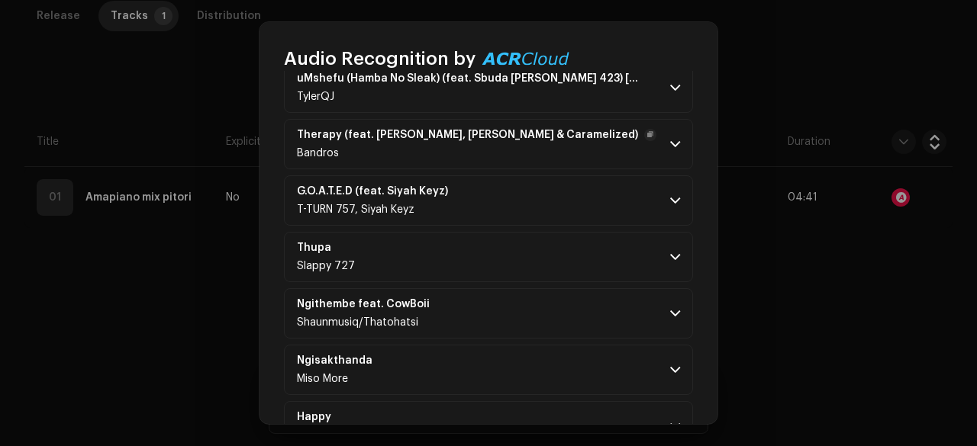
click at [557, 133] on p-accordion-header "Therapy (feat. [PERSON_NAME], [PERSON_NAME] & Caramelized) Bandros" at bounding box center [488, 144] width 409 height 50
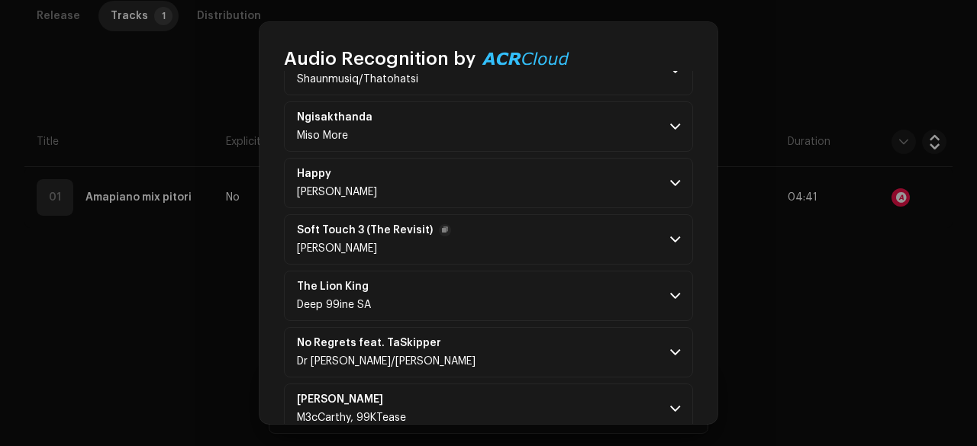
scroll to position [2212, 0]
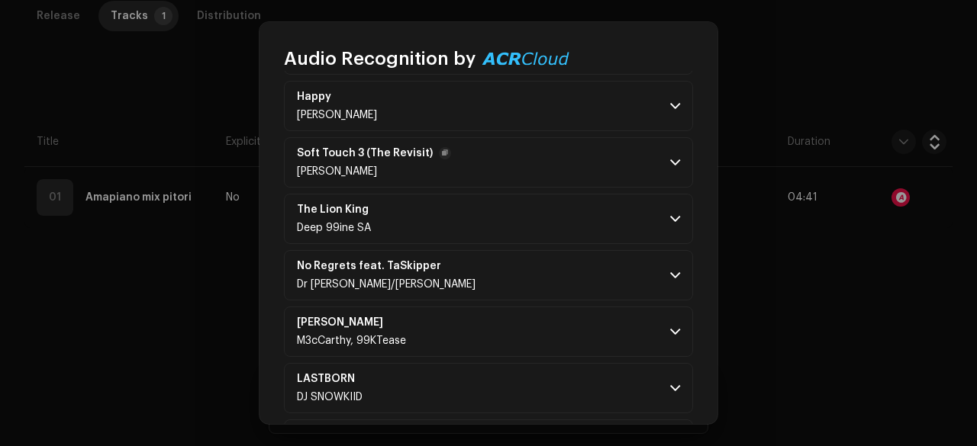
click at [551, 173] on p-accordion-header "Soft Touch 3 (The Revisit) [PERSON_NAME]" at bounding box center [488, 162] width 409 height 50
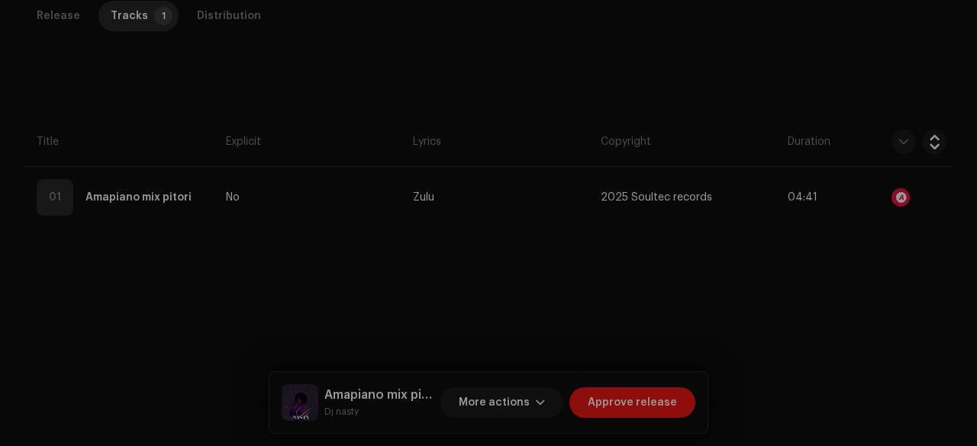
scroll to position [6044, 0]
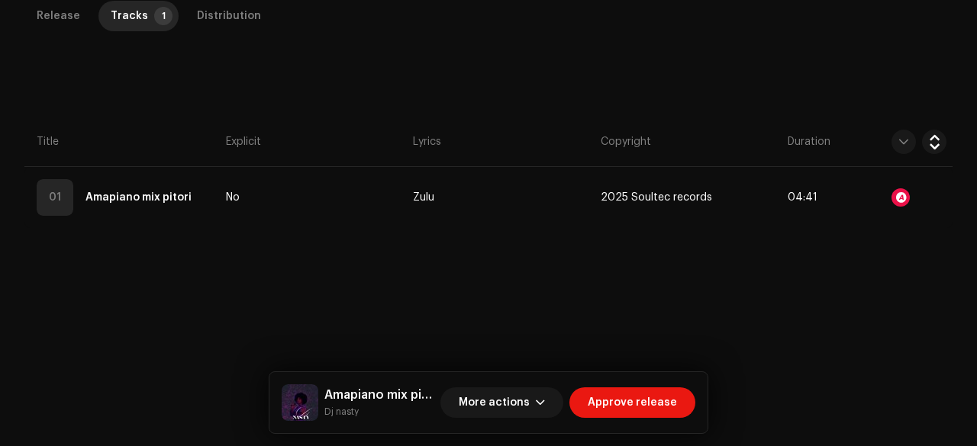
click at [346, 419] on small "Dj nasty" at bounding box center [379, 411] width 110 height 15
copy div "Lo ipsum Dolo sitamet Consect adipisc Elitsed Doeius 7 Temporincidi Utlaboreetd…"
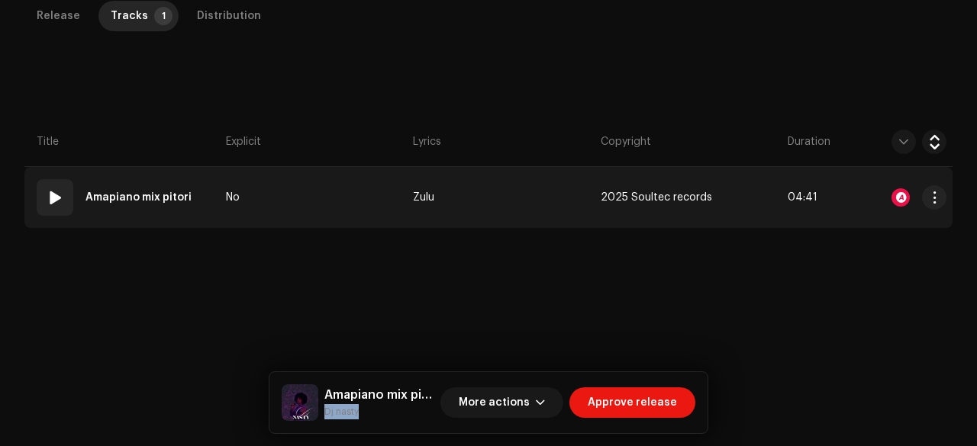
scroll to position [0, 0]
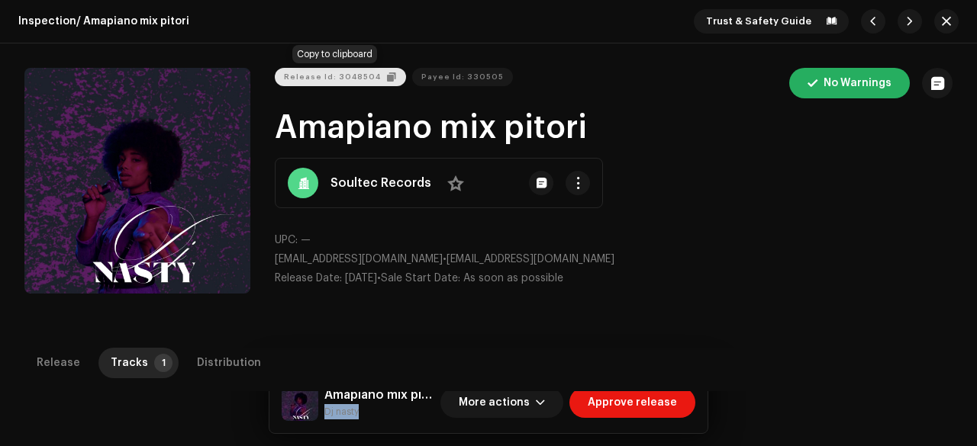
click at [330, 83] on span "Release Id: 3048504" at bounding box center [332, 77] width 97 height 31
copy div "Lo ipsum Dolo sitamet Consect adipisc Elitsed Doeius 7 Temporincidi Utlaboreetd…"
click at [935, 18] on button "button" at bounding box center [946, 21] width 24 height 24
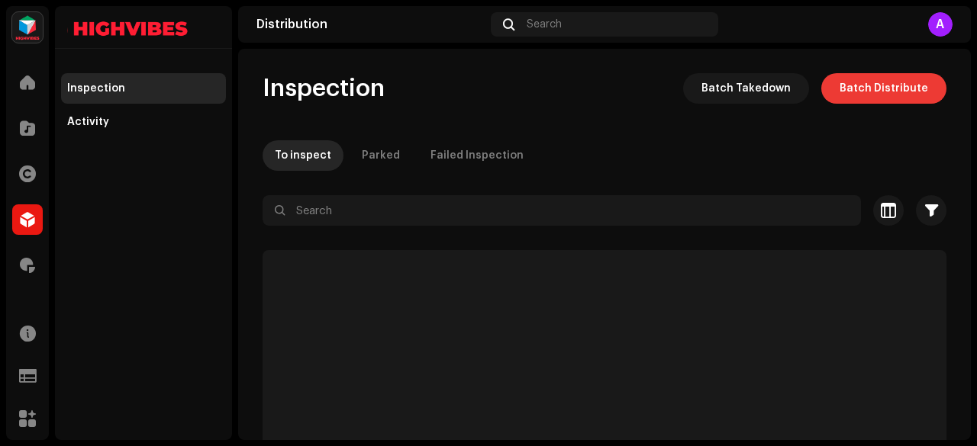
click at [865, 89] on span "Batch Distribute" at bounding box center [883, 88] width 89 height 31
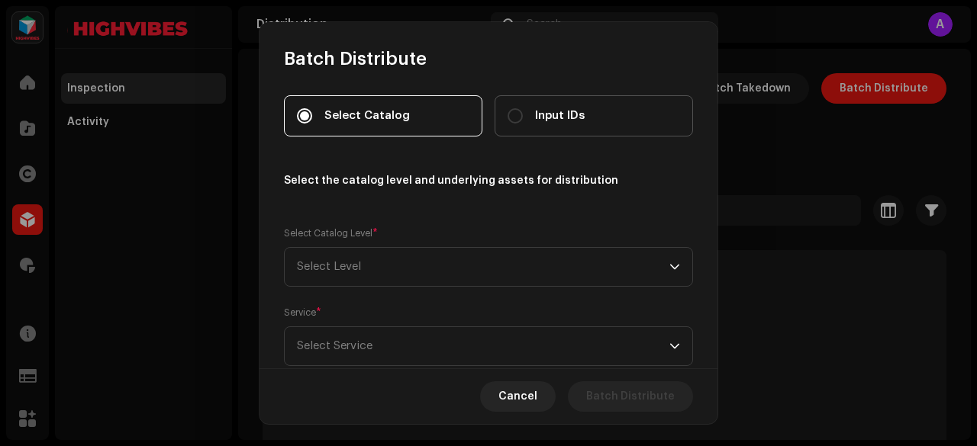
click at [566, 111] on span "Input IDs" at bounding box center [560, 116] width 50 height 17
click at [523, 111] on input "Input IDs" at bounding box center [514, 115] width 15 height 15
radio input "true"
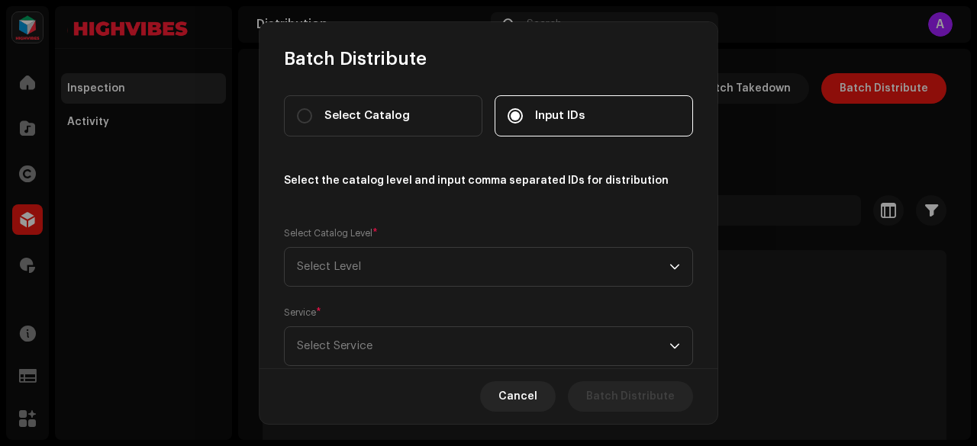
scroll to position [40, 0]
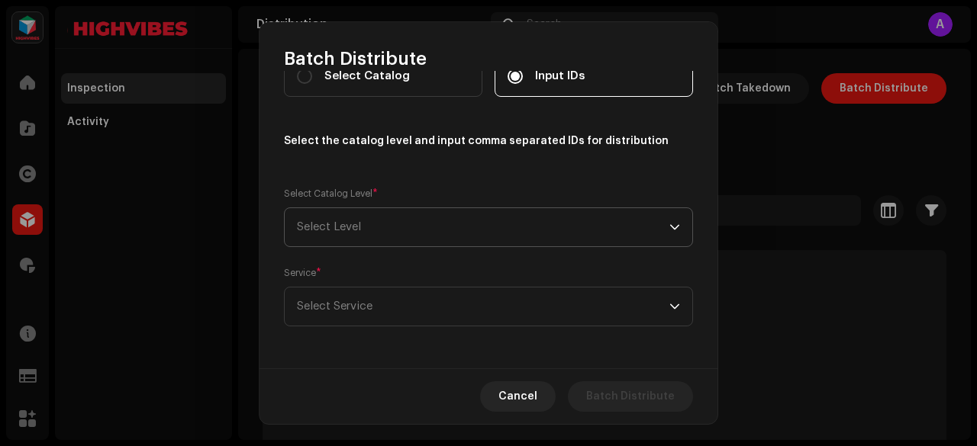
click at [331, 222] on span "Select Level" at bounding box center [483, 227] width 372 height 38
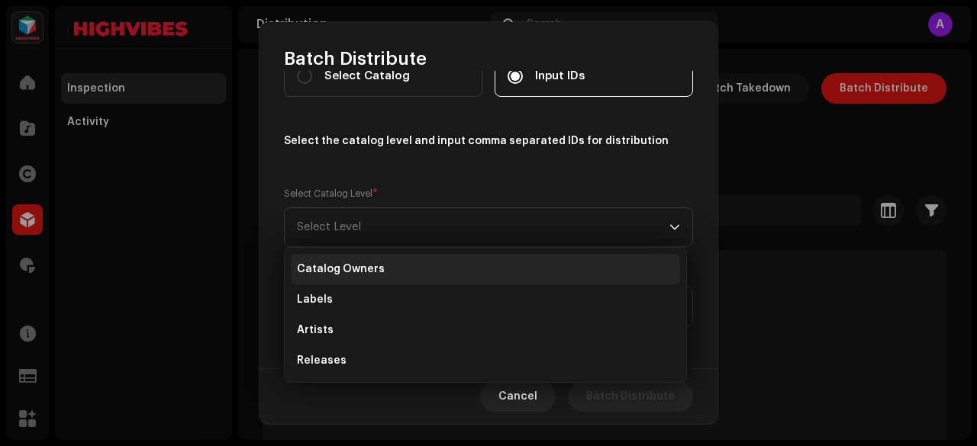
click at [330, 356] on span "Releases" at bounding box center [322, 360] width 50 height 15
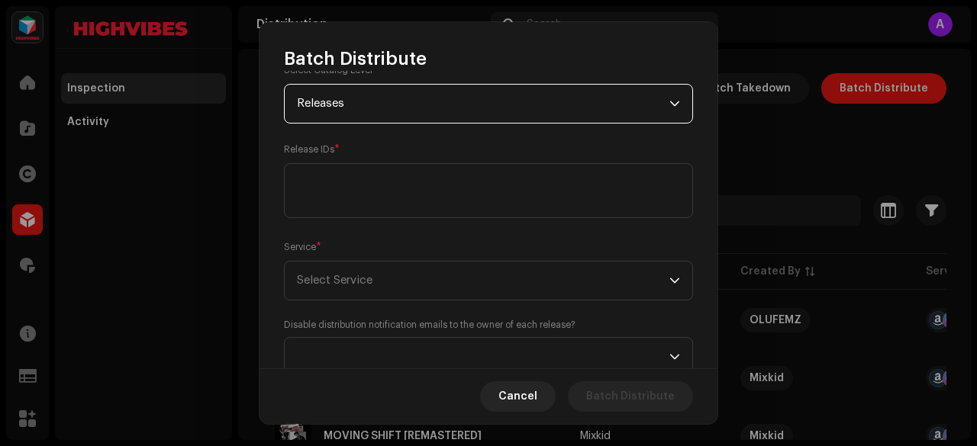
scroll to position [164, 0]
click at [323, 192] on textarea at bounding box center [488, 190] width 409 height 55
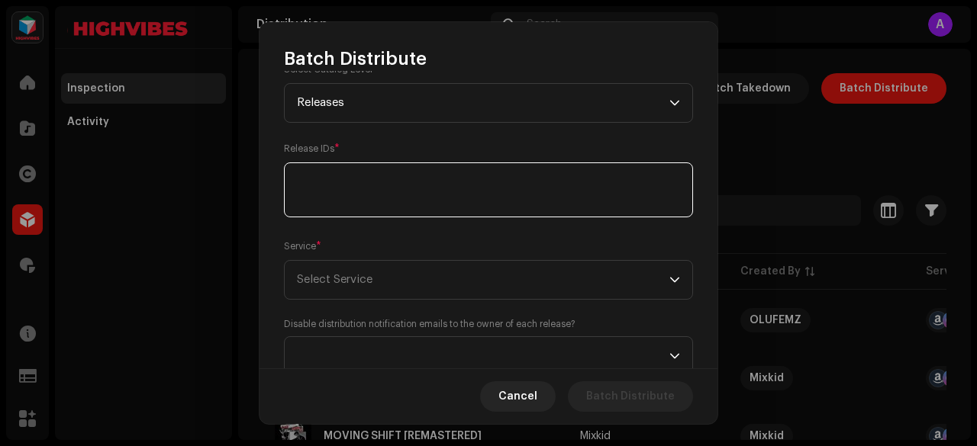
paste textarea "3048504"
type textarea "3"
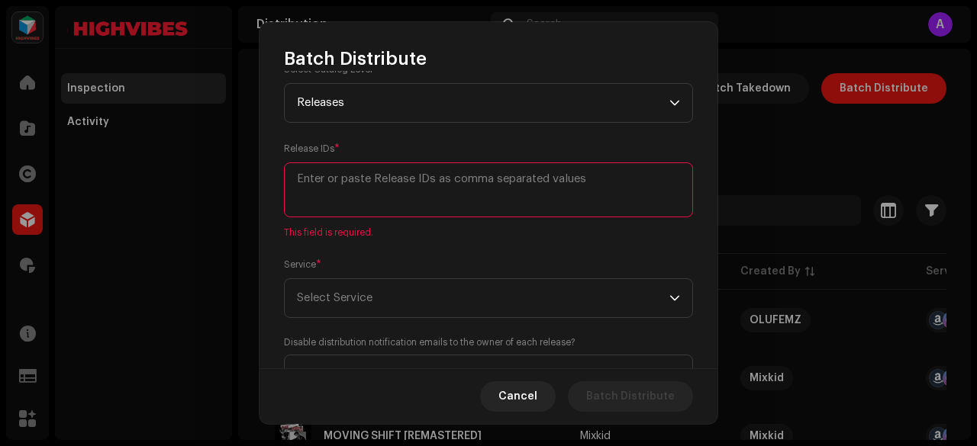
paste textarea "3048504"
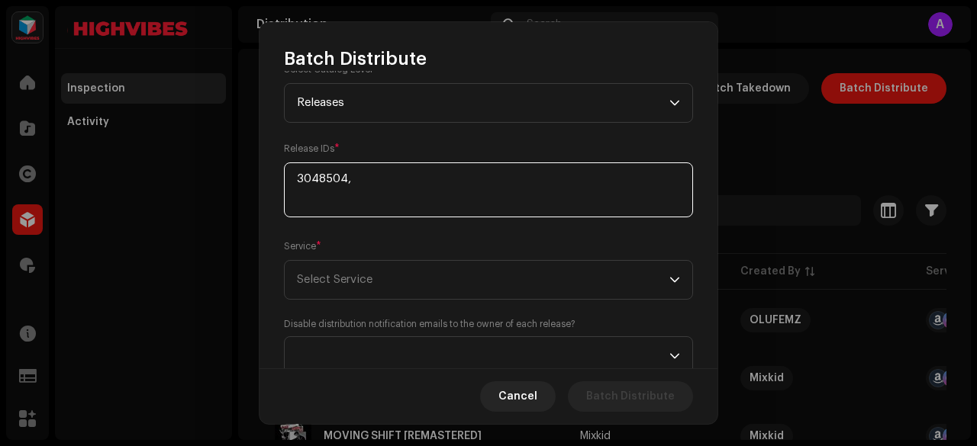
paste textarea "3048514"
paste textarea "3048519"
paste textarea "3048555"
paste textarea "3048563"
type textarea "3048504,3048514,3048519,3048555,3048563"
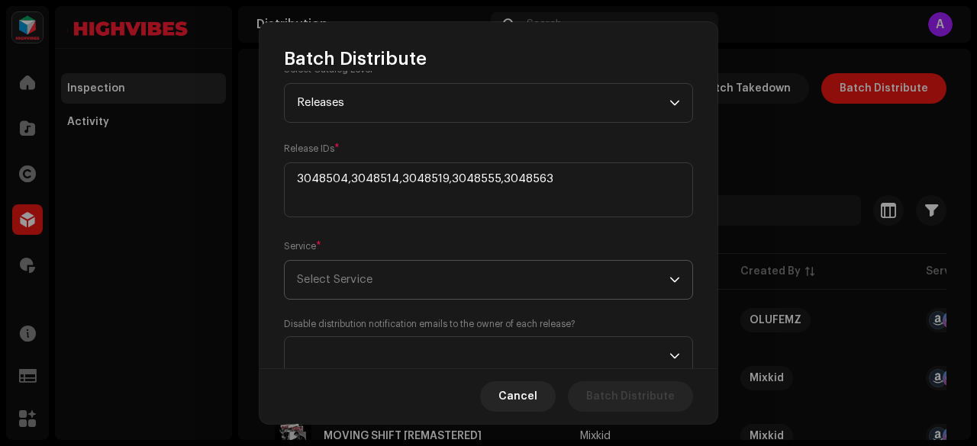
click at [359, 283] on span "Select Service" at bounding box center [335, 279] width 76 height 11
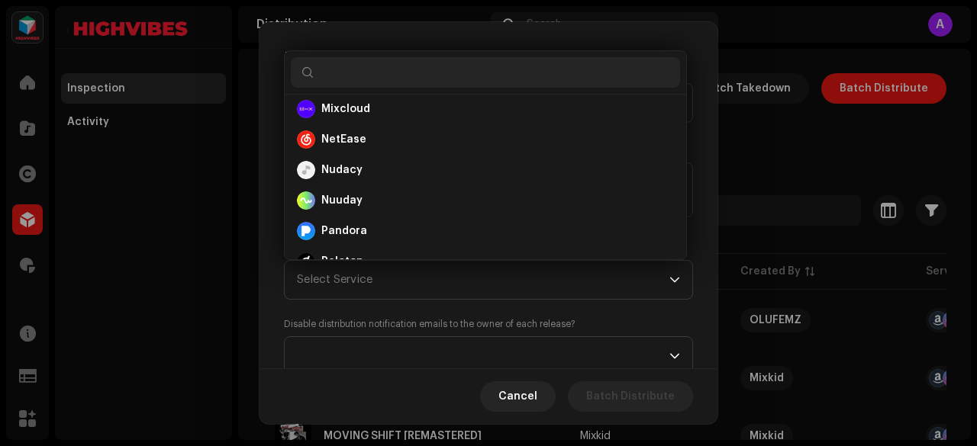
scroll to position [514, 0]
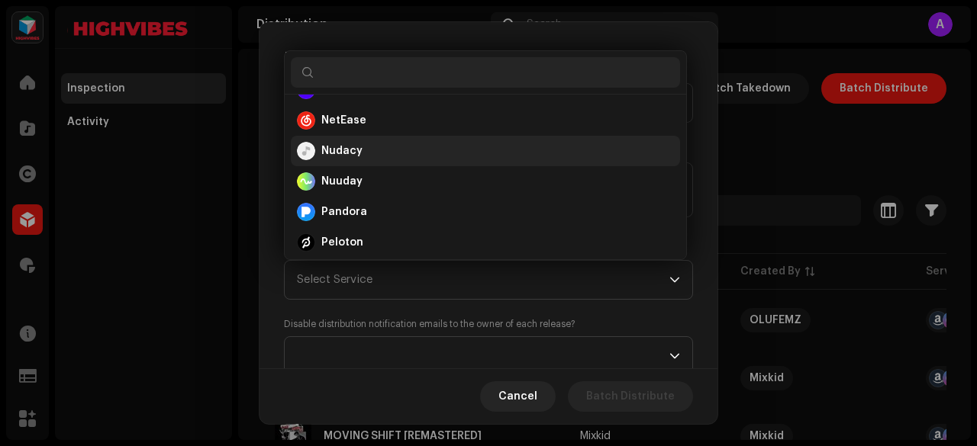
click at [349, 144] on strong "Nudacy" at bounding box center [341, 150] width 41 height 15
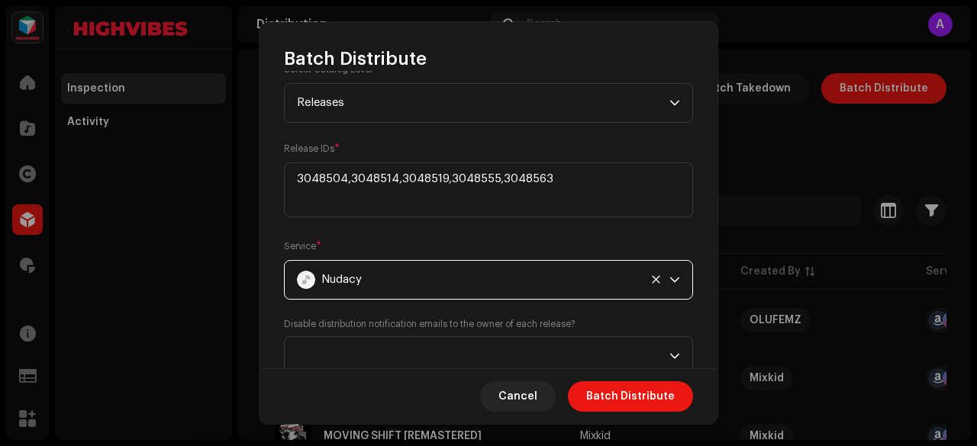
scroll to position [214, 0]
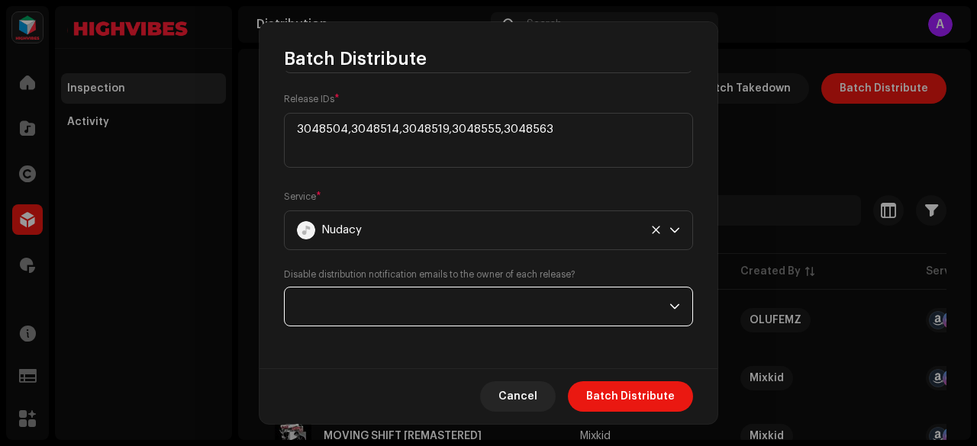
click at [375, 301] on span at bounding box center [483, 307] width 372 height 38
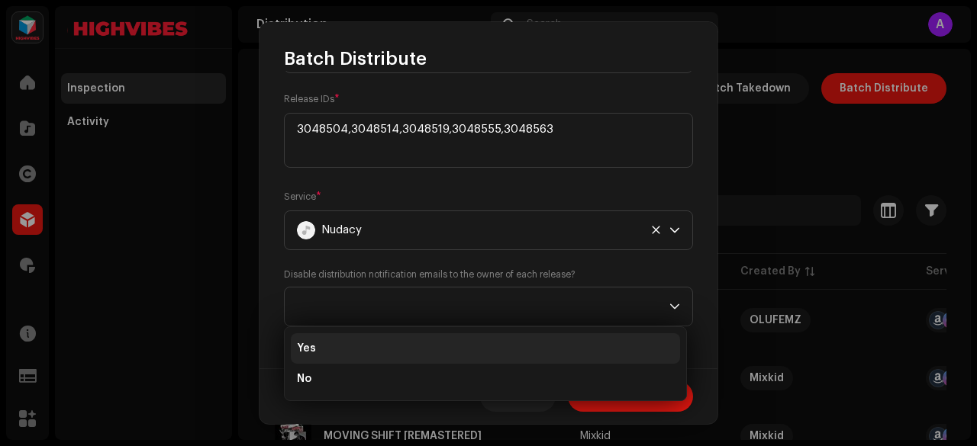
click at [326, 353] on li "Yes" at bounding box center [485, 348] width 389 height 31
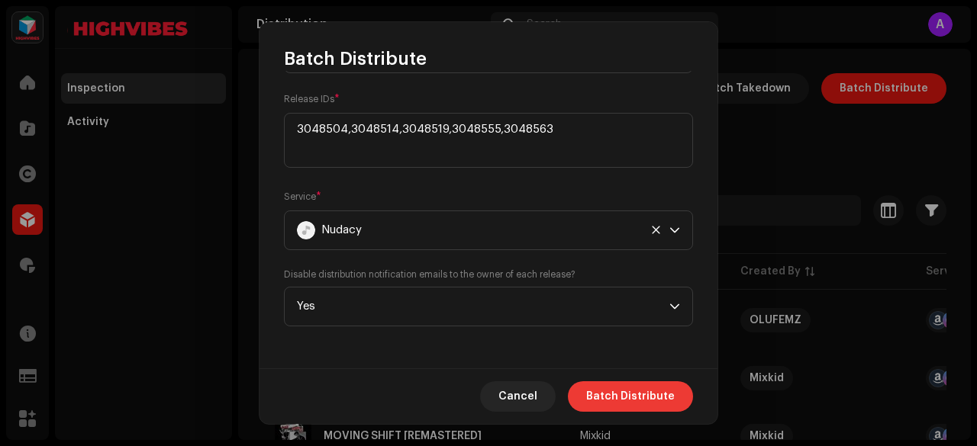
click at [634, 401] on span "Batch Distribute" at bounding box center [630, 396] width 89 height 31
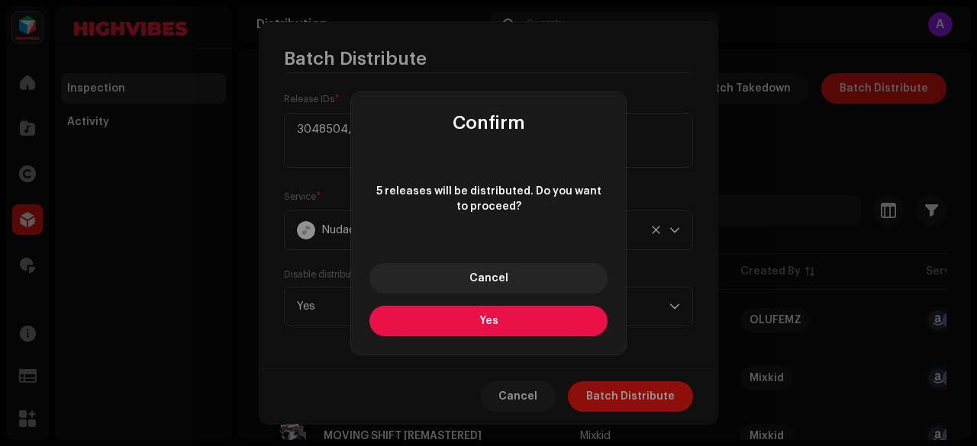
click at [482, 311] on button "Yes" at bounding box center [488, 321] width 238 height 31
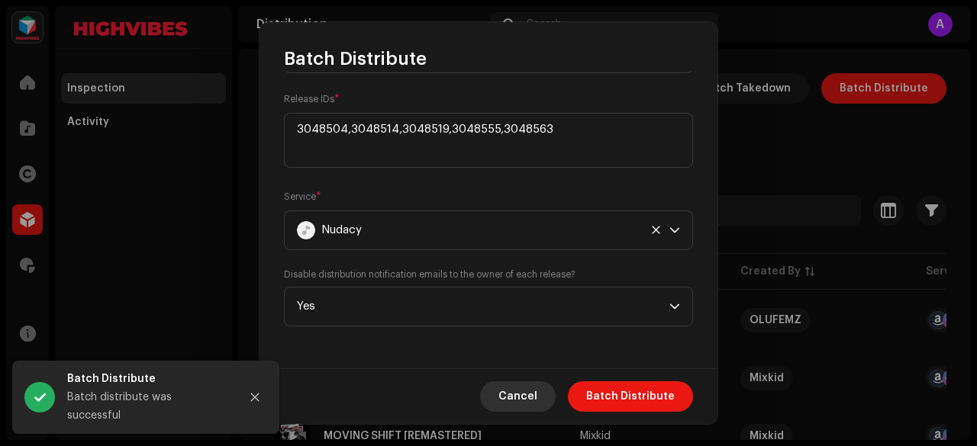
click at [535, 388] on span "Cancel" at bounding box center [517, 396] width 39 height 31
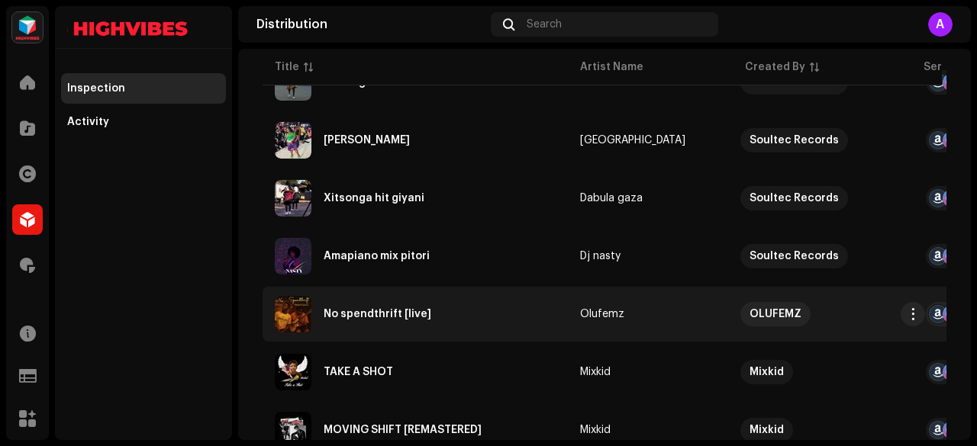
scroll to position [320, 0]
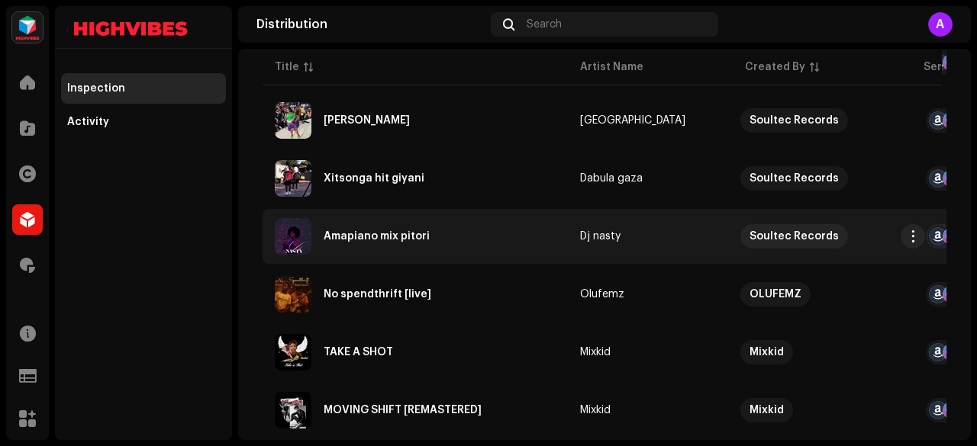
click at [343, 245] on div "Amapiano mix pitori" at bounding box center [415, 236] width 281 height 37
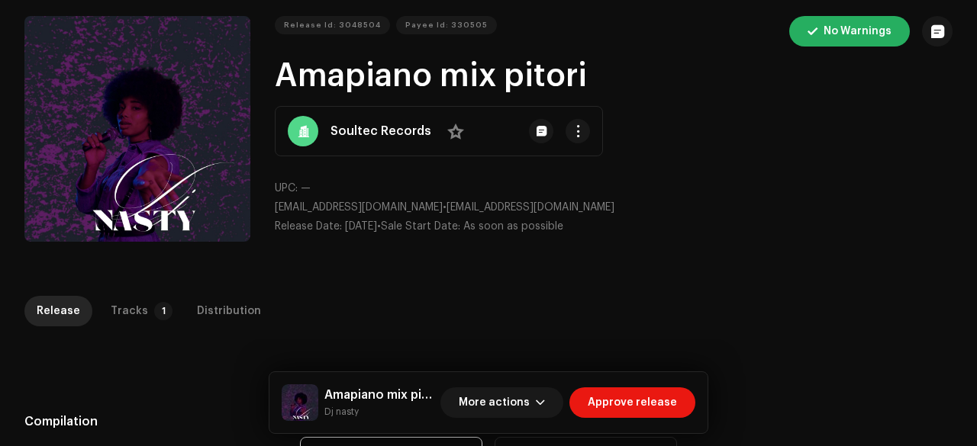
scroll to position [53, 0]
click at [340, 408] on small "Dj nasty" at bounding box center [379, 411] width 110 height 15
copy div "Dj nasty More actions Approve release Release Tracks 1 Distribution"
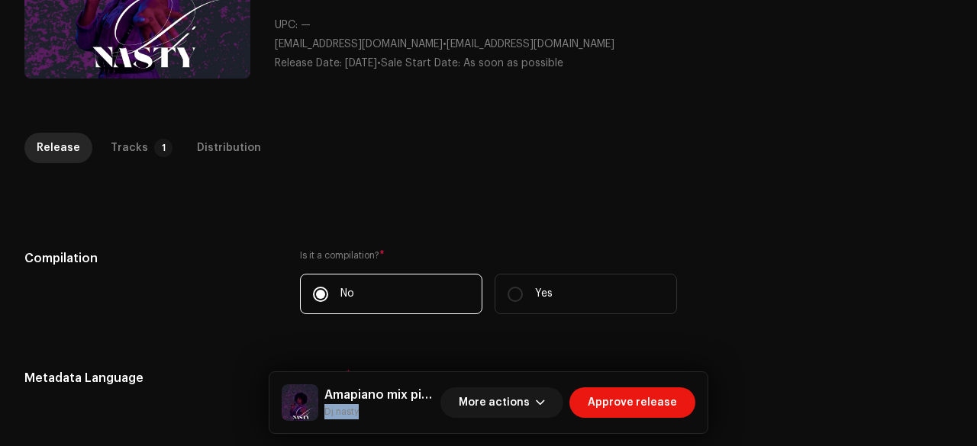
scroll to position [217, 0]
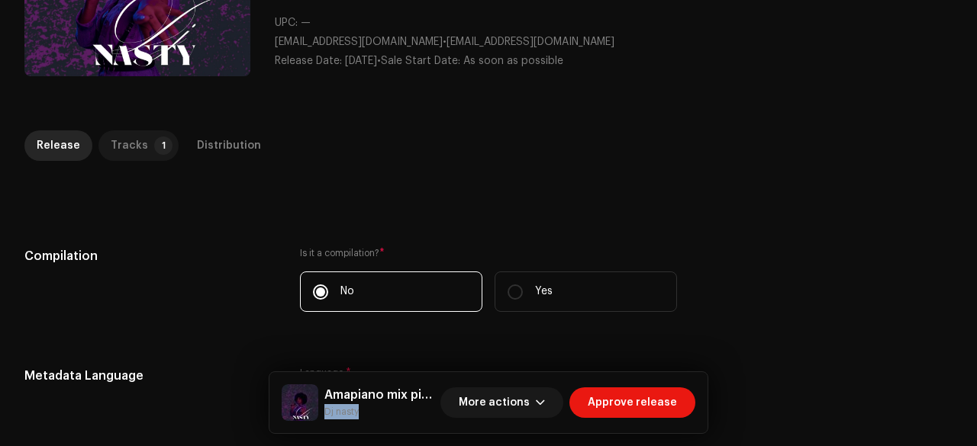
click at [142, 151] on p-tab "Tracks 1" at bounding box center [138, 145] width 80 height 31
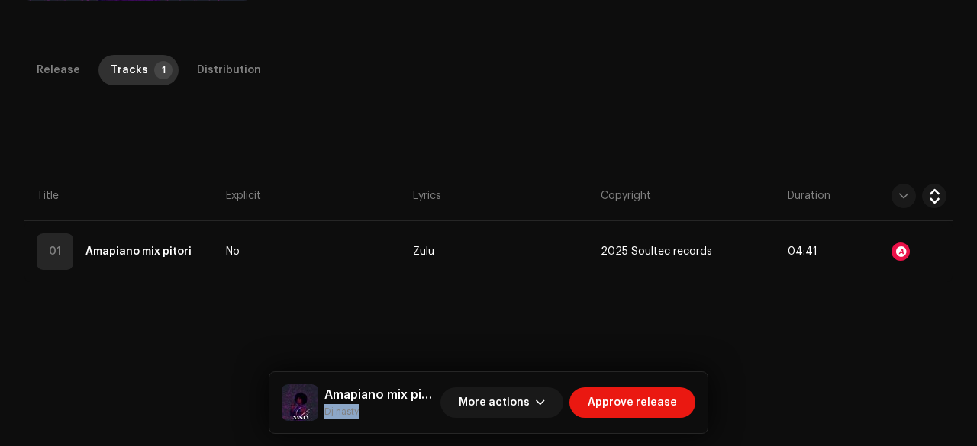
scroll to position [296, 0]
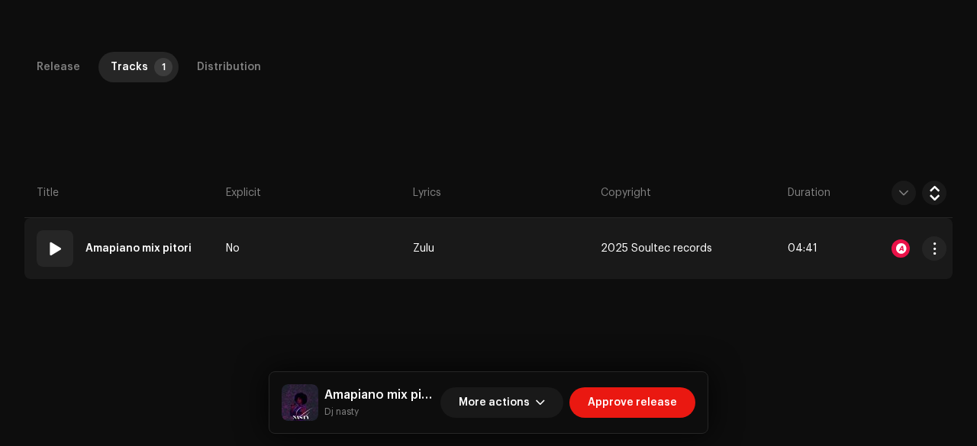
click at [279, 225] on td "No" at bounding box center [313, 248] width 187 height 61
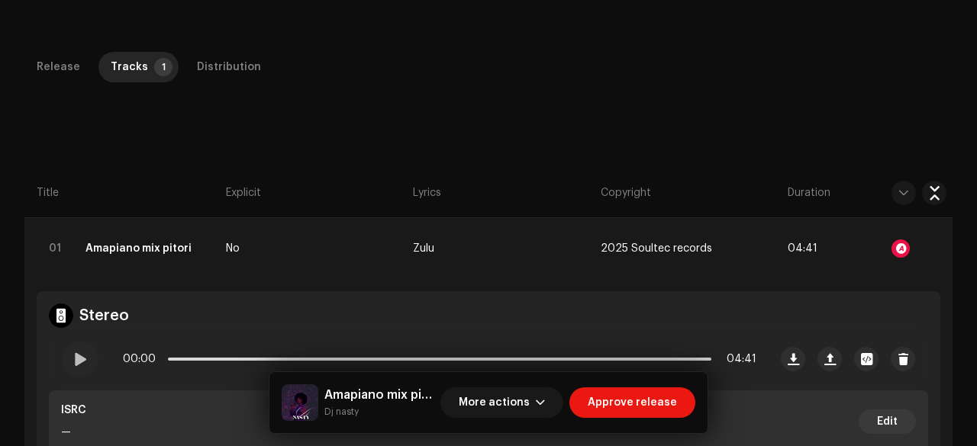
click at [120, 93] on div "Release Tracks 1 Distribution" at bounding box center [488, 73] width 928 height 43
click at [79, 349] on div at bounding box center [80, 359] width 37 height 37
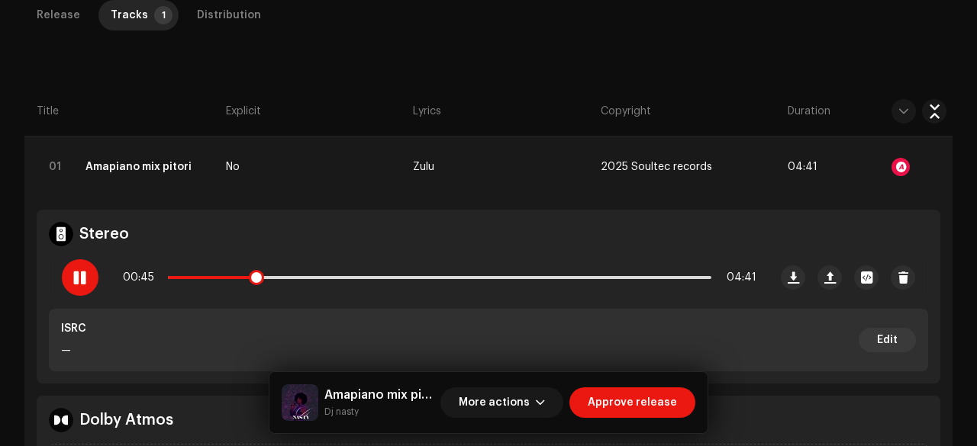
scroll to position [378, 0]
click at [92, 281] on div at bounding box center [80, 277] width 37 height 37
click at [78, 275] on span at bounding box center [79, 277] width 13 height 12
click at [472, 275] on p-slider at bounding box center [439, 276] width 543 height 3
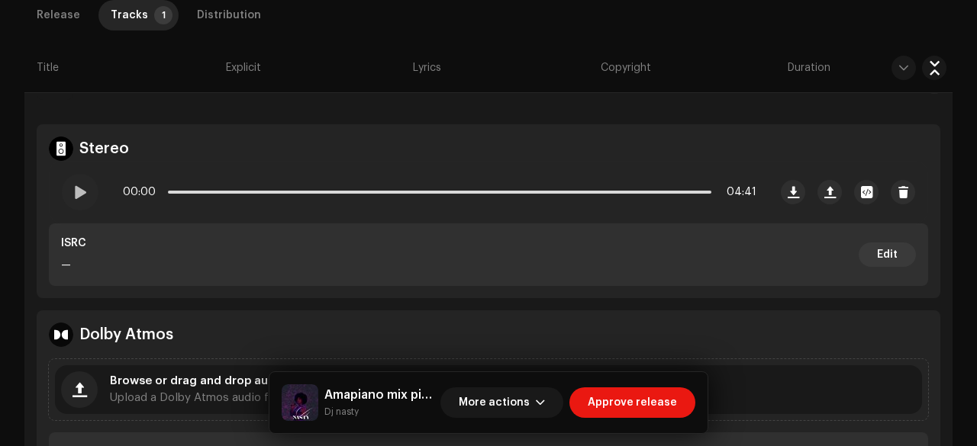
scroll to position [0, 0]
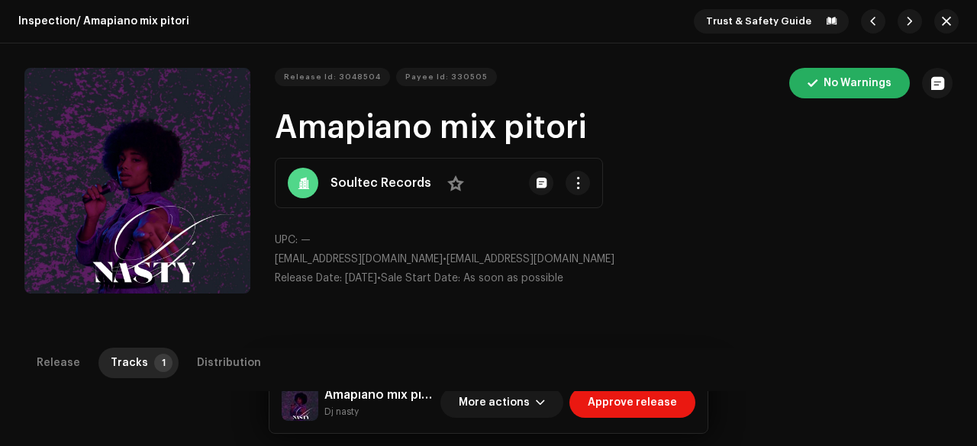
click at [302, 124] on h1 "Amapiano mix pitori" at bounding box center [614, 128] width 678 height 35
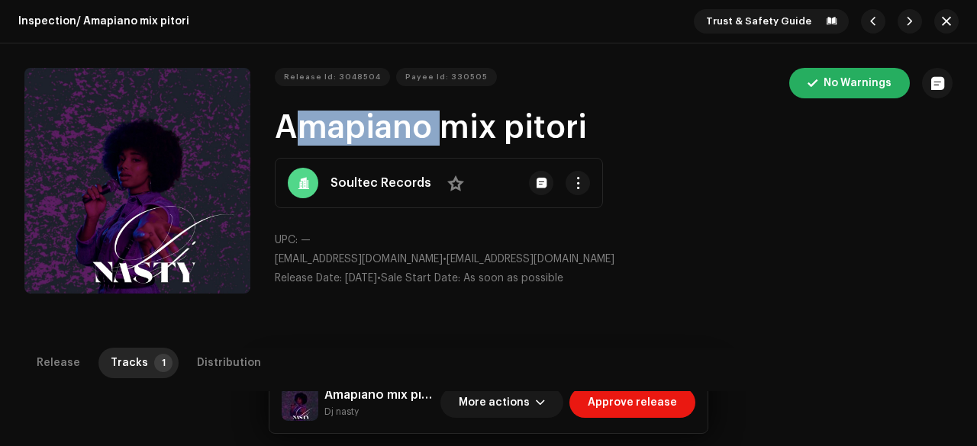
click at [302, 124] on h1 "Amapiano mix pitori" at bounding box center [614, 128] width 678 height 35
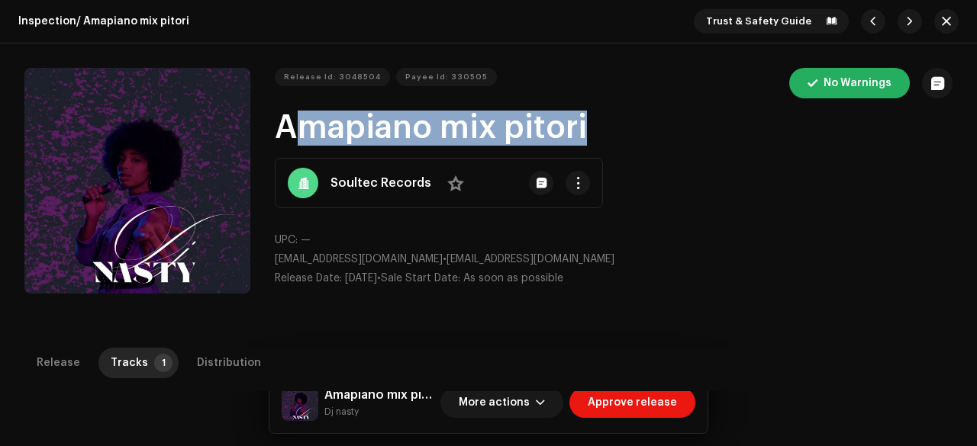
click at [302, 124] on h1 "Amapiano mix pitori" at bounding box center [614, 128] width 678 height 35
copy h1 "Amapiano mix pitori"
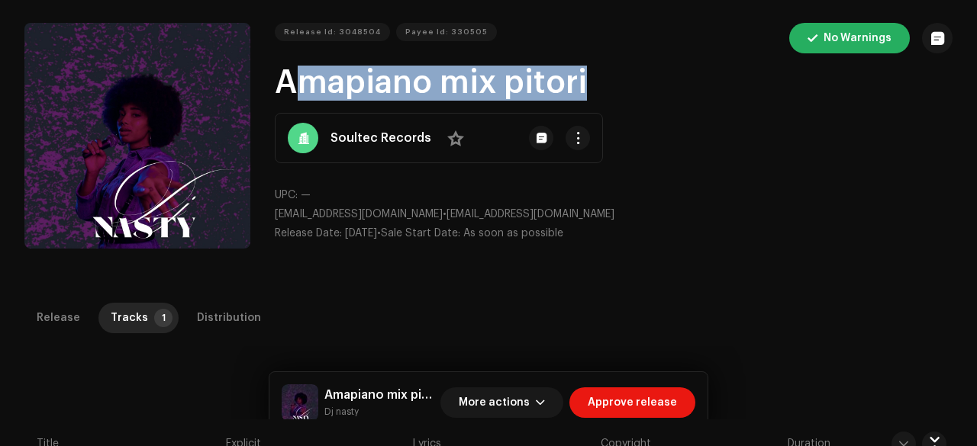
scroll to position [46, 0]
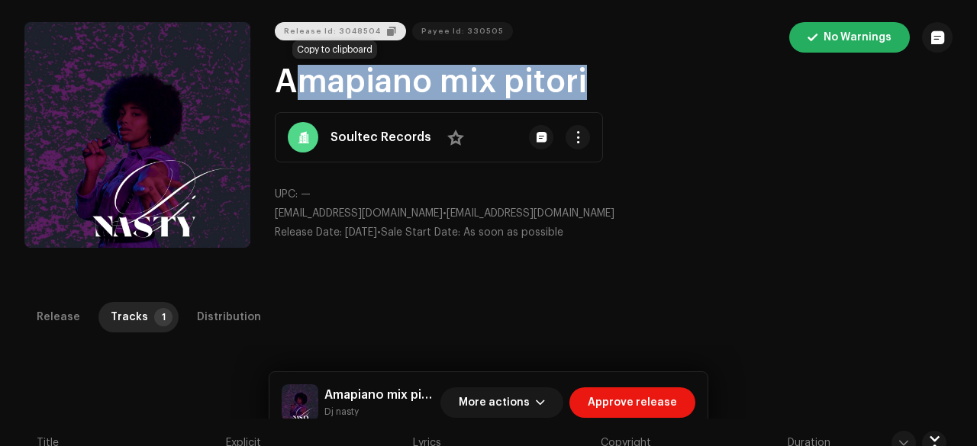
click at [324, 33] on span "Release Id: 3048504" at bounding box center [332, 31] width 97 height 31
copy h1 "Amapiano mix pitori"
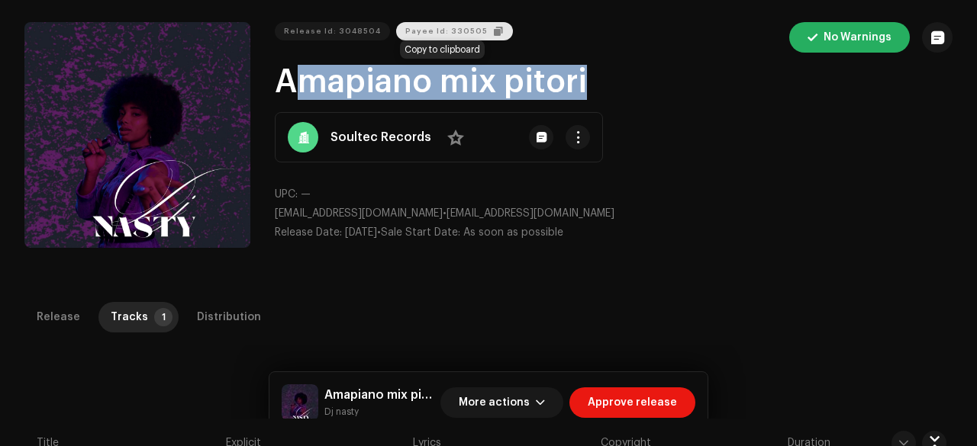
click at [417, 27] on span "Payee Id: 330505" at bounding box center [446, 31] width 82 height 31
copy h1 "Amapiano mix pitori"
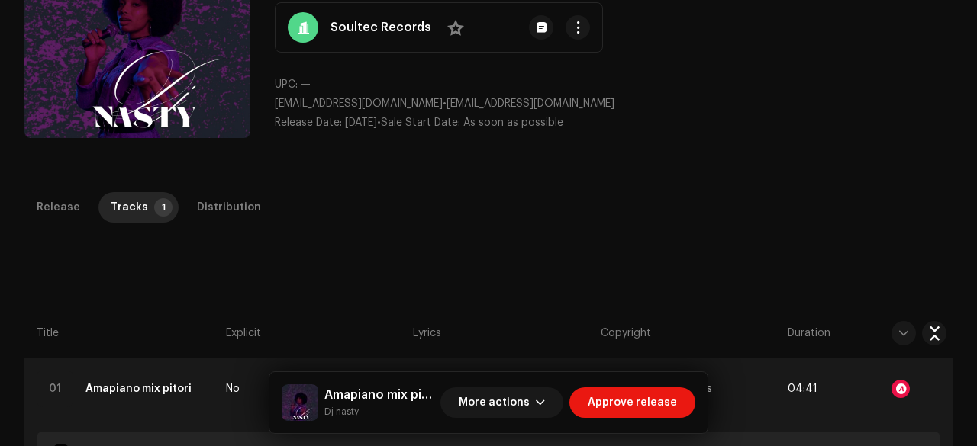
scroll to position [157, 0]
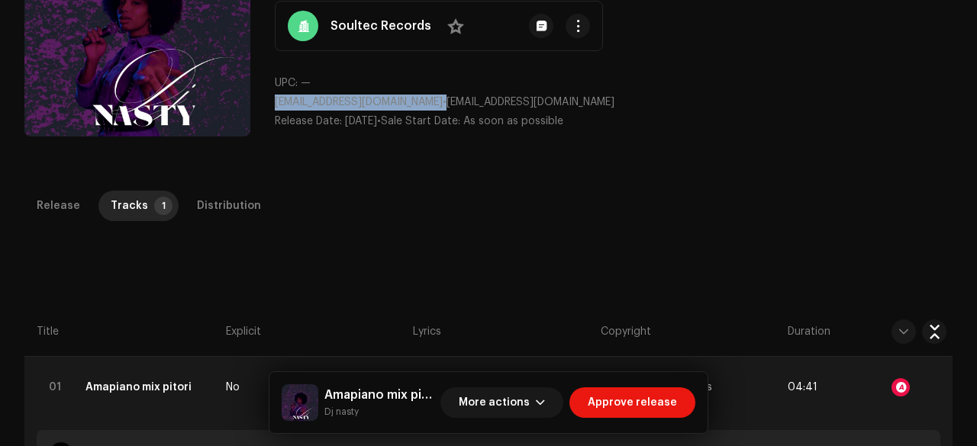
drag, startPoint x: 412, startPoint y: 100, endPoint x: 270, endPoint y: 99, distance: 141.9
click at [270, 99] on div "Release Id: 3048504 Payee Id: 330505 No Warnings Amapiano mix pitori Soultec Re…" at bounding box center [488, 26] width 928 height 231
copy p "[EMAIL_ADDRESS][DOMAIN_NAME]"
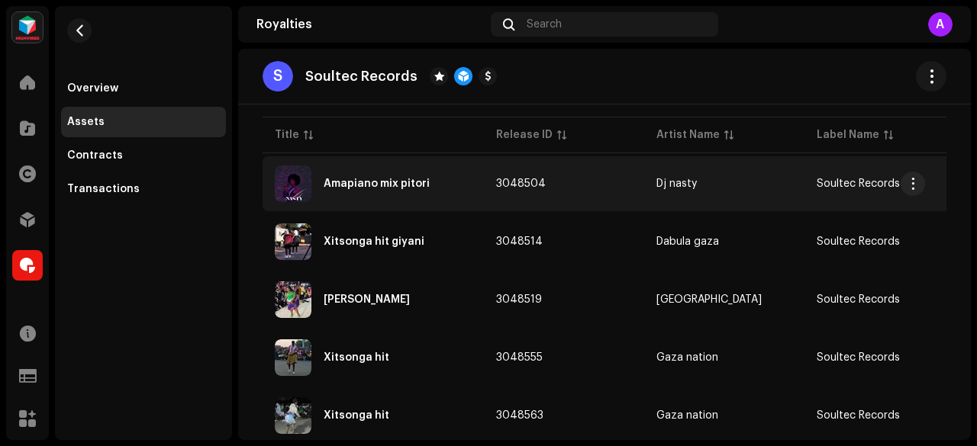
click at [380, 180] on div "Amapiano mix pitori" at bounding box center [376, 184] width 106 height 11
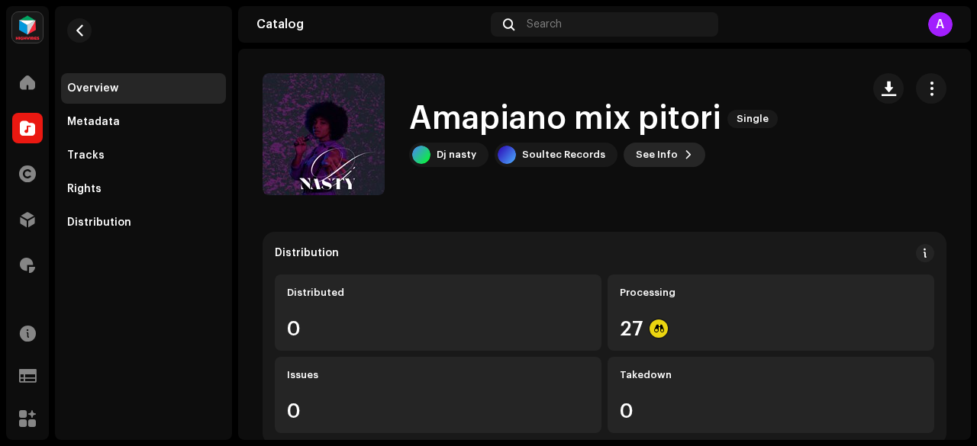
click at [665, 154] on span "See Info" at bounding box center [657, 155] width 42 height 31
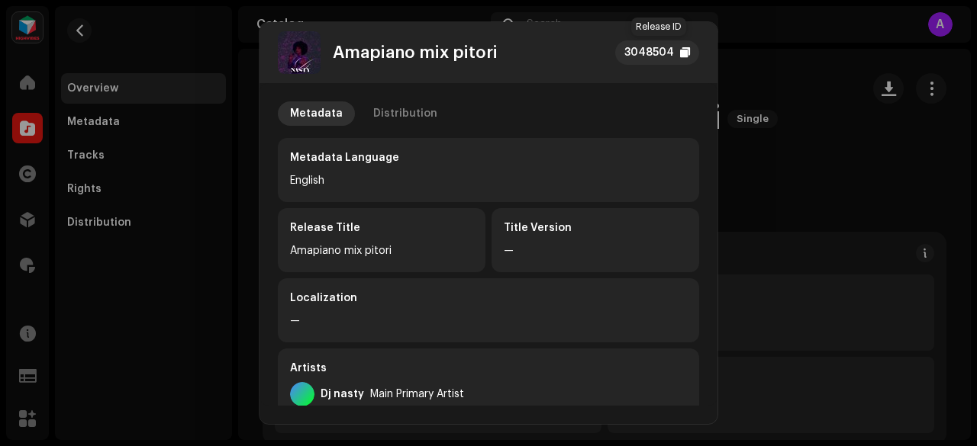
click at [640, 53] on div "3048504" at bounding box center [649, 52] width 50 height 18
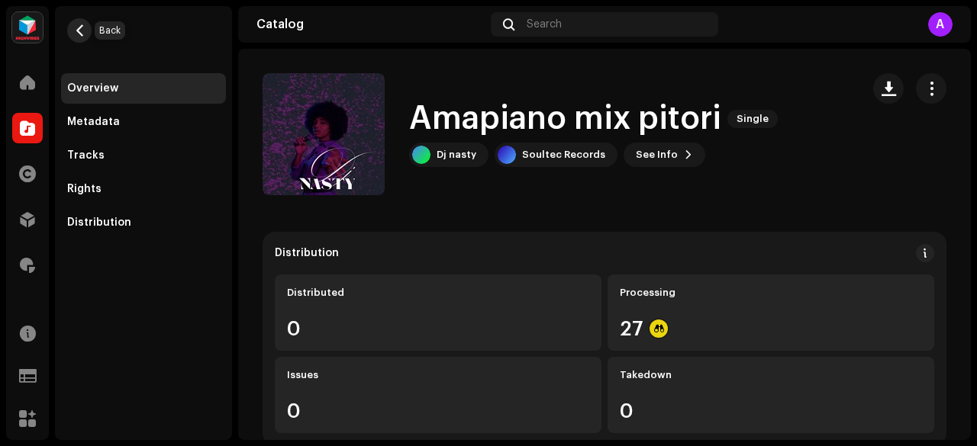
click at [82, 28] on span "button" at bounding box center [79, 30] width 11 height 12
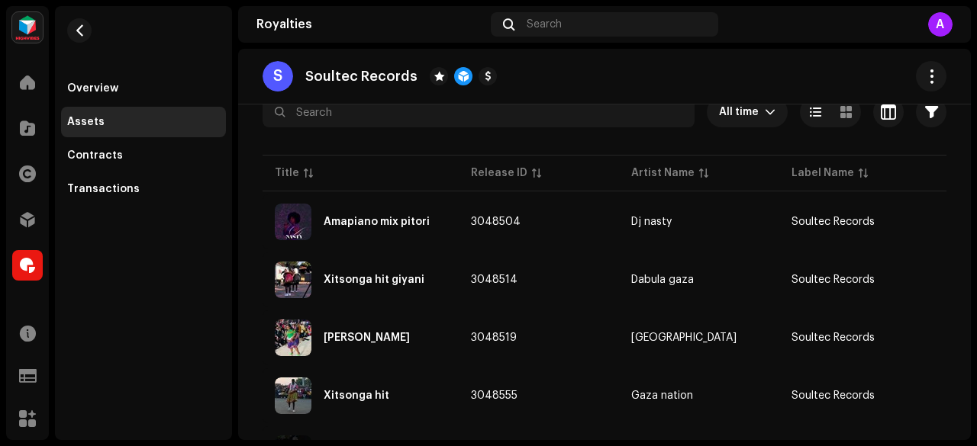
scroll to position [188, 0]
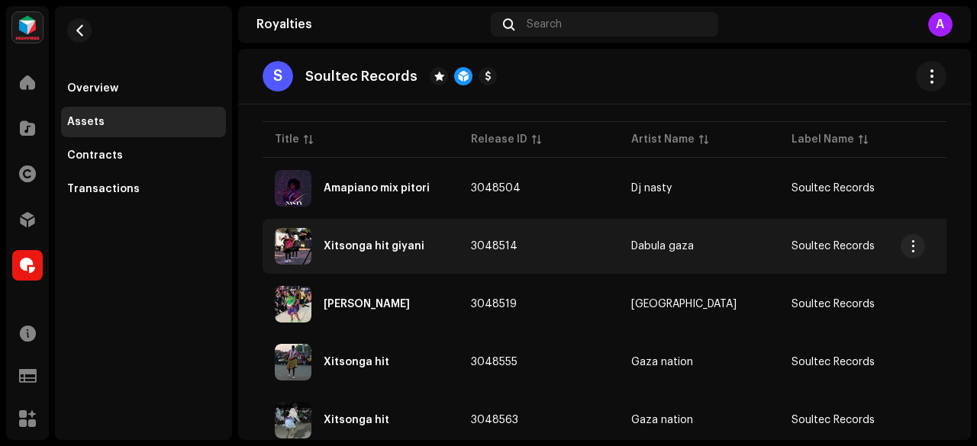
click at [369, 242] on div "Xitsonga hit giyani" at bounding box center [373, 246] width 101 height 11
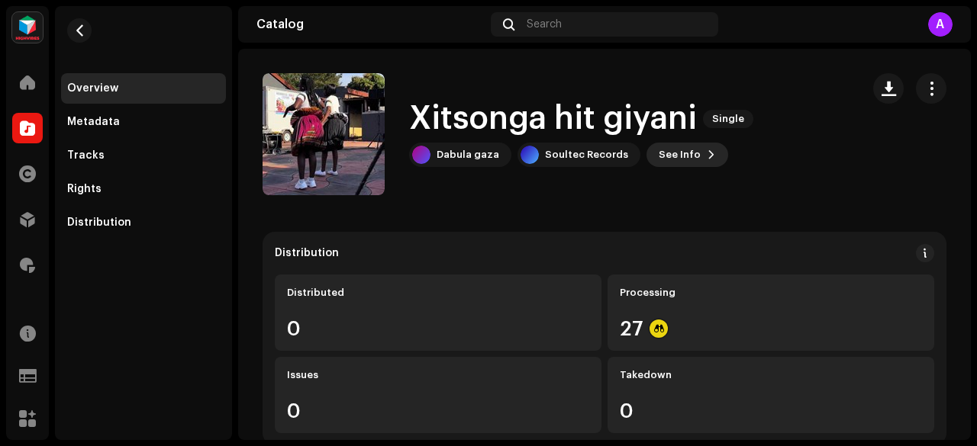
click at [659, 152] on span "See Info" at bounding box center [679, 155] width 42 height 31
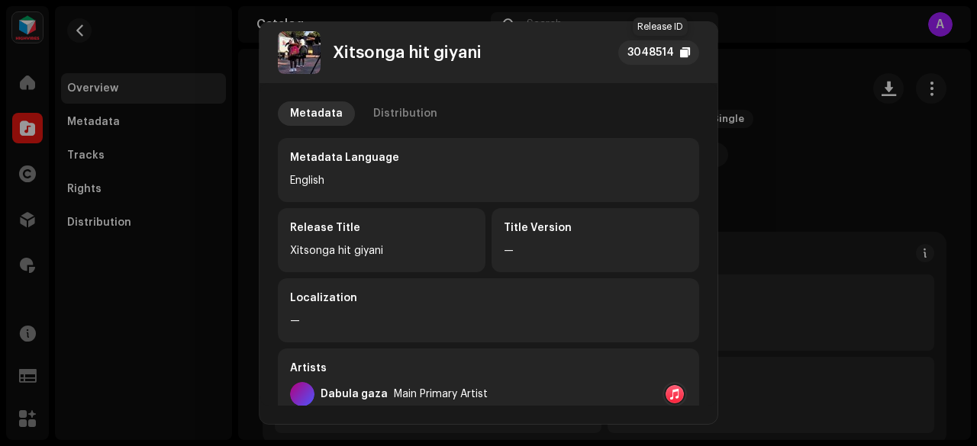
click at [645, 49] on div "3048514" at bounding box center [650, 52] width 47 height 18
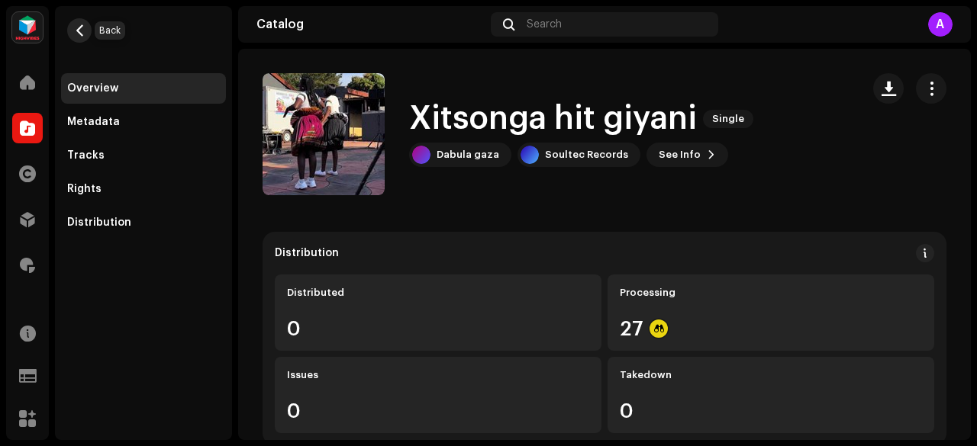
click at [74, 27] on span "button" at bounding box center [79, 30] width 11 height 12
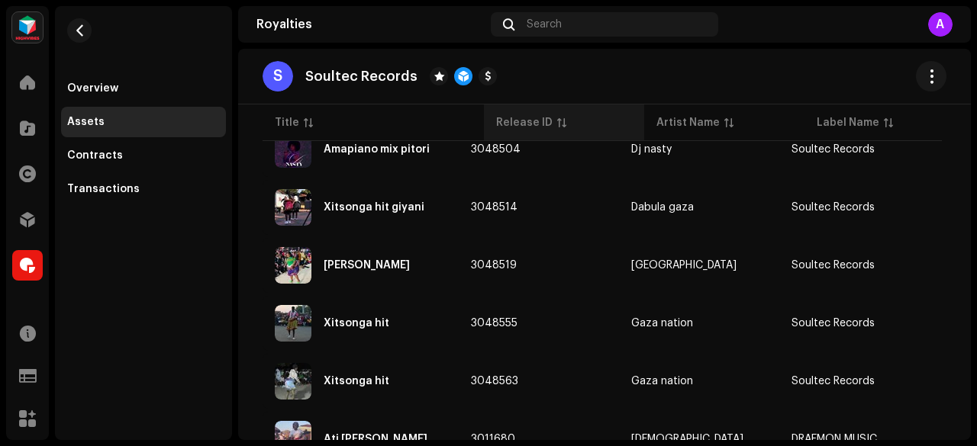
scroll to position [231, 0]
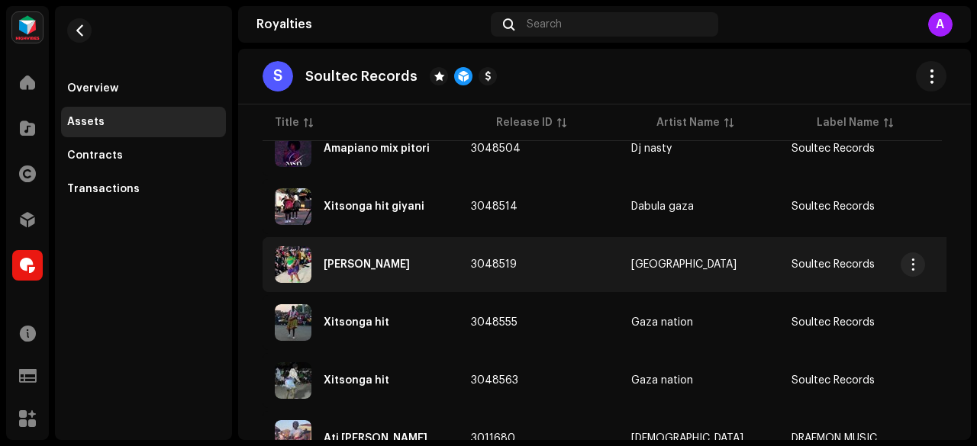
click at [346, 263] on div "[PERSON_NAME]" at bounding box center [366, 264] width 86 height 11
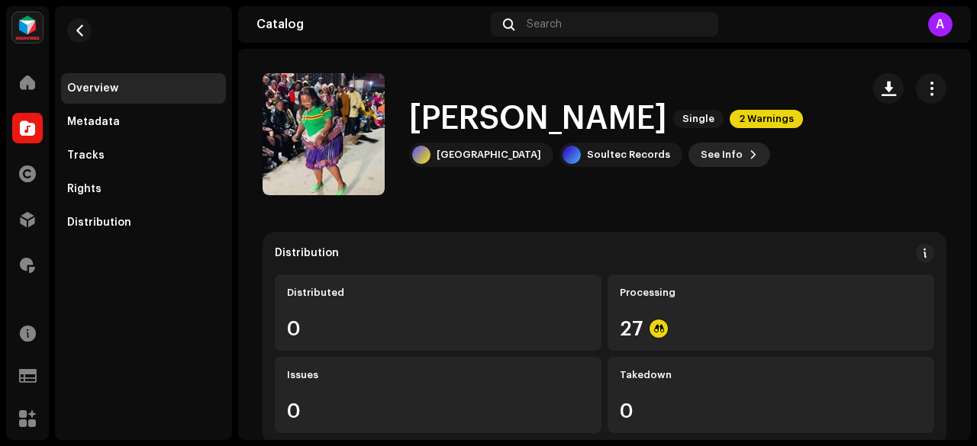
click at [688, 161] on button "See Info" at bounding box center [729, 155] width 82 height 24
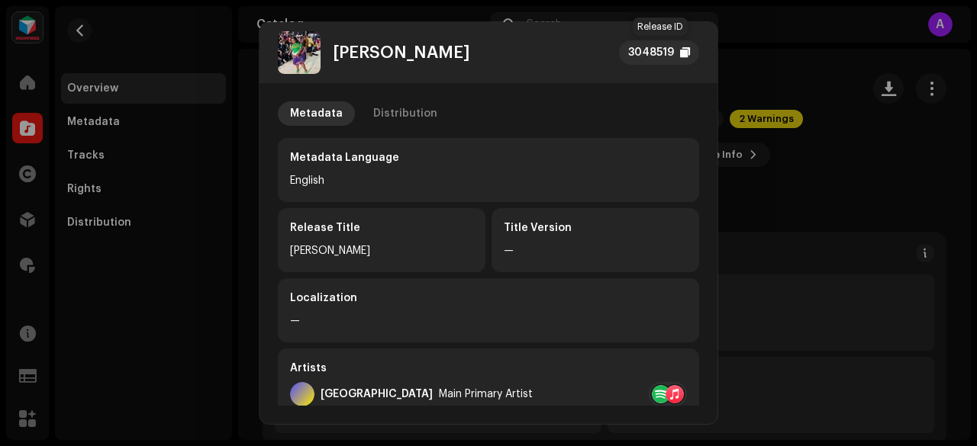
click at [644, 54] on div "3048519" at bounding box center [651, 52] width 46 height 18
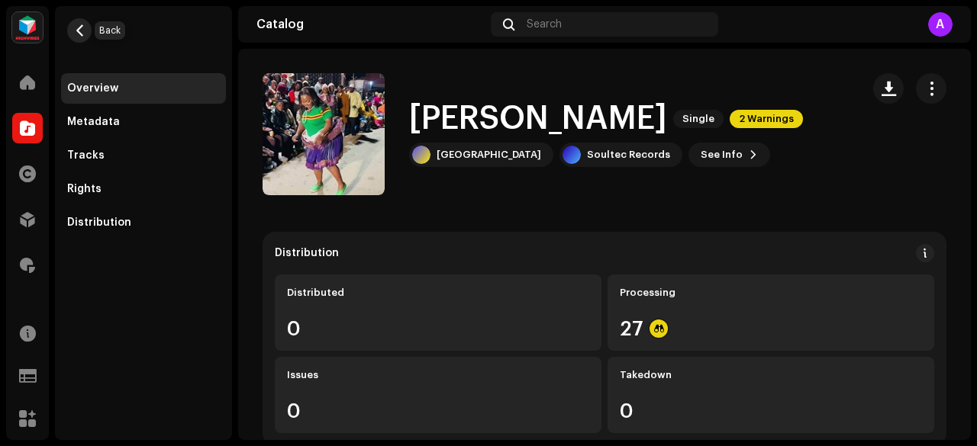
click at [87, 25] on button "button" at bounding box center [79, 30] width 24 height 24
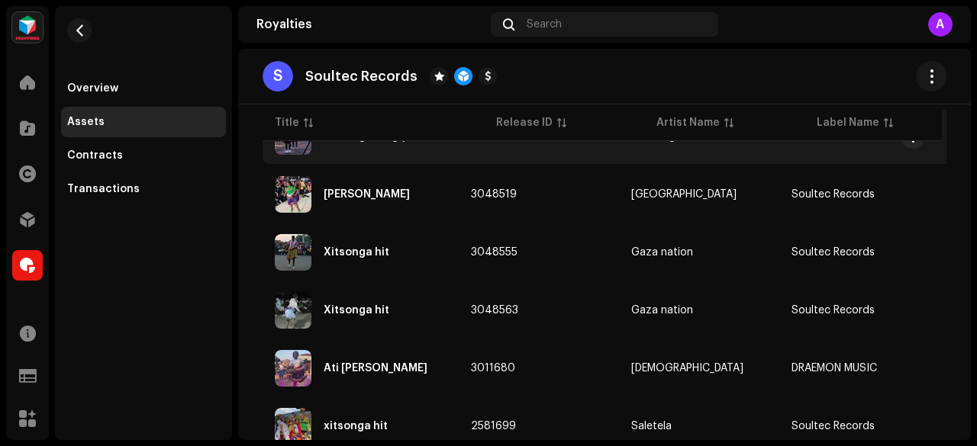
scroll to position [302, 0]
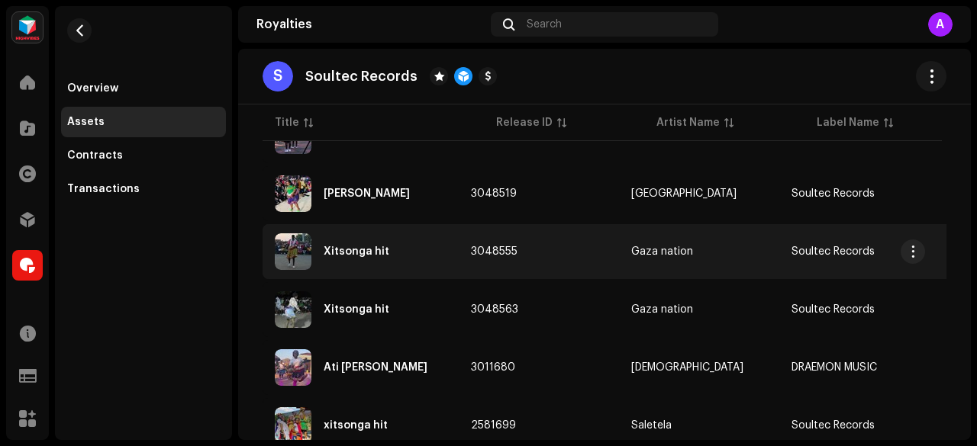
click at [337, 248] on div "Xitsonga hit" at bounding box center [356, 251] width 66 height 11
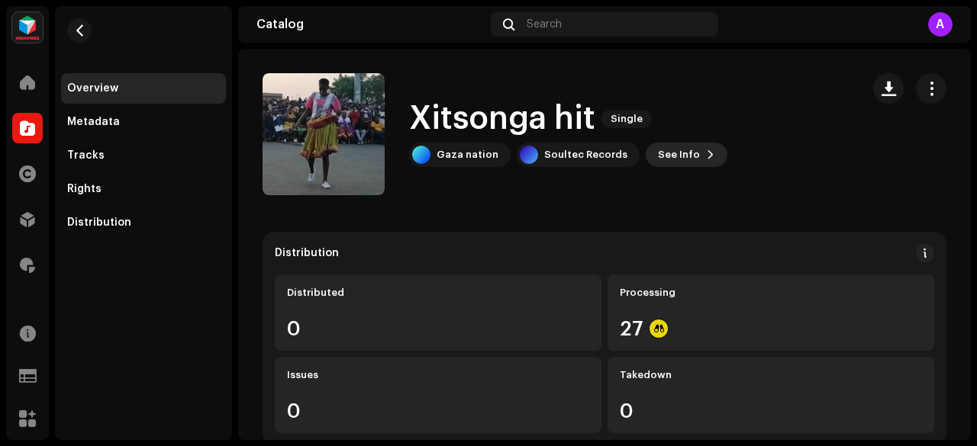
click at [658, 159] on span "See Info" at bounding box center [679, 155] width 42 height 31
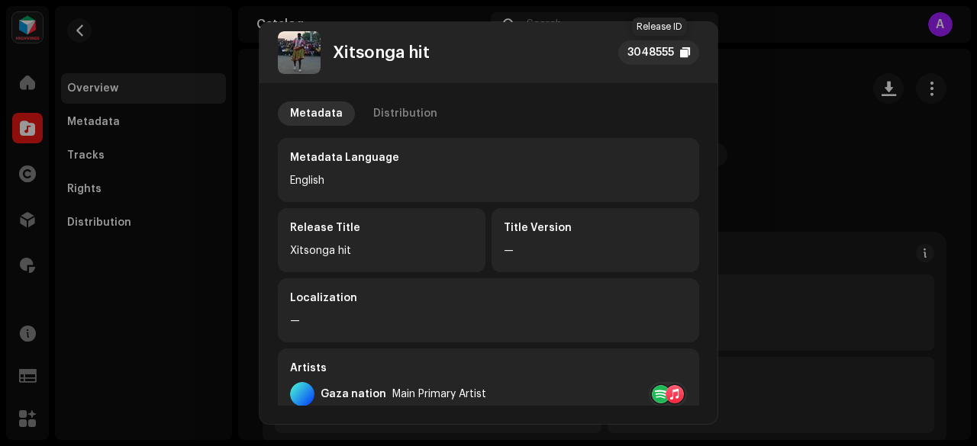
click at [642, 60] on div "3048555" at bounding box center [650, 52] width 47 height 18
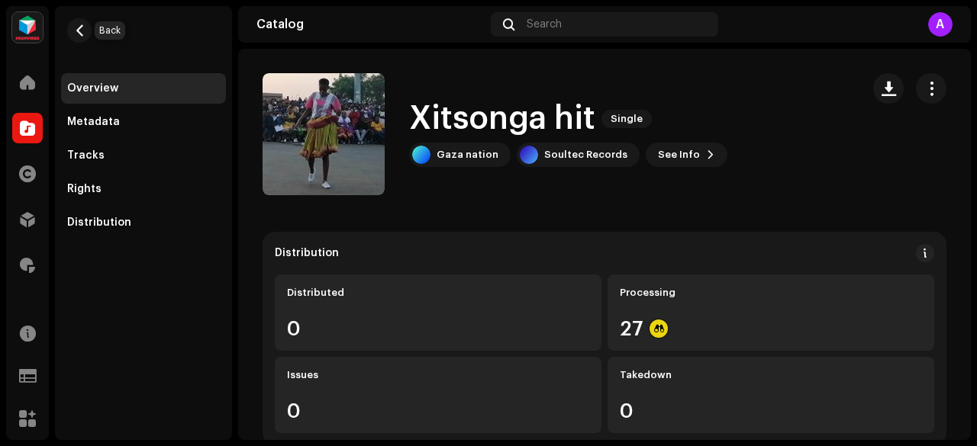
click at [80, 40] on button "button" at bounding box center [79, 30] width 24 height 24
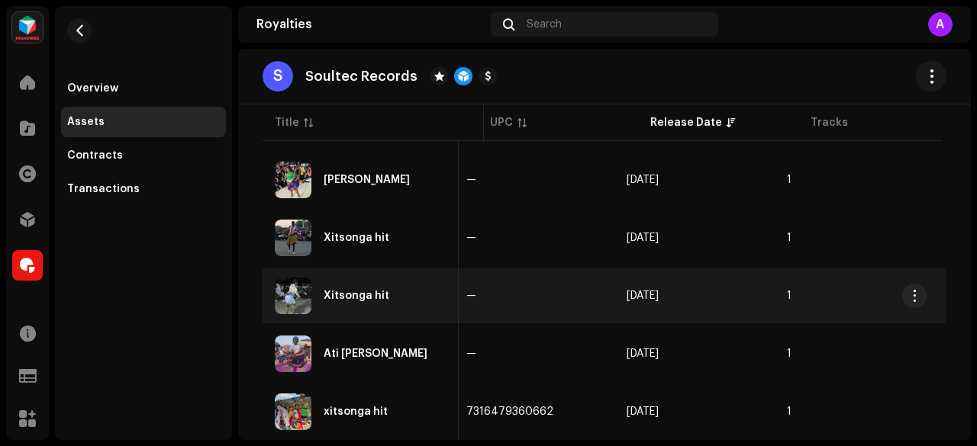
scroll to position [0, 485]
click at [360, 292] on div "Xitsonga hit" at bounding box center [356, 296] width 66 height 11
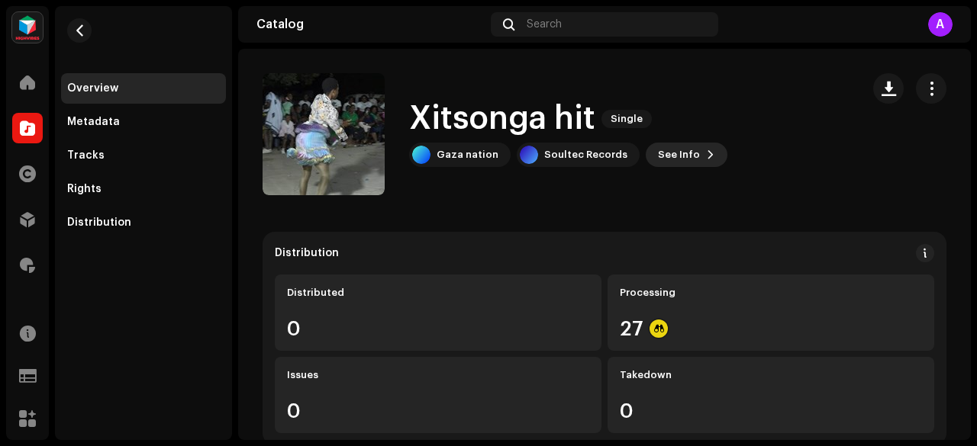
click at [667, 158] on span "See Info" at bounding box center [679, 155] width 42 height 31
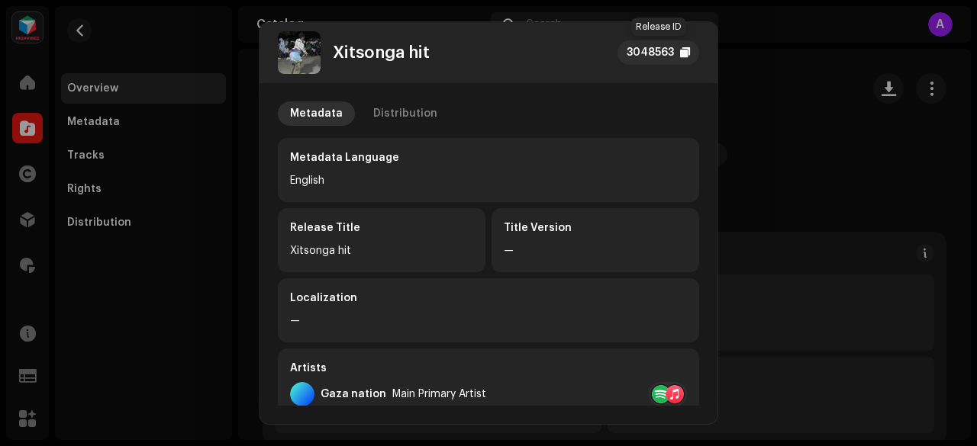
click at [646, 50] on div "3048563" at bounding box center [649, 52] width 47 height 18
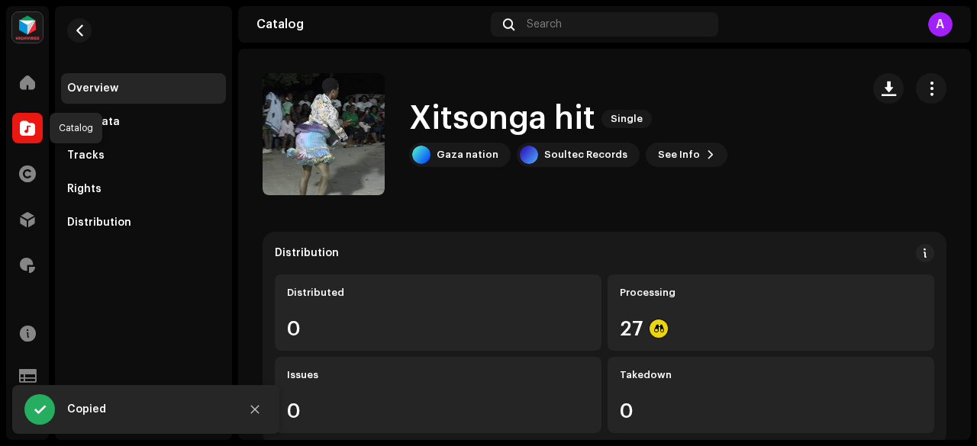
click at [24, 130] on span at bounding box center [27, 128] width 15 height 12
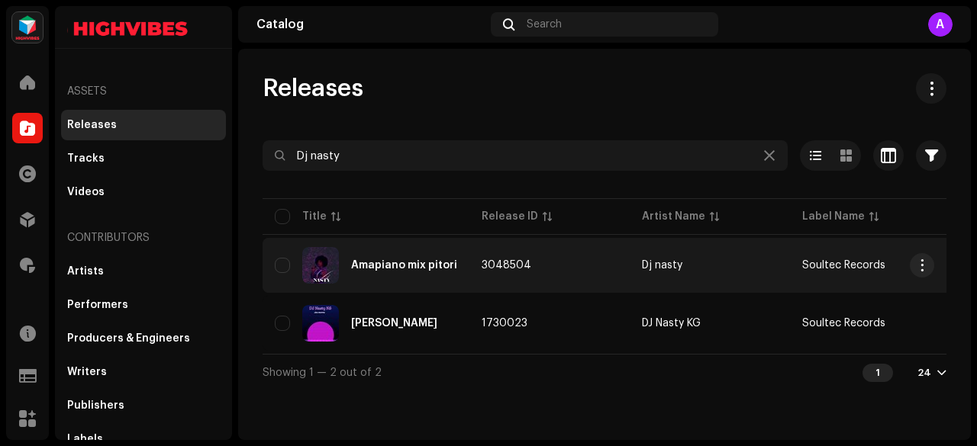
click at [394, 262] on div "Amapiano mix pitori" at bounding box center [404, 265] width 106 height 11
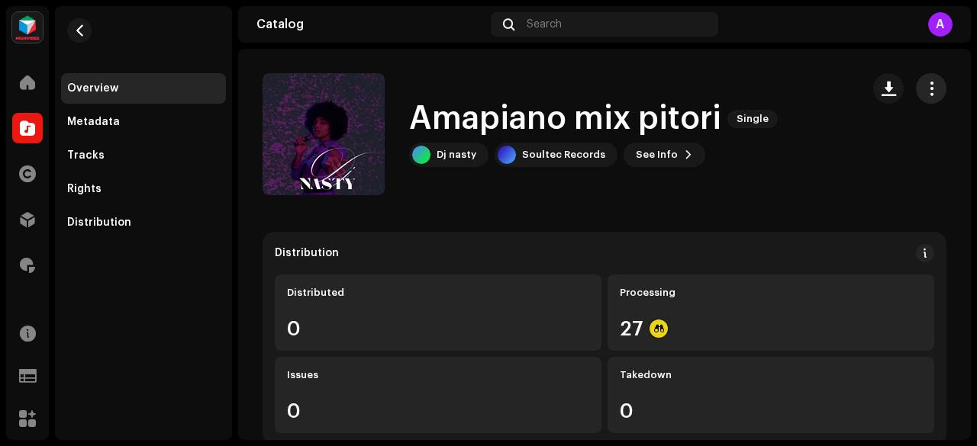
click at [924, 92] on span "button" at bounding box center [931, 88] width 14 height 12
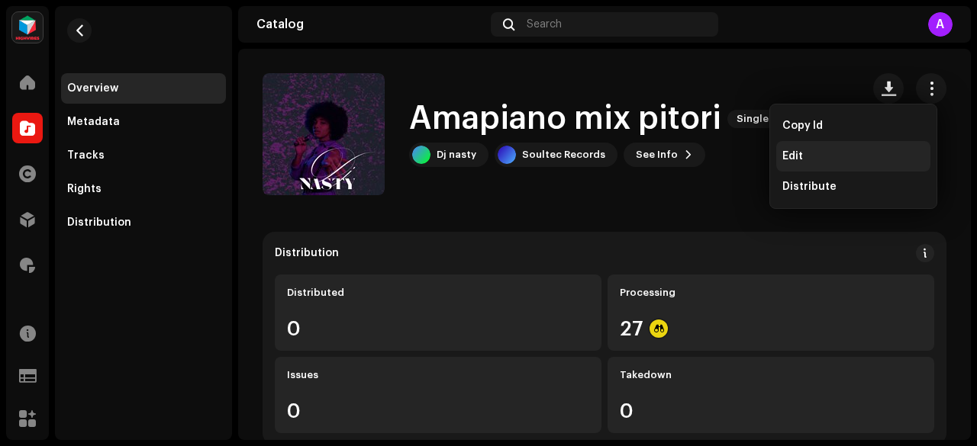
click at [801, 146] on div "Edit" at bounding box center [853, 156] width 154 height 31
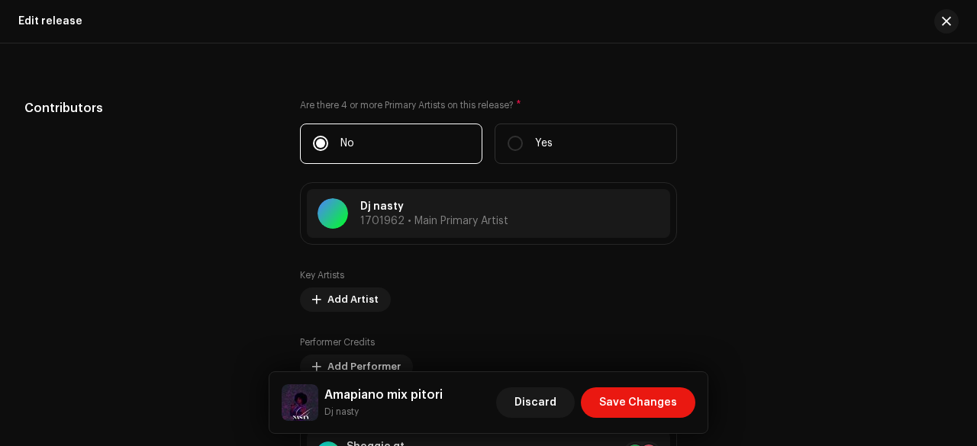
scroll to position [1799, 0]
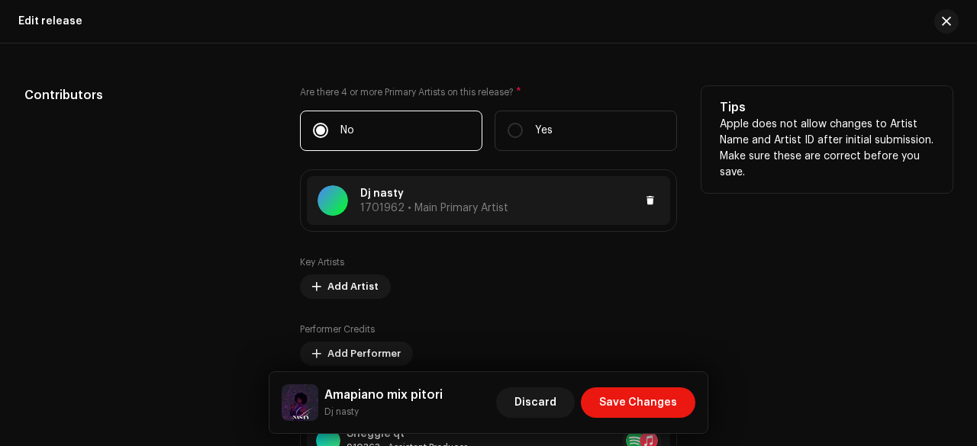
click at [383, 204] on span "1701962 • Main Primary Artist" at bounding box center [434, 208] width 148 height 11
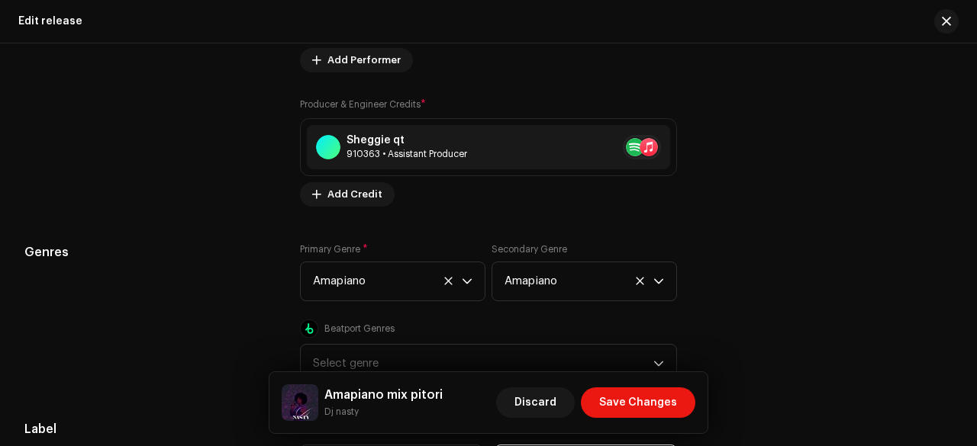
scroll to position [2094, 0]
click at [394, 151] on div "910363 • Assistant Producer" at bounding box center [406, 153] width 121 height 12
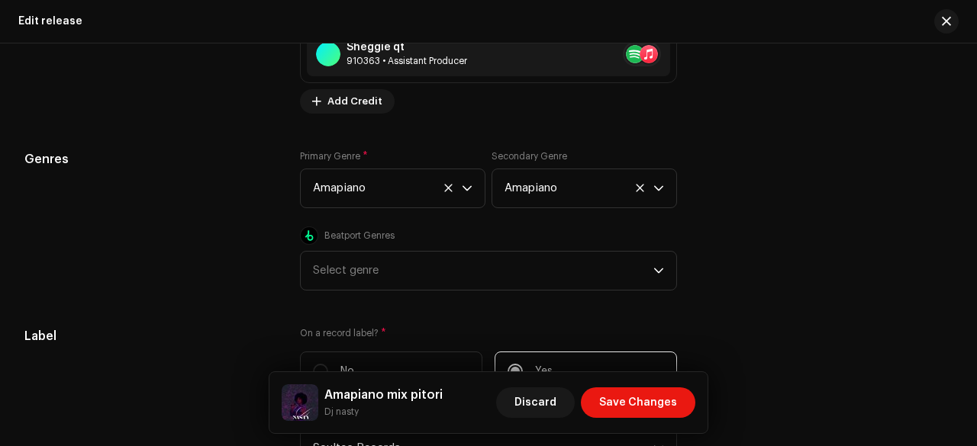
scroll to position [2187, 0]
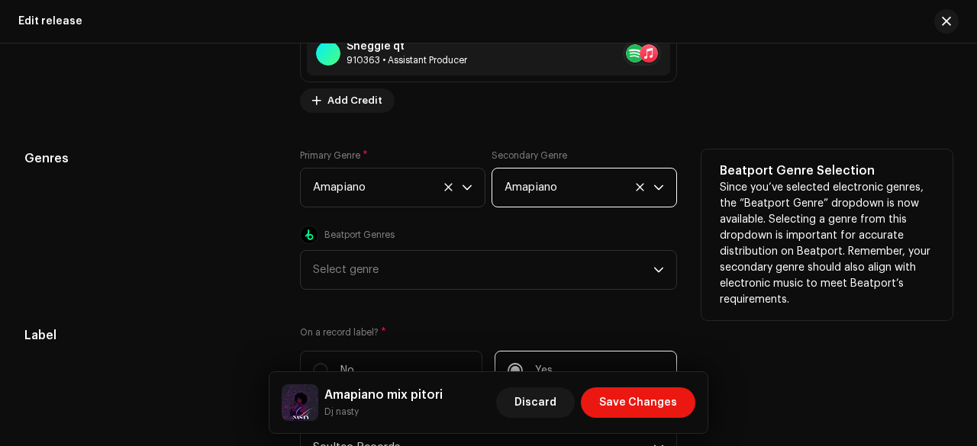
click at [631, 180] on span "Amapiano" at bounding box center [578, 188] width 149 height 38
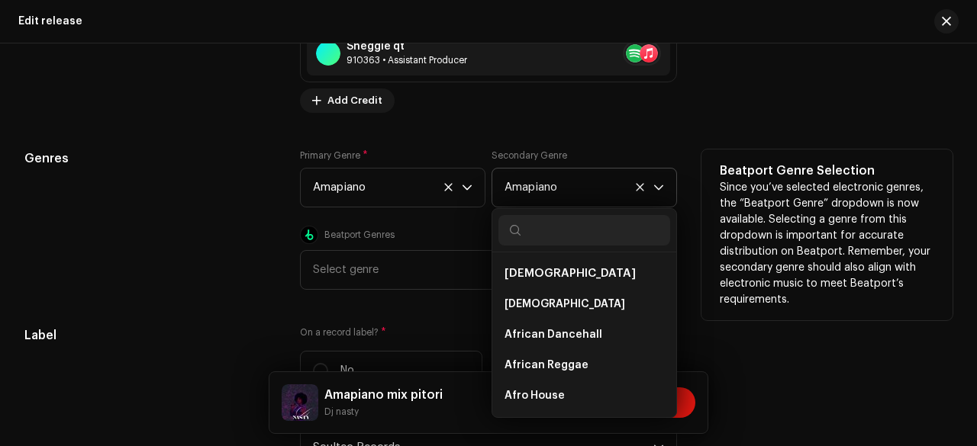
scroll to position [177, 0]
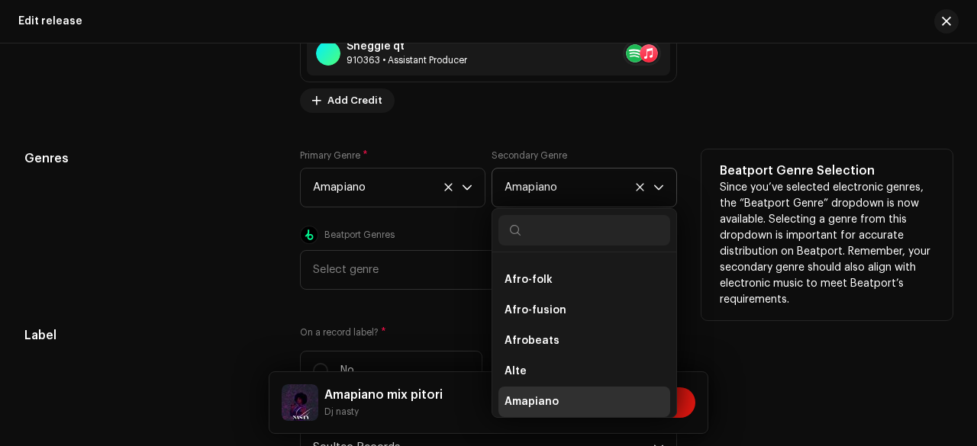
click at [638, 182] on icon at bounding box center [640, 187] width 10 height 10
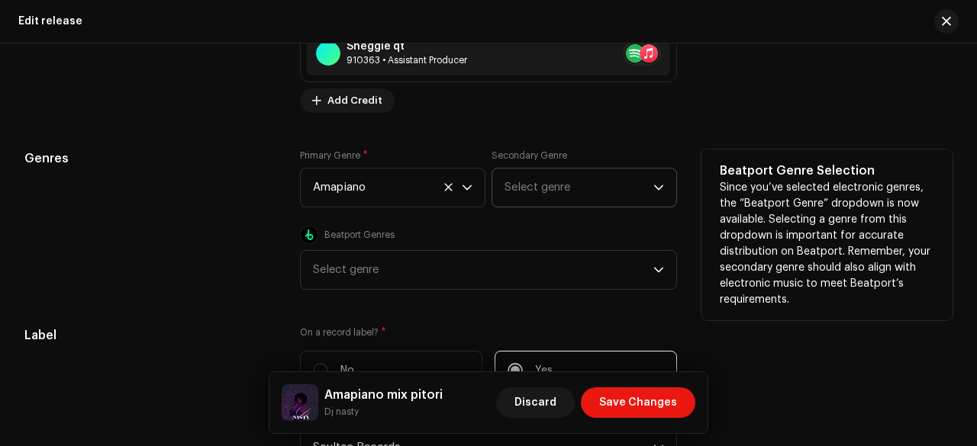
click at [211, 213] on div "Genres" at bounding box center [149, 220] width 251 height 140
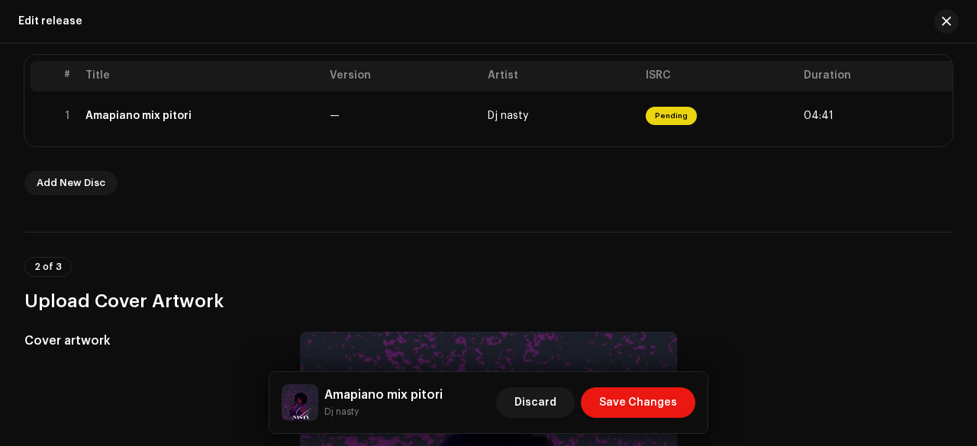
scroll to position [310, 0]
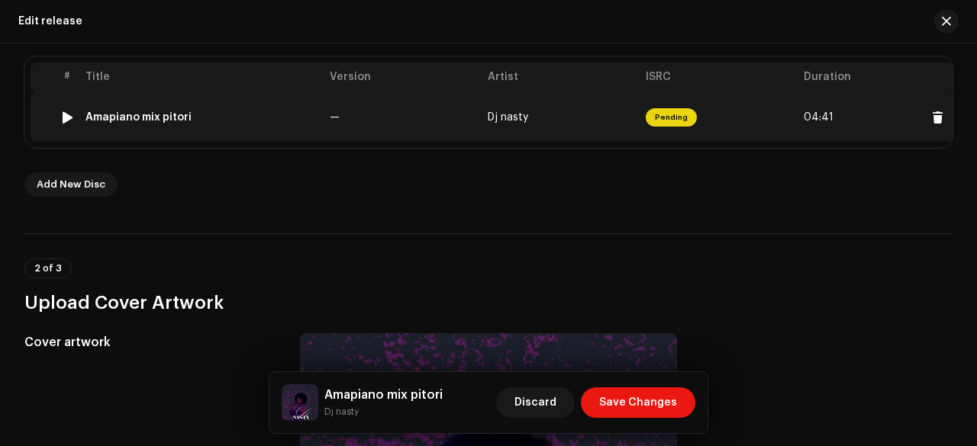
click at [296, 107] on td "Amapiano mix pitori" at bounding box center [201, 117] width 244 height 49
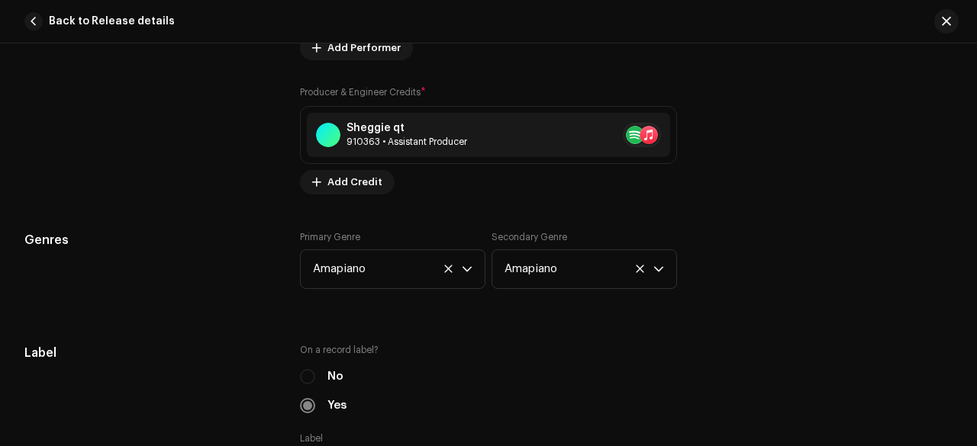
scroll to position [1222, 0]
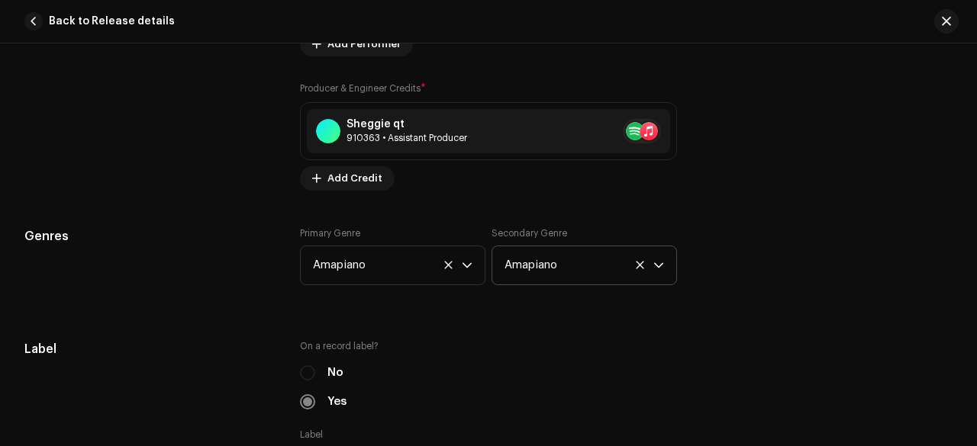
click at [636, 262] on icon at bounding box center [640, 265] width 10 height 10
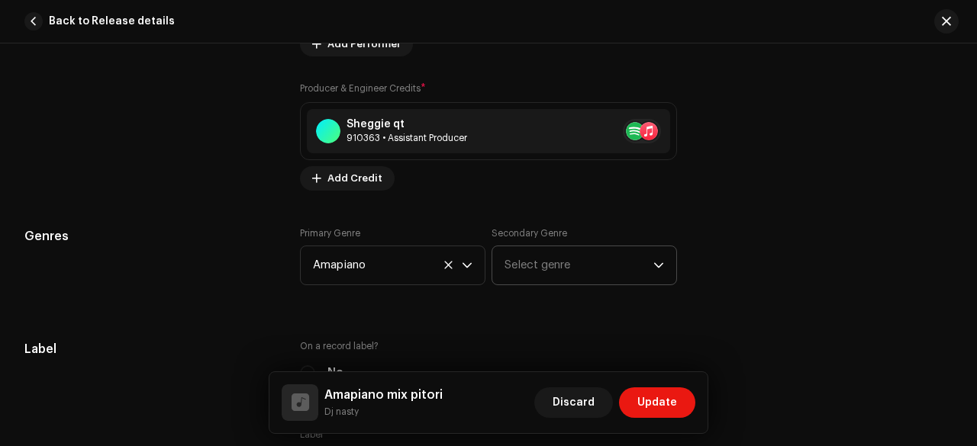
click at [243, 236] on h5 "Genres" at bounding box center [149, 236] width 251 height 18
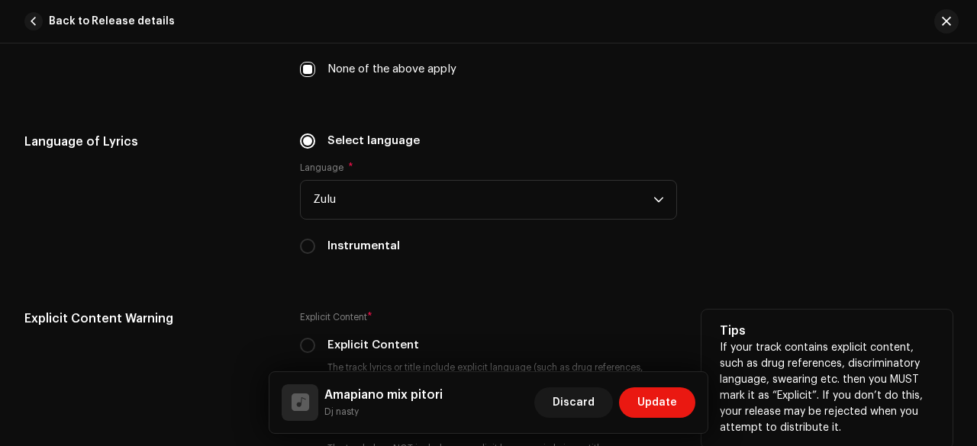
scroll to position [2504, 0]
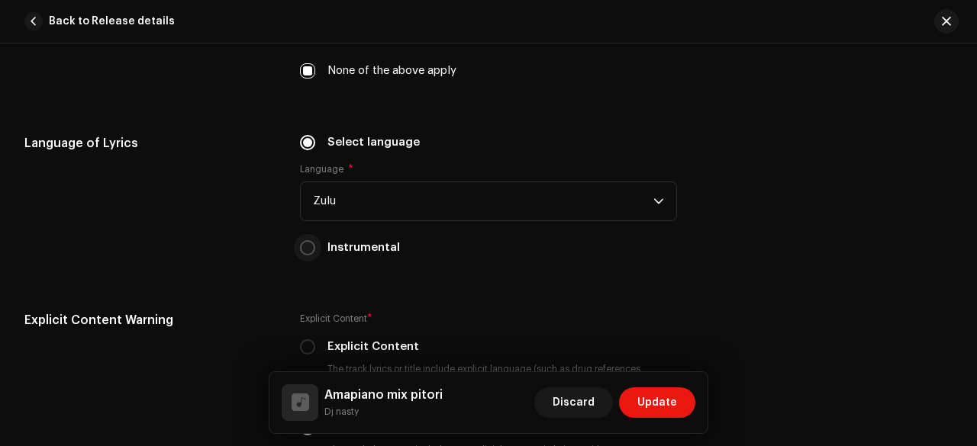
click at [304, 240] on input "Instrumental" at bounding box center [307, 247] width 15 height 15
radio input "true"
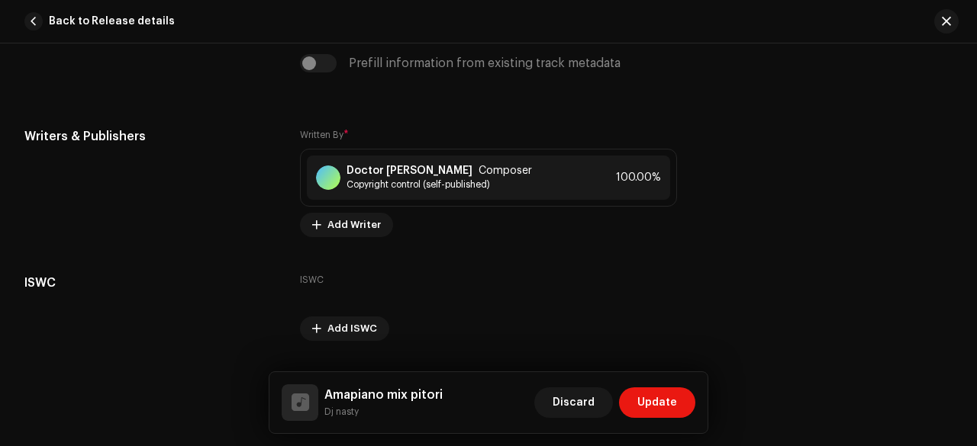
scroll to position [2993, 0]
click at [410, 164] on strong "Doctor [PERSON_NAME]" at bounding box center [409, 170] width 126 height 12
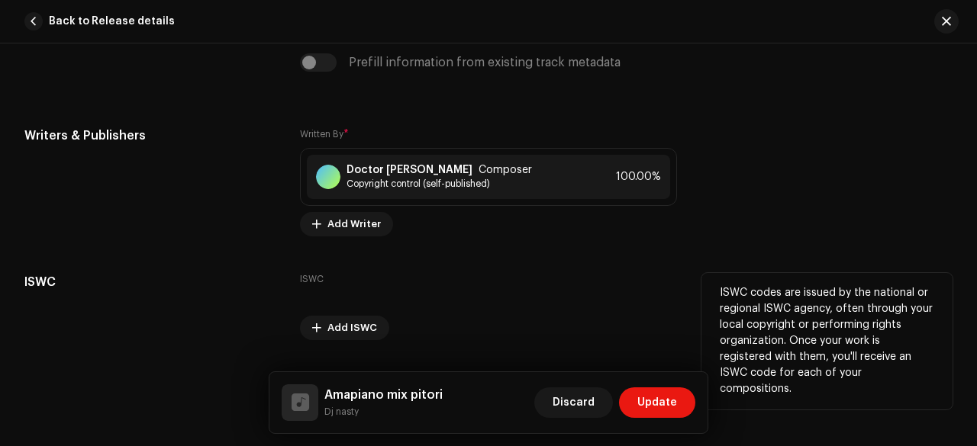
scroll to position [3011, 0]
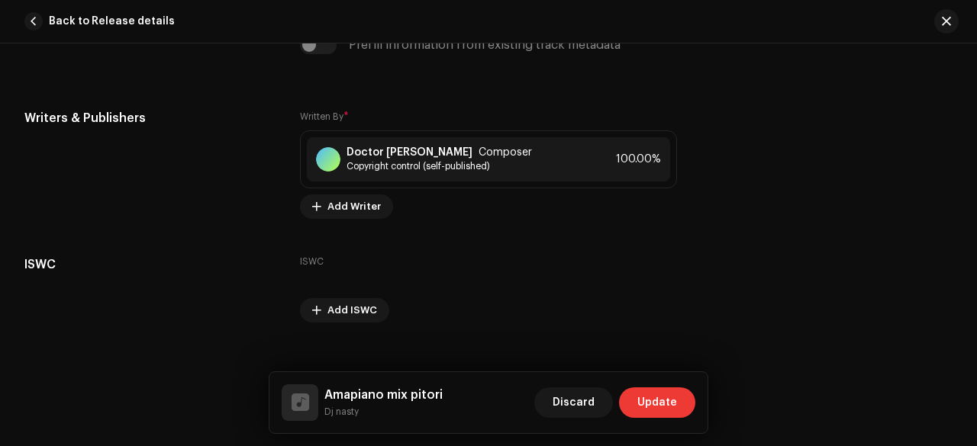
click at [647, 407] on span "Update" at bounding box center [657, 403] width 40 height 31
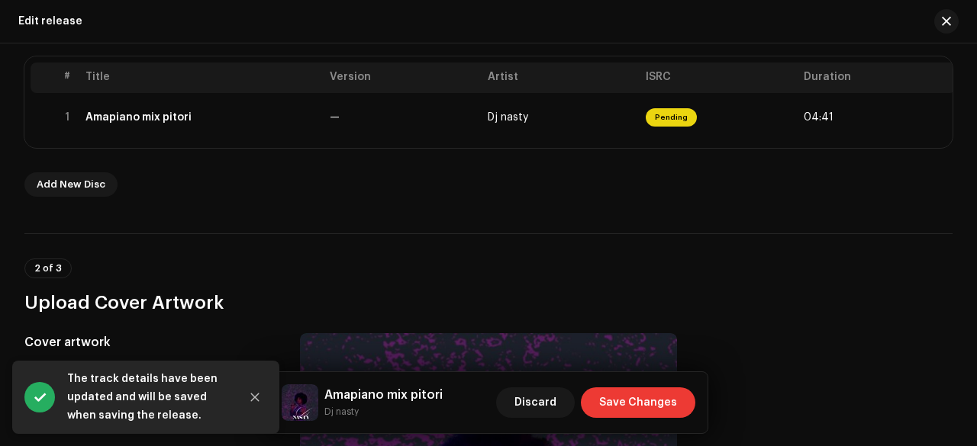
click at [645, 401] on span "Save Changes" at bounding box center [638, 403] width 78 height 31
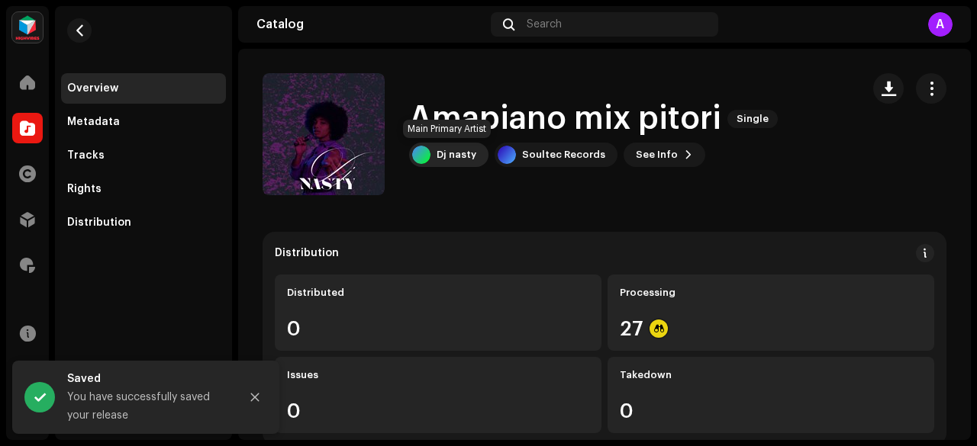
click at [439, 157] on div "Dj nasty" at bounding box center [456, 155] width 40 height 12
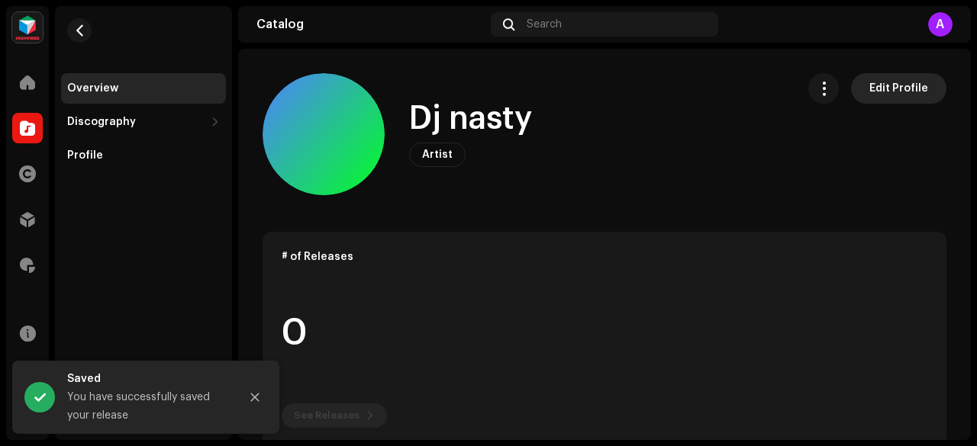
click at [870, 93] on span "Edit Profile" at bounding box center [898, 88] width 59 height 31
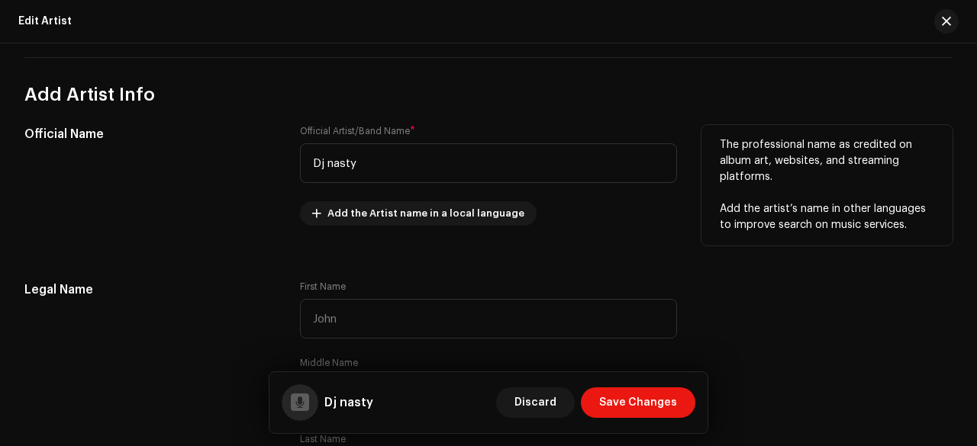
scroll to position [301, 0]
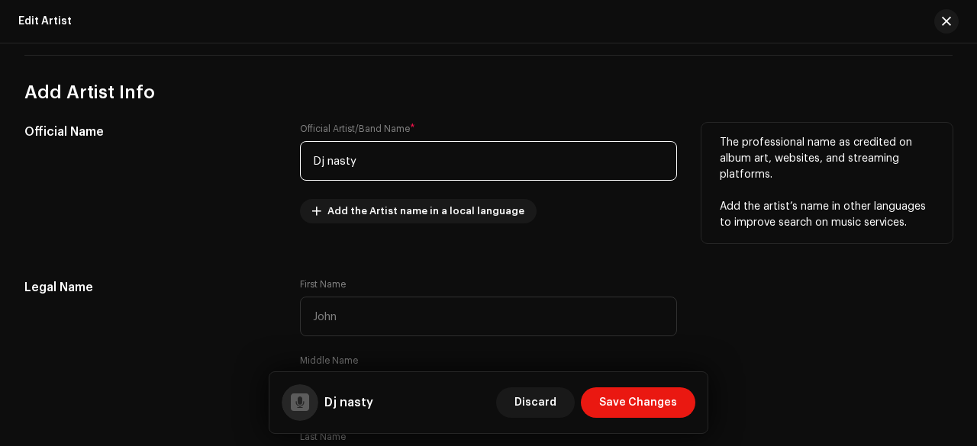
click at [320, 158] on input "Dj nasty" at bounding box center [488, 161] width 377 height 40
type input "DJ nasty"
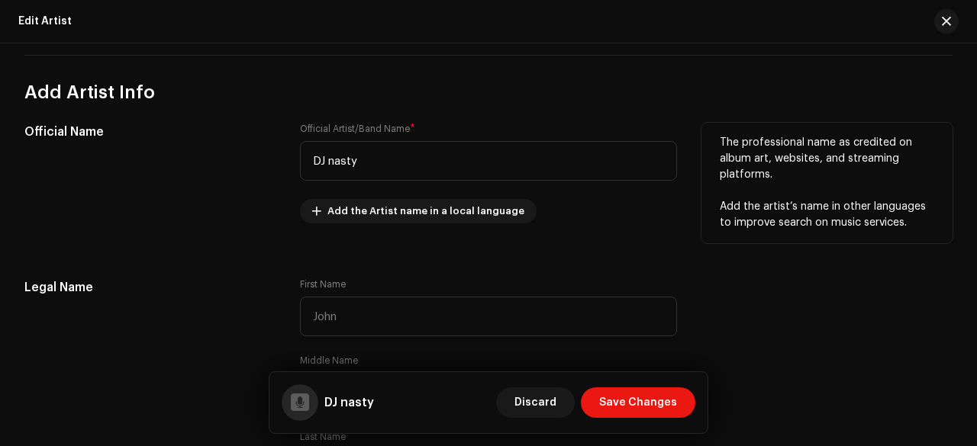
click at [235, 217] on div "Official Name" at bounding box center [149, 182] width 251 height 119
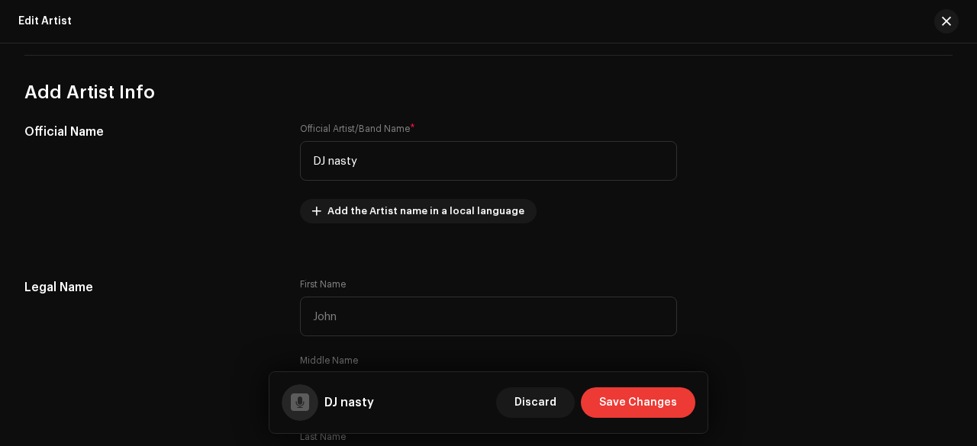
click at [627, 396] on span "Save Changes" at bounding box center [638, 403] width 78 height 31
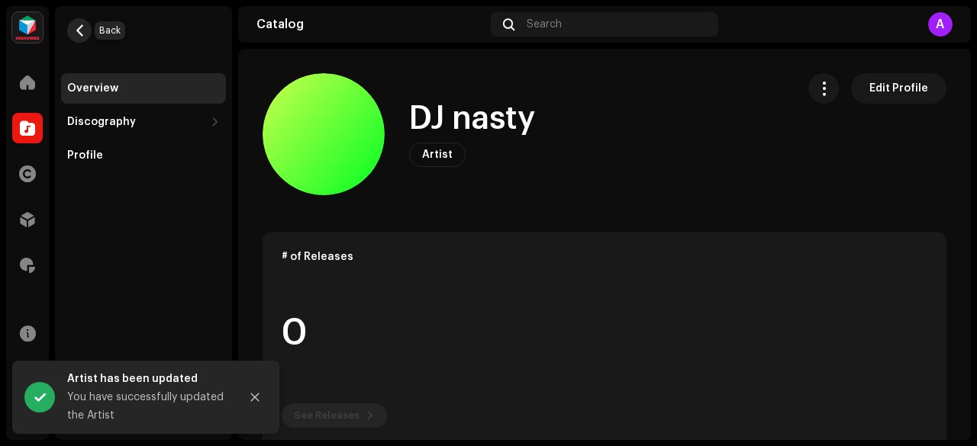
click at [77, 32] on span "button" at bounding box center [79, 30] width 11 height 12
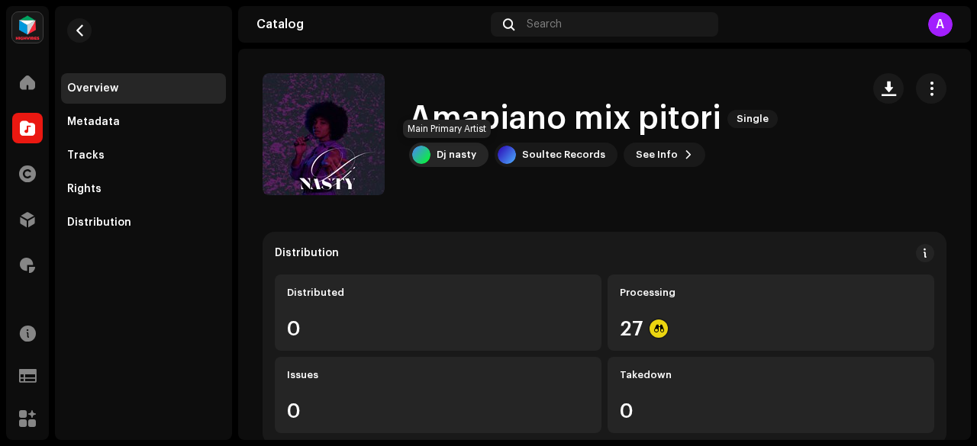
click at [446, 166] on div "Dj nasty" at bounding box center [448, 155] width 79 height 24
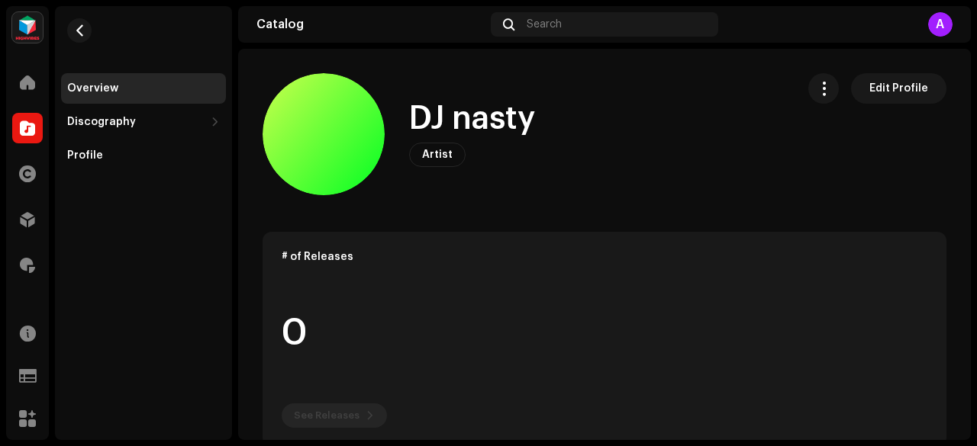
click at [436, 124] on h1 "DJ nasty" at bounding box center [472, 118] width 126 height 35
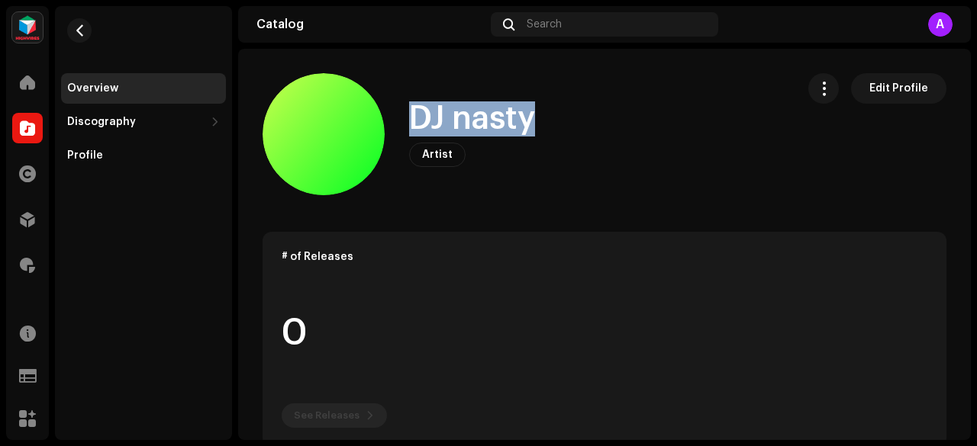
click at [436, 124] on h1 "DJ nasty" at bounding box center [472, 118] width 126 height 35
copy div "DJ nasty Artist Edit Profile Edit Profile"
click at [80, 40] on button "button" at bounding box center [79, 30] width 24 height 24
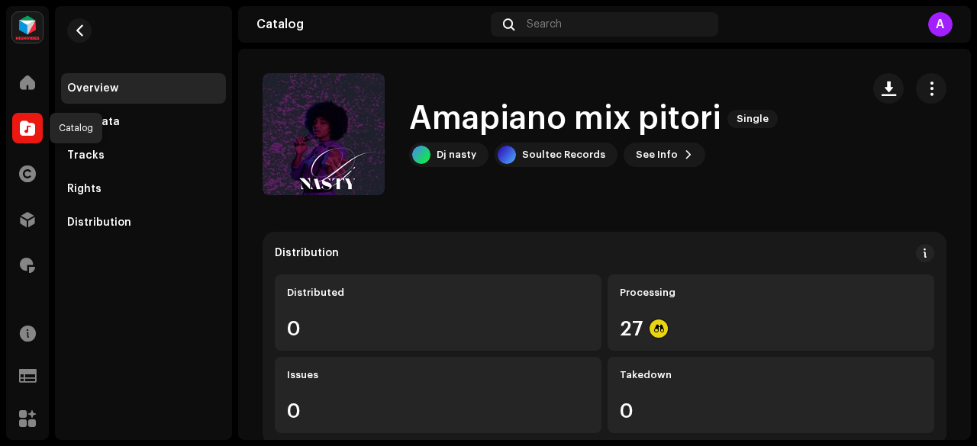
click at [27, 126] on span at bounding box center [27, 128] width 15 height 12
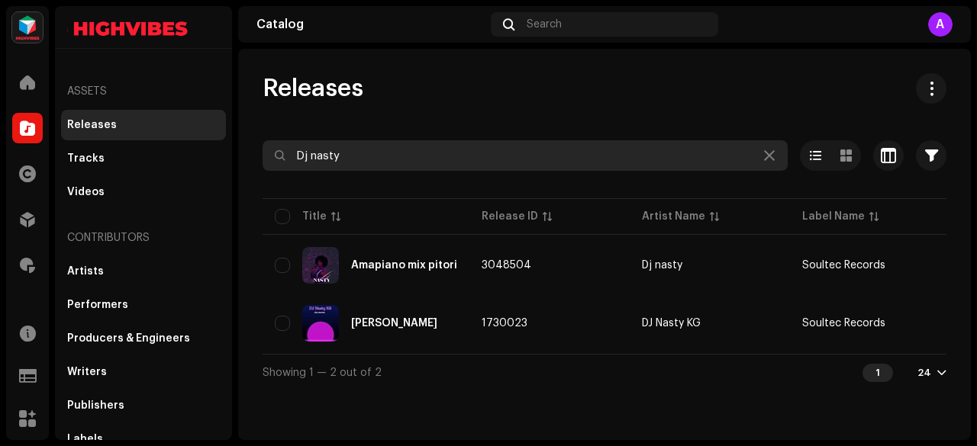
click at [352, 149] on input "Dj nasty" at bounding box center [524, 155] width 525 height 31
paste input "abula gaza"
type input "Dabula gaza"
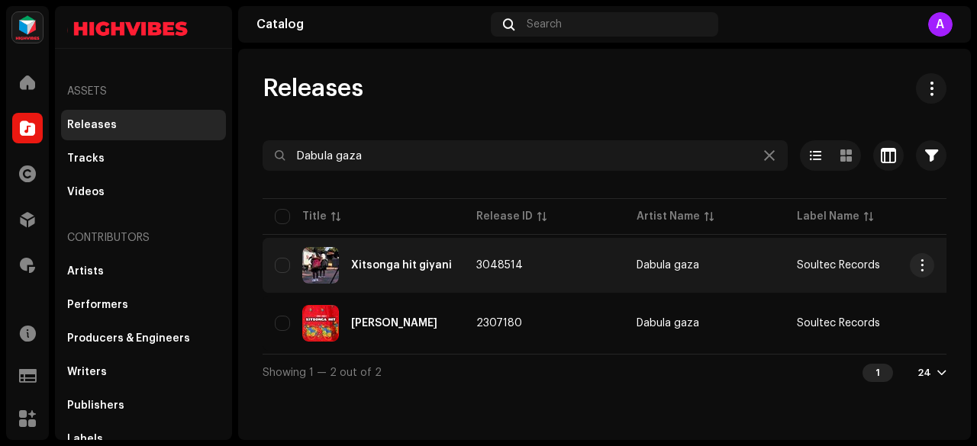
click at [387, 266] on div "Xitsonga hit giyani" at bounding box center [401, 265] width 101 height 11
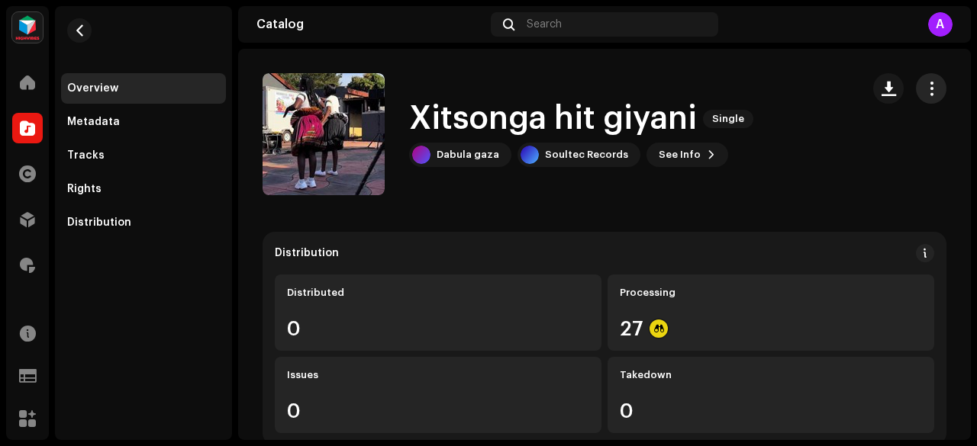
click at [924, 94] on span "button" at bounding box center [931, 88] width 14 height 12
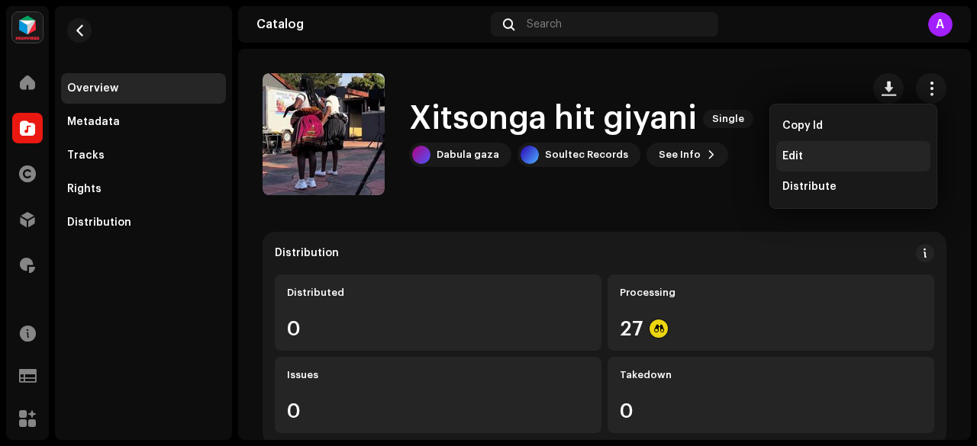
click at [812, 152] on div "Edit" at bounding box center [853, 156] width 142 height 12
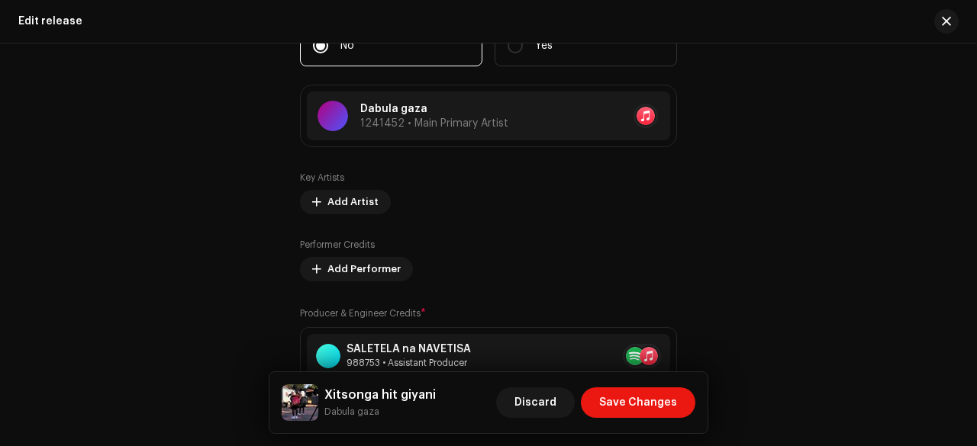
scroll to position [1885, 0]
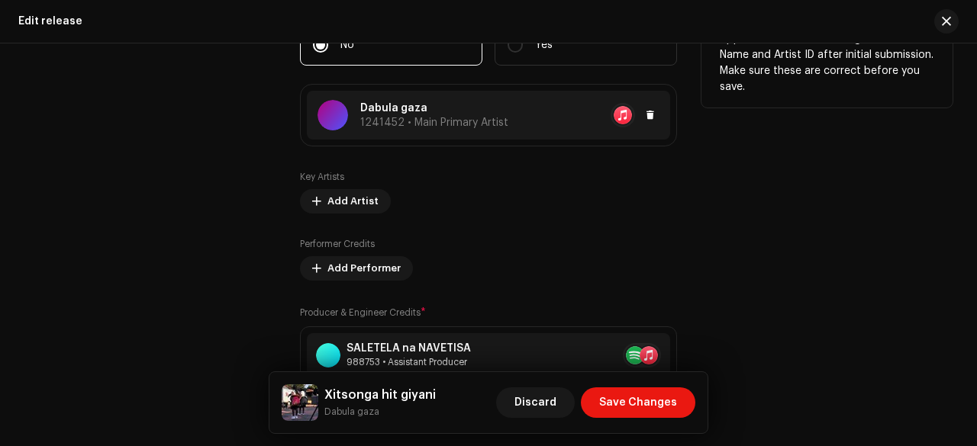
click at [394, 111] on p "Dabula gaza" at bounding box center [434, 109] width 148 height 16
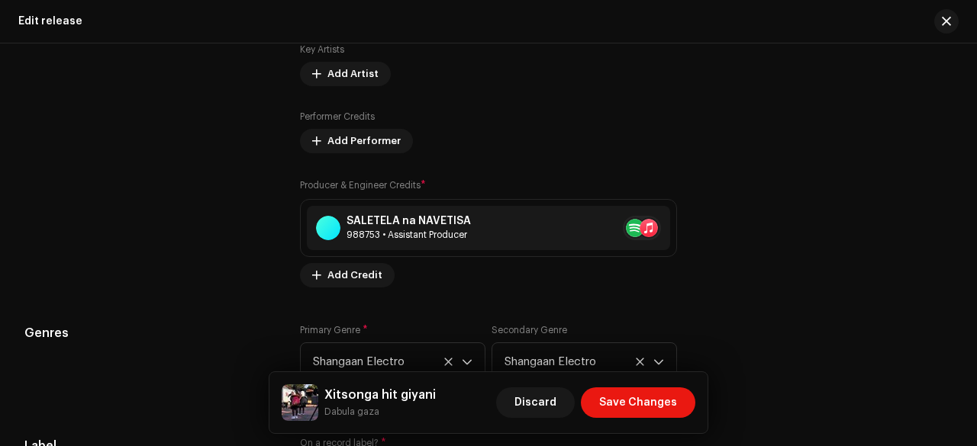
scroll to position [2064, 0]
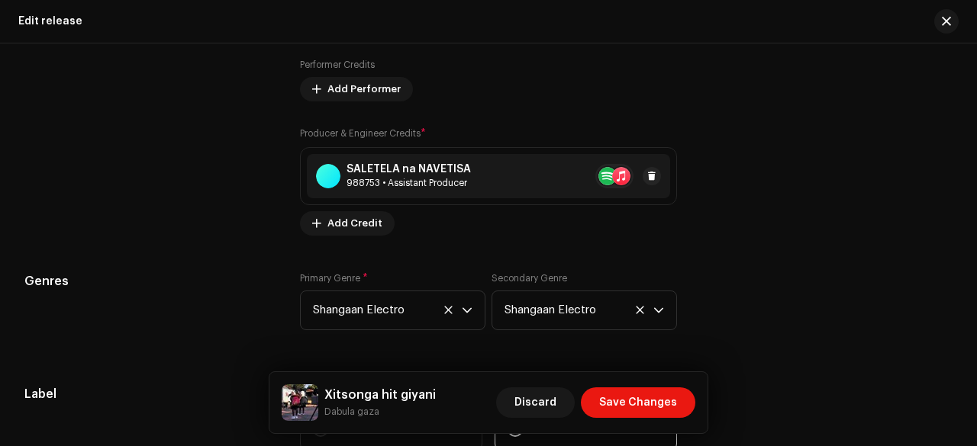
click at [420, 187] on div "988753 • Assistant Producer" at bounding box center [408, 183] width 124 height 12
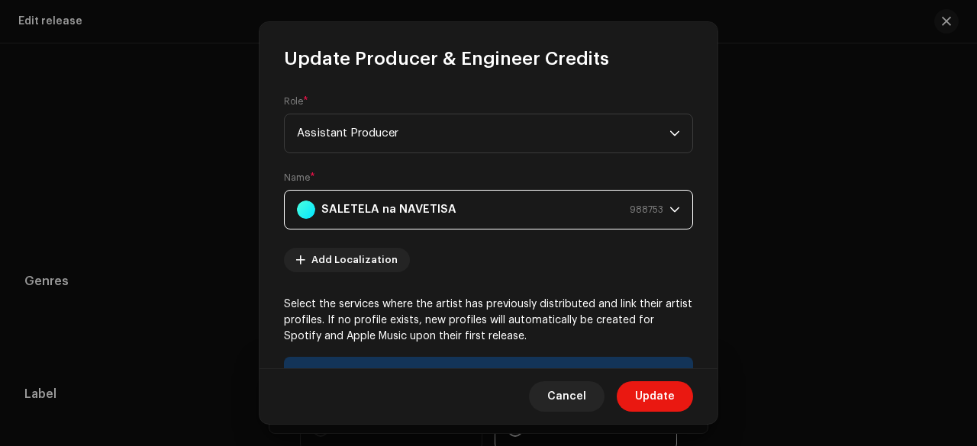
click at [376, 193] on strong "SALETELA na NAVETISA" at bounding box center [388, 210] width 135 height 38
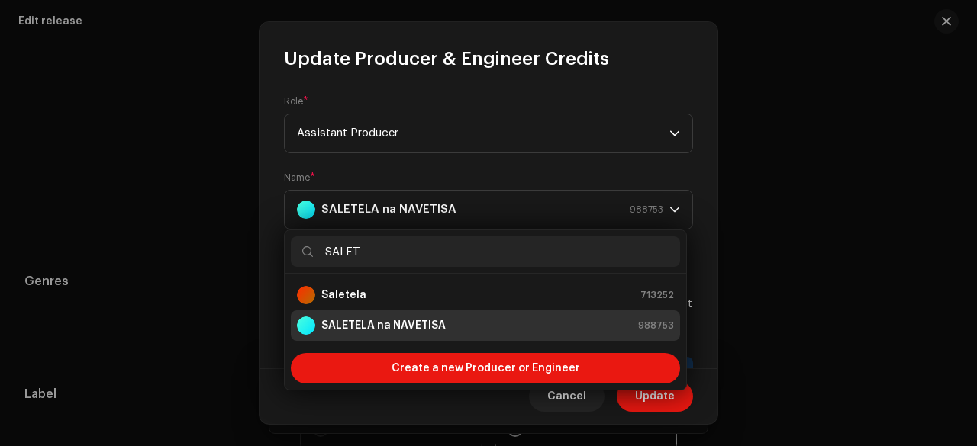
type input "SALET"
click at [352, 298] on strong "Saletela" at bounding box center [343, 295] width 45 height 15
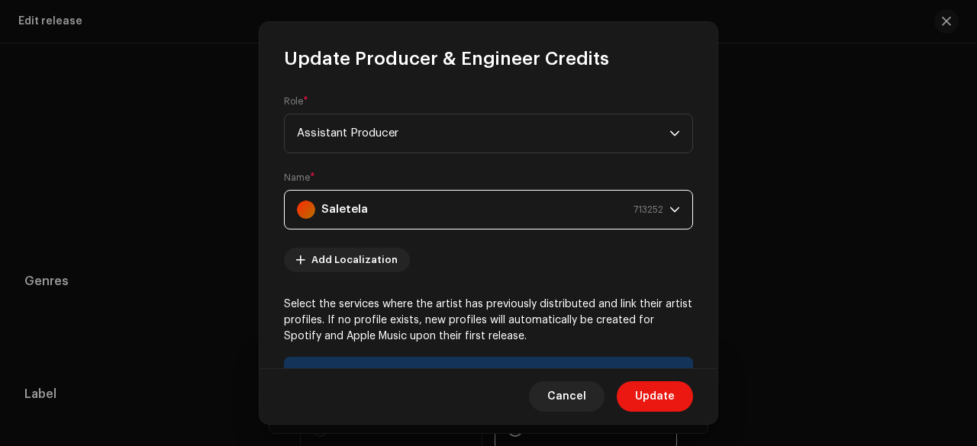
scroll to position [322, 0]
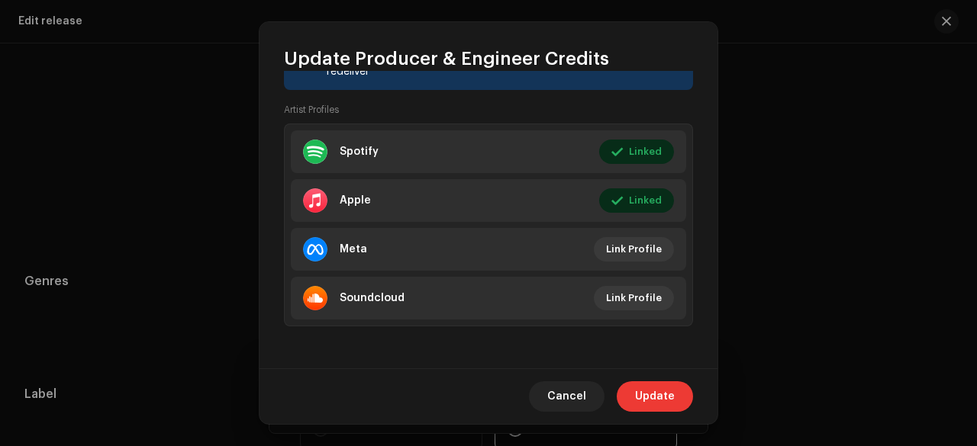
click at [659, 394] on span "Update" at bounding box center [655, 396] width 40 height 31
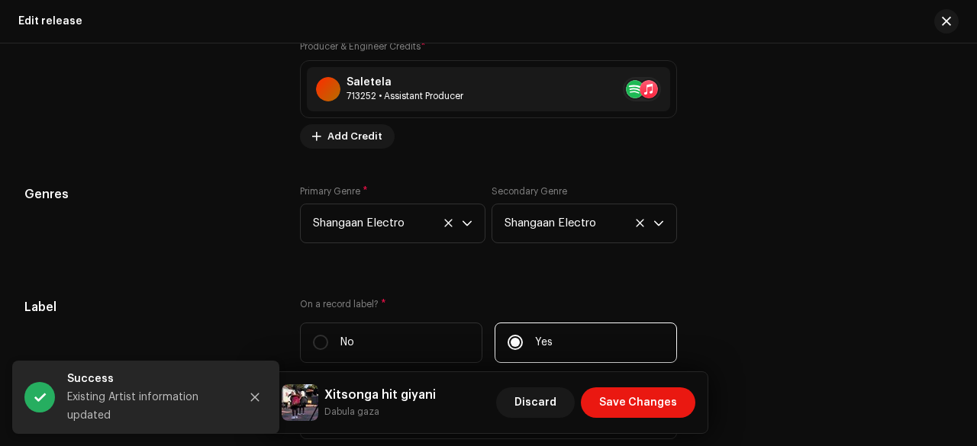
scroll to position [2152, 0]
click at [635, 220] on icon at bounding box center [640, 222] width 10 height 10
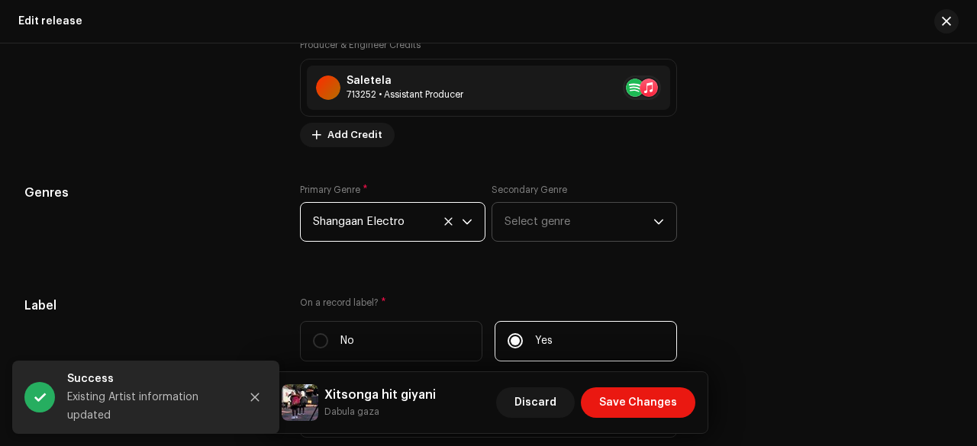
click at [314, 233] on span "Shangaan Electro" at bounding box center [387, 222] width 149 height 38
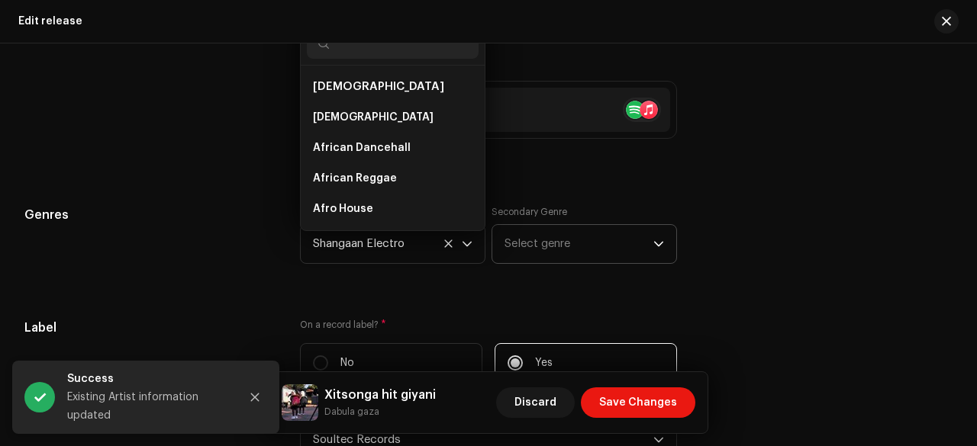
scroll to position [543, 0]
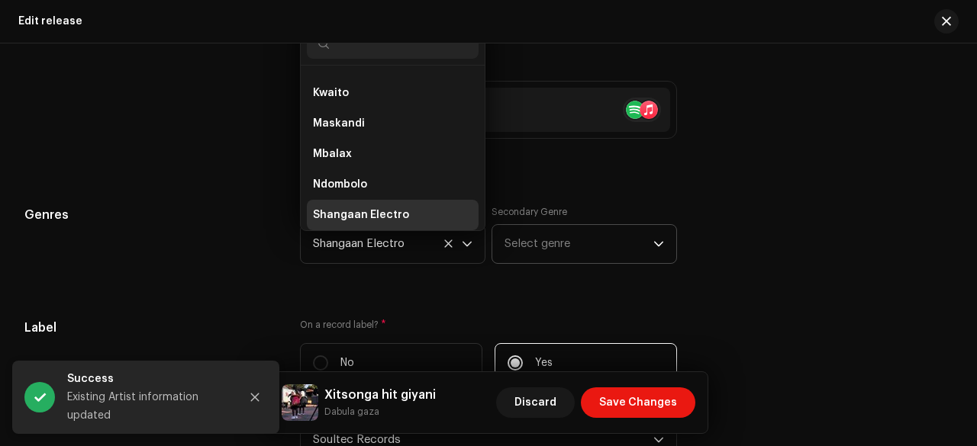
click at [230, 251] on div "Genres" at bounding box center [149, 244] width 251 height 76
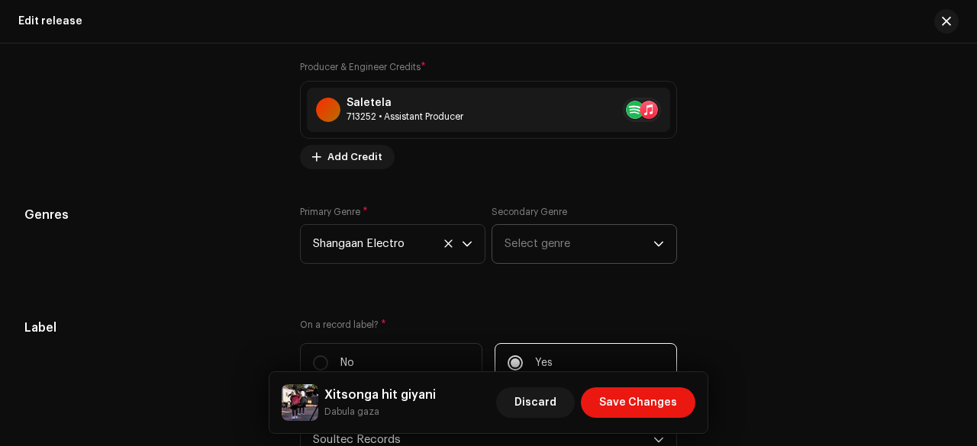
drag, startPoint x: 230, startPoint y: 251, endPoint x: 175, endPoint y: 245, distance: 54.5
click at [175, 245] on div "Genres" at bounding box center [149, 244] width 251 height 76
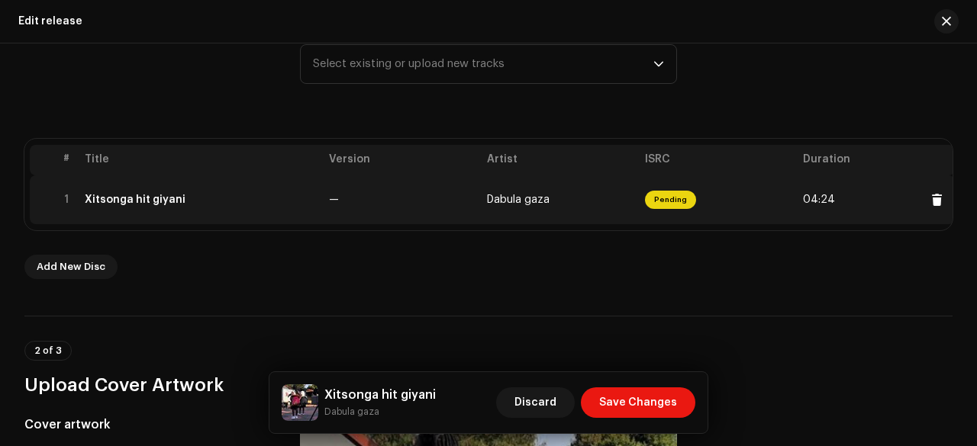
scroll to position [226, 0]
click at [261, 201] on div "Xitsonga hit giyani" at bounding box center [201, 201] width 232 height 12
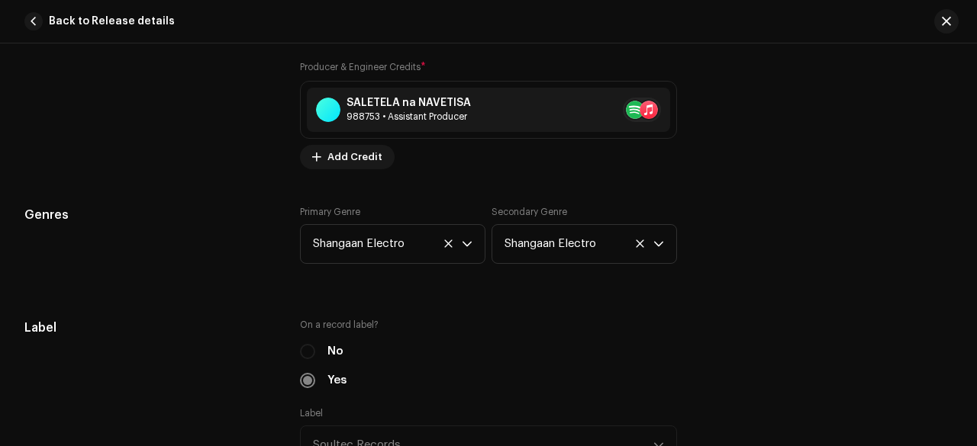
scroll to position [1249, 0]
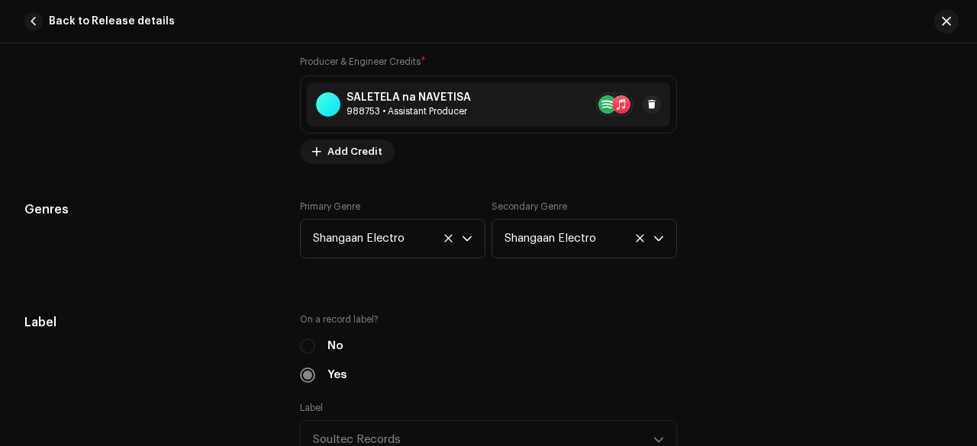
click at [374, 114] on div "988753 • Assistant Producer" at bounding box center [408, 111] width 124 height 12
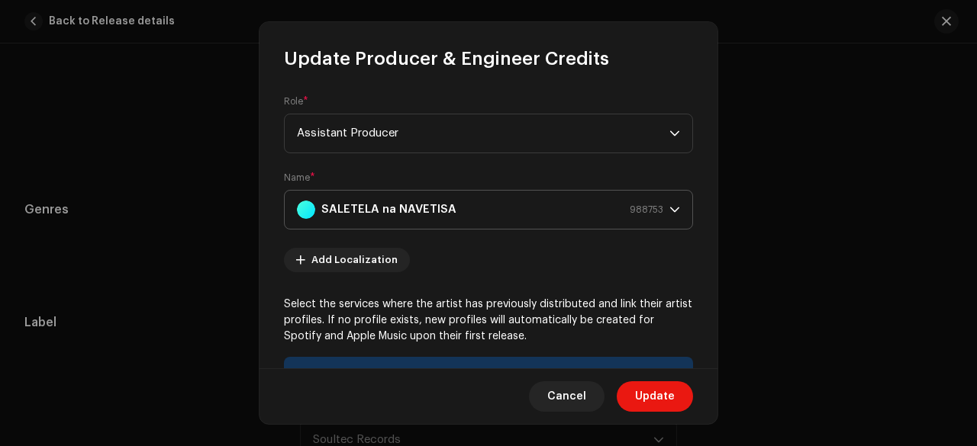
click at [344, 202] on strong "SALETELA na NAVETISA" at bounding box center [388, 210] width 135 height 38
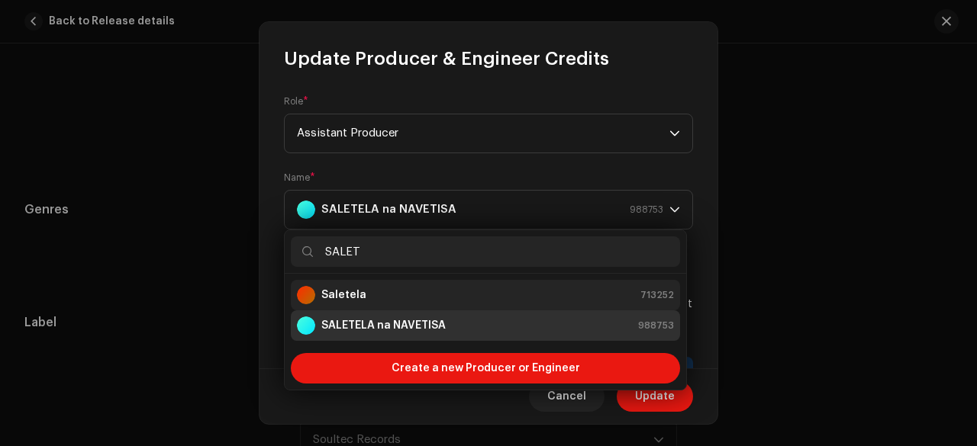
type input "SALET"
click at [340, 289] on strong "Saletela" at bounding box center [343, 295] width 45 height 15
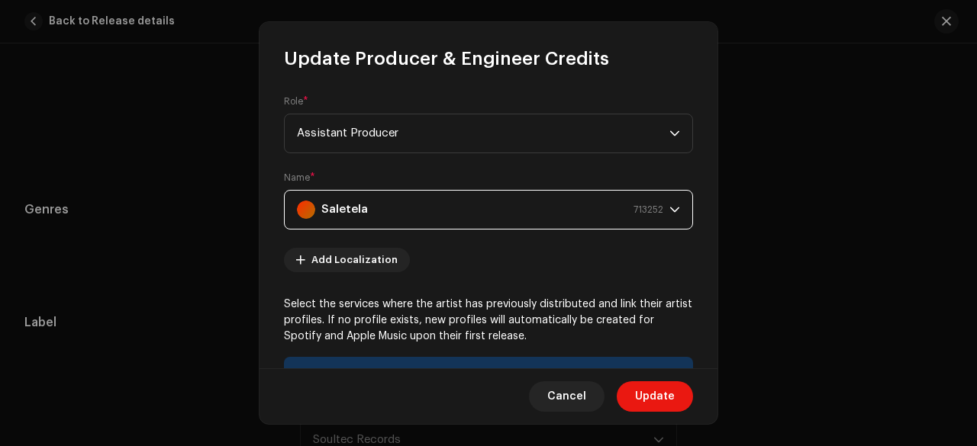
scroll to position [322, 0]
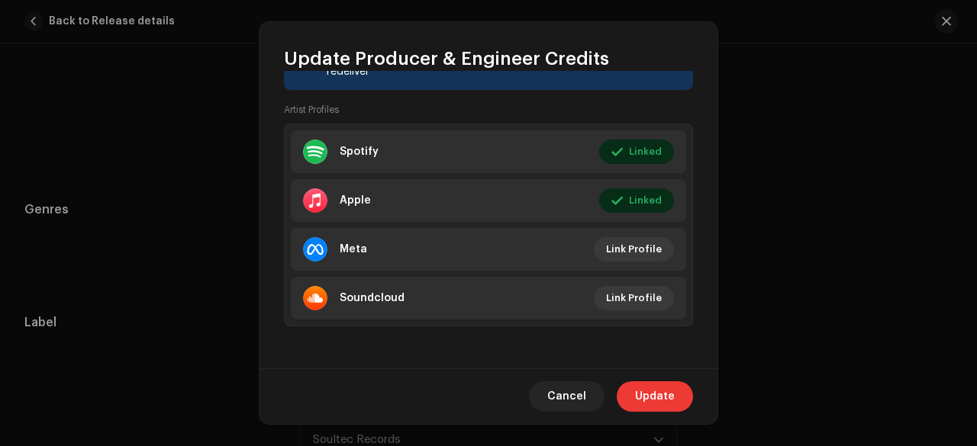
click at [655, 398] on span "Update" at bounding box center [655, 396] width 40 height 31
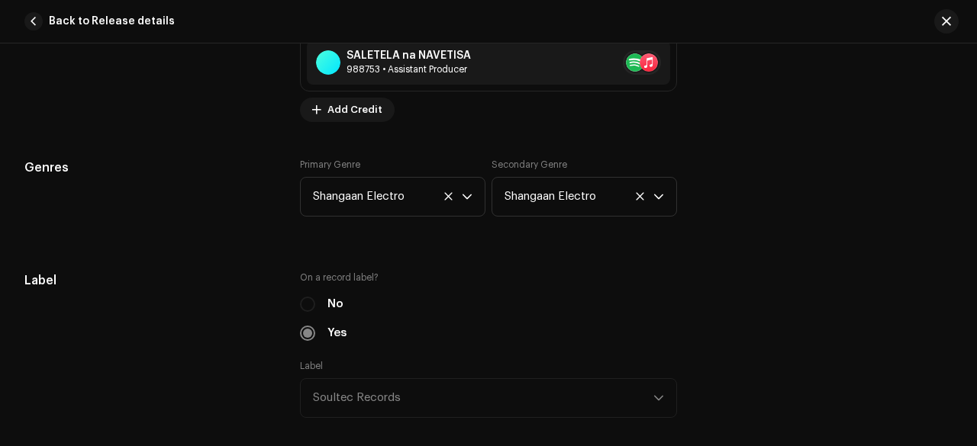
scroll to position [1300, 0]
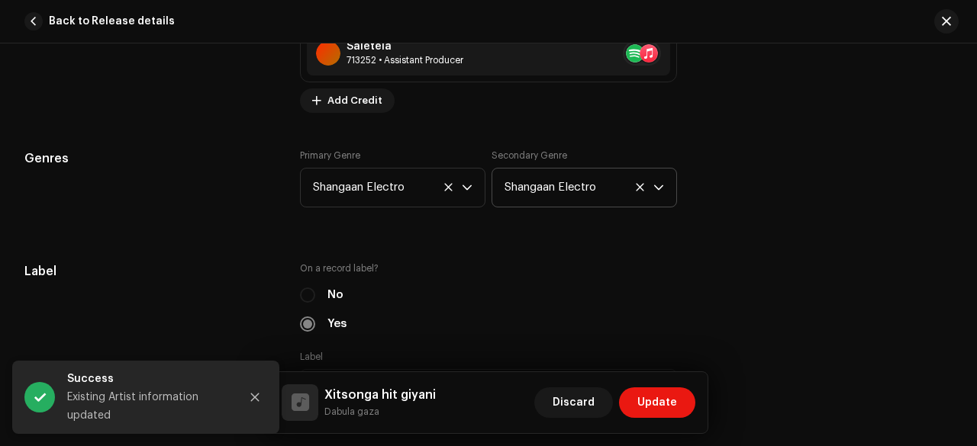
click at [635, 185] on icon at bounding box center [640, 187] width 10 height 10
click at [267, 186] on div "Genres" at bounding box center [149, 188] width 251 height 76
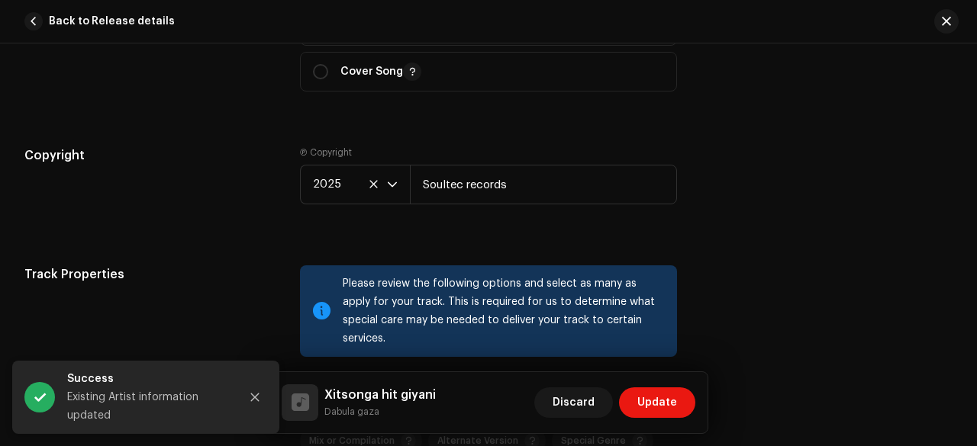
scroll to position [2061, 0]
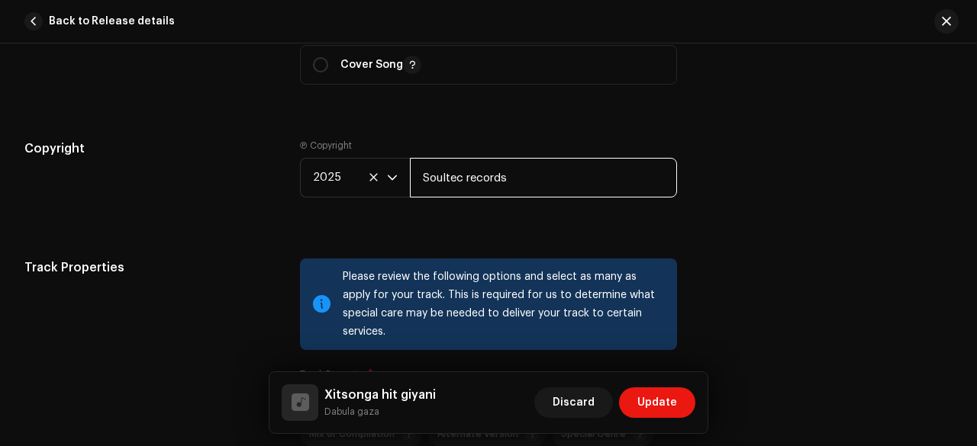
click at [443, 170] on input "Soultec records" at bounding box center [543, 178] width 267 height 40
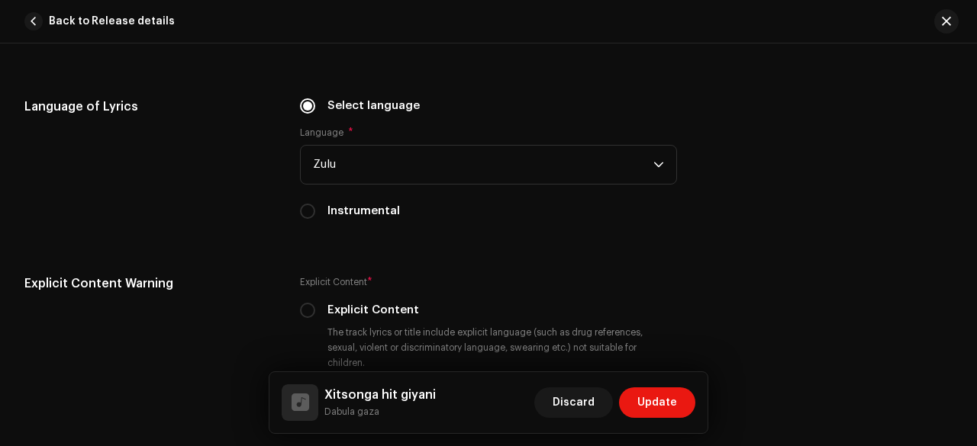
scroll to position [2551, 0]
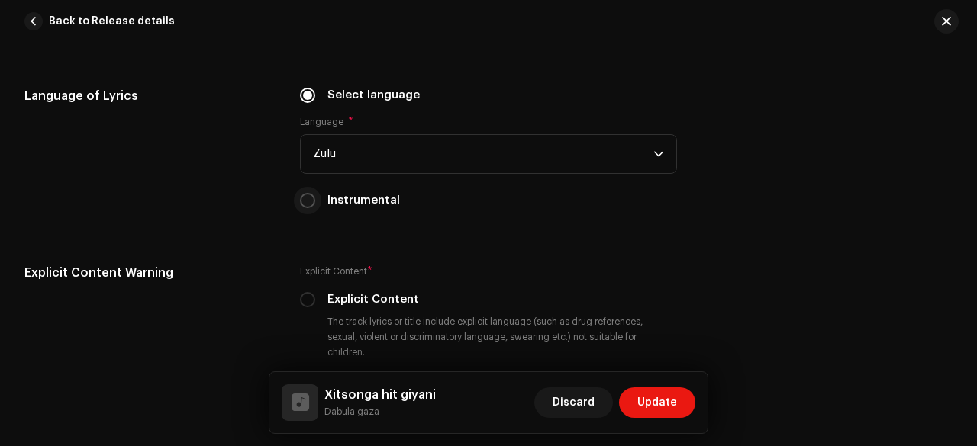
click at [304, 193] on input "Instrumental" at bounding box center [307, 200] width 15 height 15
radio input "true"
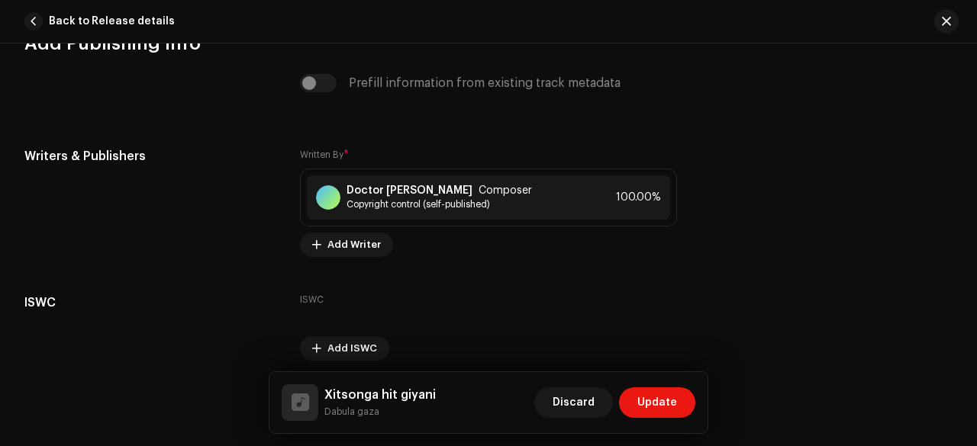
scroll to position [3011, 0]
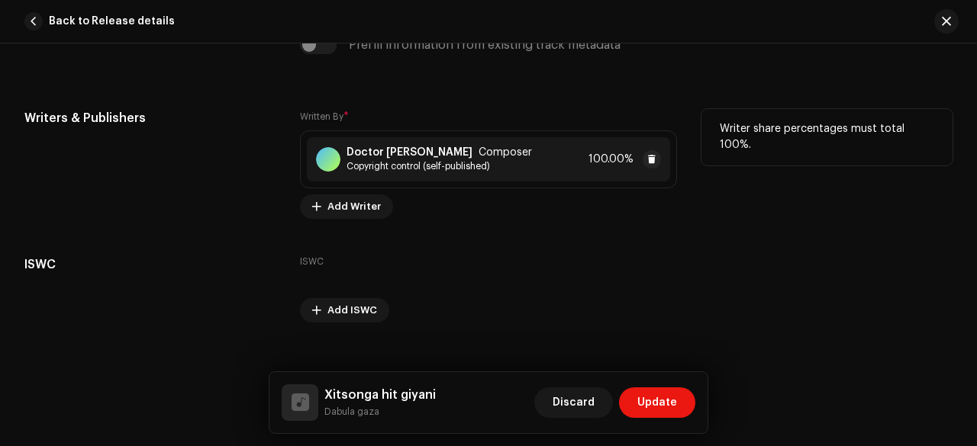
click at [375, 146] on strong "Doctor maringa" at bounding box center [409, 152] width 126 height 12
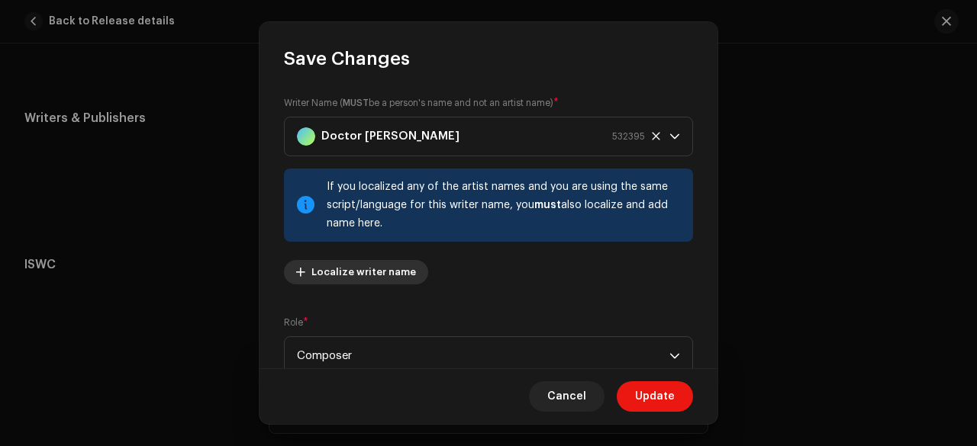
scroll to position [206, 0]
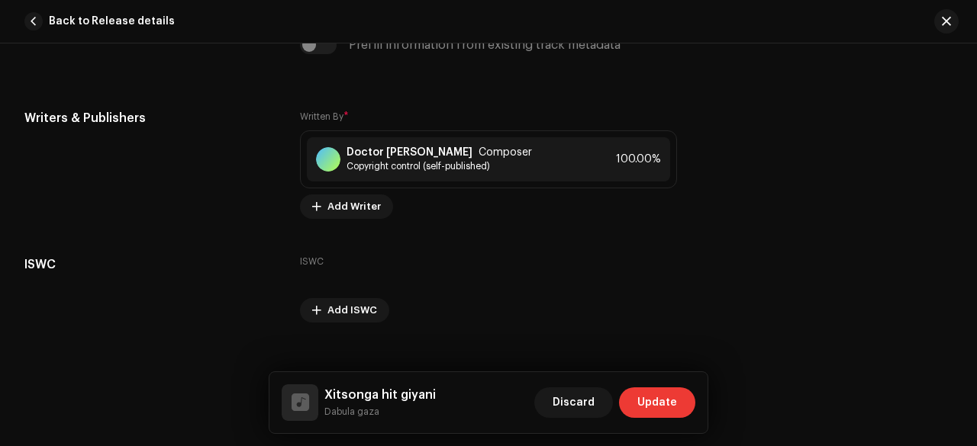
click at [653, 397] on span "Update" at bounding box center [657, 403] width 40 height 31
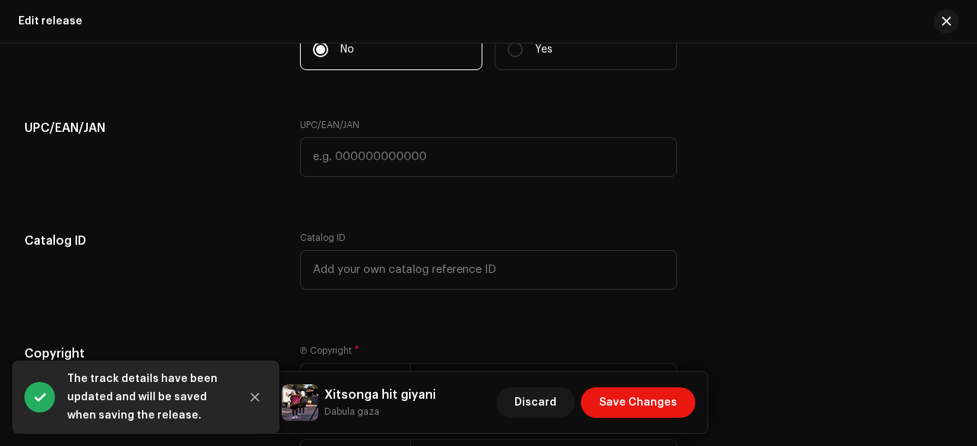
scroll to position [2835, 0]
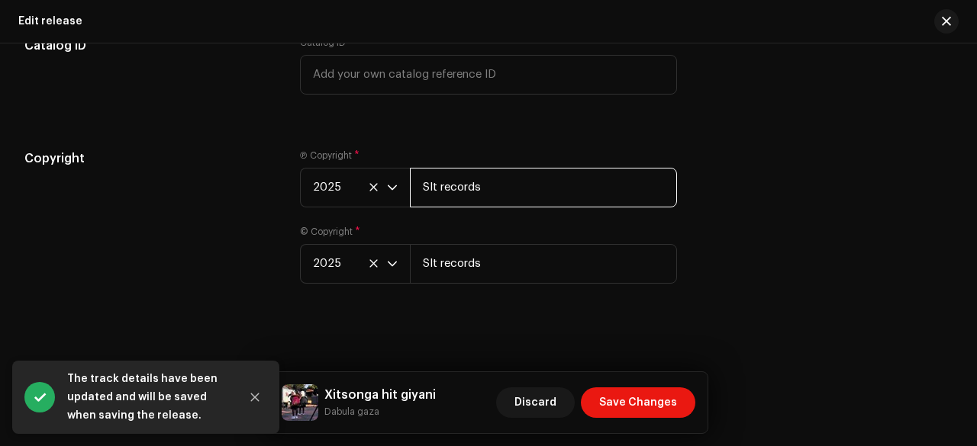
click at [472, 183] on input "Slt records" at bounding box center [543, 188] width 267 height 40
paste input "oultec"
type input "Soultec records"
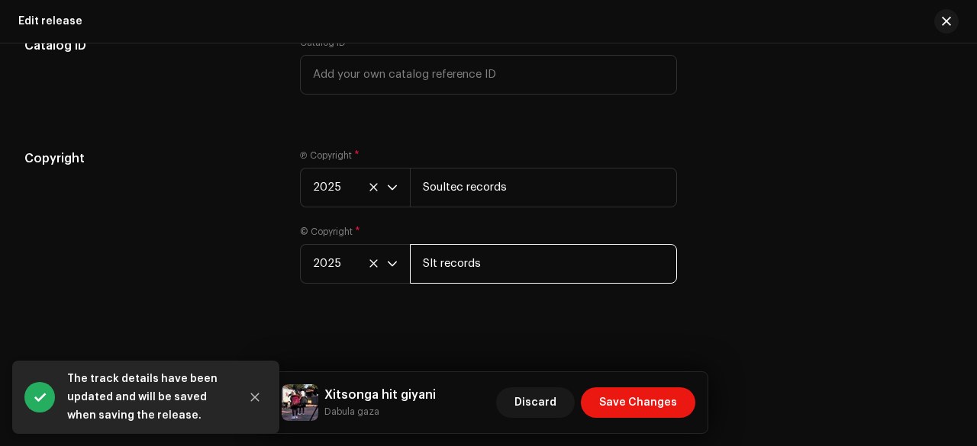
click at [499, 249] on input "Slt records" at bounding box center [543, 264] width 267 height 40
paste input "oultec"
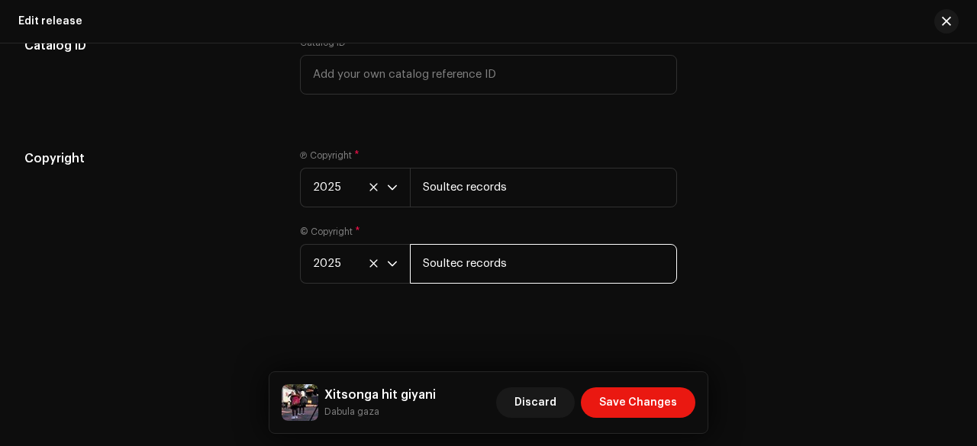
type input "Soultec records"
click at [187, 224] on div "Copyright" at bounding box center [149, 226] width 251 height 153
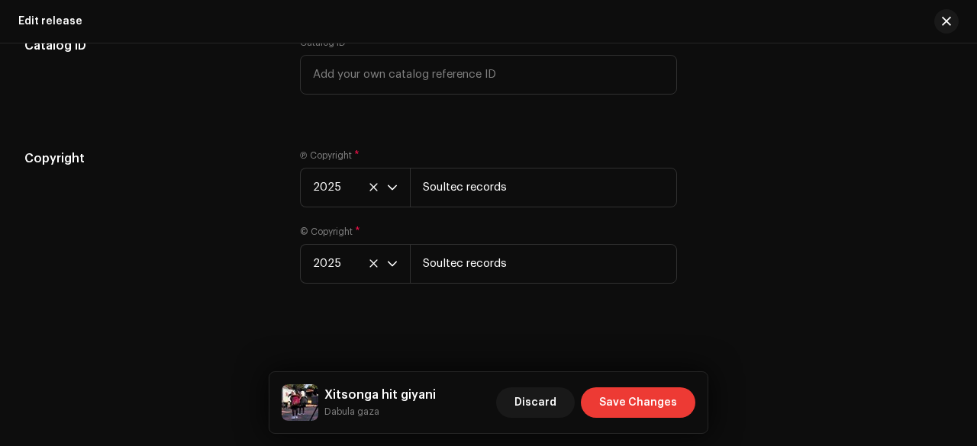
click at [607, 392] on span "Save Changes" at bounding box center [638, 403] width 78 height 31
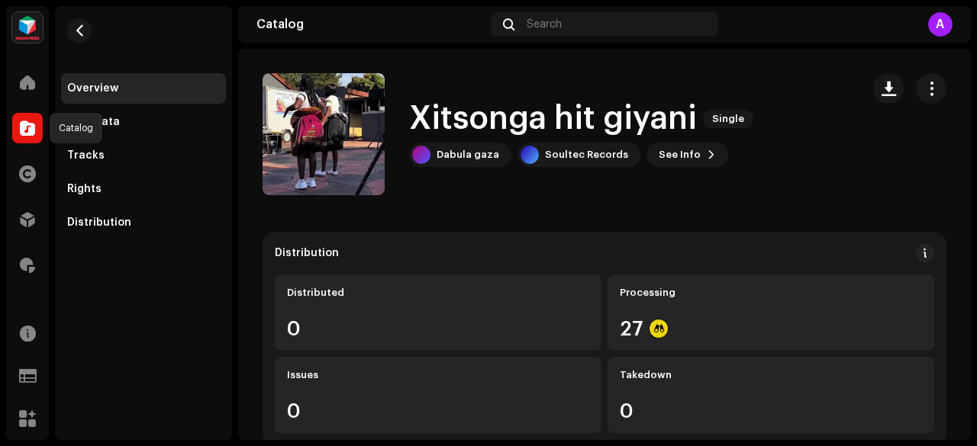
click at [34, 131] on span at bounding box center [27, 128] width 15 height 12
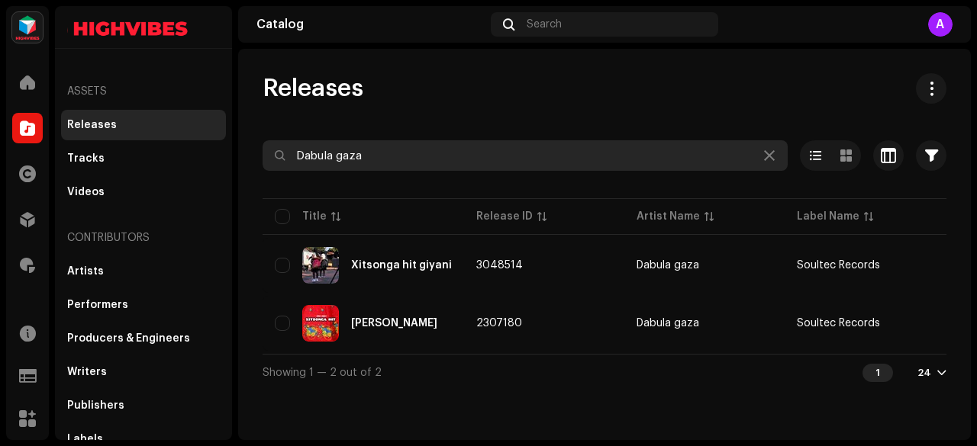
click at [404, 164] on input "Dabula gaza" at bounding box center [524, 155] width 525 height 31
paste input "G"
type input "Gaza"
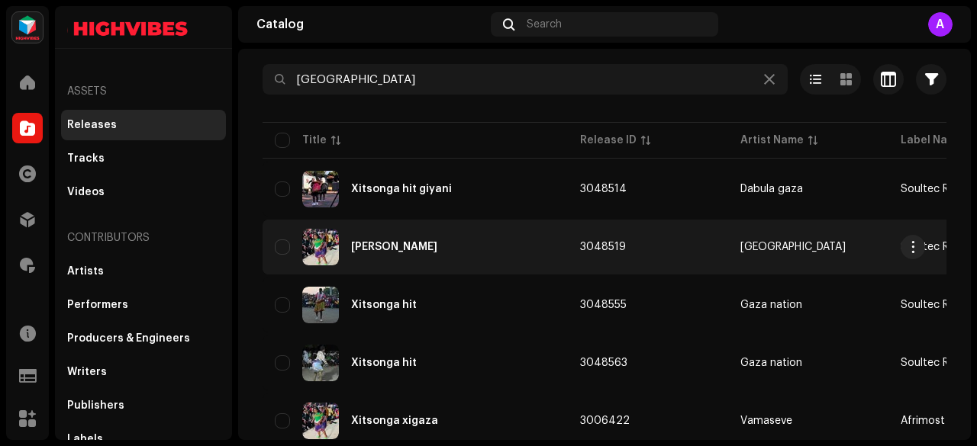
click at [396, 249] on div "Xitsonga xigaza xa matsonga" at bounding box center [394, 247] width 86 height 11
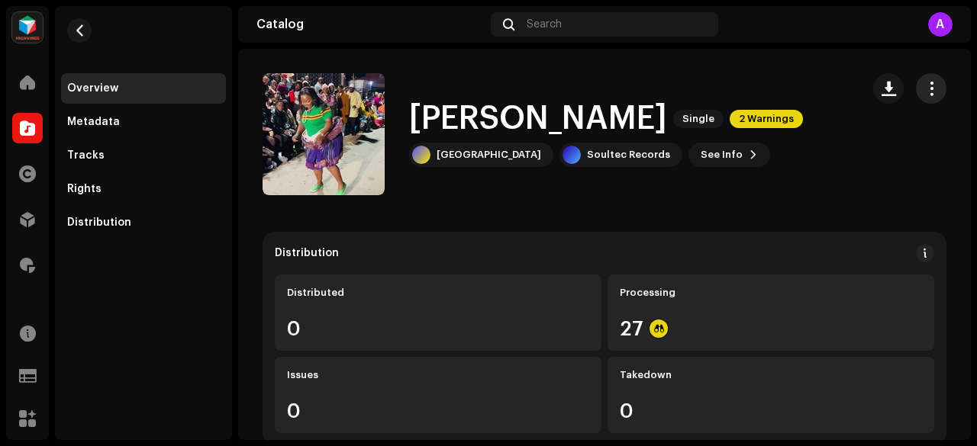
click at [926, 83] on span "button" at bounding box center [931, 88] width 14 height 12
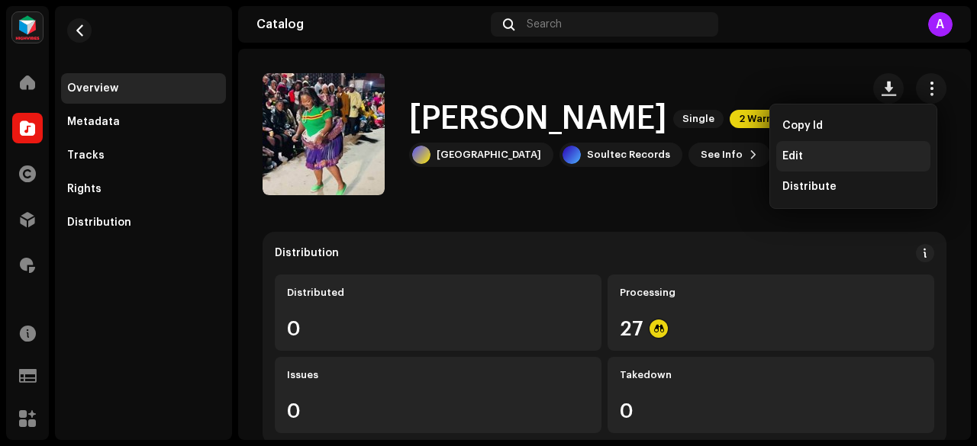
click at [806, 153] on div "Edit" at bounding box center [853, 156] width 142 height 12
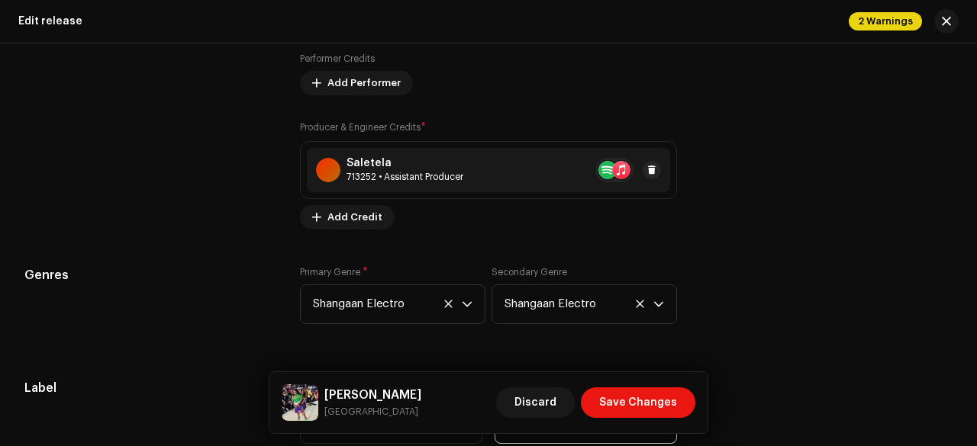
scroll to position [2069, 0]
click at [366, 172] on div "713252 • Assistant Producer" at bounding box center [404, 178] width 117 height 12
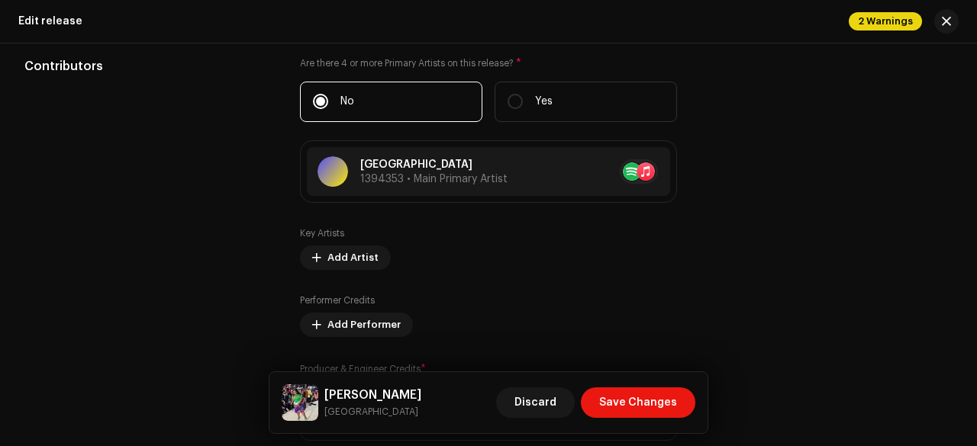
scroll to position [1824, 0]
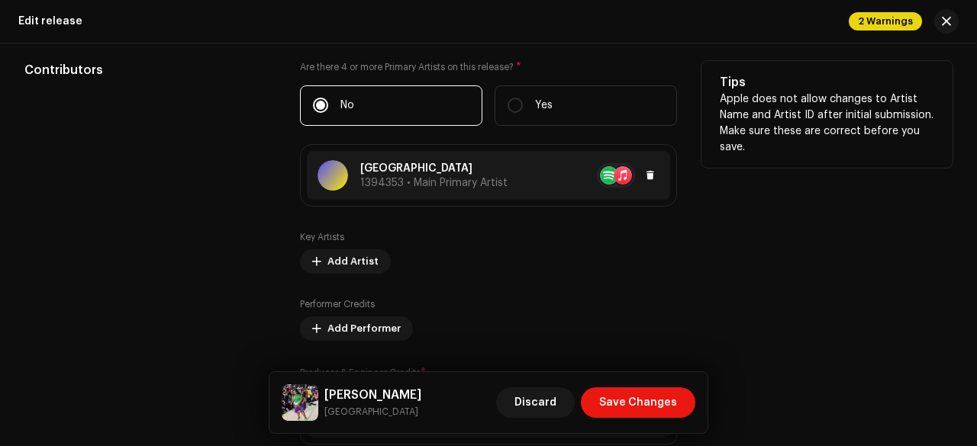
click at [415, 161] on div "Gaza 1394353 • Main Primary Artist" at bounding box center [412, 175] width 190 height 31
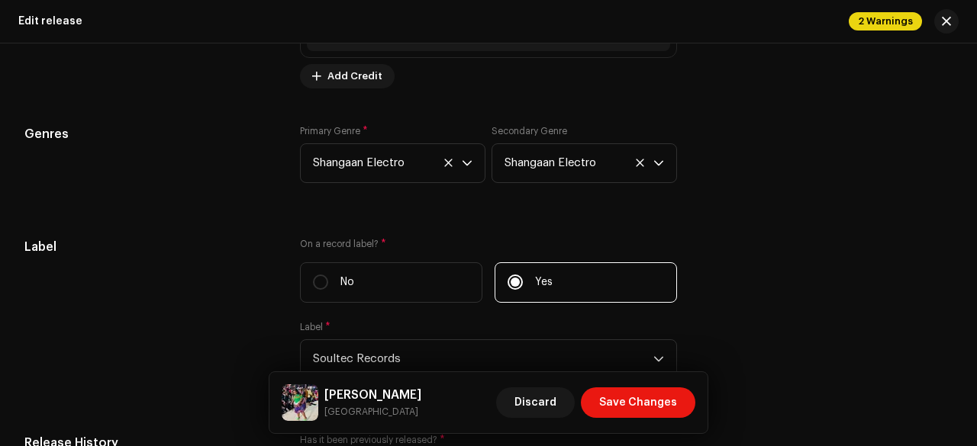
scroll to position [2212, 0]
click at [635, 163] on icon at bounding box center [640, 162] width 10 height 10
click at [195, 195] on div "Genres" at bounding box center [149, 162] width 251 height 76
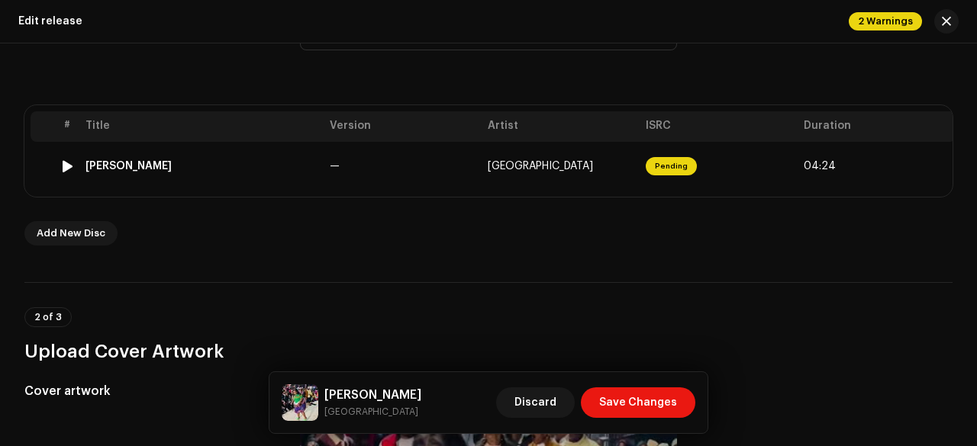
scroll to position [259, 0]
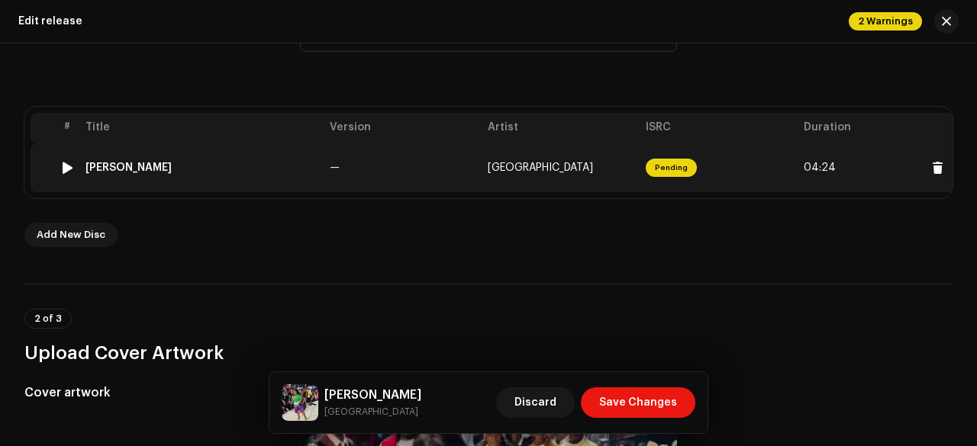
click at [395, 178] on td "—" at bounding box center [402, 167] width 158 height 49
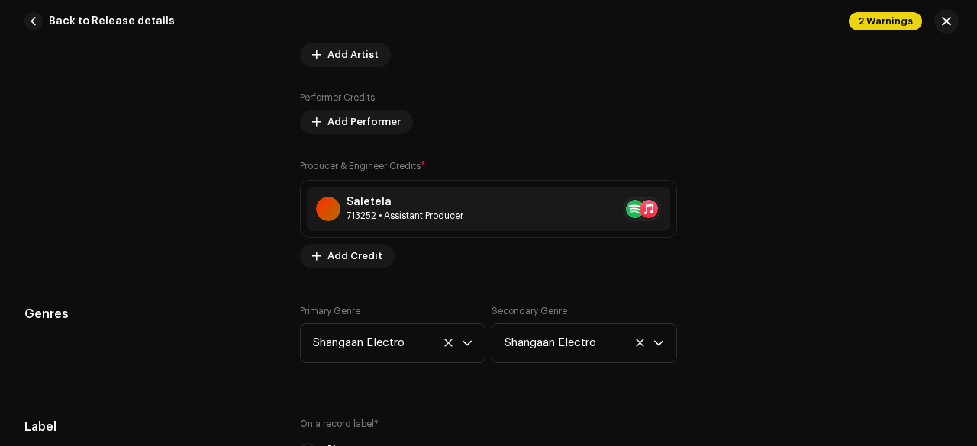
scroll to position [1150, 0]
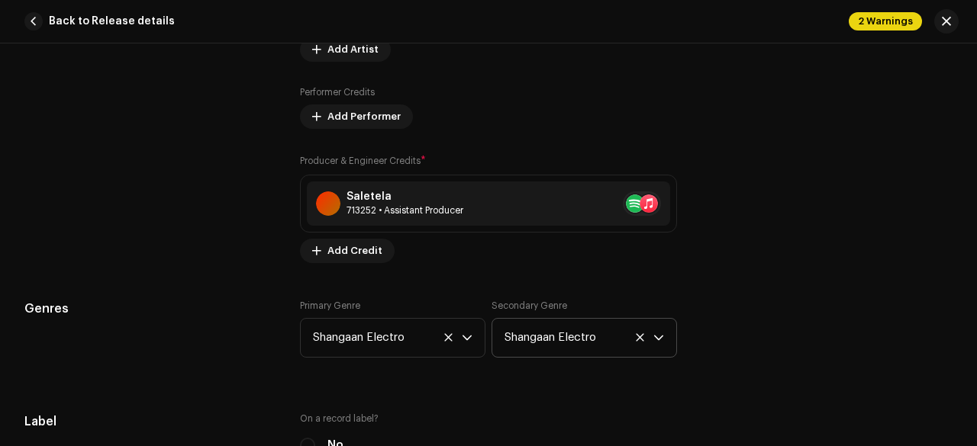
click at [635, 336] on icon at bounding box center [640, 338] width 10 height 10
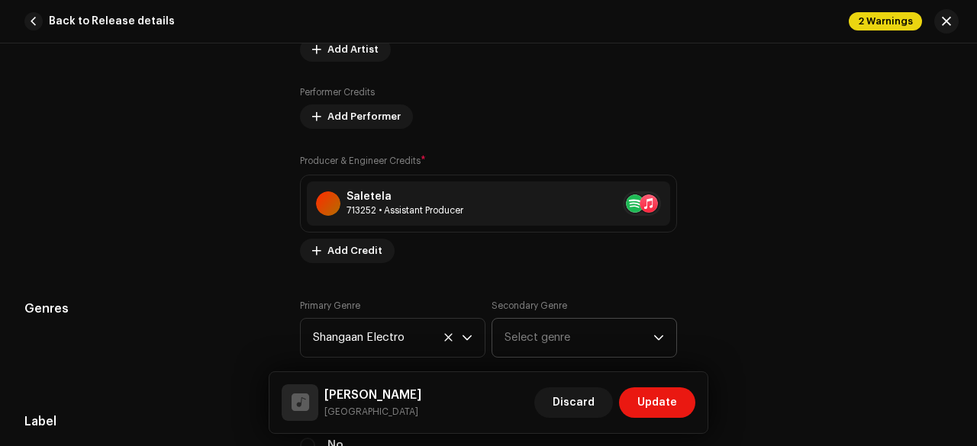
click at [174, 240] on div "Contributors" at bounding box center [149, 68] width 251 height 389
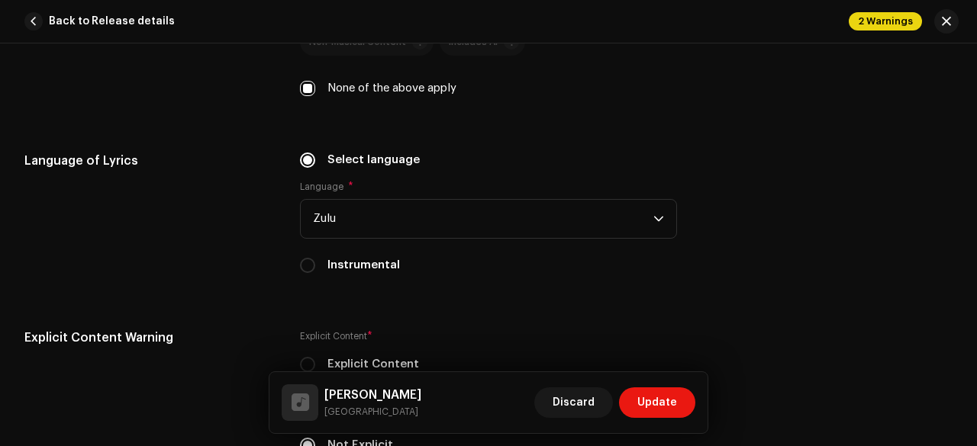
scroll to position [2487, 0]
click at [302, 257] on input "Instrumental" at bounding box center [307, 264] width 15 height 15
radio input "true"
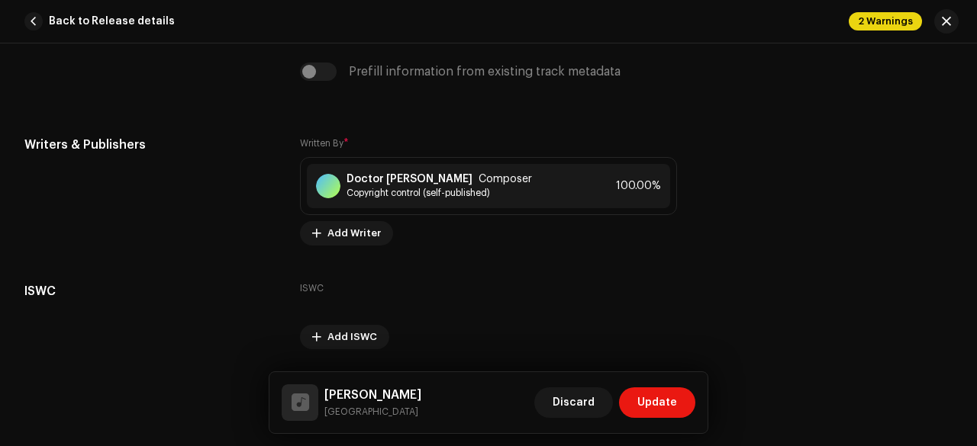
scroll to position [2985, 0]
click at [410, 186] on span "Copyright control (self-published)" at bounding box center [438, 192] width 185 height 12
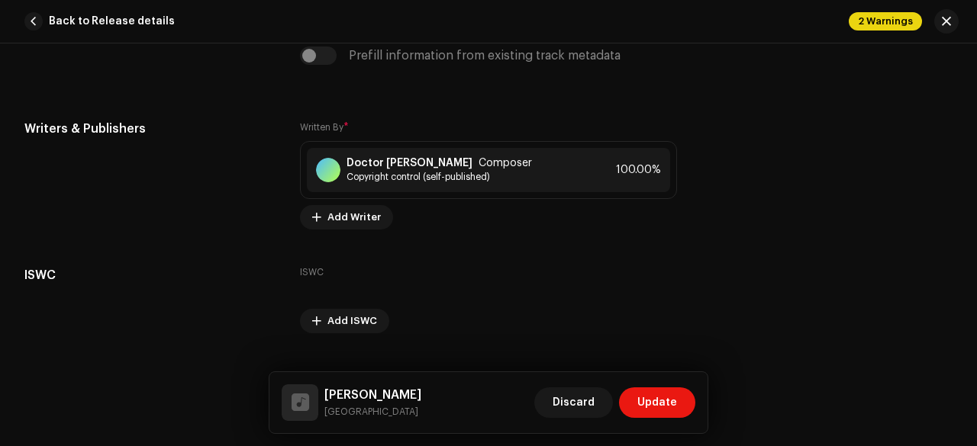
scroll to position [3011, 0]
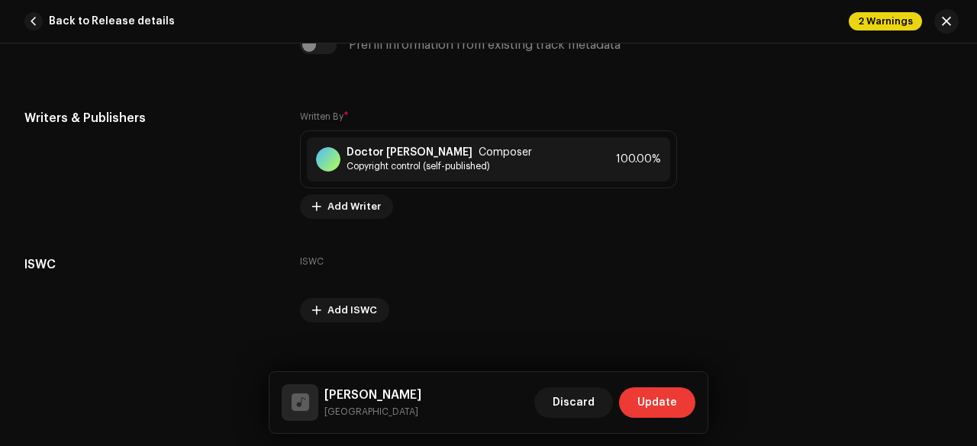
click at [658, 401] on span "Update" at bounding box center [657, 403] width 40 height 31
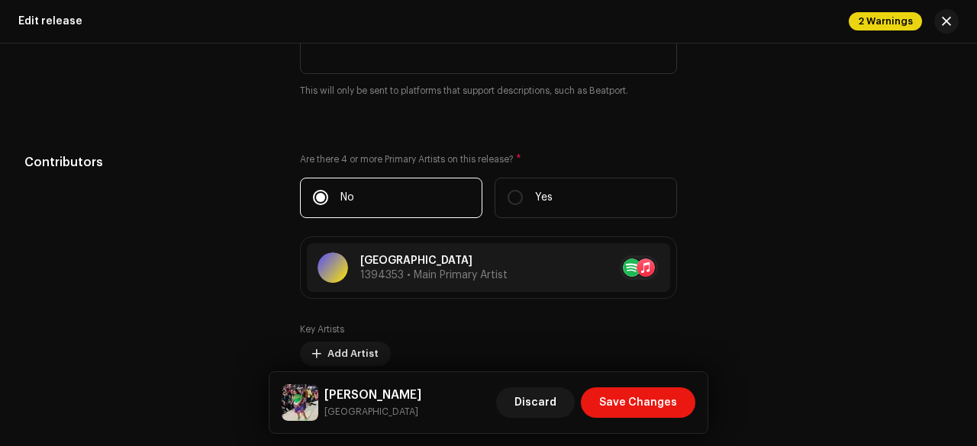
scroll to position [1769, 0]
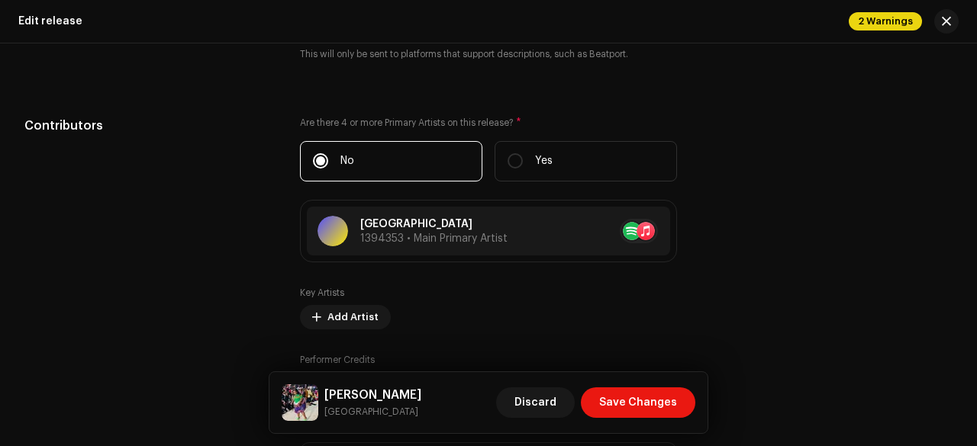
click at [336, 413] on small "Gaza" at bounding box center [372, 411] width 97 height 15
copy small "Gaza"
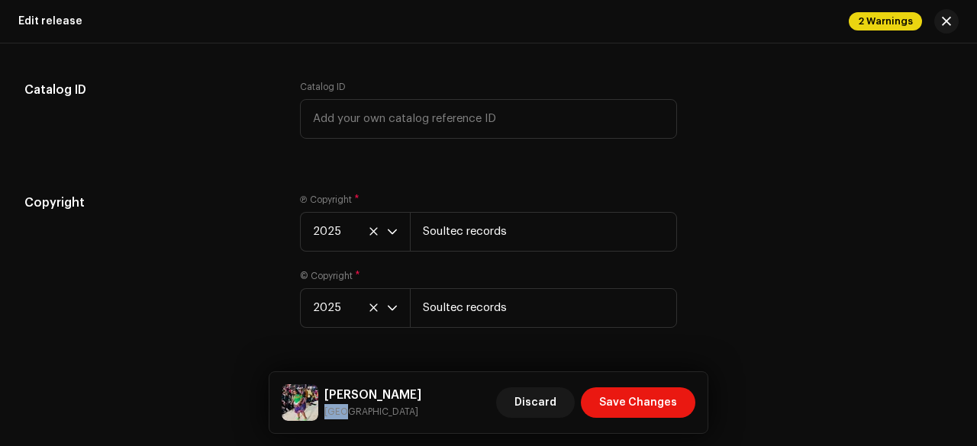
scroll to position [2835, 0]
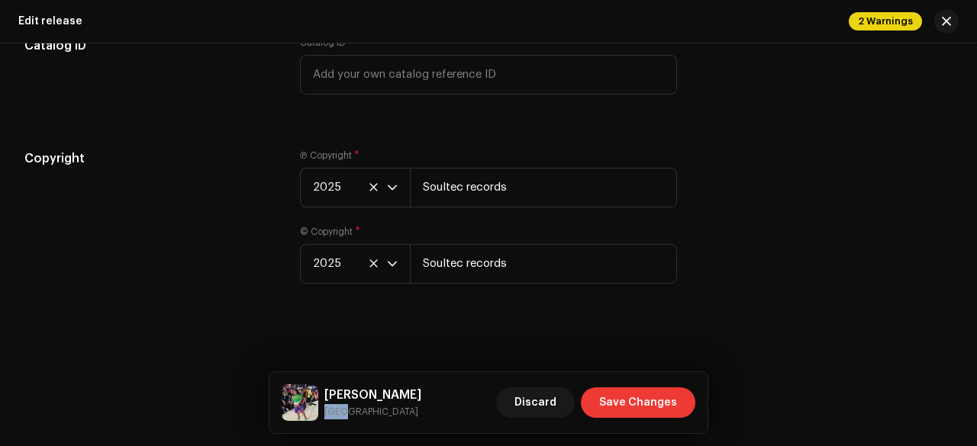
click at [632, 396] on span "Save Changes" at bounding box center [638, 403] width 78 height 31
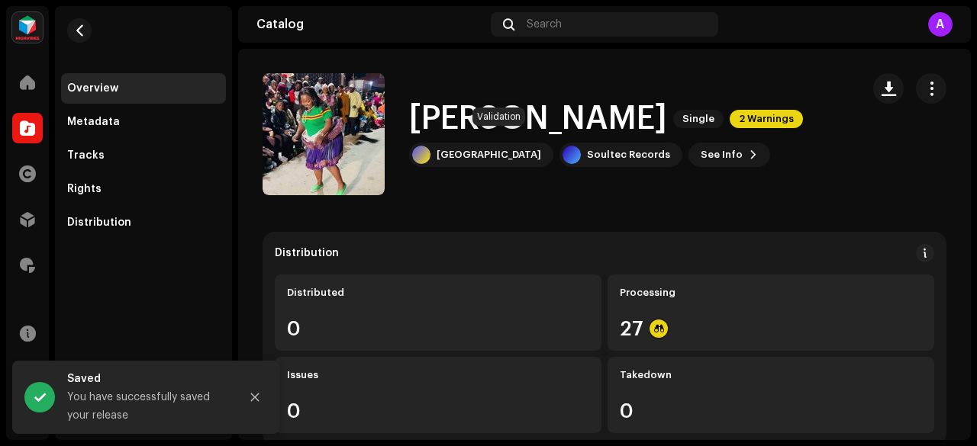
click at [729, 128] on span "2 Warnings" at bounding box center [765, 119] width 73 height 18
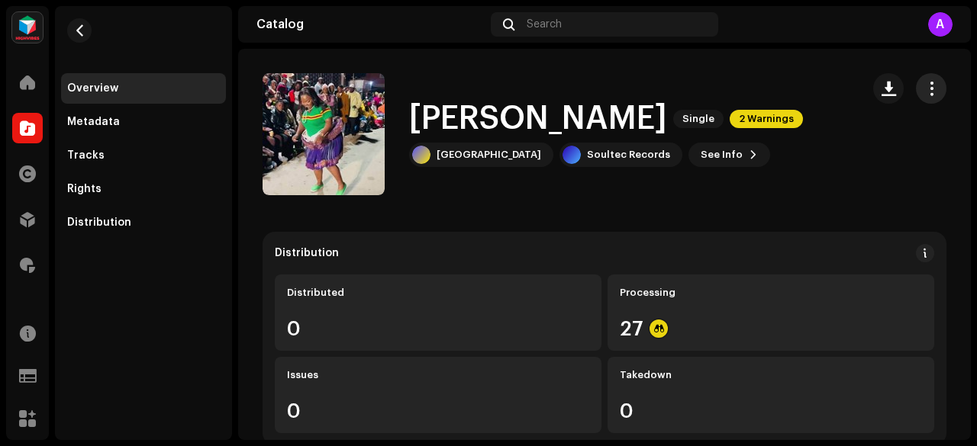
click at [924, 85] on span "button" at bounding box center [931, 88] width 14 height 12
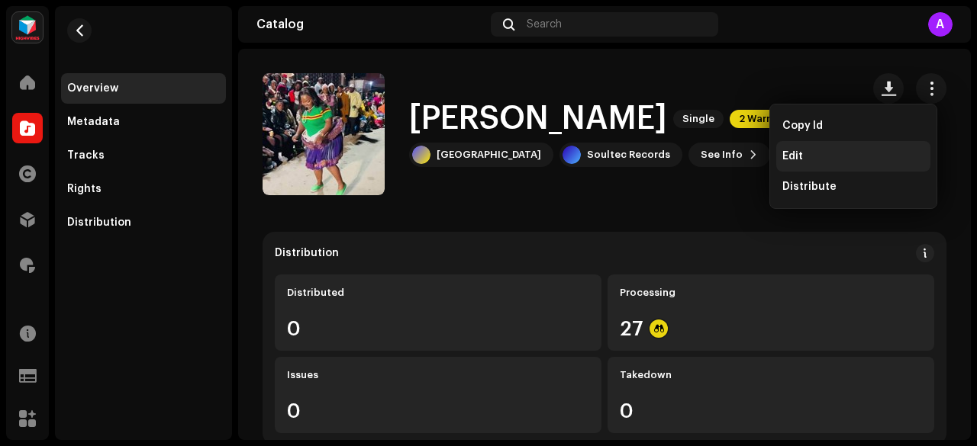
click at [803, 153] on div "Edit" at bounding box center [853, 156] width 142 height 12
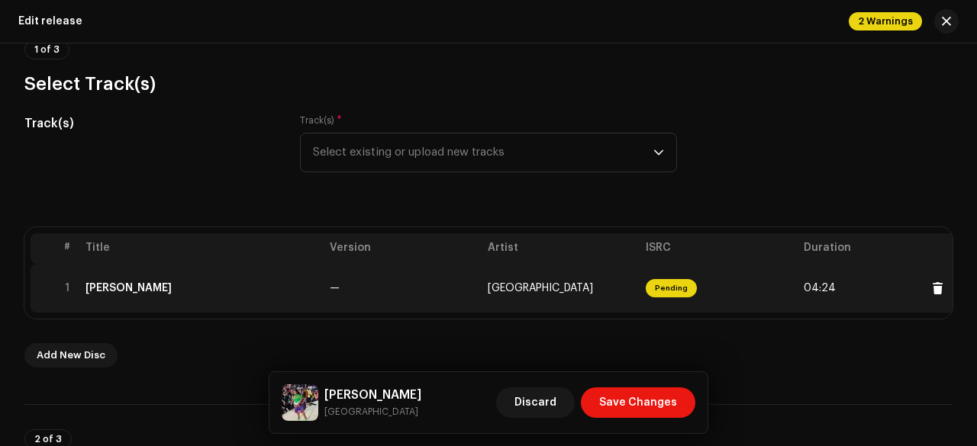
scroll to position [142, 0]
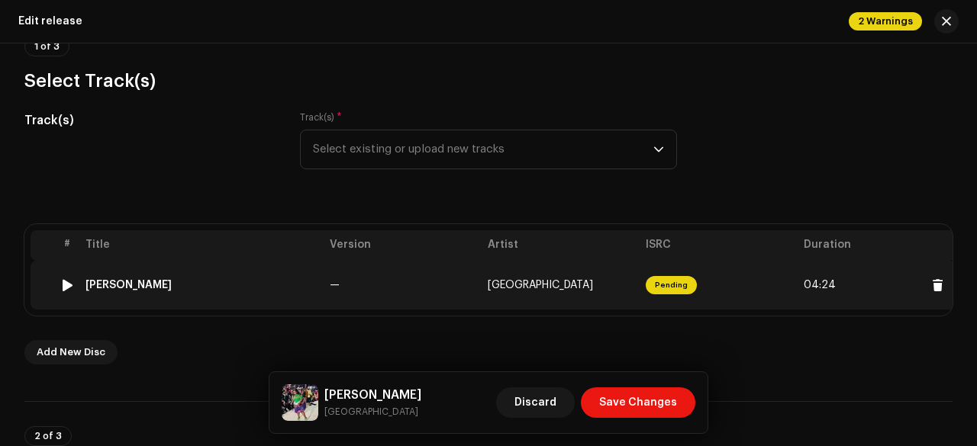
click at [298, 282] on div "Xitsonga xigaza xa matsonga" at bounding box center [201, 285] width 232 height 12
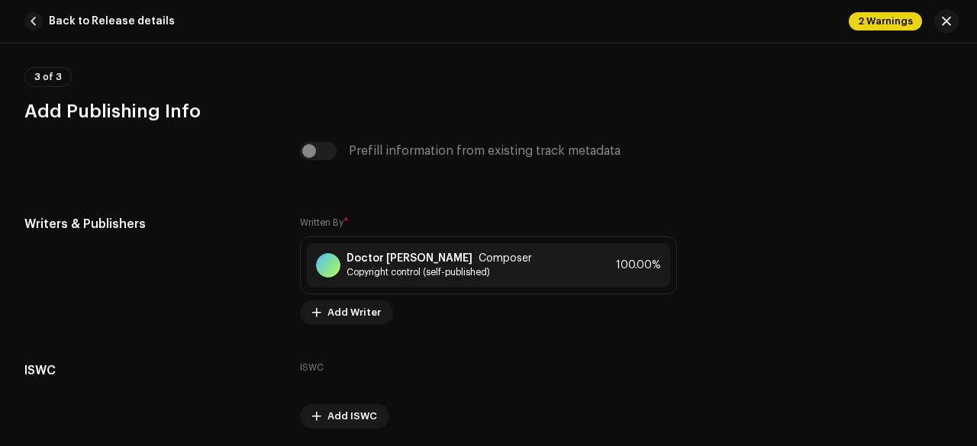
scroll to position [3011, 0]
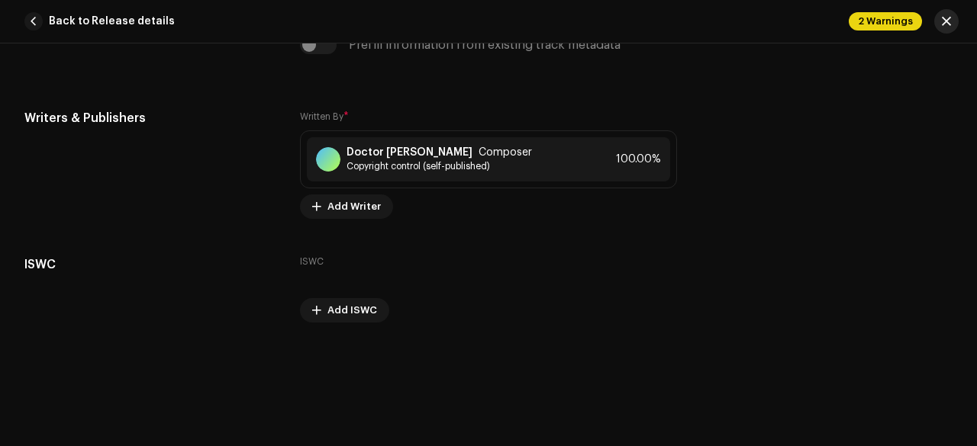
click at [946, 26] on span "button" at bounding box center [945, 21] width 9 height 12
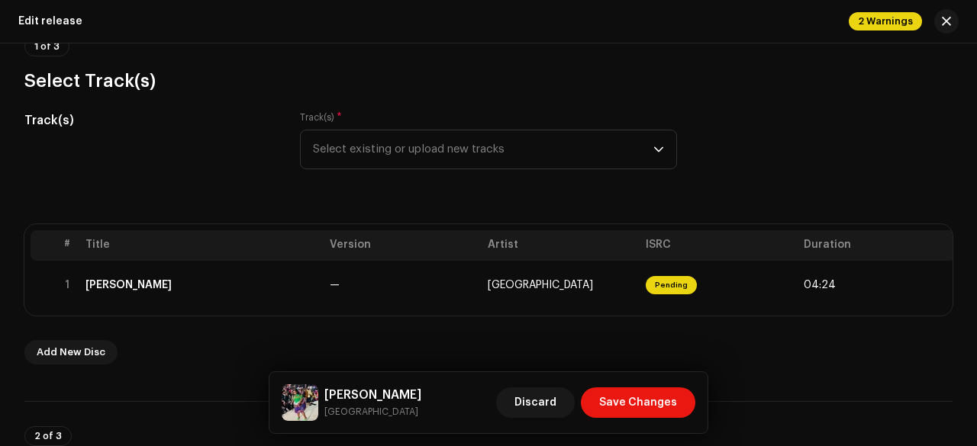
click at [946, 26] on span "button" at bounding box center [945, 21] width 9 height 12
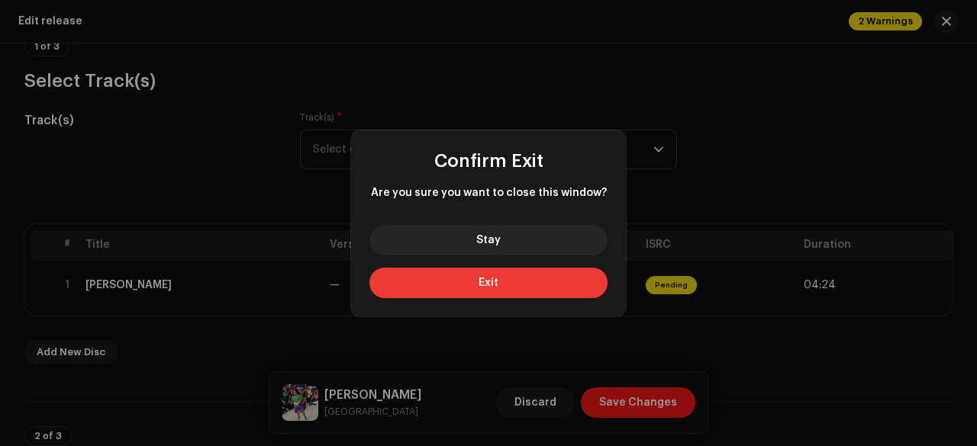
click at [510, 286] on button "Exit" at bounding box center [488, 283] width 238 height 31
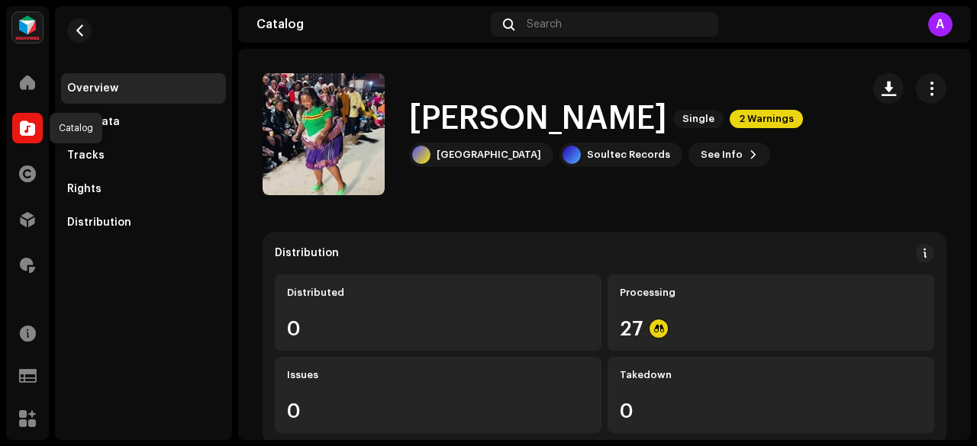
click at [31, 123] on span at bounding box center [27, 128] width 15 height 12
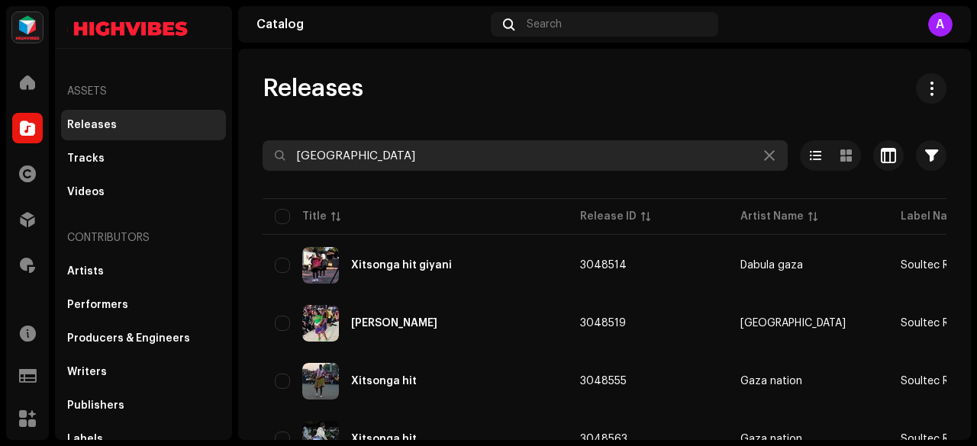
click at [363, 158] on input "Gaza" at bounding box center [524, 155] width 525 height 31
paste input "nation"
type input "Gaza nation"
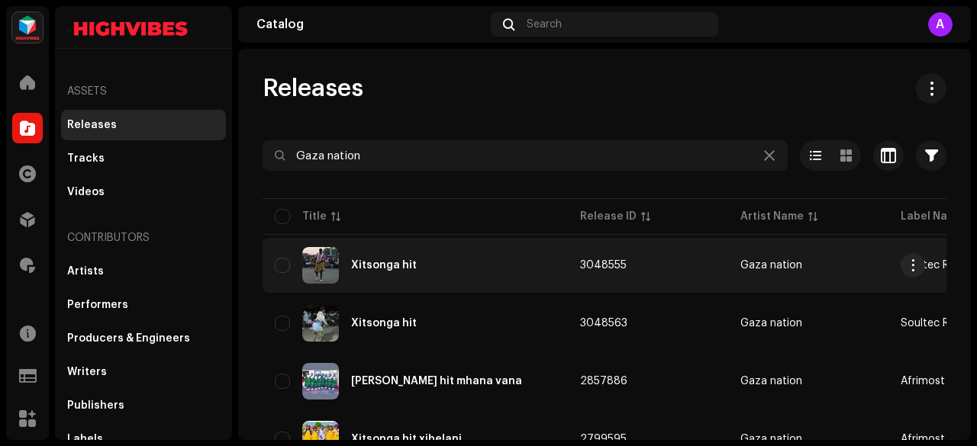
click at [452, 262] on div "Xitsonga hit" at bounding box center [415, 265] width 281 height 37
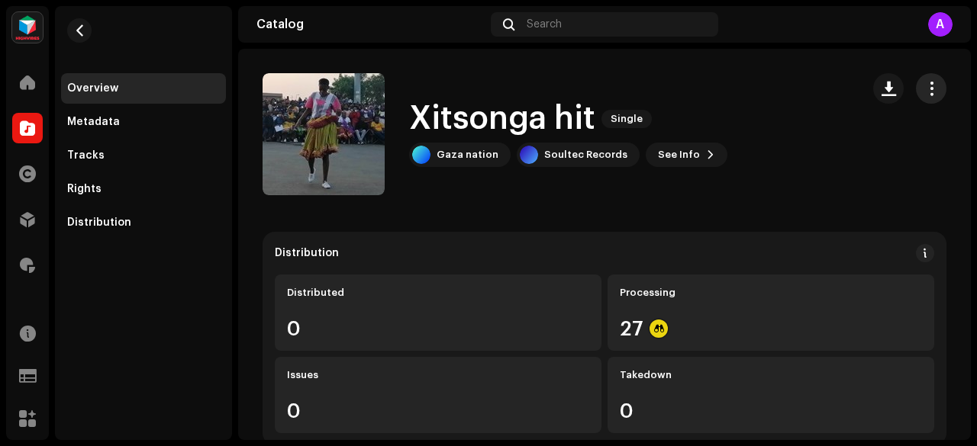
click at [924, 85] on span "button" at bounding box center [931, 88] width 14 height 12
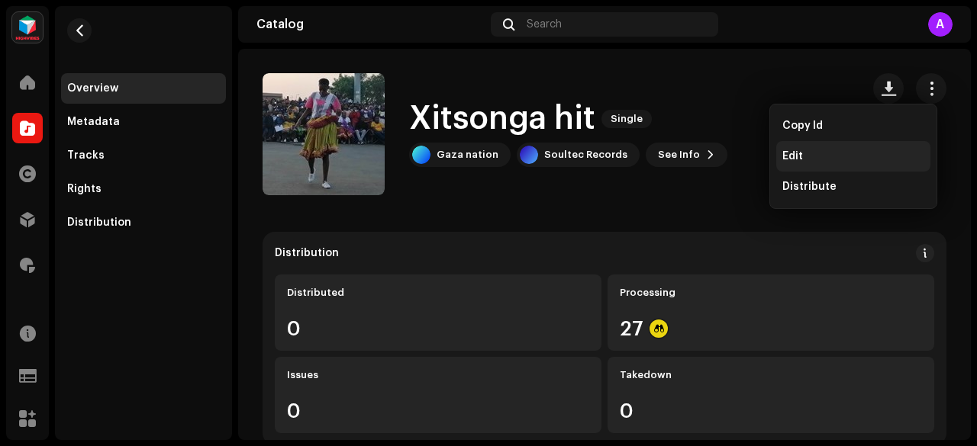
click at [809, 155] on div "Edit" at bounding box center [853, 156] width 142 height 12
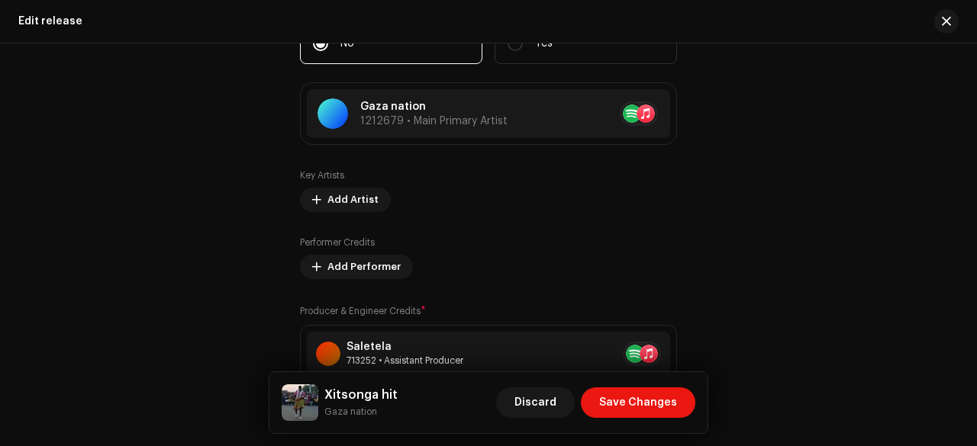
scroll to position [1887, 0]
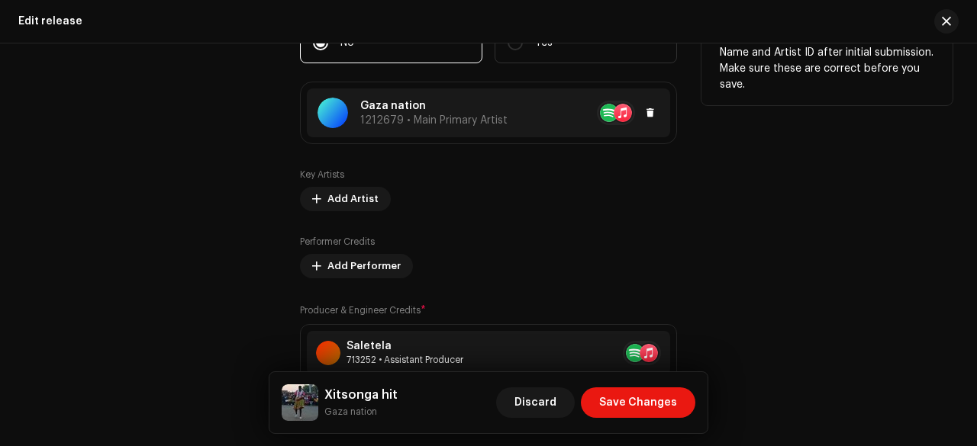
click at [418, 125] on span "1212679 • Main Primary Artist" at bounding box center [433, 120] width 147 height 11
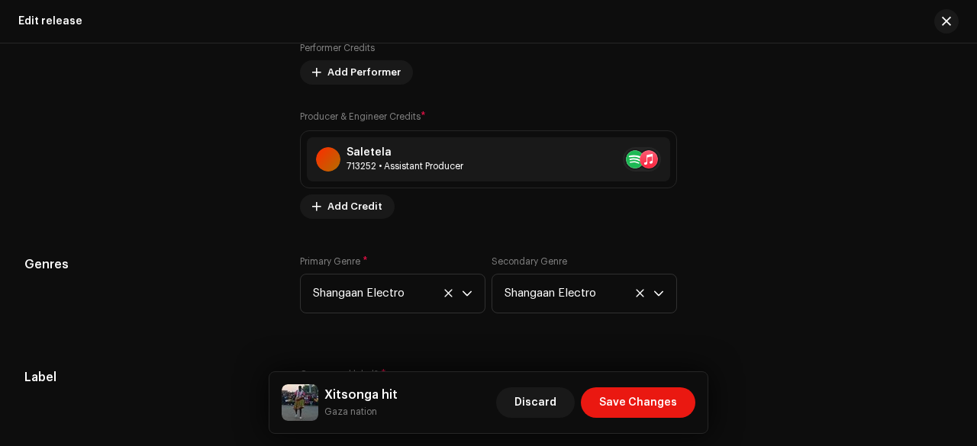
scroll to position [2090, 0]
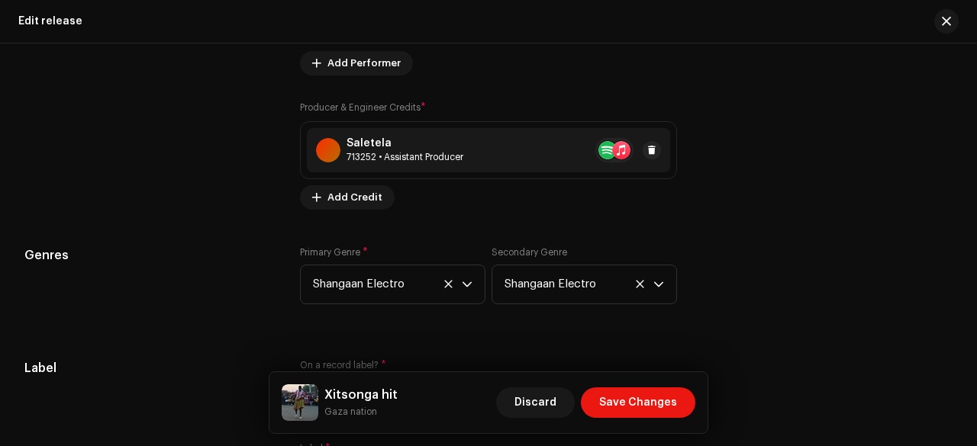
click at [386, 164] on div "Saletela 713252 • Assistant Producer" at bounding box center [488, 150] width 363 height 44
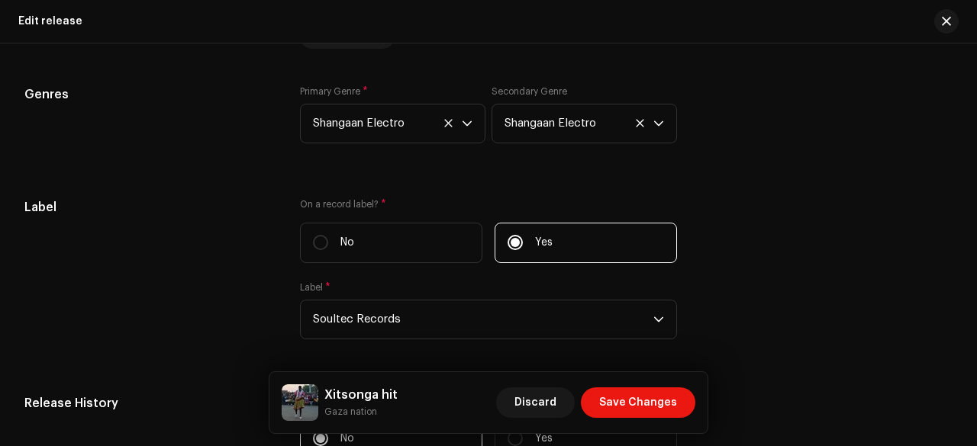
scroll to position [2256, 0]
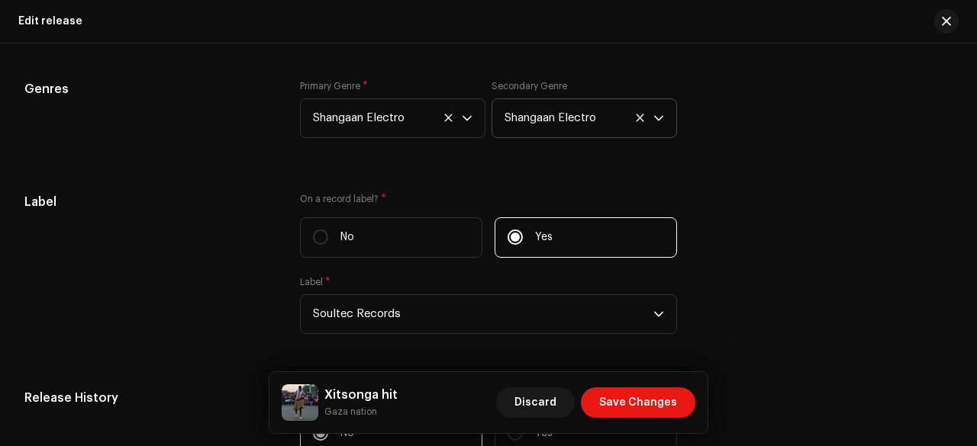
click at [636, 116] on icon at bounding box center [640, 118] width 8 height 8
click at [223, 155] on div "Genres" at bounding box center [149, 118] width 251 height 76
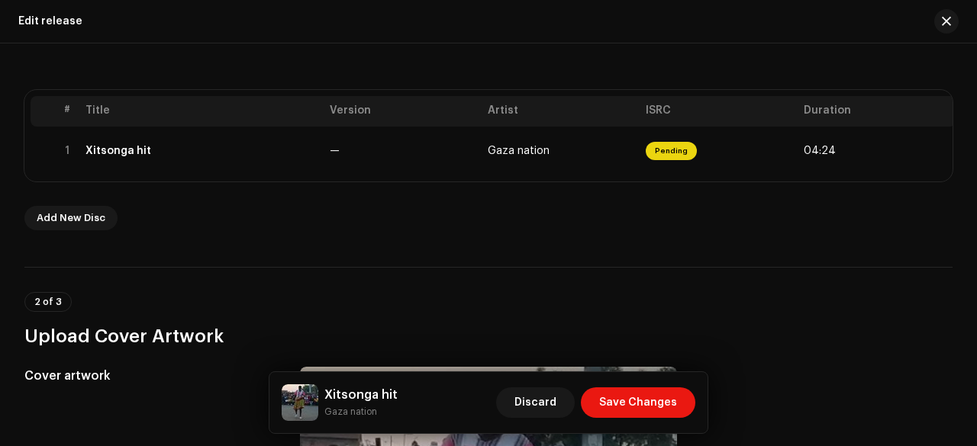
scroll to position [269, 0]
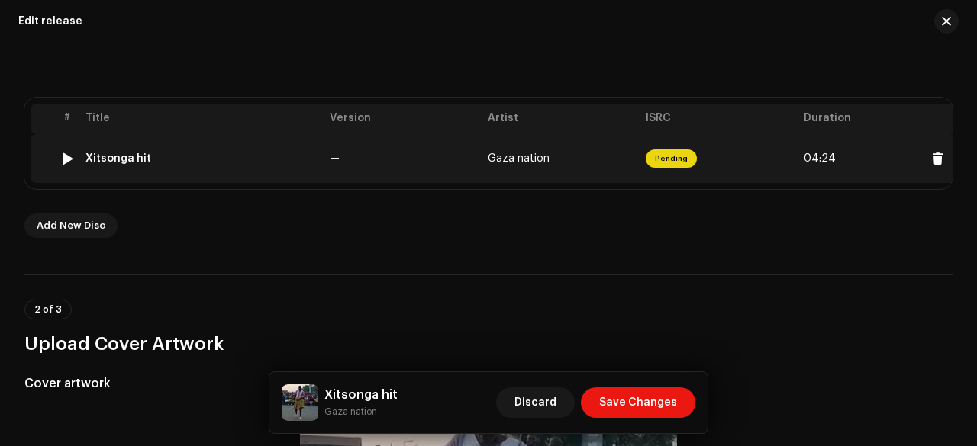
click at [352, 149] on td "—" at bounding box center [402, 158] width 158 height 49
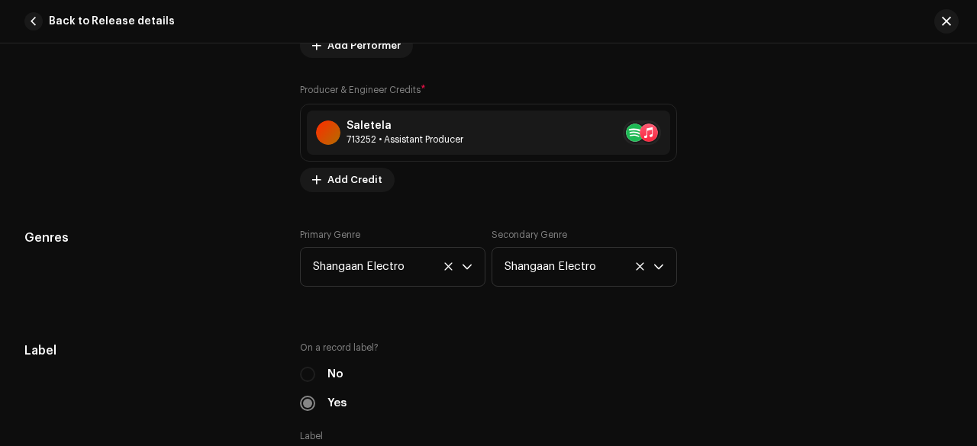
scroll to position [1222, 0]
click at [636, 260] on icon at bounding box center [640, 265] width 10 height 10
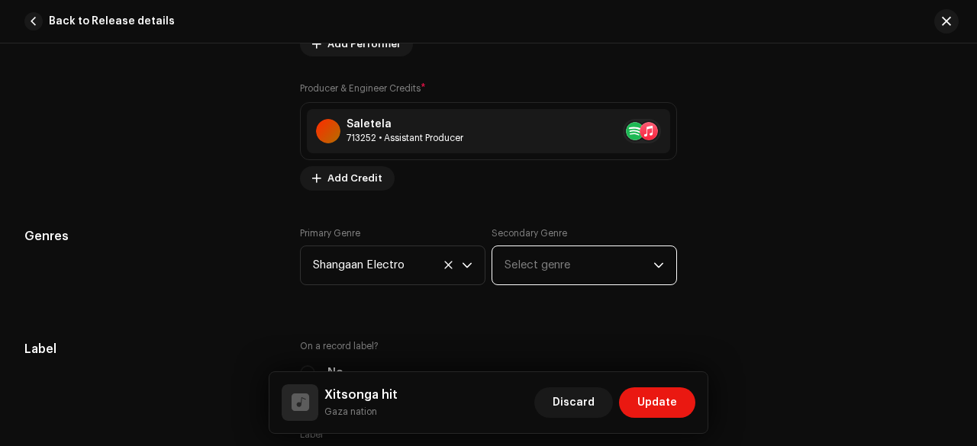
click at [242, 231] on h5 "Genres" at bounding box center [149, 236] width 251 height 18
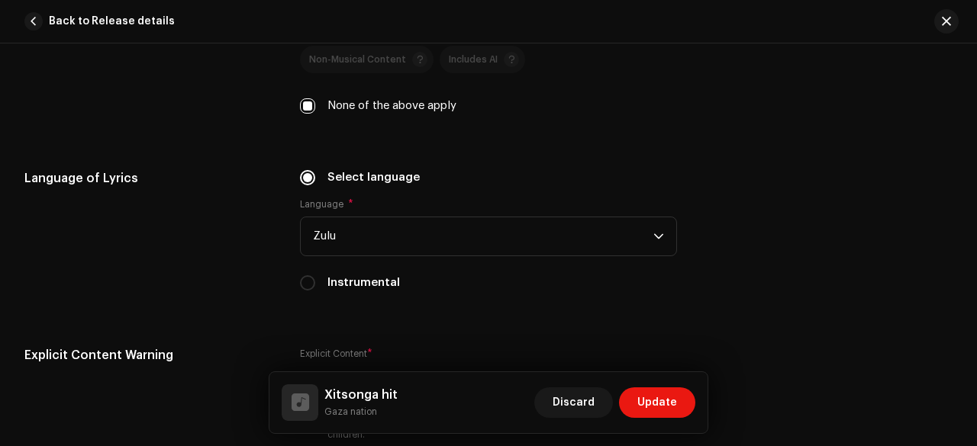
scroll to position [2475, 0]
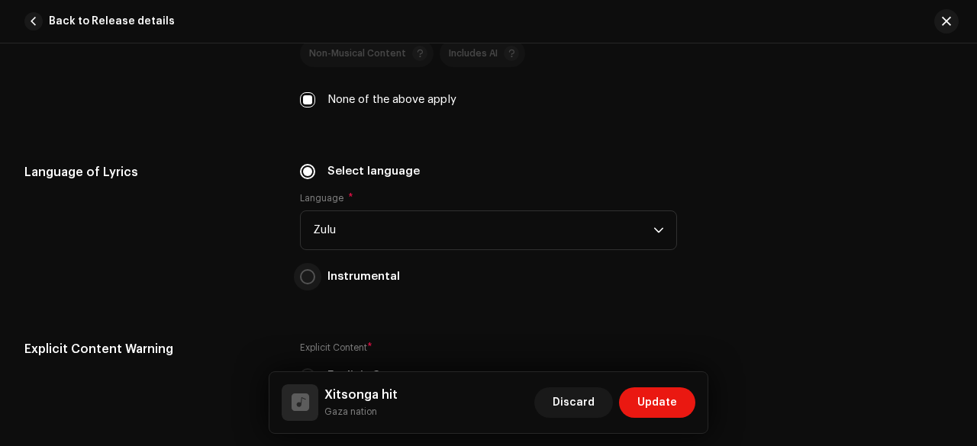
click at [310, 269] on input "Instrumental" at bounding box center [307, 276] width 15 height 15
radio input "true"
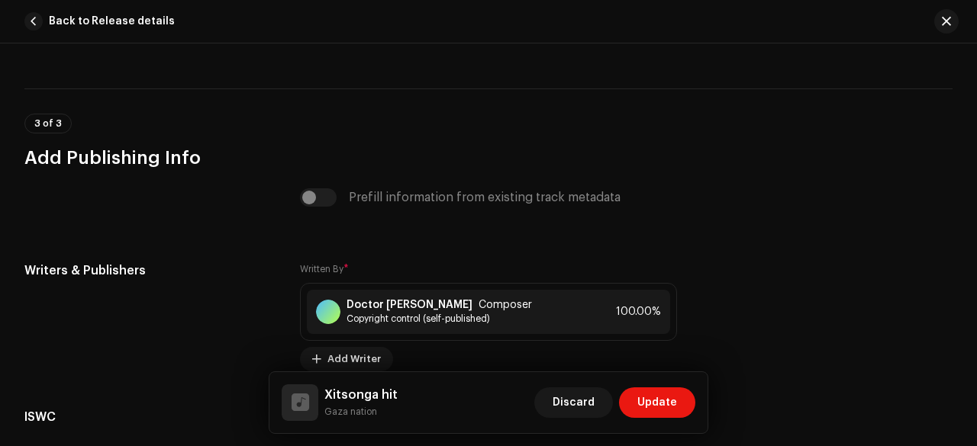
scroll to position [3011, 0]
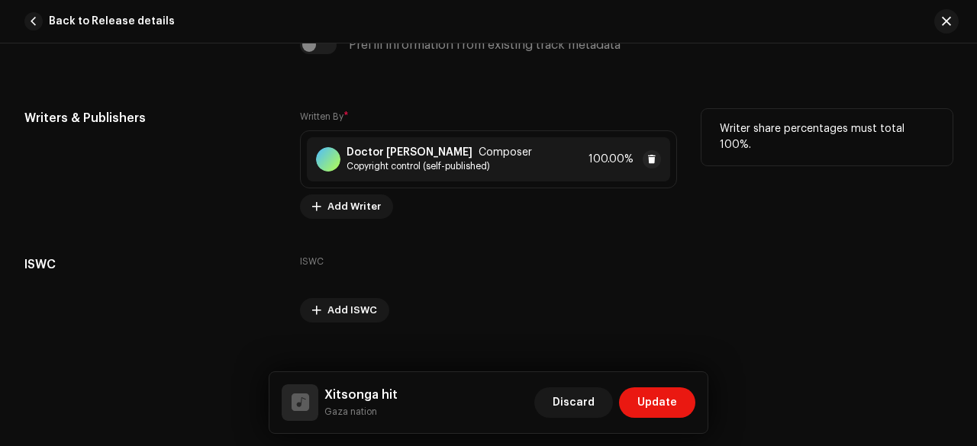
click at [411, 160] on span "Copyright control (self-published)" at bounding box center [438, 166] width 185 height 12
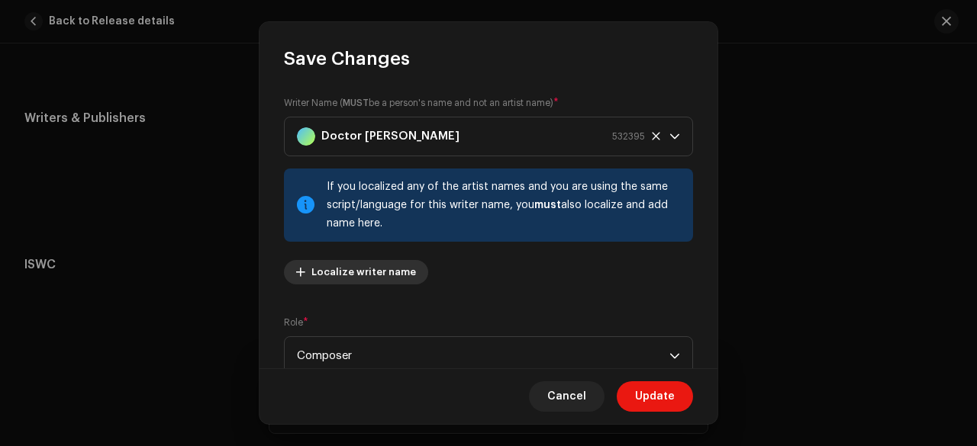
scroll to position [206, 0]
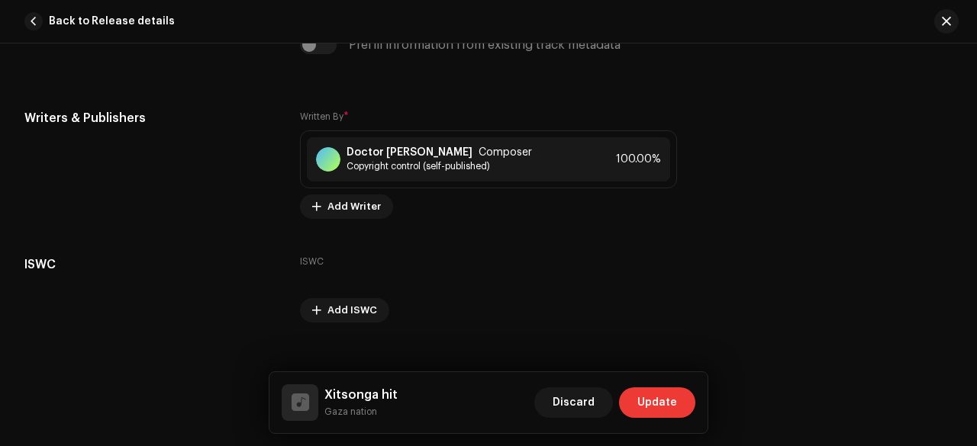
click at [661, 400] on span "Update" at bounding box center [657, 403] width 40 height 31
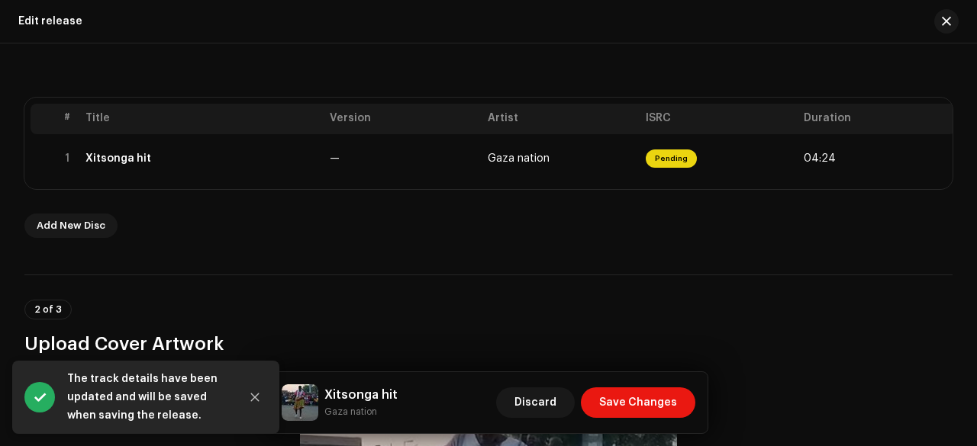
click at [349, 414] on small "Gaza nation" at bounding box center [360, 411] width 73 height 15
copy div "Gaza nation Discard Save Changes"
click at [627, 400] on span "Save Changes" at bounding box center [638, 403] width 78 height 31
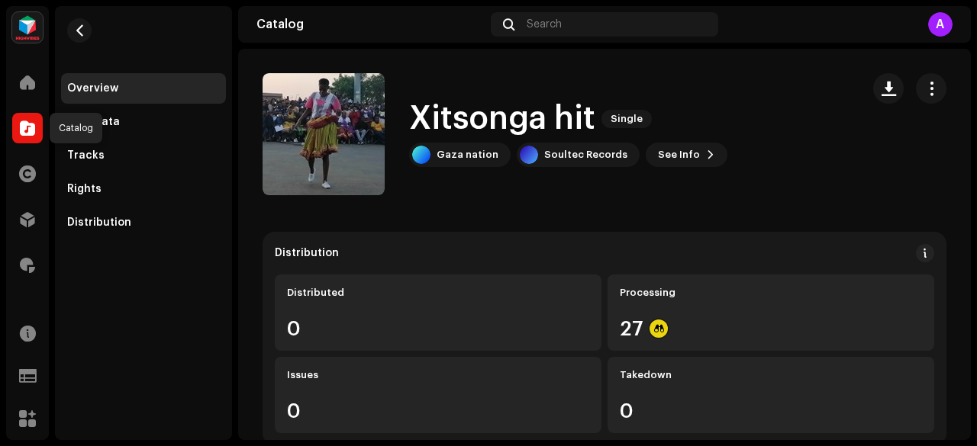
click at [21, 126] on span at bounding box center [27, 128] width 15 height 12
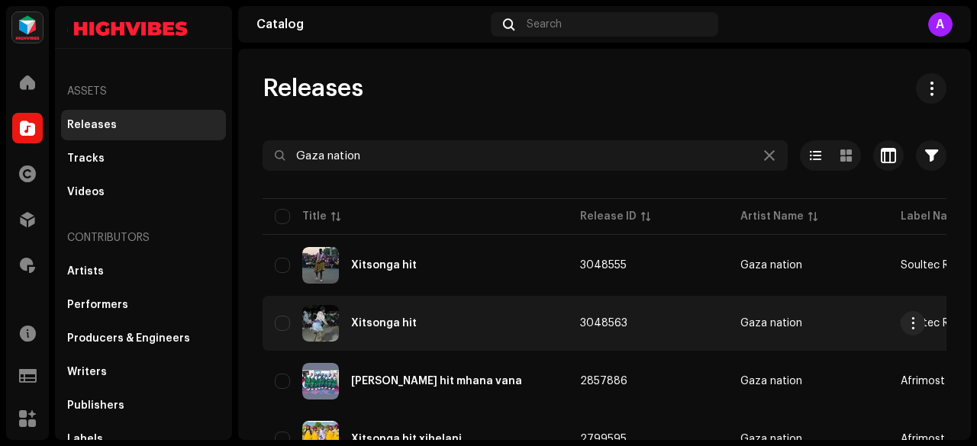
click at [435, 326] on div "Xitsonga hit" at bounding box center [415, 323] width 281 height 37
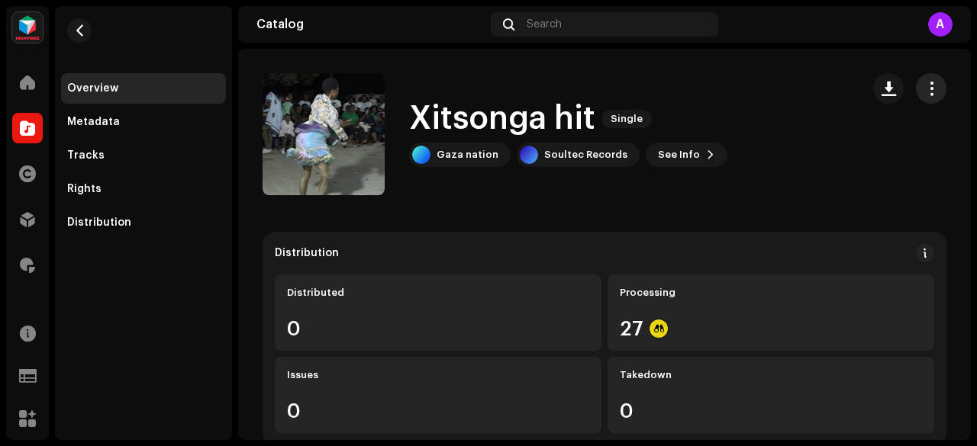
click at [924, 88] on span "button" at bounding box center [931, 88] width 14 height 12
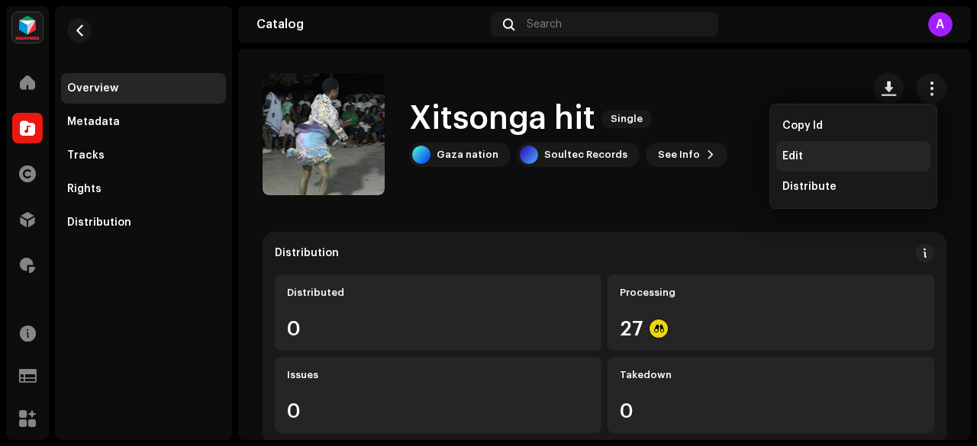
click at [800, 152] on span "Edit" at bounding box center [792, 156] width 21 height 12
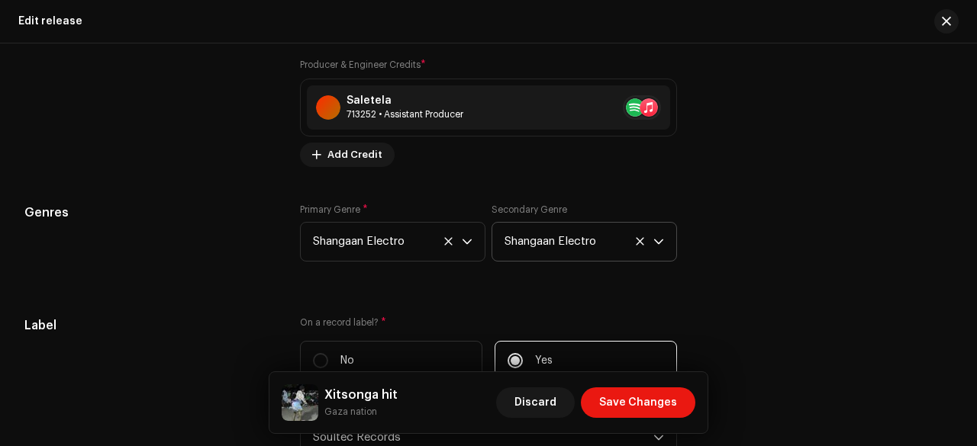
scroll to position [2134, 0]
click at [636, 240] on icon at bounding box center [640, 240] width 8 height 8
click at [257, 233] on div "Genres" at bounding box center [149, 240] width 251 height 76
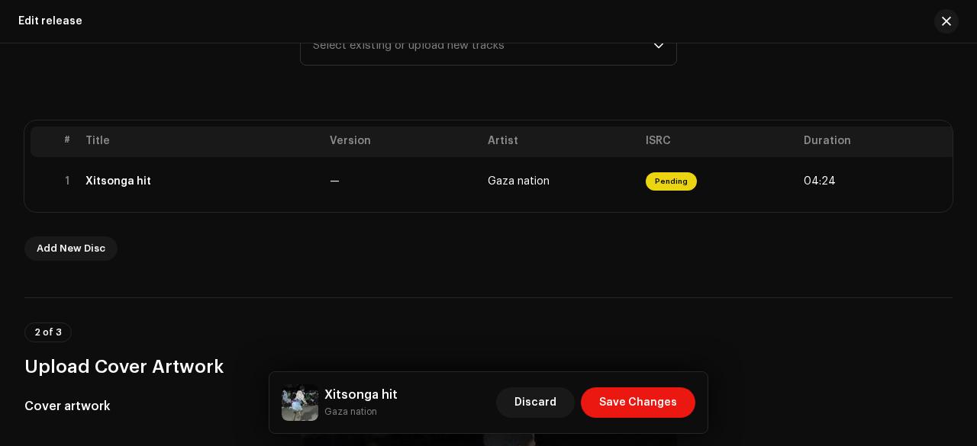
scroll to position [223, 0]
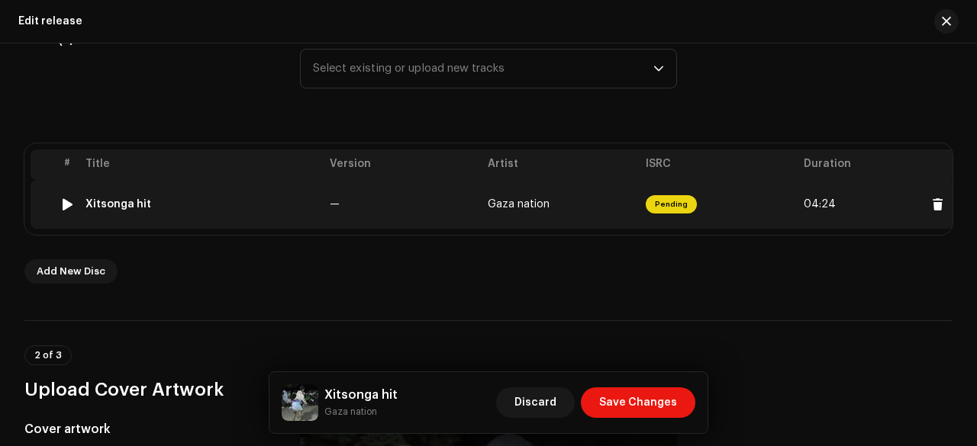
click at [290, 204] on div "Xitsonga hit" at bounding box center [201, 204] width 232 height 12
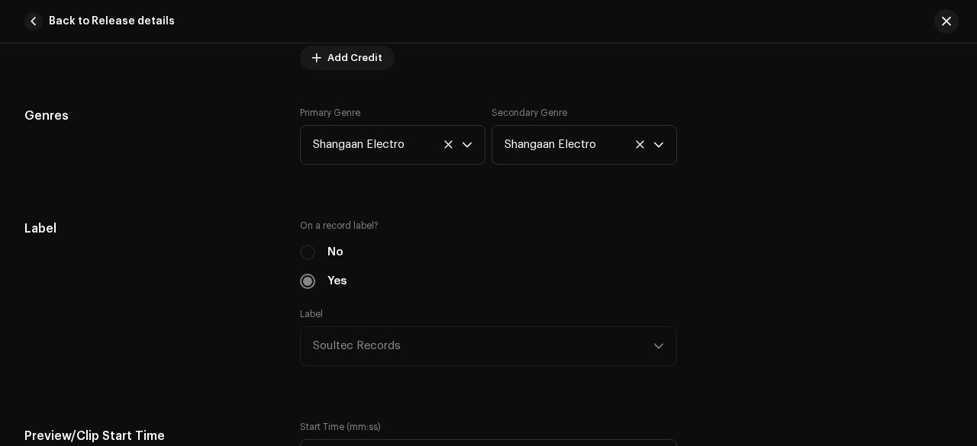
scroll to position [1375, 0]
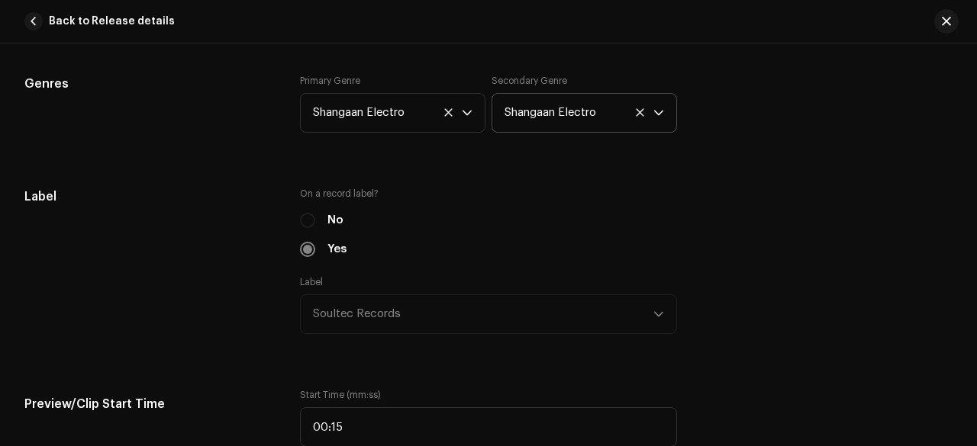
click at [635, 108] on icon at bounding box center [640, 113] width 10 height 10
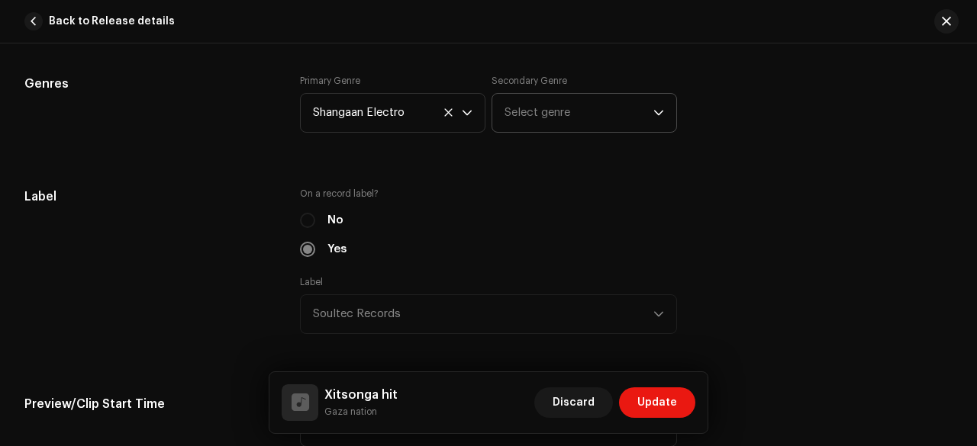
click at [213, 174] on div "Track details Complete the following to finalize your track. 1 of 3 Add Audio F…" at bounding box center [488, 435] width 977 height 3461
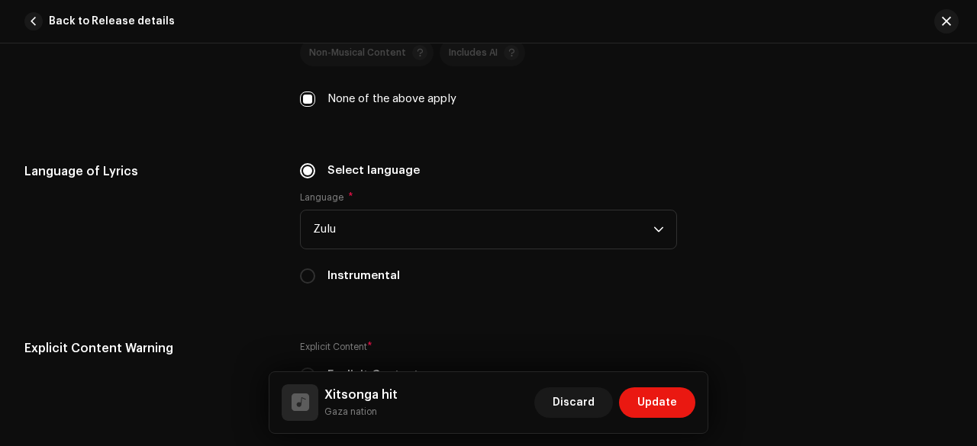
scroll to position [2481, 0]
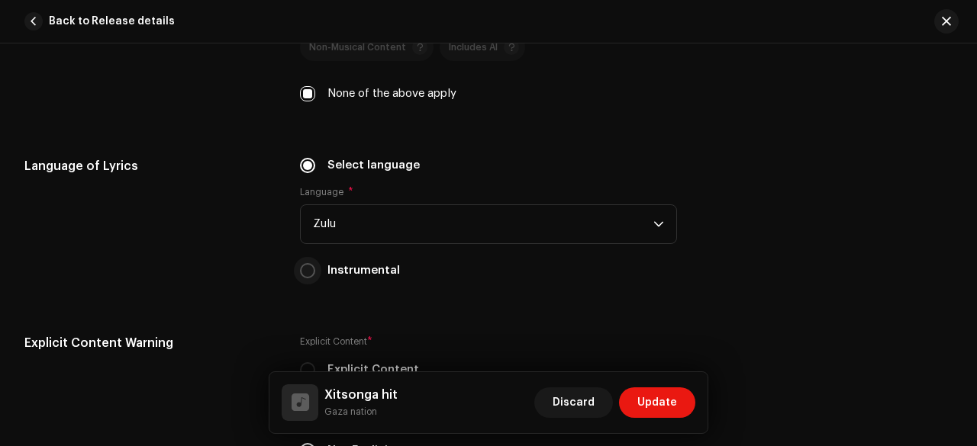
click at [307, 263] on input "Instrumental" at bounding box center [307, 270] width 15 height 15
radio input "true"
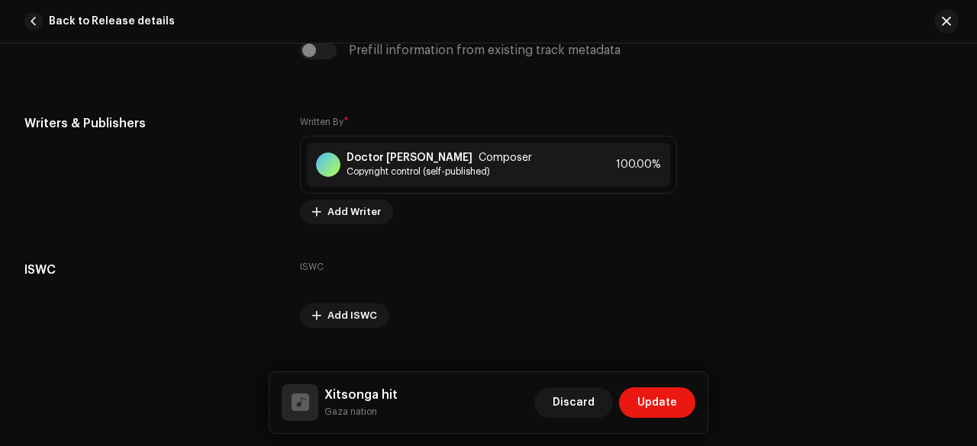
scroll to position [3011, 0]
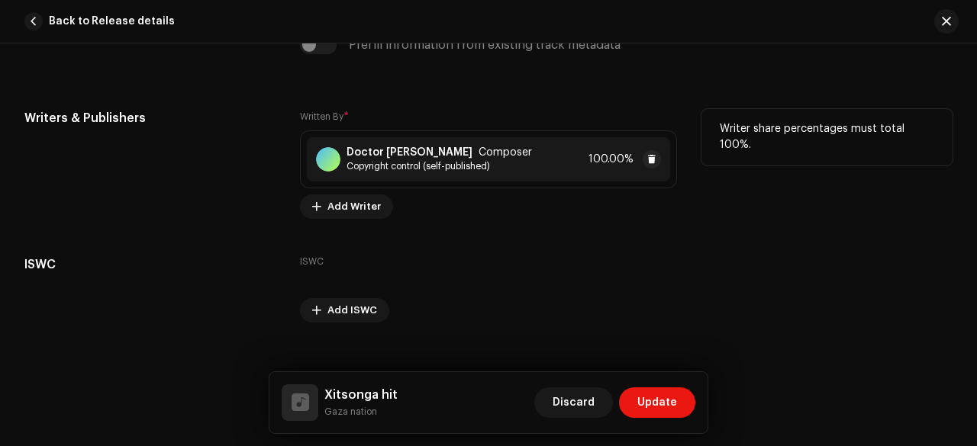
click at [410, 146] on strong "Doctor maringa" at bounding box center [409, 152] width 126 height 12
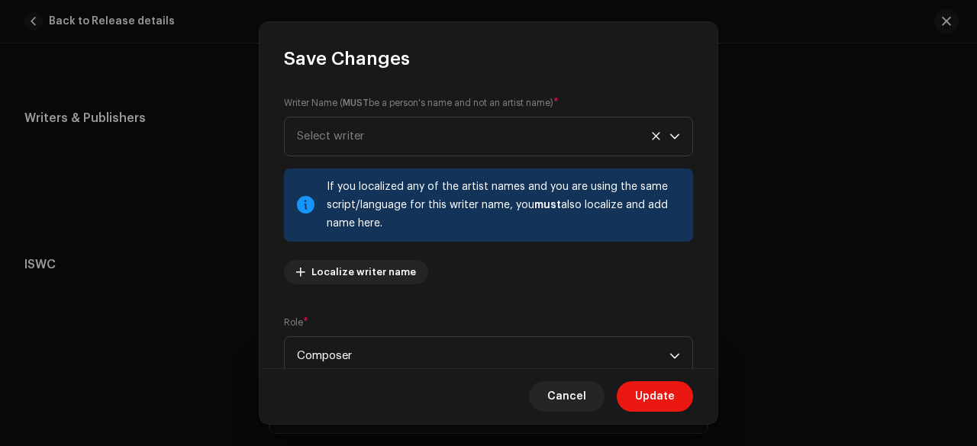
scroll to position [206, 0]
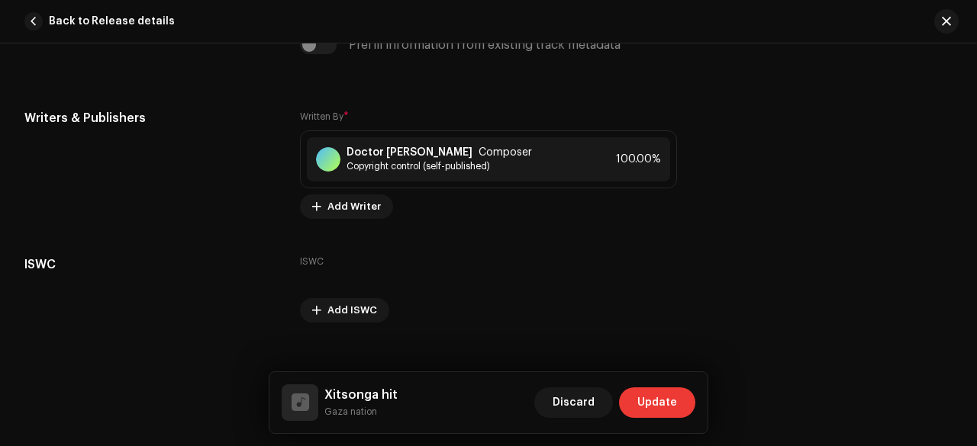
click at [653, 390] on span "Update" at bounding box center [657, 403] width 40 height 31
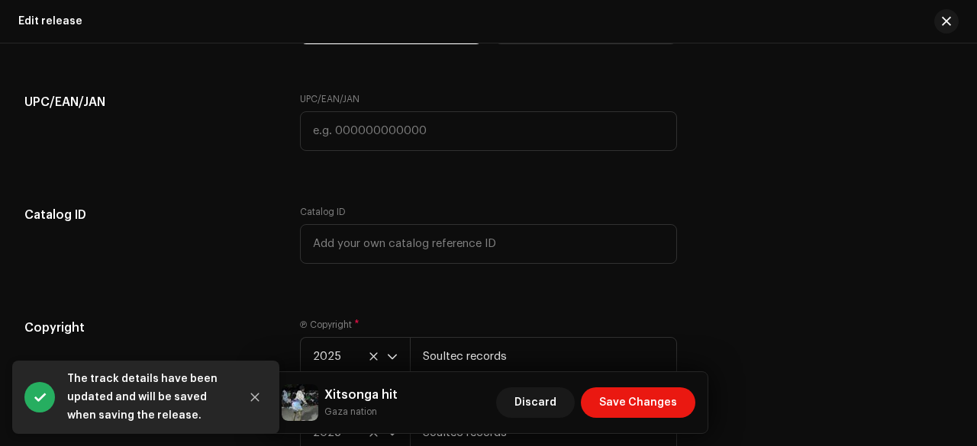
scroll to position [2835, 0]
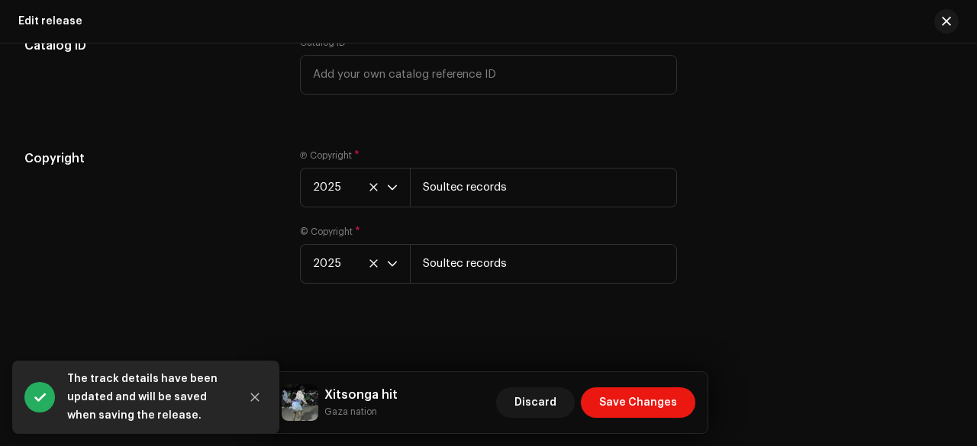
click at [351, 397] on h5 "Xitsonga hit" at bounding box center [360, 395] width 73 height 18
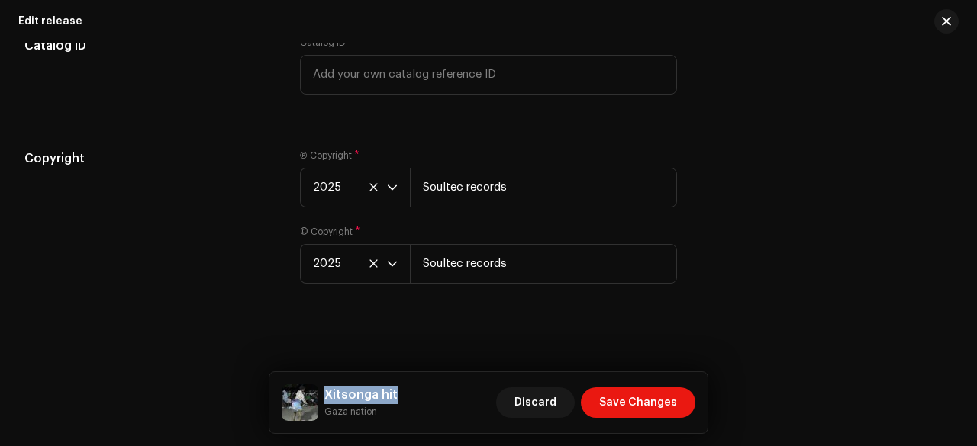
copy h5 "Xitsonga hit"
click at [632, 400] on span "Save Changes" at bounding box center [638, 403] width 78 height 31
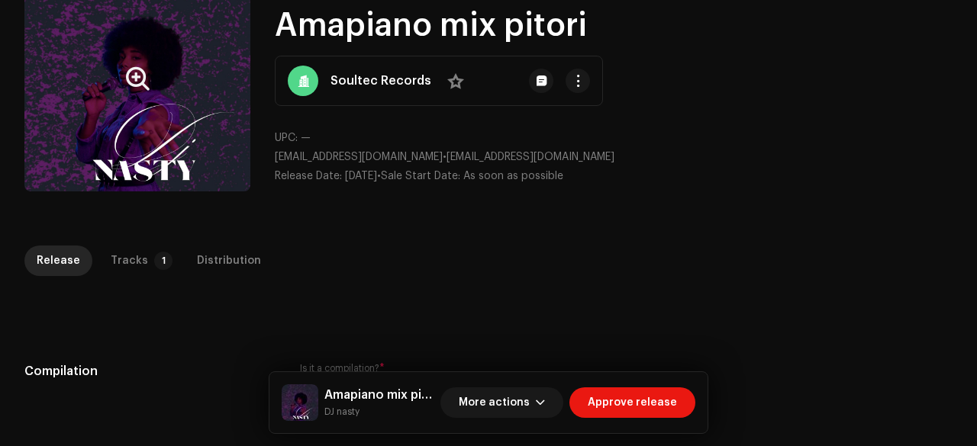
scroll to position [107, 0]
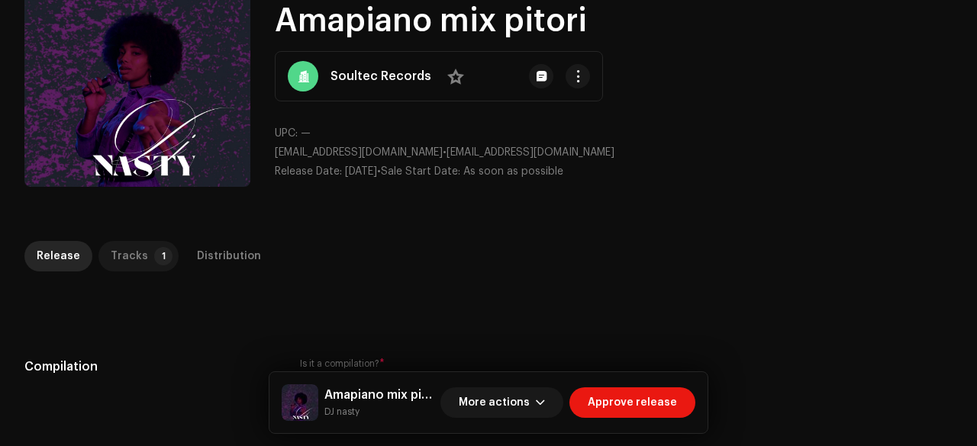
click at [122, 257] on div "Tracks" at bounding box center [129, 256] width 37 height 31
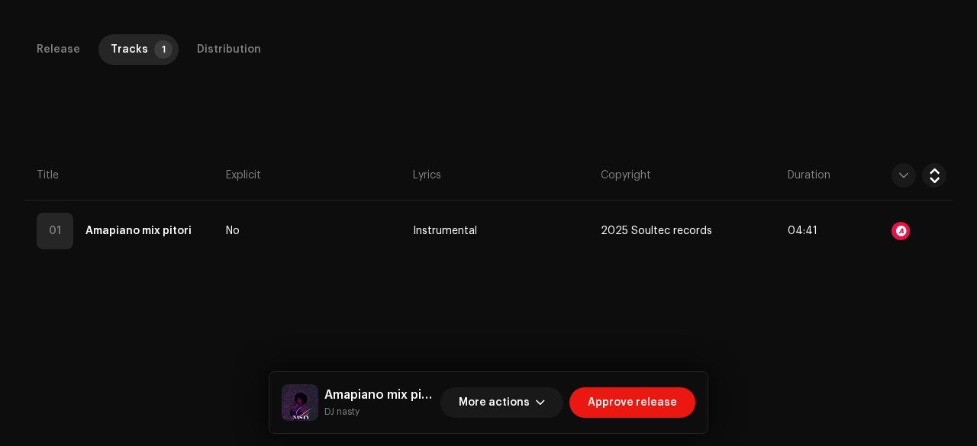
scroll to position [331, 0]
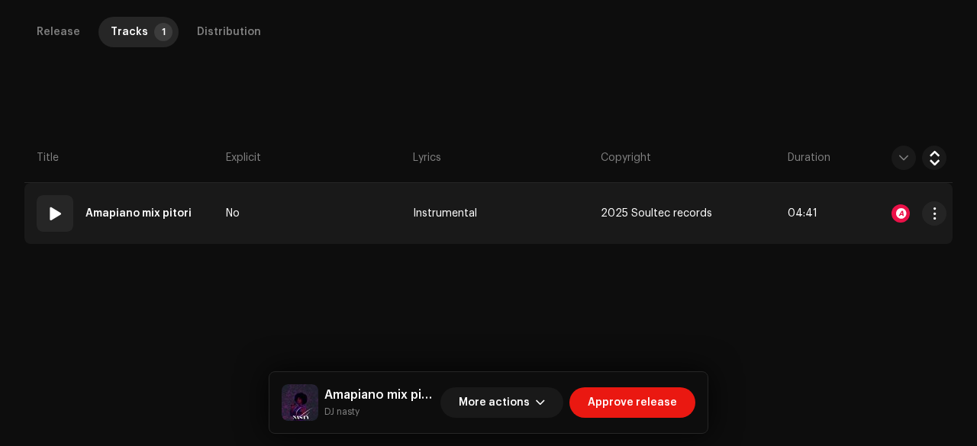
click at [295, 209] on td "No" at bounding box center [313, 213] width 187 height 61
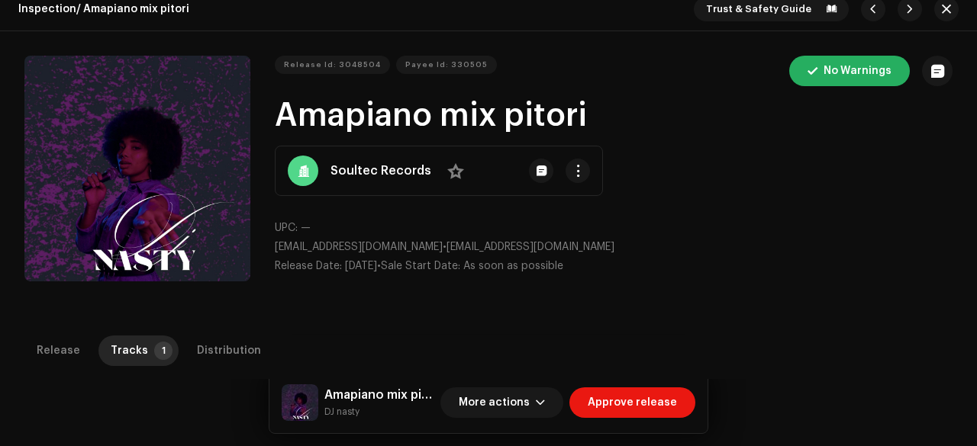
scroll to position [0, 0]
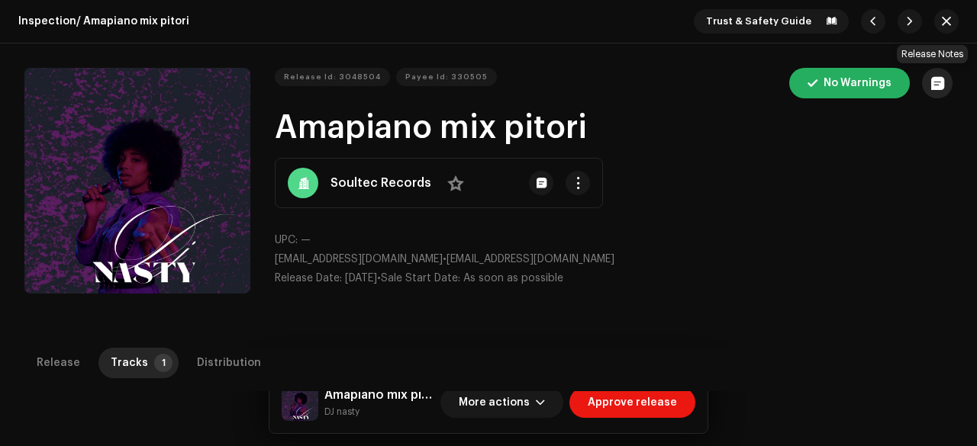
click at [931, 84] on span "button" at bounding box center [937, 83] width 13 height 12
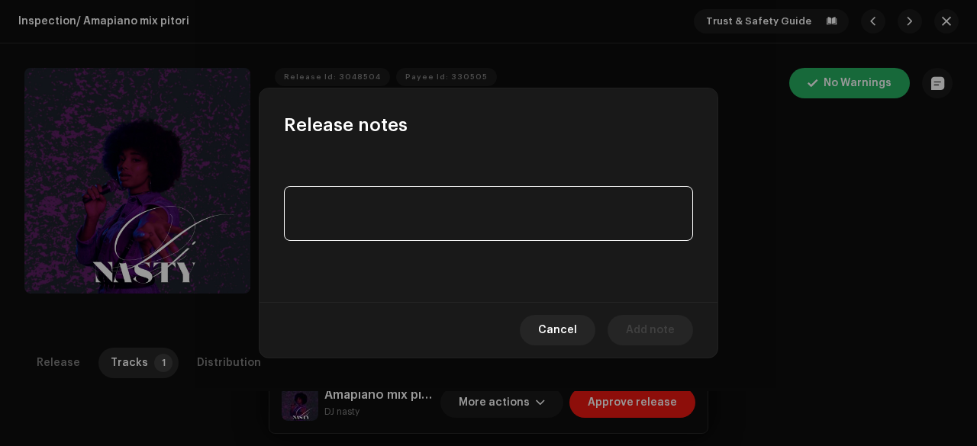
paste textarea "Release is not eligible for UGC & CID platform"
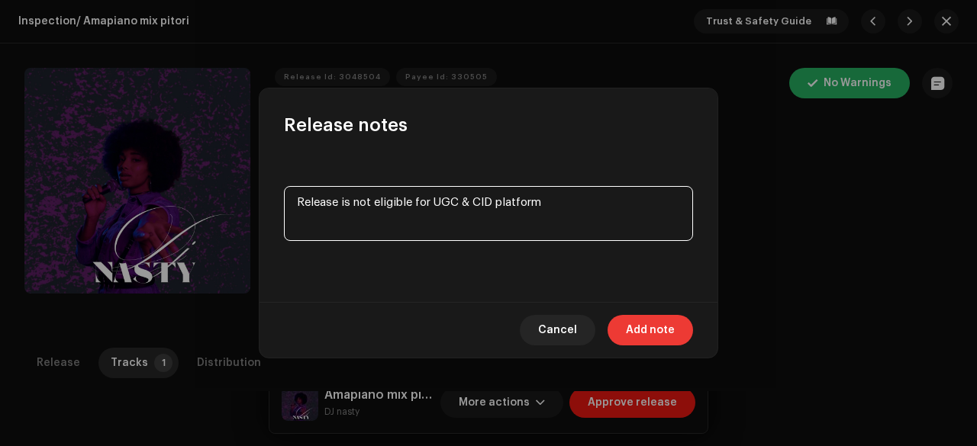
type textarea "Release is not eligible for UGC & CID platform"
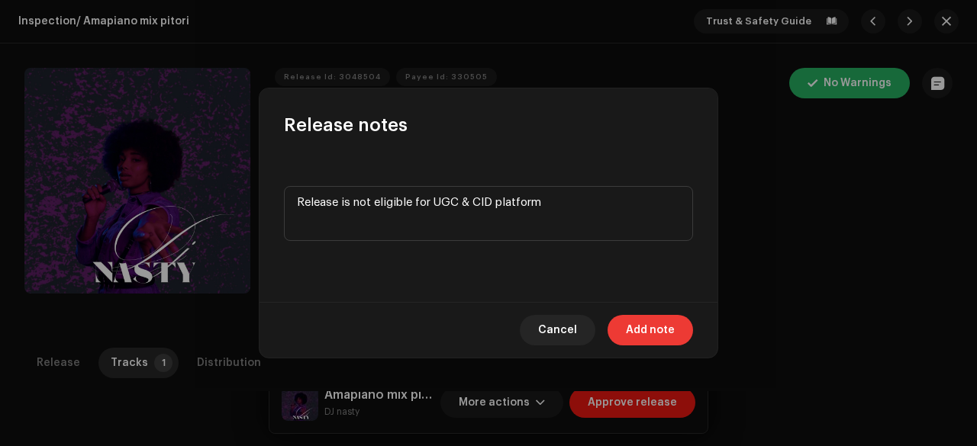
click at [639, 322] on span "Add note" at bounding box center [650, 330] width 49 height 31
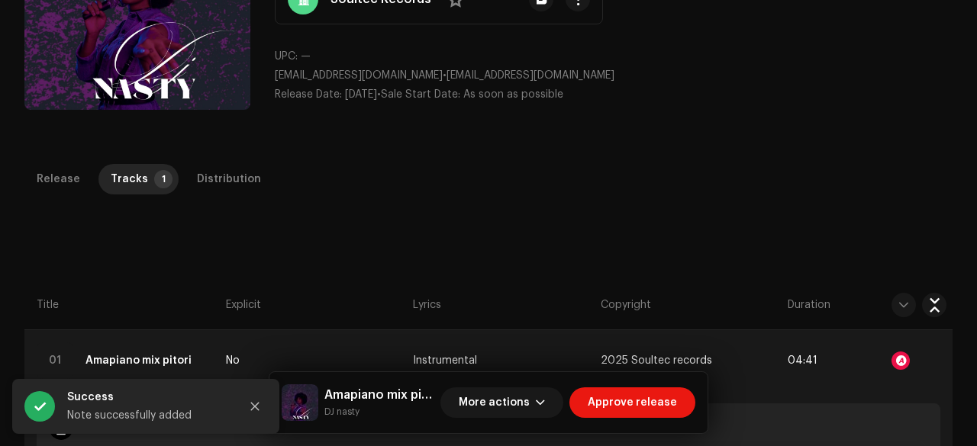
scroll to position [185, 0]
click at [227, 175] on div "Distribution" at bounding box center [229, 178] width 64 height 31
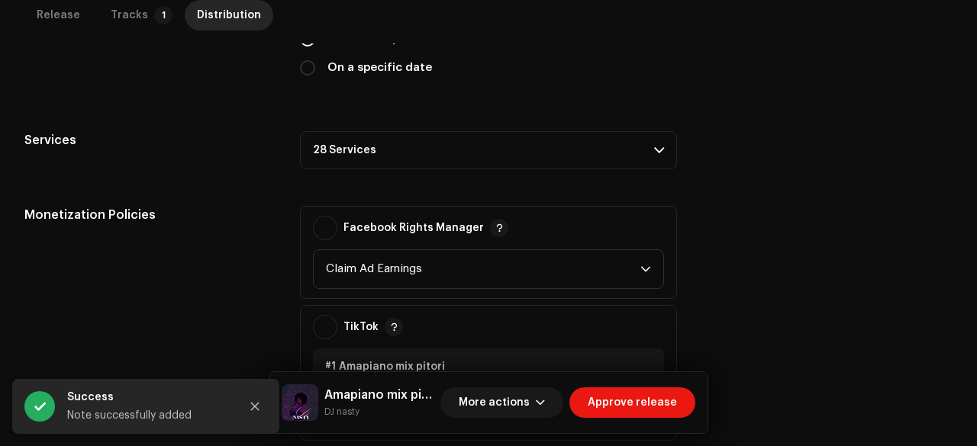
scroll to position [463, 0]
click at [409, 150] on p-accordion-header "28 Services" at bounding box center [488, 149] width 377 height 38
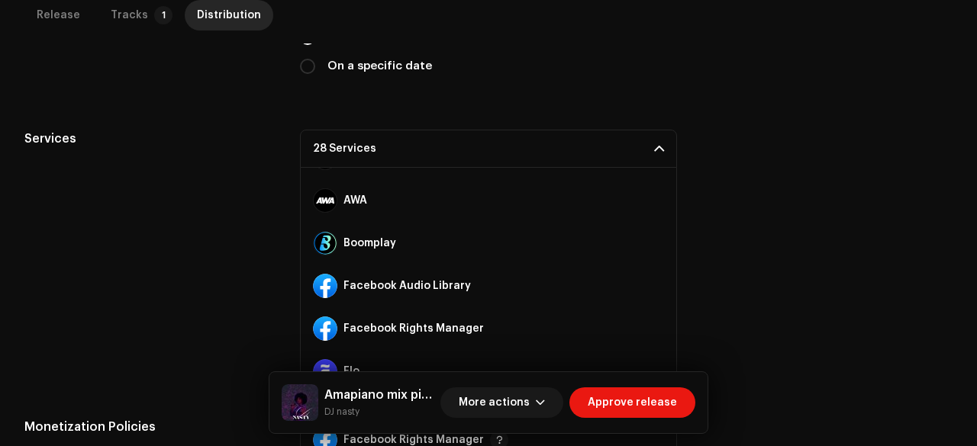
scroll to position [160, 0]
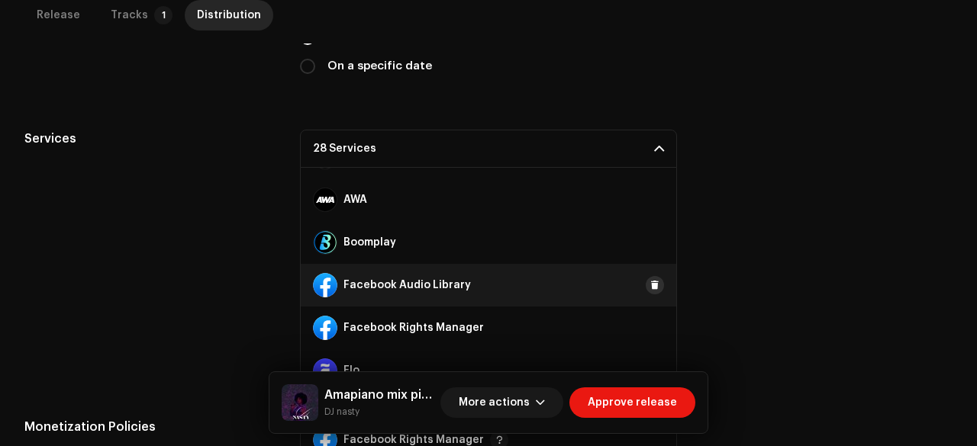
click at [650, 285] on span at bounding box center [654, 285] width 9 height 12
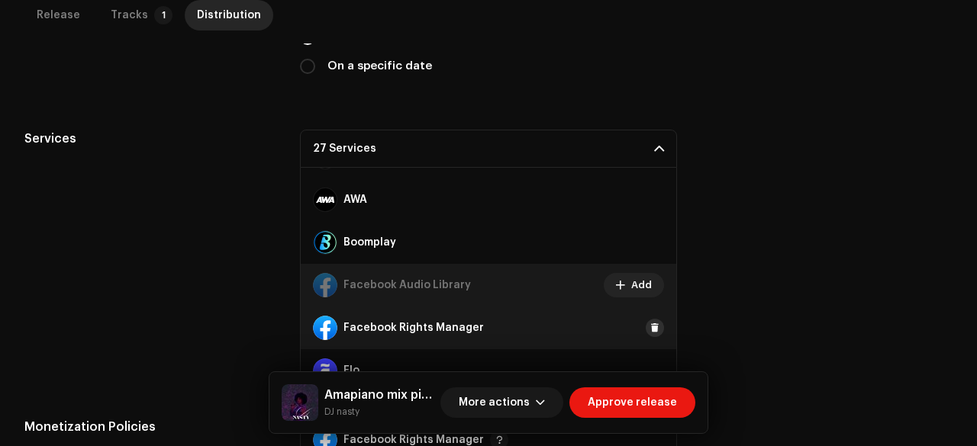
click at [650, 324] on span at bounding box center [654, 328] width 9 height 12
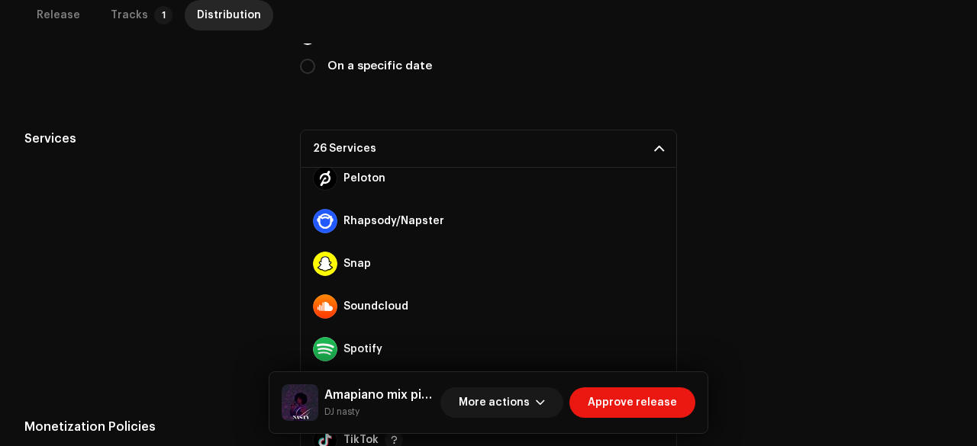
scroll to position [738, 0]
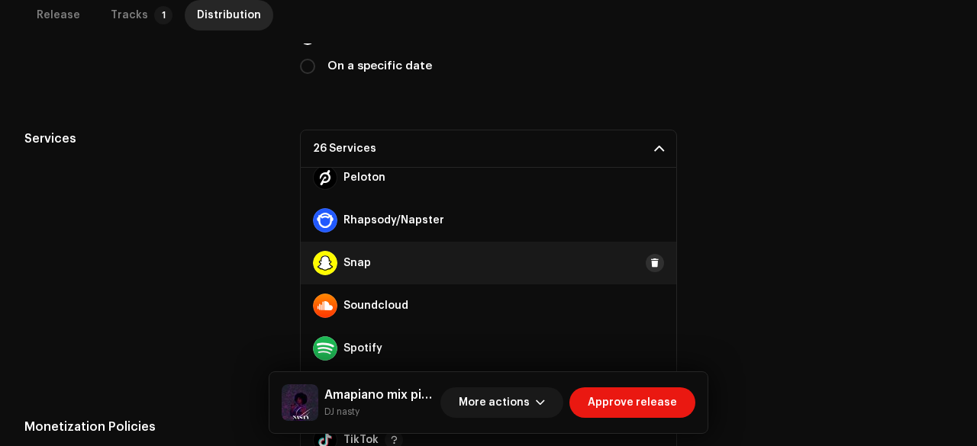
click at [645, 267] on button at bounding box center [654, 263] width 18 height 18
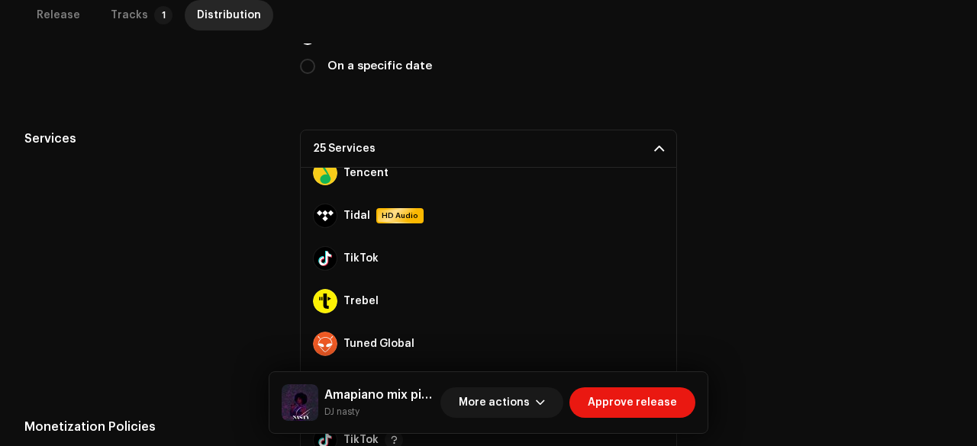
scroll to position [957, 0]
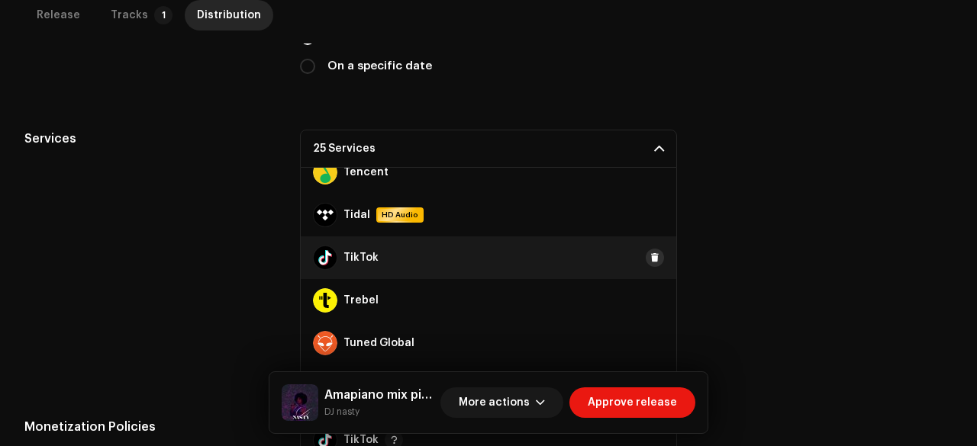
click at [650, 257] on span at bounding box center [654, 258] width 9 height 12
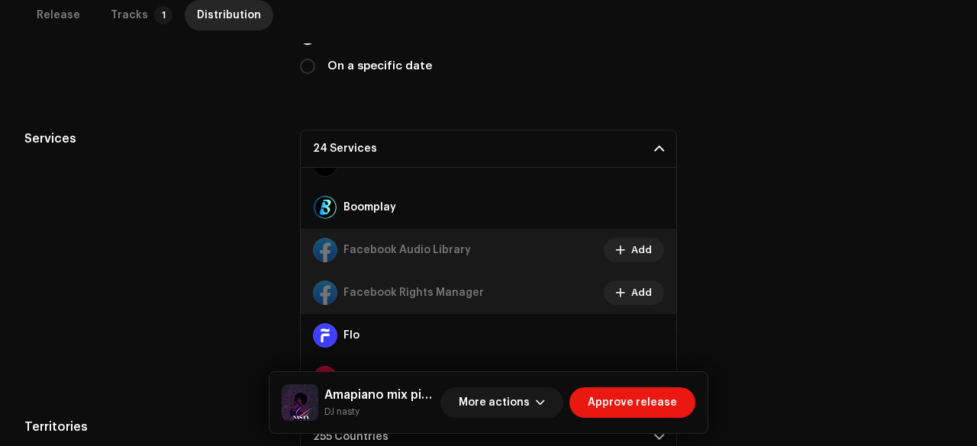
scroll to position [194, 0]
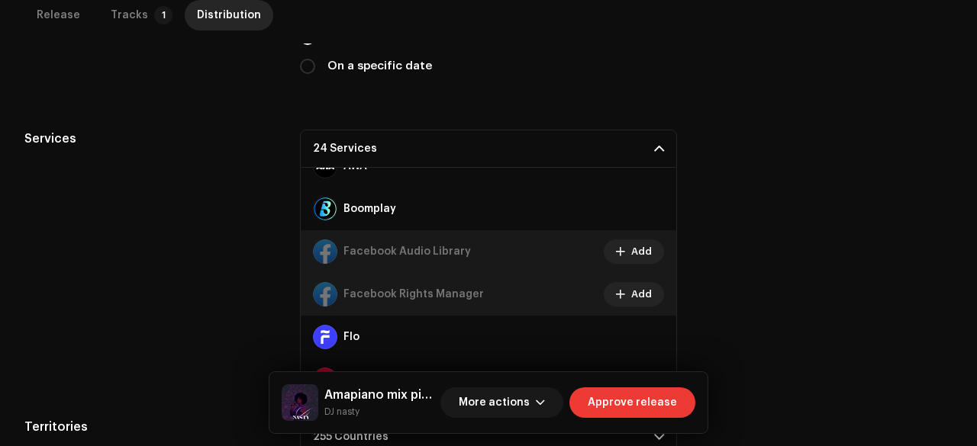
click at [624, 401] on span "Approve release" at bounding box center [631, 403] width 89 height 31
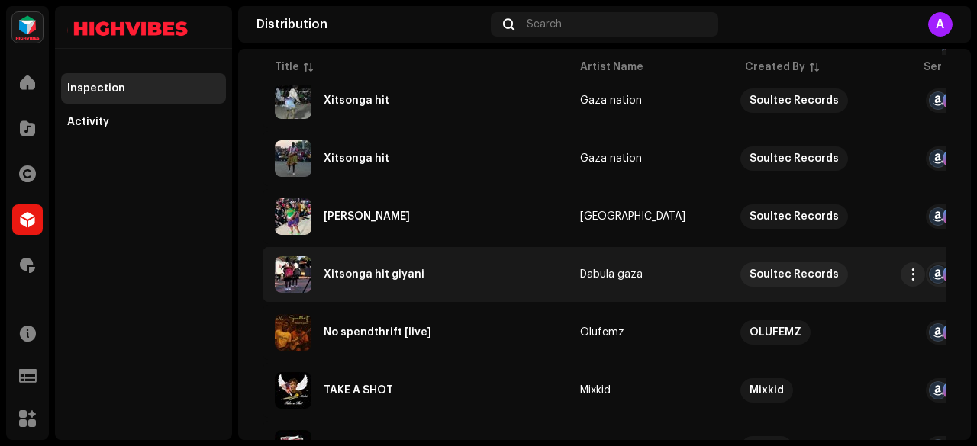
click at [348, 274] on div "Xitsonga hit giyani" at bounding box center [373, 274] width 101 height 11
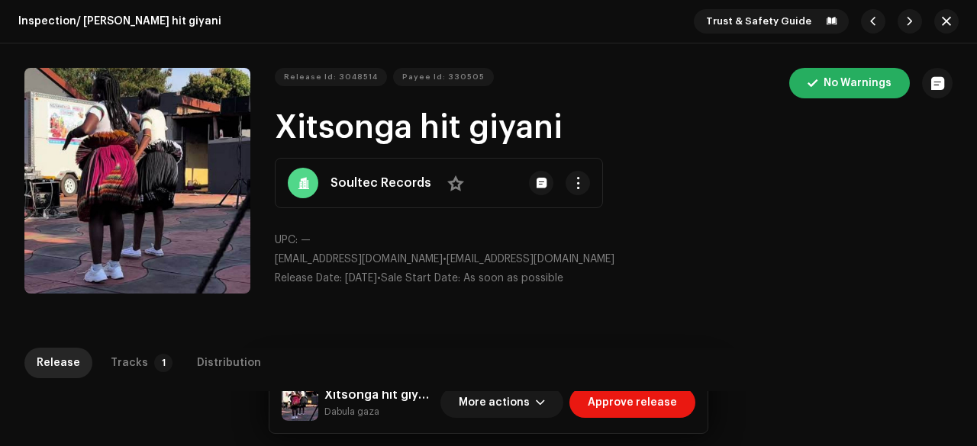
scroll to position [52, 0]
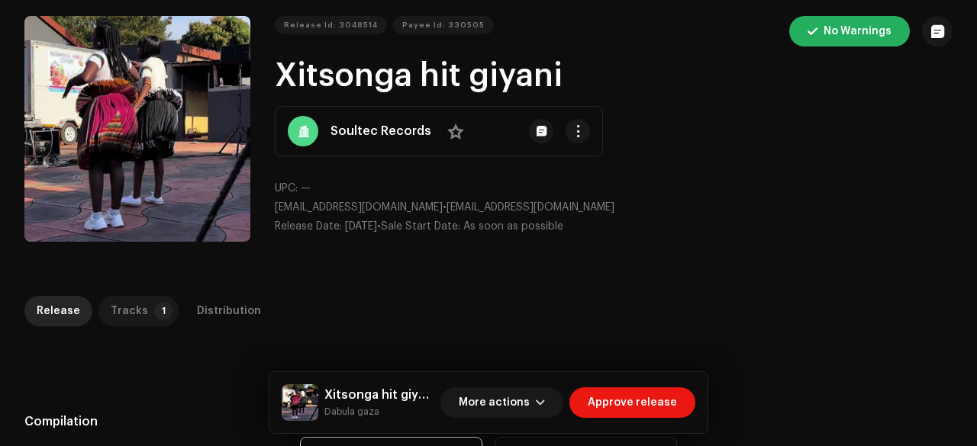
click at [154, 313] on p-badge "1" at bounding box center [163, 311] width 18 height 18
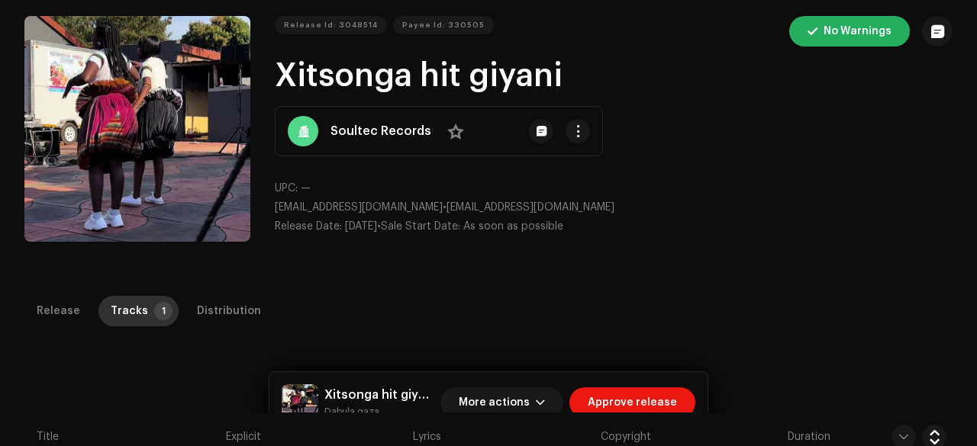
scroll to position [347, 0]
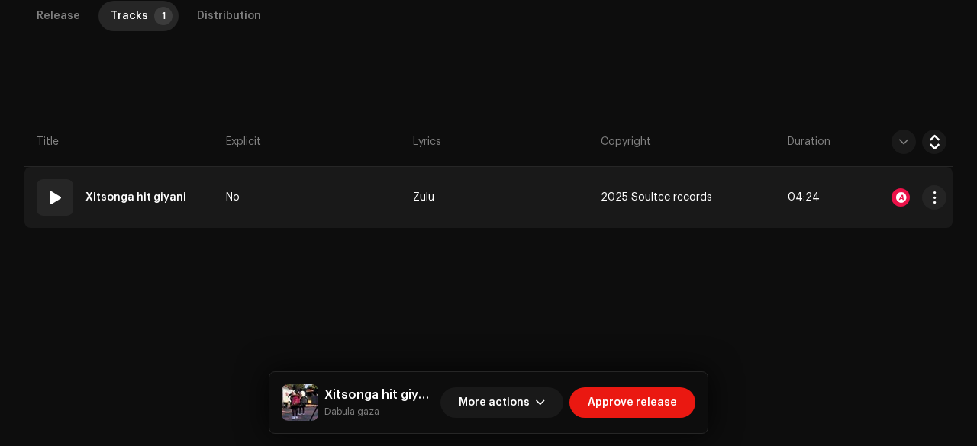
click at [342, 189] on td "No" at bounding box center [313, 197] width 187 height 61
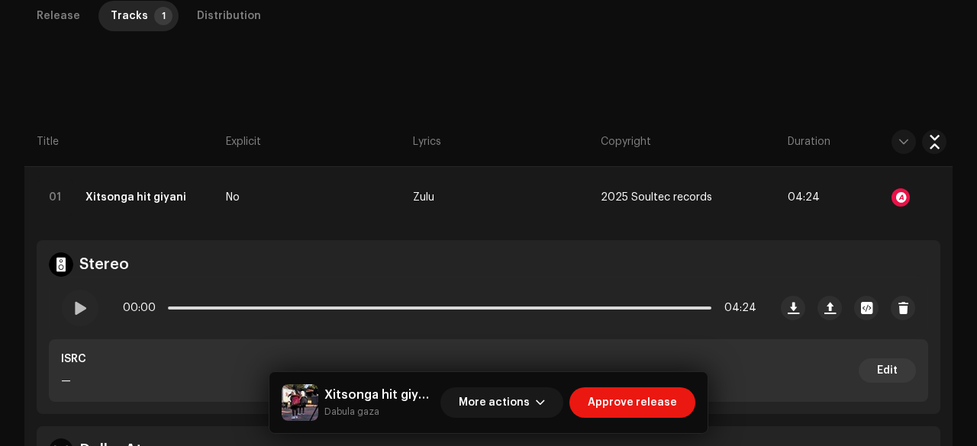
click at [356, 417] on small "Dabula gaza" at bounding box center [379, 411] width 110 height 15
copy div "Dabula gaza More actions Approve release Release Tracks 1 Distribution Compilat…"
click at [70, 292] on div at bounding box center [80, 308] width 37 height 37
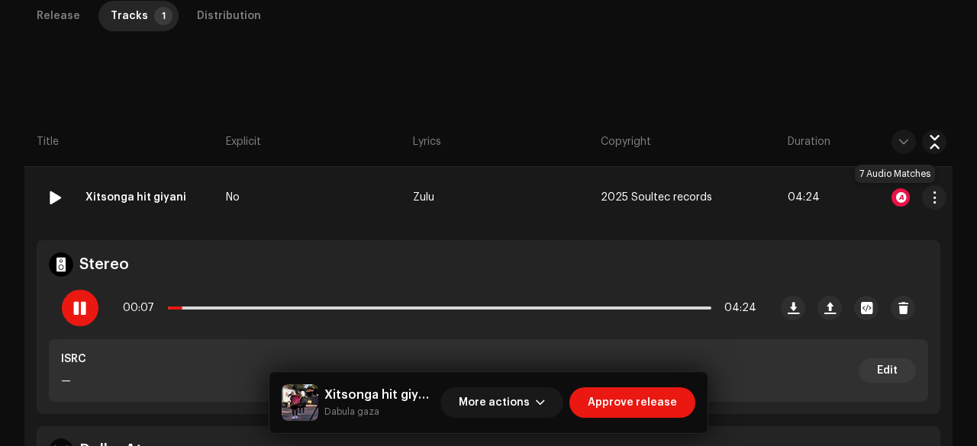
click at [891, 193] on div at bounding box center [900, 197] width 18 height 18
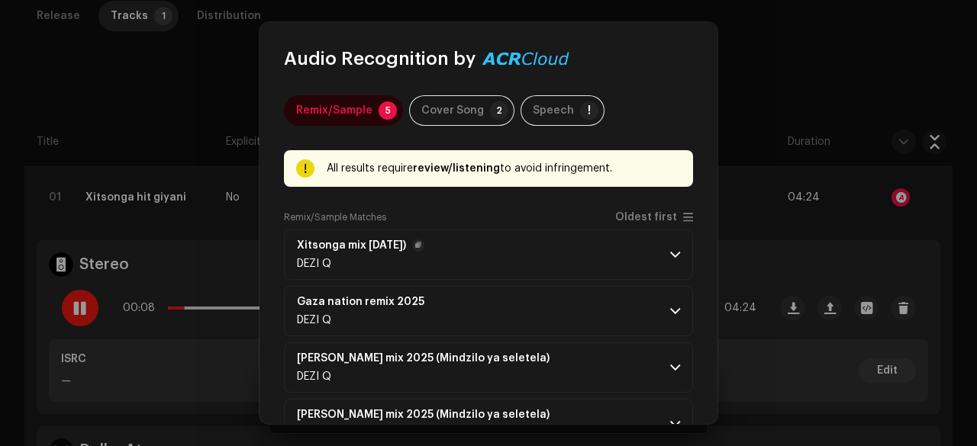
click at [517, 254] on p-accordion-header "Xitsonga mix 2025 (Heritage day) DEZI Q" at bounding box center [488, 255] width 409 height 50
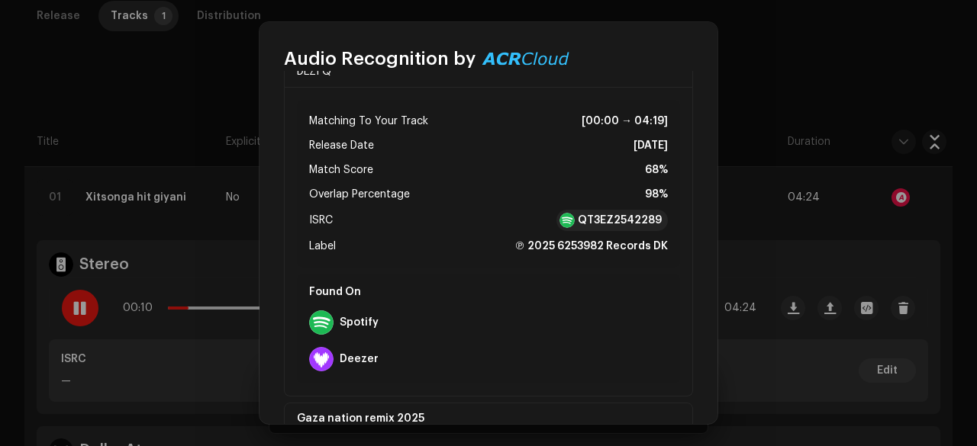
scroll to position [195, 0]
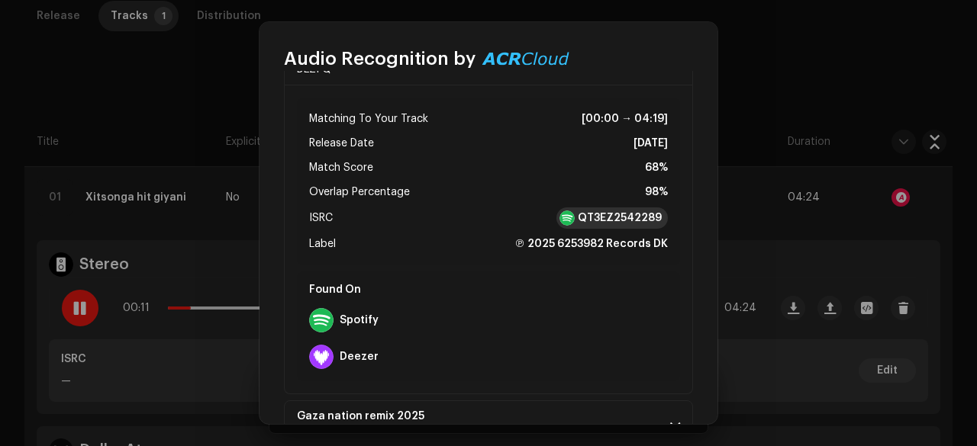
click at [595, 211] on strong "QT3EZ2542289" at bounding box center [620, 218] width 84 height 15
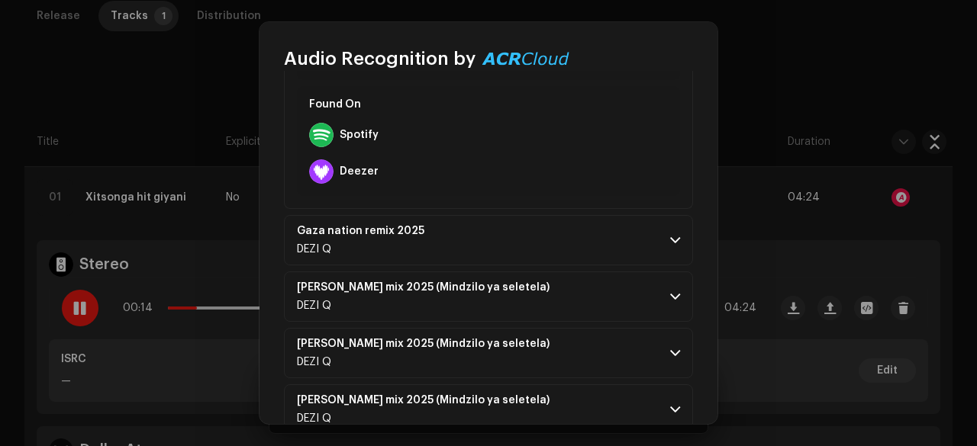
scroll to position [412, 0]
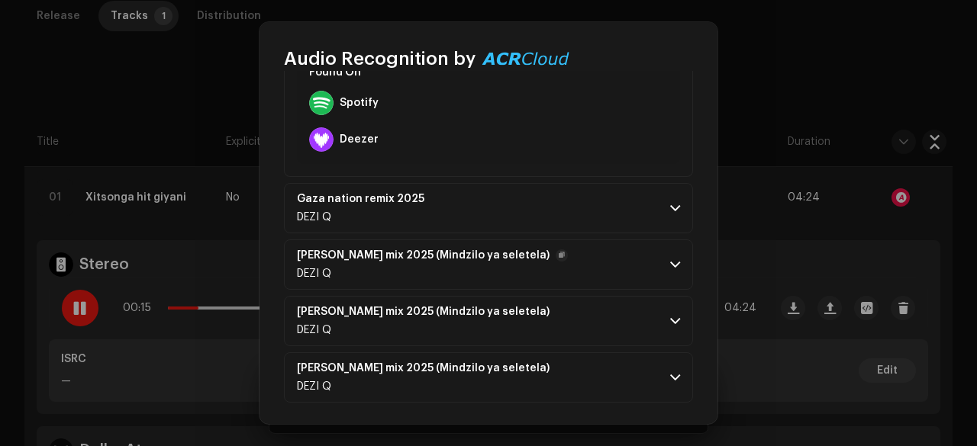
click at [576, 266] on p-accordion-header "Xitsonga xibelani mix 2025 (Mindzilo ya seletela) DEZI Q" at bounding box center [488, 265] width 409 height 50
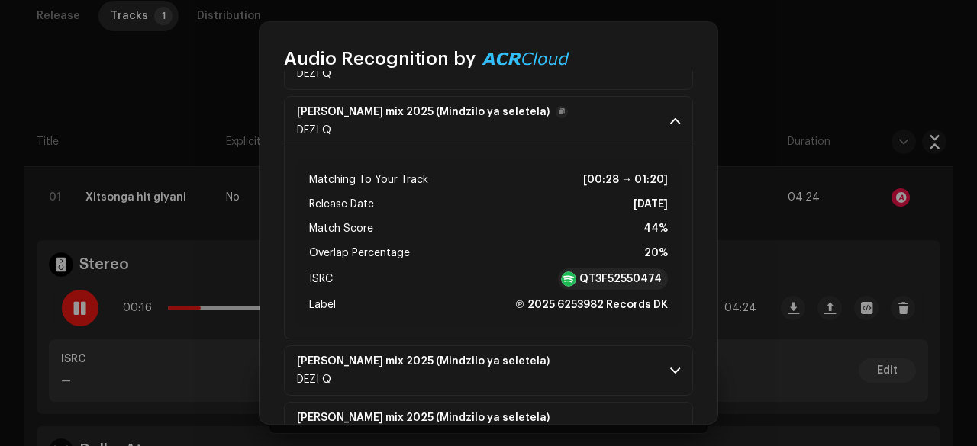
scroll to position [562, 0]
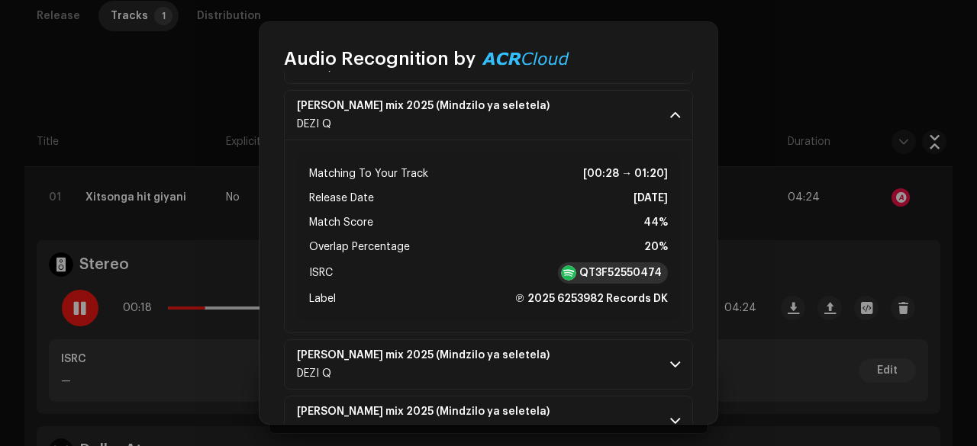
click at [597, 266] on strong "QT3F52550474" at bounding box center [620, 273] width 82 height 15
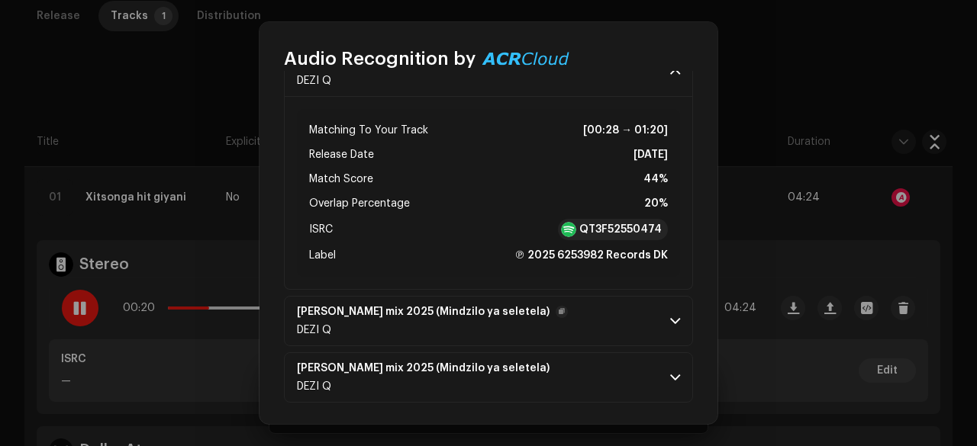
click at [594, 335] on p-accordion-header "Xitsonga xibelani mix 2025 (Mindzilo ya seletela) DEZI Q" at bounding box center [488, 321] width 409 height 50
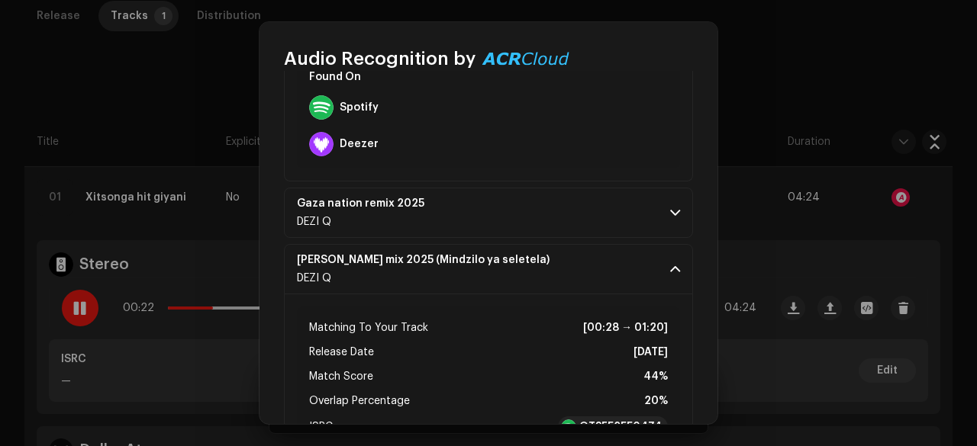
scroll to position [798, 0]
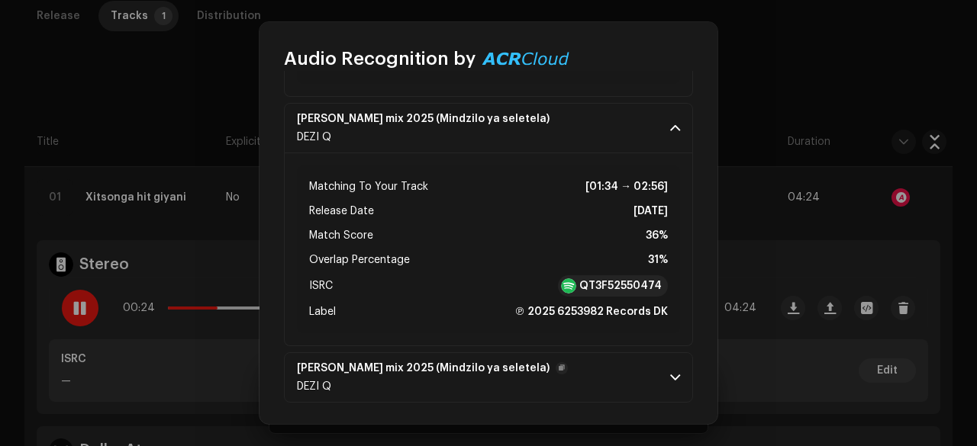
click at [581, 363] on p-accordion-header "Xitsonga xibelani mix 2025 (Mindzilo ya seletela) DEZI Q" at bounding box center [488, 377] width 409 height 50
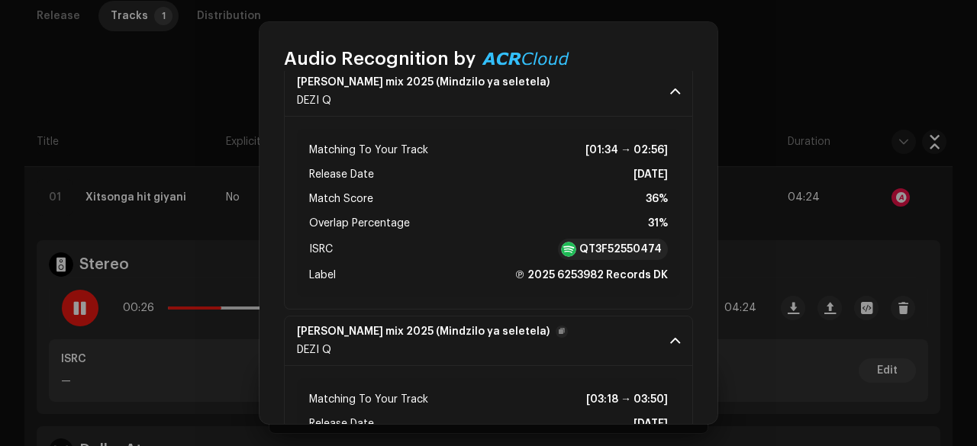
scroll to position [833, 0]
click at [583, 249] on strong "QT3F52550474" at bounding box center [620, 250] width 82 height 15
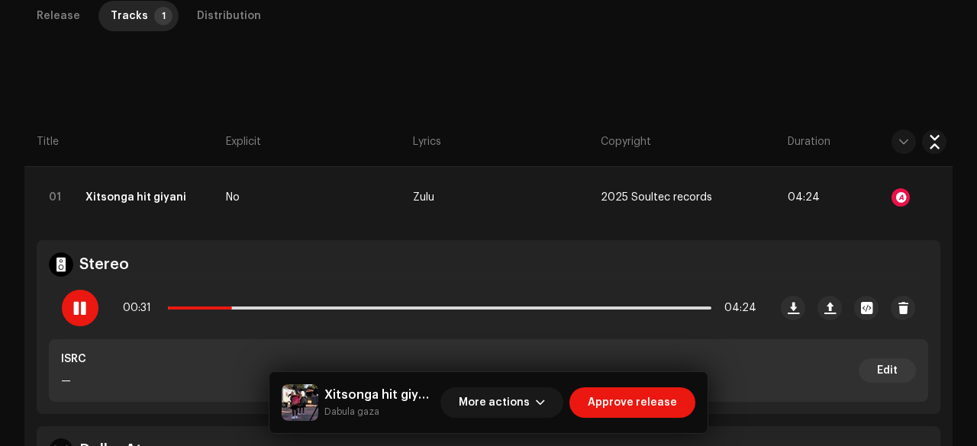
scroll to position [1142, 0]
click at [76, 327] on div "00:32 04:24" at bounding box center [409, 308] width 719 height 61
click at [82, 310] on span at bounding box center [79, 308] width 13 height 12
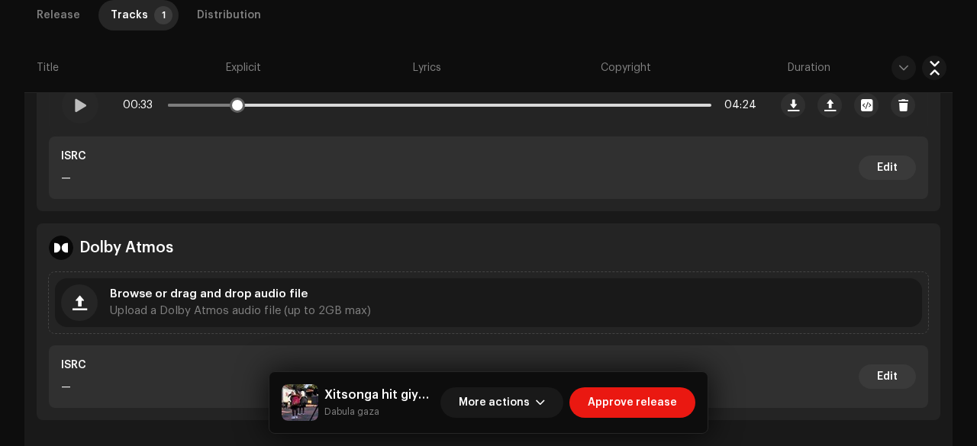
scroll to position [432, 0]
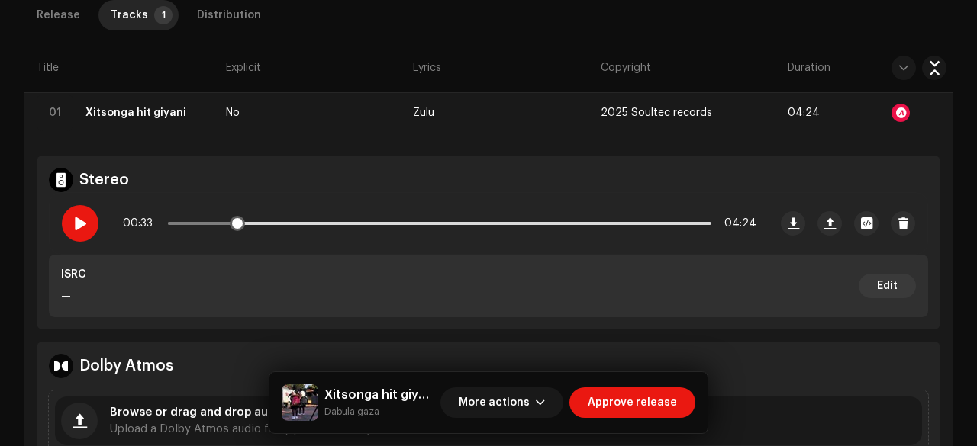
click at [69, 220] on div at bounding box center [80, 223] width 37 height 37
click at [432, 223] on p-slider at bounding box center [439, 223] width 543 height 3
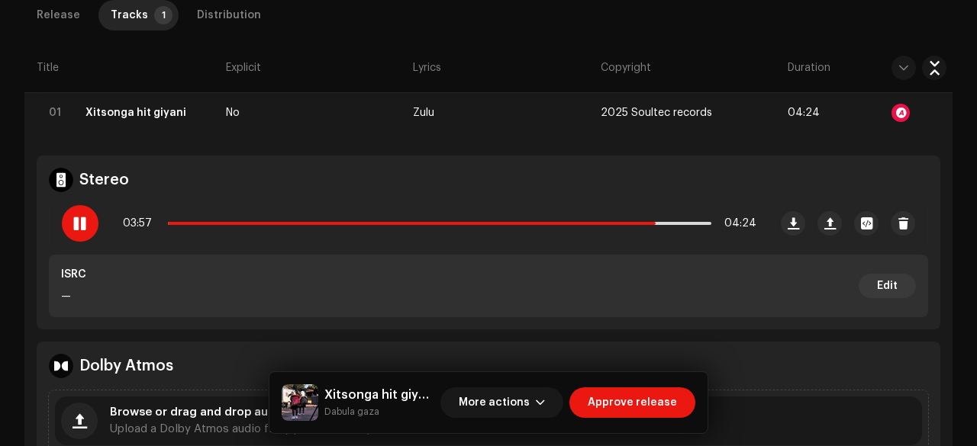
click at [340, 411] on small "Dabula gaza" at bounding box center [379, 411] width 110 height 15
copy div "Dabula gaza More actions Approve release Release Tracks 1 Distribution Compilat…"
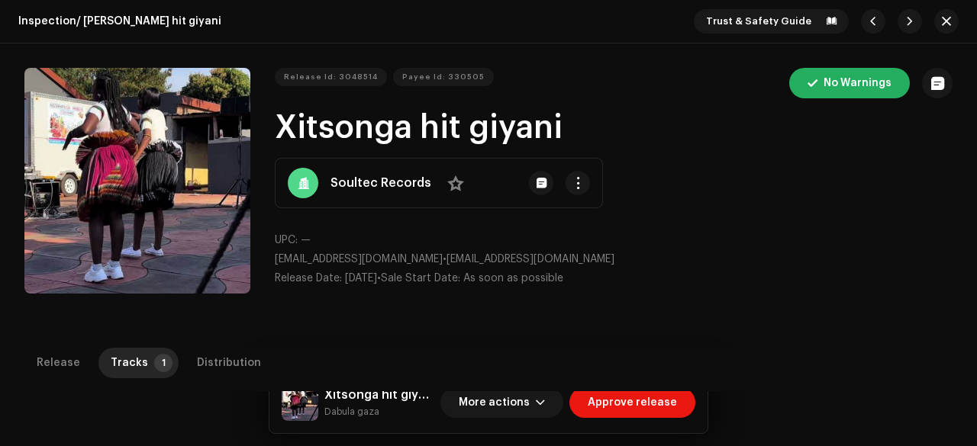
click at [336, 126] on h1 "Xitsonga hit giyani" at bounding box center [614, 128] width 678 height 35
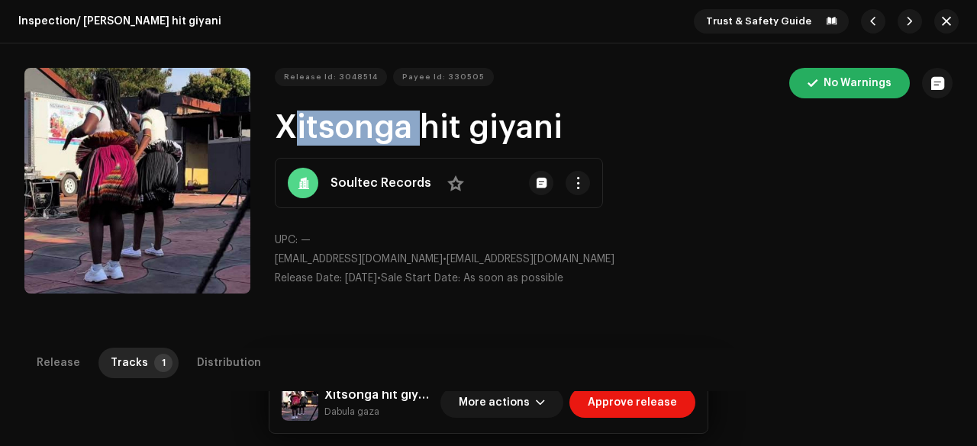
click at [336, 126] on h1 "Xitsonga hit giyani" at bounding box center [614, 128] width 678 height 35
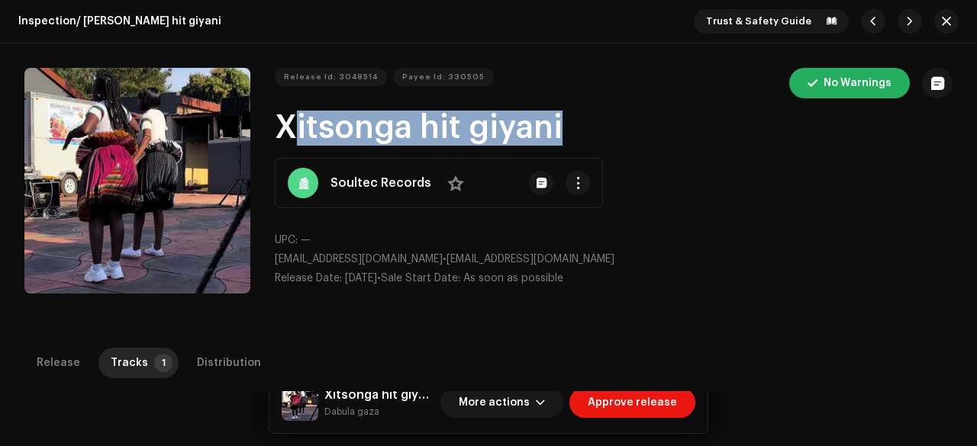
click at [336, 126] on h1 "Xitsonga hit giyani" at bounding box center [614, 128] width 678 height 35
copy h1 "Xitsonga hit giyani"
click at [334, 72] on span "Release Id: 3048514" at bounding box center [331, 77] width 94 height 31
copy h1 "Xitsonga hit giyani"
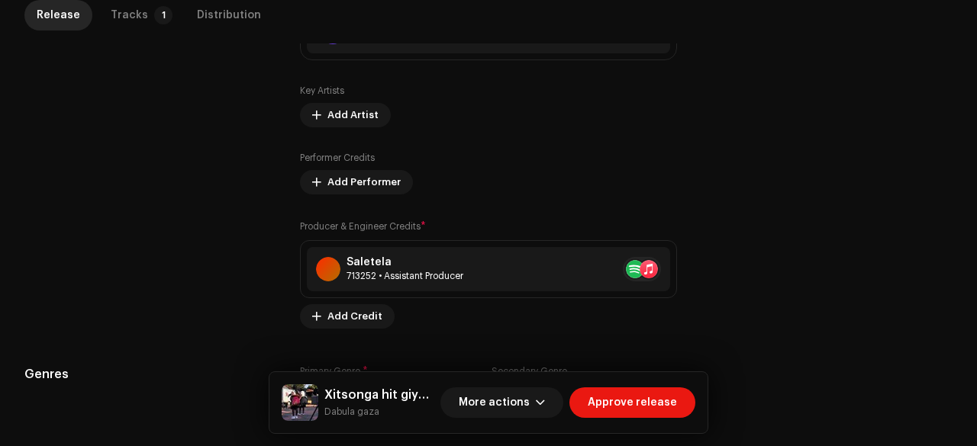
scroll to position [1070, 0]
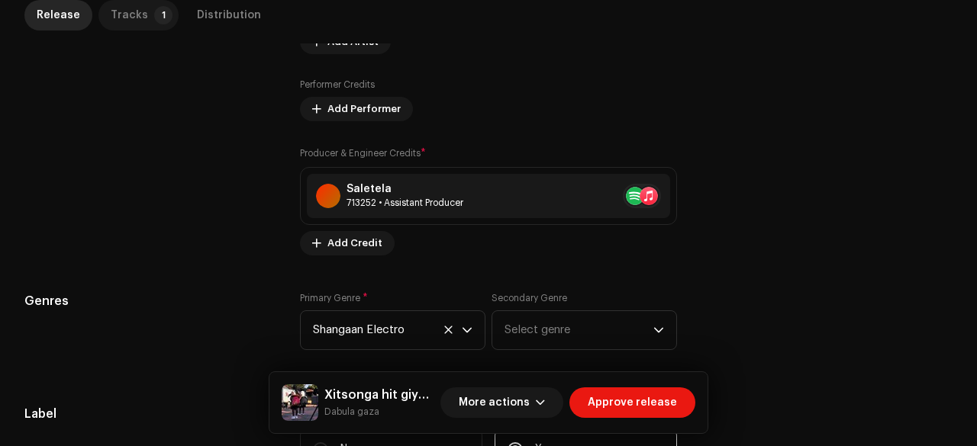
click at [130, 18] on div "Tracks" at bounding box center [129, 15] width 37 height 31
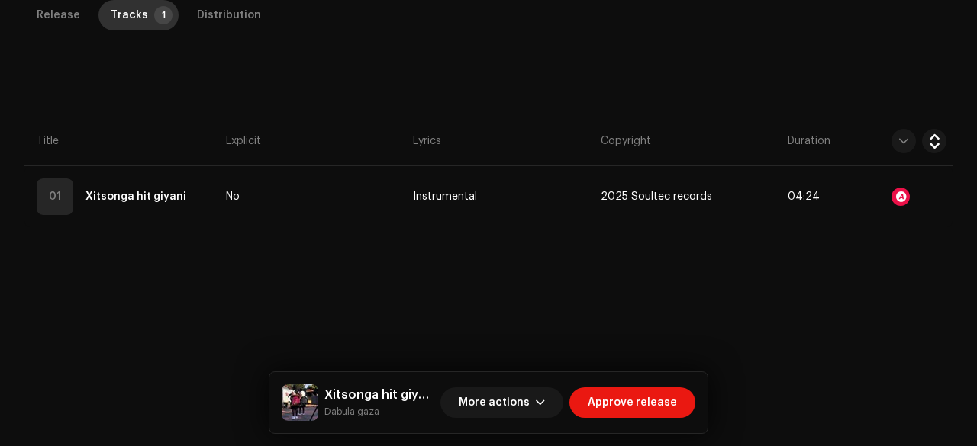
scroll to position [347, 0]
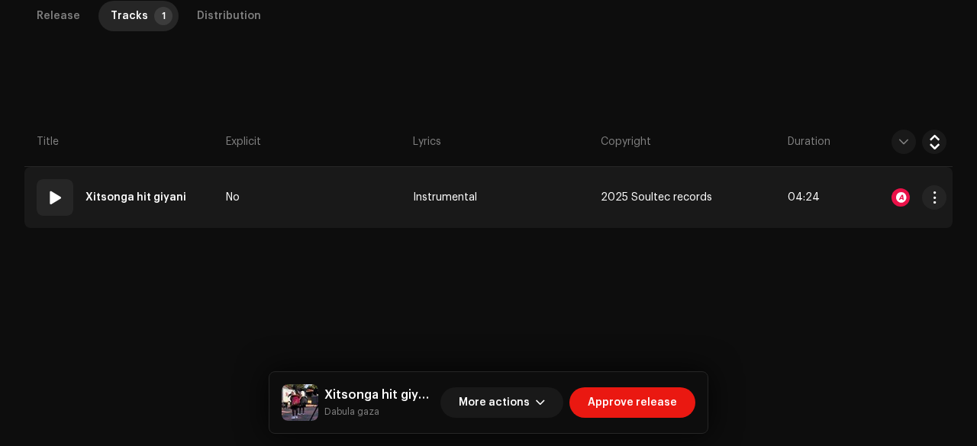
click at [272, 183] on td "No" at bounding box center [313, 197] width 187 height 61
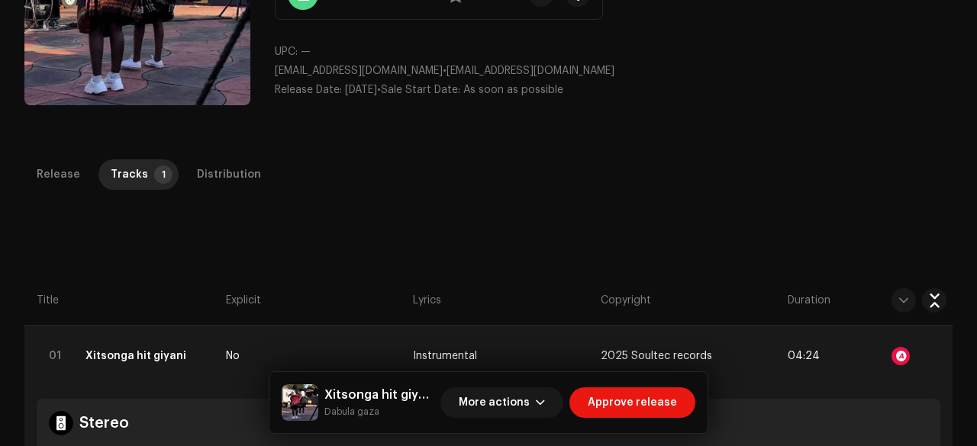
scroll to position [0, 0]
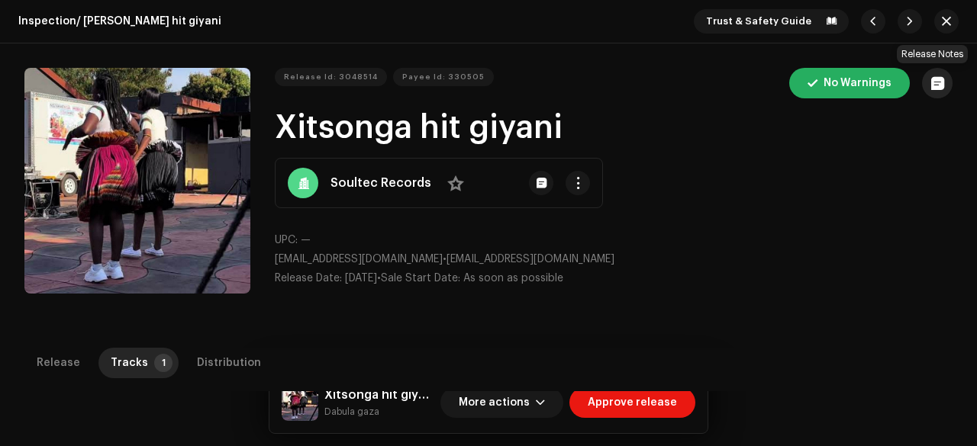
click at [931, 85] on span "button" at bounding box center [937, 83] width 13 height 12
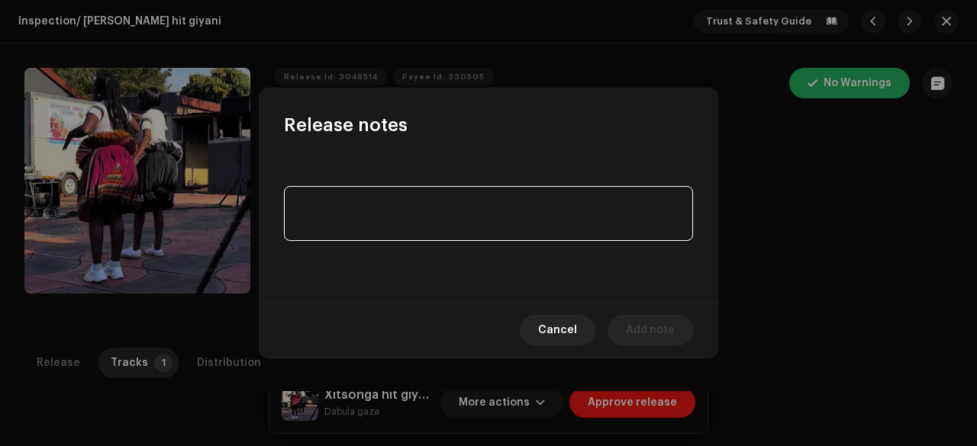
paste textarea "Release is not eligible for UGC & CID platform"
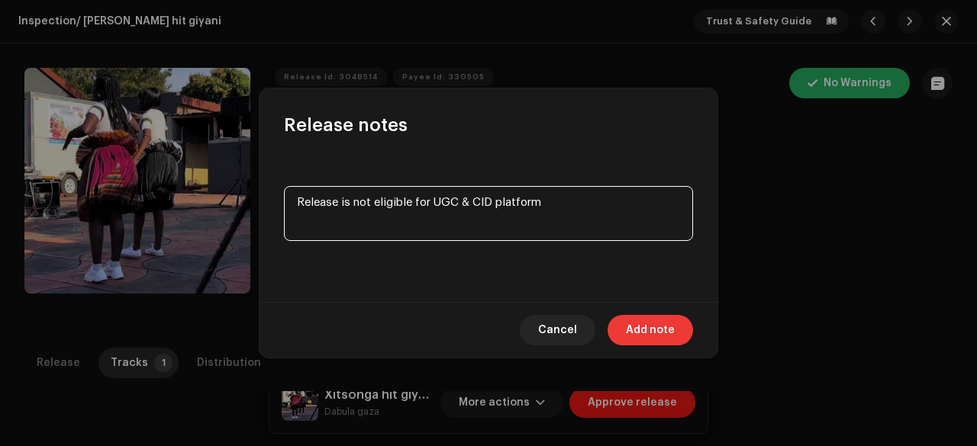
type textarea "Release is not eligible for UGC & CID platform"
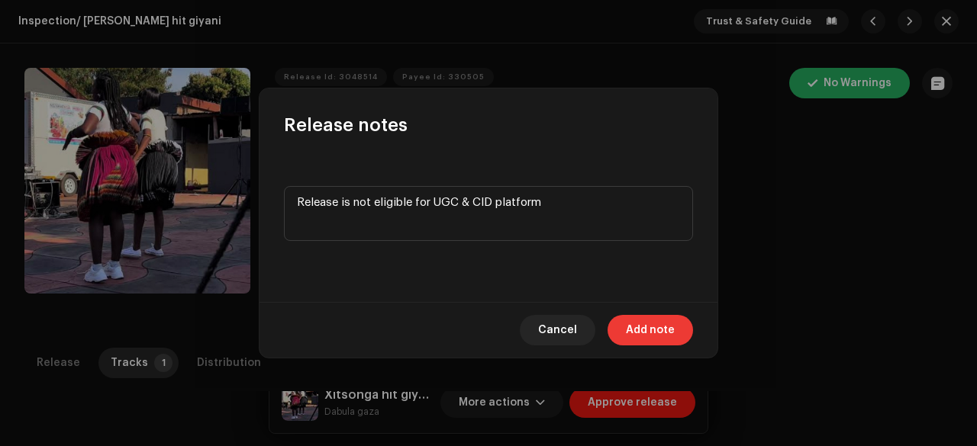
click at [652, 320] on span "Add note" at bounding box center [650, 330] width 49 height 31
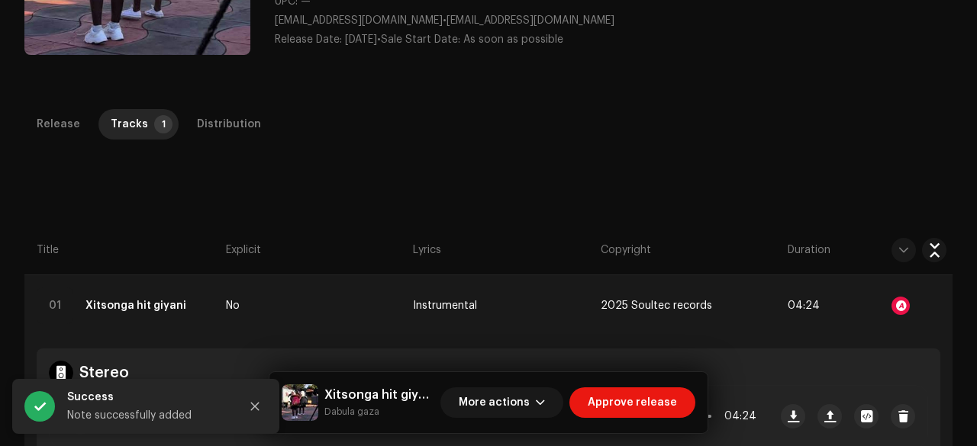
scroll to position [247, 0]
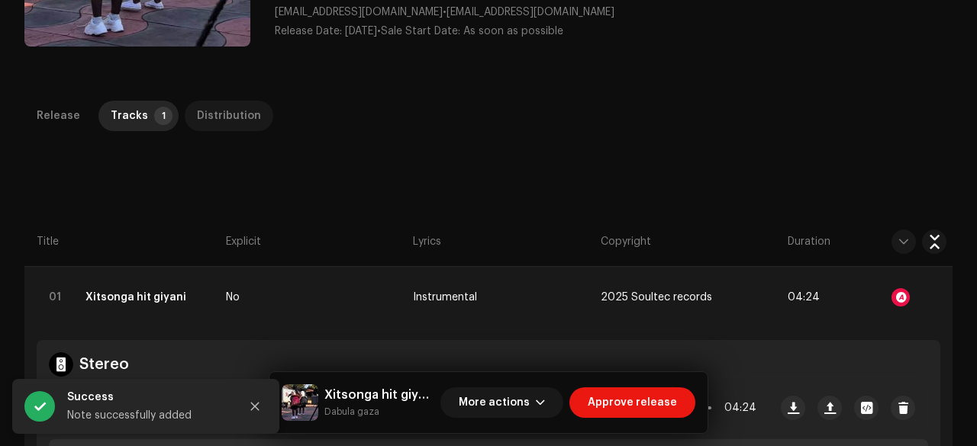
click at [221, 109] on div "Distribution" at bounding box center [229, 116] width 64 height 31
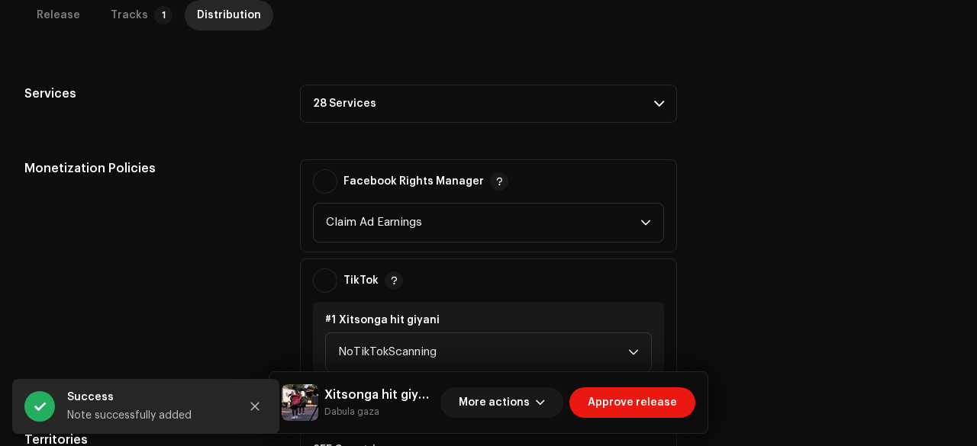
scroll to position [522, 0]
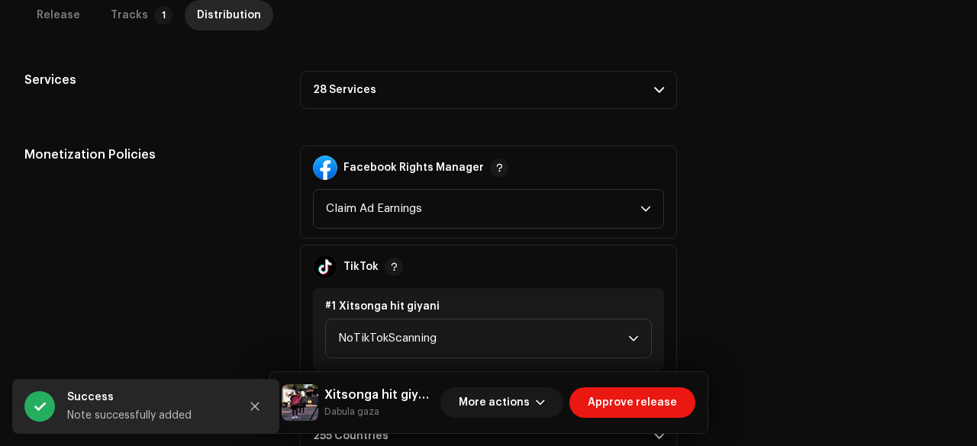
click at [366, 79] on p-accordion-header "28 Services" at bounding box center [488, 90] width 377 height 38
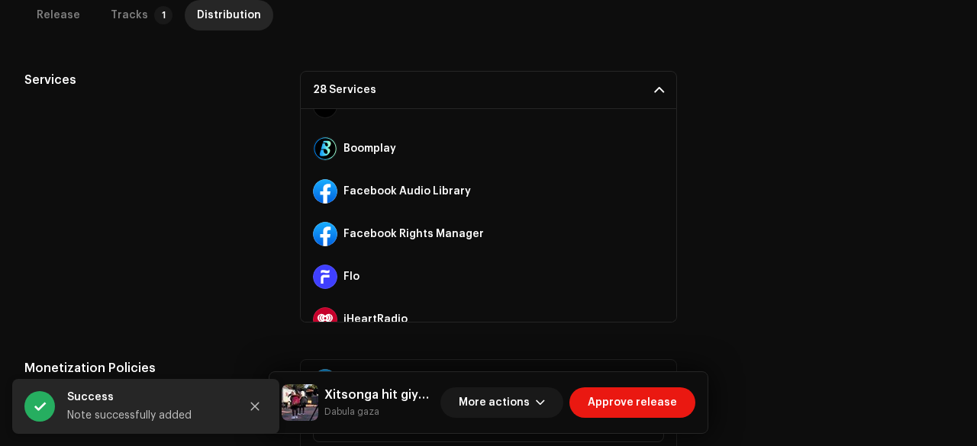
scroll to position [198, 0]
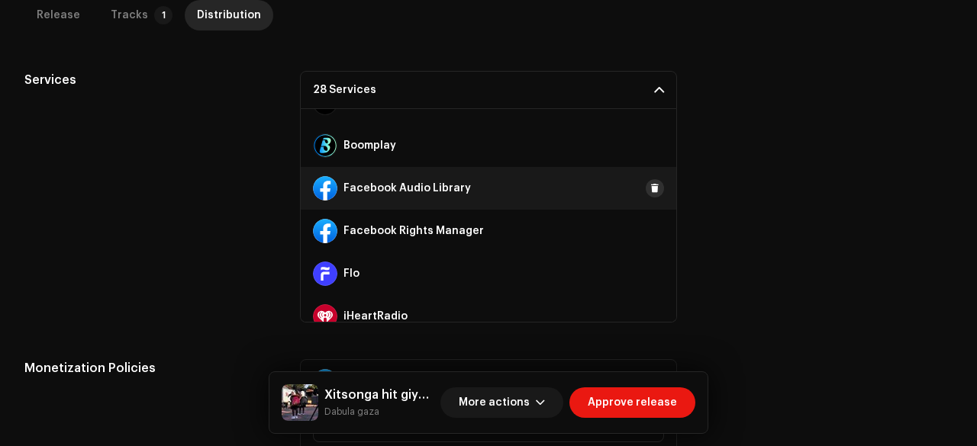
click at [650, 188] on span at bounding box center [654, 188] width 9 height 12
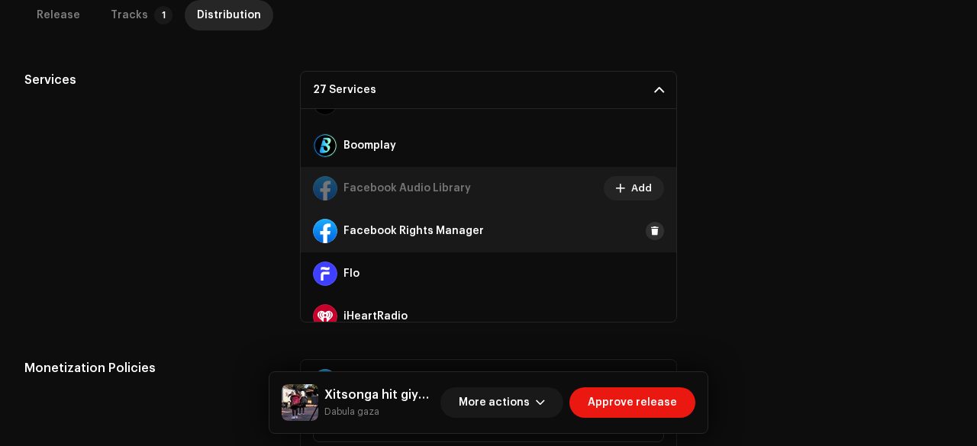
click at [650, 234] on span at bounding box center [654, 231] width 9 height 12
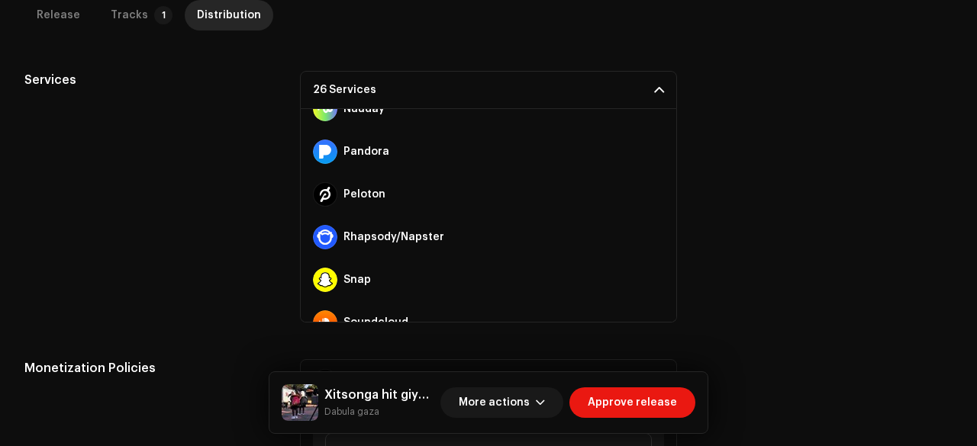
scroll to position [684, 0]
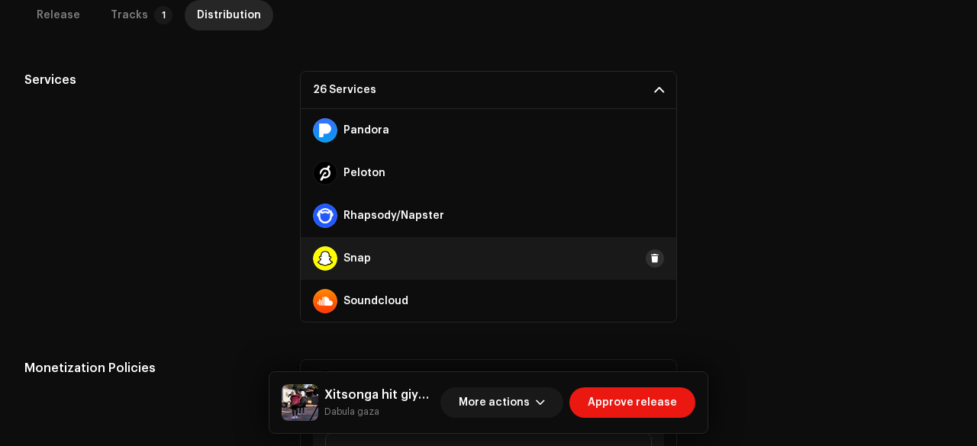
click at [650, 262] on span at bounding box center [654, 259] width 9 height 12
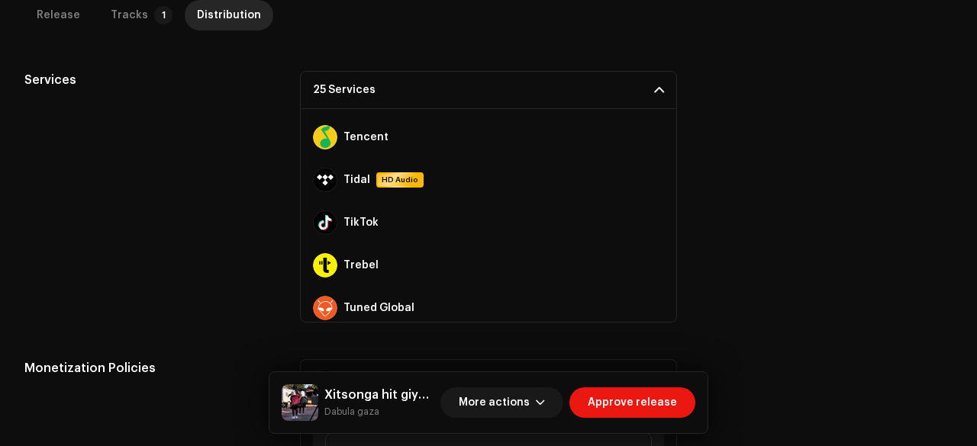
scroll to position [934, 0]
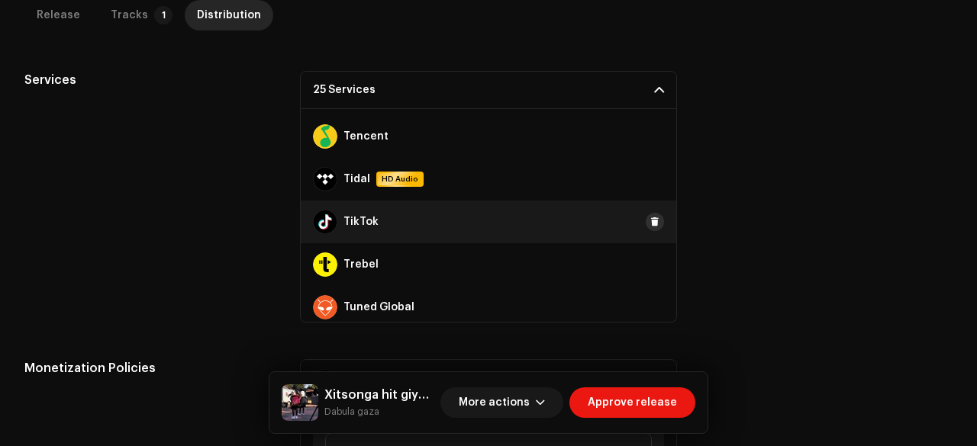
click at [650, 222] on span at bounding box center [654, 222] width 9 height 12
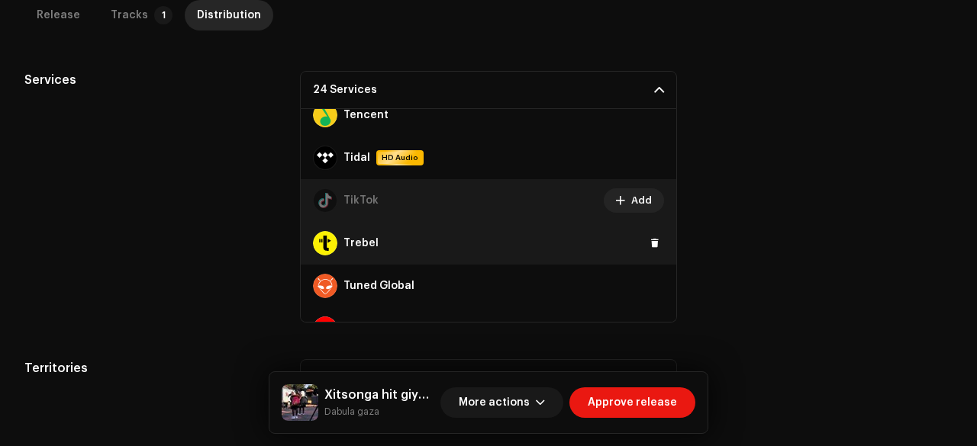
scroll to position [983, 0]
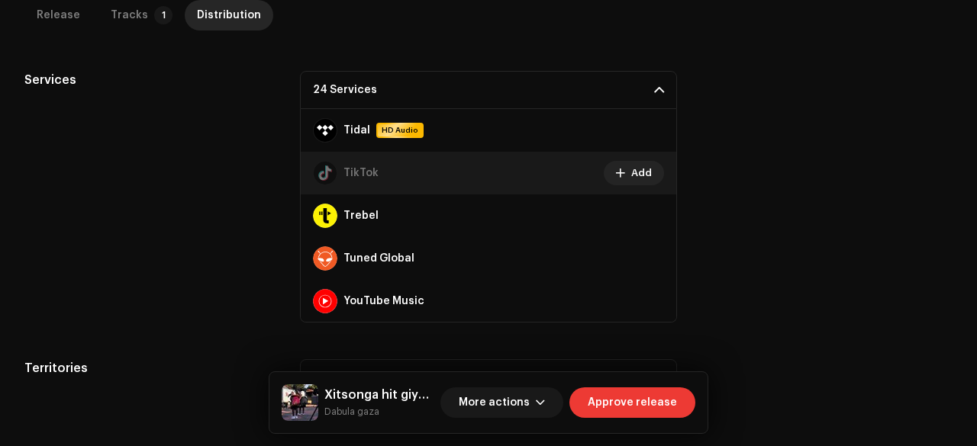
click at [604, 407] on span "Approve release" at bounding box center [631, 403] width 89 height 31
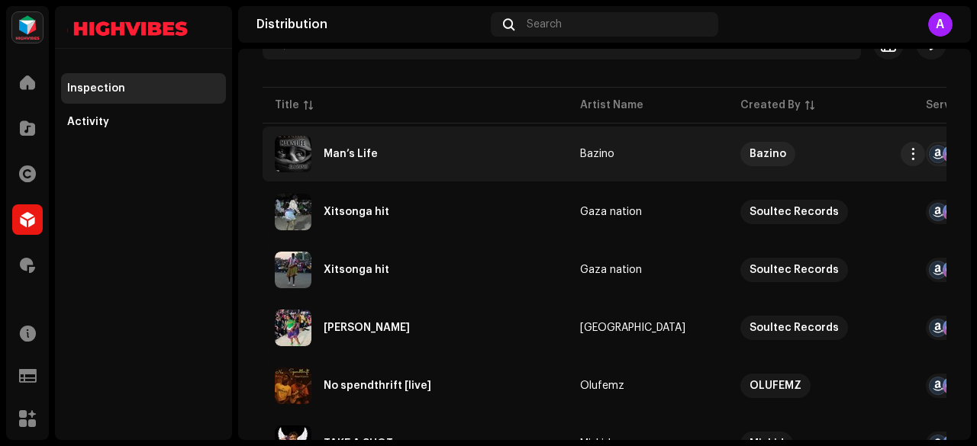
scroll to position [174, 0]
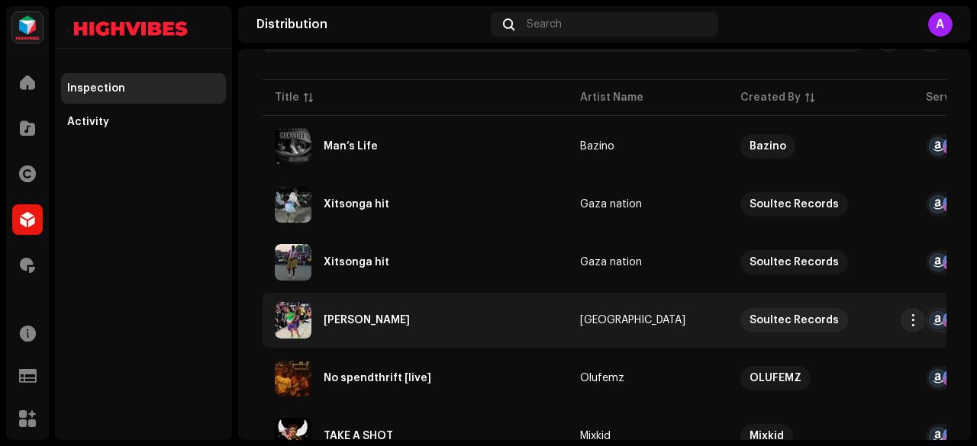
click at [357, 320] on div "[PERSON_NAME]" at bounding box center [366, 320] width 86 height 11
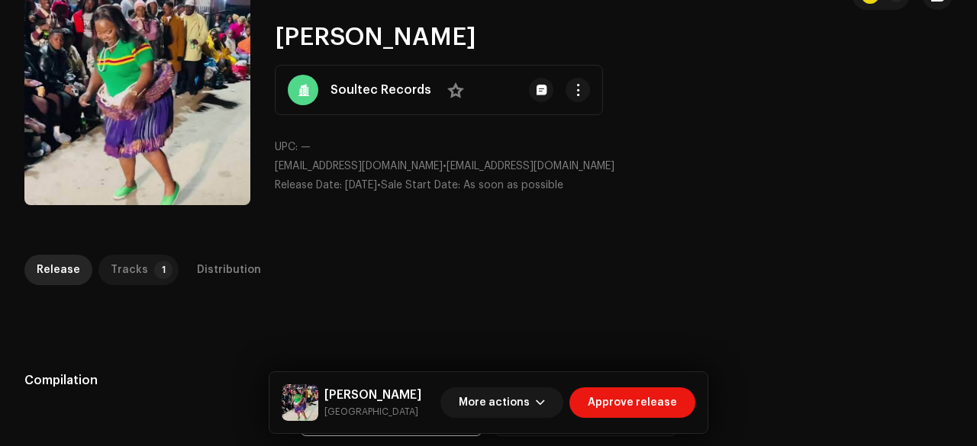
scroll to position [90, 0]
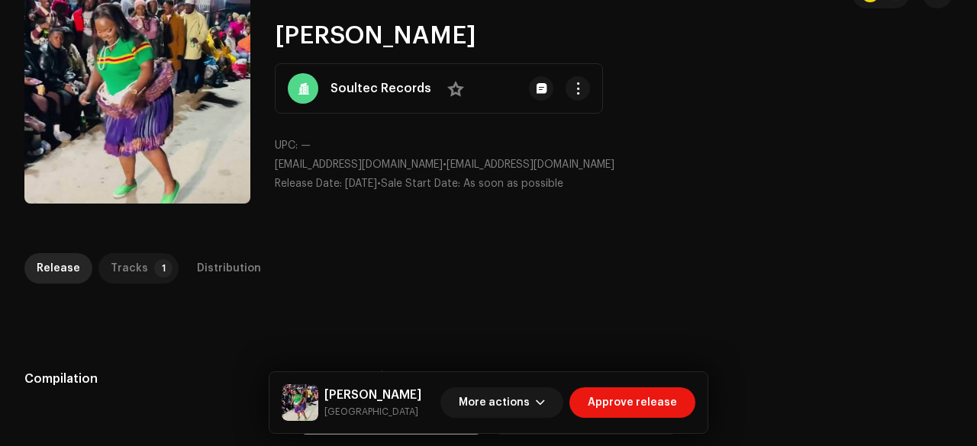
click at [132, 272] on div "Tracks" at bounding box center [129, 268] width 37 height 31
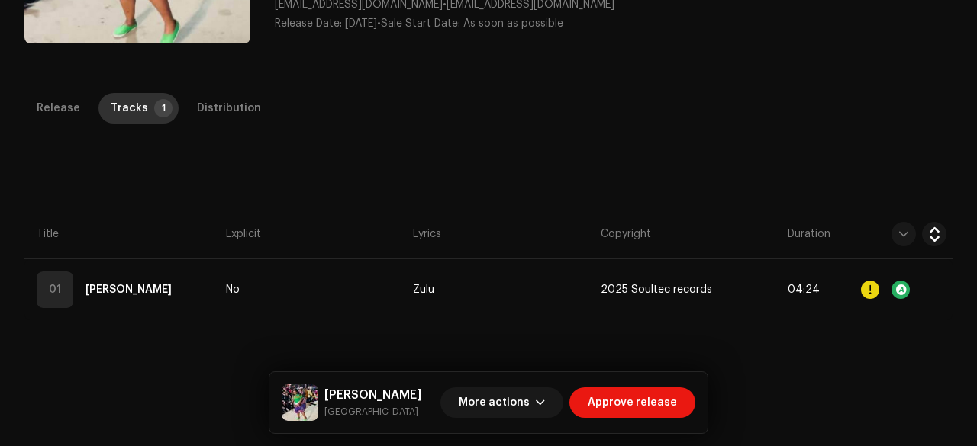
scroll to position [264, 0]
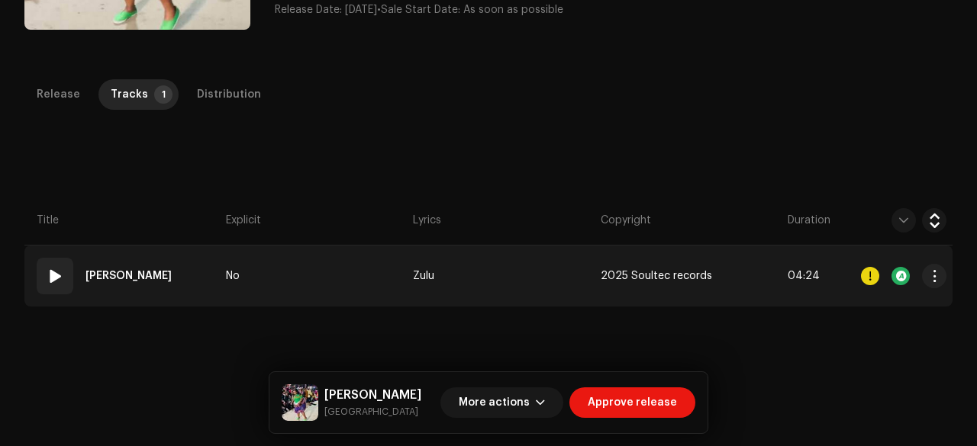
click at [308, 261] on td "No" at bounding box center [313, 276] width 187 height 61
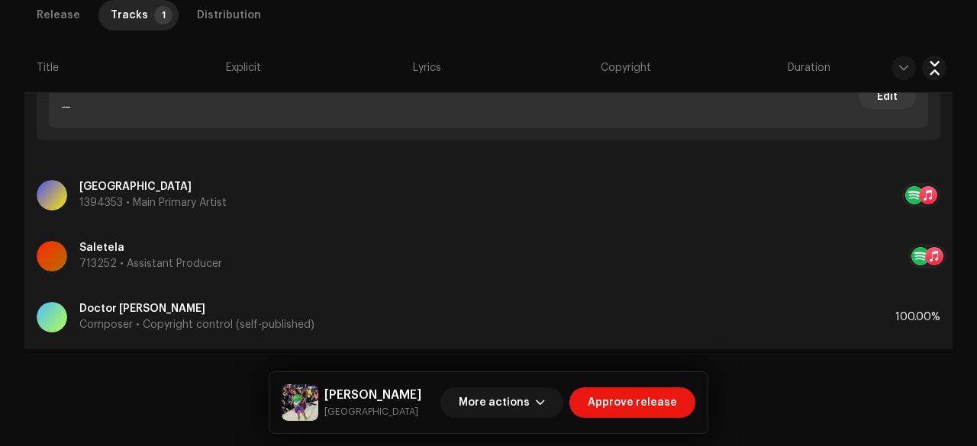
scroll to position [836, 0]
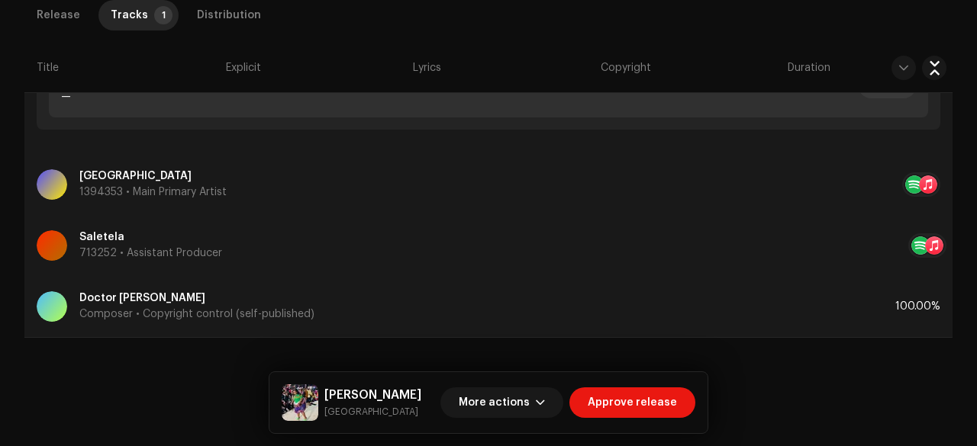
click at [331, 411] on small "[GEOGRAPHIC_DATA]" at bounding box center [372, 411] width 97 height 15
copy small "[GEOGRAPHIC_DATA]"
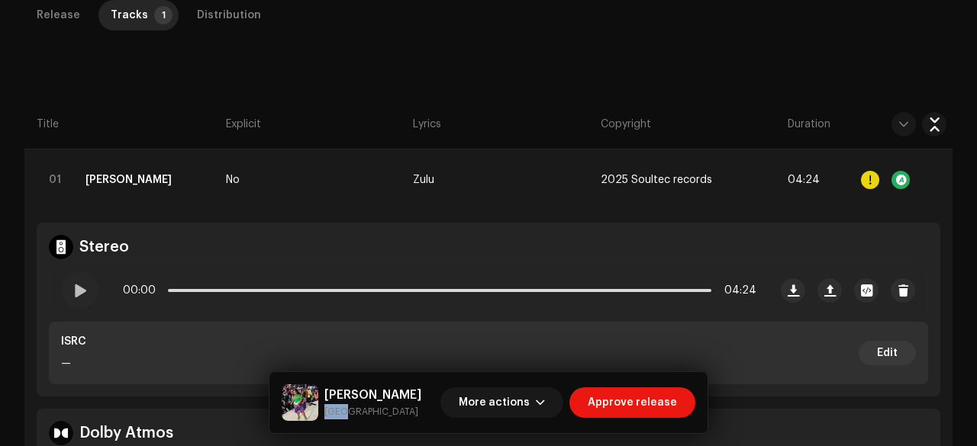
scroll to position [382, 0]
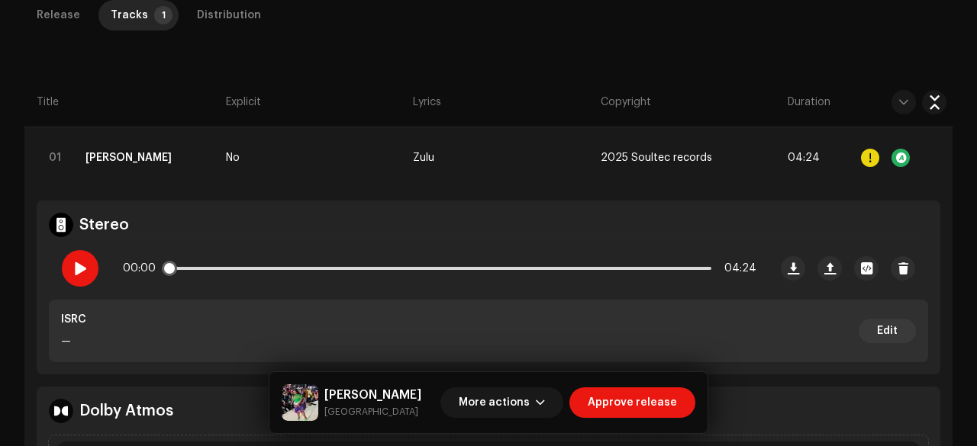
click at [77, 262] on span at bounding box center [79, 268] width 13 height 12
click at [861, 158] on div at bounding box center [870, 158] width 18 height 18
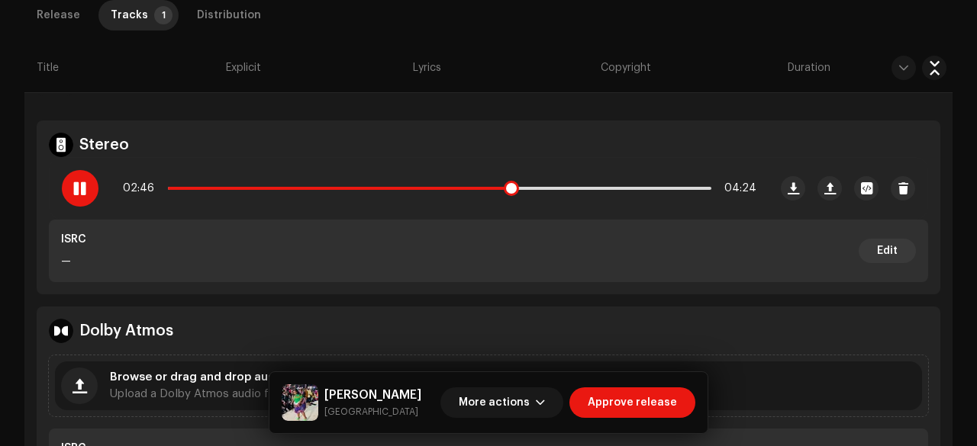
scroll to position [0, 0]
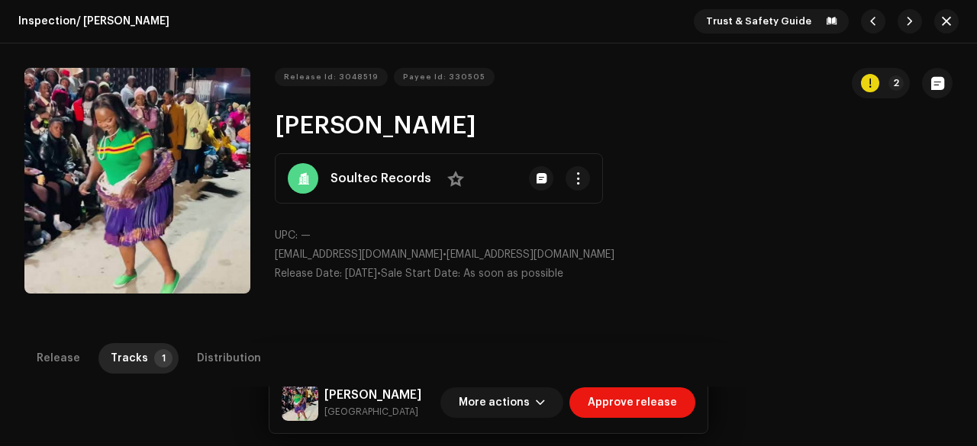
click at [324, 134] on h2 "[PERSON_NAME]" at bounding box center [614, 126] width 678 height 31
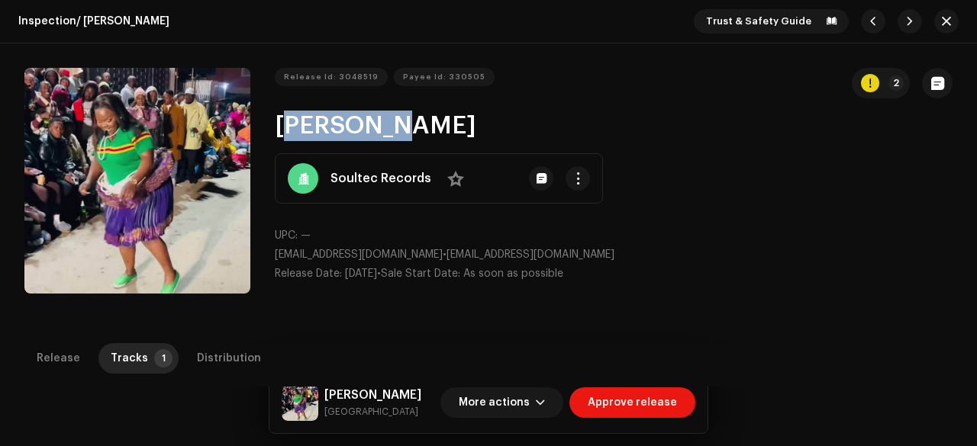
click at [324, 134] on h2 "[PERSON_NAME]" at bounding box center [614, 126] width 678 height 31
copy h2 "[PERSON_NAME]"
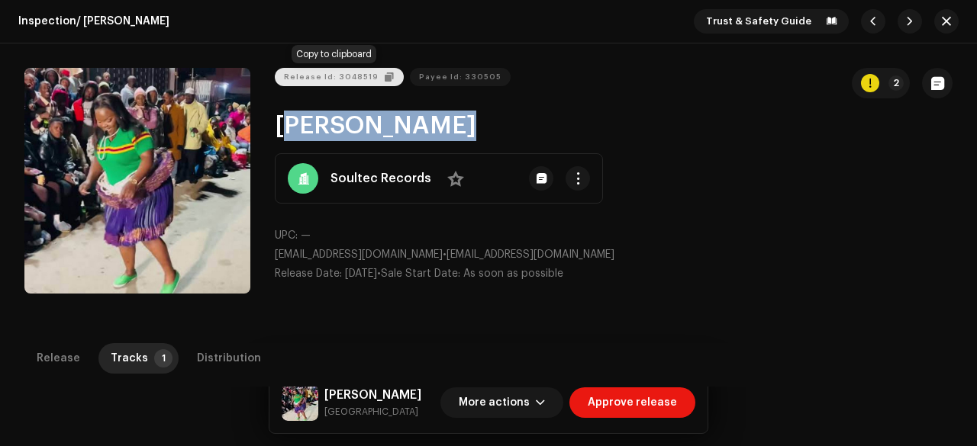
click at [319, 71] on span "Release Id: 3048519" at bounding box center [331, 77] width 95 height 31
copy h2 "[PERSON_NAME]"
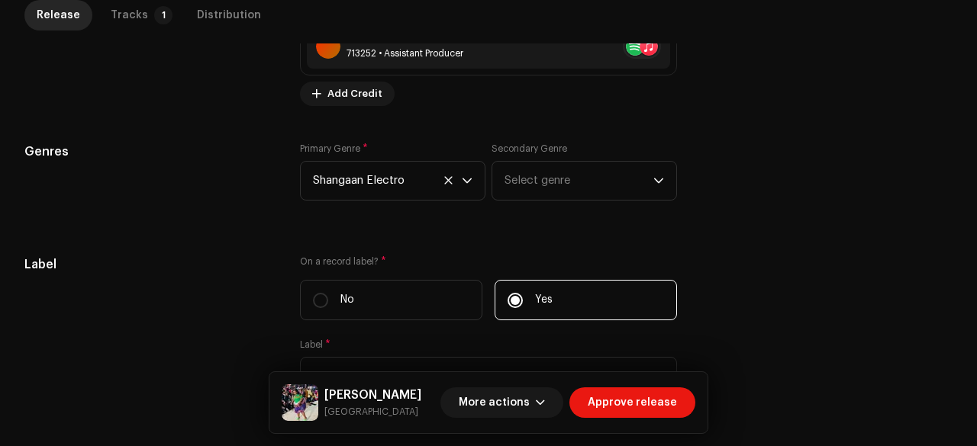
scroll to position [1213, 0]
click at [149, 25] on p-tab "Tracks 1" at bounding box center [138, 15] width 80 height 31
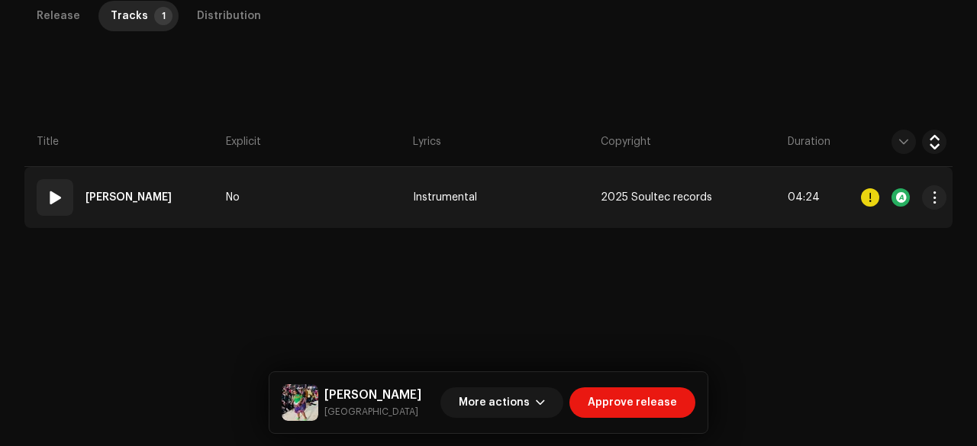
click at [319, 197] on td "No" at bounding box center [313, 197] width 187 height 61
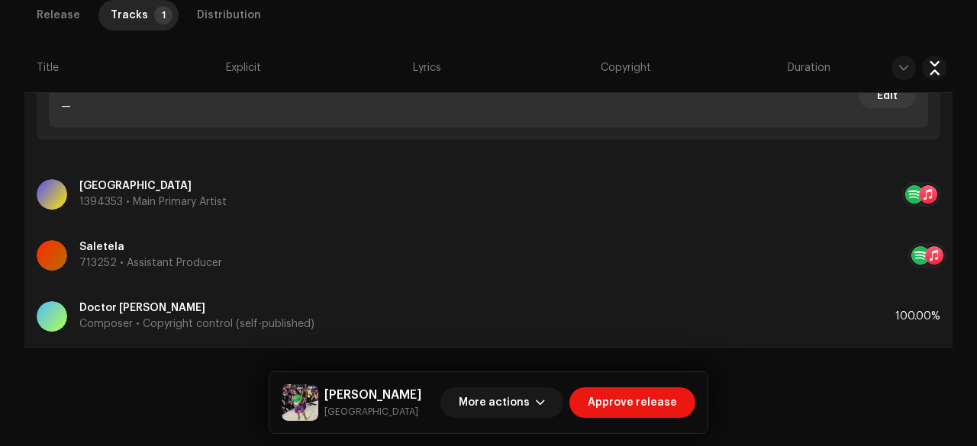
scroll to position [836, 0]
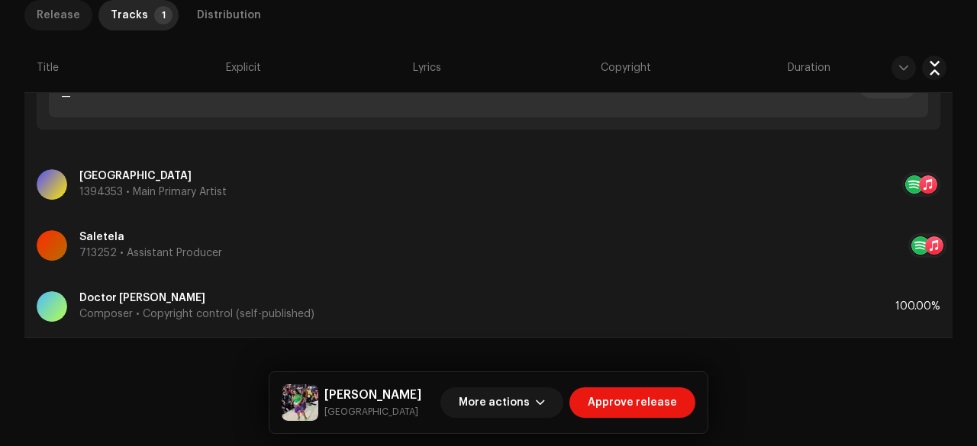
click at [63, 11] on div "Release" at bounding box center [58, 15] width 43 height 31
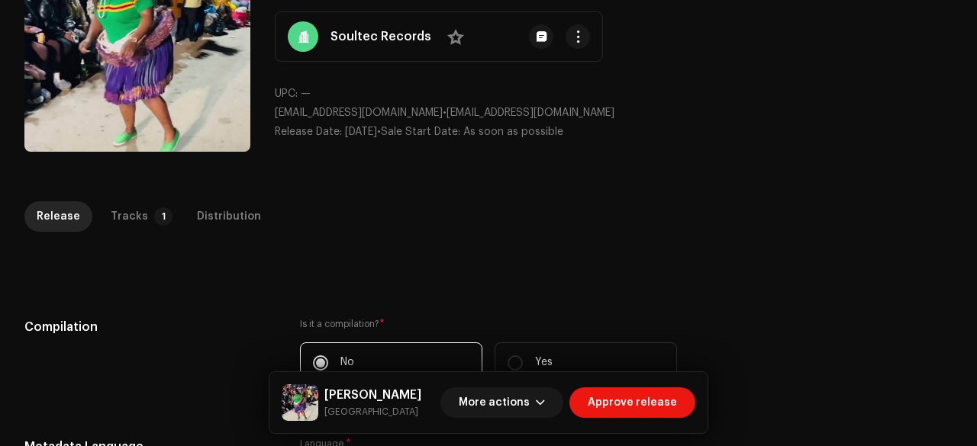
scroll to position [0, 0]
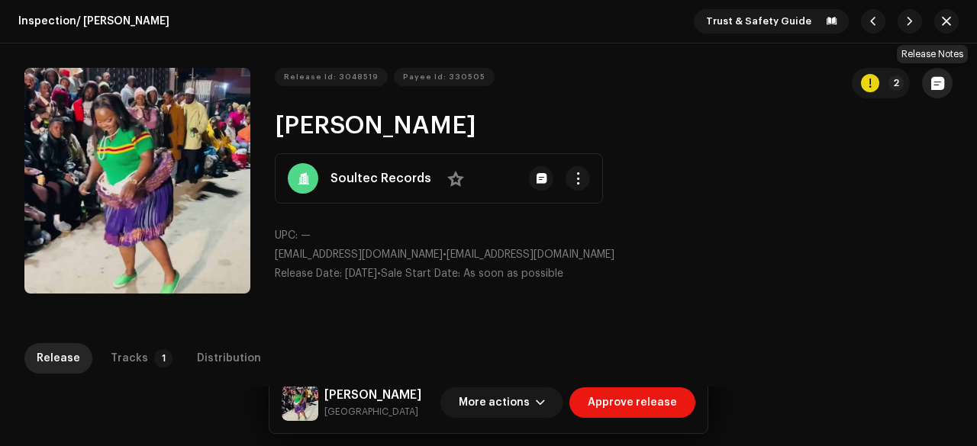
click at [931, 83] on span "button" at bounding box center [937, 83] width 13 height 12
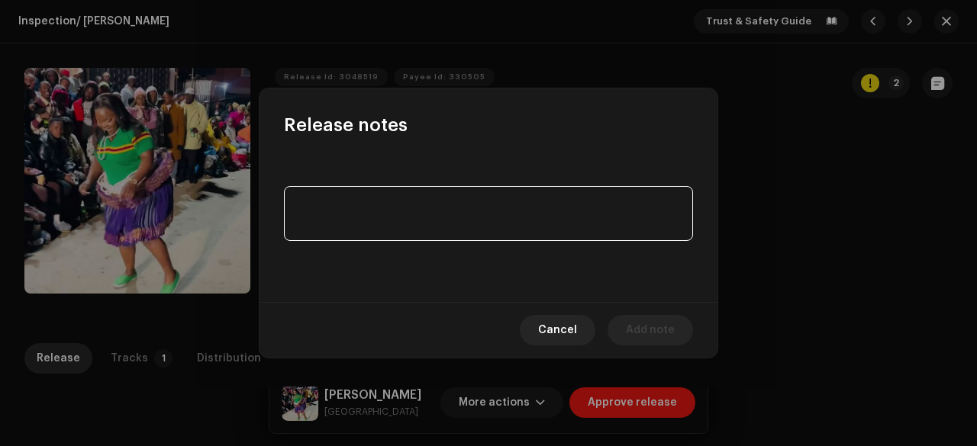
paste textarea "Release is not eligible for UGC & CID platform"
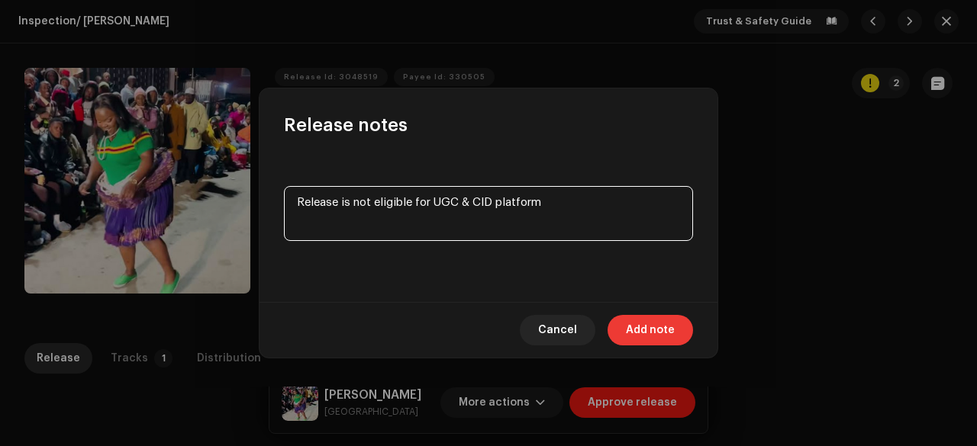
type textarea "Release is not eligible for UGC & CID platform"
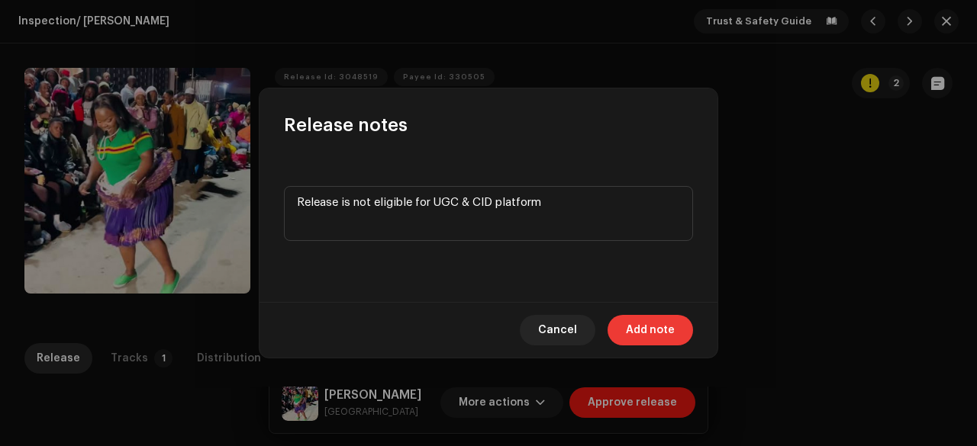
click at [630, 321] on span "Add note" at bounding box center [650, 330] width 49 height 31
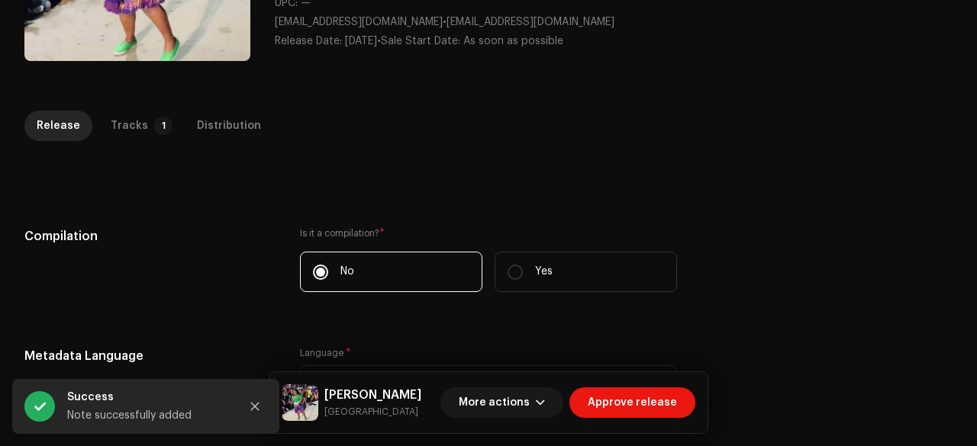
scroll to position [240, 0]
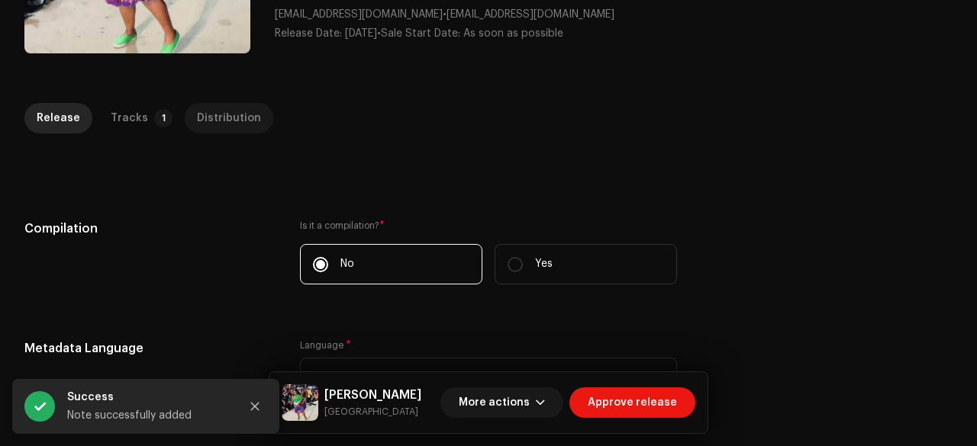
click at [228, 114] on div "Distribution" at bounding box center [229, 118] width 64 height 31
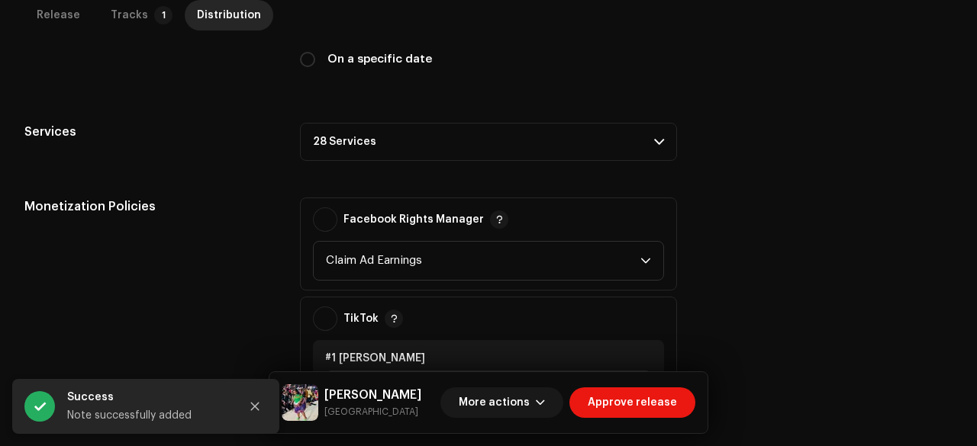
scroll to position [482, 0]
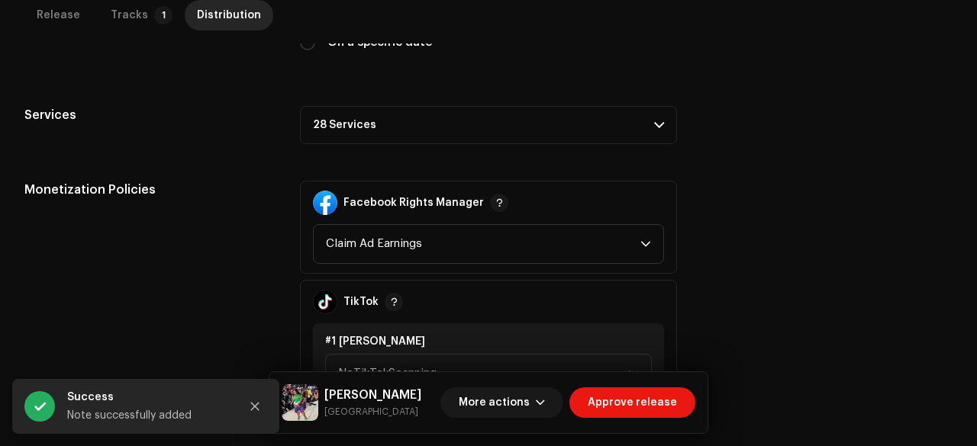
click at [346, 124] on p-accordion-header "28 Services" at bounding box center [488, 125] width 377 height 38
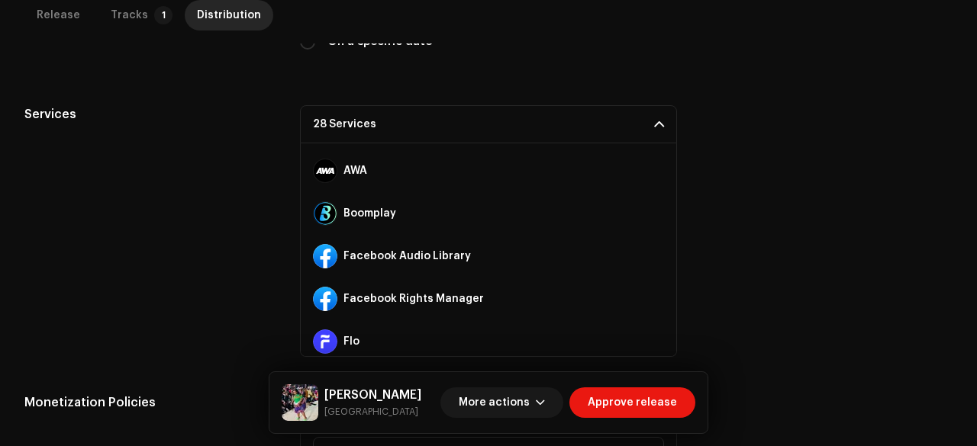
scroll to position [208, 0]
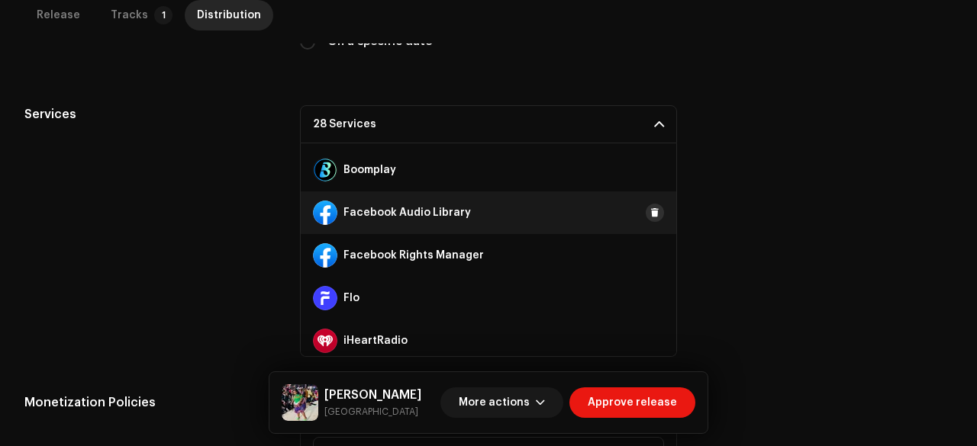
click at [645, 211] on button at bounding box center [654, 213] width 18 height 18
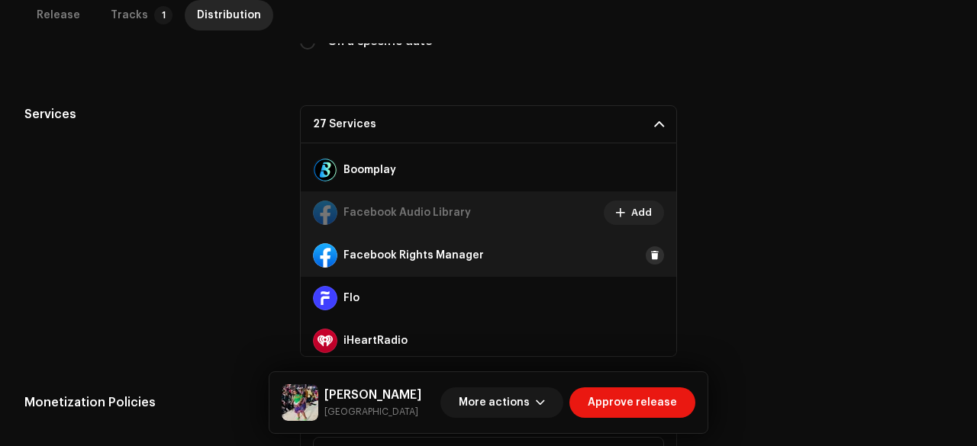
click at [650, 255] on span at bounding box center [654, 255] width 9 height 12
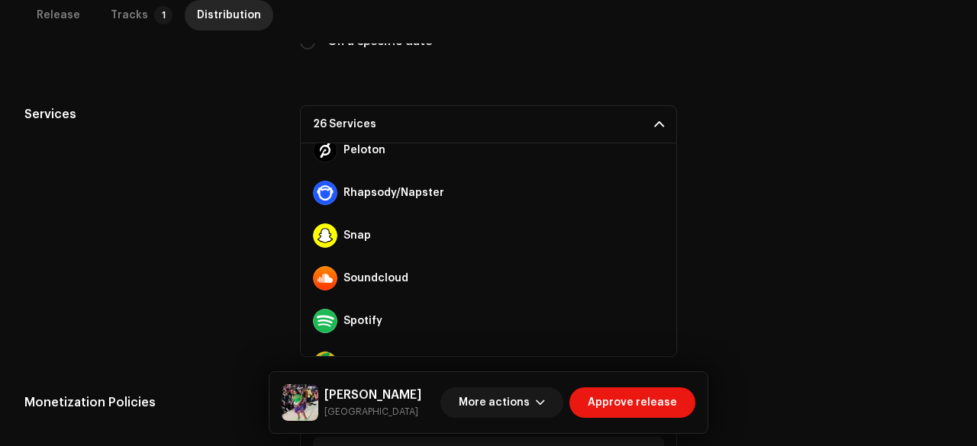
scroll to position [742, 0]
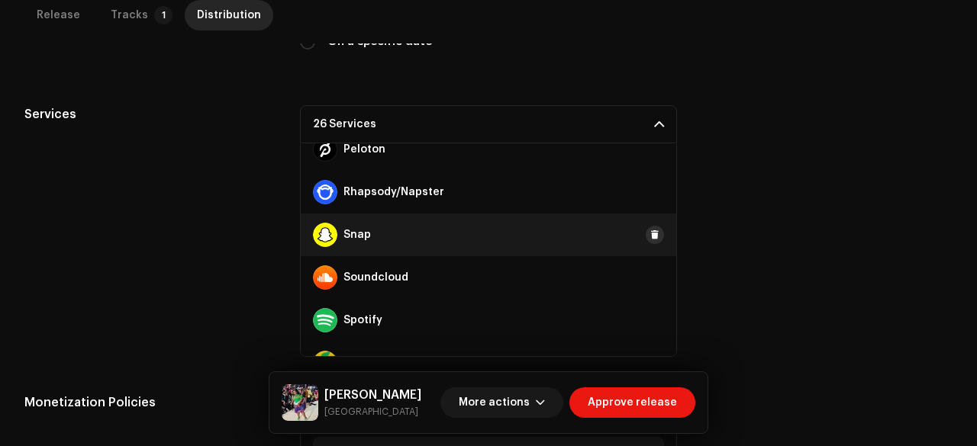
click at [650, 232] on span at bounding box center [654, 235] width 9 height 12
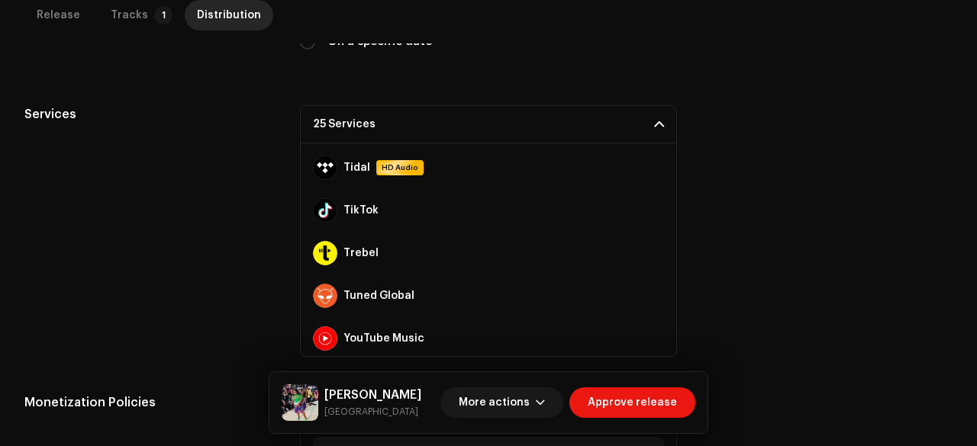
scroll to position [982, 0]
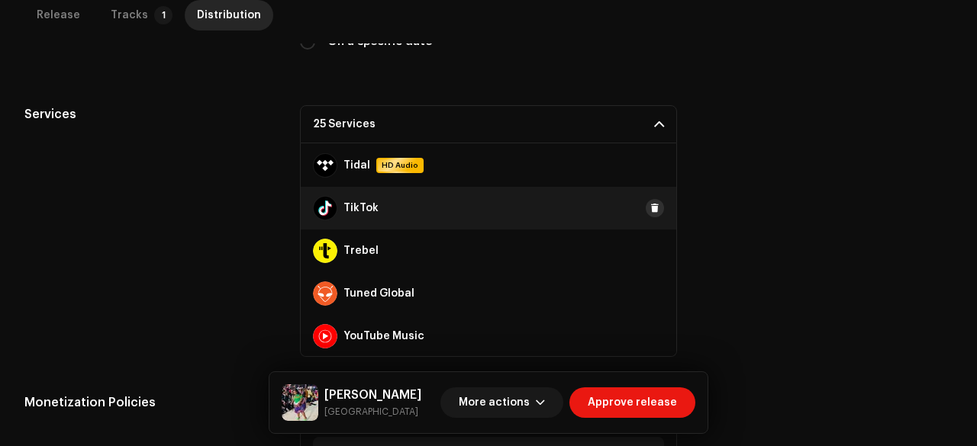
click at [645, 213] on button at bounding box center [654, 208] width 18 height 18
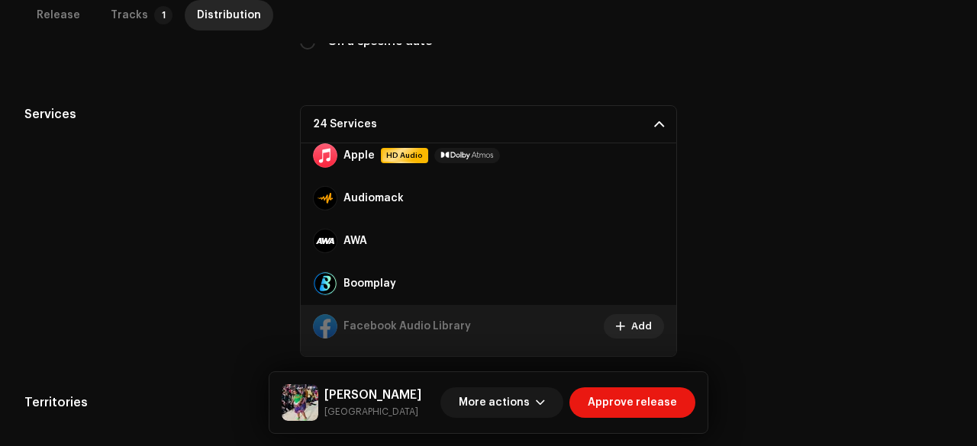
scroll to position [89, 0]
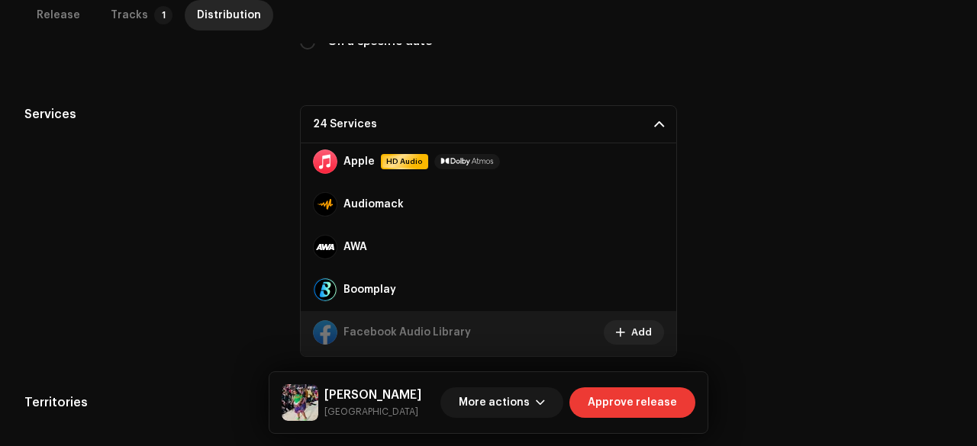
click at [628, 400] on span "Approve release" at bounding box center [631, 403] width 89 height 31
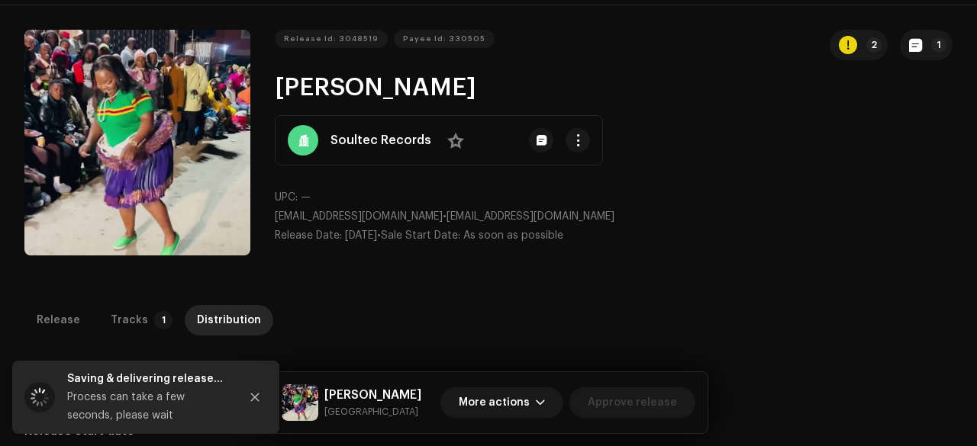
scroll to position [0, 0]
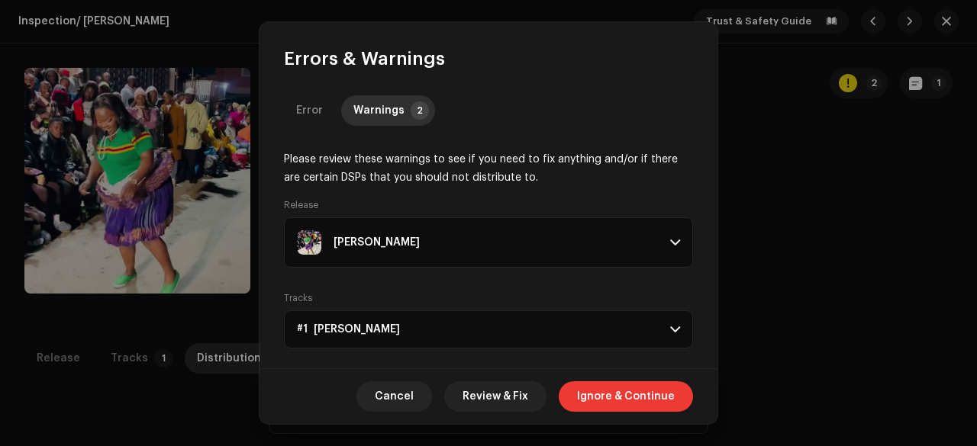
click at [607, 385] on span "Ignore & Continue" at bounding box center [626, 396] width 98 height 31
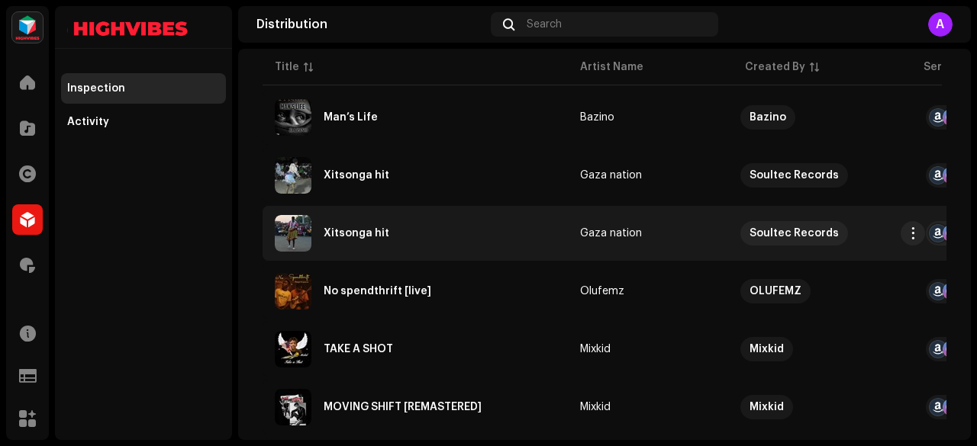
click at [345, 231] on div "Xitsonga hit" at bounding box center [356, 233] width 66 height 11
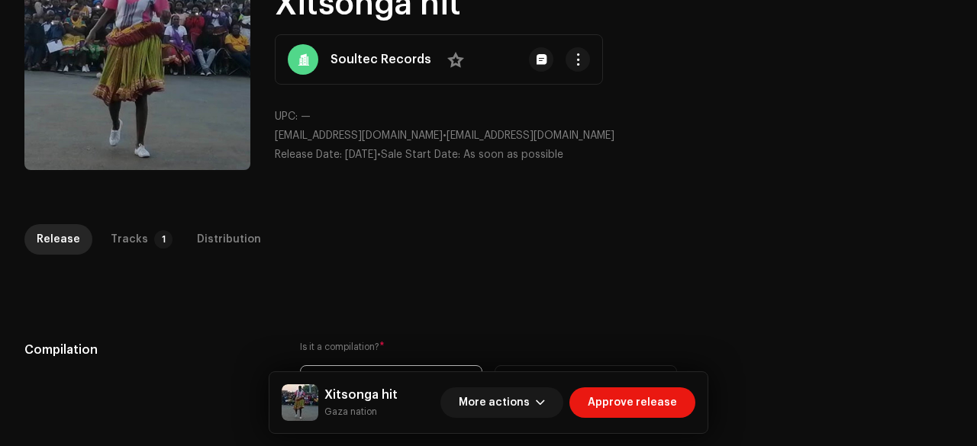
scroll to position [125, 0]
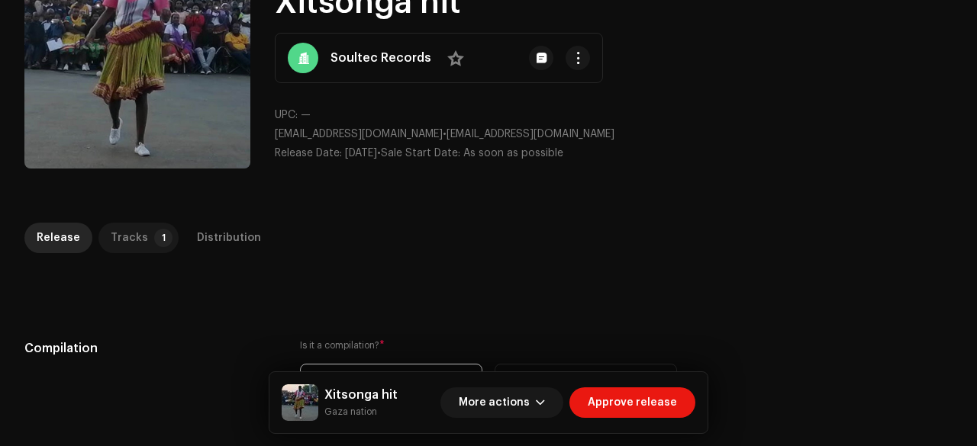
click at [134, 247] on div "Tracks" at bounding box center [129, 238] width 37 height 31
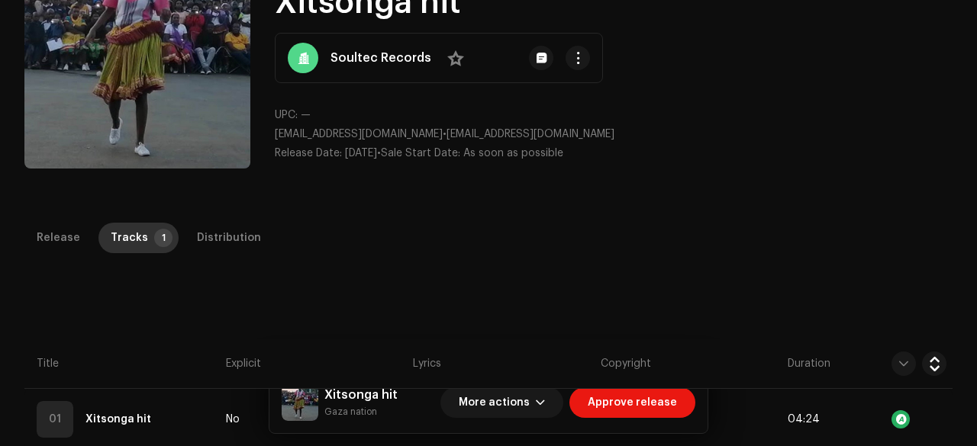
scroll to position [347, 0]
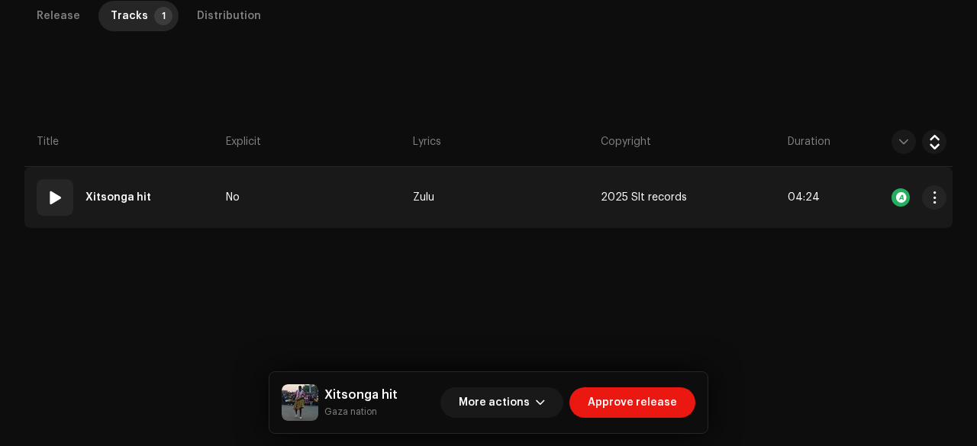
click at [285, 182] on td "No" at bounding box center [313, 197] width 187 height 61
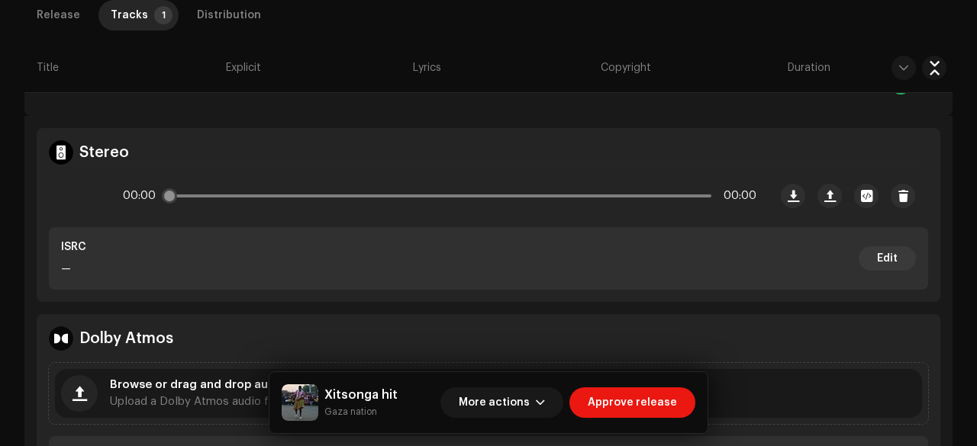
scroll to position [460, 0]
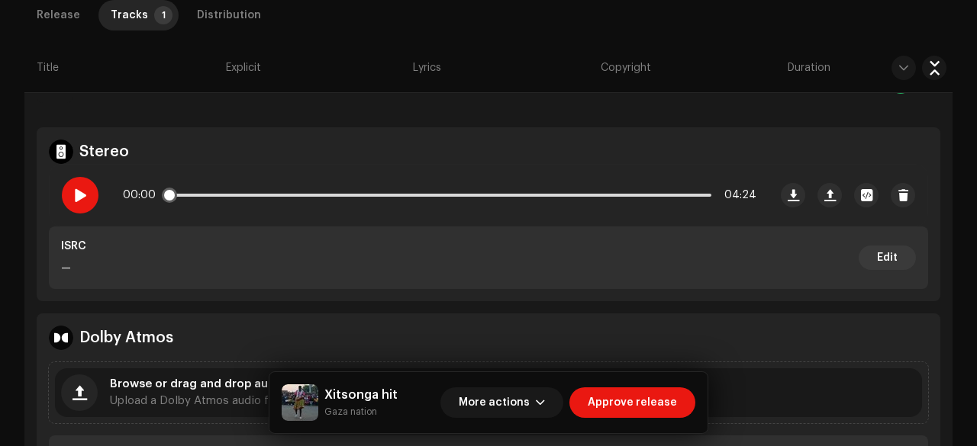
click at [85, 194] on span at bounding box center [79, 195] width 13 height 12
click at [356, 404] on h5 "Xitsonga hit" at bounding box center [360, 395] width 73 height 18
click at [346, 414] on small "Gaza nation" at bounding box center [360, 411] width 73 height 15
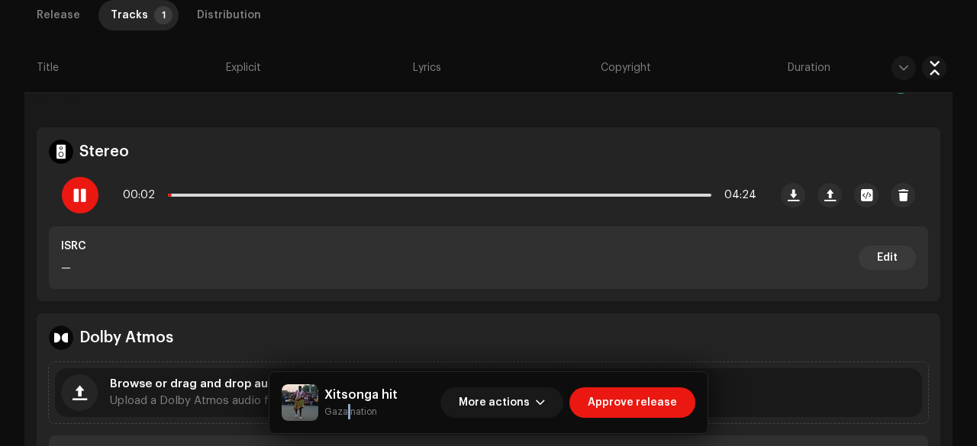
click at [346, 414] on small "Gaza nation" at bounding box center [360, 411] width 73 height 15
copy div "Gaza nation More actions Approve release Release Tracks 1 Distribution Compilat…"
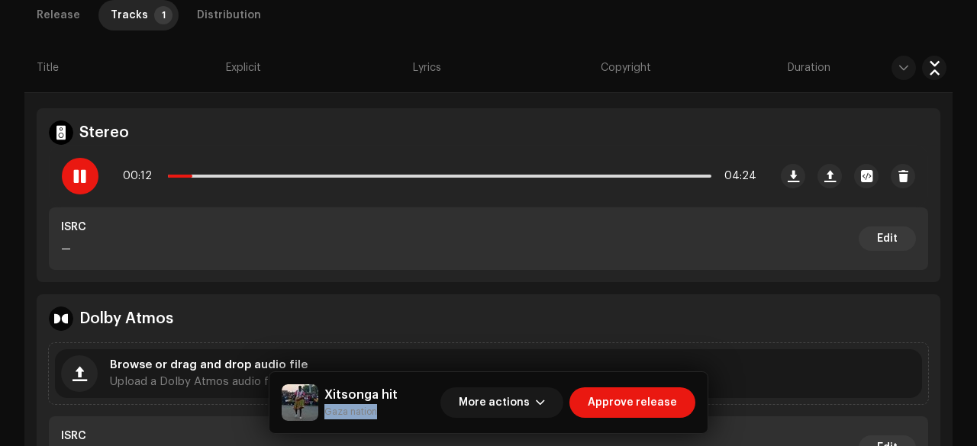
scroll to position [473, 0]
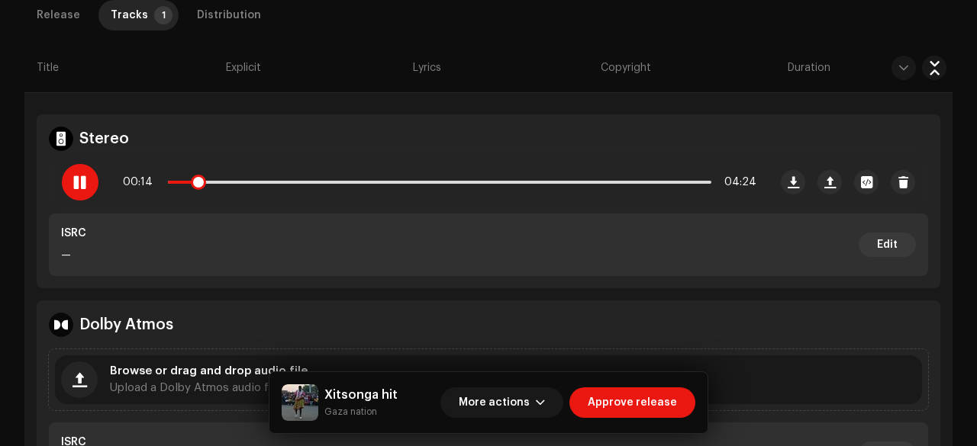
click at [383, 178] on div "00:14 04:24" at bounding box center [439, 182] width 633 height 31
click at [385, 181] on p-slider at bounding box center [439, 182] width 543 height 3
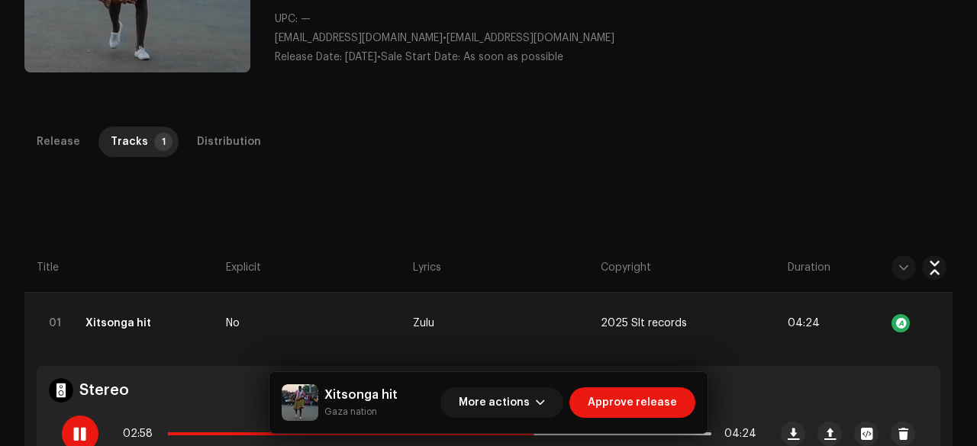
scroll to position [0, 0]
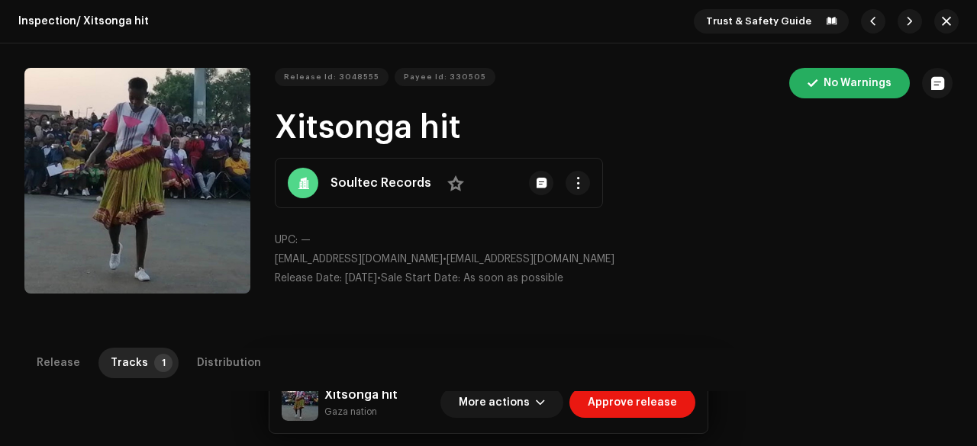
click at [328, 121] on h1 "Xitsonga hit" at bounding box center [614, 128] width 678 height 35
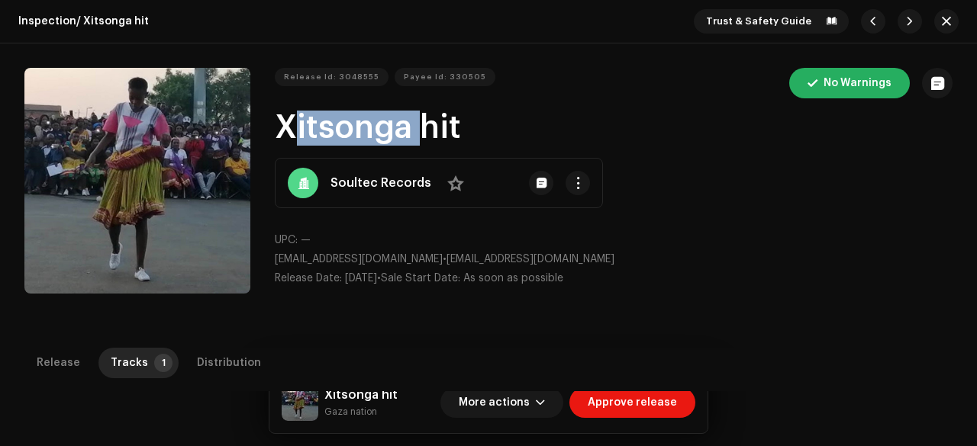
click at [328, 121] on h1 "Xitsonga hit" at bounding box center [614, 128] width 678 height 35
copy h1 "Xitsonga hit"
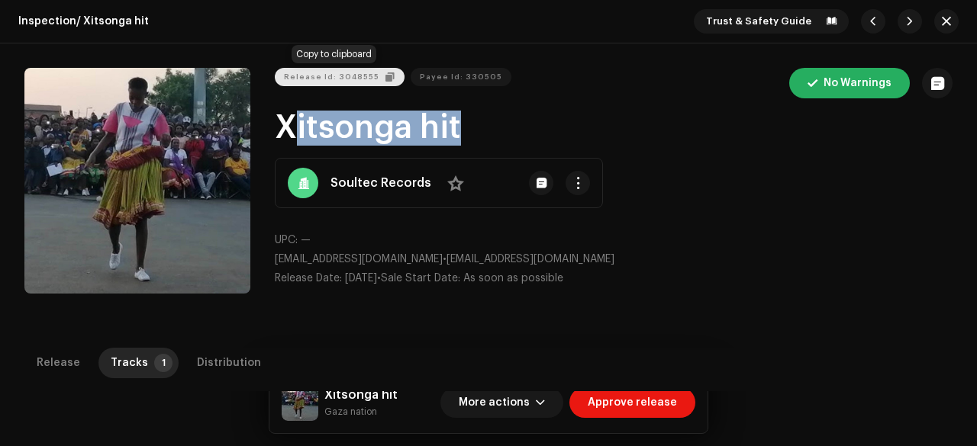
click at [349, 72] on span "Release Id: 3048555" at bounding box center [331, 77] width 95 height 31
copy h1 "Xitsonga hit"
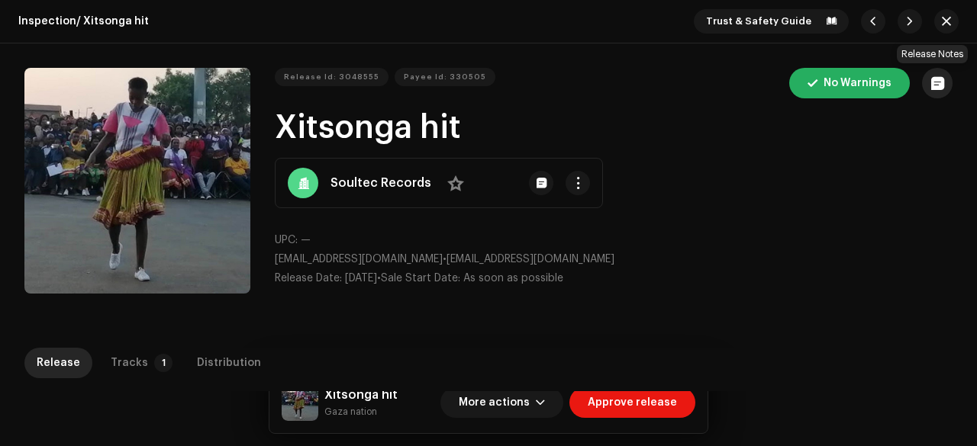
click at [931, 80] on span "button" at bounding box center [937, 83] width 13 height 12
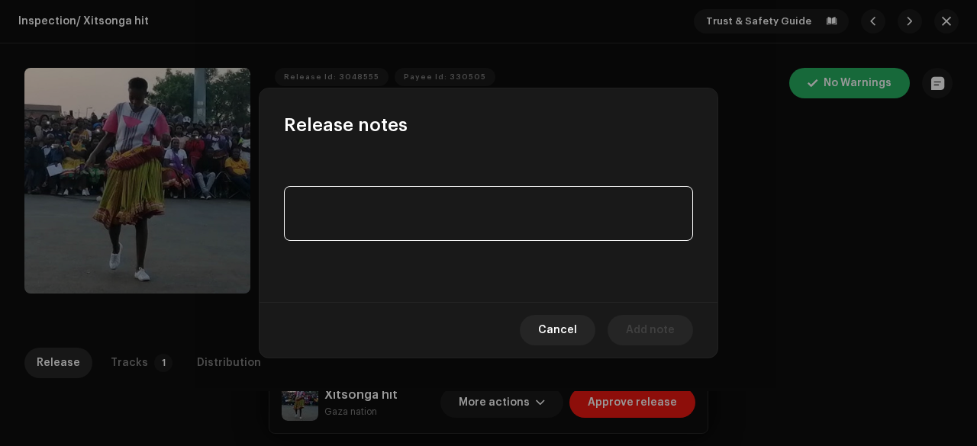
paste textarea "Release is not eligible for UGC & CID platform"
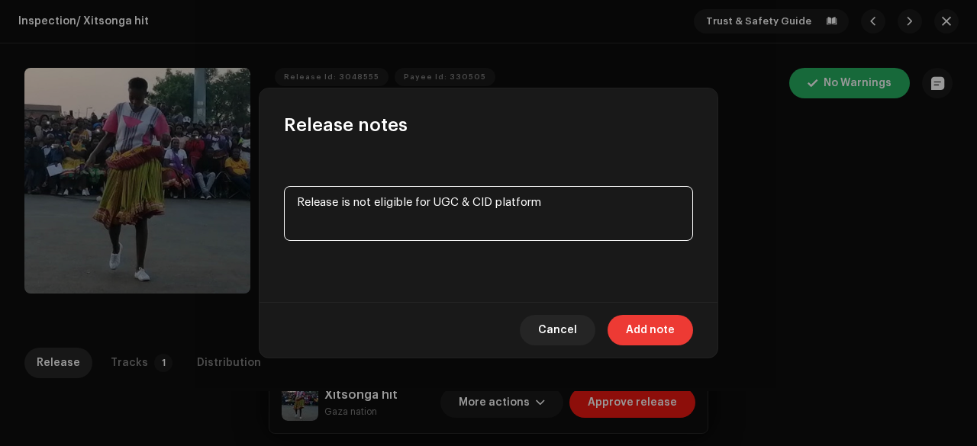
type textarea "Release is not eligible for UGC & CID platform"
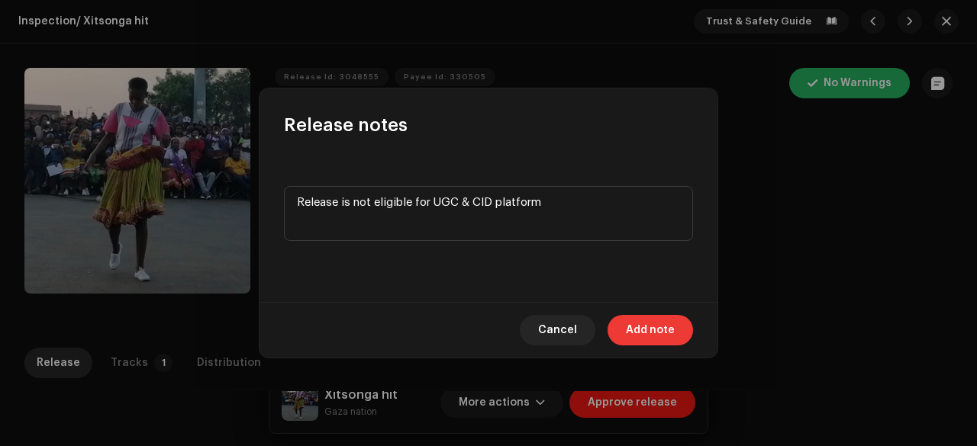
click at [639, 327] on span "Add note" at bounding box center [650, 330] width 49 height 31
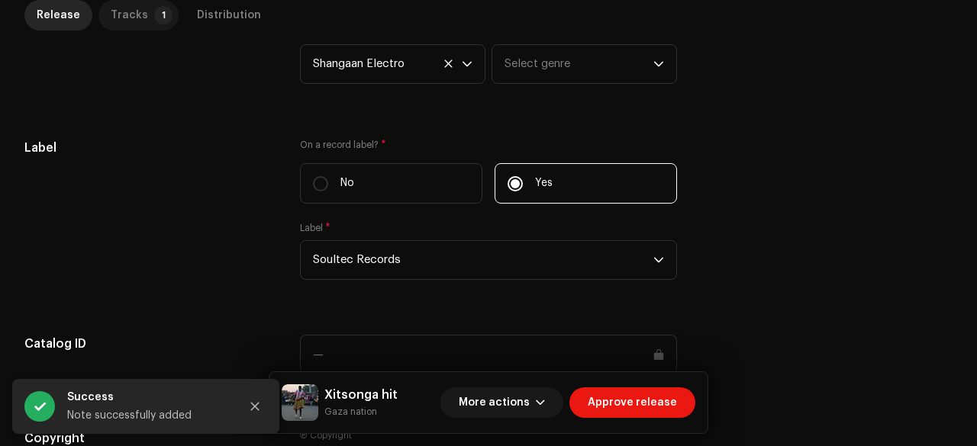
scroll to position [1578, 0]
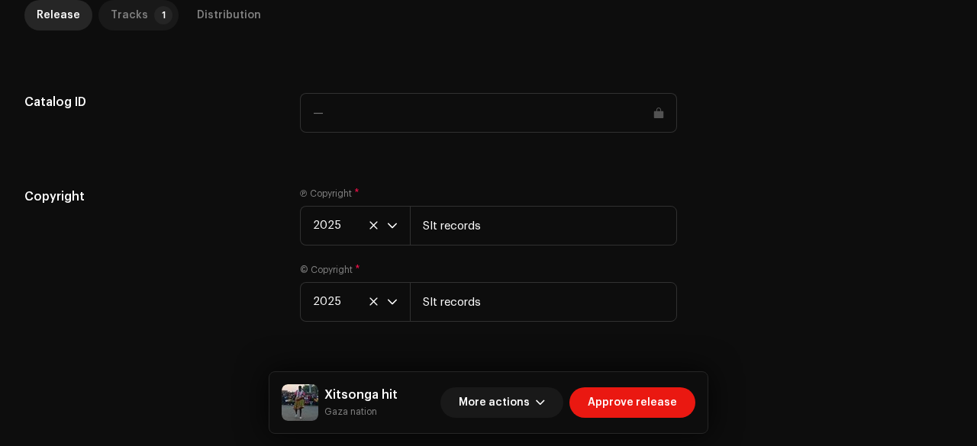
click at [141, 14] on p-tab "Tracks 1" at bounding box center [138, 15] width 80 height 31
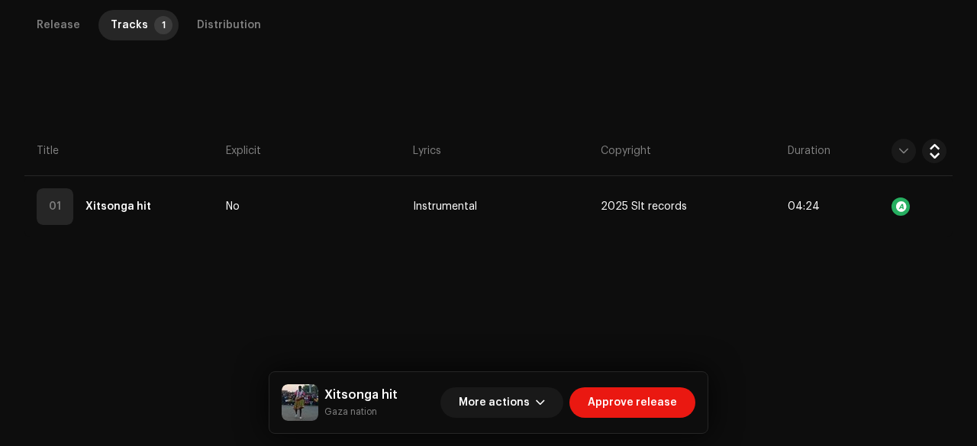
scroll to position [347, 0]
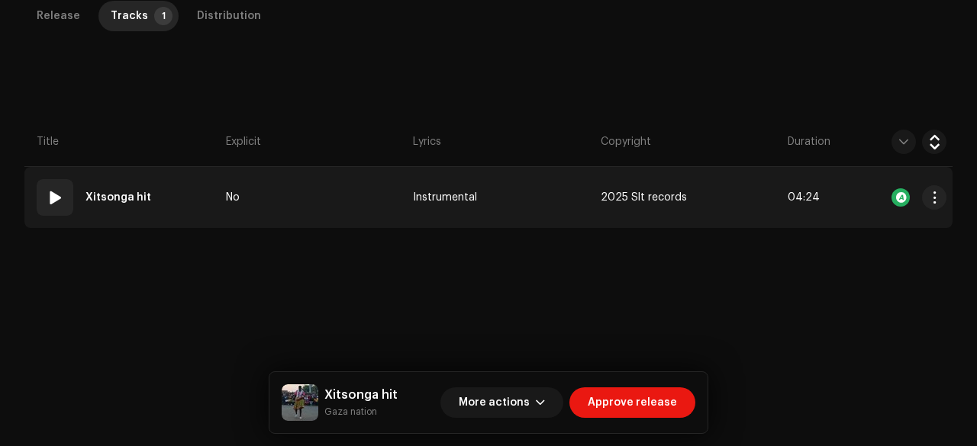
click at [278, 179] on td "No" at bounding box center [313, 197] width 187 height 61
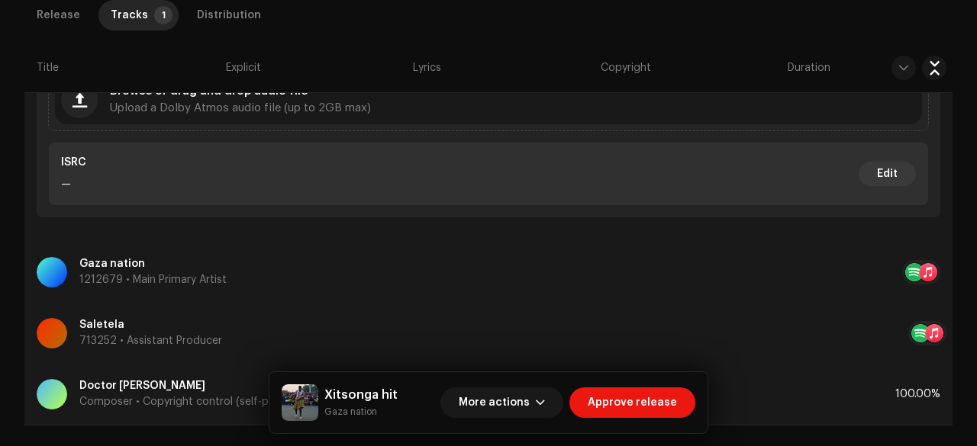
scroll to position [841, 0]
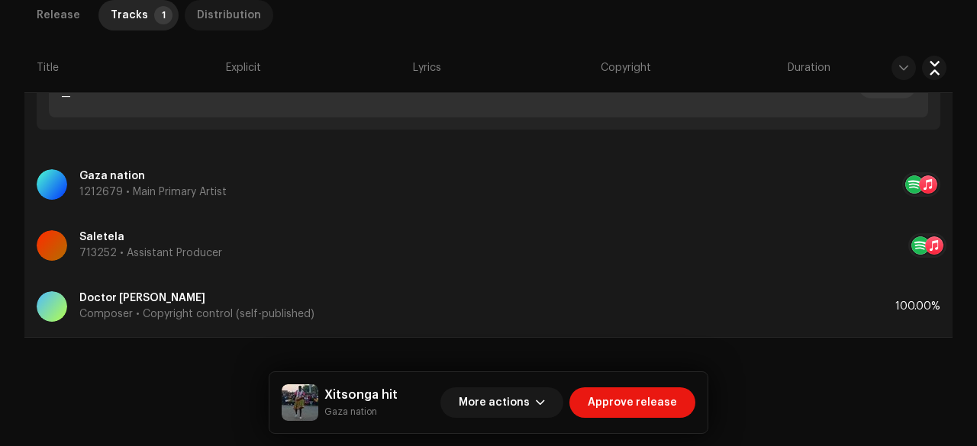
click at [215, 18] on div "Distribution" at bounding box center [229, 15] width 64 height 31
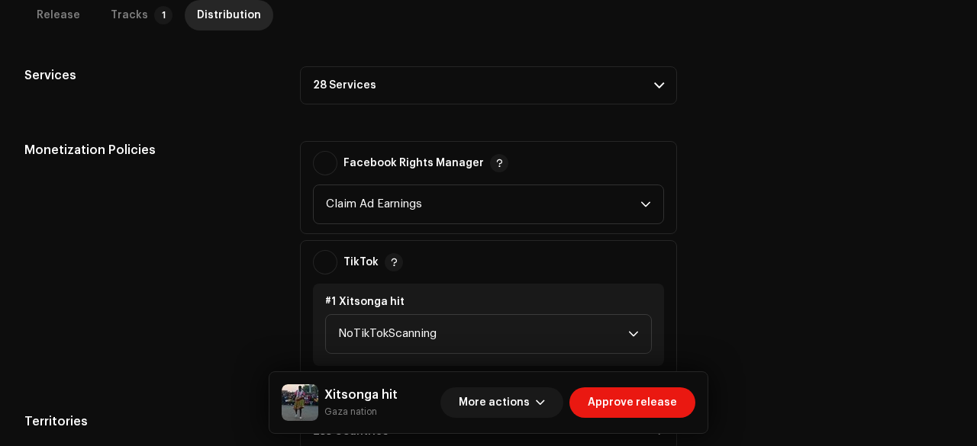
scroll to position [531, 0]
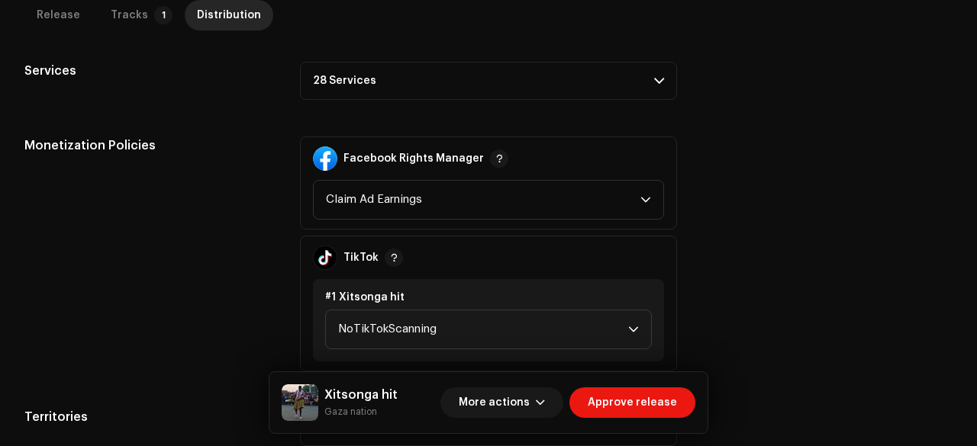
click at [351, 80] on p-accordion-header "28 Services" at bounding box center [488, 81] width 377 height 38
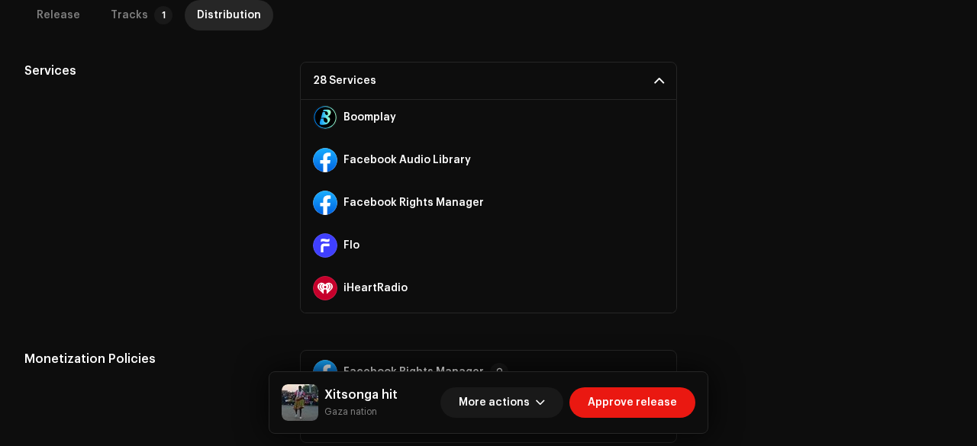
scroll to position [218, 0]
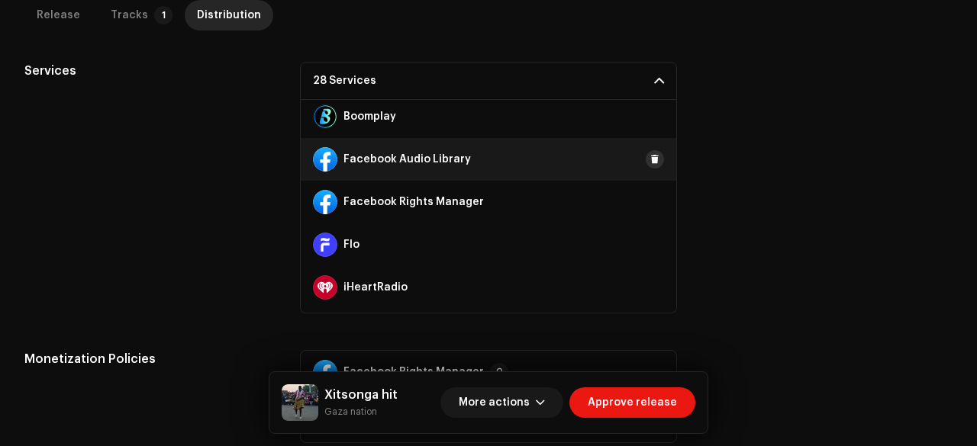
click at [650, 156] on span at bounding box center [654, 159] width 9 height 12
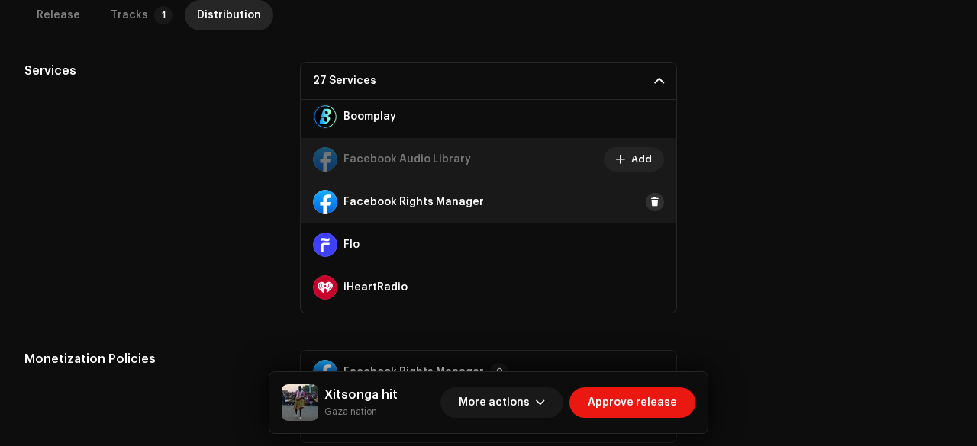
click at [650, 202] on span at bounding box center [654, 202] width 9 height 12
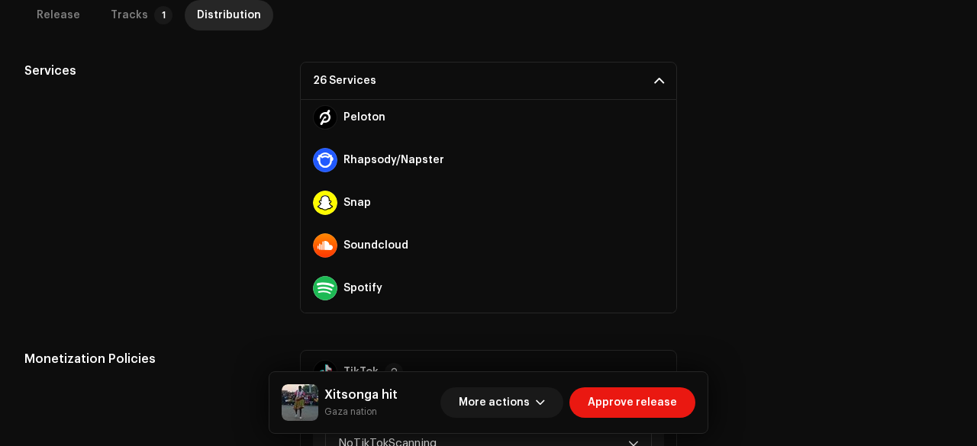
scroll to position [731, 0]
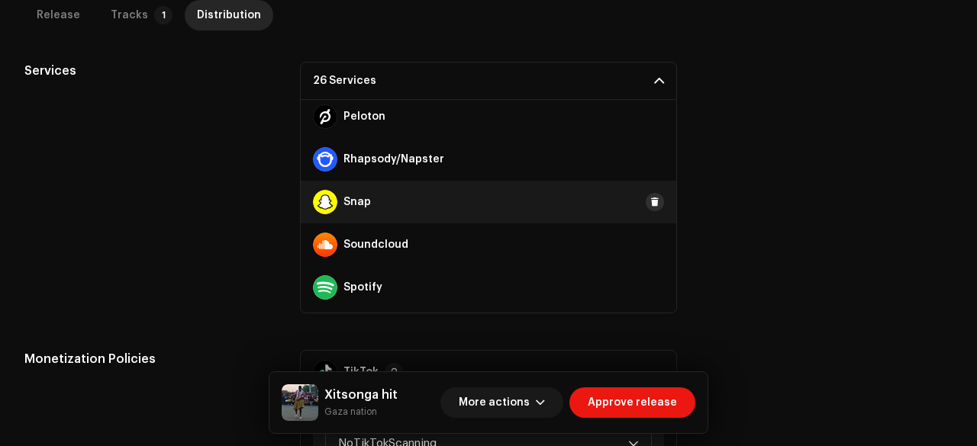
click at [650, 198] on span at bounding box center [654, 202] width 9 height 12
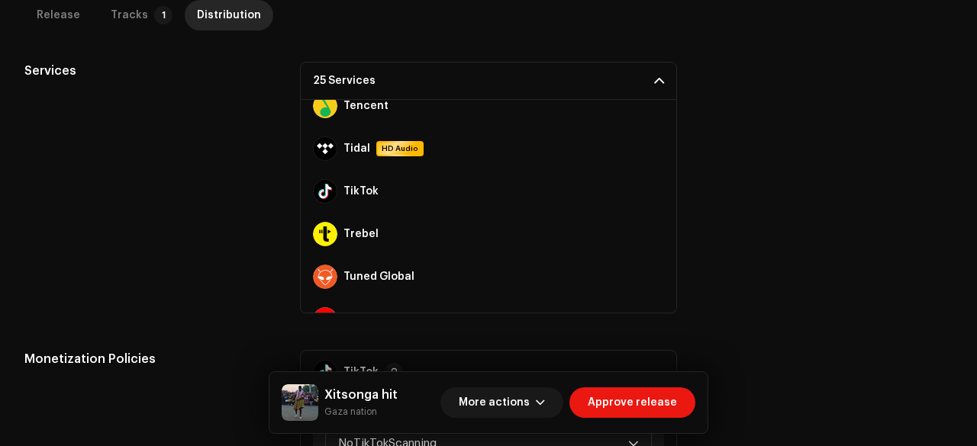
scroll to position [957, 0]
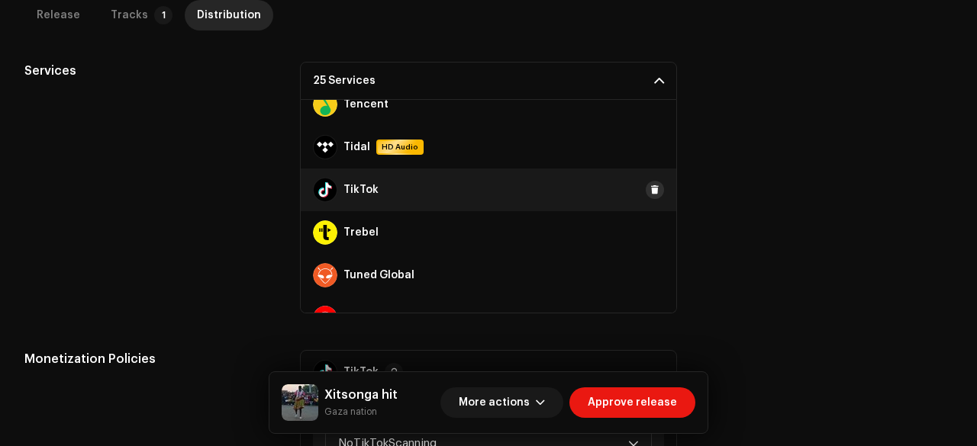
click at [650, 189] on span at bounding box center [654, 190] width 9 height 12
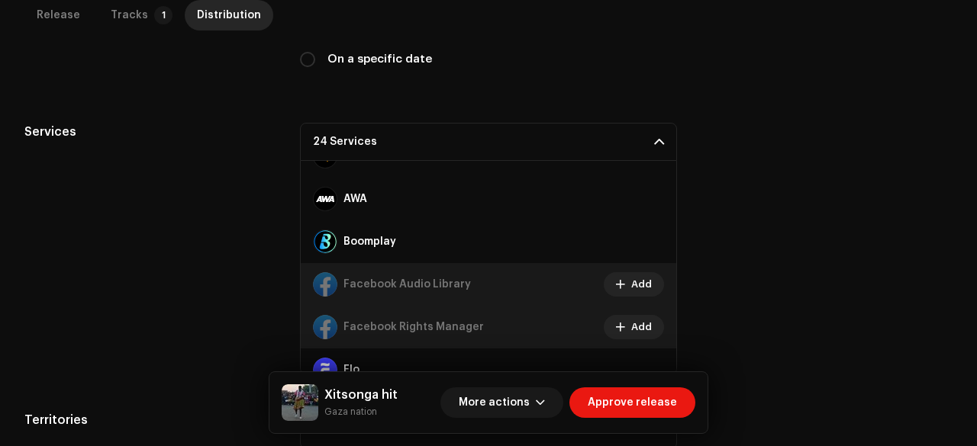
scroll to position [481, 0]
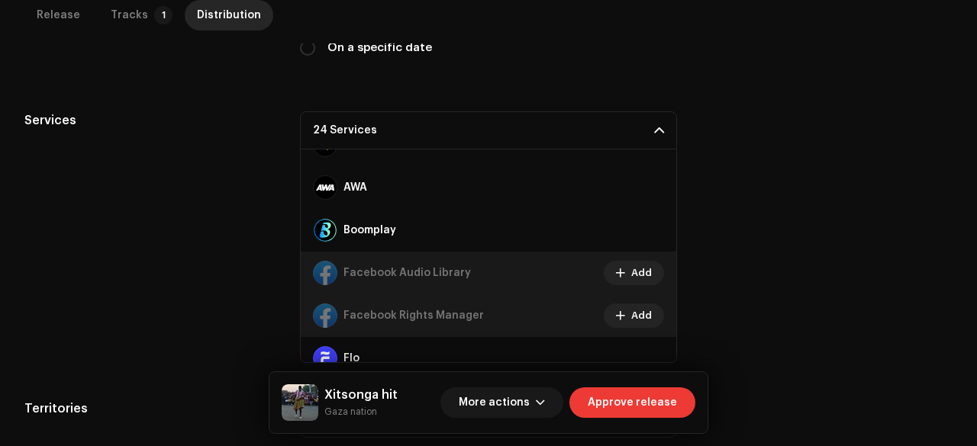
click at [636, 389] on span "Approve release" at bounding box center [631, 403] width 89 height 31
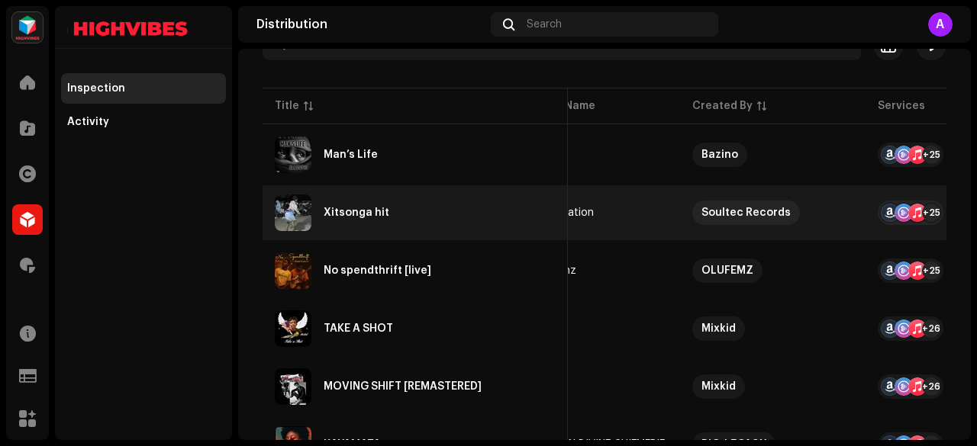
scroll to position [0, 1]
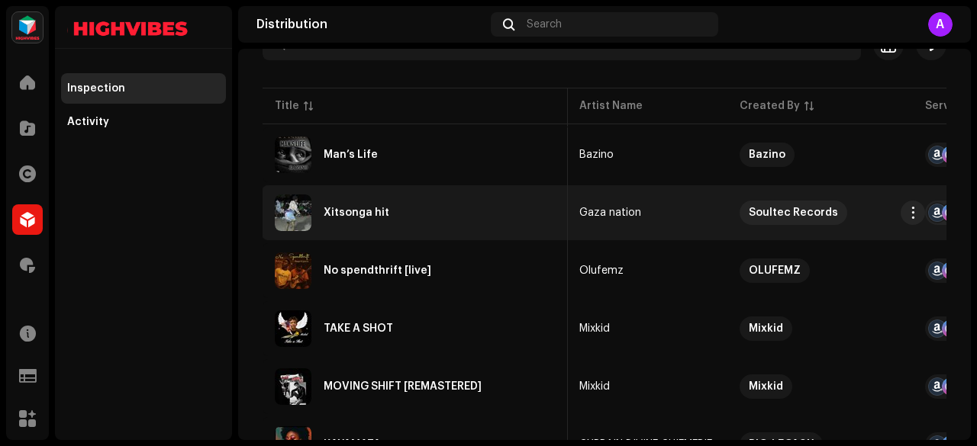
click at [352, 216] on div "Xitsonga hit" at bounding box center [356, 213] width 66 height 11
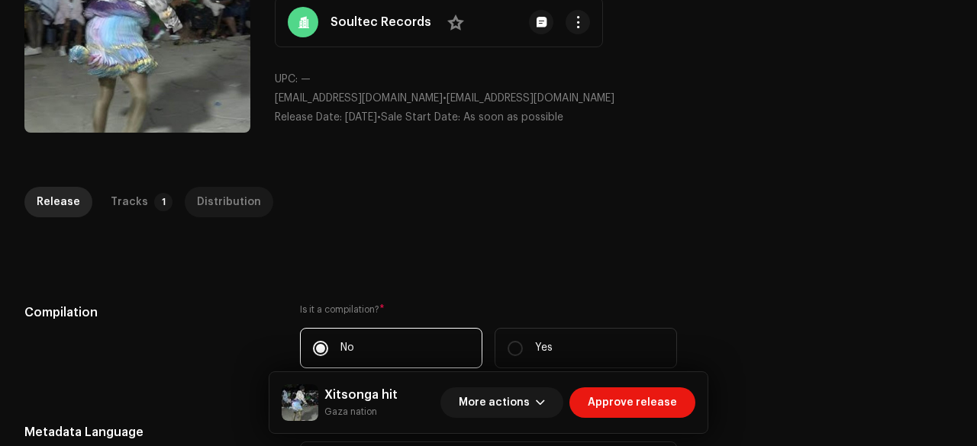
scroll to position [169, 0]
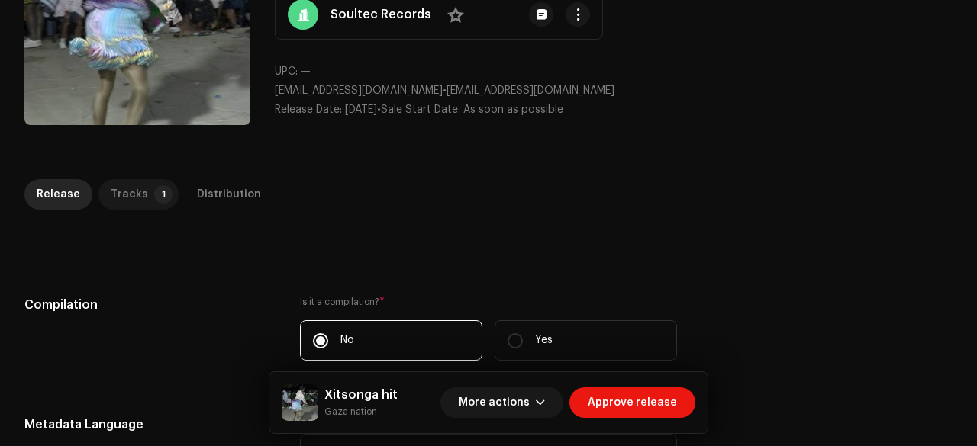
click at [129, 191] on div "Tracks" at bounding box center [129, 194] width 37 height 31
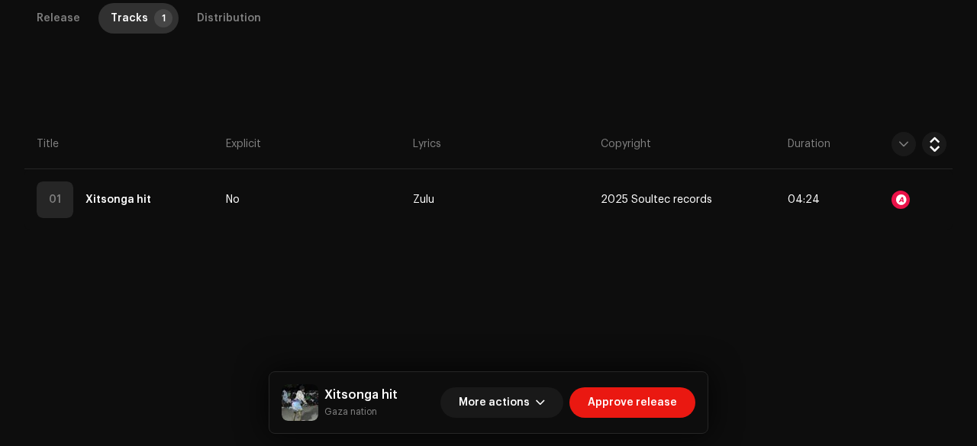
scroll to position [347, 0]
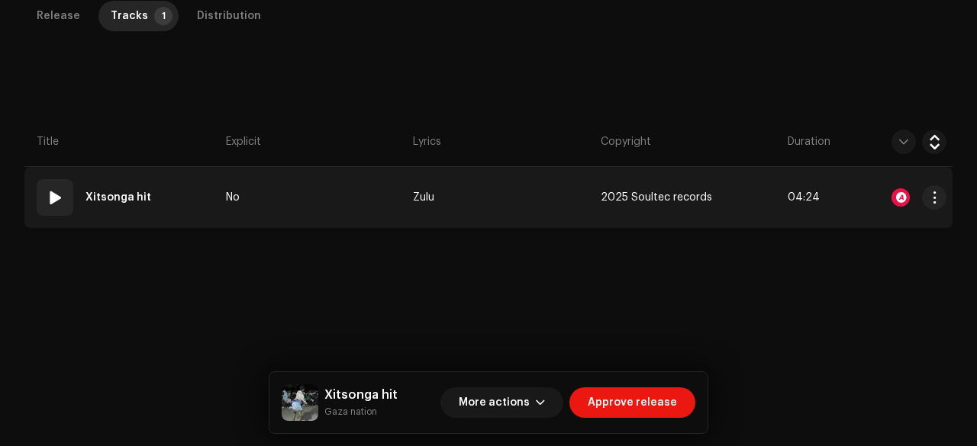
click at [317, 193] on td "No" at bounding box center [313, 197] width 187 height 61
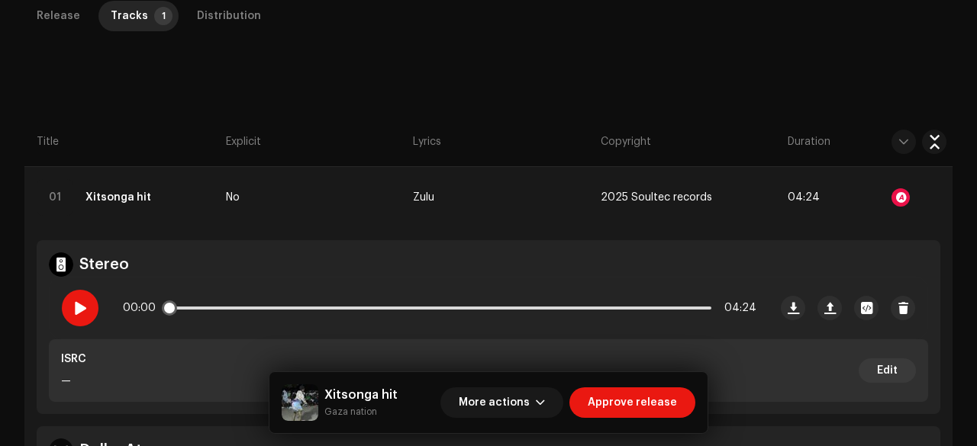
click at [87, 300] on div at bounding box center [80, 308] width 37 height 37
click at [894, 196] on div at bounding box center [900, 197] width 18 height 18
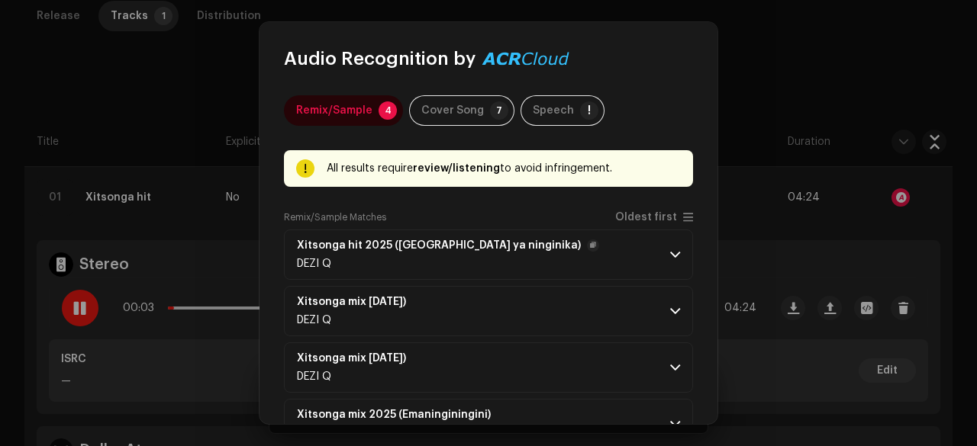
click at [568, 264] on p-accordion-header "Xitsonga hit 2025 (Gaza ya ninginika) DEZI Q" at bounding box center [488, 255] width 409 height 50
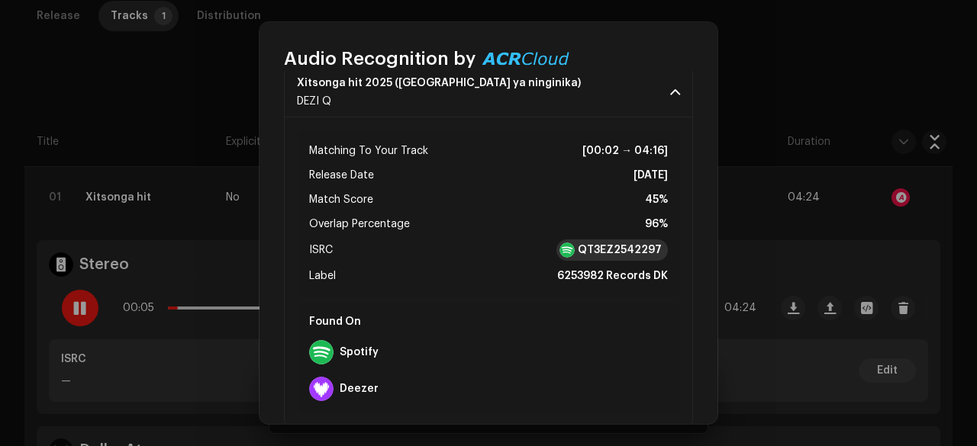
scroll to position [163, 0]
click at [593, 254] on strong "QT3EZ2542297" at bounding box center [620, 249] width 84 height 15
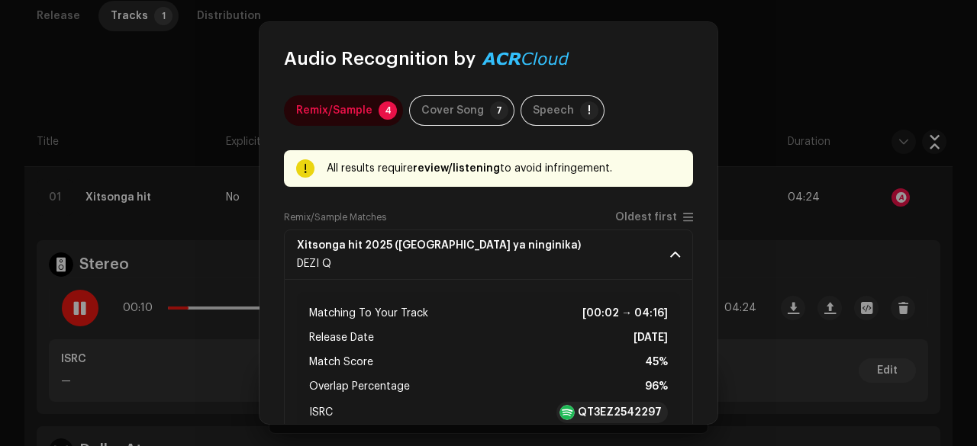
scroll to position [356, 0]
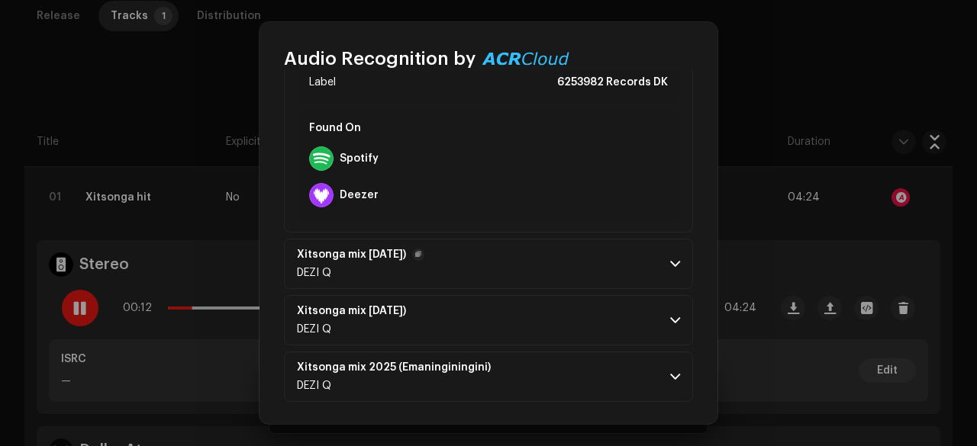
click at [531, 263] on p-accordion-header "Xitsonga mix 2025 (Heritage day) DEZI Q" at bounding box center [488, 264] width 409 height 50
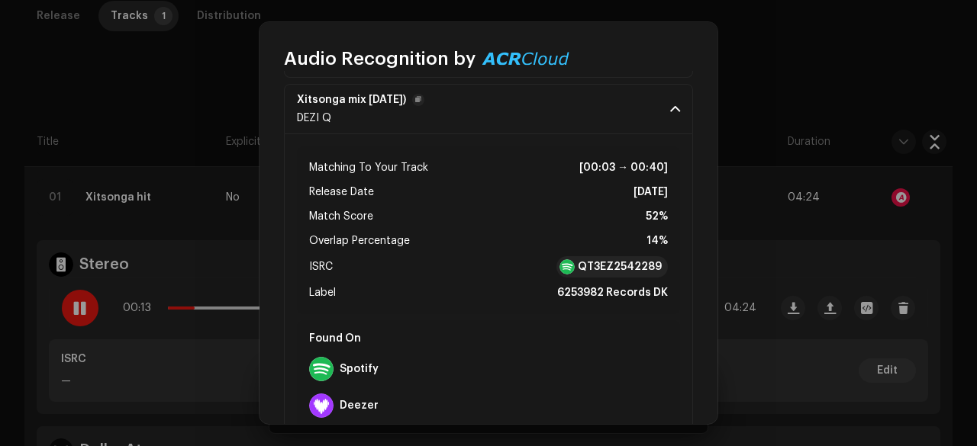
scroll to position [519, 0]
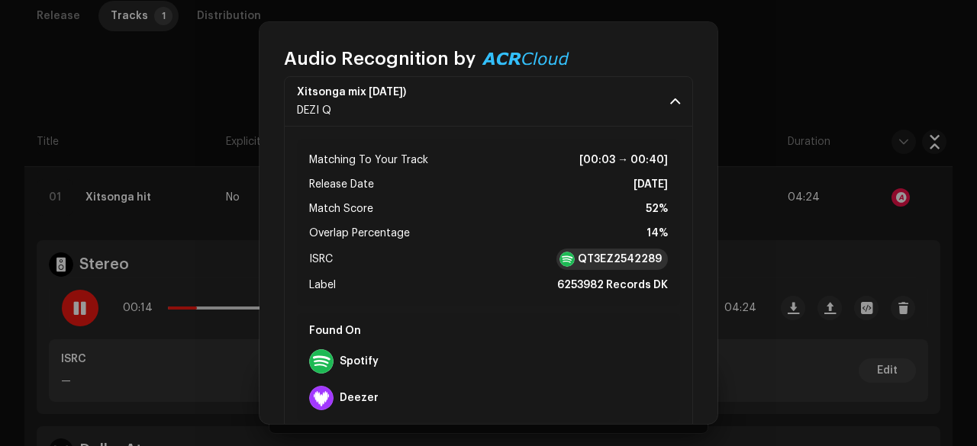
click at [586, 254] on strong "QT3EZ2542289" at bounding box center [620, 259] width 84 height 15
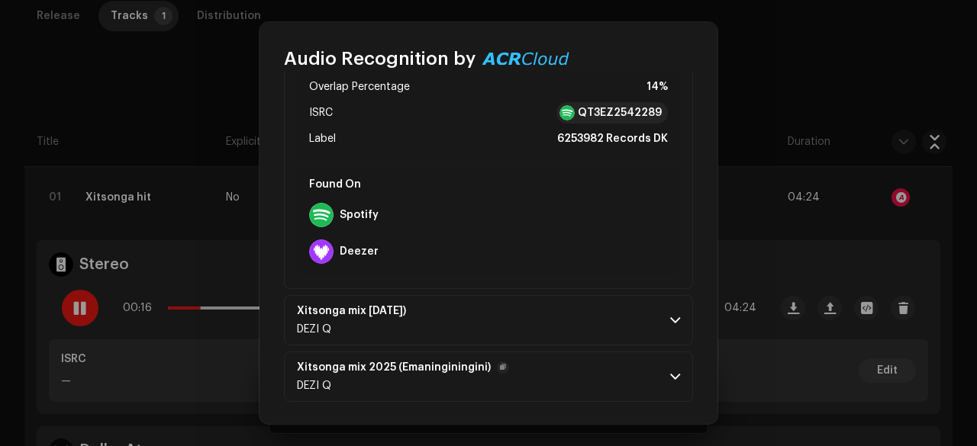
click at [552, 361] on p-accordion-header "Xitsonga mix 2025 (Emaninginingini) DEZI Q" at bounding box center [488, 377] width 409 height 50
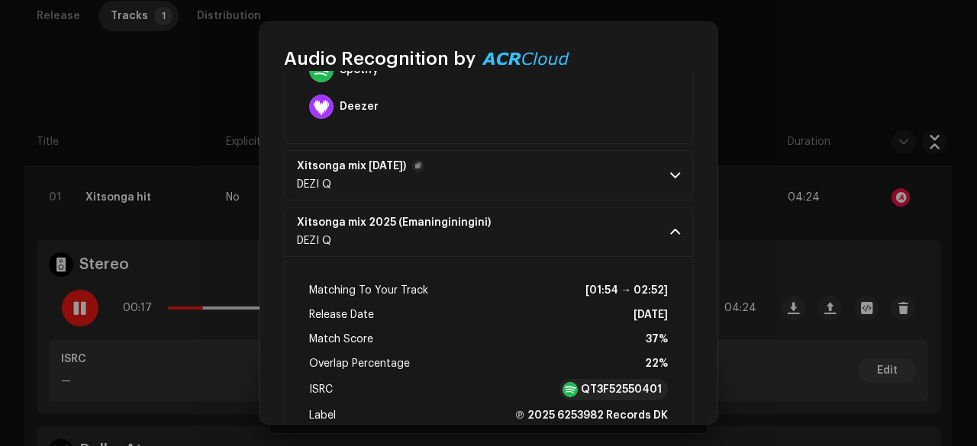
scroll to position [858, 0]
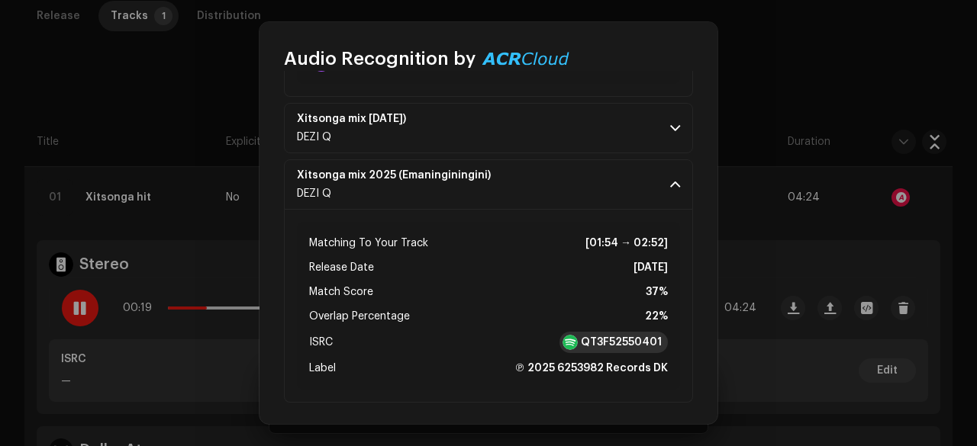
click at [587, 340] on strong "QT3F52550401" at bounding box center [621, 342] width 81 height 15
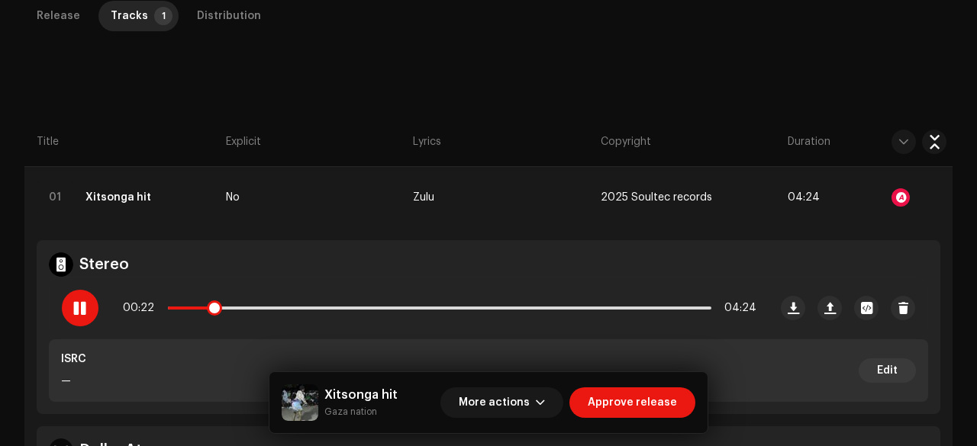
click at [78, 303] on span at bounding box center [79, 308] width 13 height 12
click at [79, 295] on div at bounding box center [80, 308] width 37 height 37
click at [444, 308] on div "00:23 04:24" at bounding box center [439, 308] width 633 height 31
click at [444, 307] on p-slider at bounding box center [439, 308] width 543 height 3
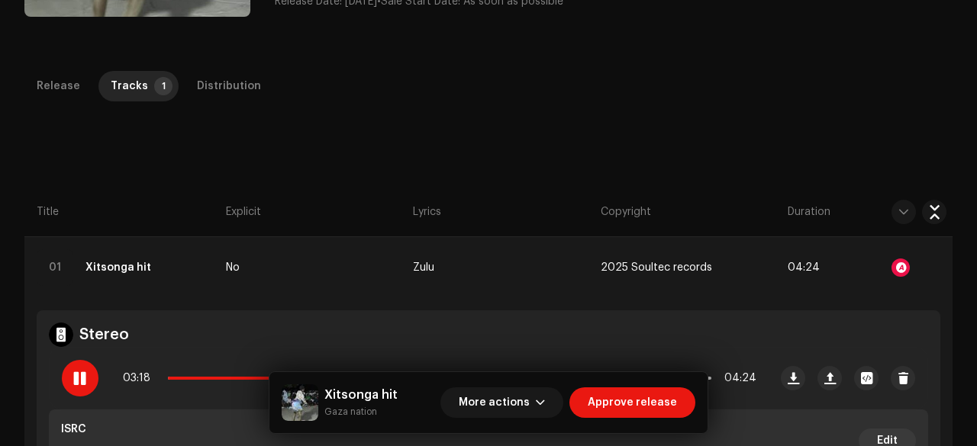
scroll to position [0, 0]
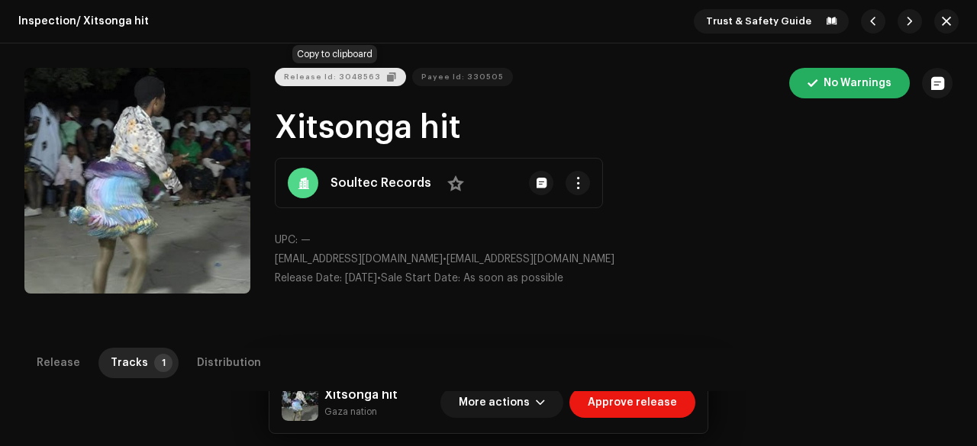
click at [313, 83] on span "Release Id: 3048563" at bounding box center [332, 77] width 97 height 31
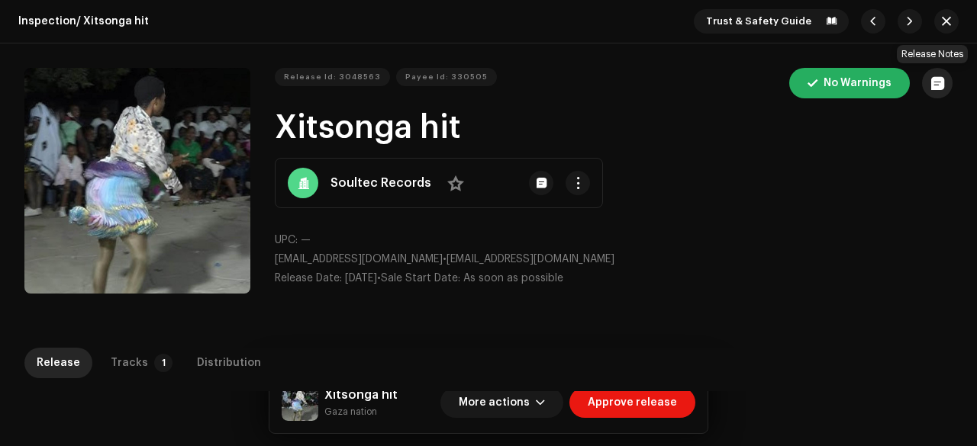
click at [932, 86] on span "button" at bounding box center [937, 83] width 13 height 12
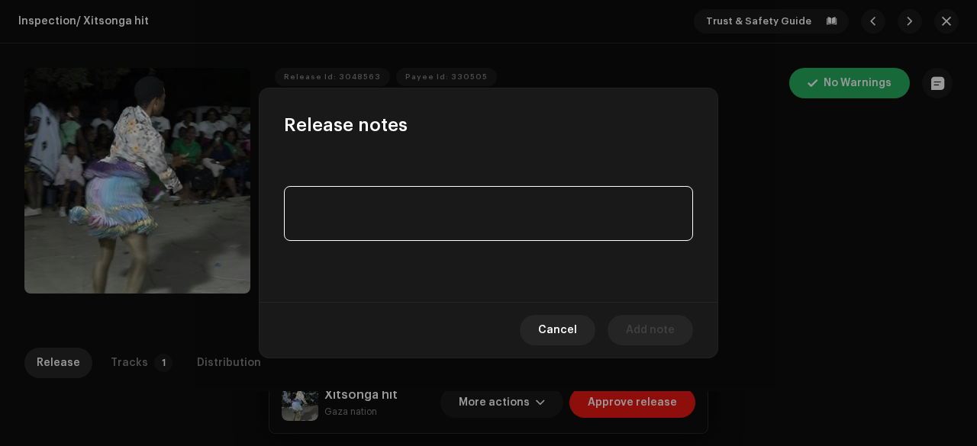
paste textarea "Release is not eligible for UGC & CID platform"
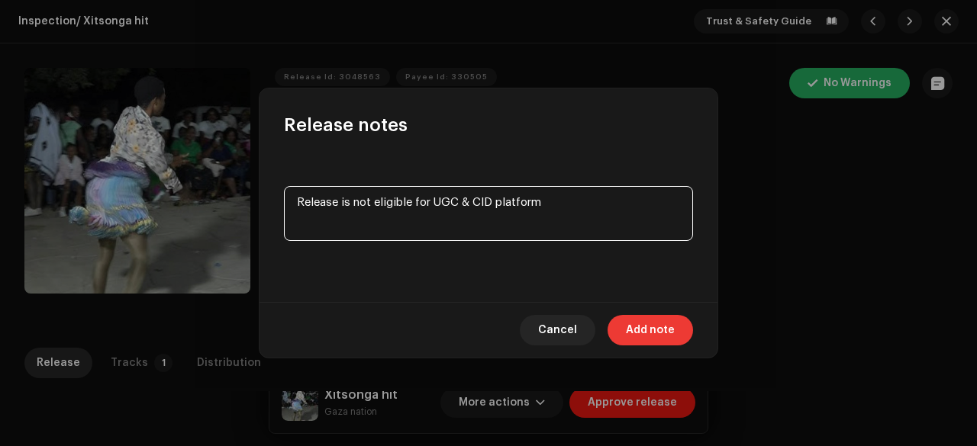
type textarea "Release is not eligible for UGC & CID platform"
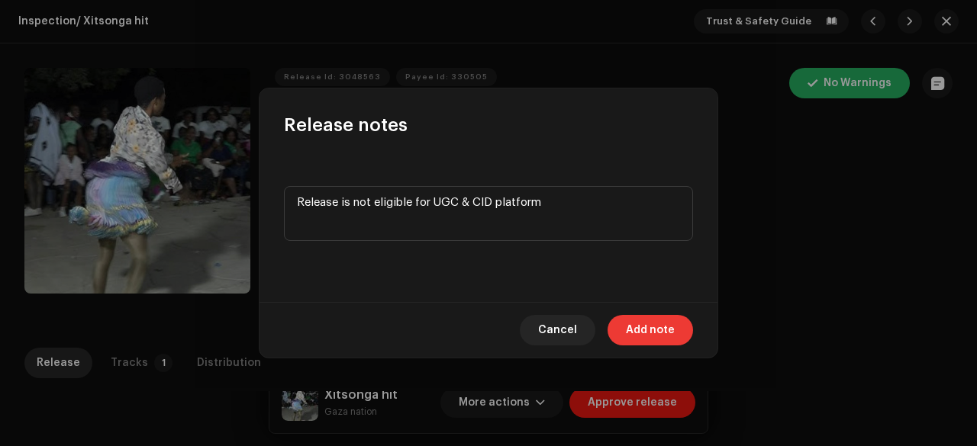
click at [648, 332] on span "Add note" at bounding box center [650, 330] width 49 height 31
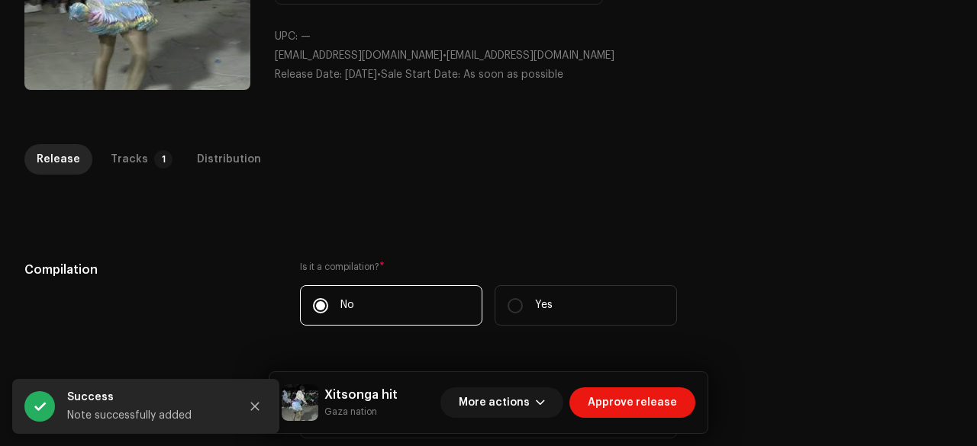
scroll to position [204, 0]
click at [225, 156] on div "Distribution" at bounding box center [229, 158] width 64 height 31
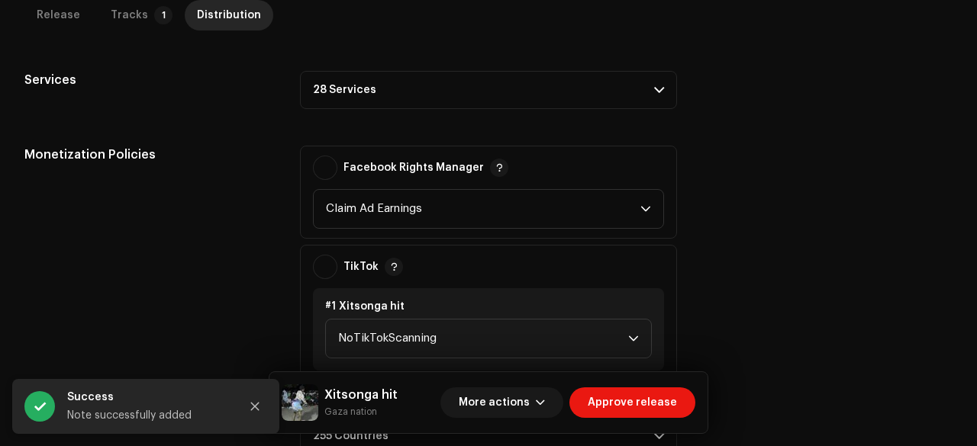
scroll to position [524, 0]
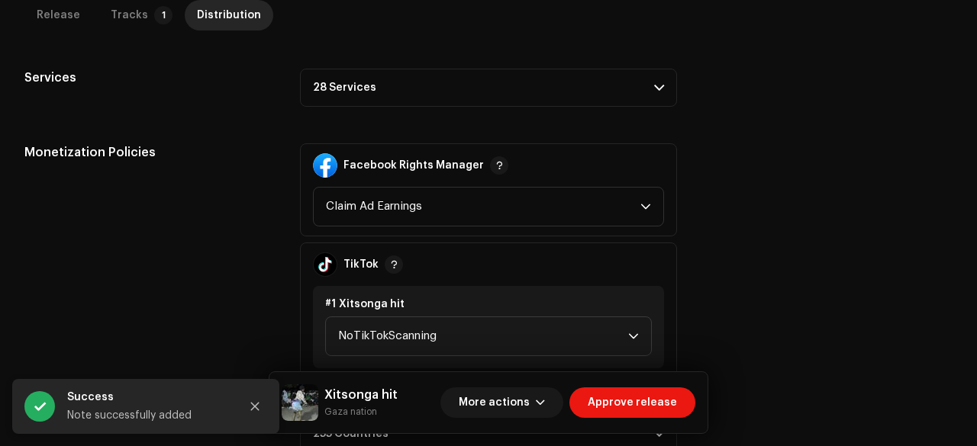
click at [363, 77] on p-accordion-header "28 Services" at bounding box center [488, 88] width 377 height 38
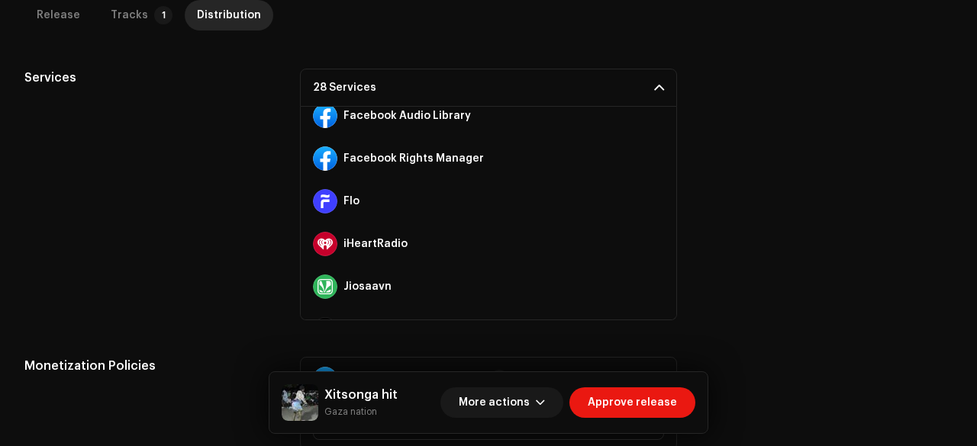
scroll to position [227, 0]
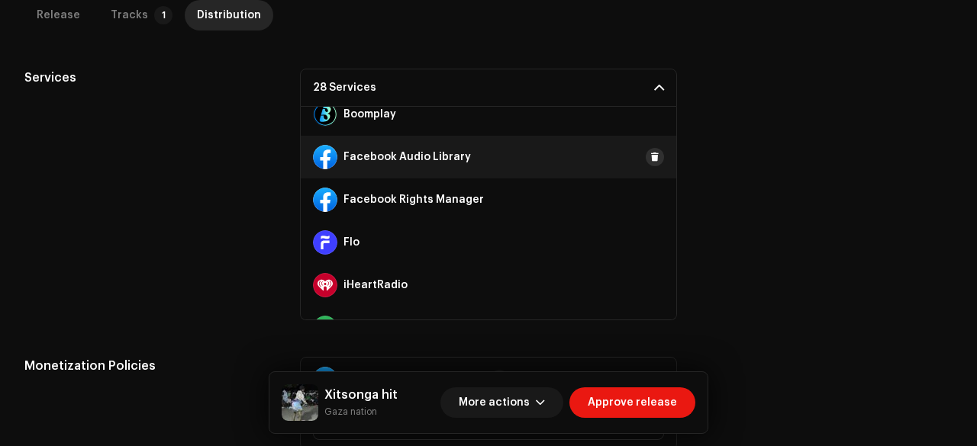
click at [650, 159] on span at bounding box center [654, 157] width 9 height 12
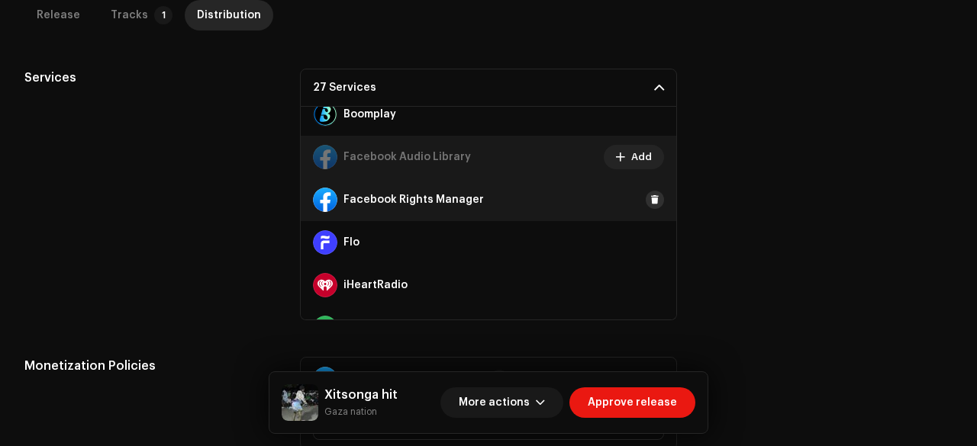
click at [650, 201] on span at bounding box center [654, 200] width 9 height 12
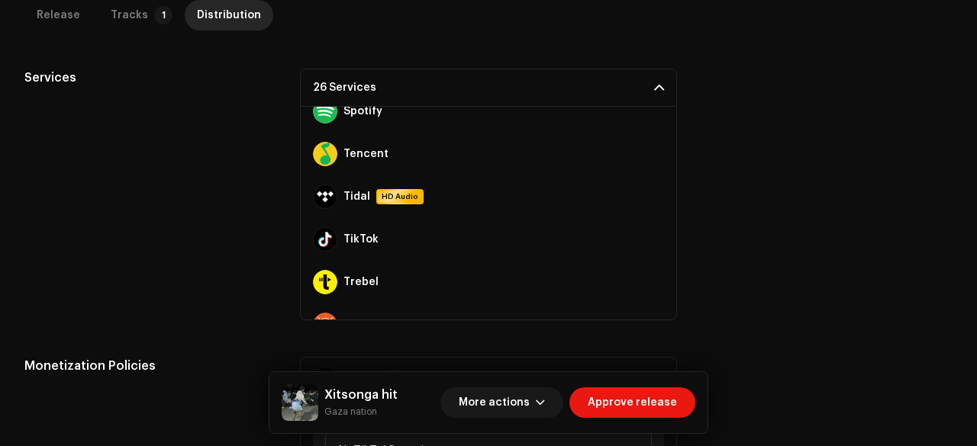
scroll to position [911, 0]
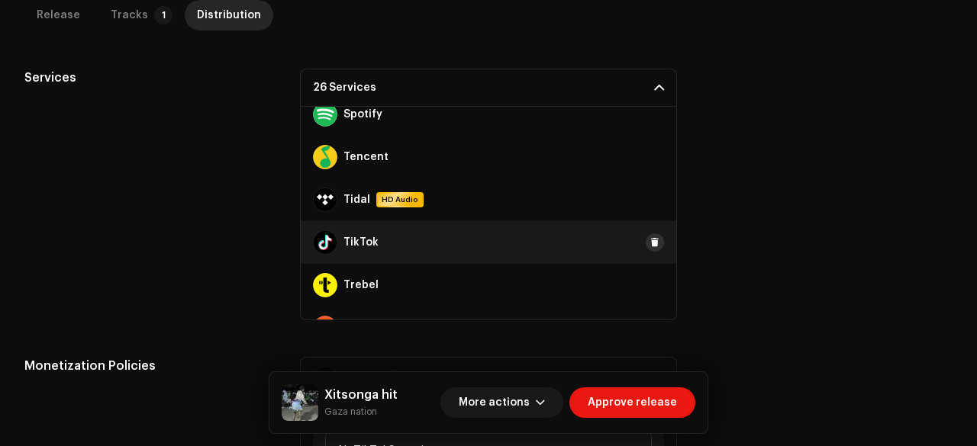
click at [650, 239] on span at bounding box center [654, 243] width 9 height 12
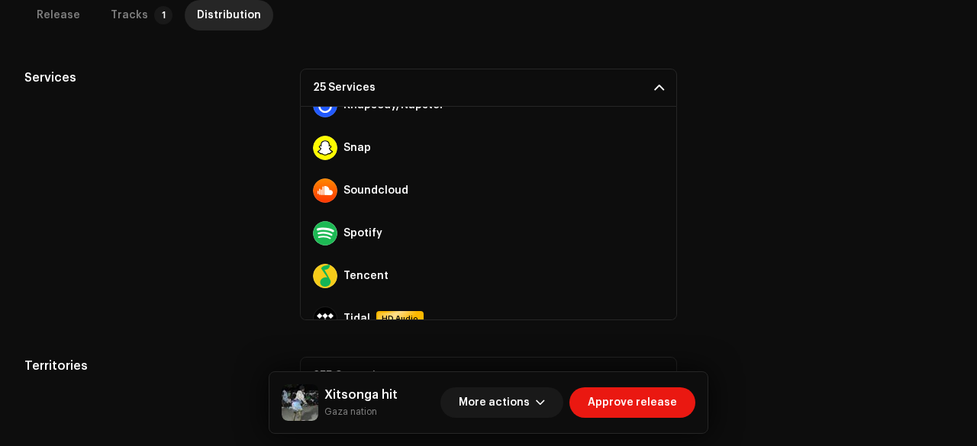
scroll to position [769, 0]
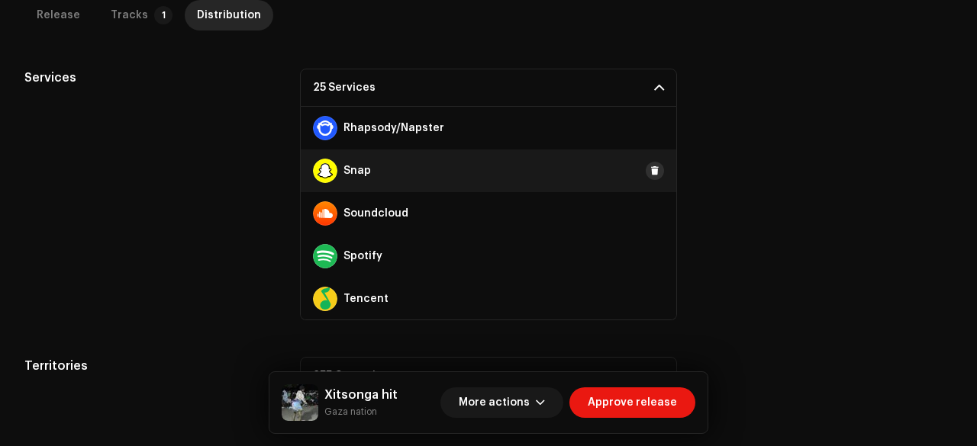
click at [650, 170] on span at bounding box center [654, 171] width 9 height 12
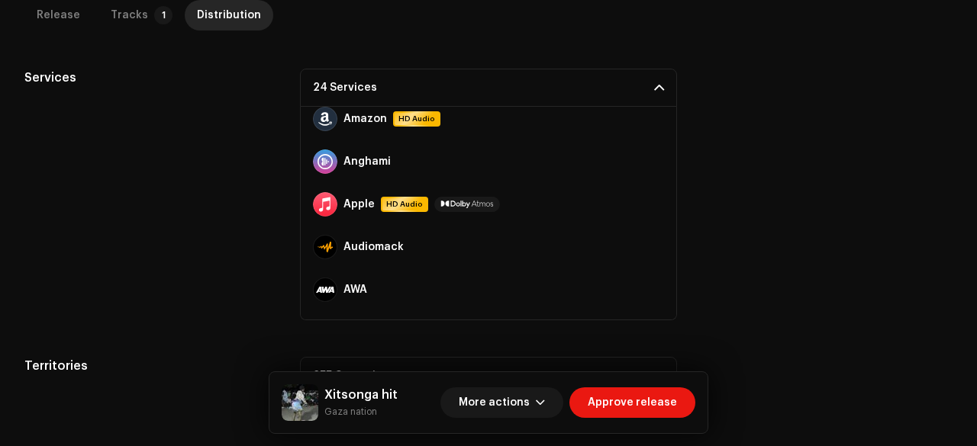
scroll to position [0, 0]
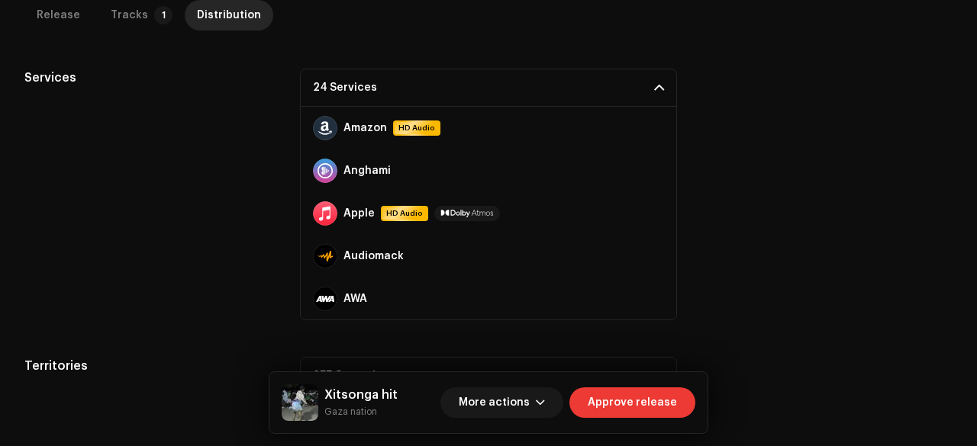
click at [656, 396] on span "Approve release" at bounding box center [631, 403] width 89 height 31
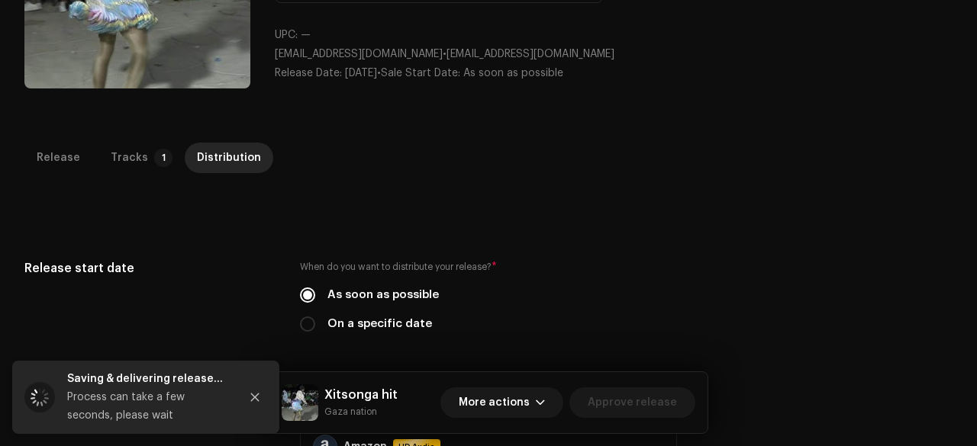
scroll to position [207, 0]
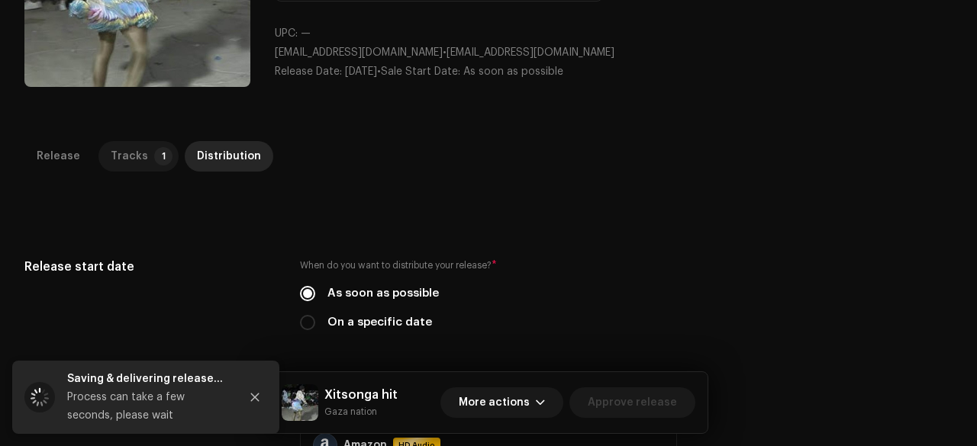
click at [138, 151] on div "Tracks" at bounding box center [129, 156] width 37 height 31
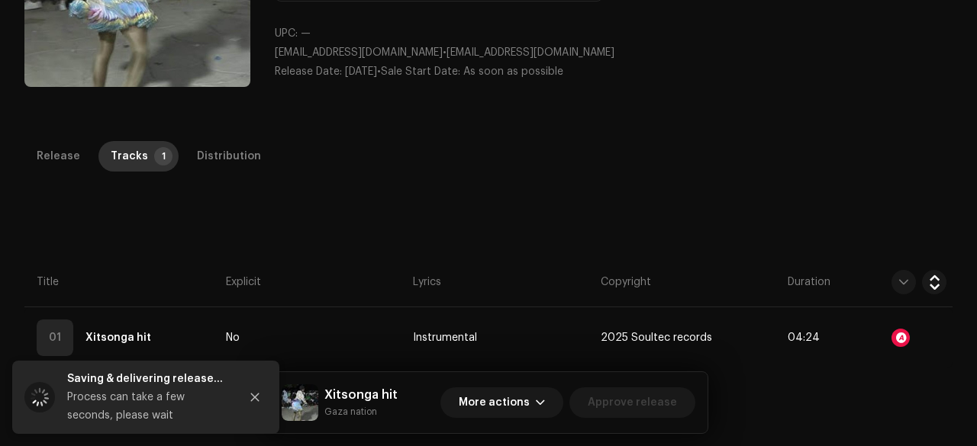
scroll to position [347, 0]
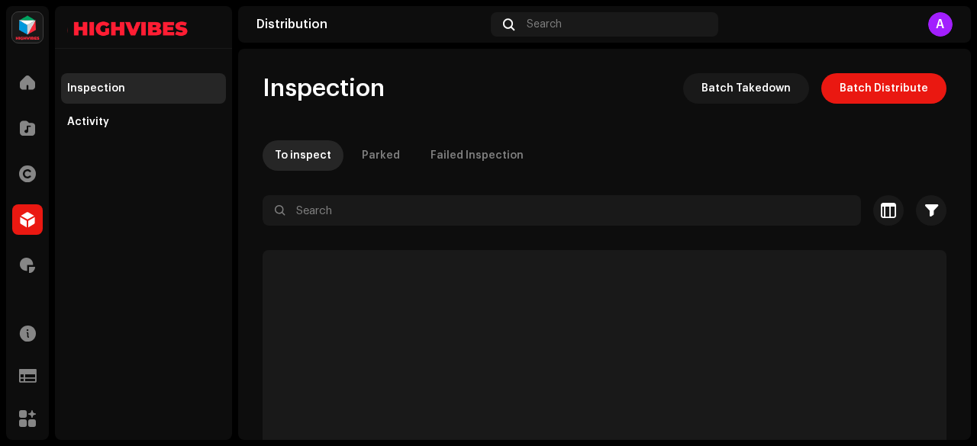
click at [283, 224] on input "text" at bounding box center [561, 210] width 598 height 31
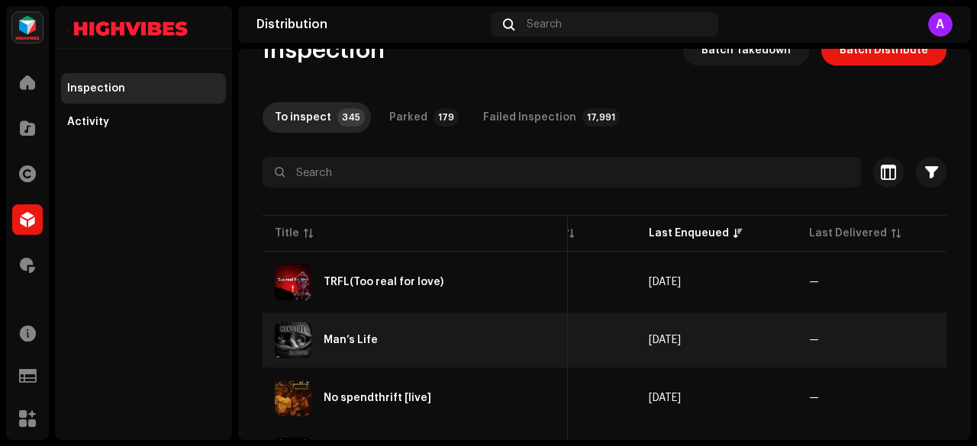
scroll to position [0, 774]
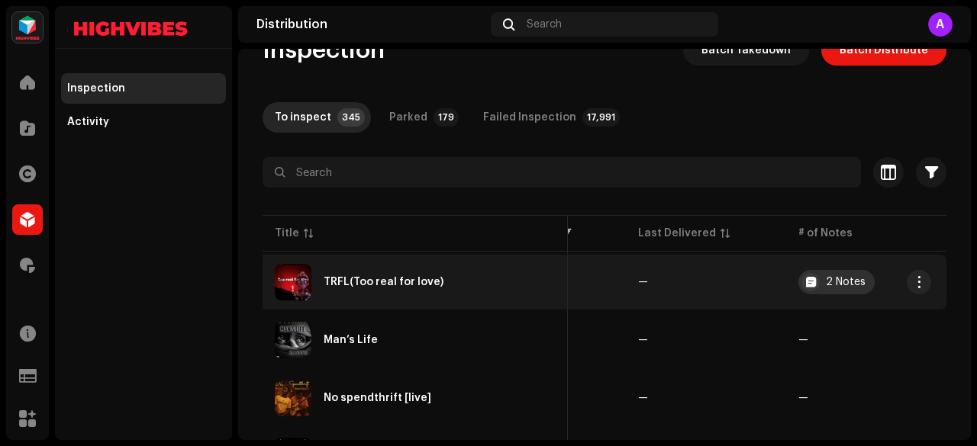
click at [810, 278] on re-a-icon-status-badge at bounding box center [810, 282] width 18 height 18
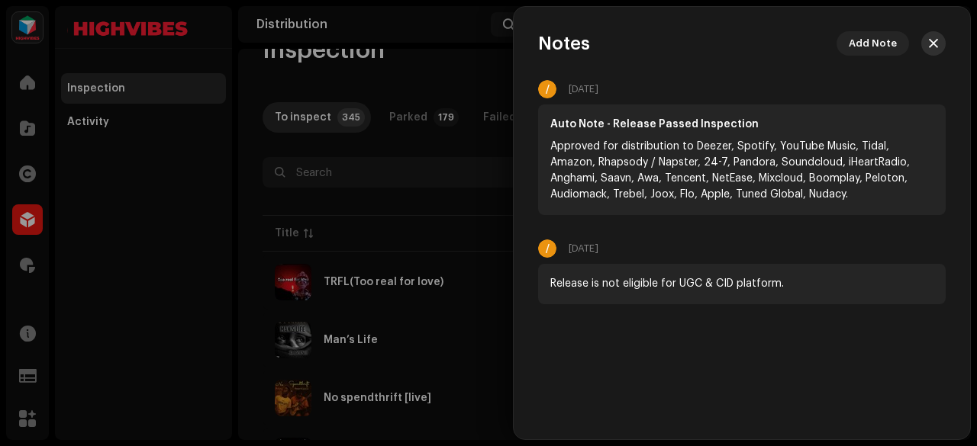
click at [932, 47] on span "button" at bounding box center [933, 43] width 9 height 12
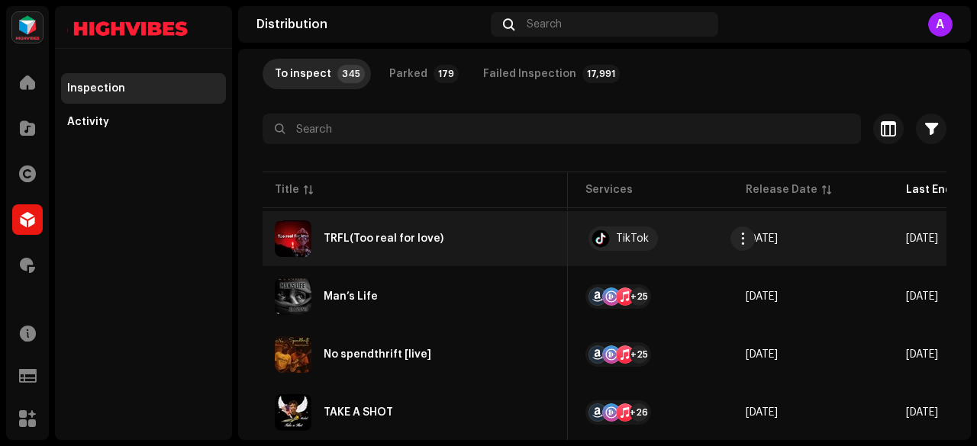
scroll to position [0, 155]
